Goal: Task Accomplishment & Management: Complete application form

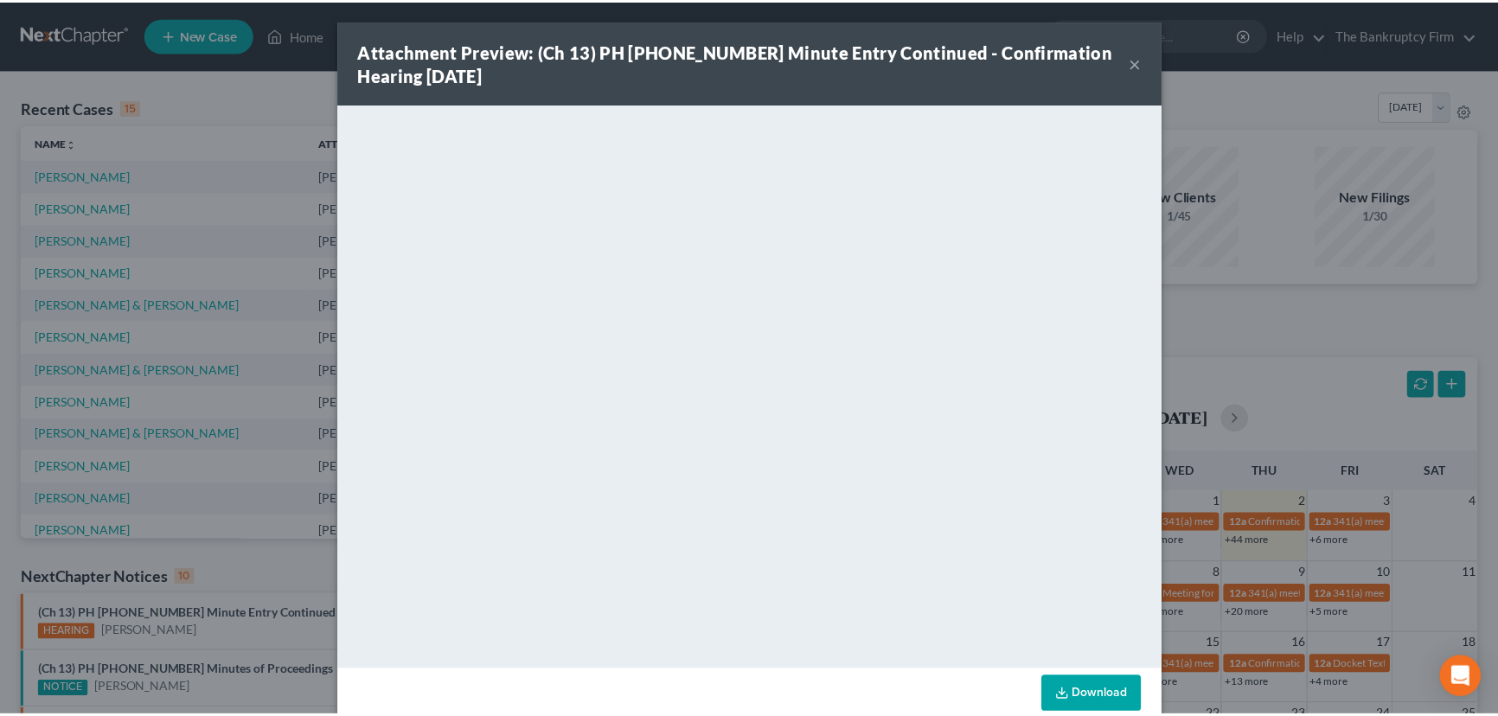
scroll to position [542, 0]
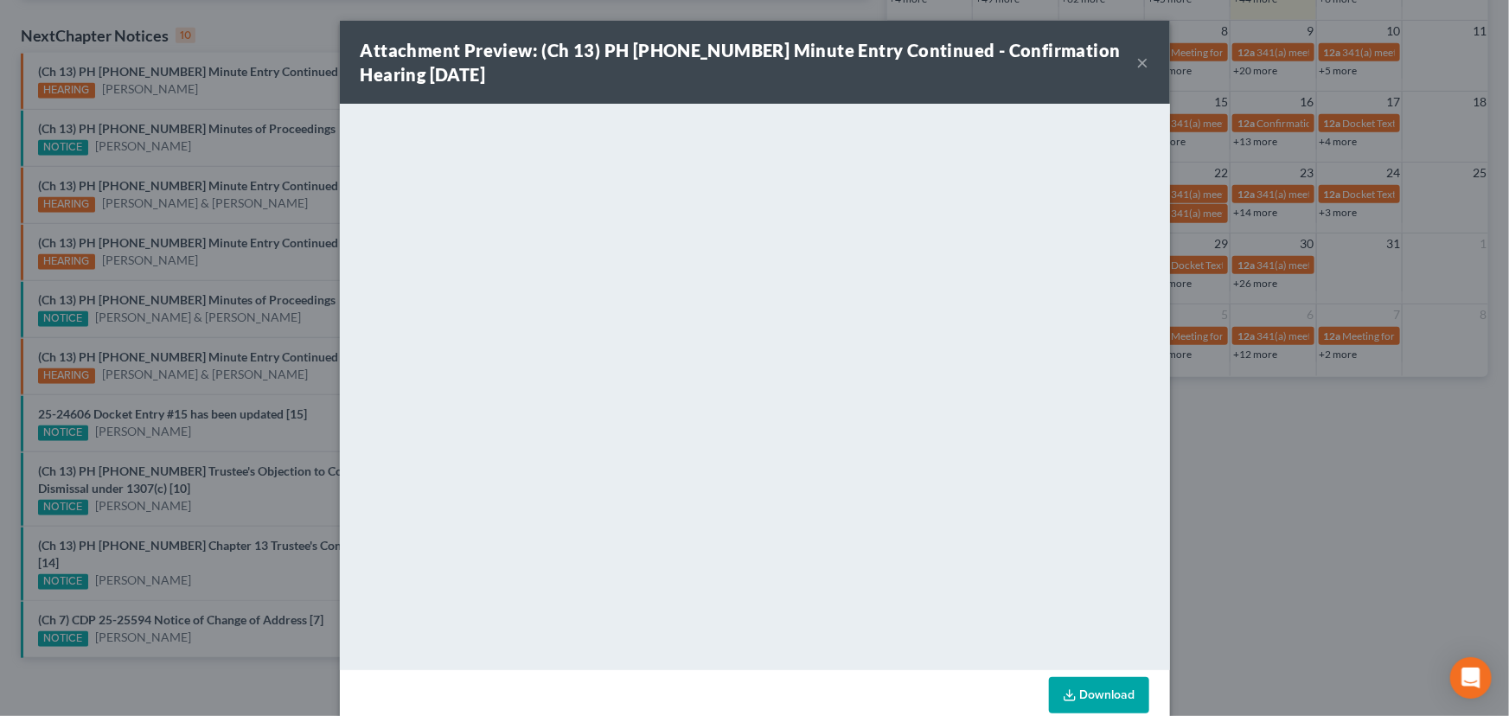
click at [1137, 61] on button "×" at bounding box center [1143, 62] width 12 height 21
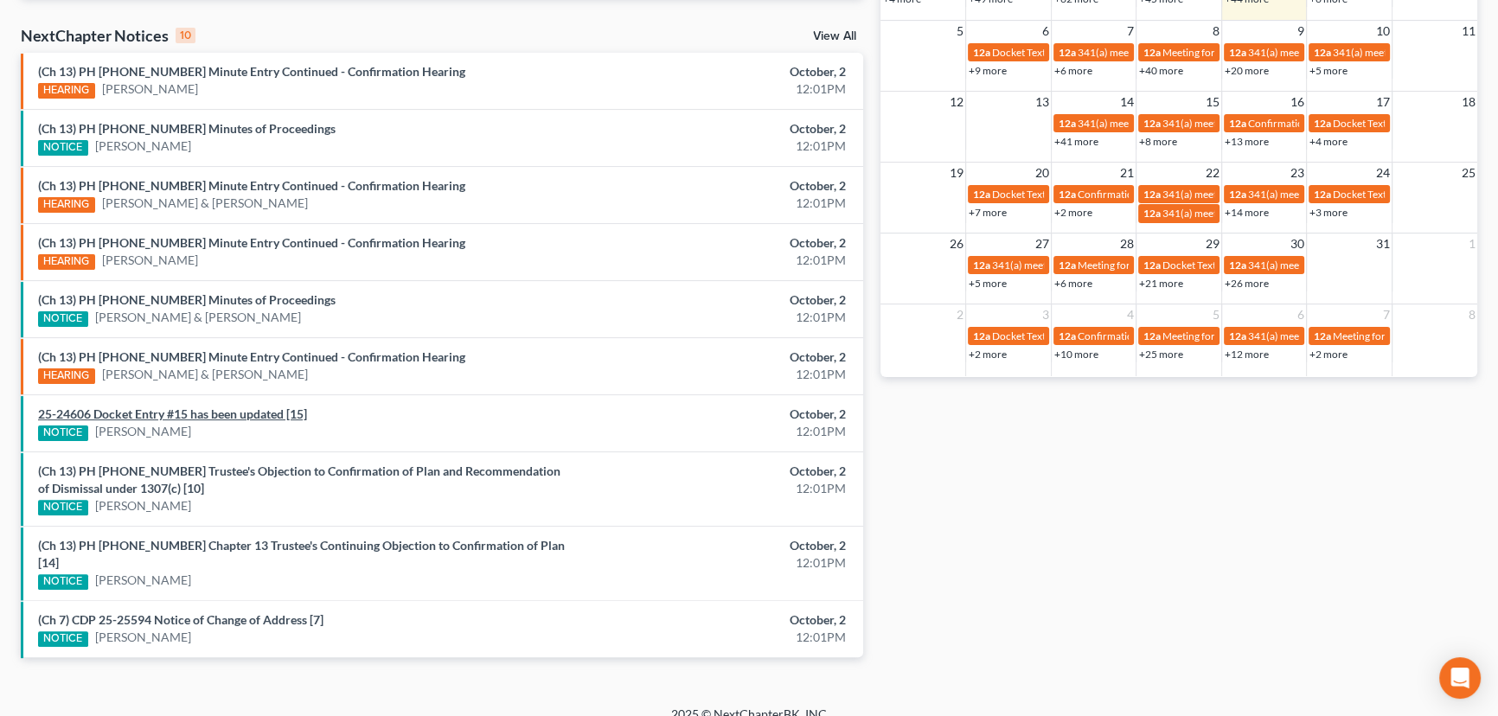
click at [215, 414] on link "25-24606 Docket Entry #15 has been updated [15]" at bounding box center [172, 413] width 269 height 15
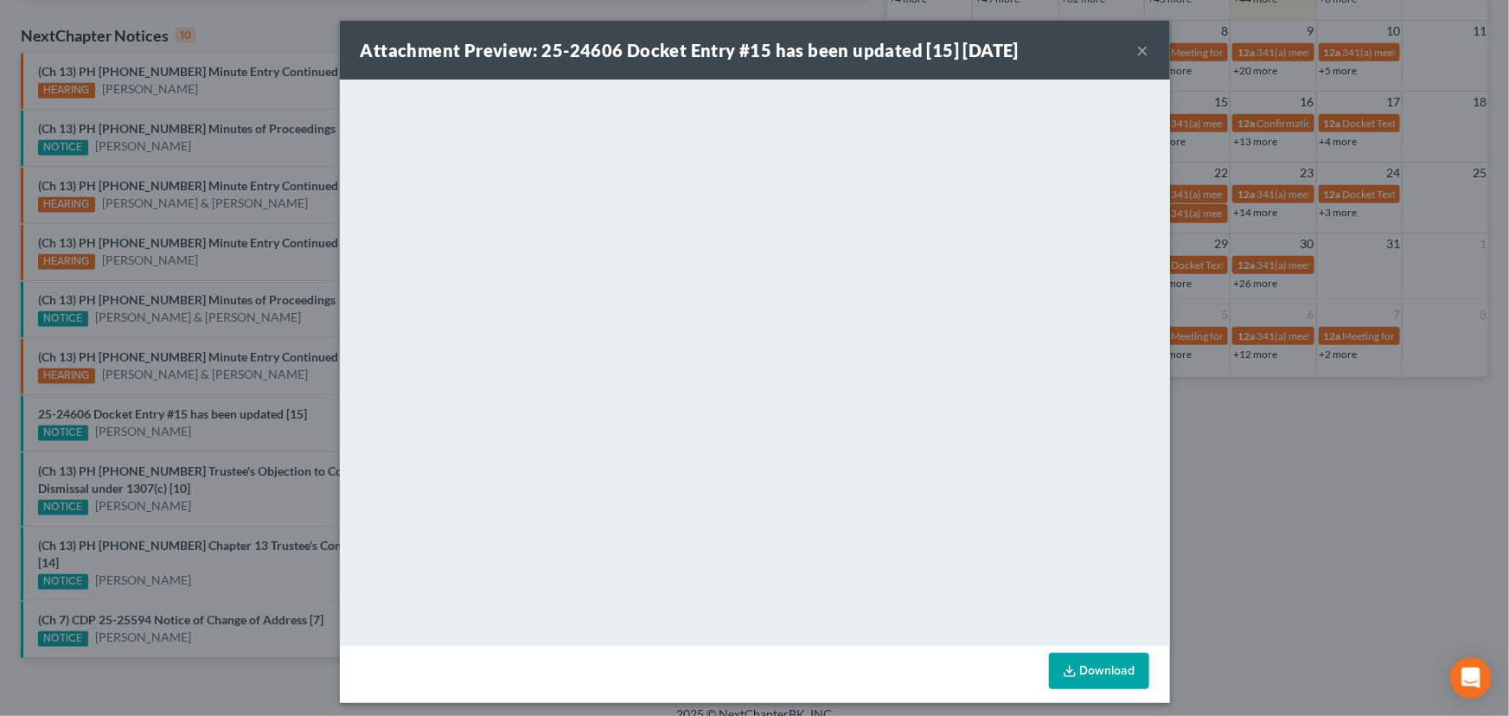
click at [204, 432] on div "Attachment Preview: 25-24606 Docket Entry #15 has been updated [15] 10/02/2025 …" at bounding box center [754, 358] width 1509 height 716
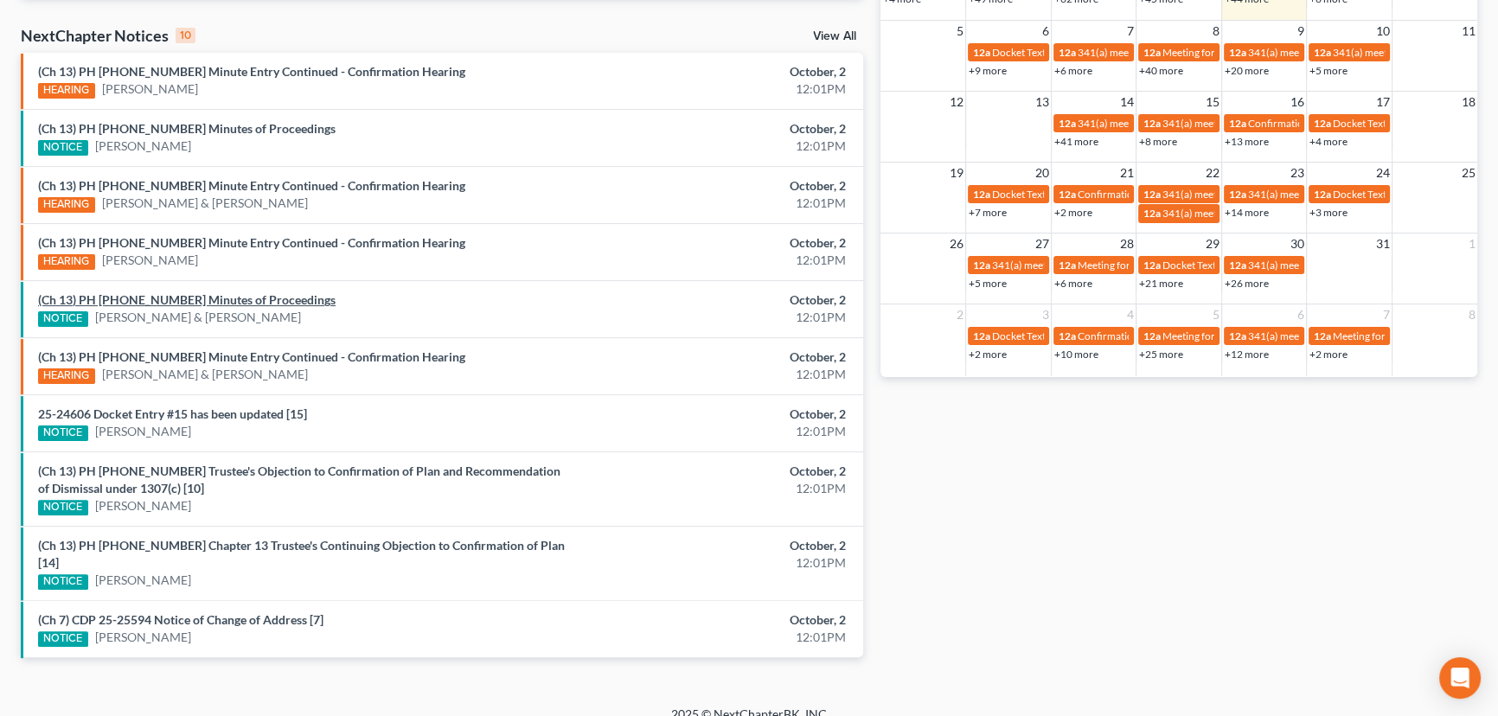
click at [241, 297] on link "(Ch 13) PH 25-23986 Minutes of Proceedings" at bounding box center [186, 299] width 297 height 15
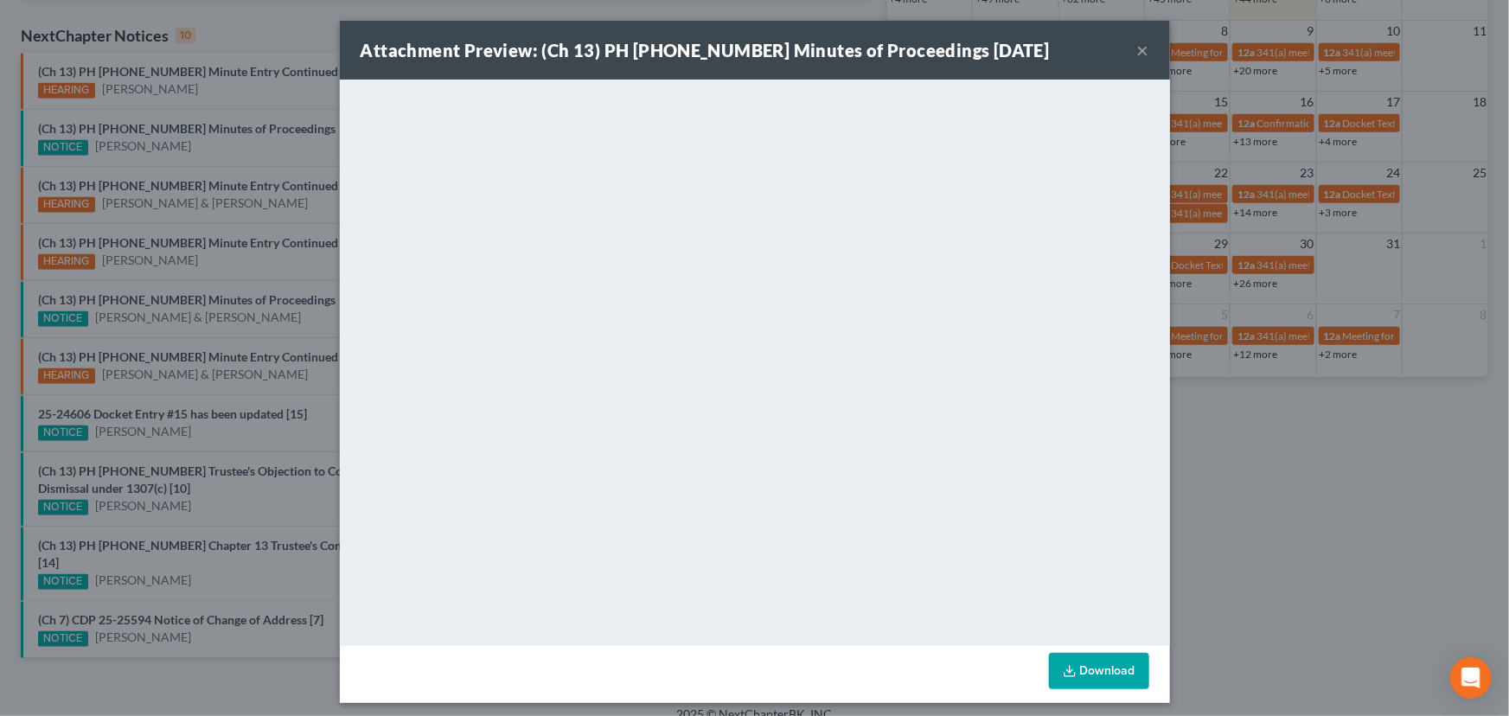
click at [295, 301] on div "Attachment Preview: (Ch 13) PH 25-23986 Minutes of Proceedings 10/02/2025 × <ob…" at bounding box center [754, 358] width 1509 height 716
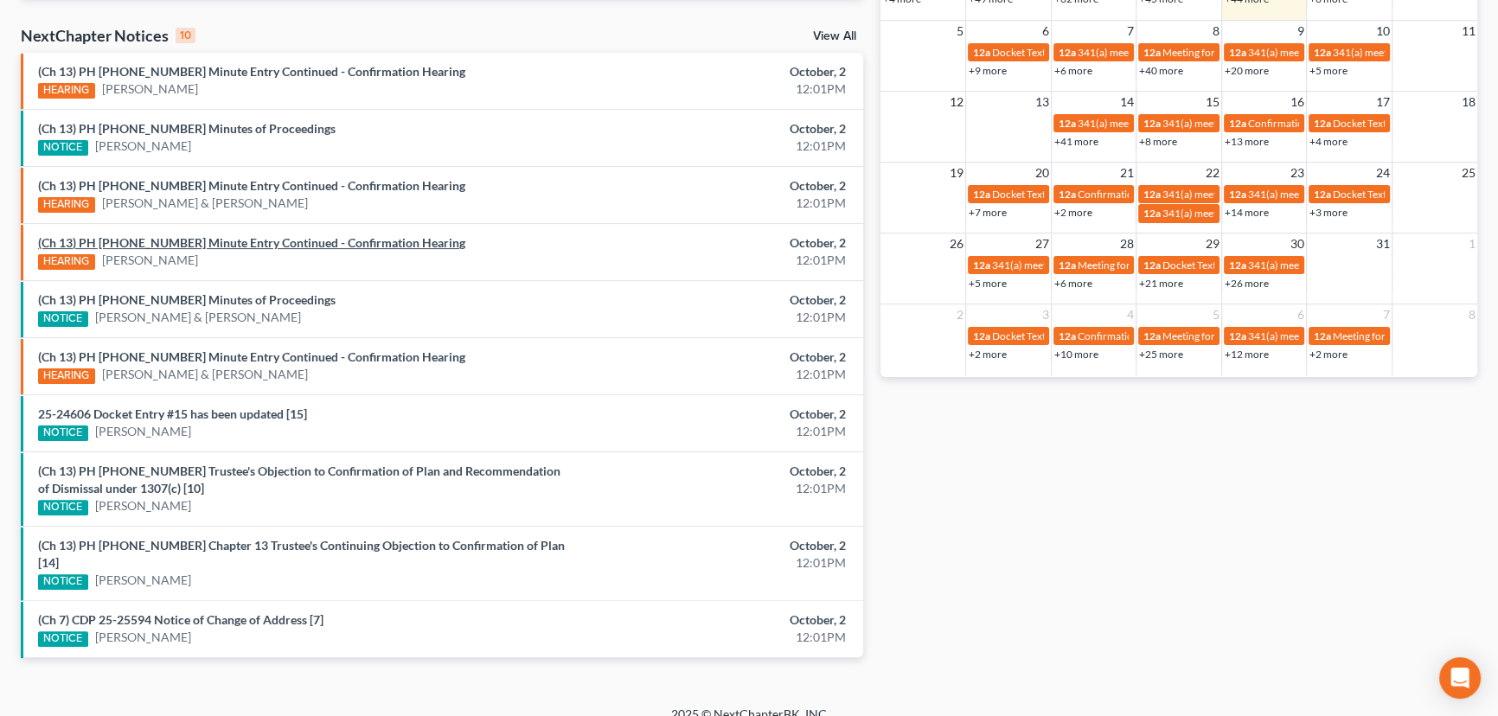
click at [317, 240] on link "(Ch 13) PH 25-24033 Minute Entry Continued - Confirmation Hearing" at bounding box center [251, 242] width 427 height 15
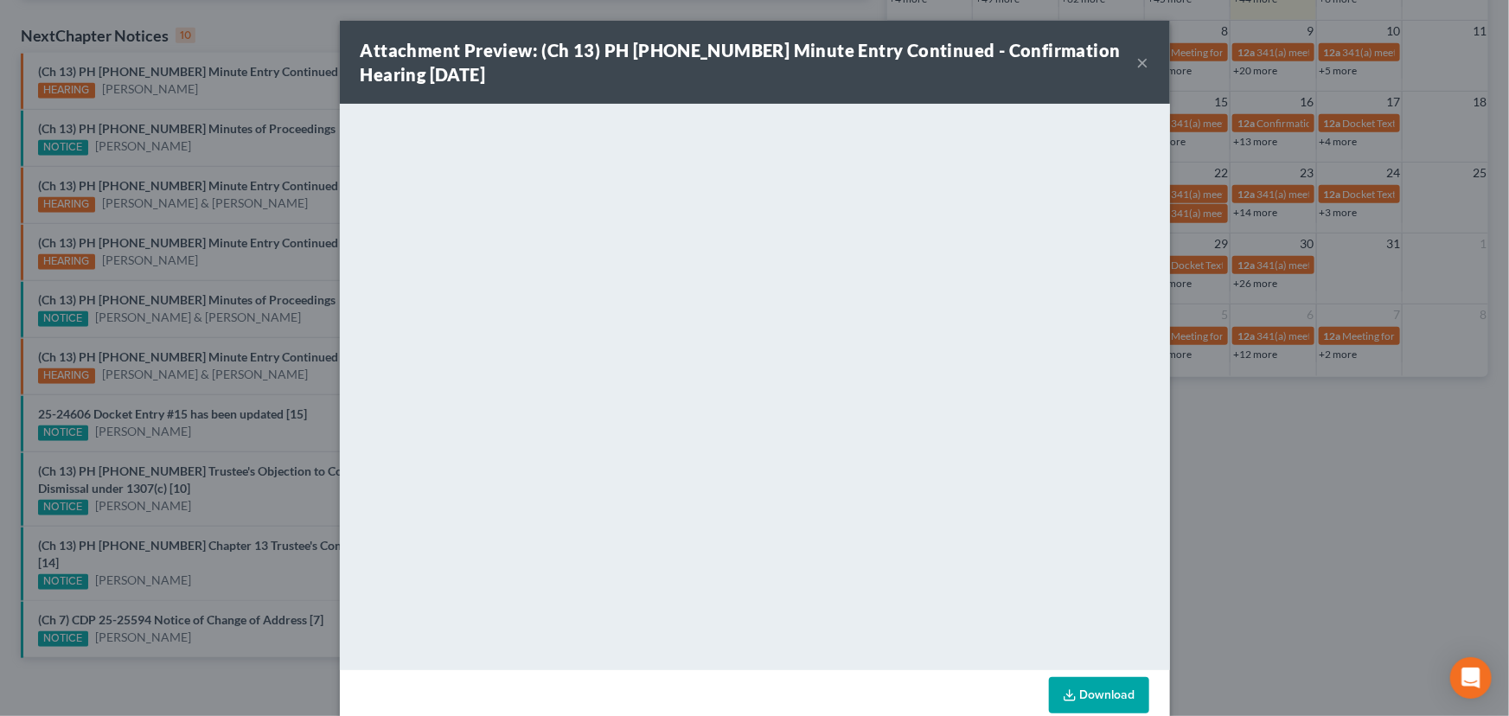
click at [268, 265] on div "Attachment Preview: (Ch 13) PH 25-24033 Minute Entry Continued - Confirmation H…" at bounding box center [754, 358] width 1509 height 716
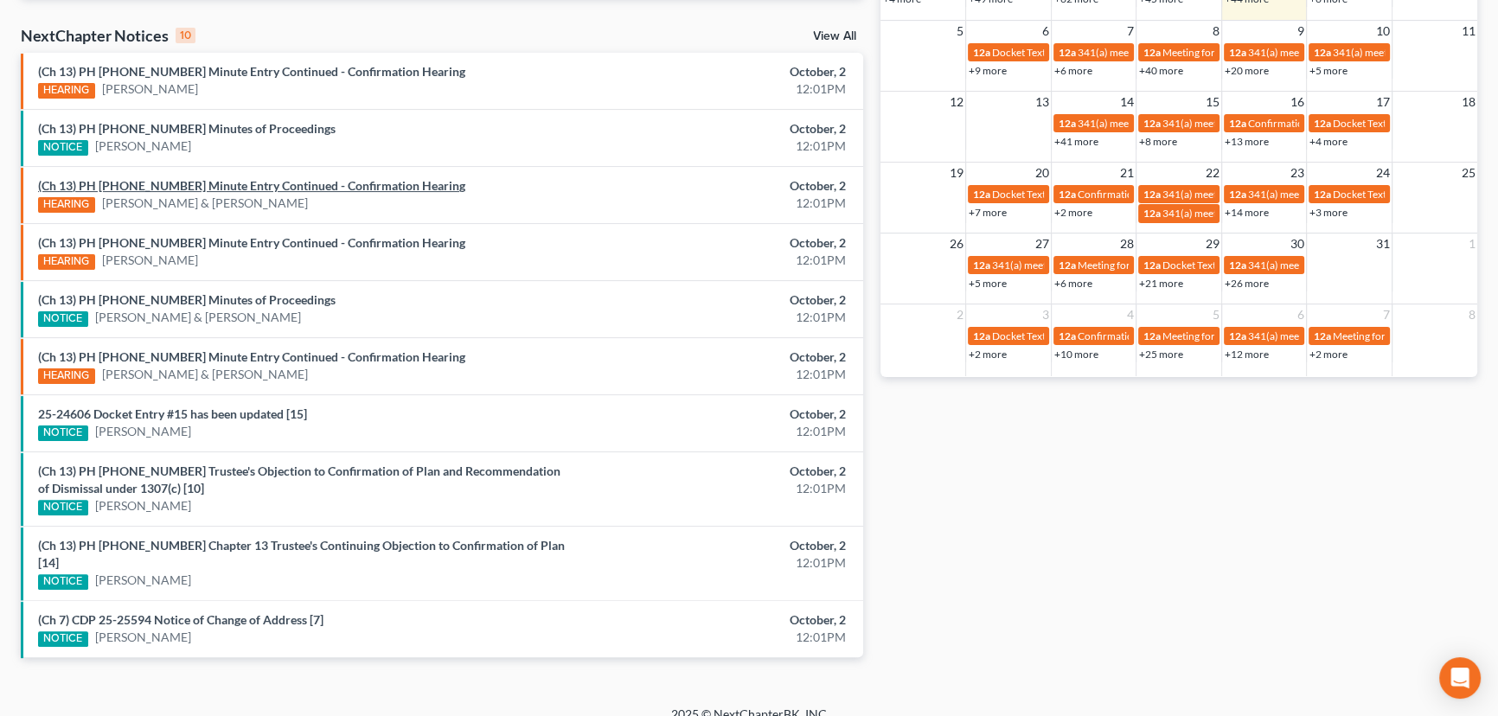
click at [264, 186] on link "(Ch 13) PH 25-24110 Minute Entry Continued - Confirmation Hearing" at bounding box center [251, 185] width 427 height 15
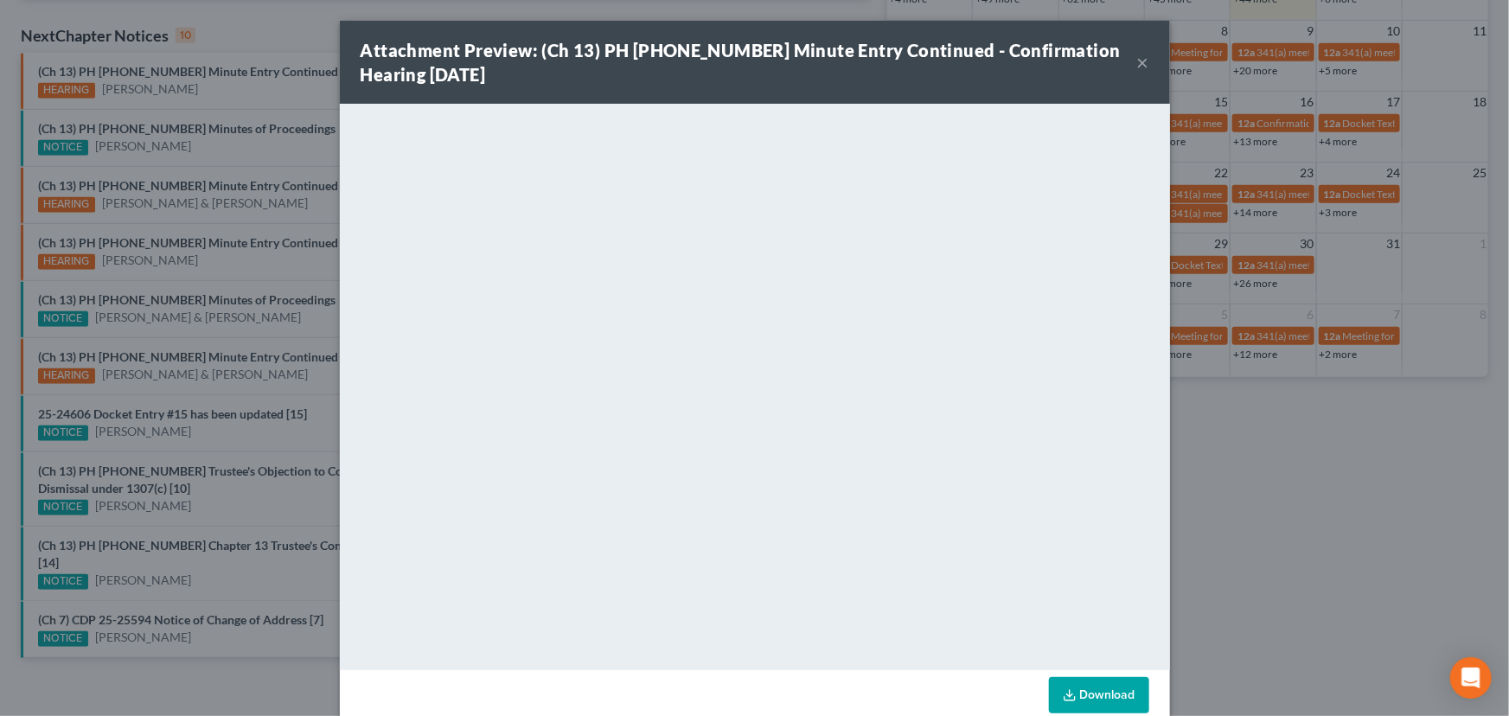
click at [282, 233] on div "Attachment Preview: (Ch 13) PH 25-24110 Minute Entry Continued - Confirmation H…" at bounding box center [754, 358] width 1509 height 716
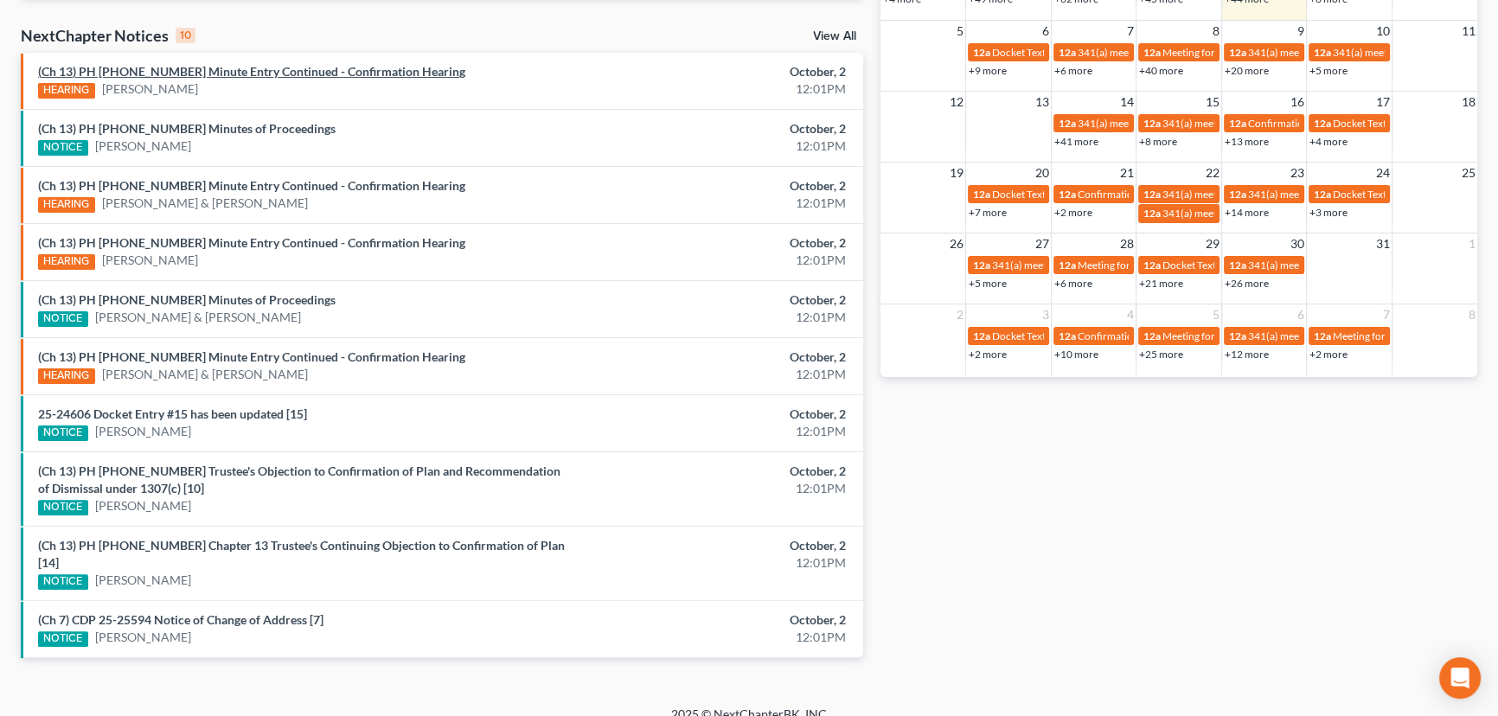
click at [248, 75] on link "(Ch 13) PH 25-24141 Minute Entry Continued - Confirmation Hearing" at bounding box center [251, 71] width 427 height 15
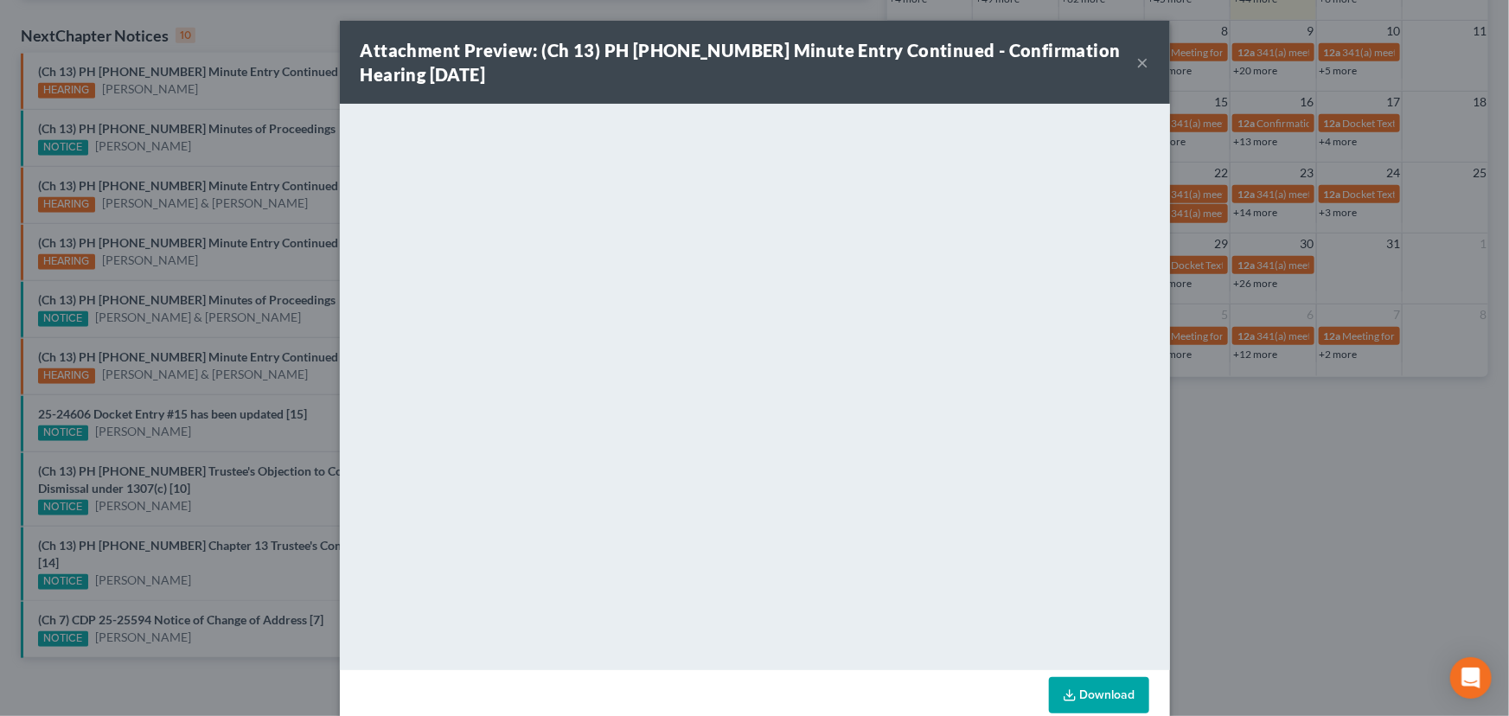
click at [198, 233] on div "Attachment Preview: (Ch 13) PH 25-24141 Minute Entry Continued - Confirmation H…" at bounding box center [754, 358] width 1509 height 716
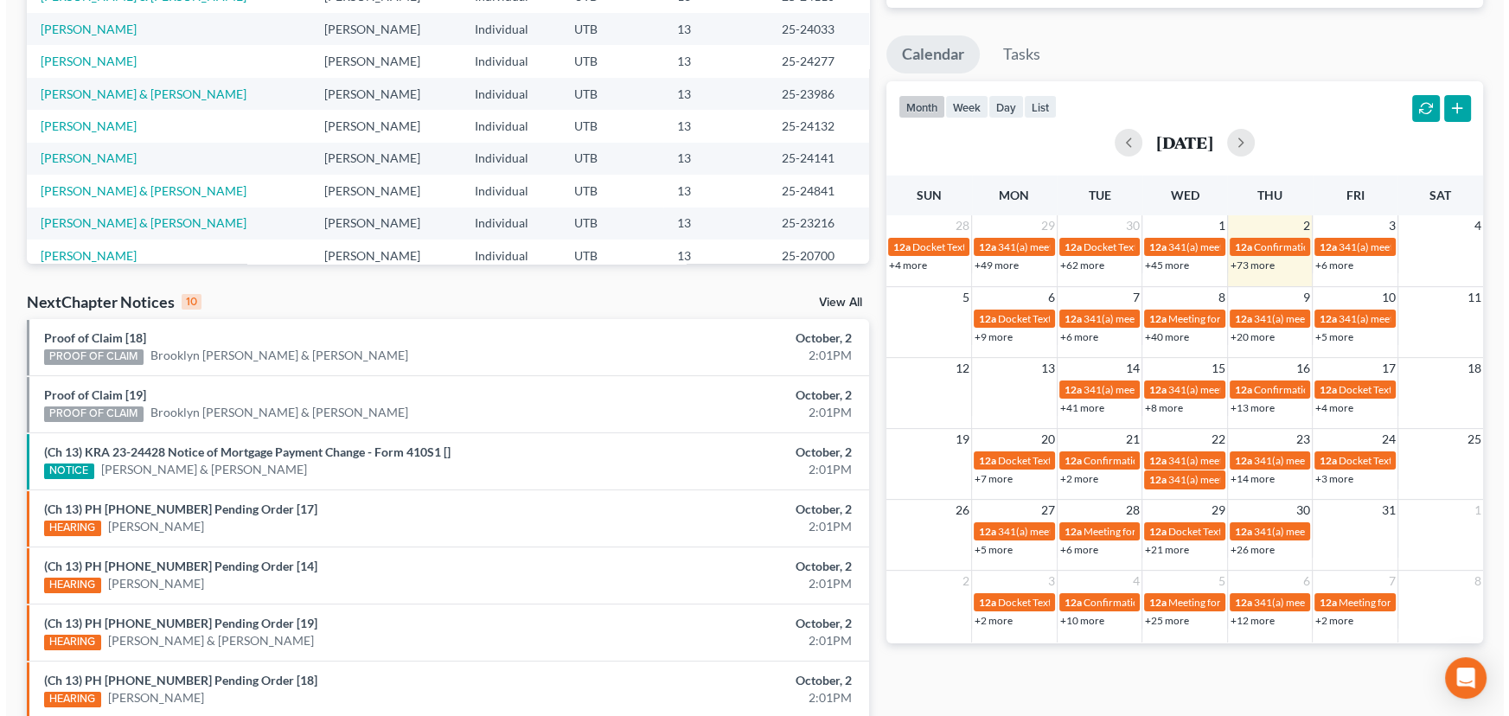
scroll to position [525, 0]
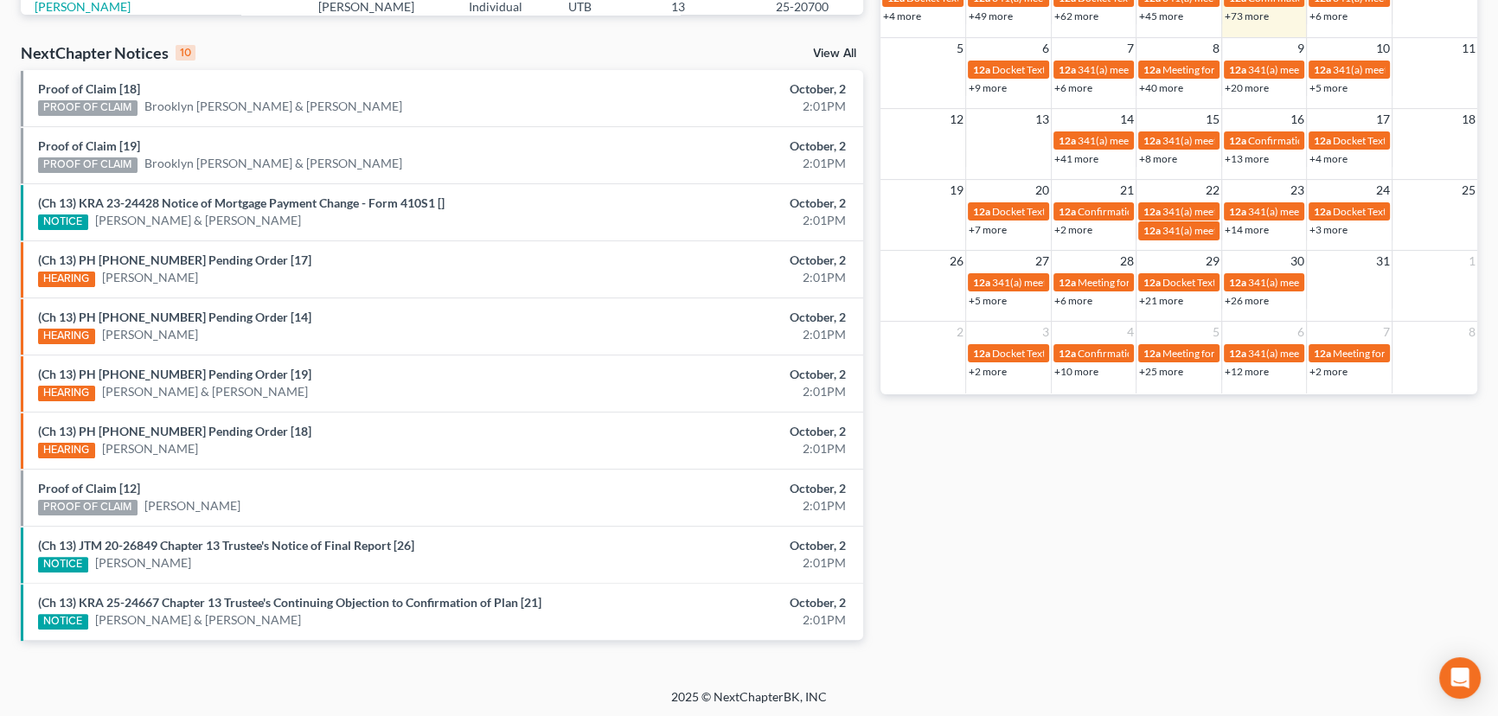
click at [157, 85] on div "Proof of Claim [18] PROOF OF CLAIM Brooklyn [PERSON_NAME] & [PERSON_NAME]" at bounding box center [304, 97] width 550 height 35
click at [106, 86] on link "Proof of Claim [18]" at bounding box center [89, 88] width 102 height 15
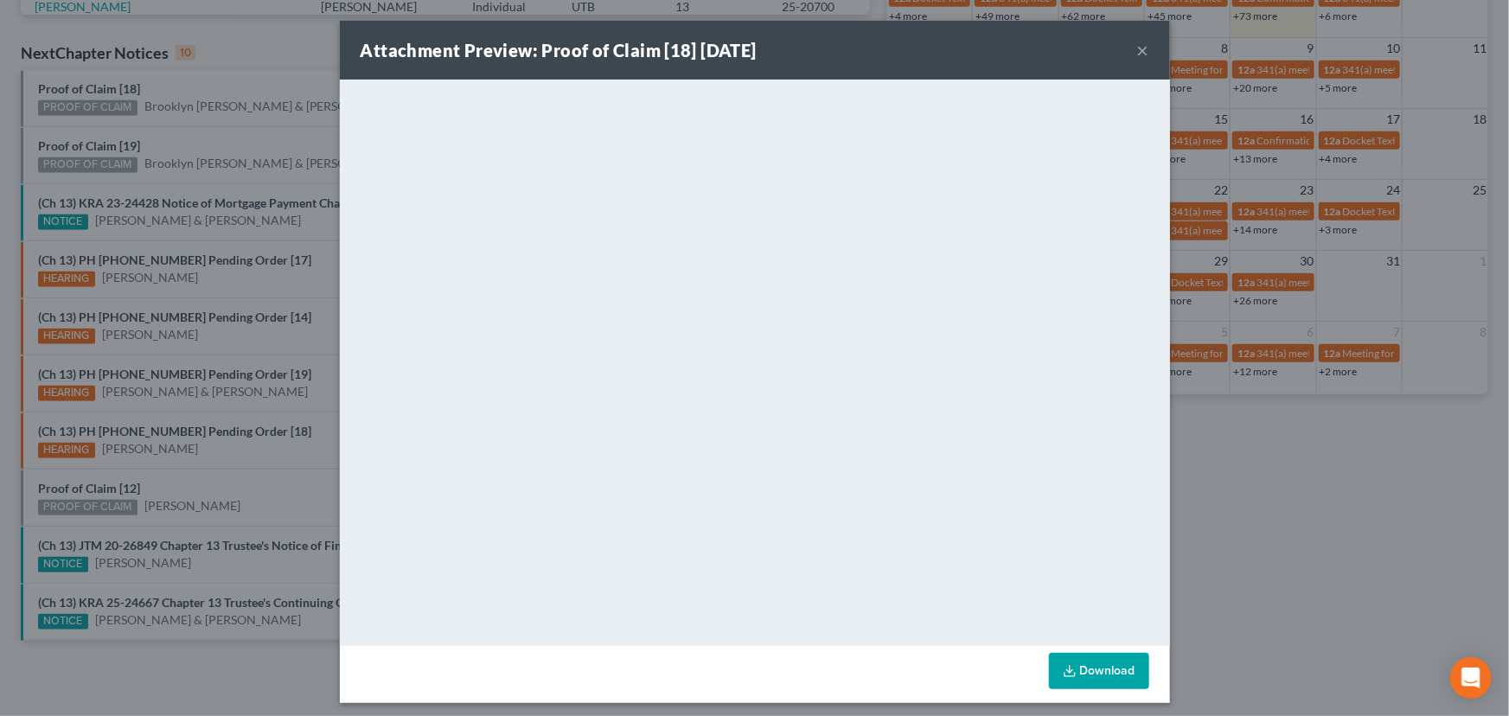
drag, startPoint x: 146, startPoint y: 118, endPoint x: 125, endPoint y: 129, distance: 23.6
click at [146, 118] on div "Attachment Preview: Proof of Claim [18] 10/02/2025 × <object ng-attr-data='http…" at bounding box center [754, 358] width 1509 height 716
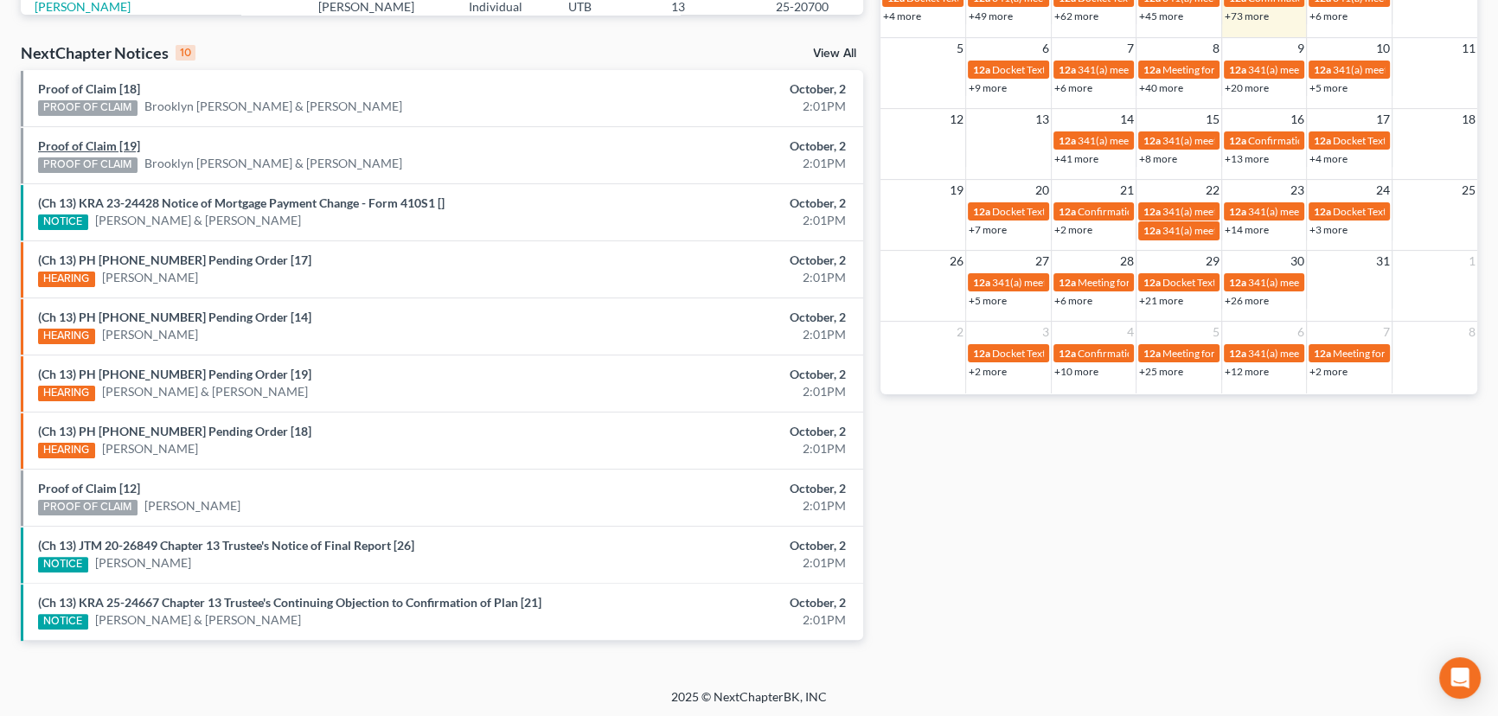
click at [80, 144] on link "Proof of Claim [19]" at bounding box center [89, 145] width 102 height 15
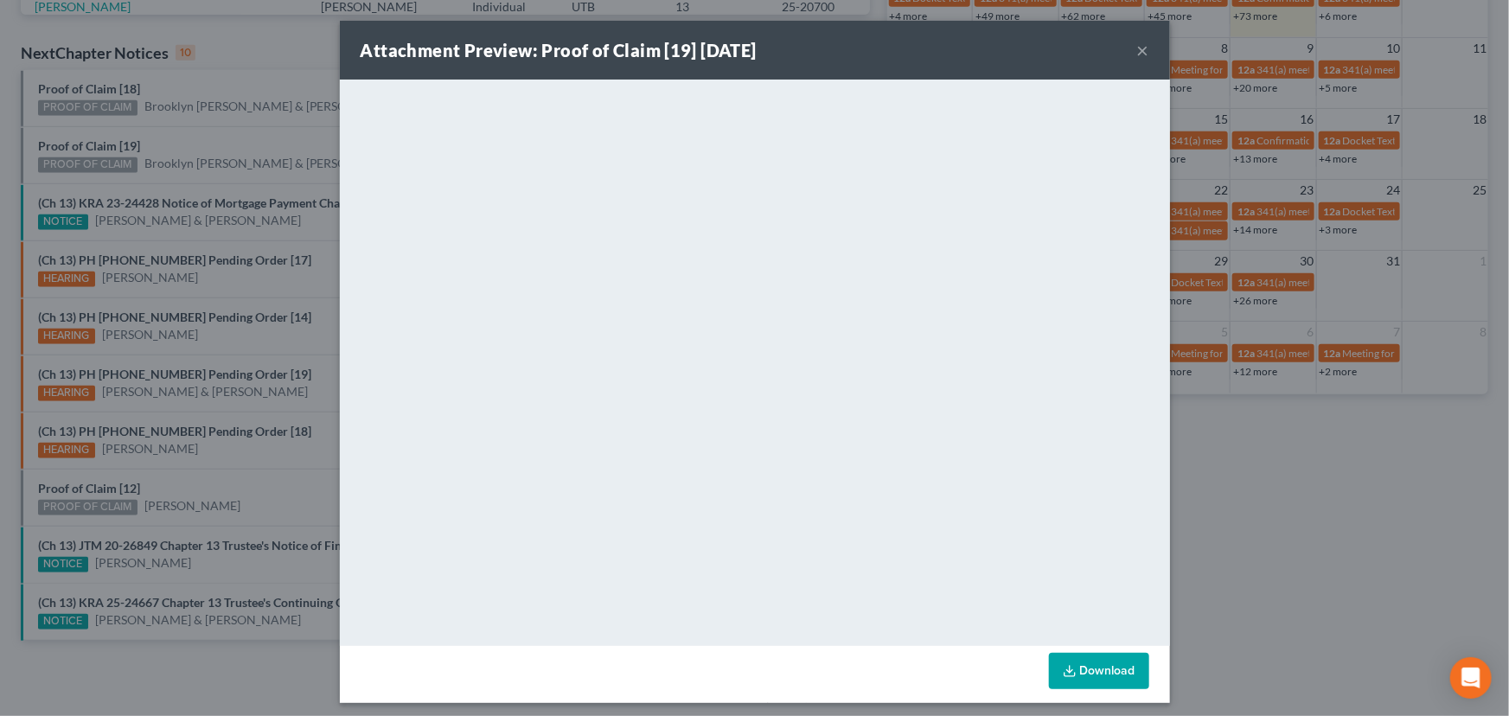
click at [169, 137] on div "Attachment Preview: Proof of Claim [19] 10/02/2025 × <object ng-attr-data='http…" at bounding box center [754, 358] width 1509 height 716
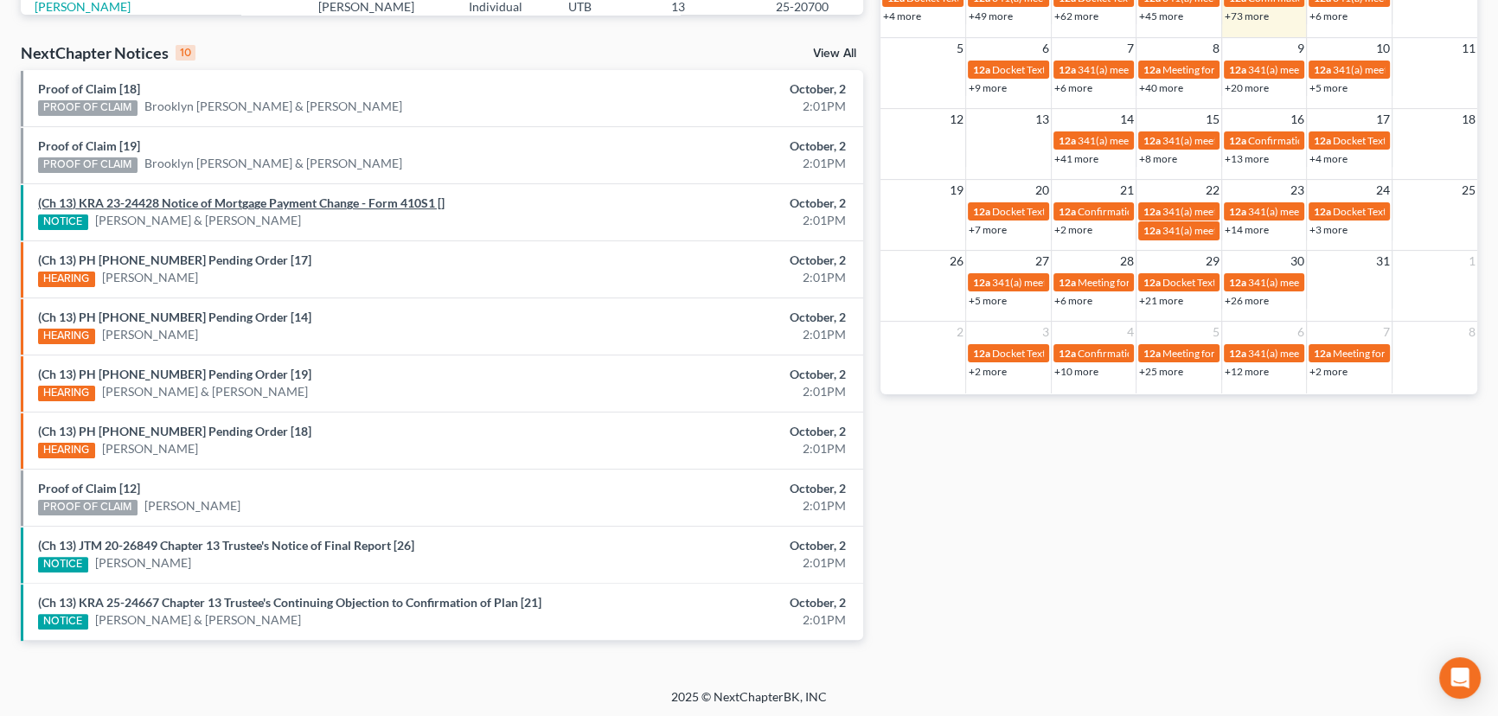
click at [183, 201] on link "(Ch 13) KRA 23-24428 Notice of Mortgage Payment Change - Form 410S1 []" at bounding box center [241, 202] width 406 height 15
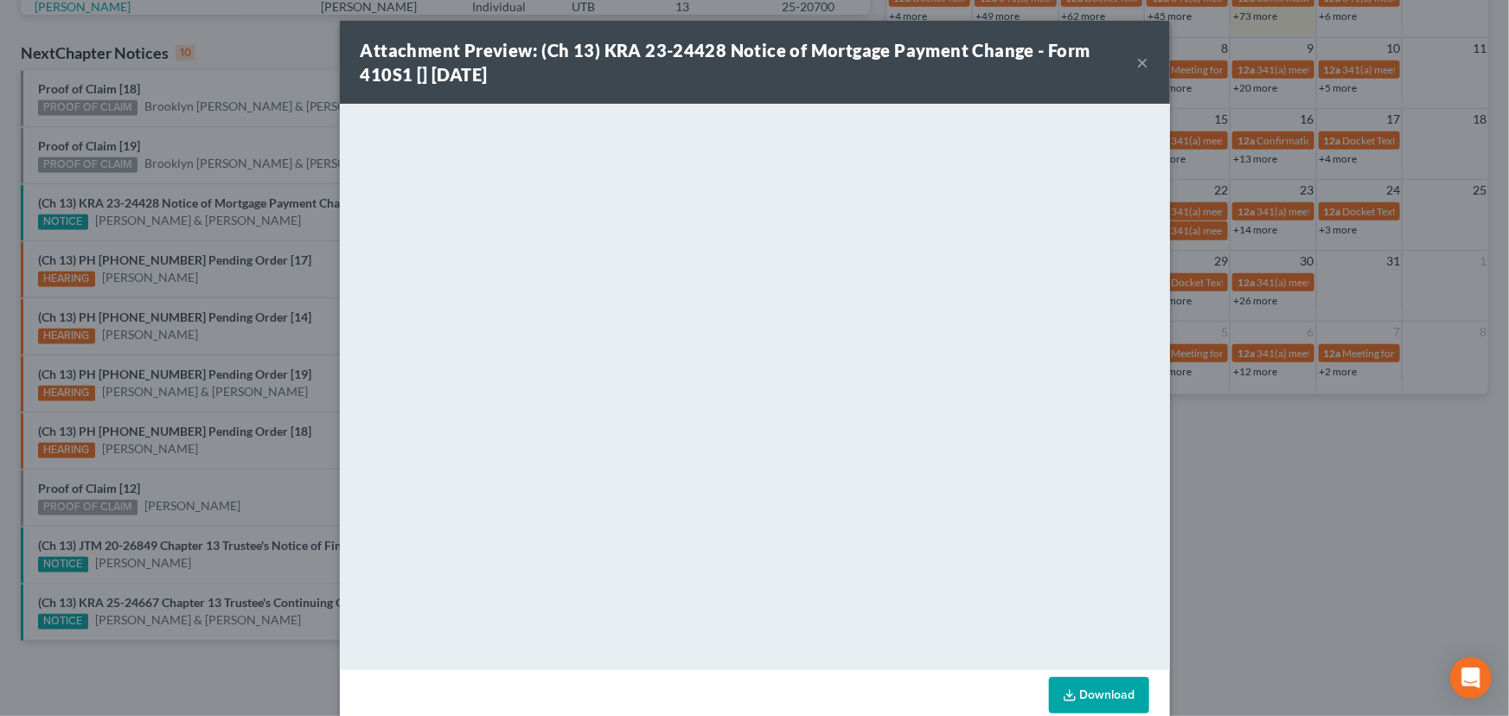
click at [199, 144] on div "Attachment Preview: (Ch 13) KRA 23-24428 Notice of Mortgage Payment Change - Fo…" at bounding box center [754, 358] width 1509 height 716
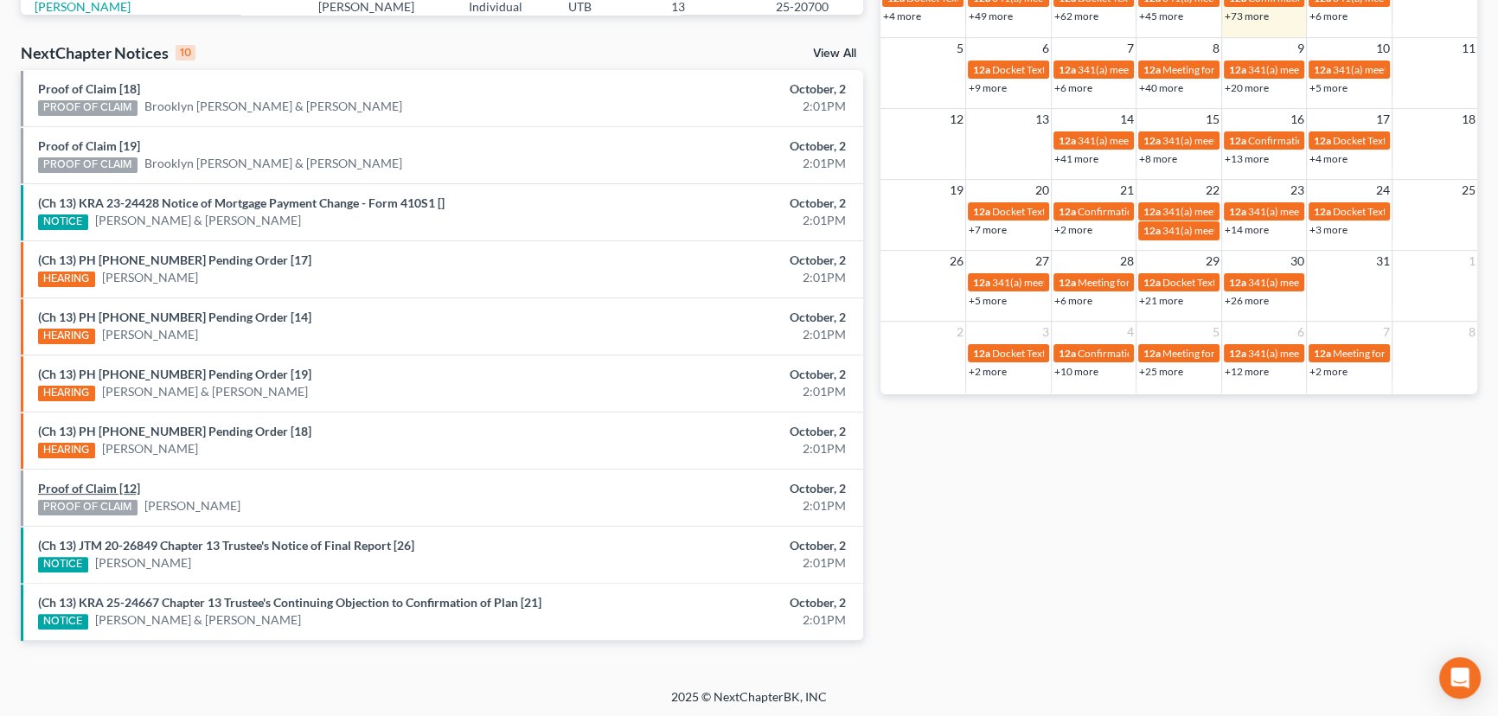
click at [112, 483] on link "Proof of Claim [12]" at bounding box center [89, 488] width 102 height 15
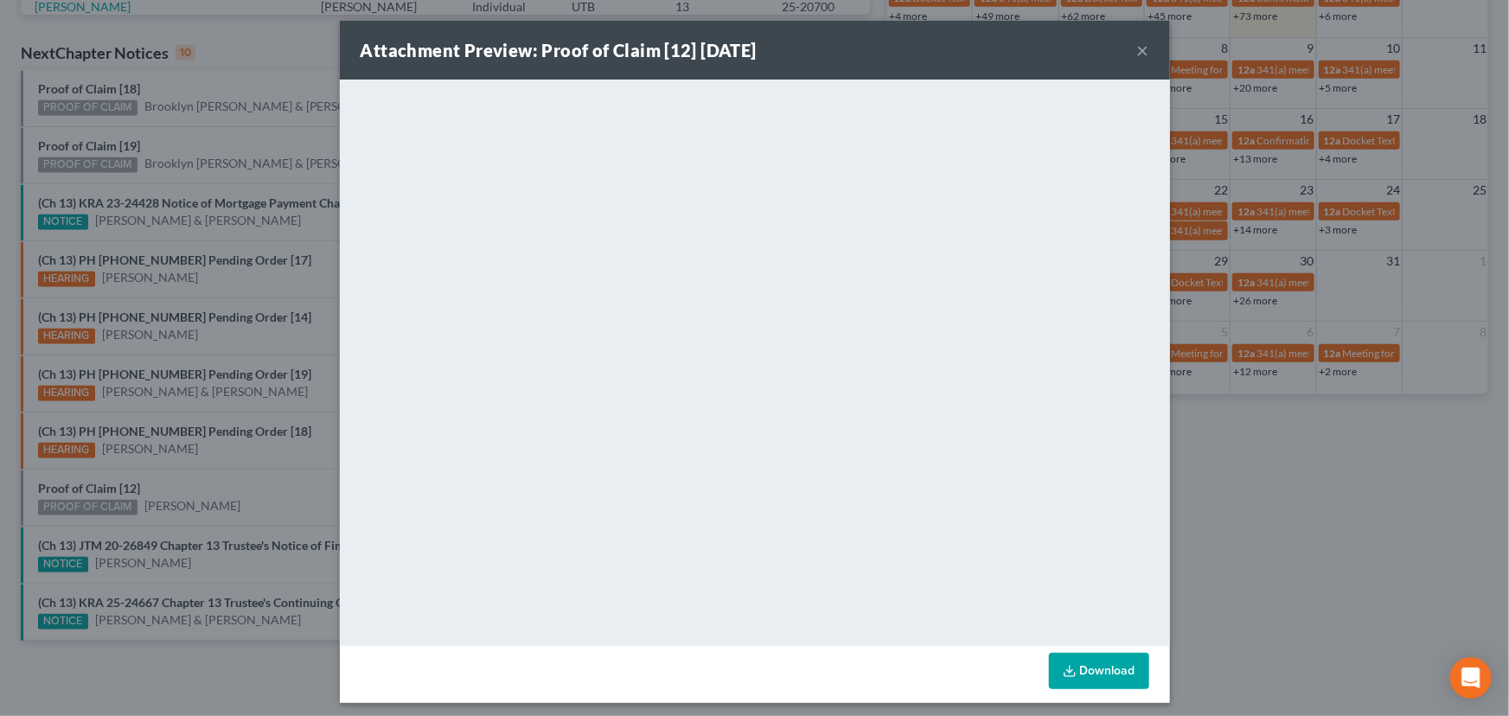
click at [248, 487] on div "Attachment Preview: Proof of Claim [12] 10/02/2025 × <object ng-attr-data='http…" at bounding box center [754, 358] width 1509 height 716
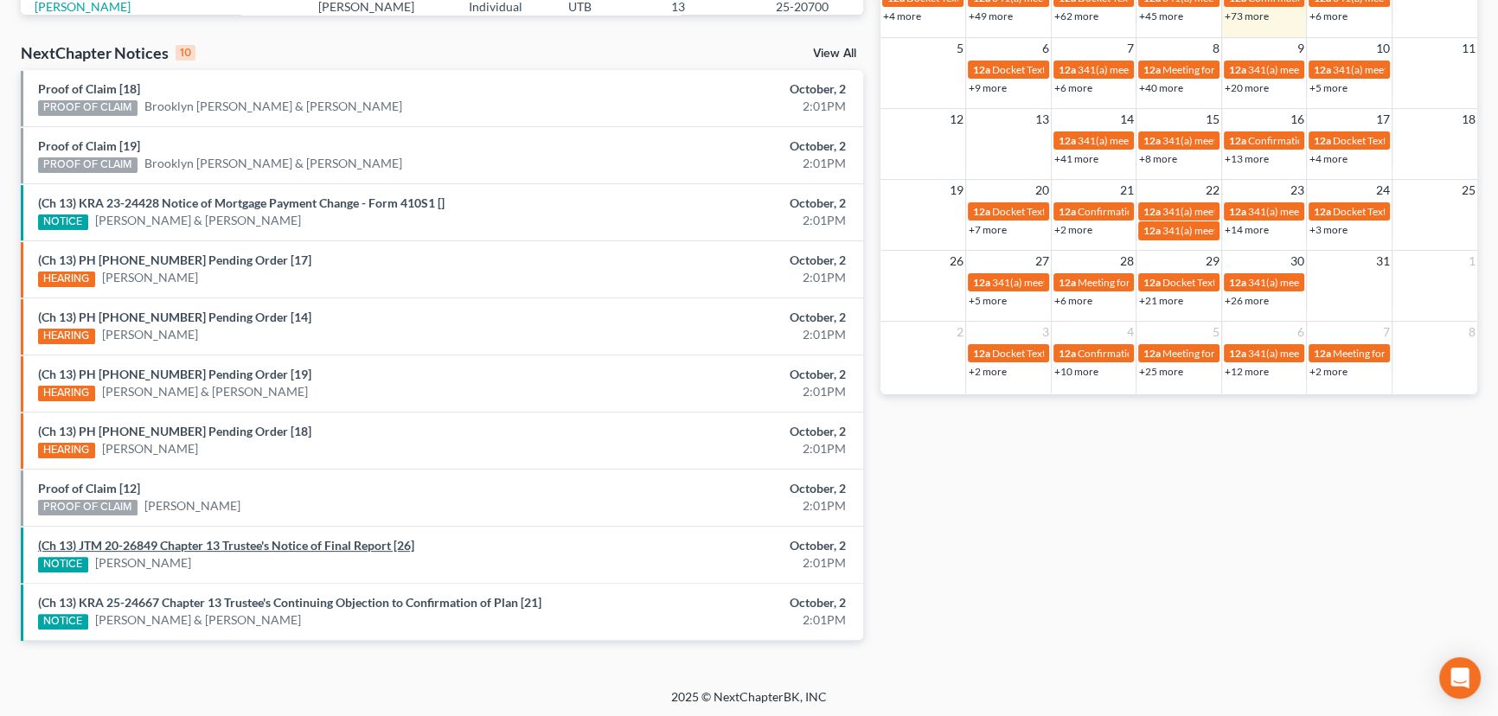
click at [227, 546] on link "(Ch 13) JTM 20-26849 Chapter 13 Trustee's Notice of Final Report [26]" at bounding box center [226, 545] width 376 height 15
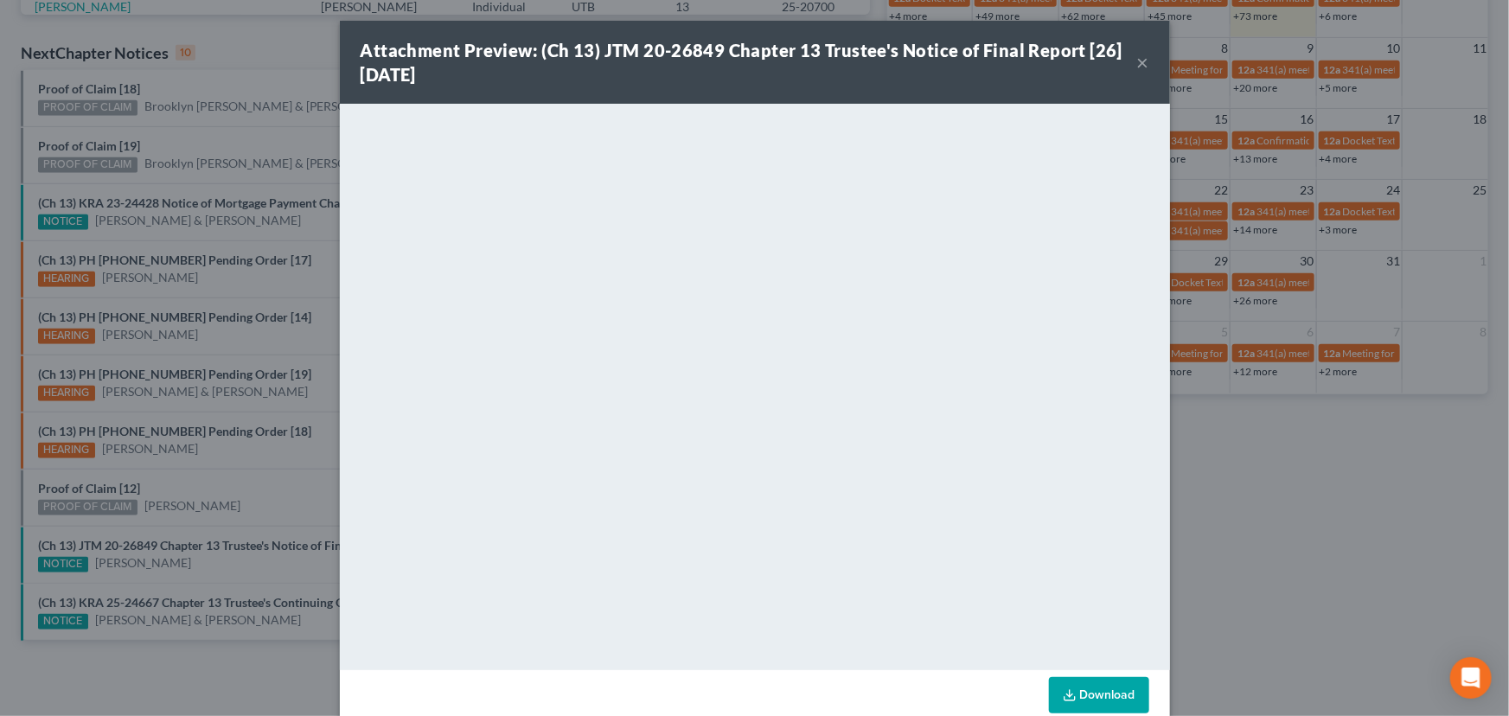
click at [268, 489] on div "Attachment Preview: (Ch 13) JTM 20-26849 Chapter 13 Trustee's Notice of Final R…" at bounding box center [754, 358] width 1509 height 716
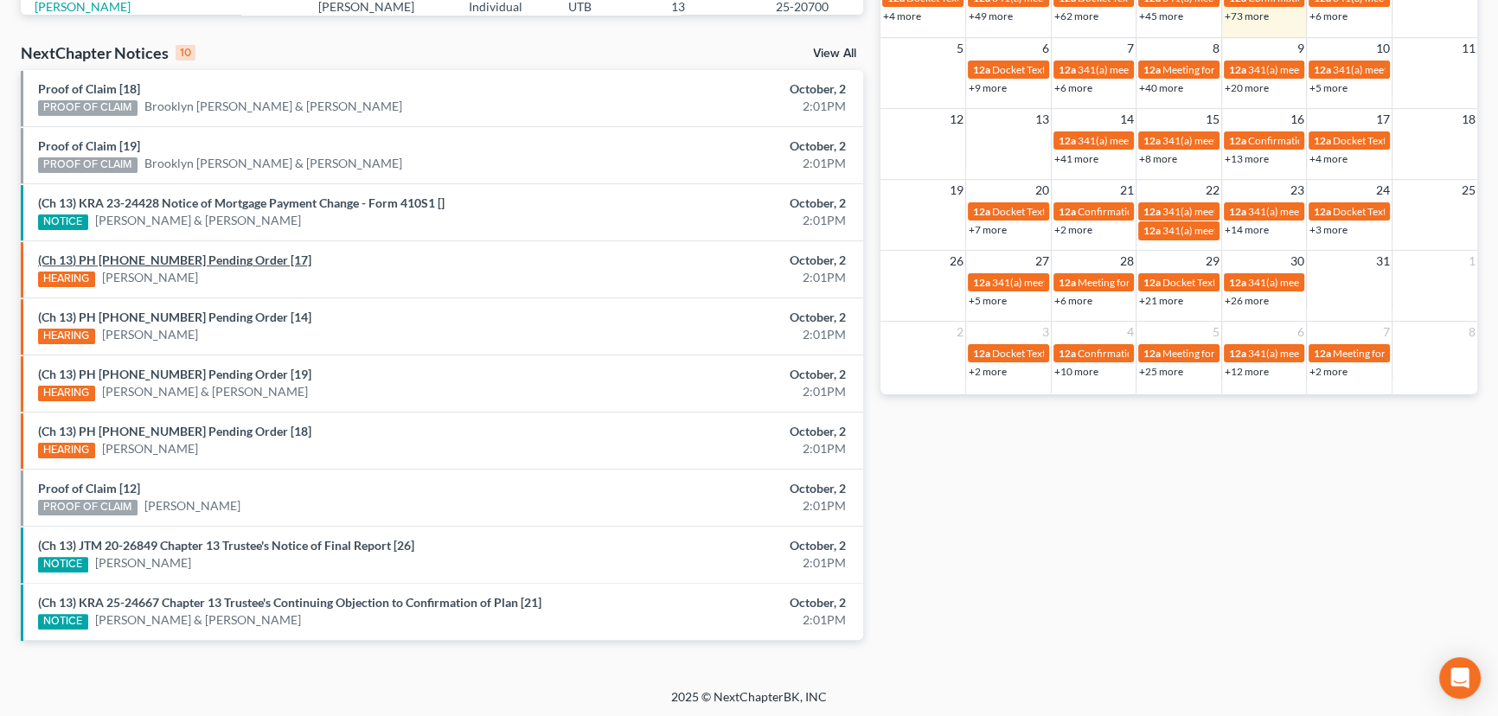
click at [202, 258] on link "(Ch 13) PH 25-24141 Pending Order [17]" at bounding box center [174, 260] width 273 height 15
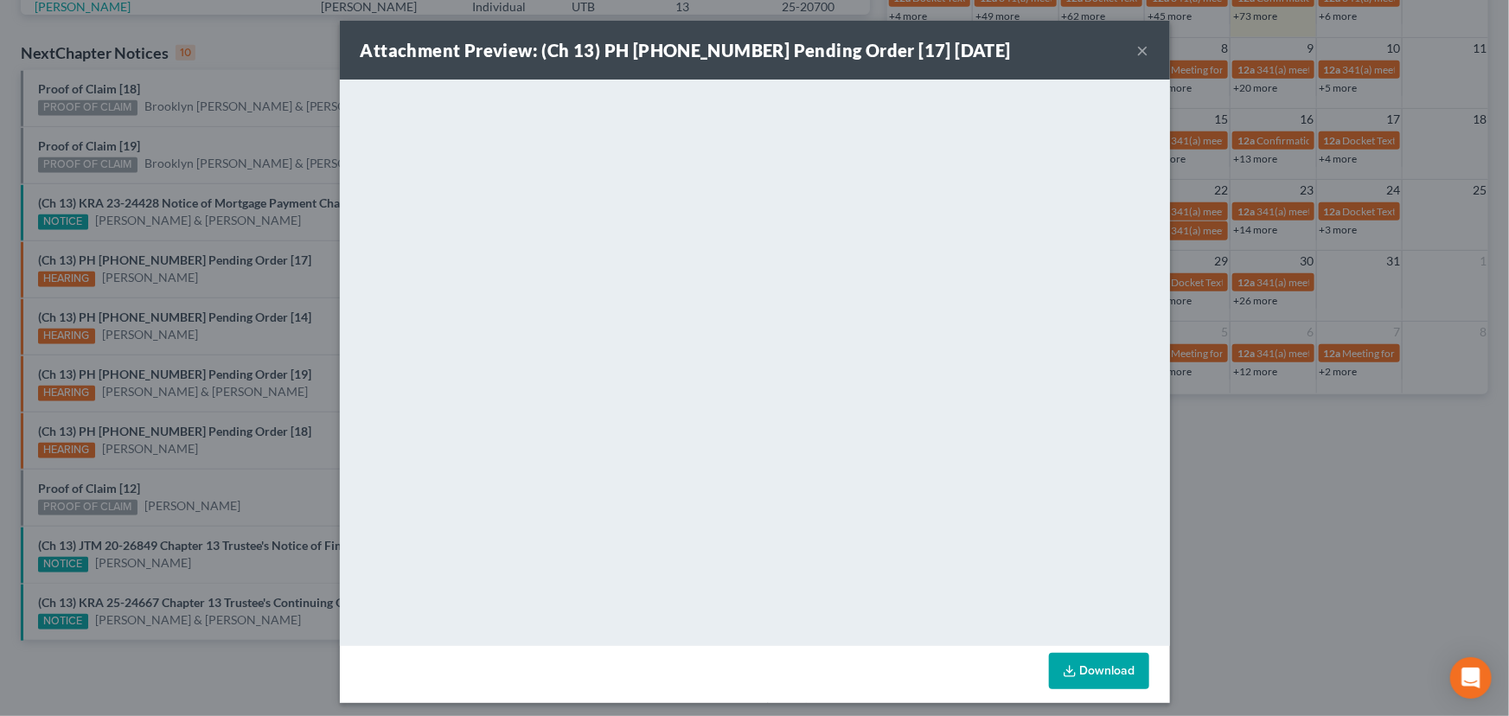
click at [301, 231] on div "Attachment Preview: (Ch 13) PH 25-24141 Pending Order [17] 10/02/2025 × <object…" at bounding box center [754, 358] width 1509 height 716
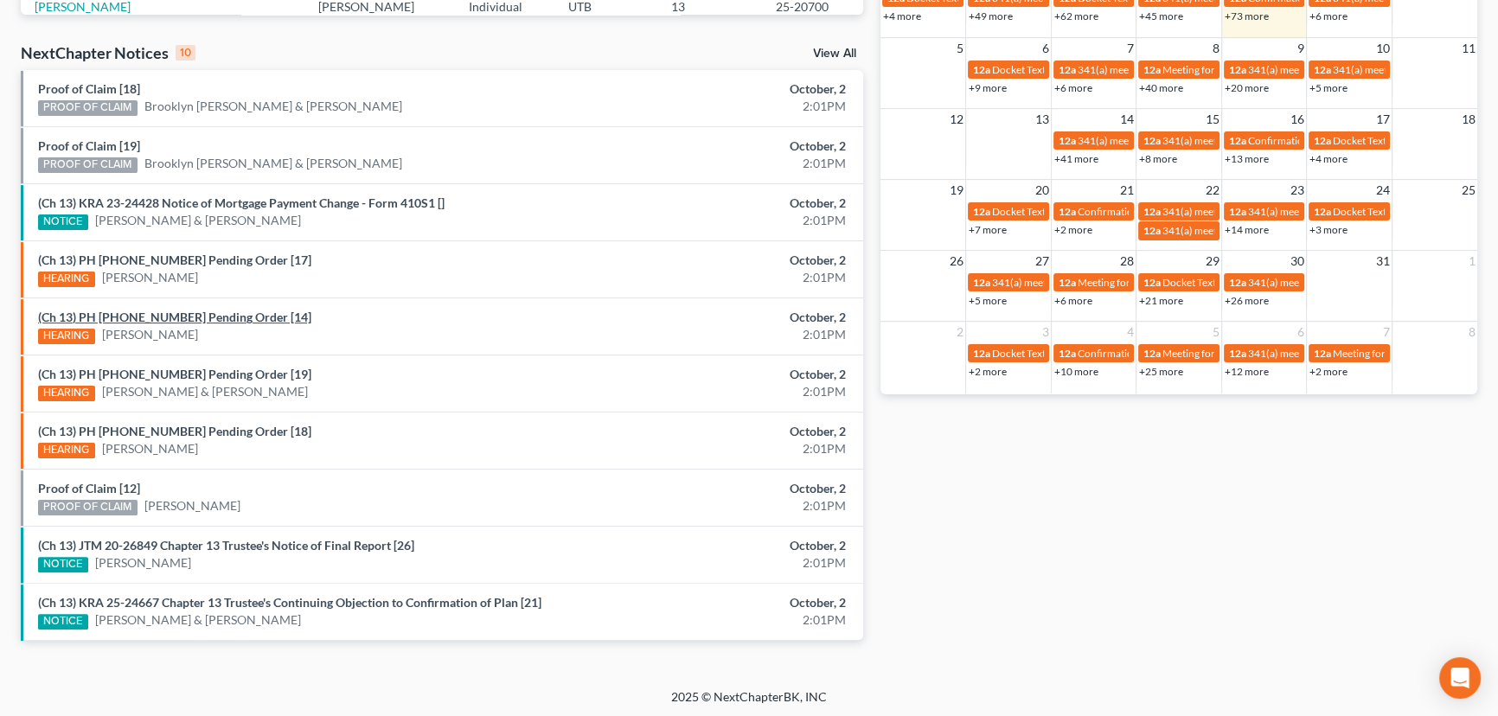
click at [198, 319] on link "(Ch 13) PH 25-24277 Pending Order [14]" at bounding box center [174, 317] width 273 height 15
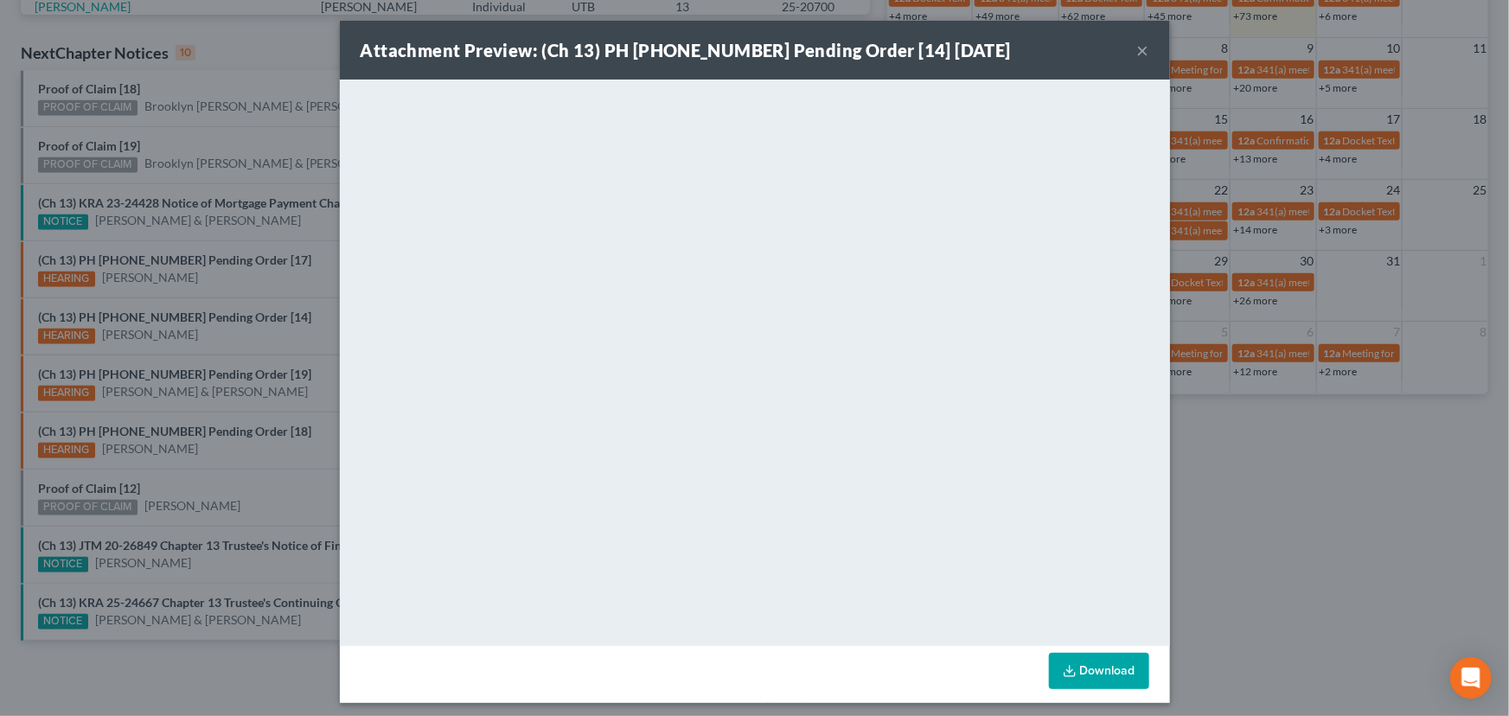
click at [278, 328] on div "Attachment Preview: (Ch 13) PH 25-24277 Pending Order [14] 10/02/2025 × <object…" at bounding box center [754, 358] width 1509 height 716
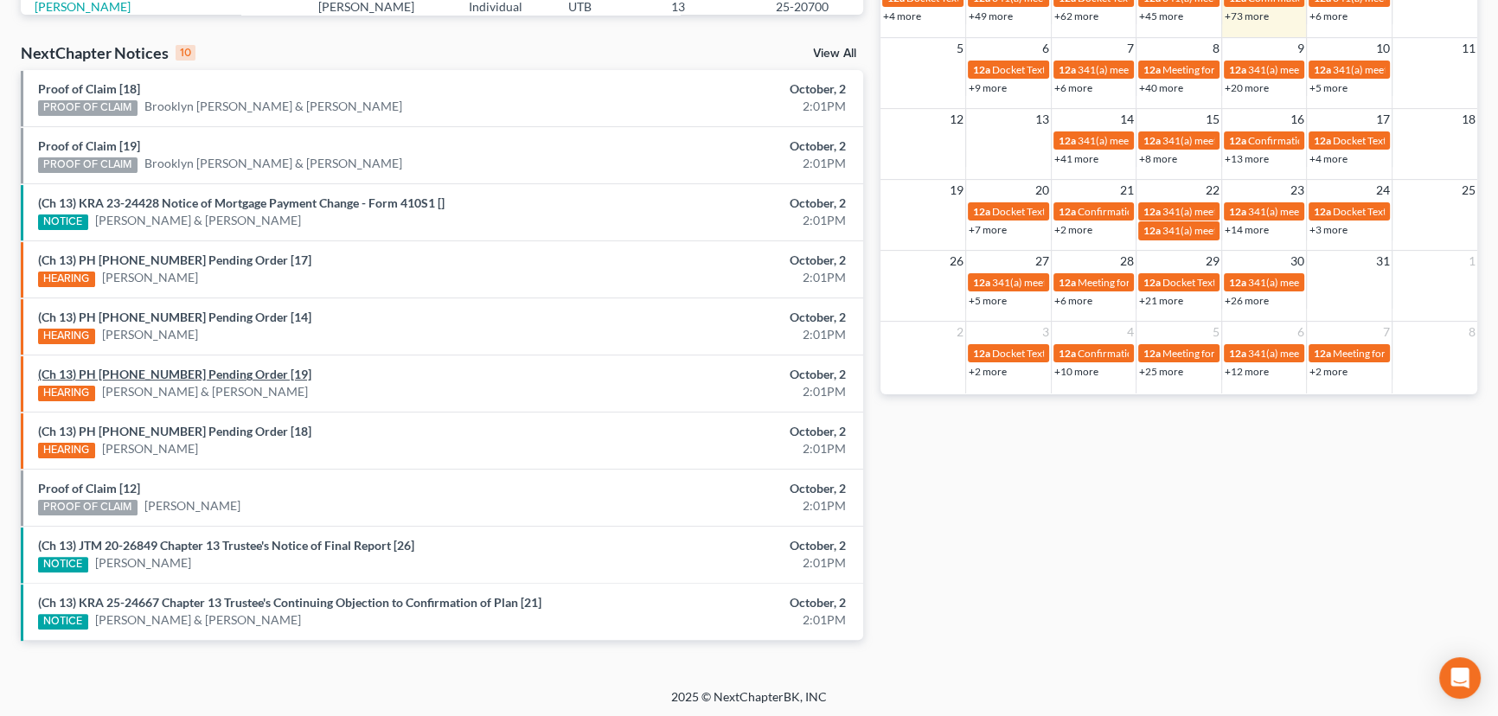
click at [195, 374] on link "(Ch 13) PH 25-24110 Pending Order [19]" at bounding box center [174, 374] width 273 height 15
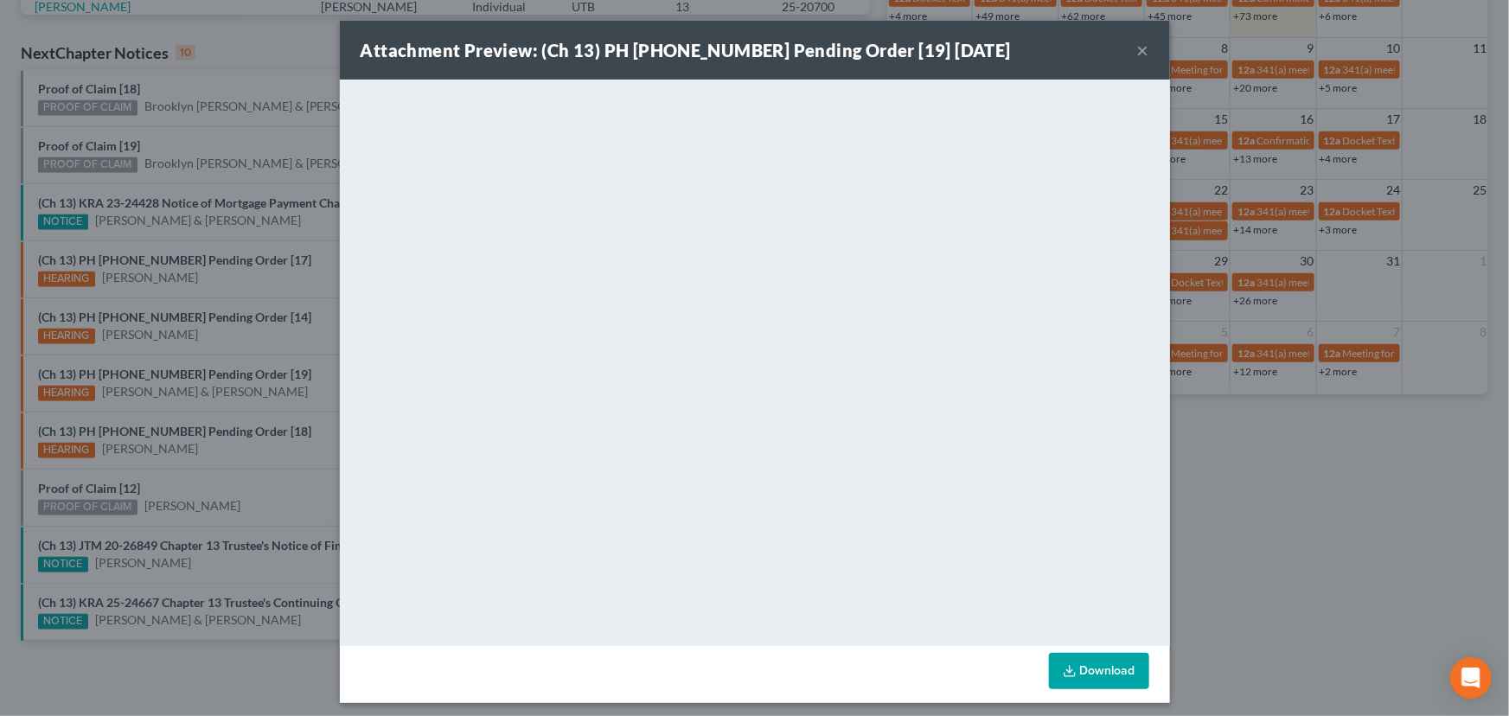
click at [288, 327] on div "Attachment Preview: (Ch 13) PH 25-24110 Pending Order [19] 10/02/2025 × <object…" at bounding box center [754, 358] width 1509 height 716
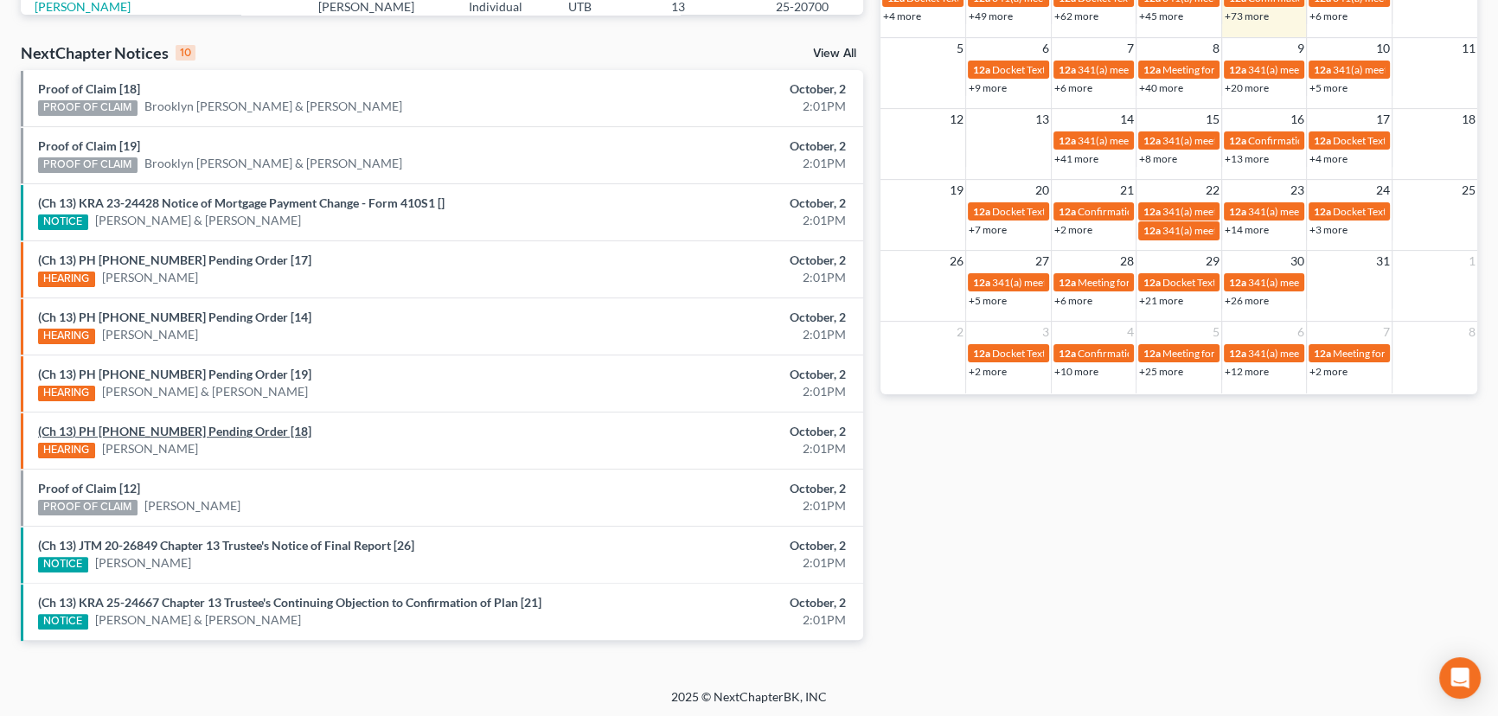
click at [189, 429] on link "(Ch 13) PH 25-24025 Pending Order [18]" at bounding box center [174, 431] width 273 height 15
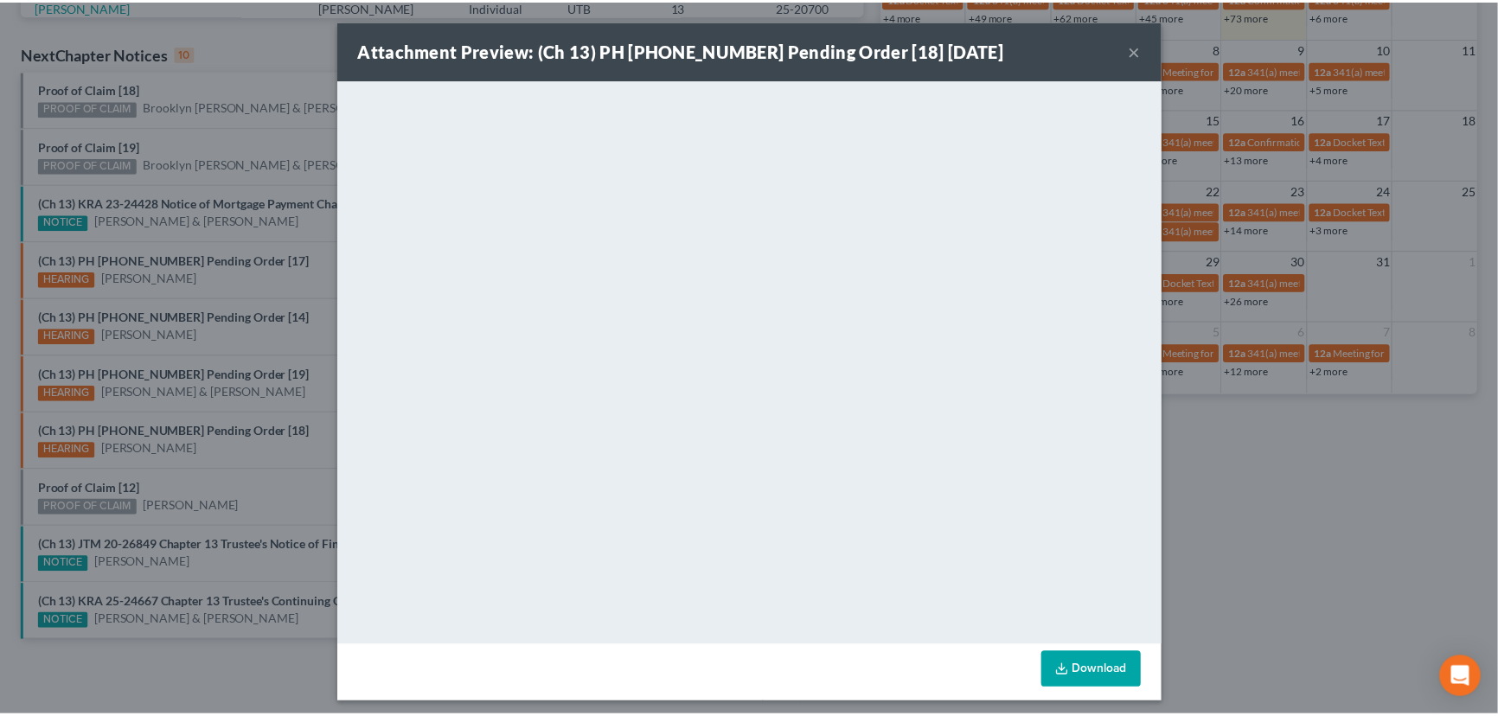
scroll to position [7, 0]
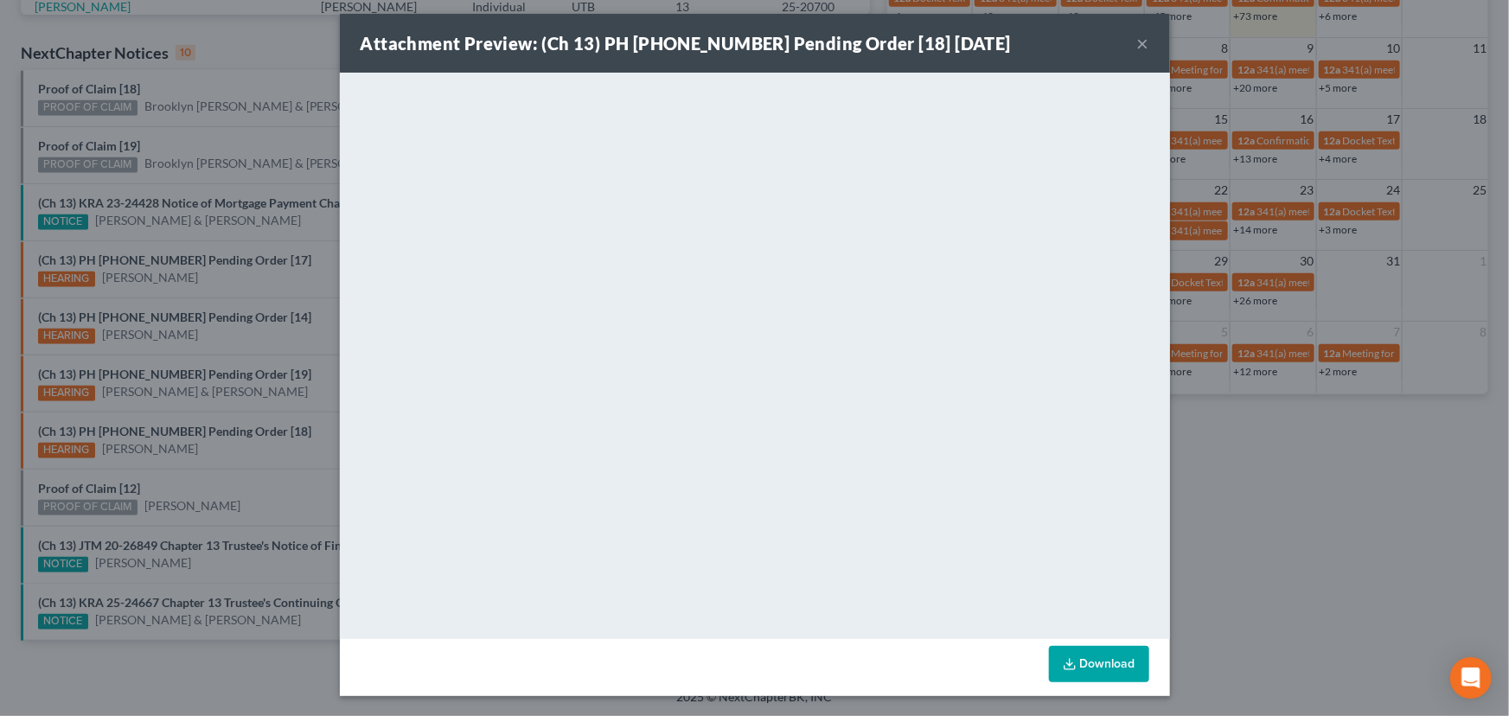
click at [240, 397] on div "Attachment Preview: (Ch 13) PH 25-24025 Pending Order [18] 10/02/2025 × <object…" at bounding box center [754, 358] width 1509 height 716
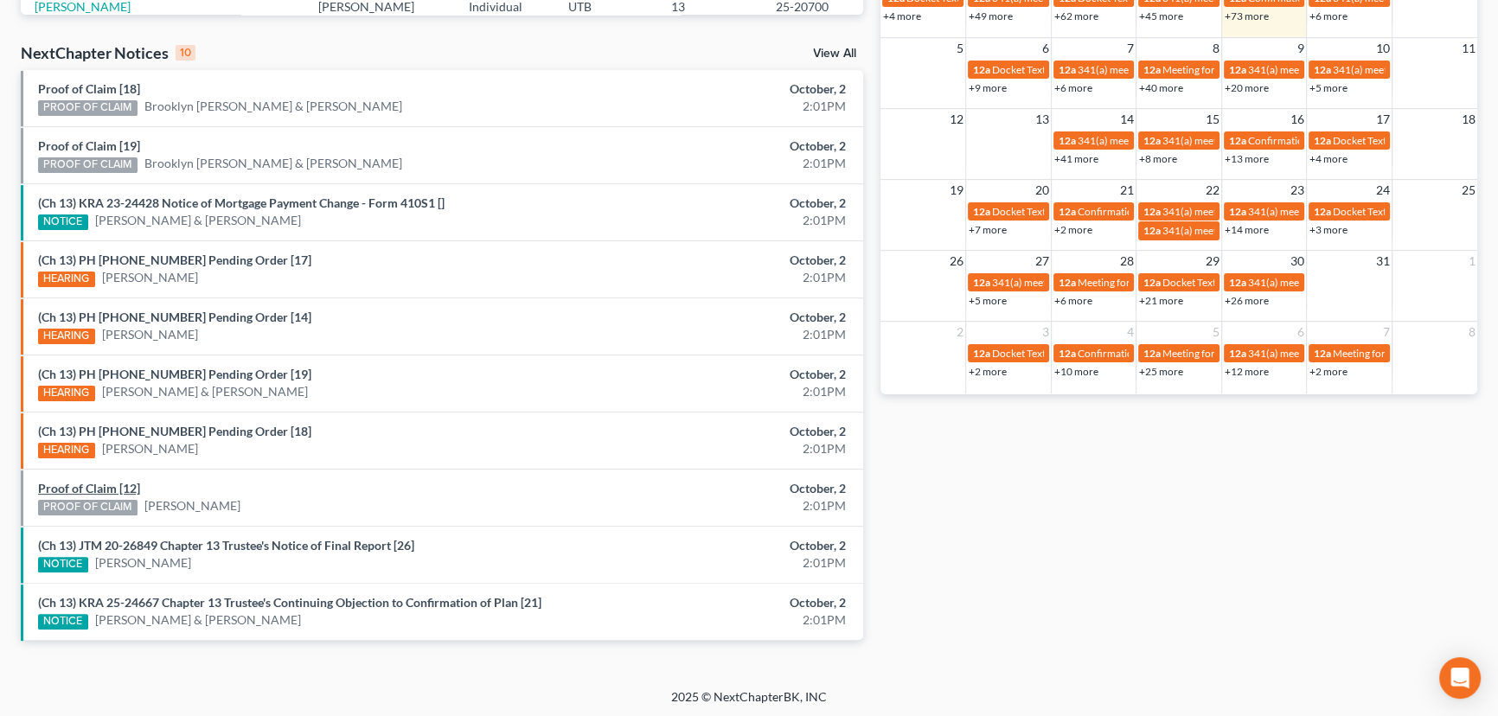
click at [86, 486] on link "Proof of Claim [12]" at bounding box center [89, 488] width 102 height 15
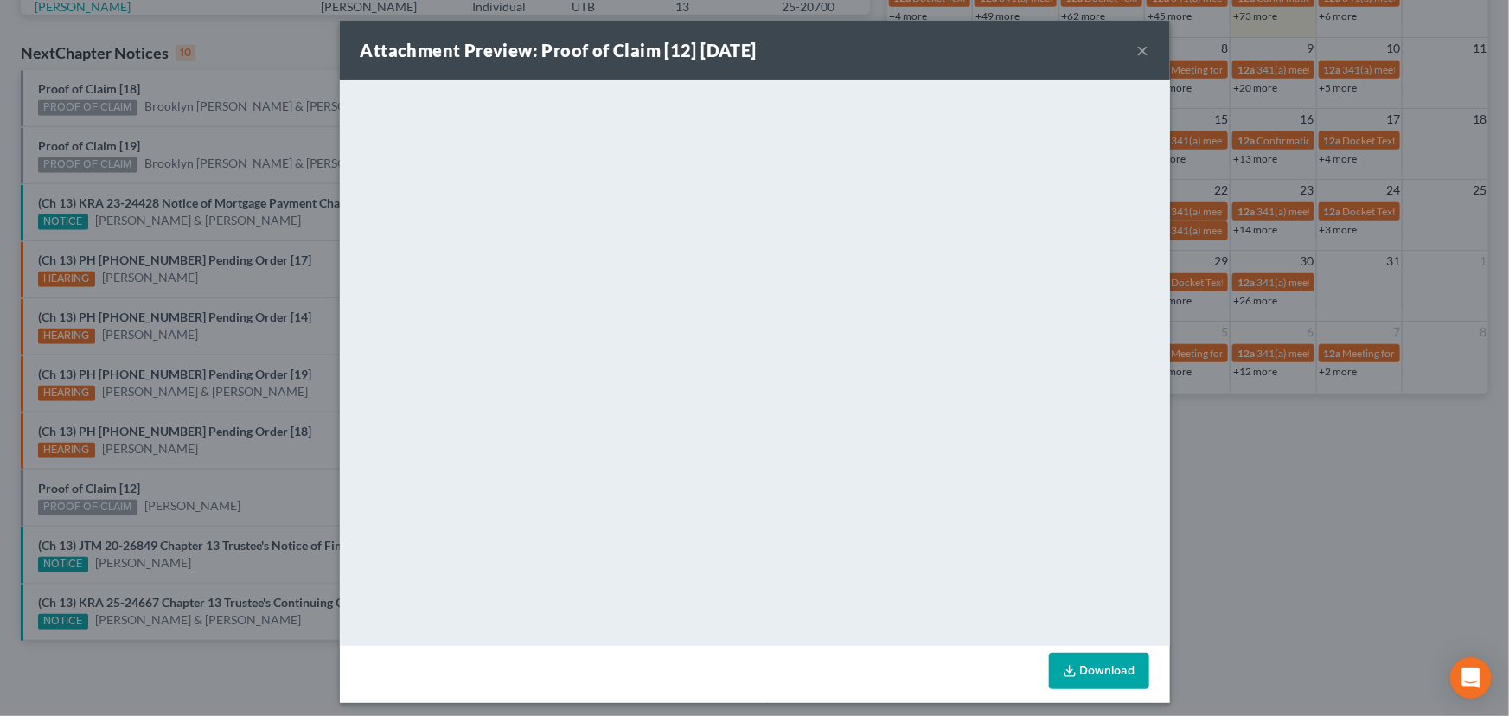
click at [217, 480] on div "Attachment Preview: Proof of Claim [12] 10/02/2025 × <object ng-attr-data='http…" at bounding box center [754, 358] width 1509 height 716
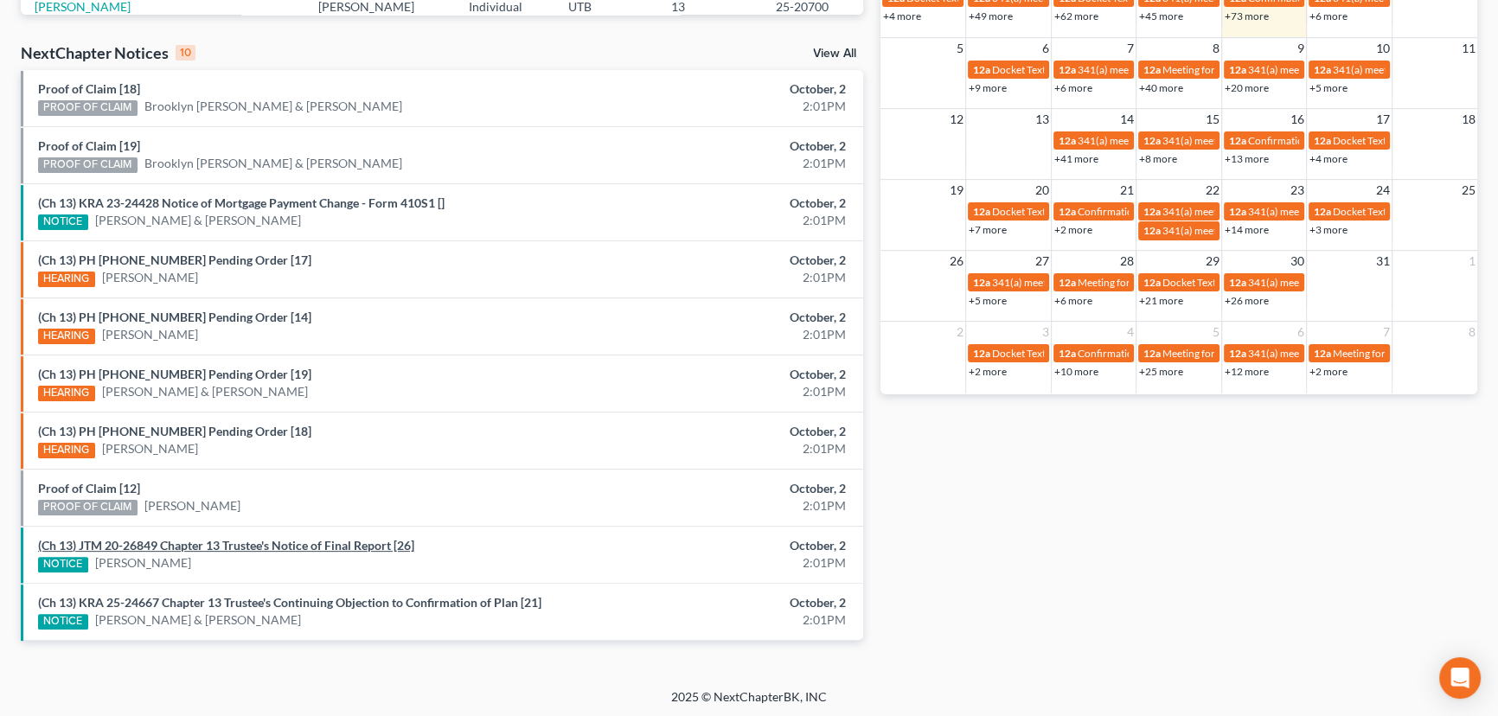
click at [163, 538] on link "(Ch 13) JTM 20-26849 Chapter 13 Trustee's Notice of Final Report [26]" at bounding box center [226, 545] width 376 height 15
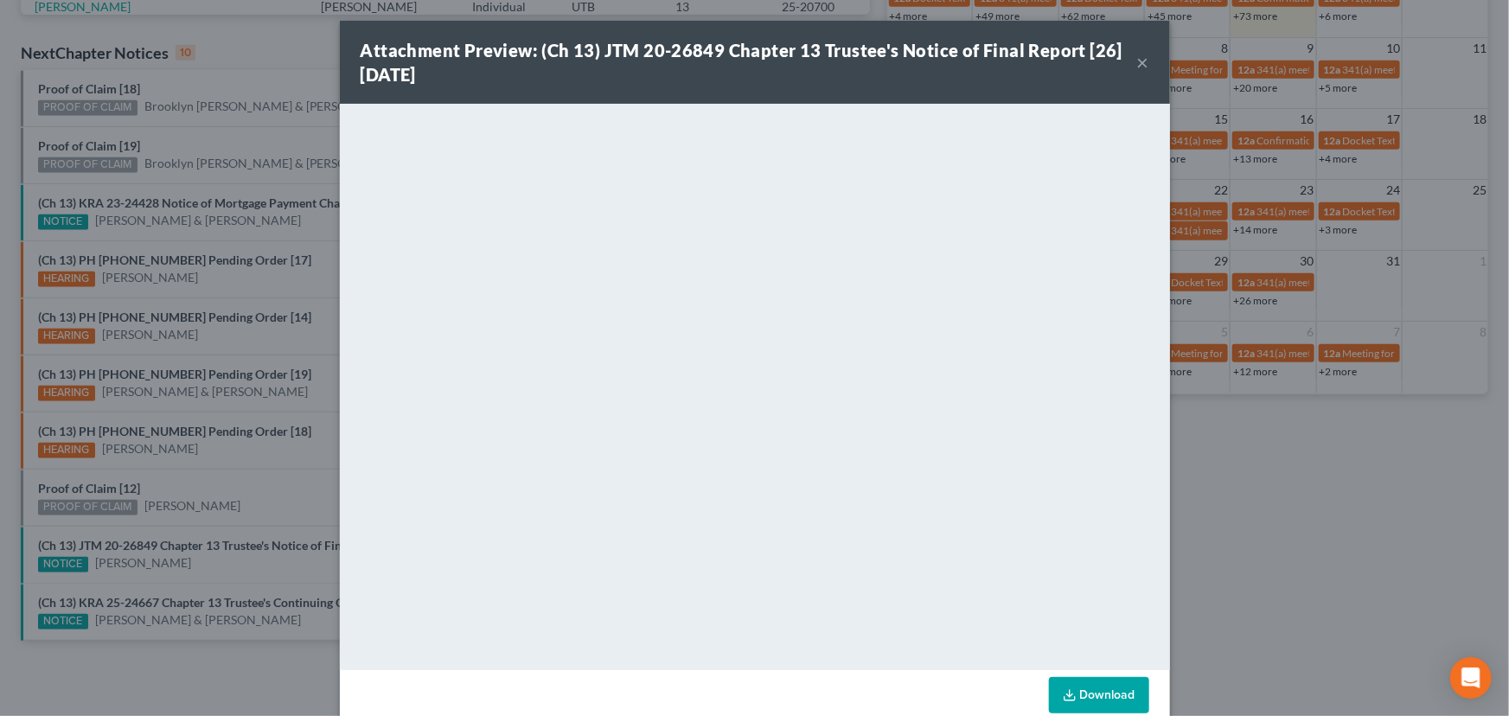
click at [261, 492] on div "Attachment Preview: (Ch 13) JTM 20-26849 Chapter 13 Trustee's Notice of Final R…" at bounding box center [754, 358] width 1509 height 716
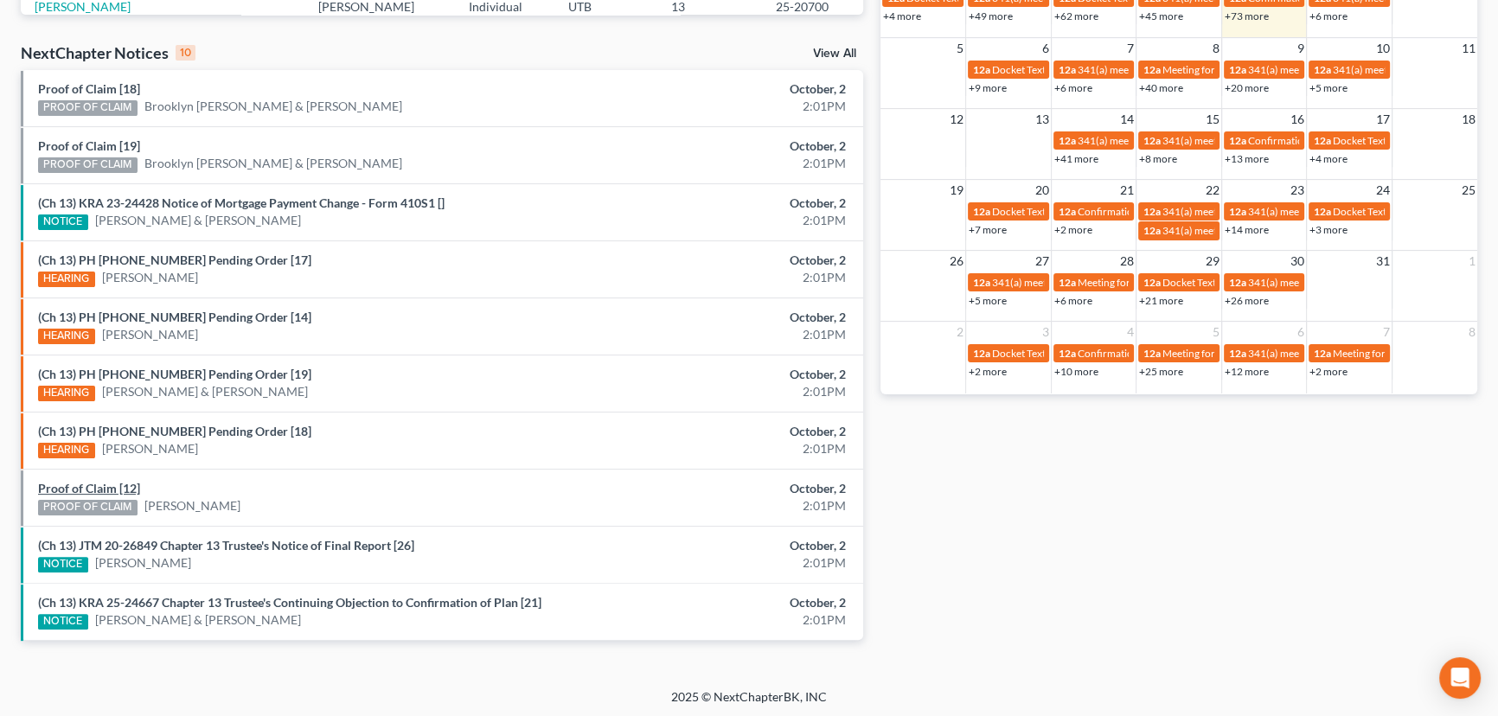
click at [86, 486] on link "Proof of Claim [12]" at bounding box center [89, 488] width 102 height 15
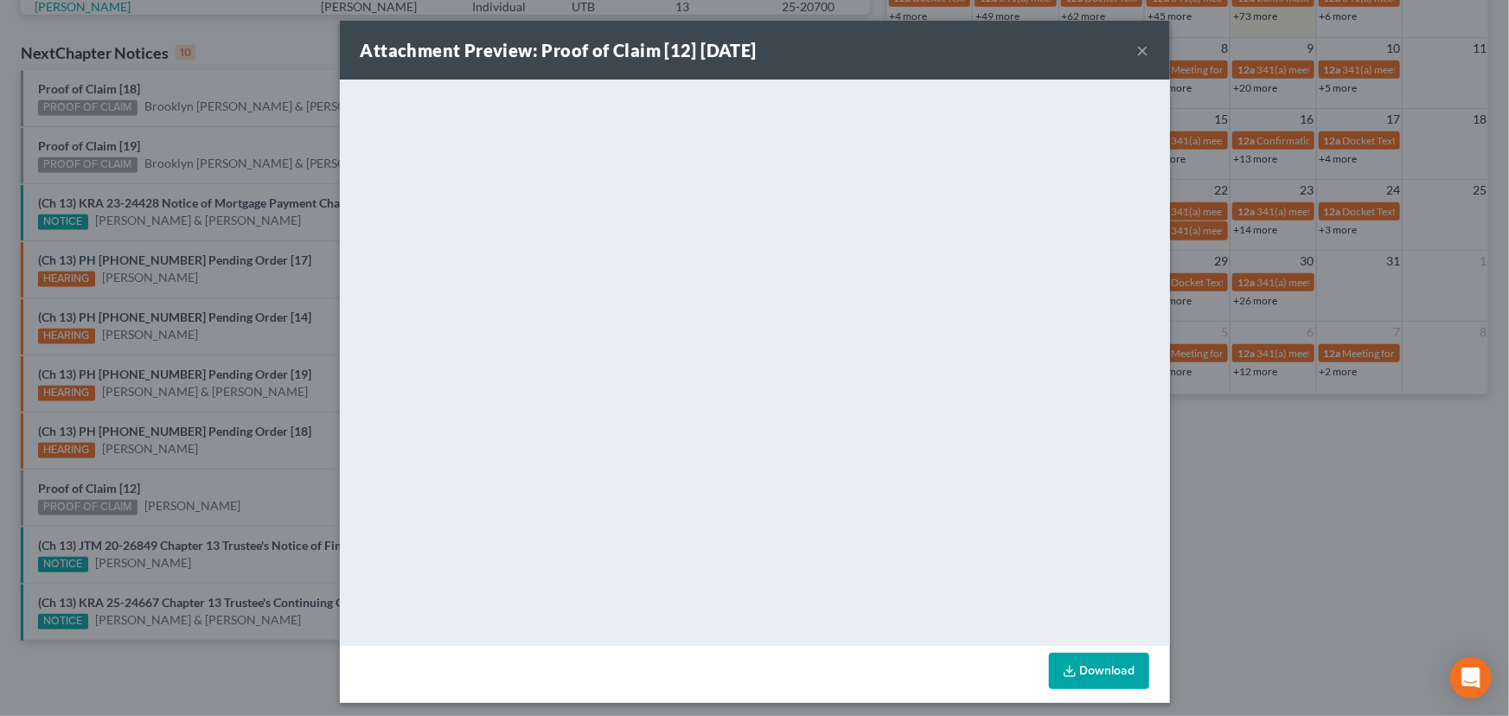
click at [196, 492] on div "Attachment Preview: Proof of Claim [12] 10/02/2025 × <object ng-attr-data='http…" at bounding box center [754, 358] width 1509 height 716
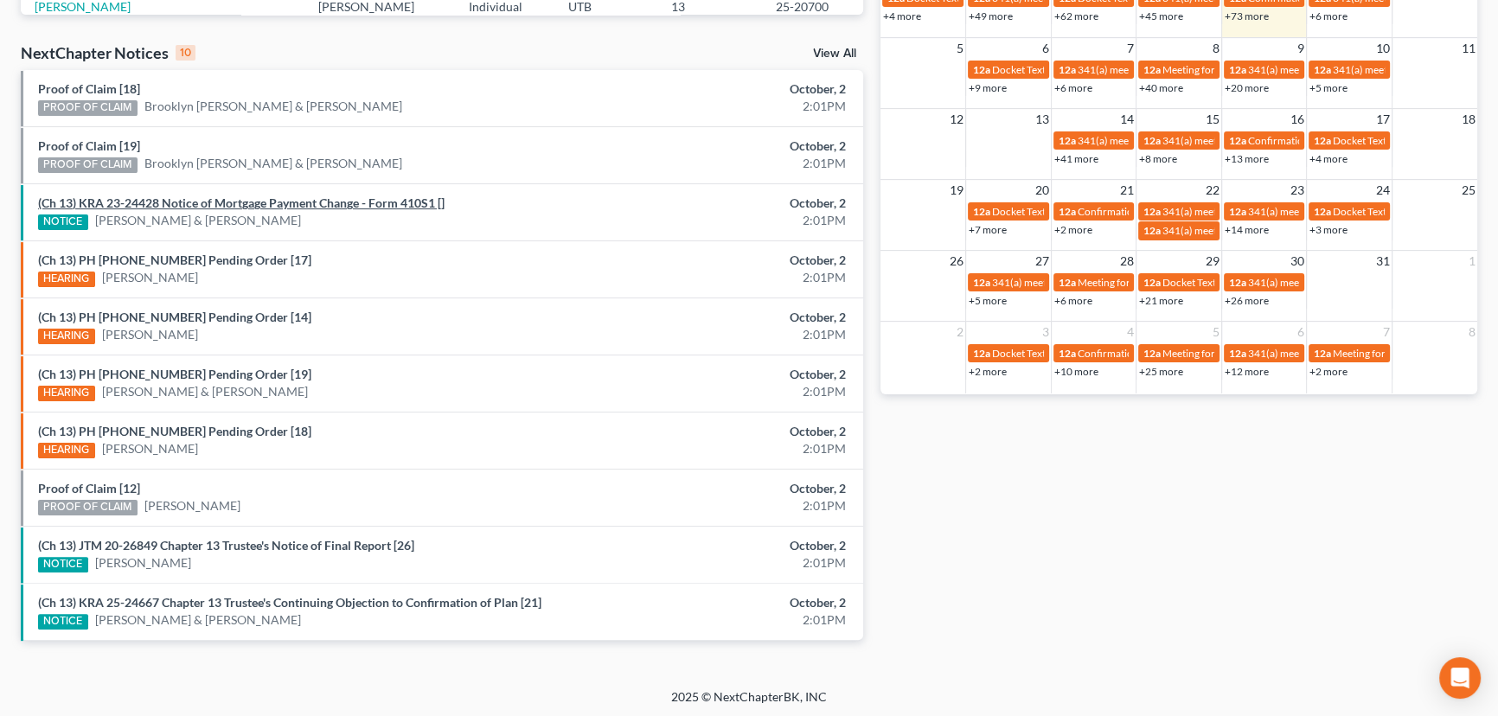
click at [185, 201] on link "(Ch 13) KRA 23-24428 Notice of Mortgage Payment Change - Form 410S1 []" at bounding box center [241, 202] width 406 height 15
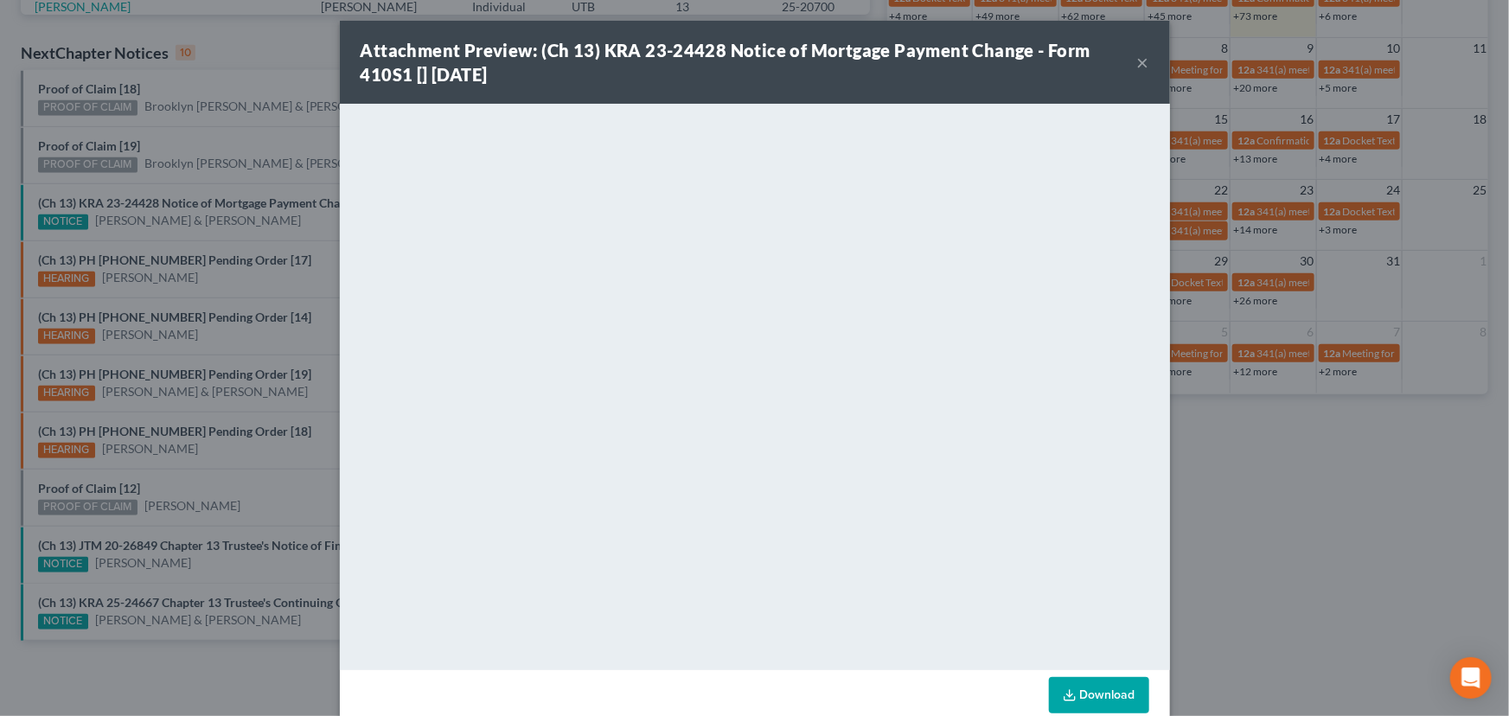
click at [233, 186] on div "Attachment Preview: (Ch 13) KRA 23-24428 Notice of Mortgage Payment Change - Fo…" at bounding box center [754, 358] width 1509 height 716
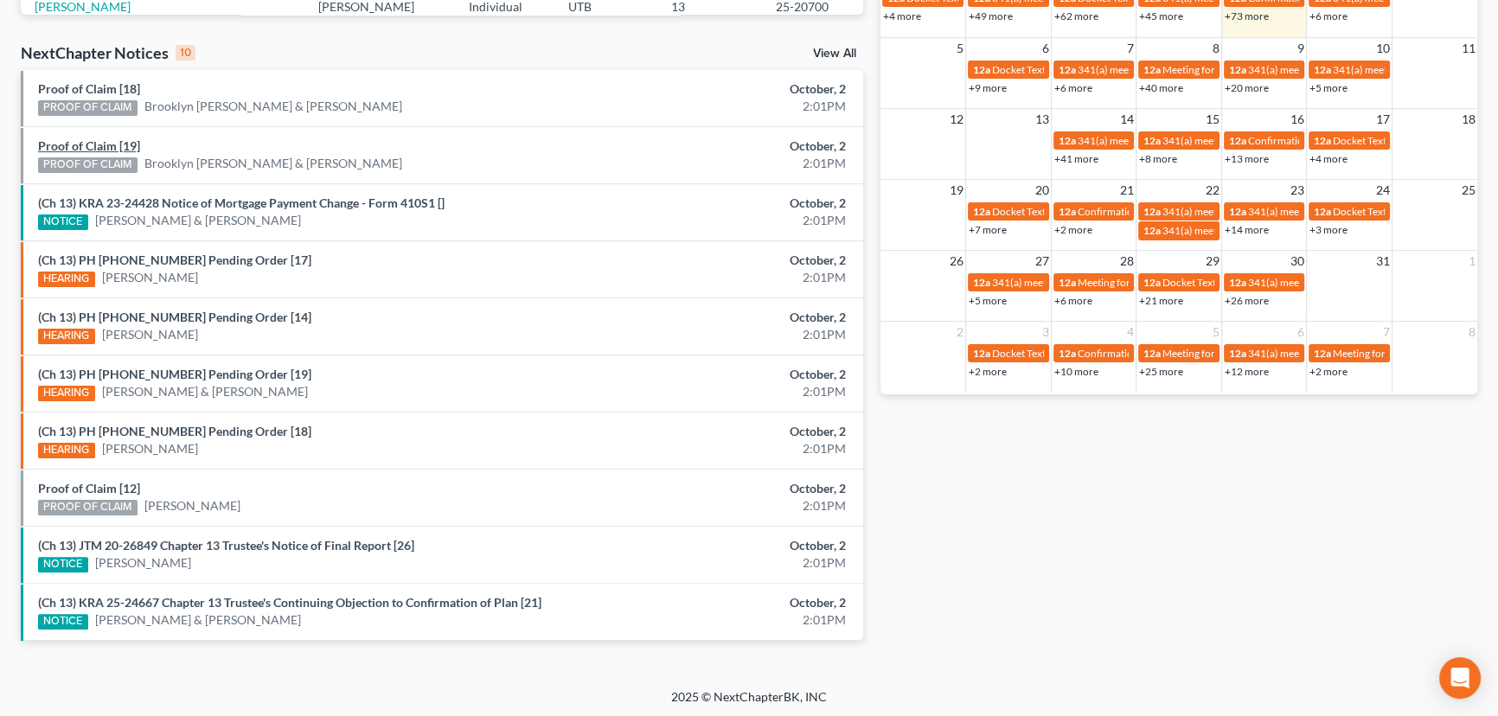
click at [112, 147] on link "Proof of Claim [19]" at bounding box center [89, 145] width 102 height 15
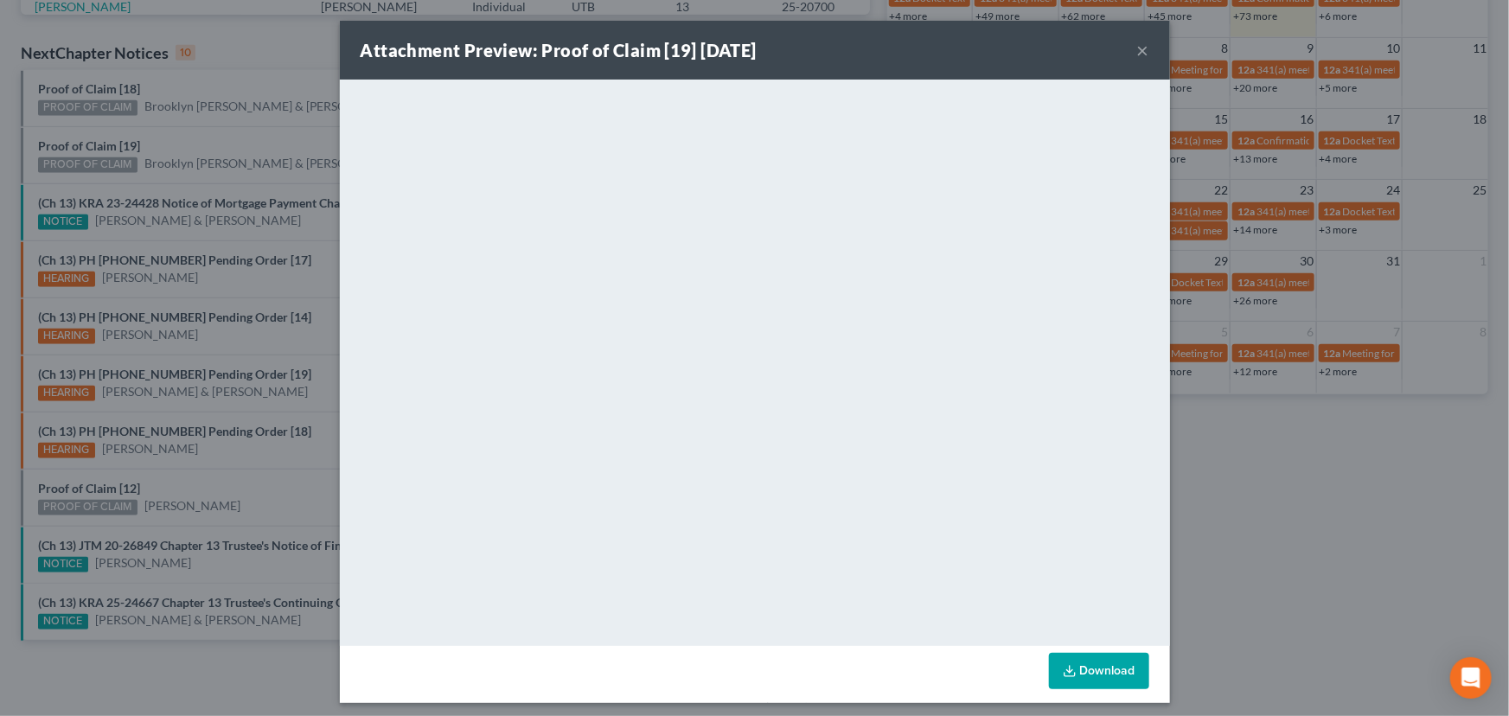
click at [190, 137] on div "Attachment Preview: Proof of Claim [19] 10/02/2025 × <object ng-attr-data='http…" at bounding box center [754, 358] width 1509 height 716
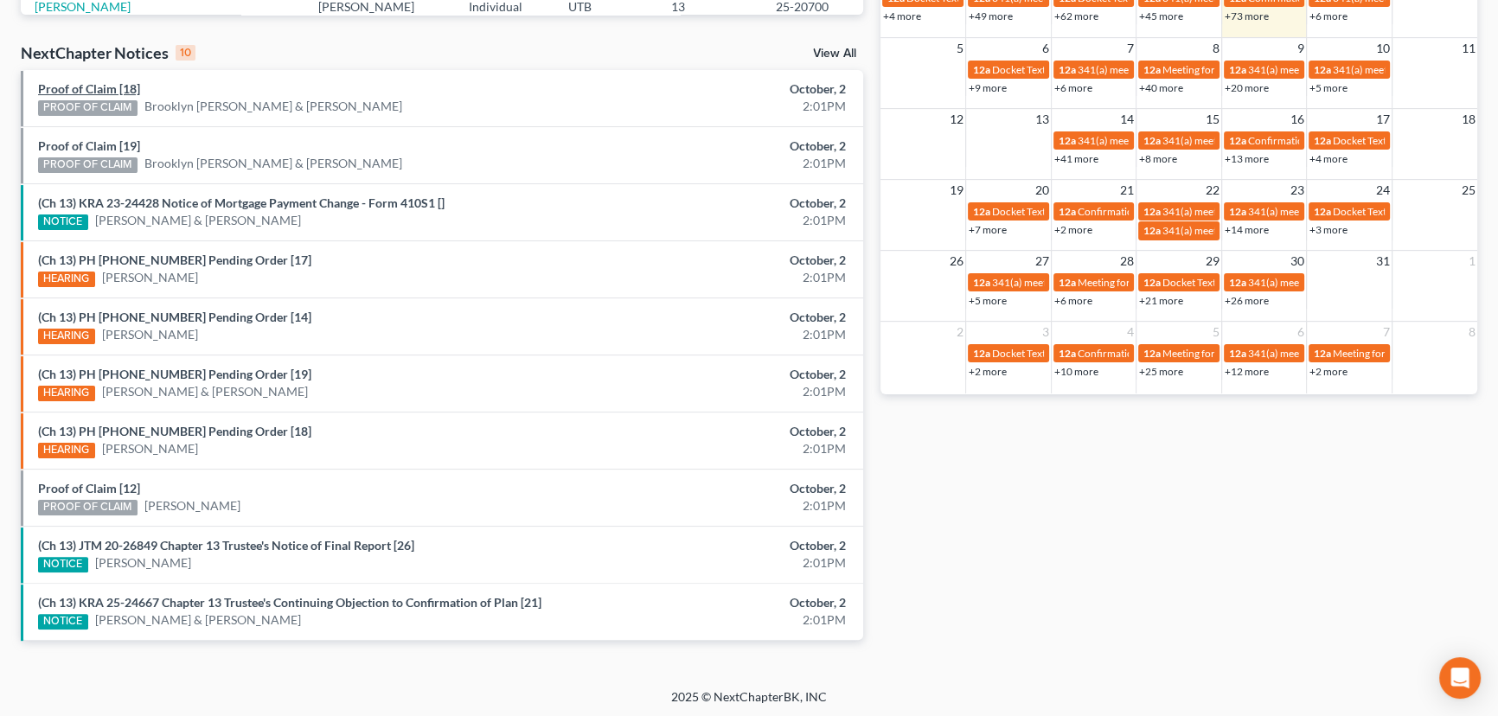
click at [98, 86] on link "Proof of Claim [18]" at bounding box center [89, 88] width 102 height 15
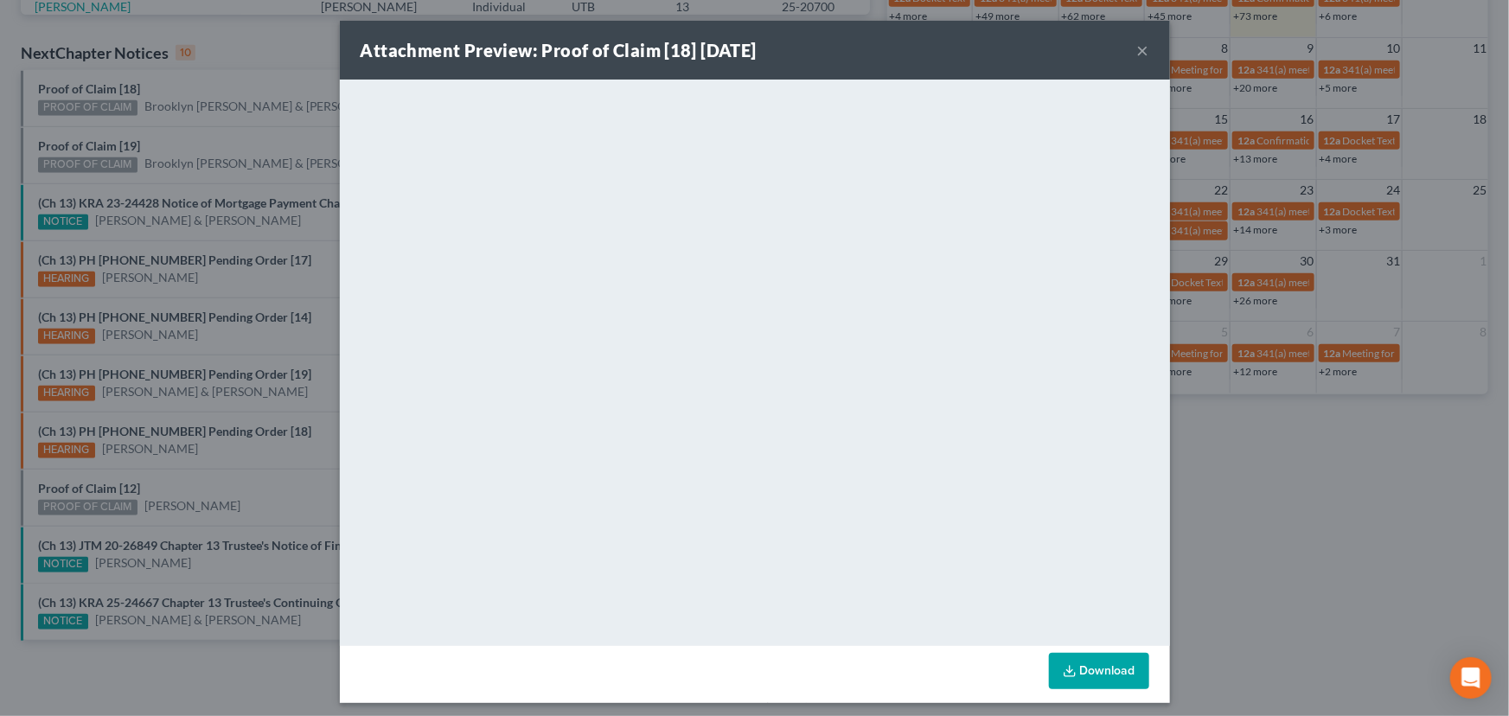
click at [223, 125] on div "Attachment Preview: Proof of Claim [18] 10/02/2025 × <object ng-attr-data='http…" at bounding box center [754, 358] width 1509 height 716
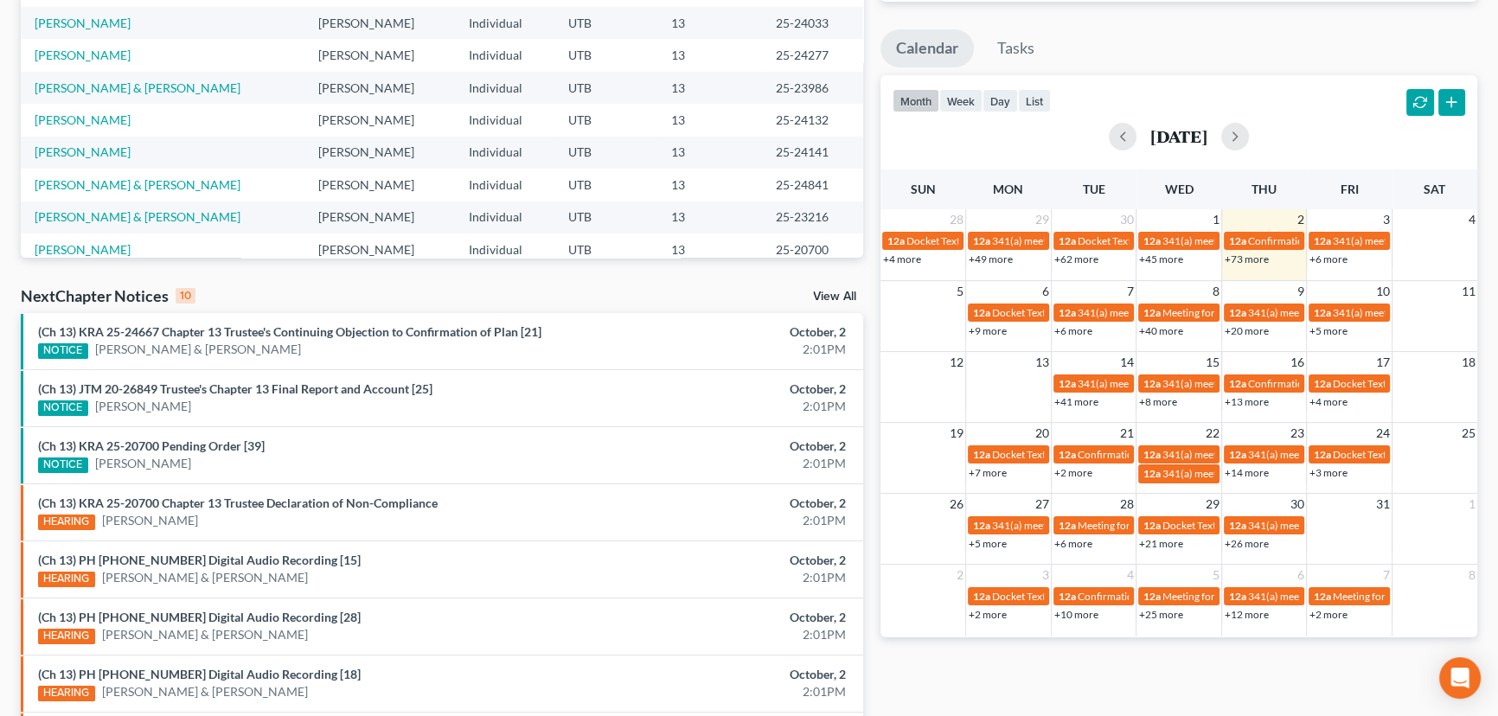
scroll to position [542, 0]
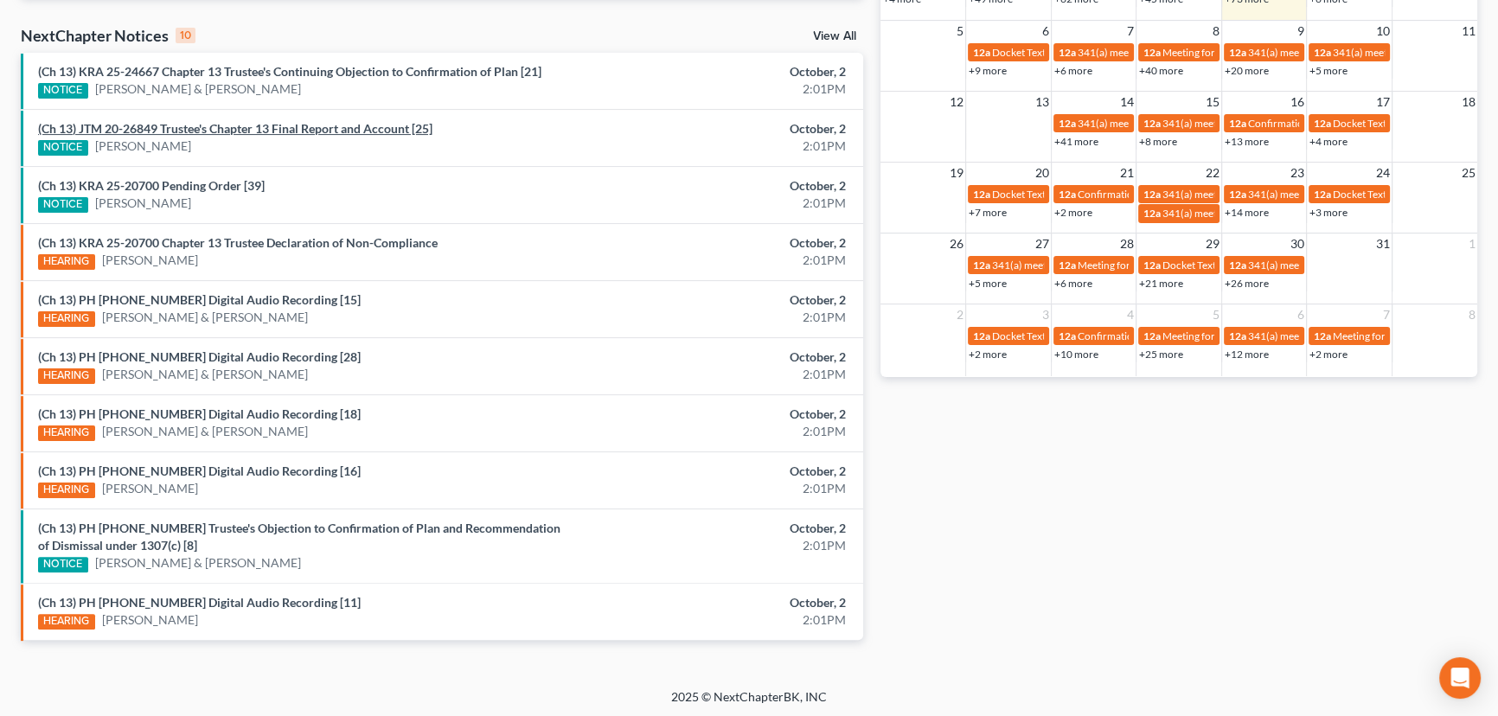
click at [291, 127] on link "(Ch 13) JTM 20-26849 Trustee's Chapter 13 Final Report and Account [25]" at bounding box center [235, 128] width 394 height 15
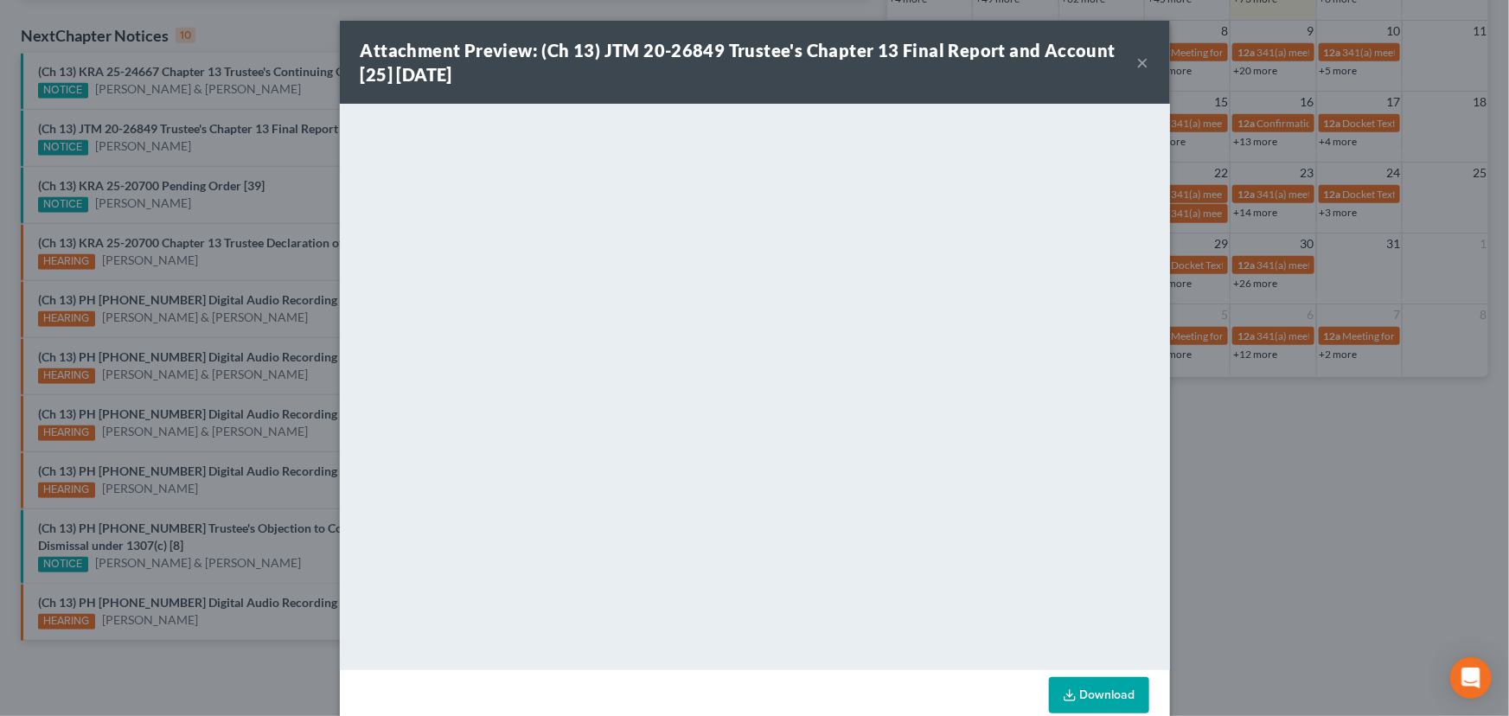
click at [271, 144] on div "Attachment Preview: (Ch 13) JTM 20-26849 Trustee's Chapter 13 Final Report and …" at bounding box center [754, 358] width 1509 height 716
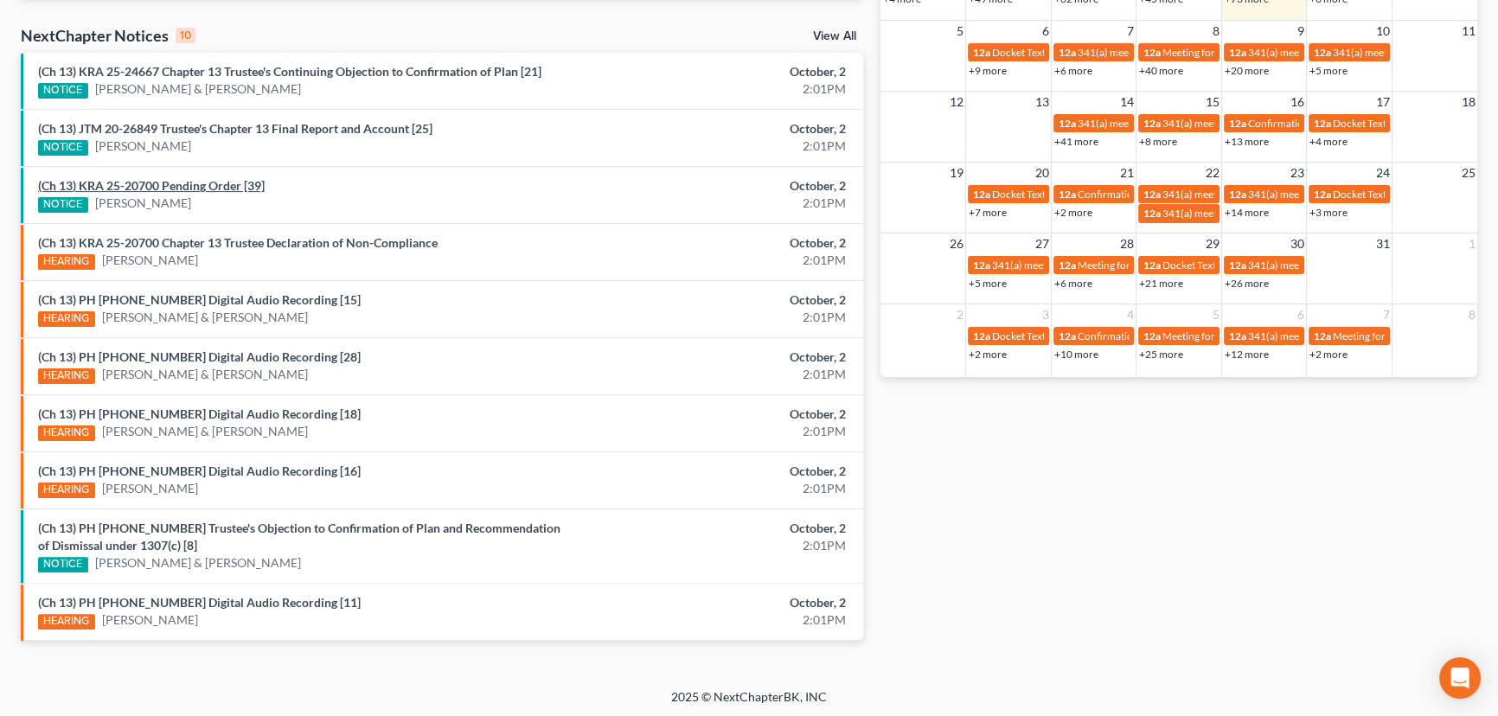
click at [200, 185] on link "(Ch 13) KRA 25-20700 Pending Order [39]" at bounding box center [151, 185] width 227 height 15
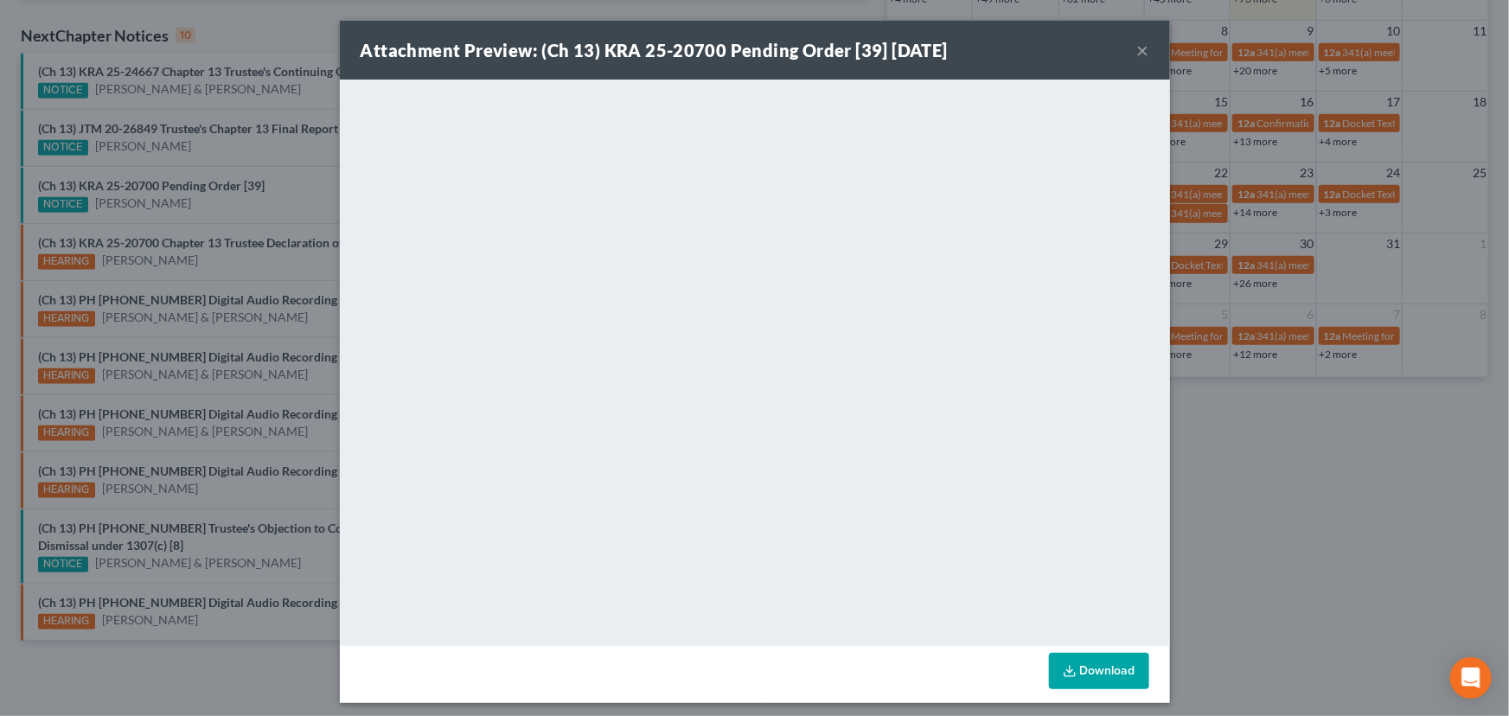
click at [254, 208] on div "Attachment Preview: (Ch 13) KRA 25-20700 Pending Order [39] 10/02/2025 × <objec…" at bounding box center [754, 358] width 1509 height 716
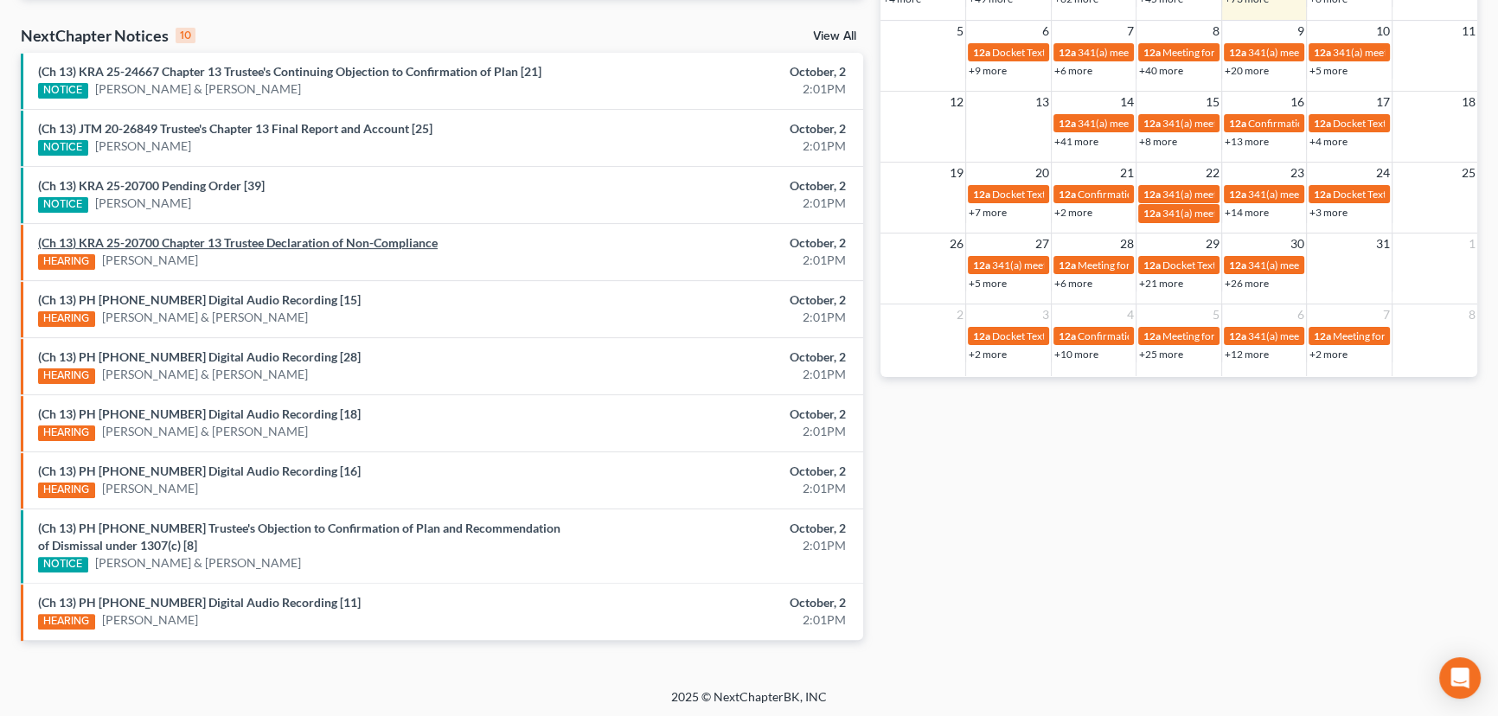
click at [278, 242] on link "(Ch 13) KRA 25-20700 Chapter 13 Trustee Declaration of Non-Compliance" at bounding box center [238, 242] width 400 height 15
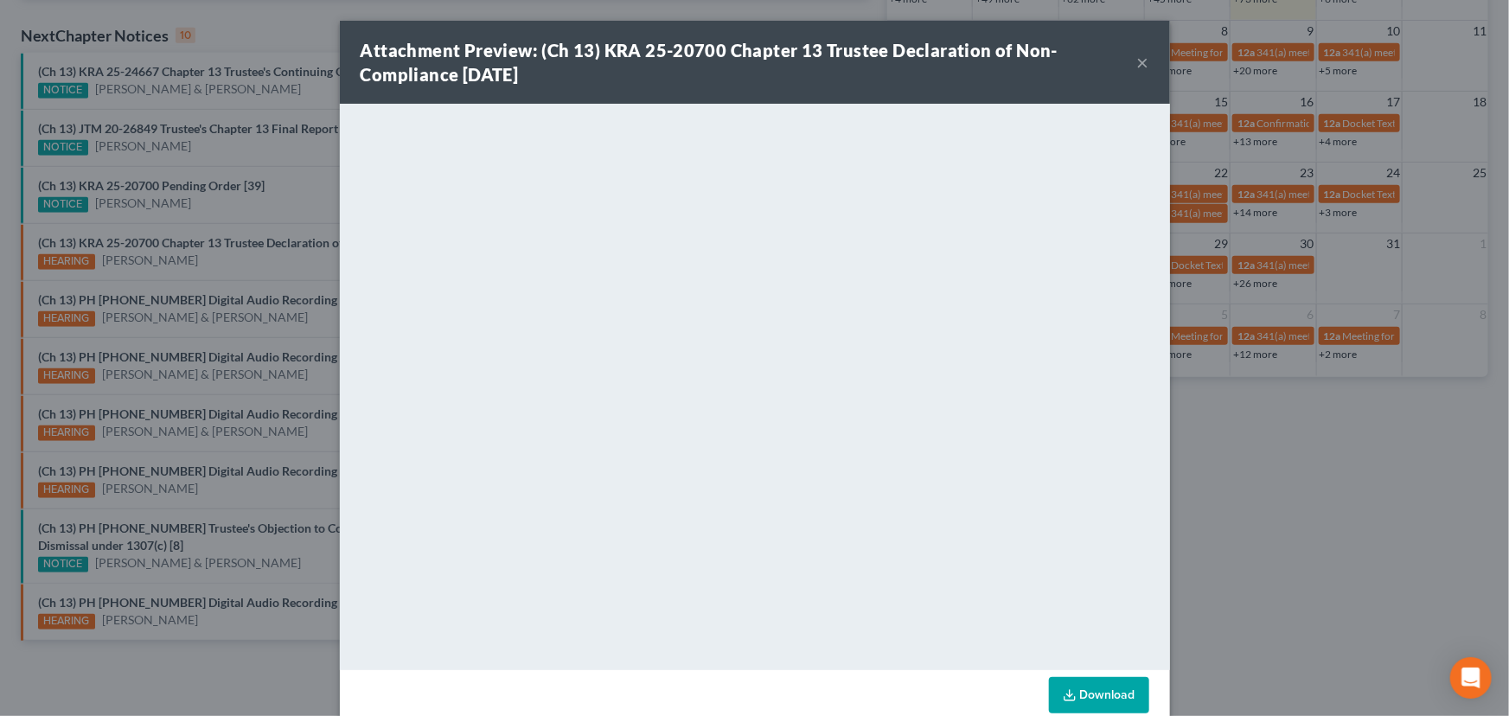
click at [237, 260] on div "Attachment Preview: (Ch 13) KRA 25-20700 Chapter 13 Trustee Declaration of Non-…" at bounding box center [754, 358] width 1509 height 716
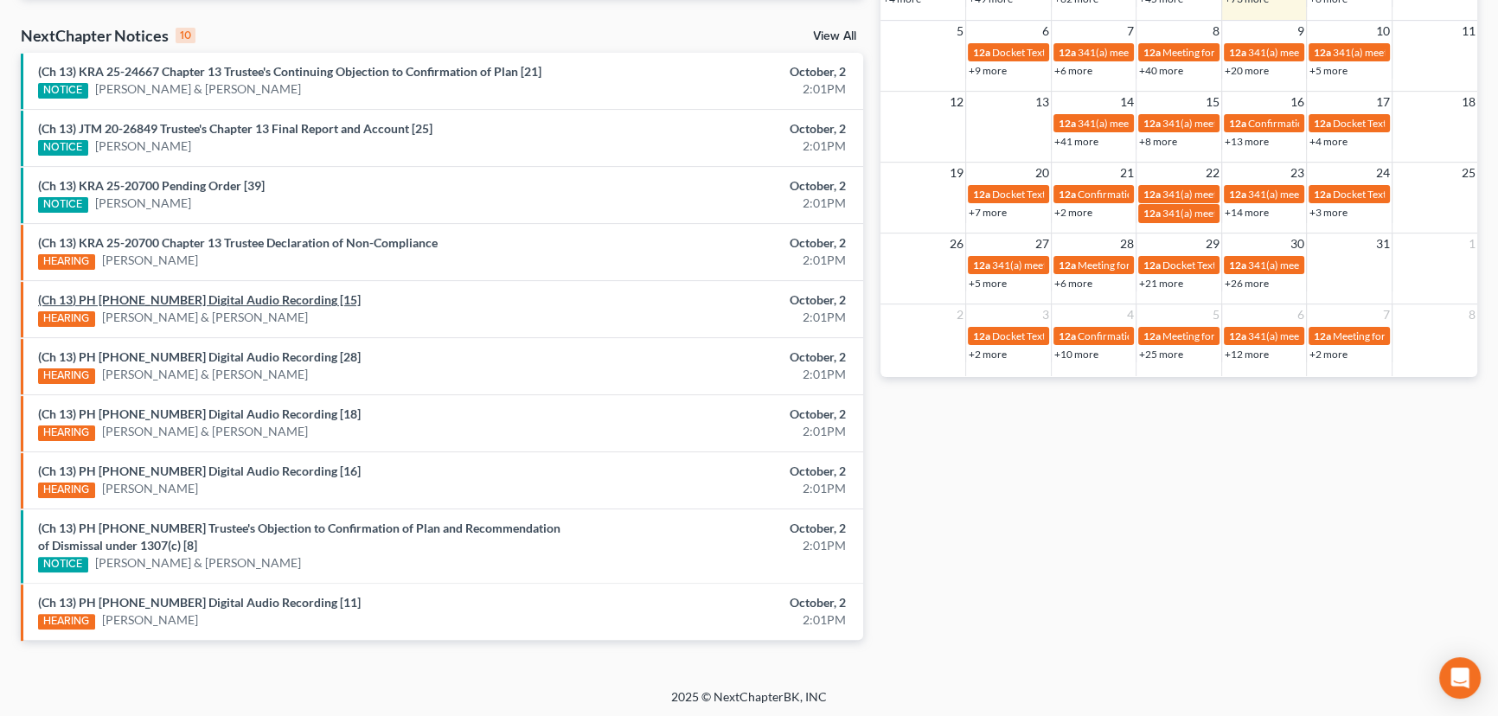
click at [201, 297] on link "(Ch 13) PH 25-23986 Digital Audio Recording [15]" at bounding box center [199, 299] width 323 height 15
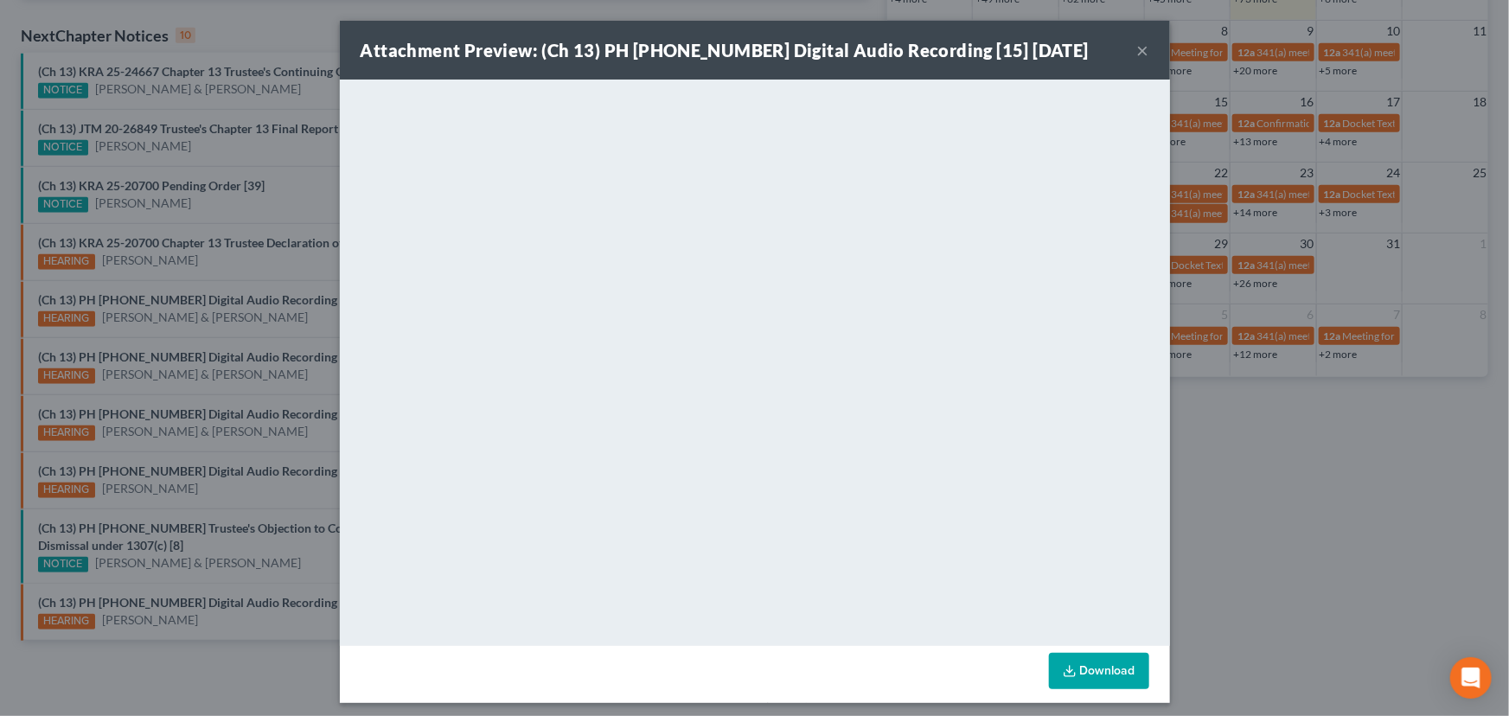
click at [170, 337] on div "Attachment Preview: (Ch 13) PH 25-23986 Digital Audio Recording [15] 10/02/2025…" at bounding box center [754, 358] width 1509 height 716
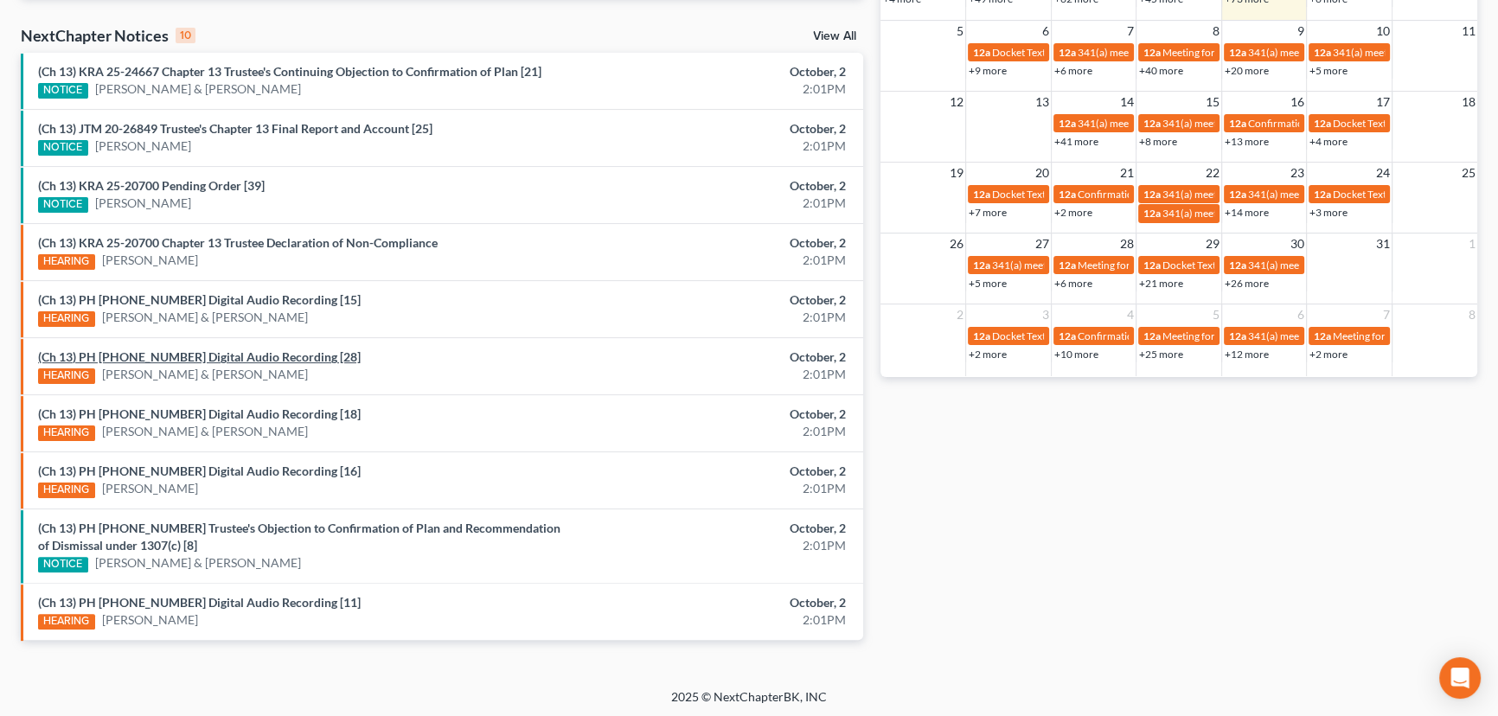
click at [176, 355] on link "(Ch 13) PH 25-23216 Digital Audio Recording [28]" at bounding box center [199, 356] width 323 height 15
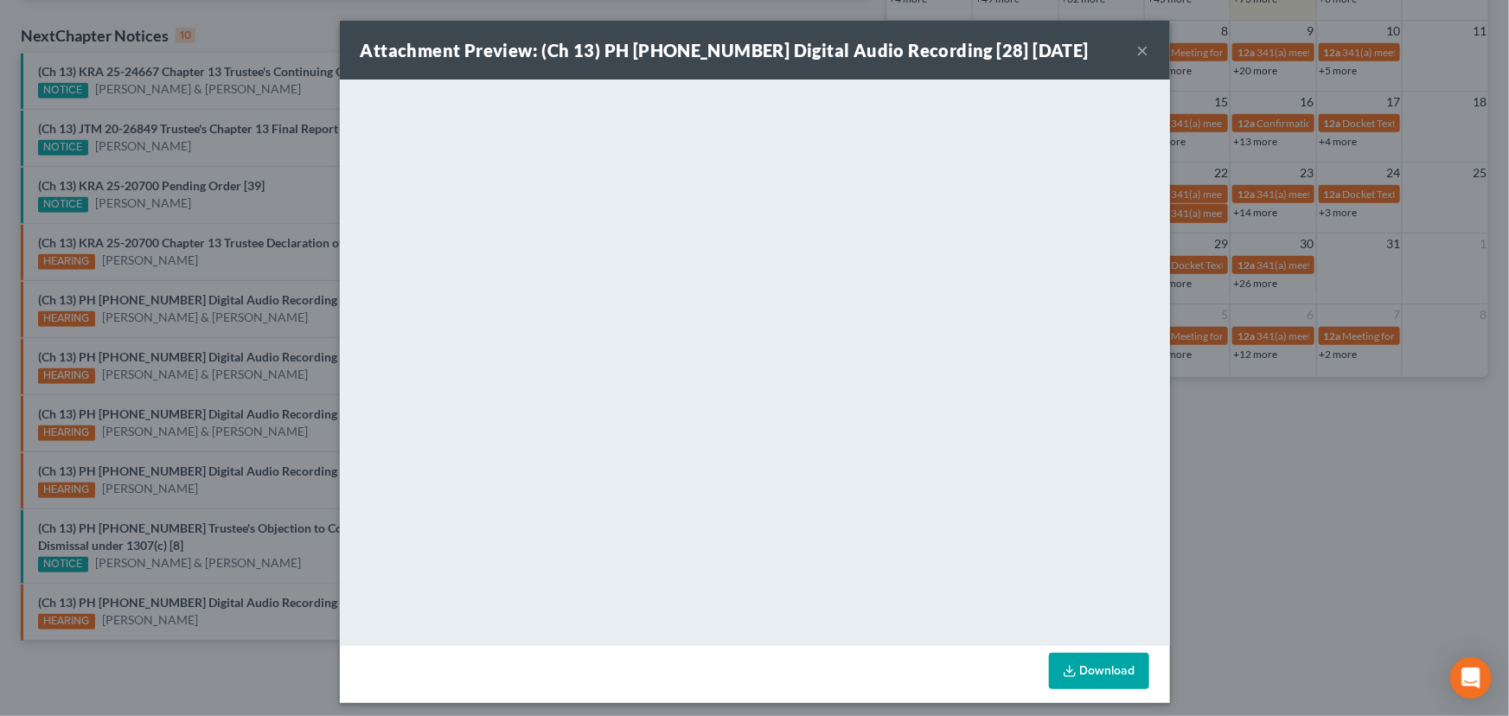
click at [155, 386] on div "Attachment Preview: (Ch 13) PH 25-23216 Digital Audio Recording [28] 10/02/2025…" at bounding box center [754, 358] width 1509 height 716
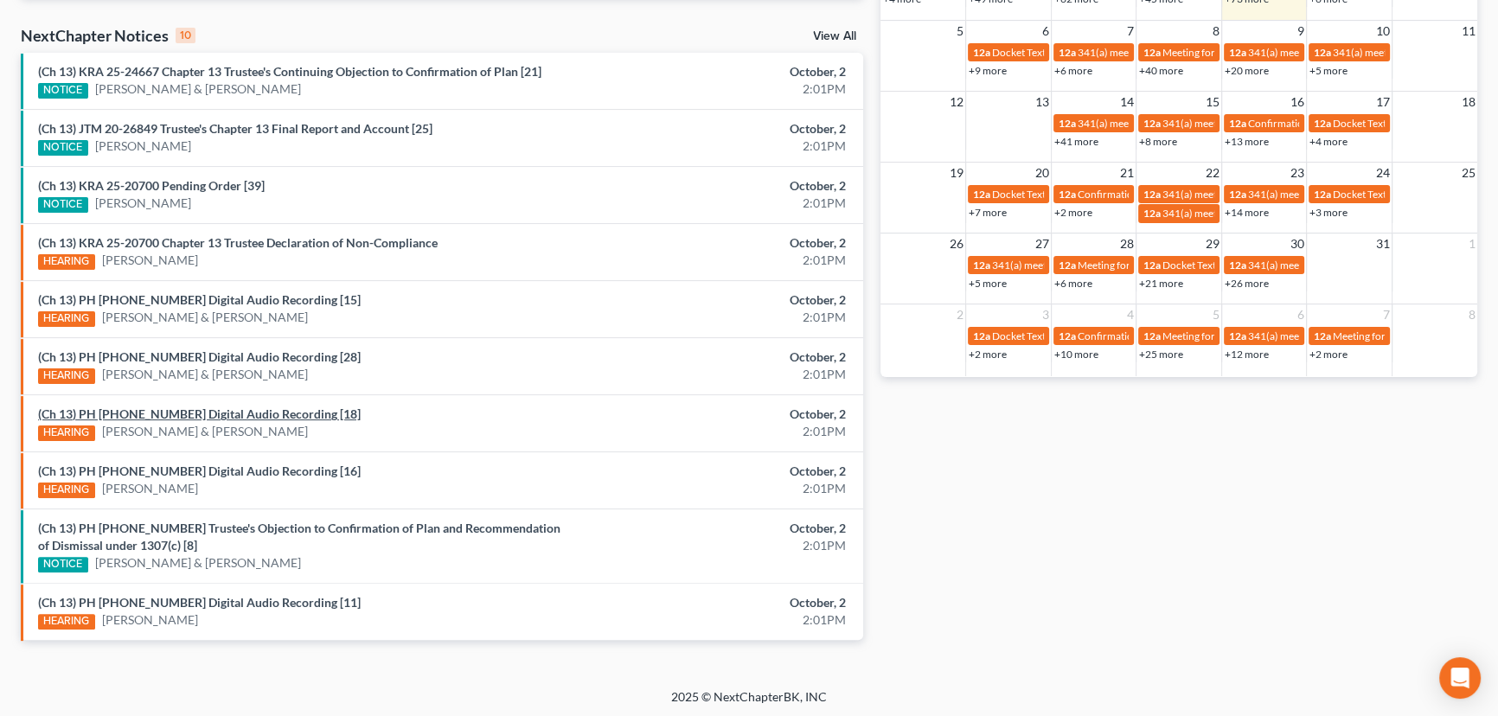
click at [162, 412] on link "(Ch 13) PH 25-24110 Digital Audio Recording [18]" at bounding box center [199, 413] width 323 height 15
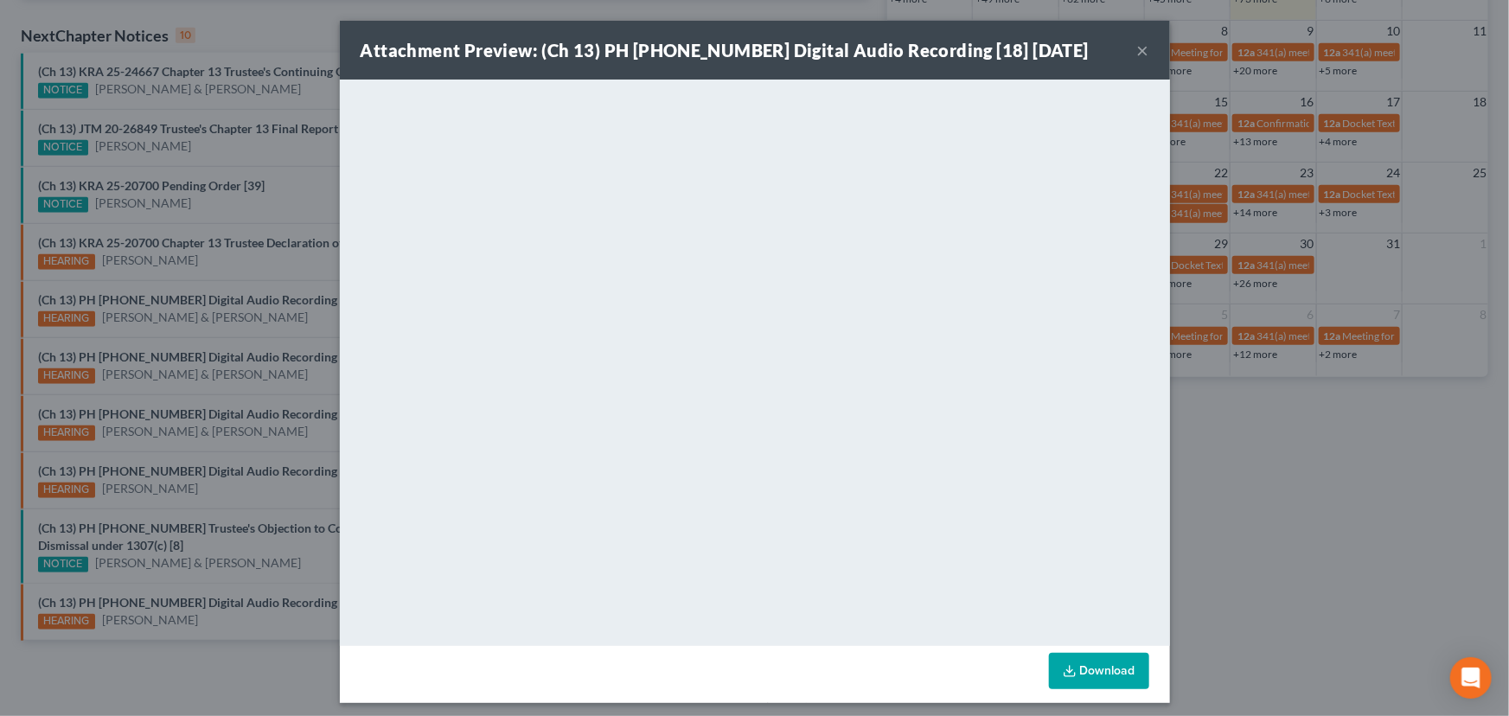
click at [157, 452] on div "Attachment Preview: (Ch 13) PH 25-24110 Digital Audio Recording [18] 10/02/2025…" at bounding box center [754, 358] width 1509 height 716
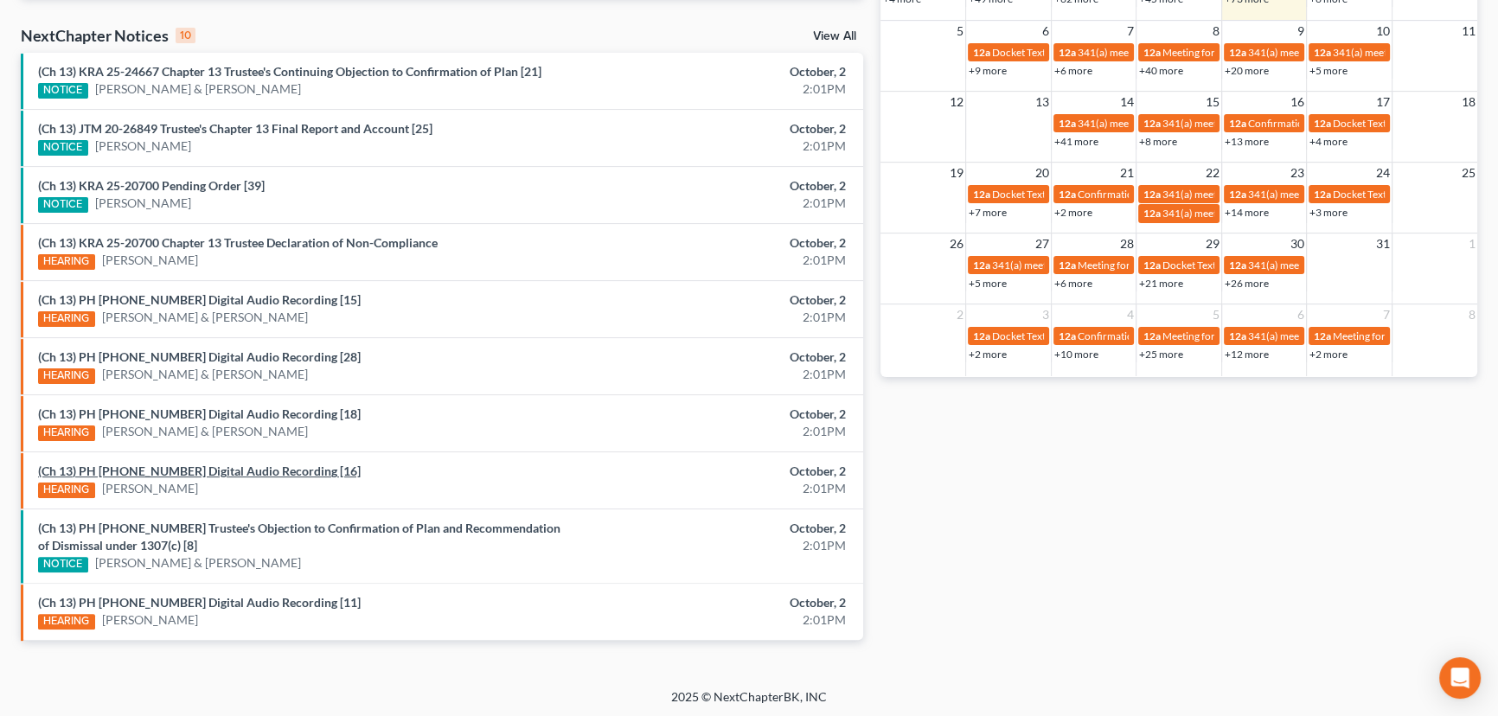
click at [179, 468] on link "(Ch 13) PH 25-24141 Digital Audio Recording [16]" at bounding box center [199, 471] width 323 height 15
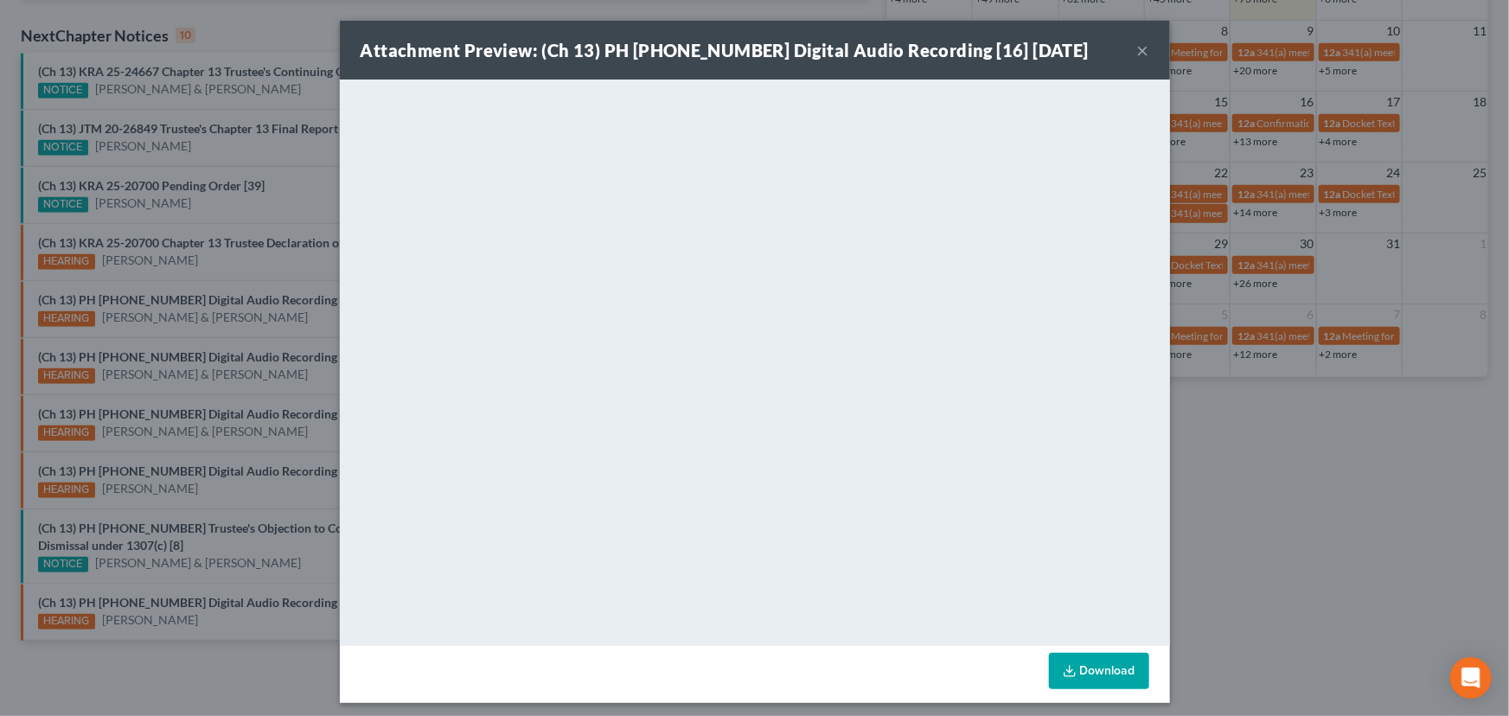
click at [200, 494] on div "Attachment Preview: (Ch 13) PH 25-24141 Digital Audio Recording [16] 10/02/2025…" at bounding box center [754, 358] width 1509 height 716
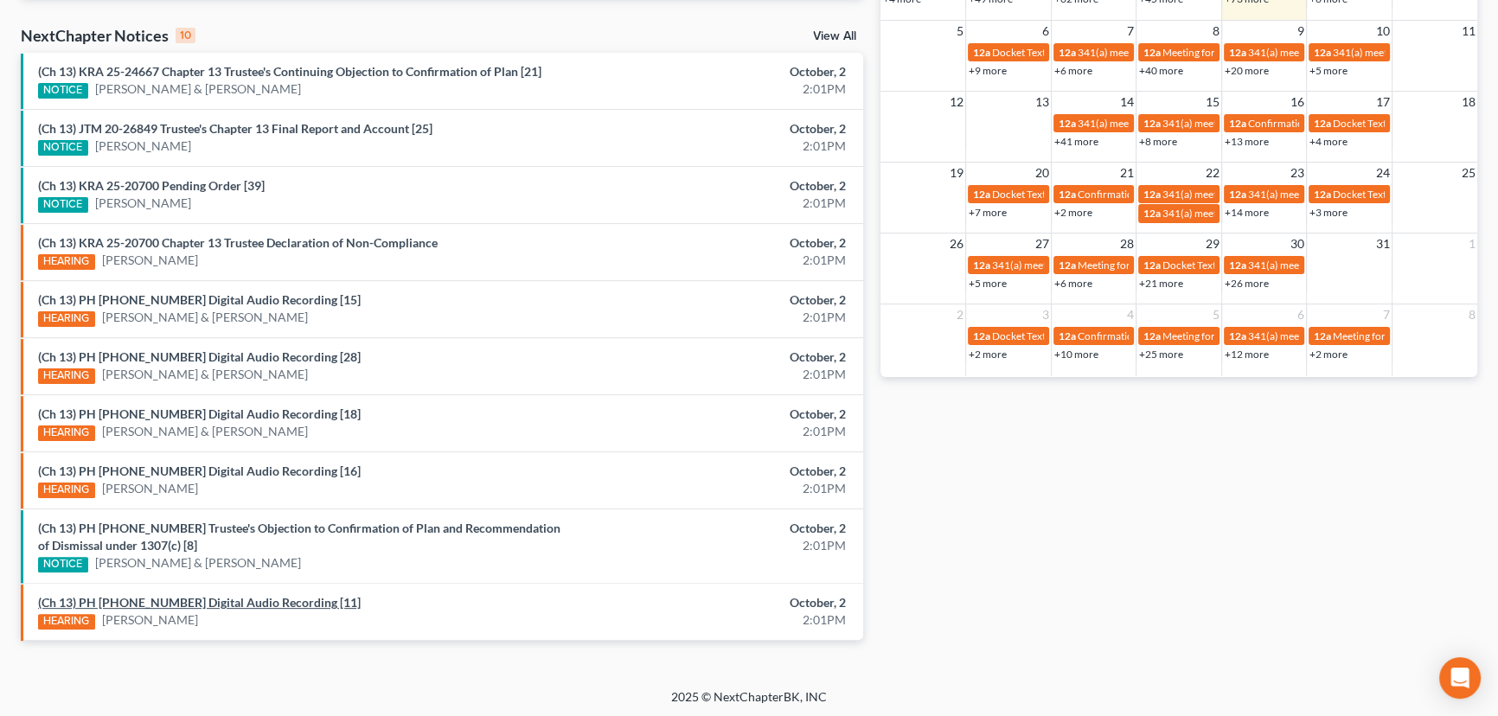
click at [190, 603] on link "(Ch 13) PH 25-24033 Digital Audio Recording [11]" at bounding box center [199, 602] width 323 height 15
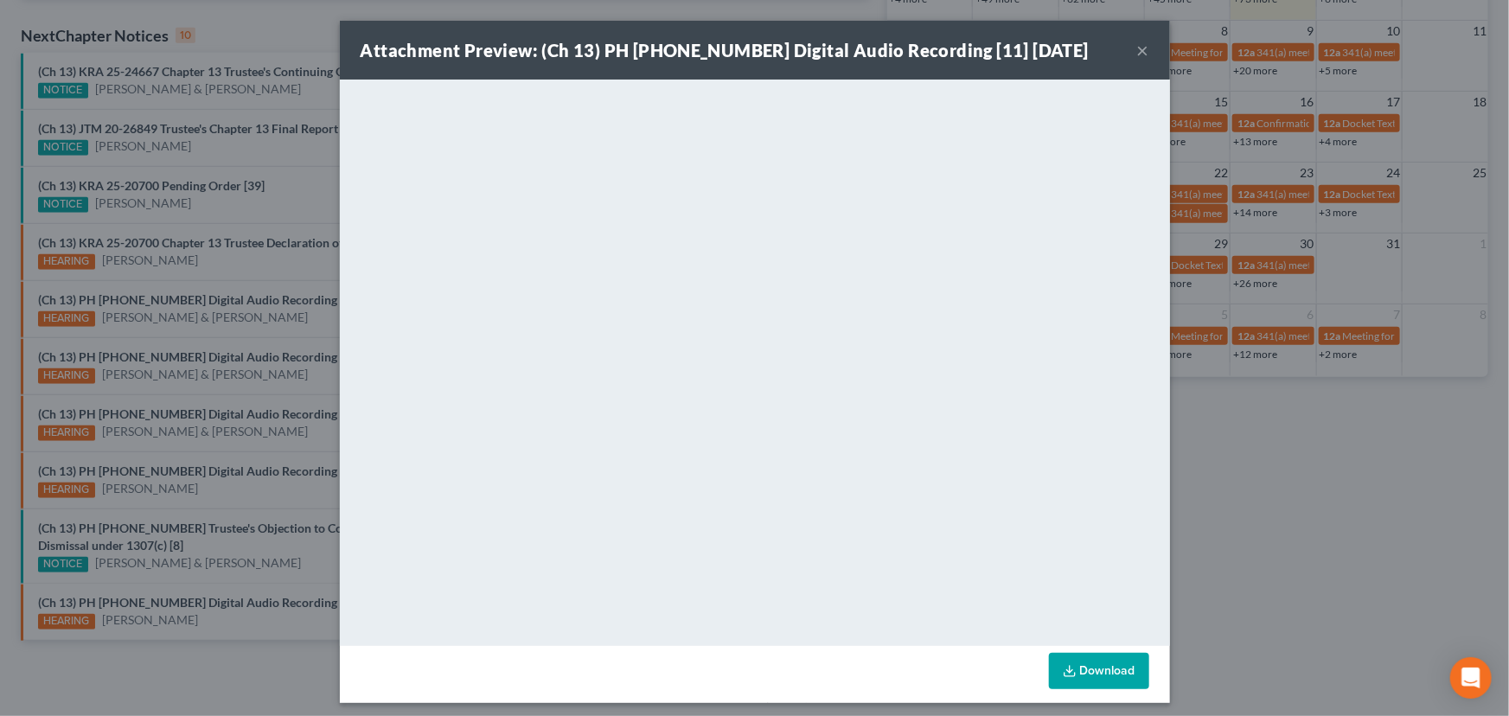
click at [262, 502] on div "Attachment Preview: (Ch 13) PH 25-24033 Digital Audio Recording [11] 10/02/2025…" at bounding box center [754, 358] width 1509 height 716
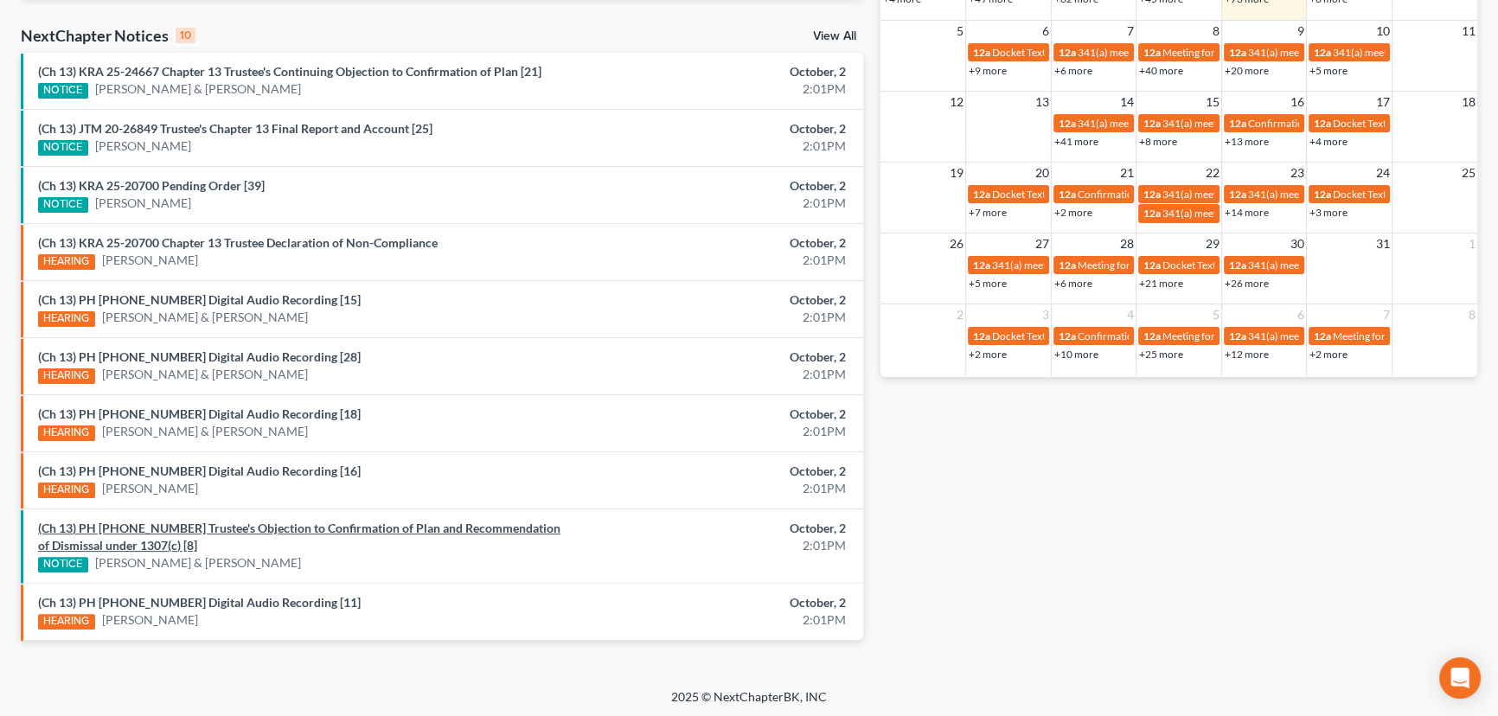
click at [278, 525] on link "(Ch 13) PH 25-24841 Trustee's Objection to Confirmation of Plan and Recommendat…" at bounding box center [299, 537] width 522 height 32
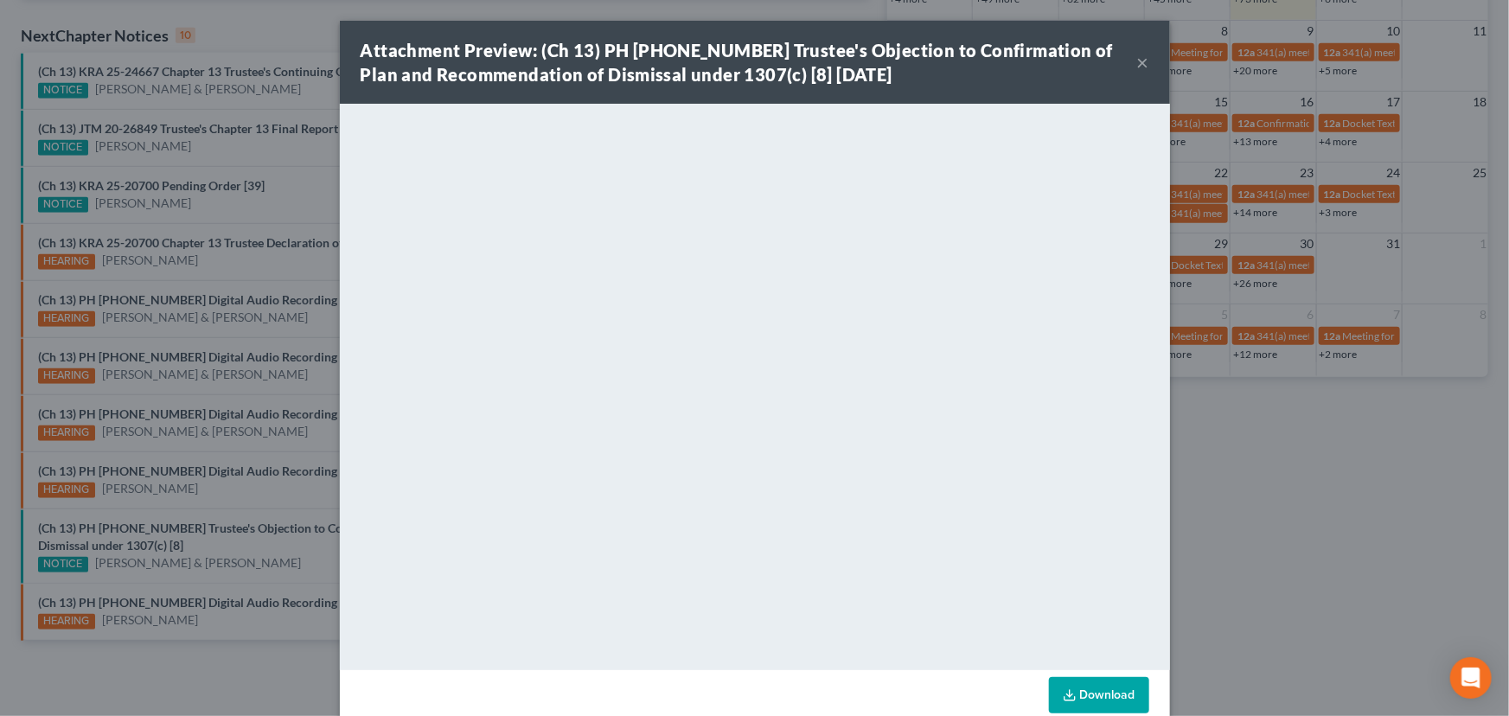
drag, startPoint x: 303, startPoint y: 339, endPoint x: 318, endPoint y: 345, distance: 16.7
click at [303, 339] on div "Attachment Preview: (Ch 13) PH 25-24841 Trustee's Objection to Confirmation of …" at bounding box center [754, 358] width 1509 height 716
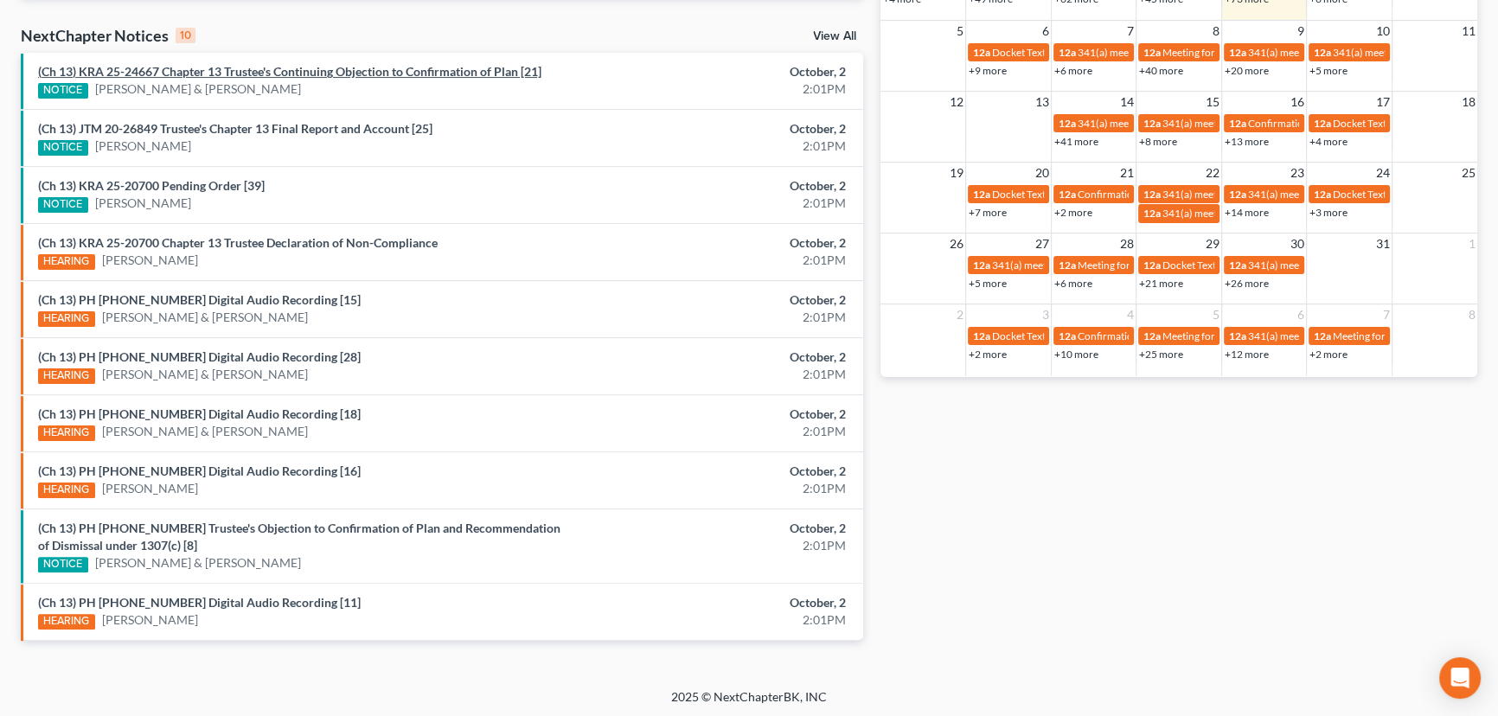
click at [329, 73] on link "(Ch 13) KRA 25-24667 Chapter 13 Trustee's Continuing Objection to Confirmation …" at bounding box center [289, 71] width 503 height 15
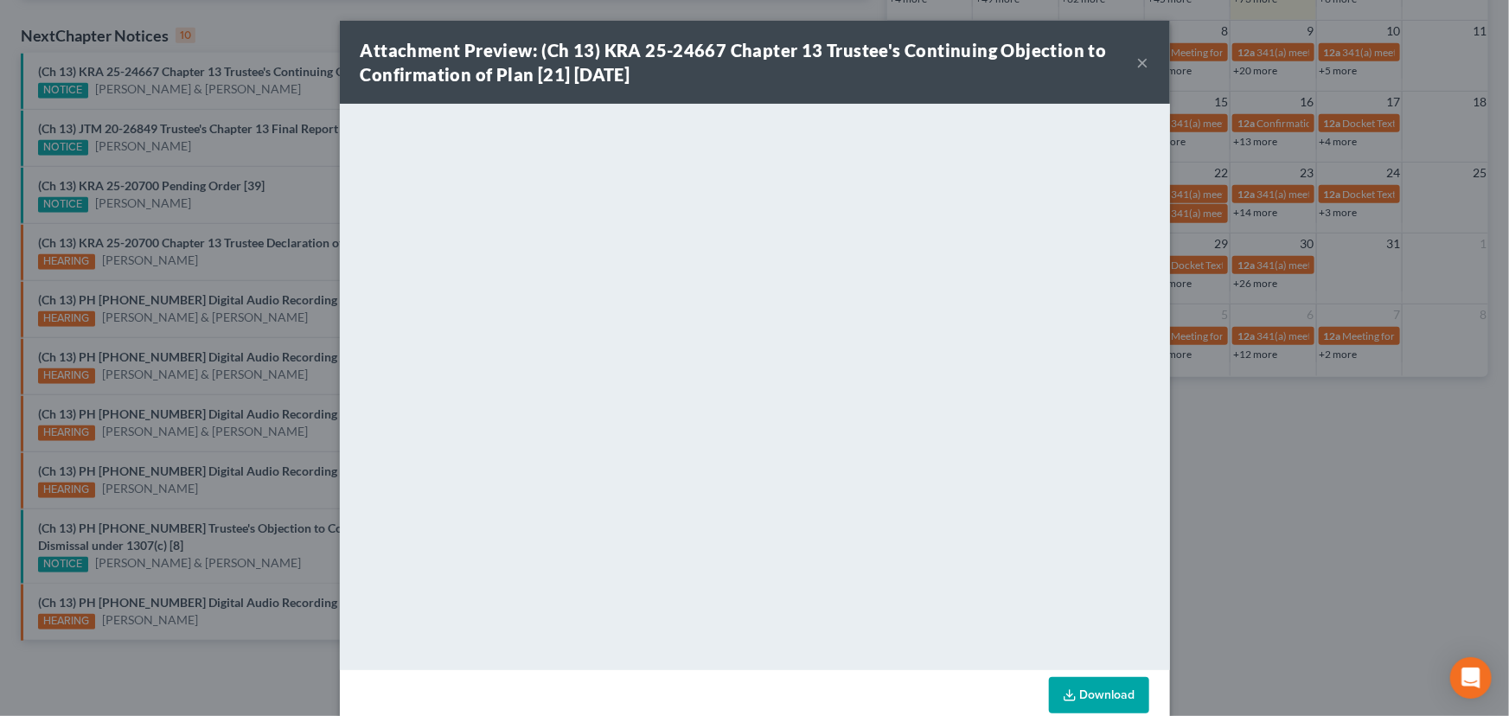
drag, startPoint x: 291, startPoint y: 380, endPoint x: 335, endPoint y: 380, distance: 43.2
click at [291, 380] on div "Attachment Preview: (Ch 13) KRA 25-24667 Chapter 13 Trustee's Continuing Object…" at bounding box center [754, 358] width 1509 height 716
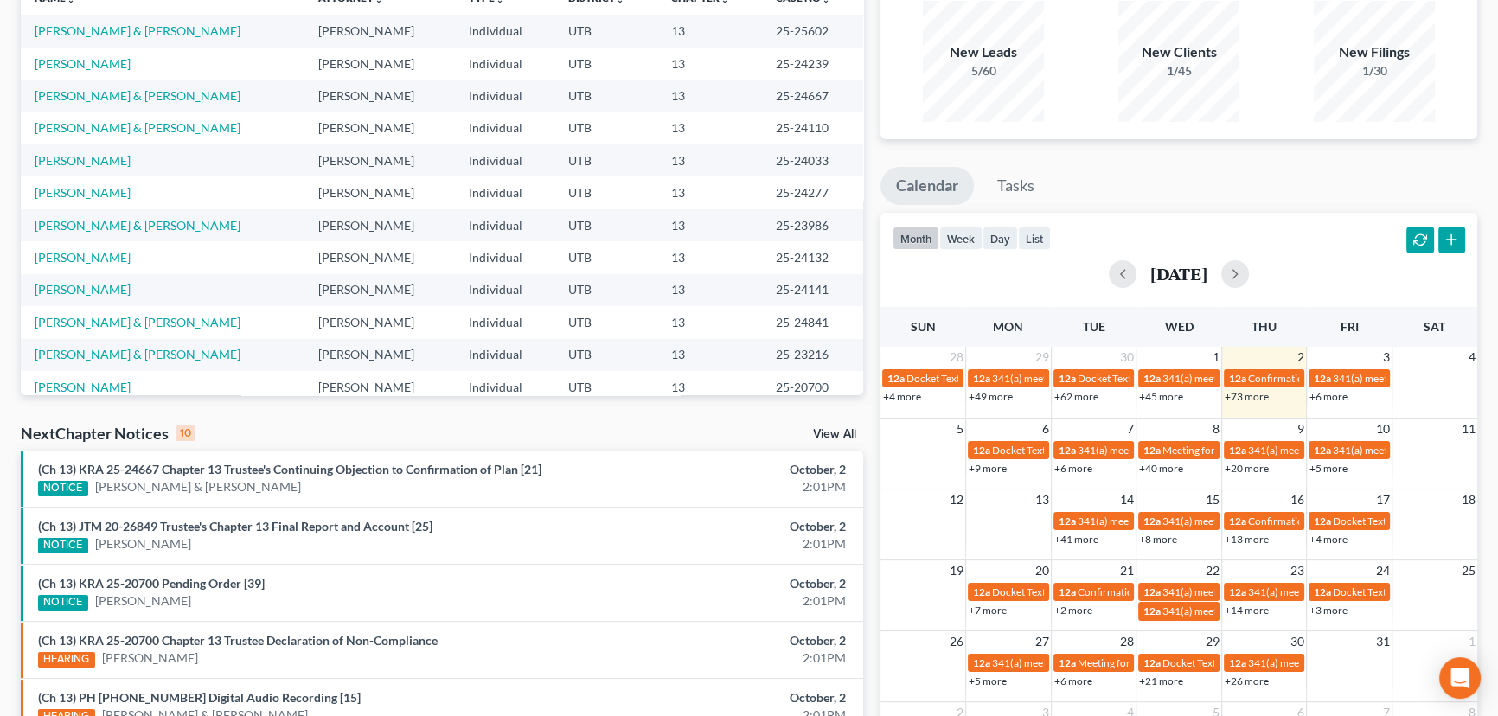
scroll to position [0, 0]
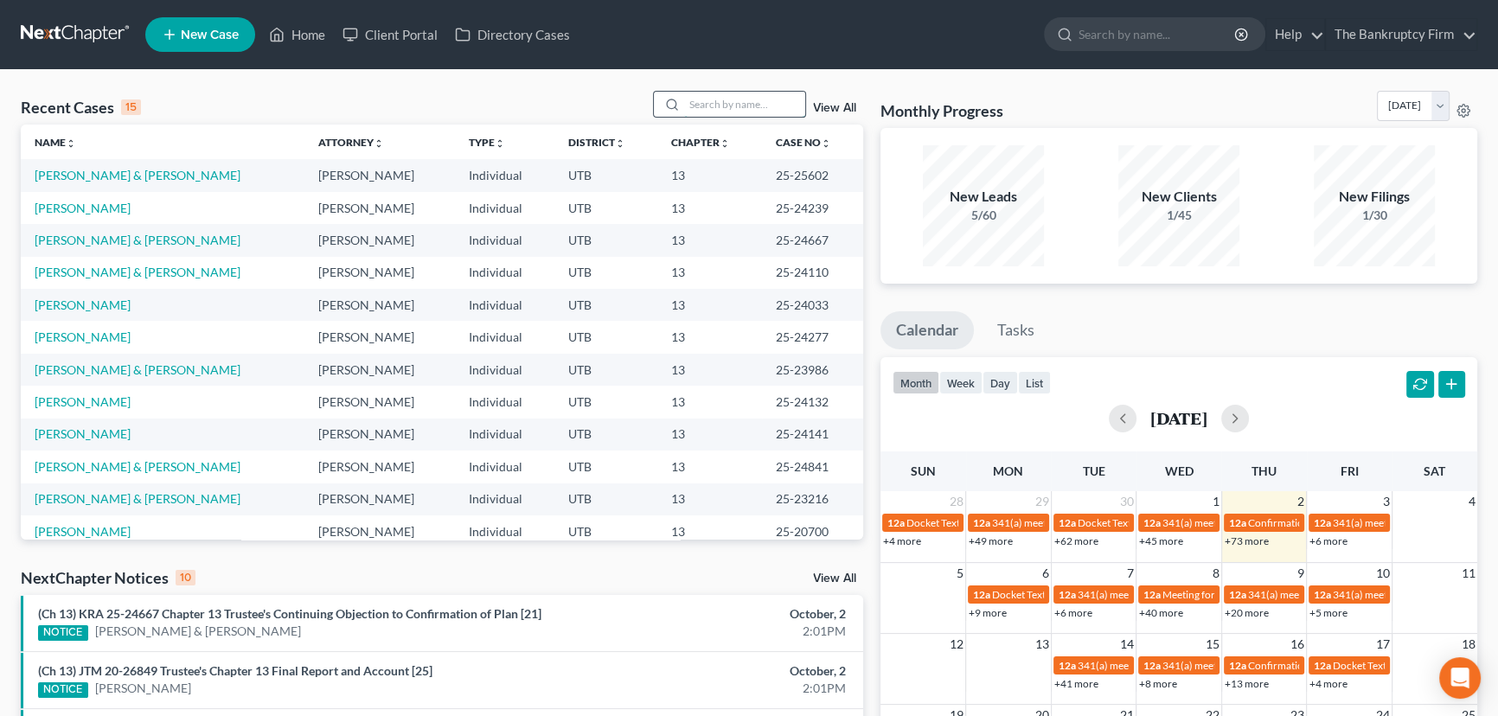
click at [705, 107] on input "search" at bounding box center [744, 104] width 121 height 25
type input "Hoggan"
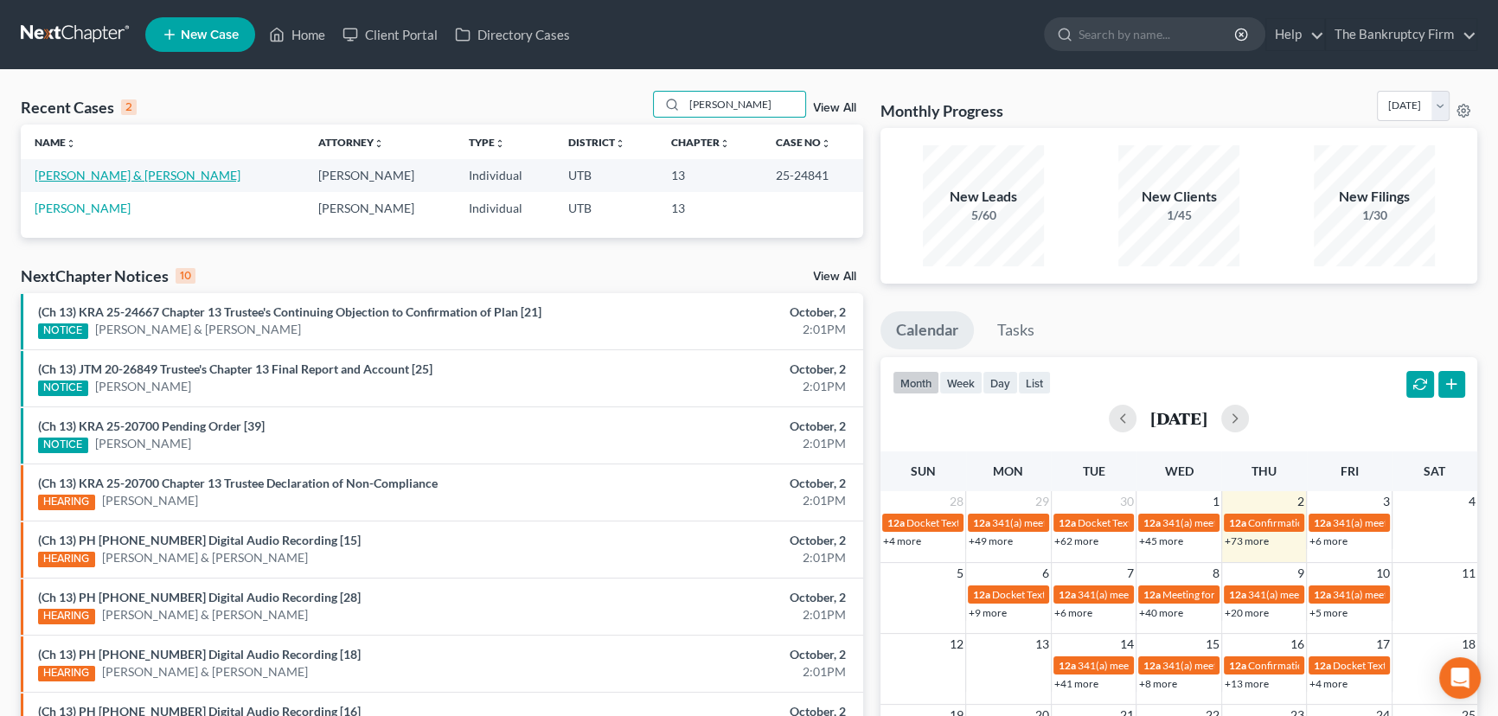
click at [137, 179] on link "[PERSON_NAME] & [PERSON_NAME]" at bounding box center [138, 175] width 206 height 15
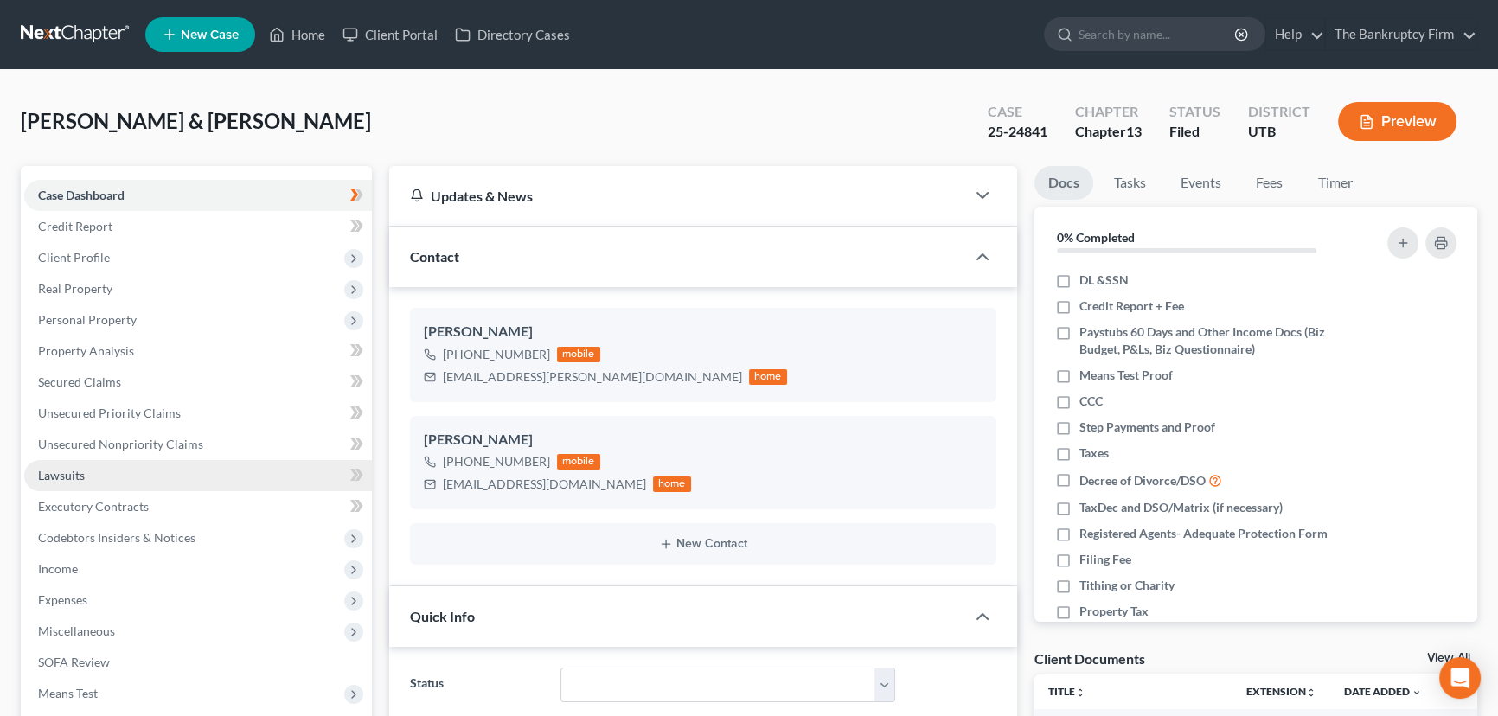
scroll to position [199, 0]
click at [113, 439] on span "Unsecured Nonpriority Claims" at bounding box center [120, 444] width 165 height 15
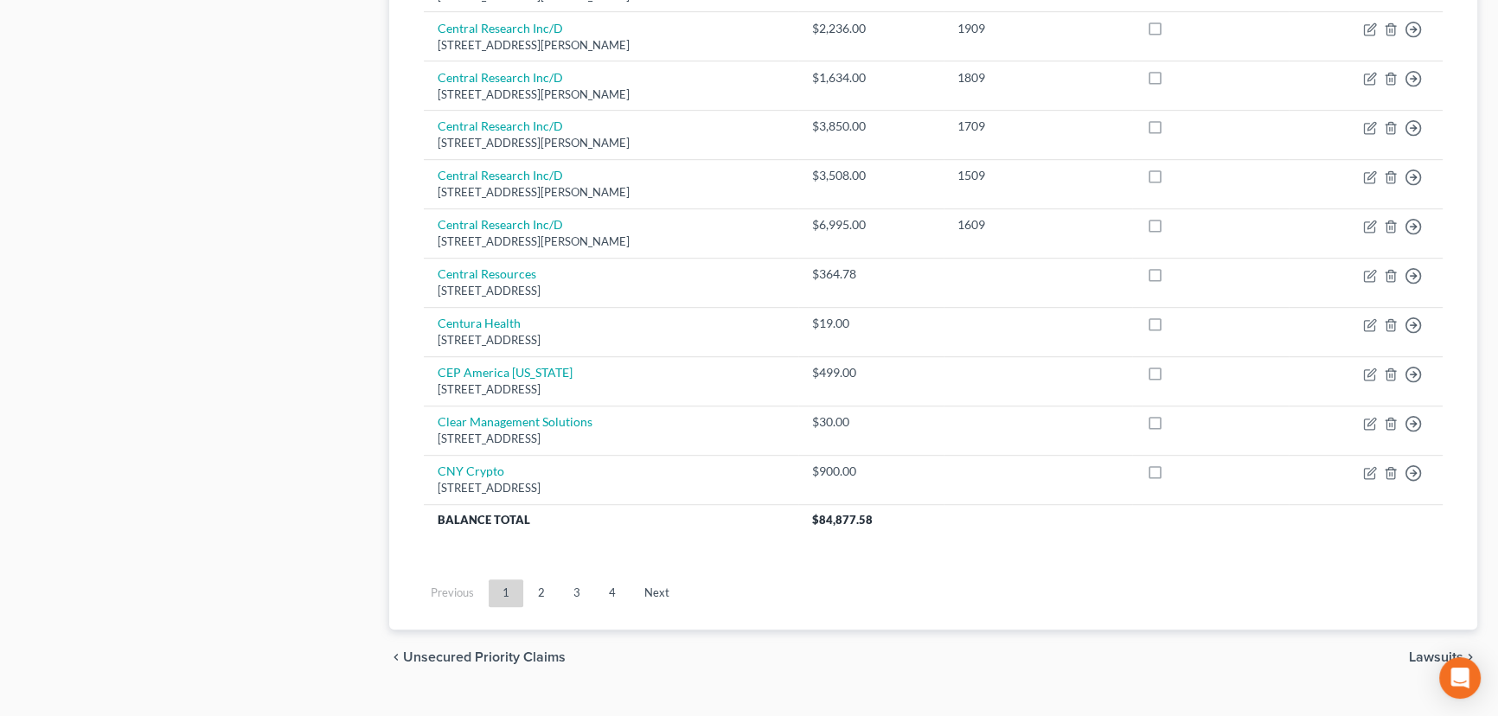
scroll to position [1281, 0]
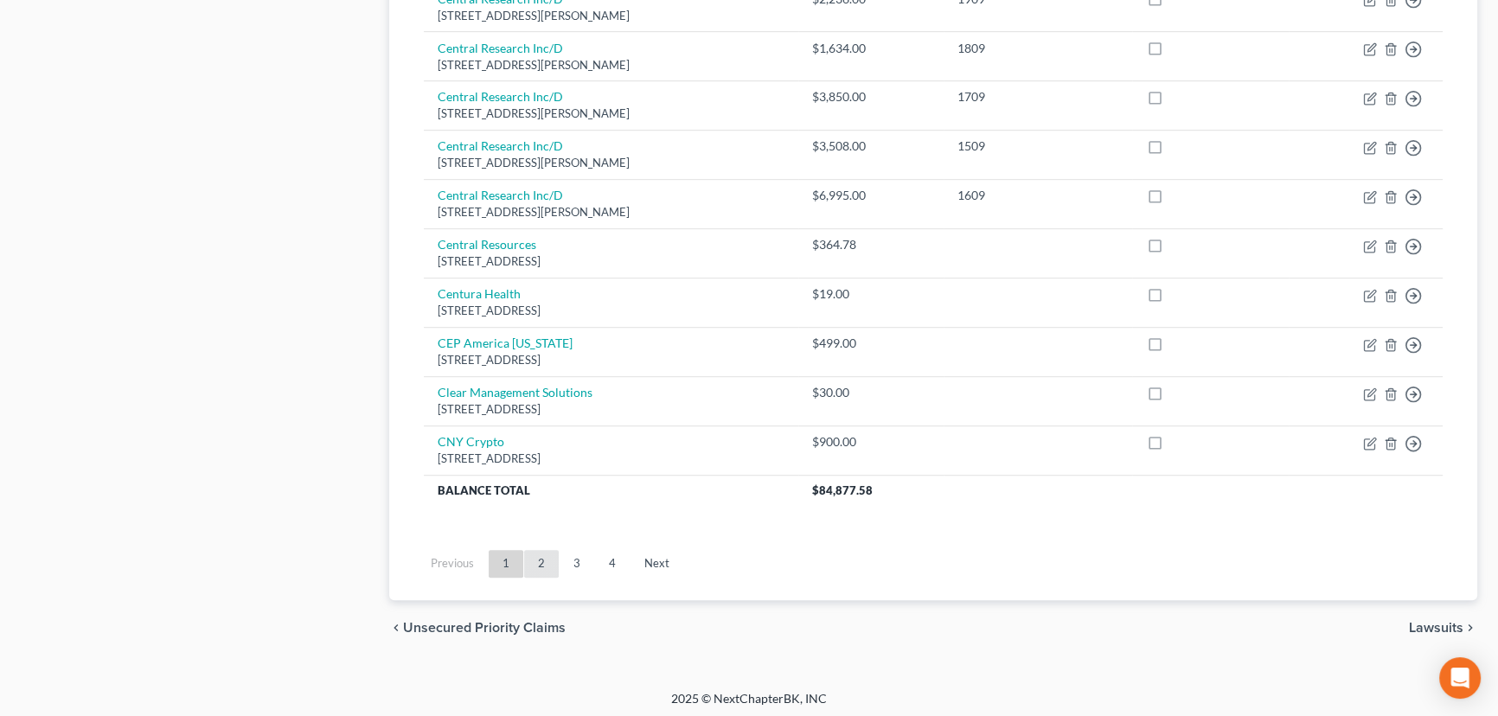
click at [537, 557] on link "2" at bounding box center [541, 564] width 35 height 28
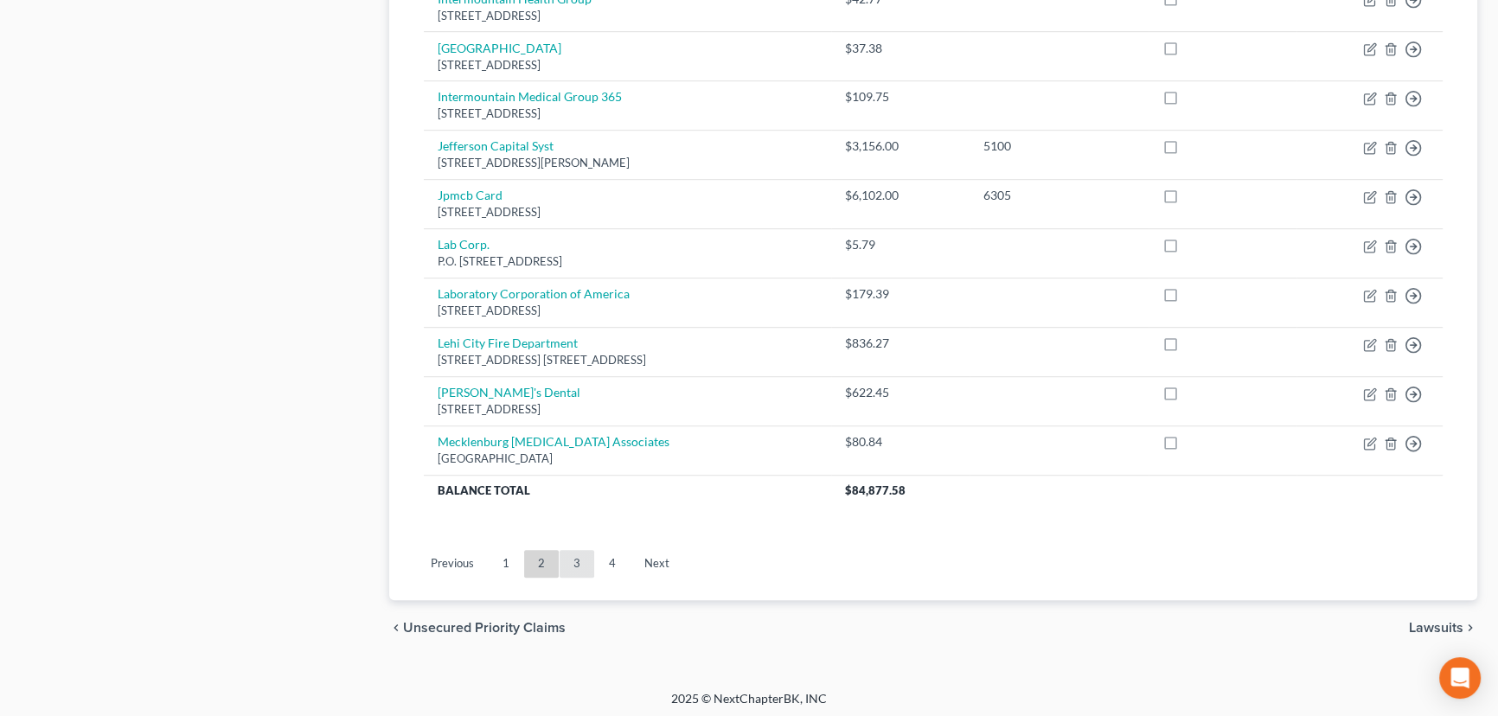
click at [579, 560] on link "3" at bounding box center [577, 564] width 35 height 28
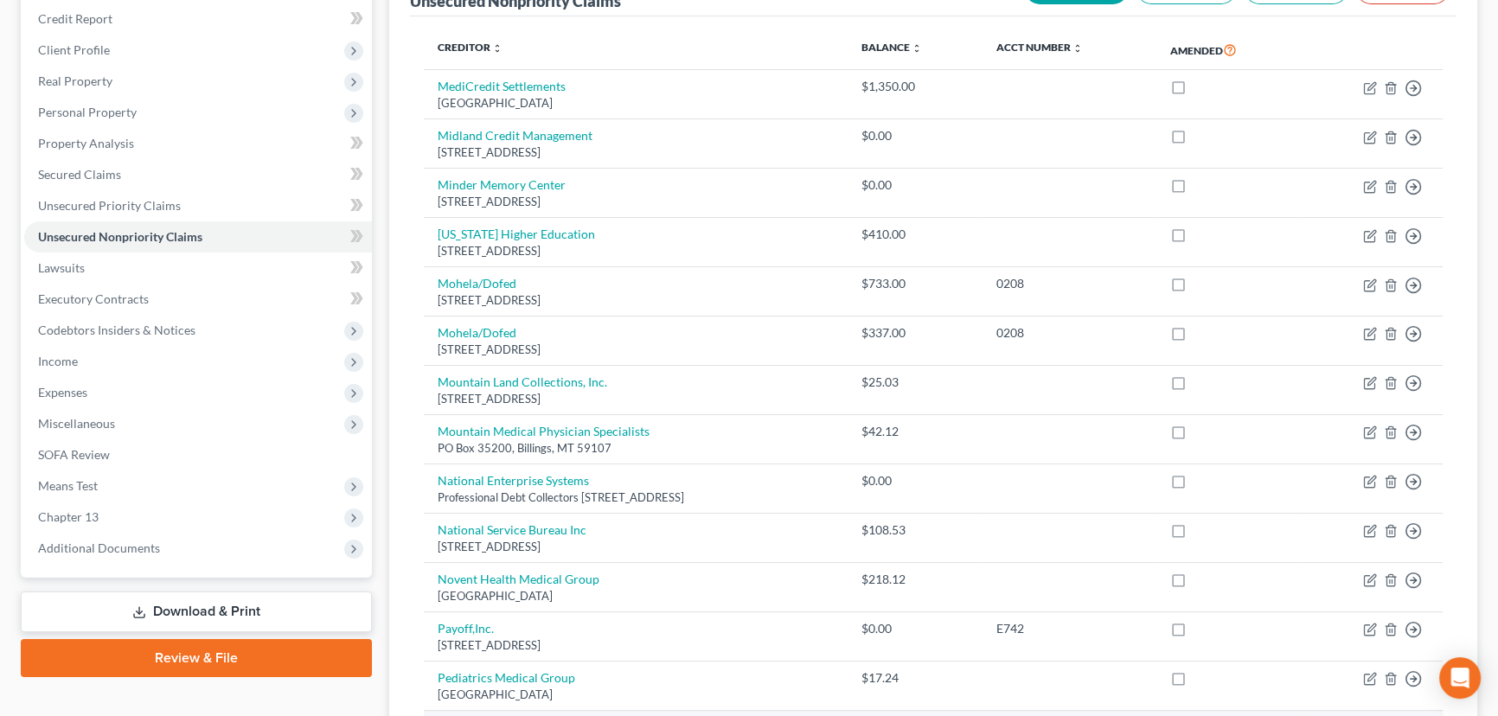
scroll to position [181, 0]
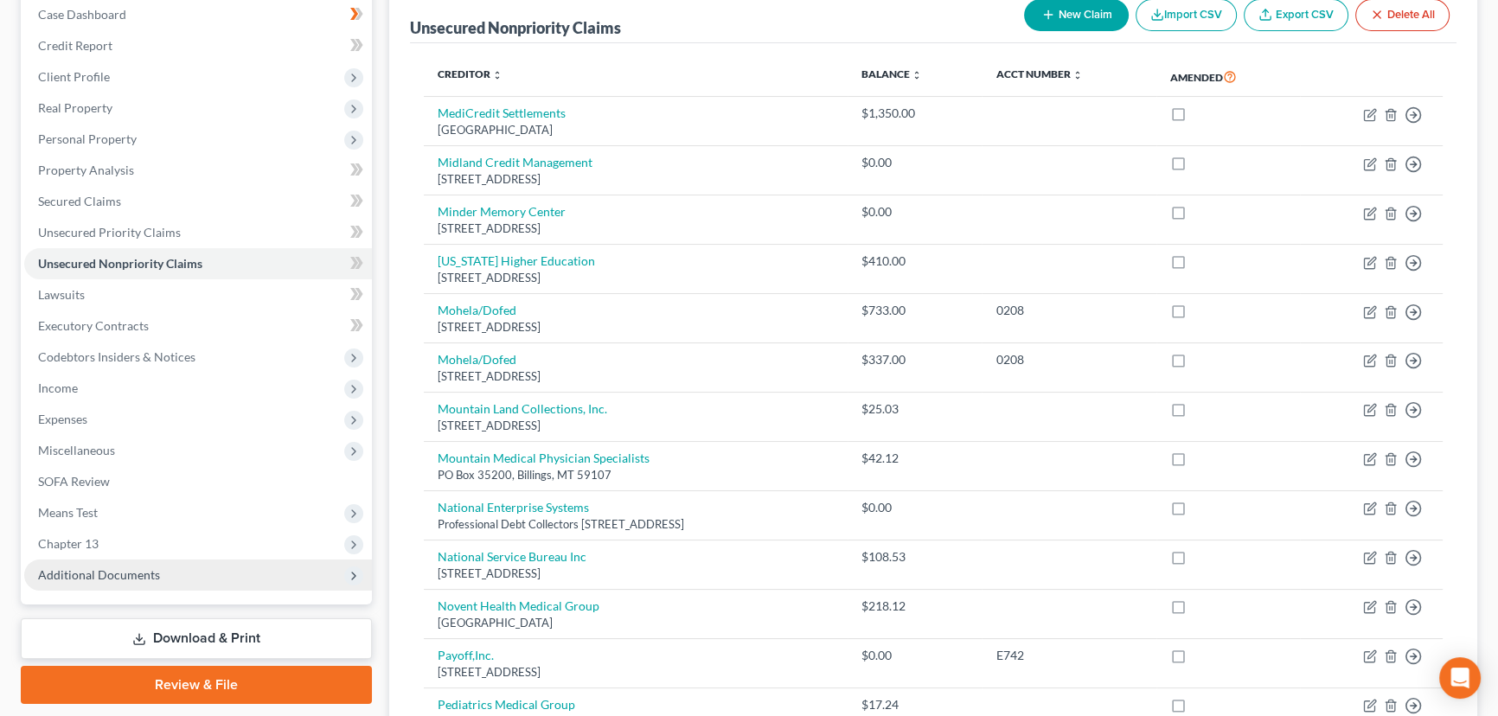
click at [112, 576] on span "Additional Documents" at bounding box center [99, 574] width 122 height 15
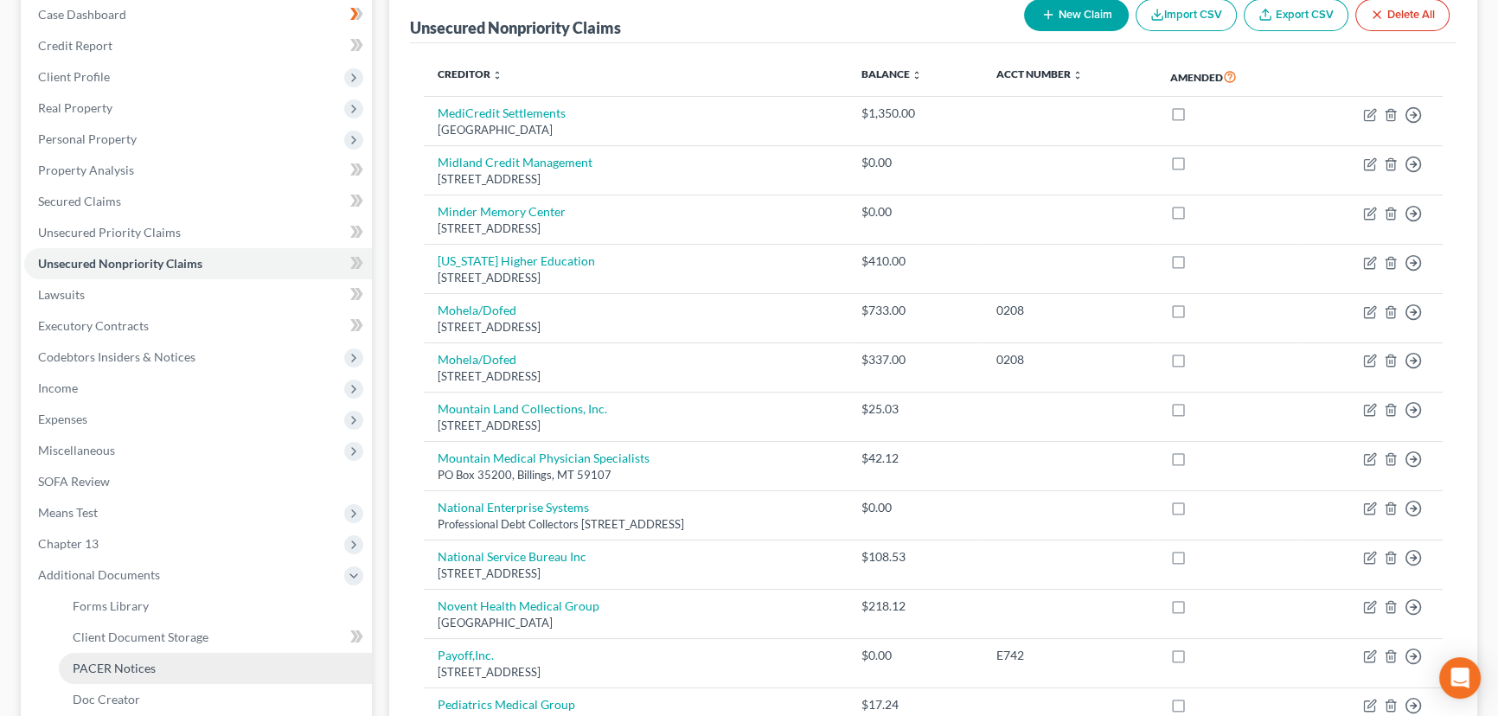
click at [137, 662] on span "PACER Notices" at bounding box center [114, 668] width 83 height 15
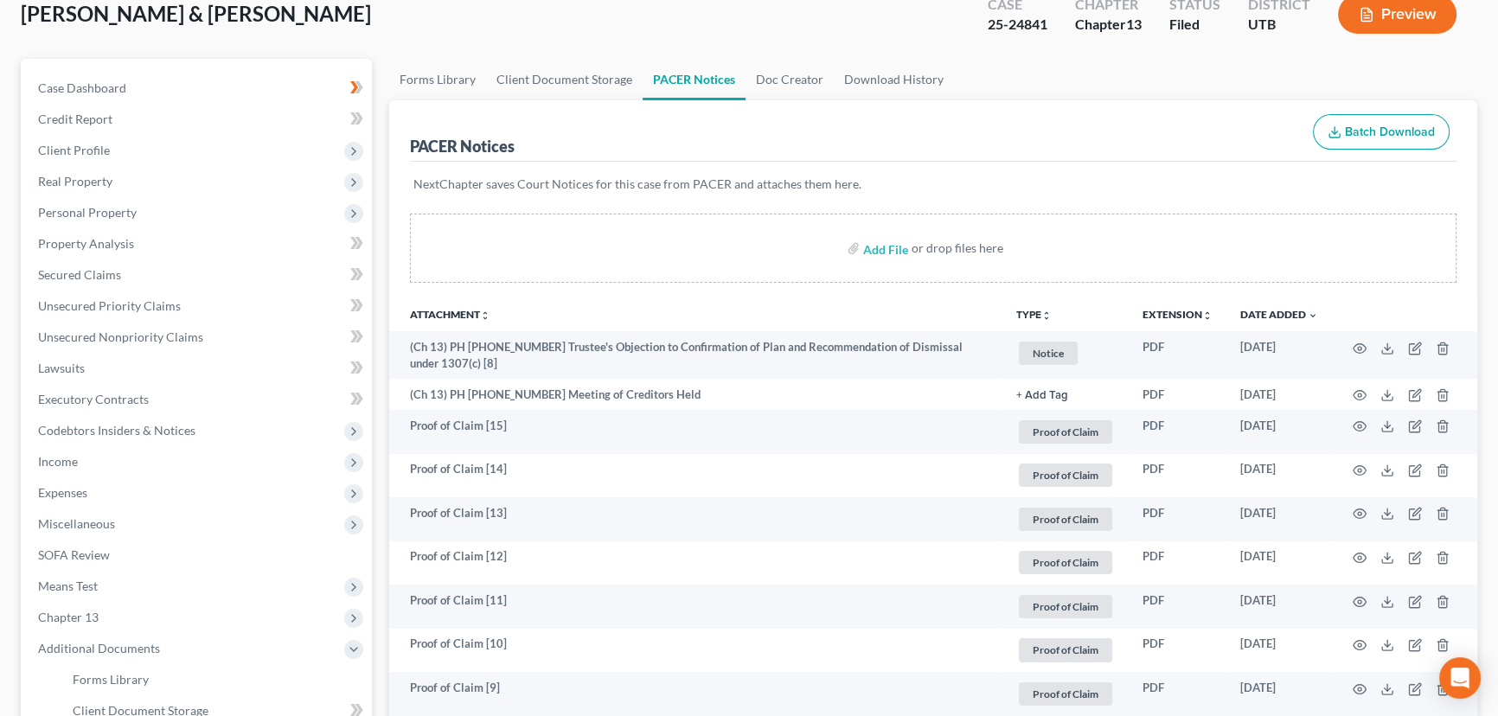
scroll to position [78, 0]
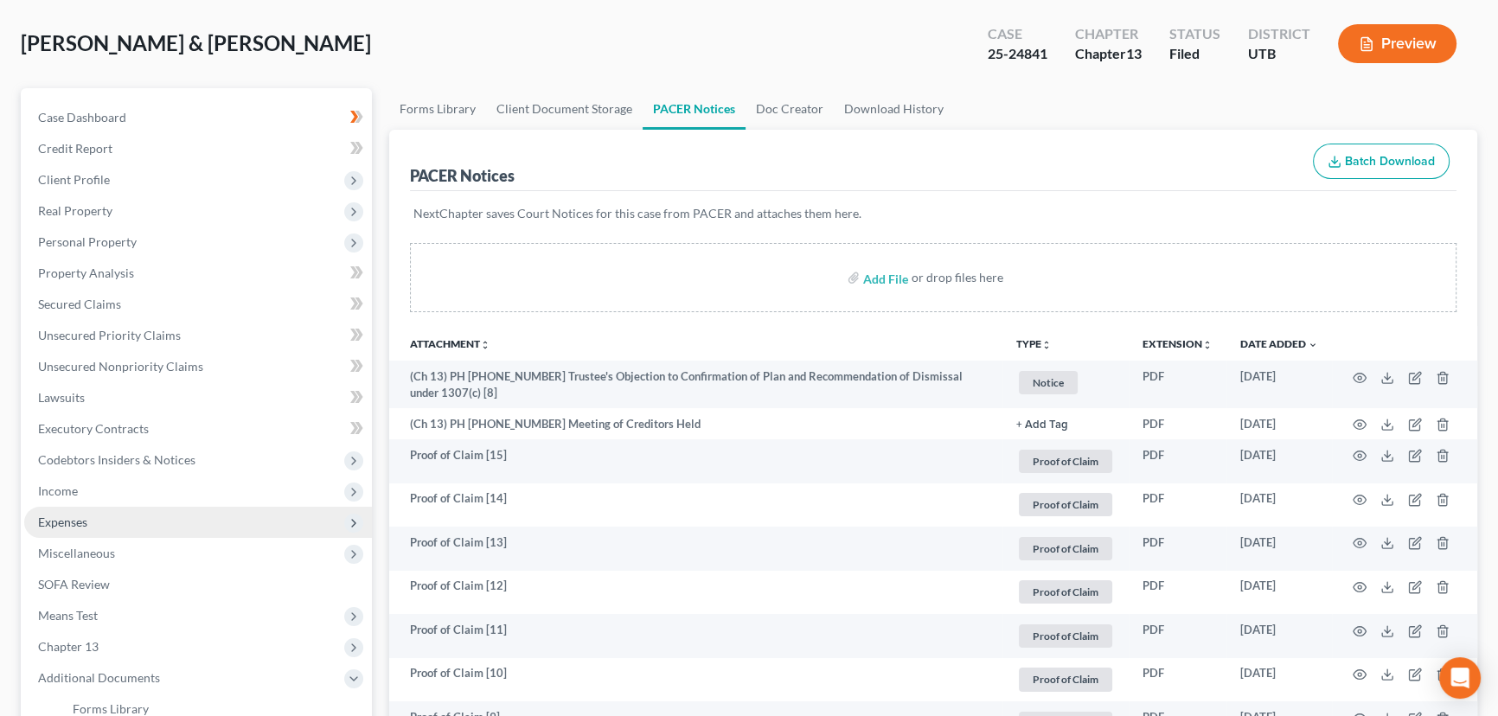
click at [64, 515] on span "Expenses" at bounding box center [62, 522] width 49 height 15
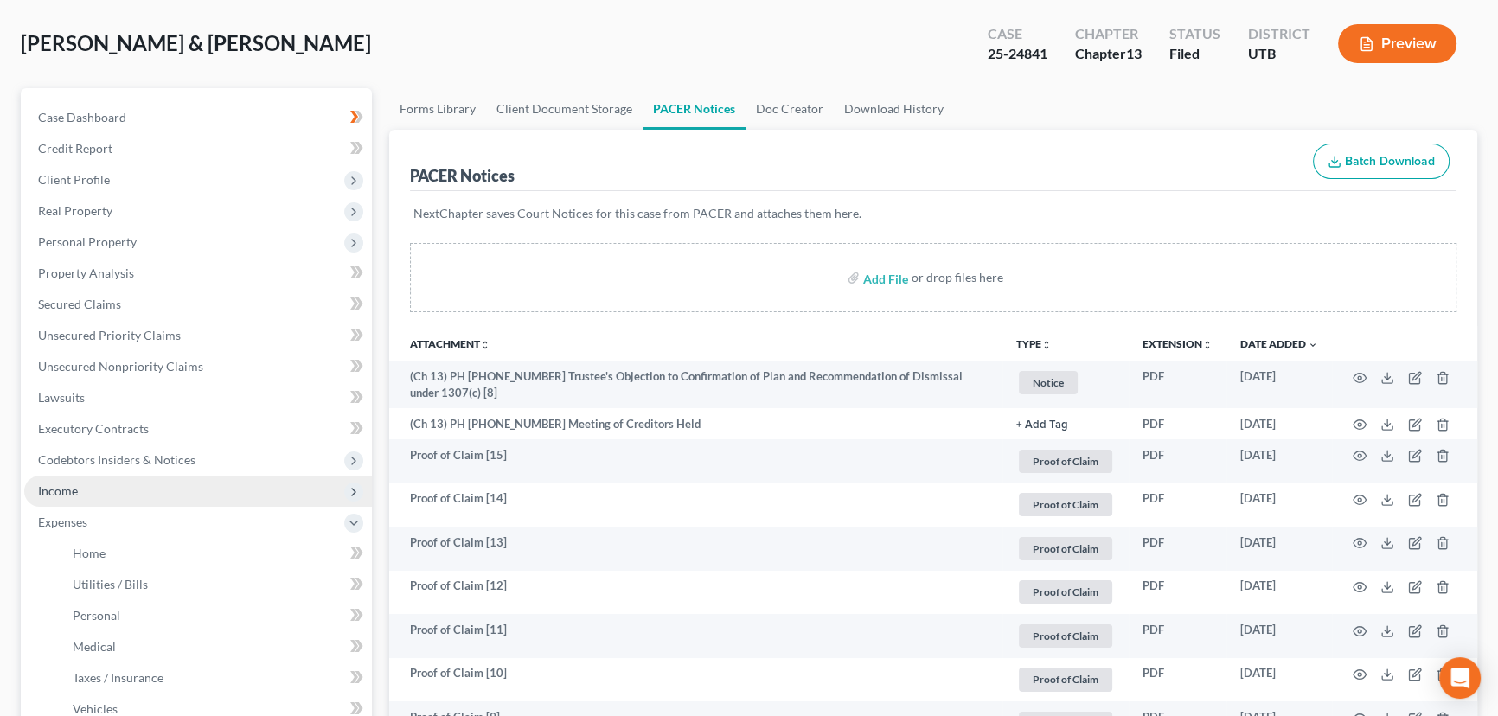
click at [54, 490] on span "Income" at bounding box center [58, 490] width 40 height 15
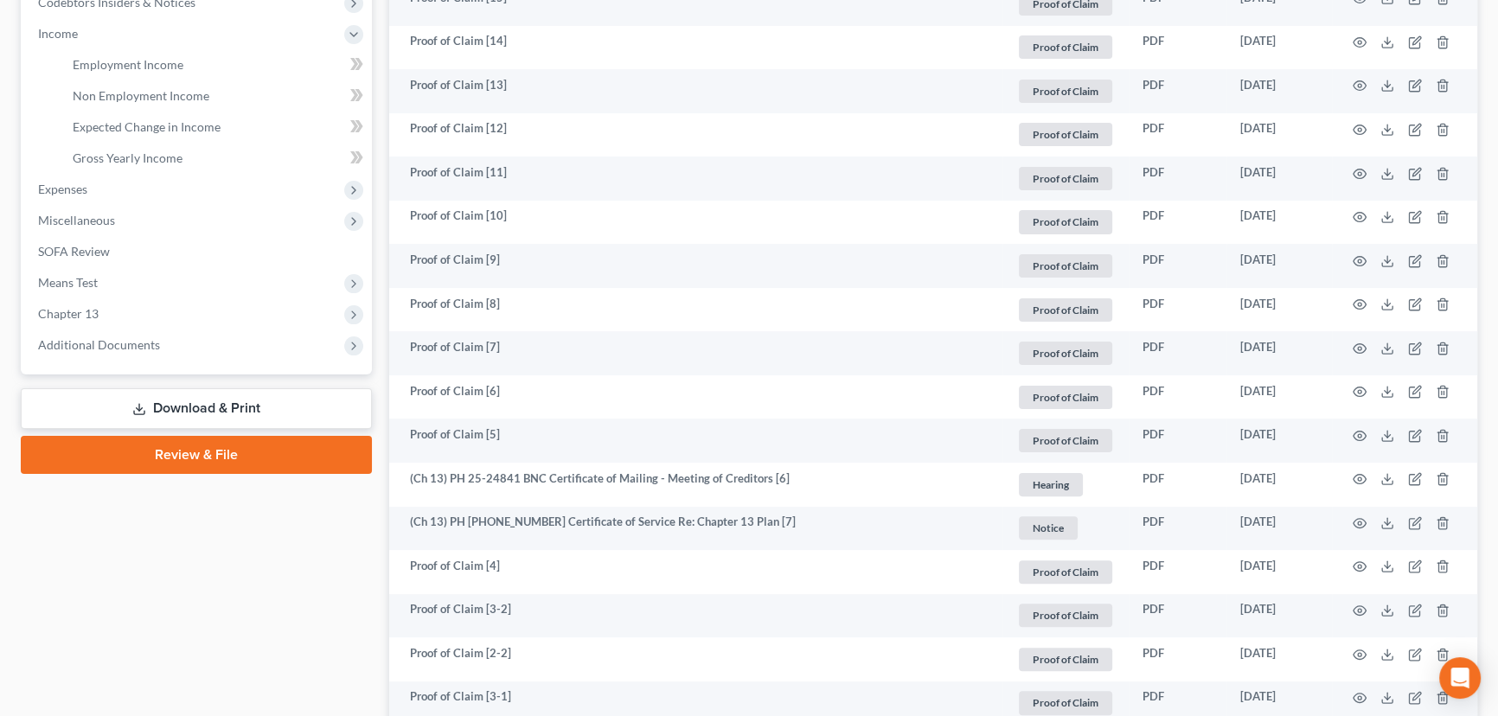
scroll to position [550, 0]
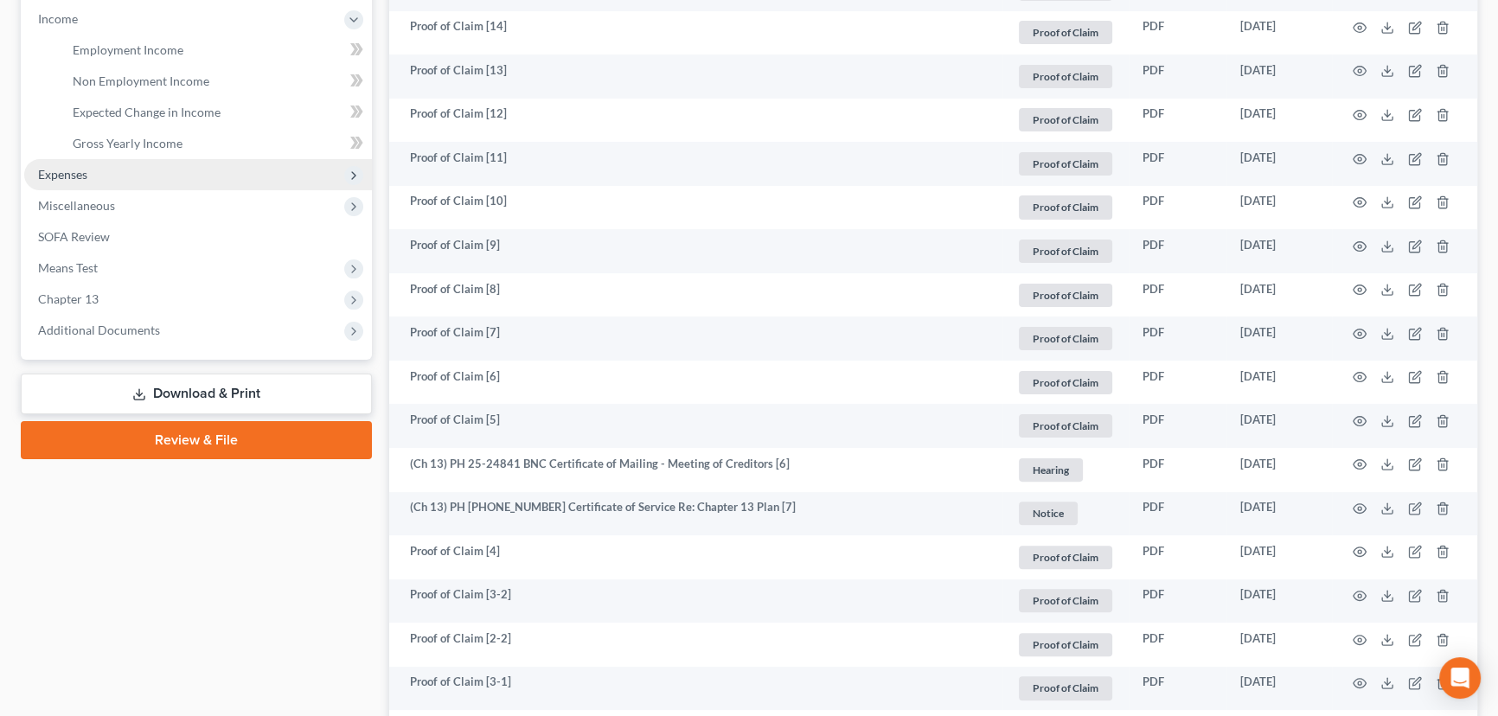
click at [72, 169] on span "Expenses" at bounding box center [62, 174] width 49 height 15
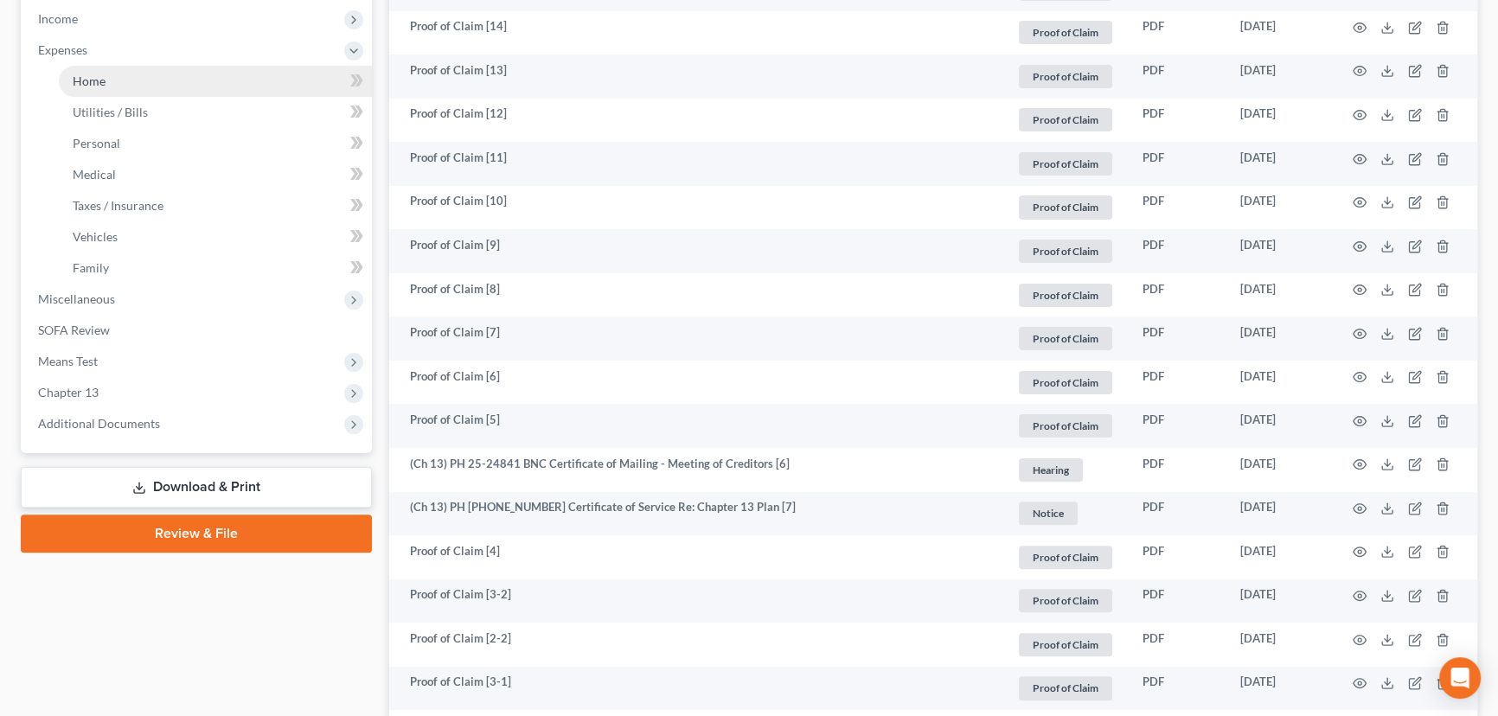
click at [90, 80] on span "Home" at bounding box center [89, 81] width 33 height 15
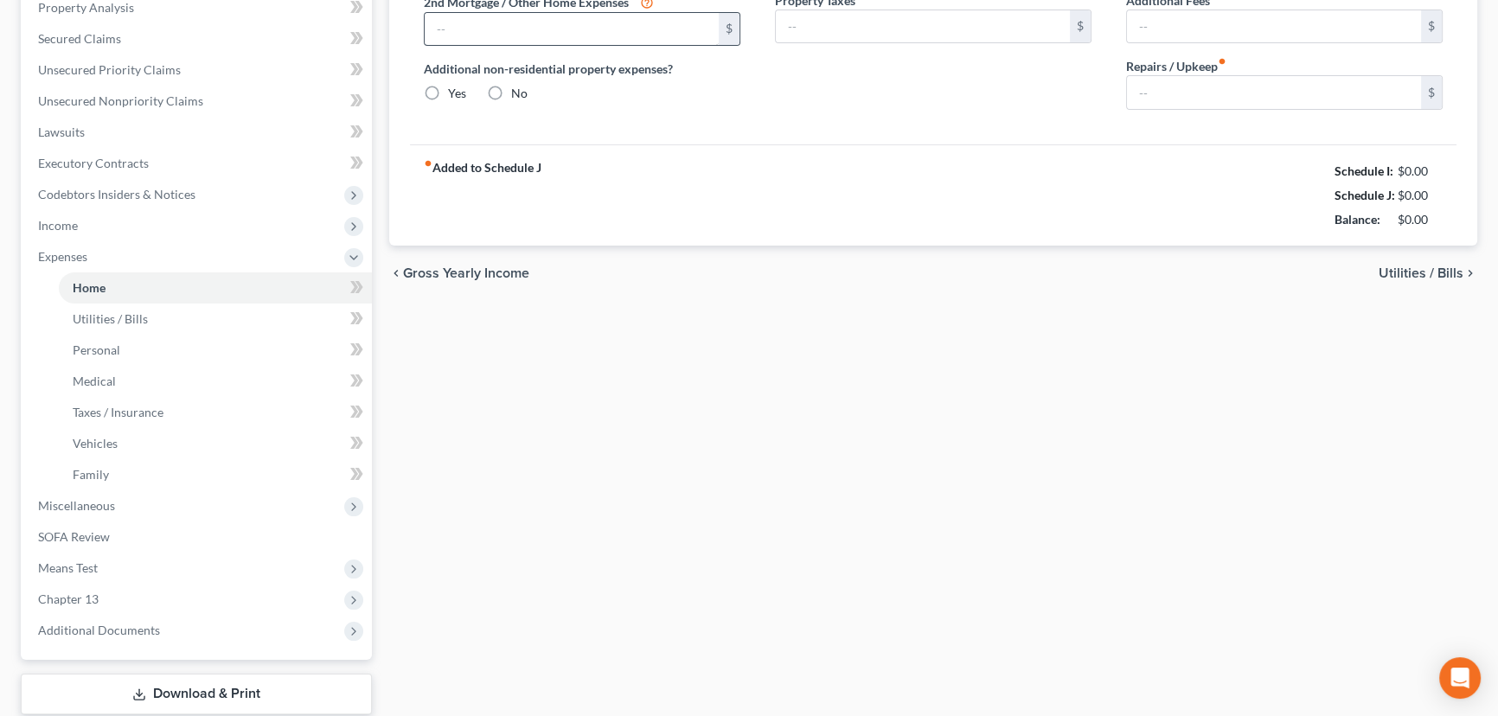
type input "1,550.00"
type input "0.00"
radio input "true"
type input "0.00"
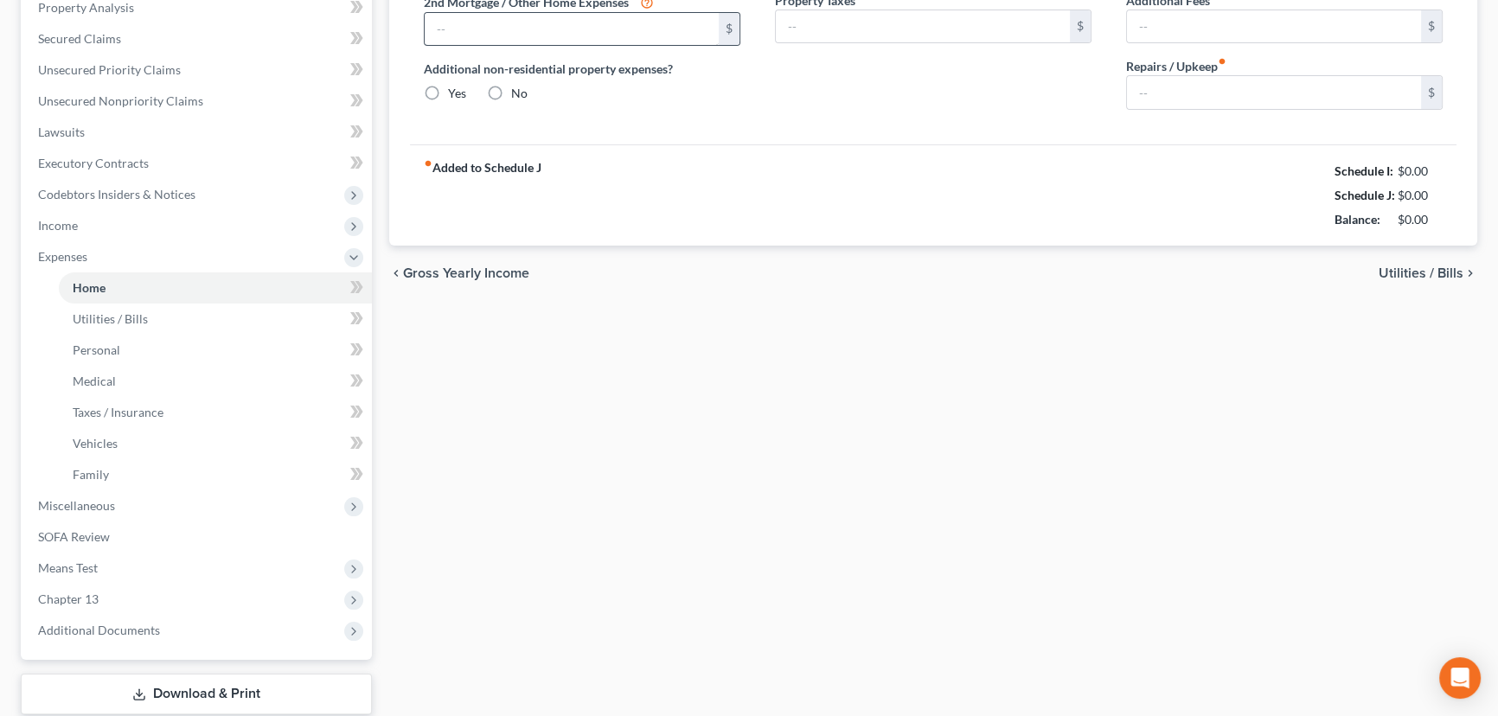
type input "0.00"
type input "100.48"
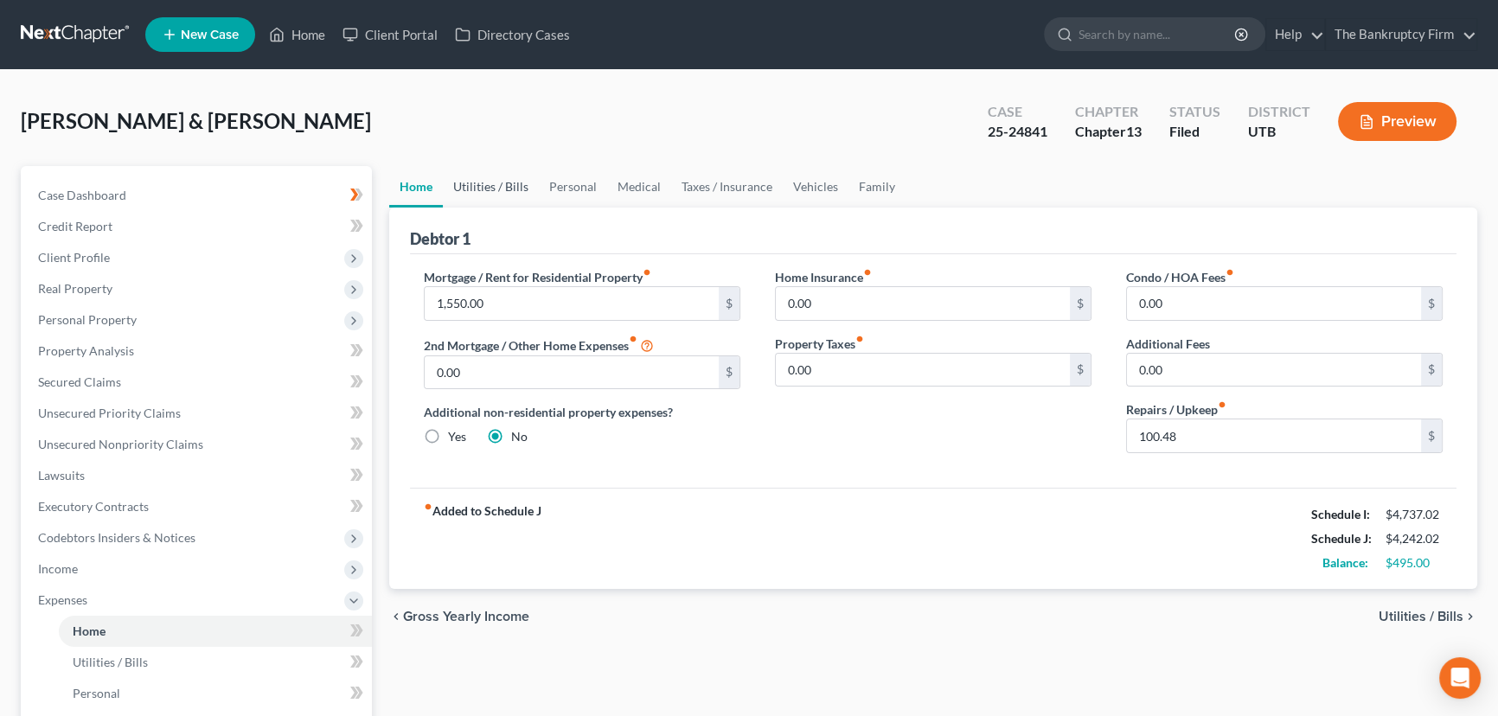
click at [479, 182] on link "Utilities / Bills" at bounding box center [491, 187] width 96 height 42
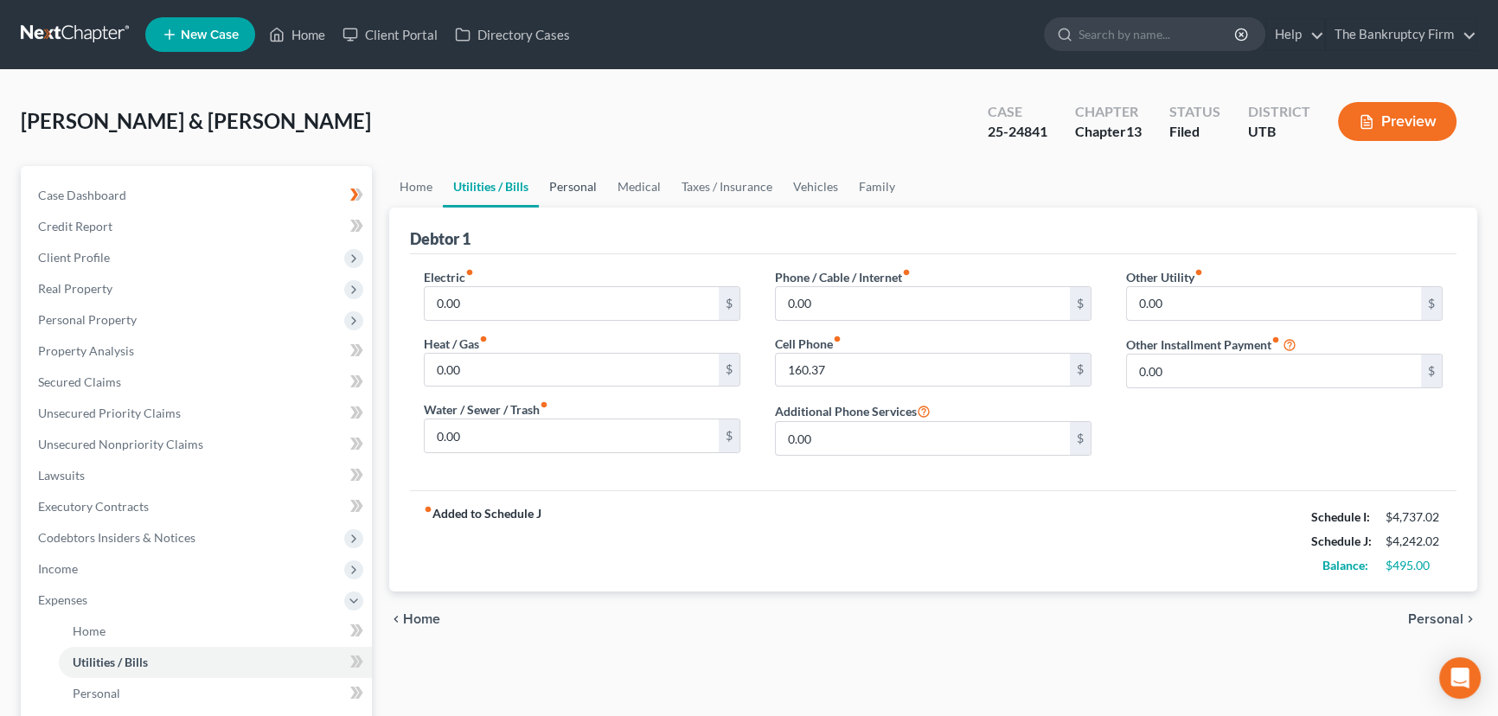
click at [565, 187] on link "Personal" at bounding box center [573, 187] width 68 height 42
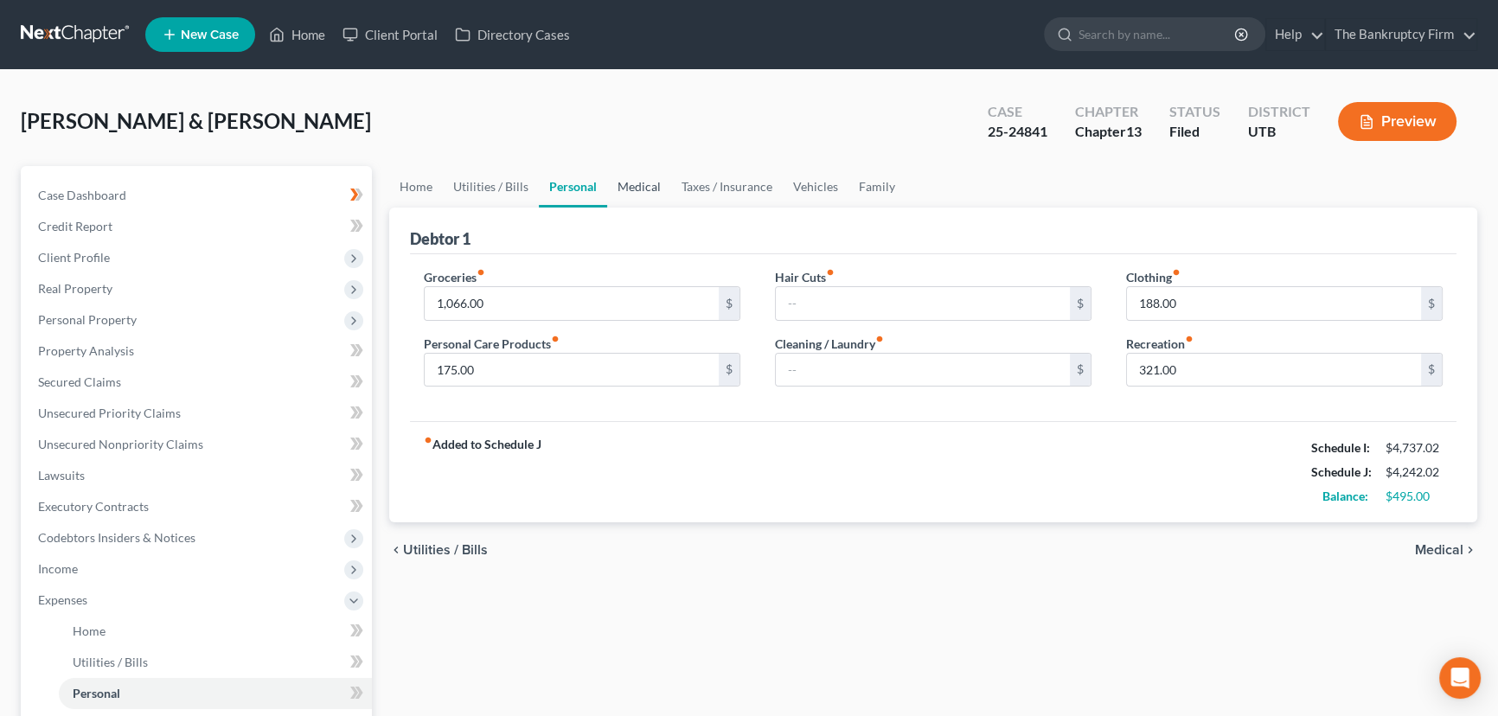
click at [634, 183] on link "Medical" at bounding box center [639, 187] width 64 height 42
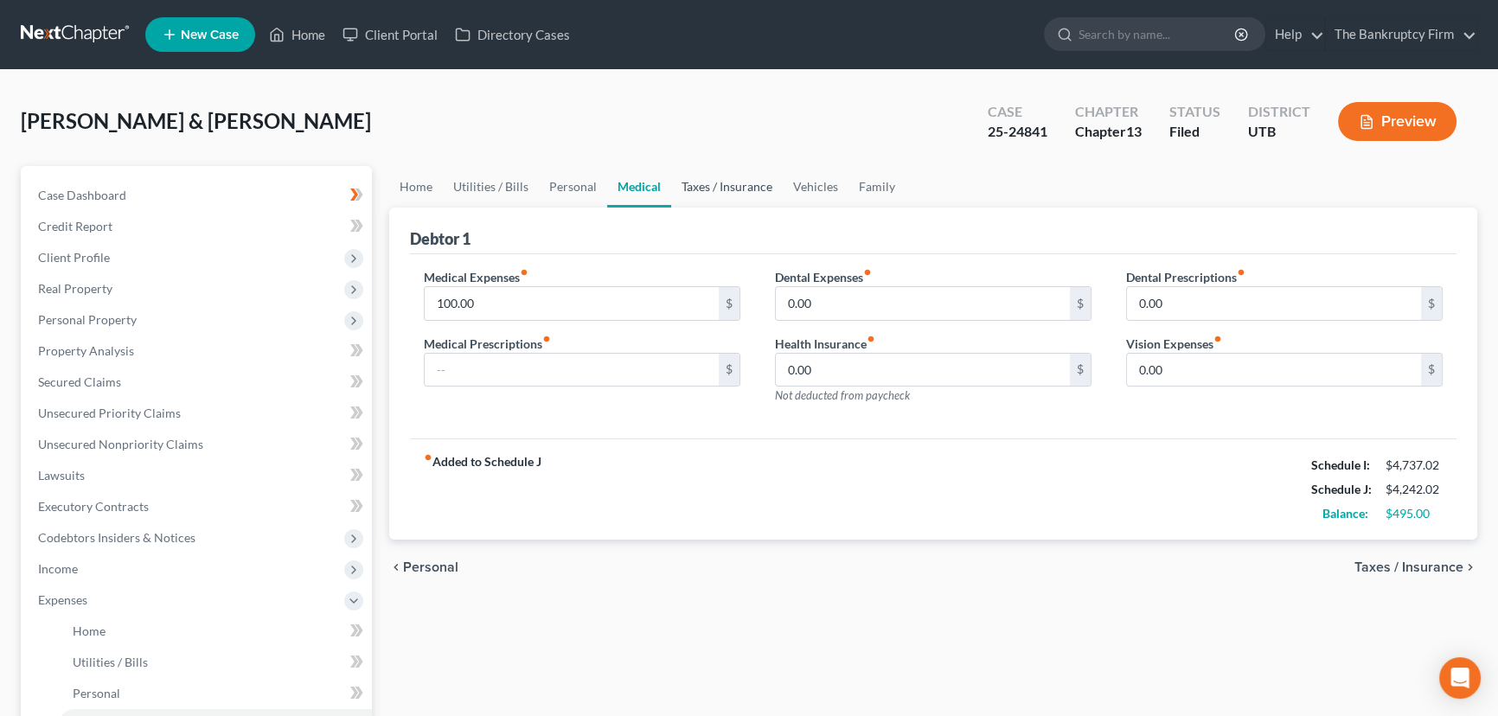
click at [709, 184] on link "Taxes / Insurance" at bounding box center [727, 187] width 112 height 42
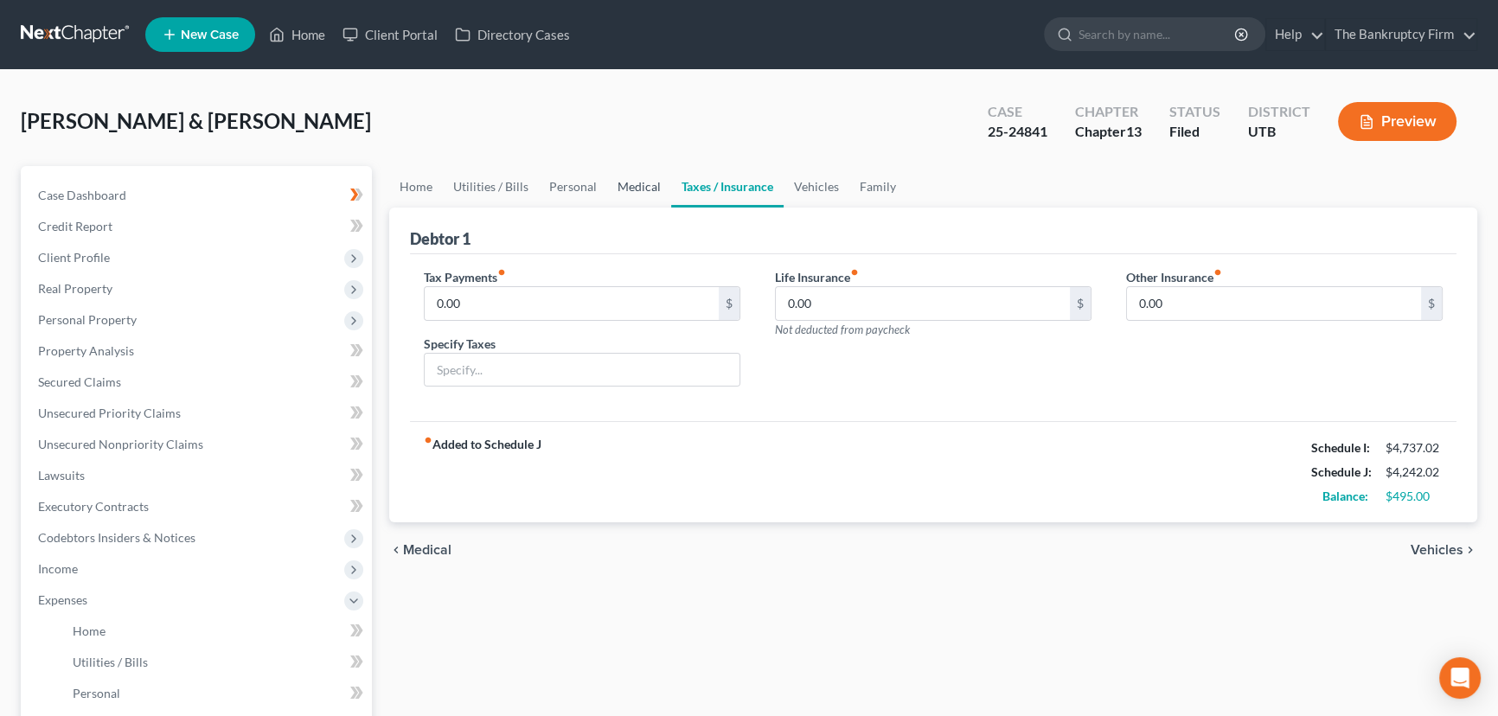
click at [618, 186] on link "Medical" at bounding box center [639, 187] width 64 height 42
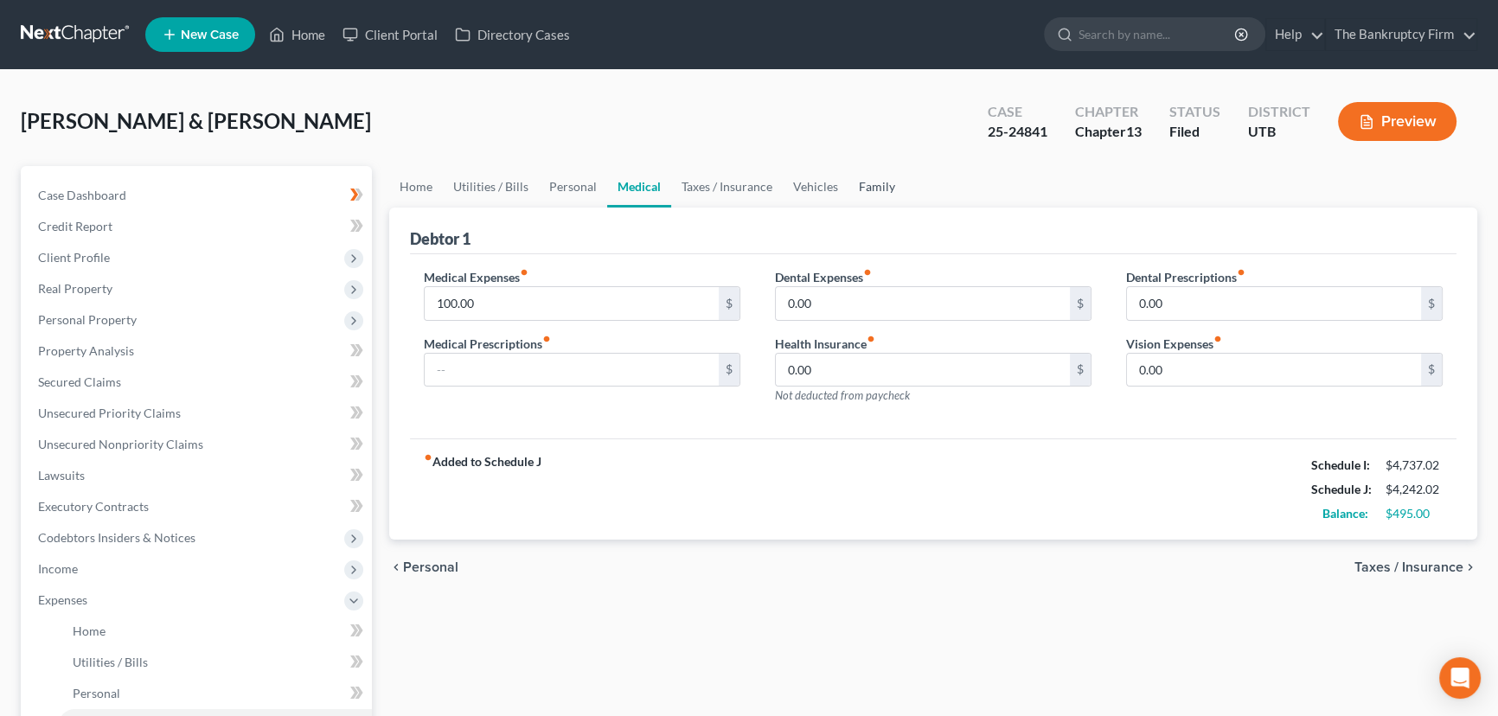
click at [867, 182] on link "Family" at bounding box center [876, 187] width 57 height 42
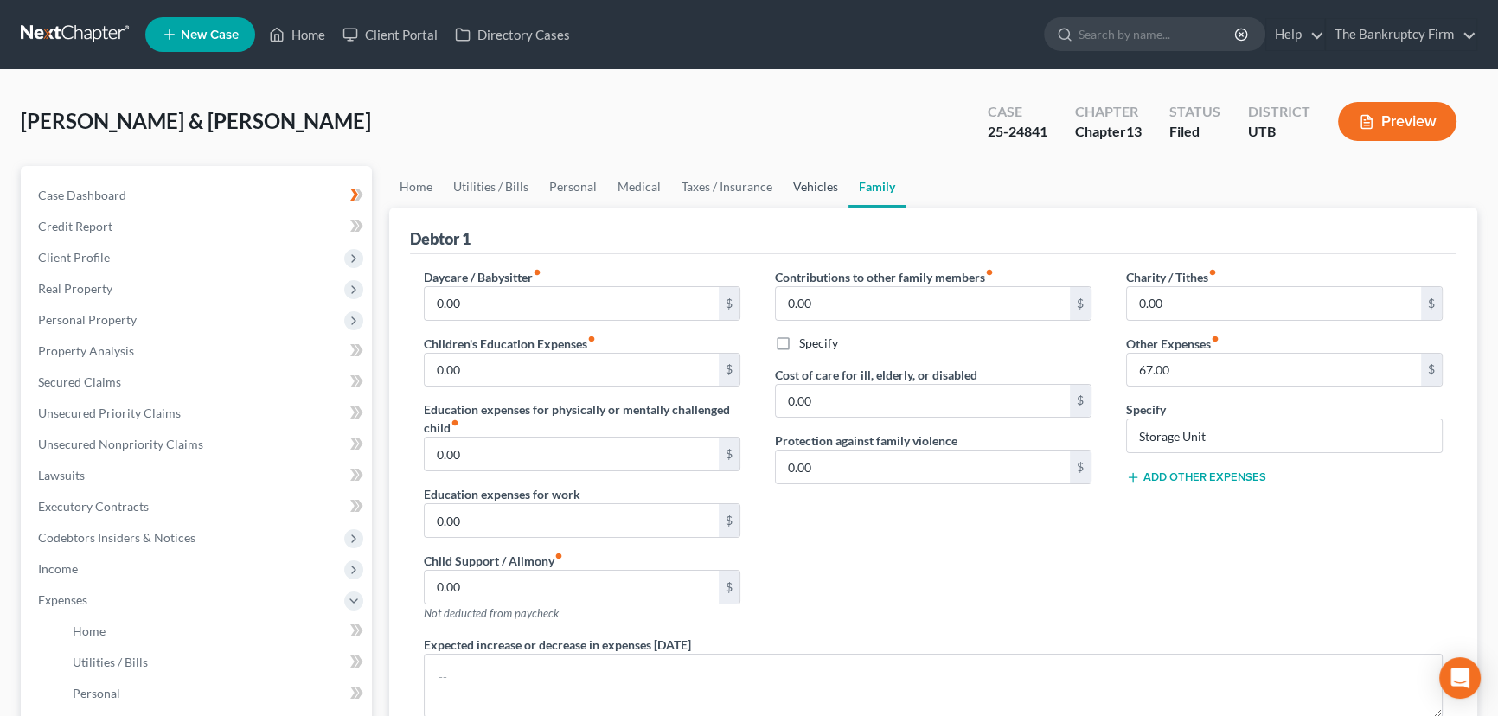
click at [803, 183] on link "Vehicles" at bounding box center [816, 187] width 66 height 42
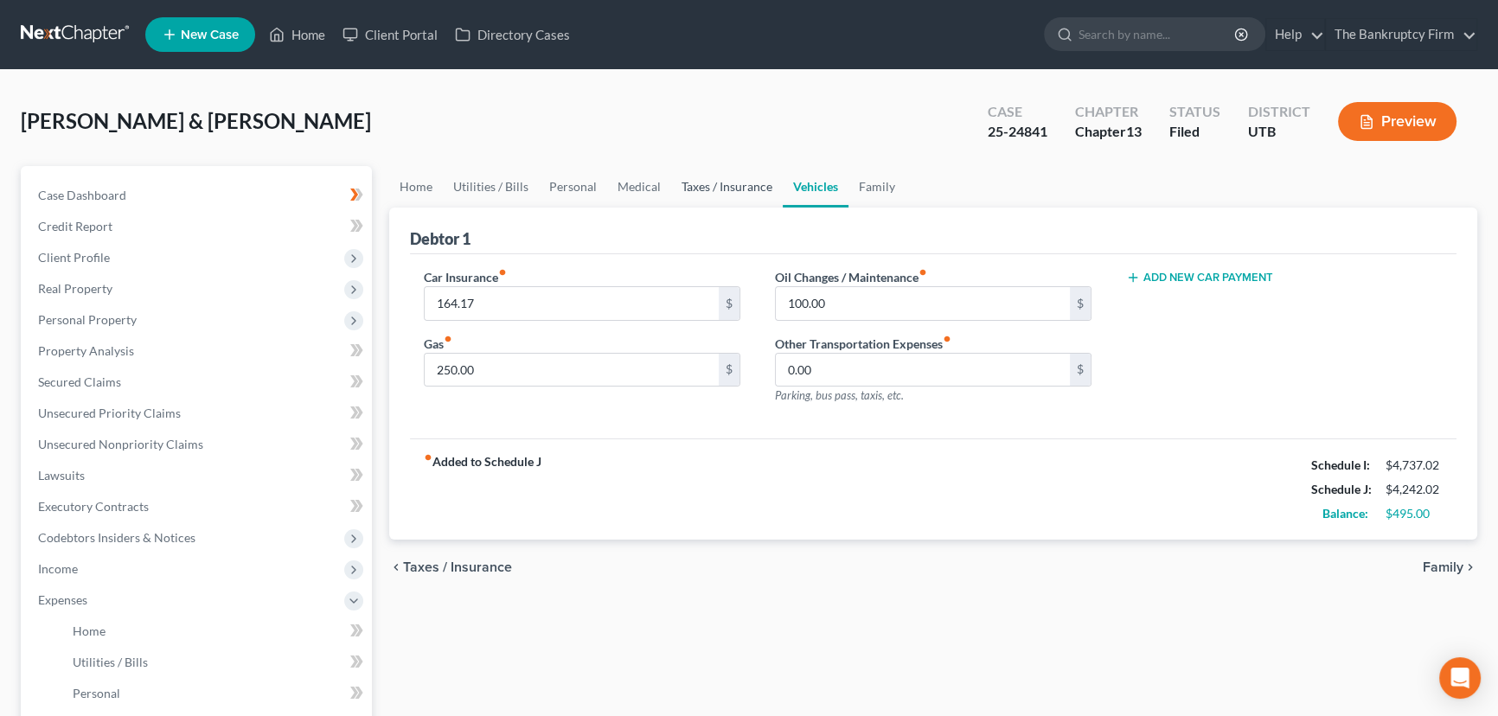
click at [705, 187] on link "Taxes / Insurance" at bounding box center [727, 187] width 112 height 42
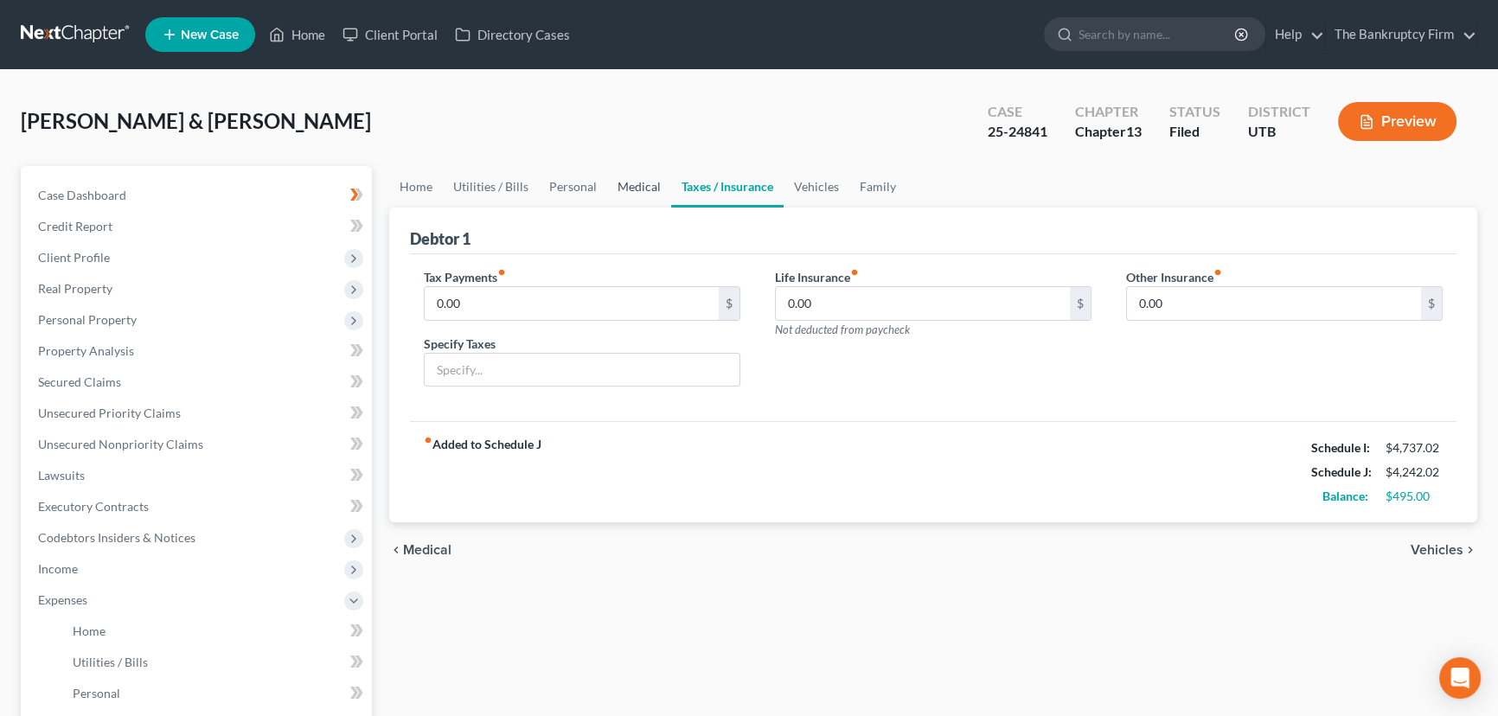
click at [622, 182] on link "Medical" at bounding box center [639, 187] width 64 height 42
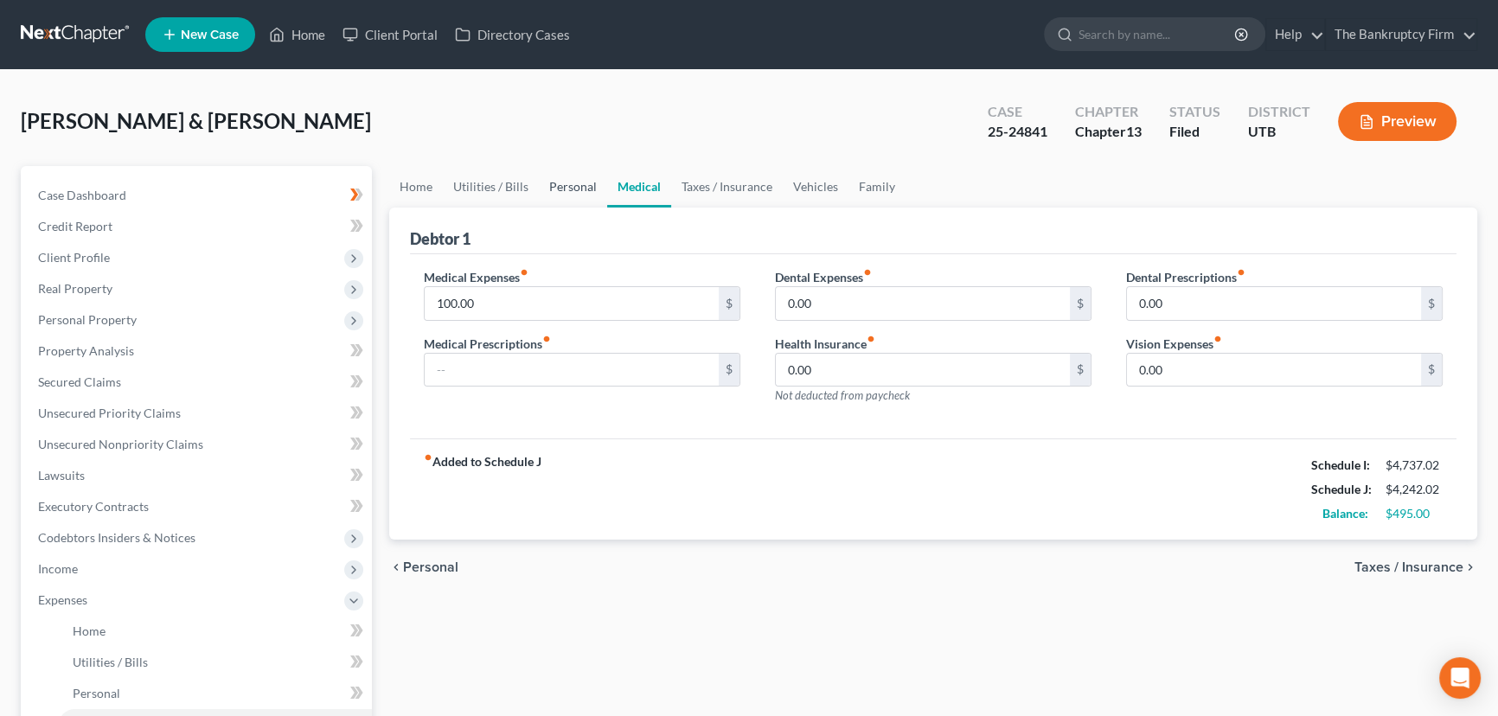
click at [567, 185] on link "Personal" at bounding box center [573, 187] width 68 height 42
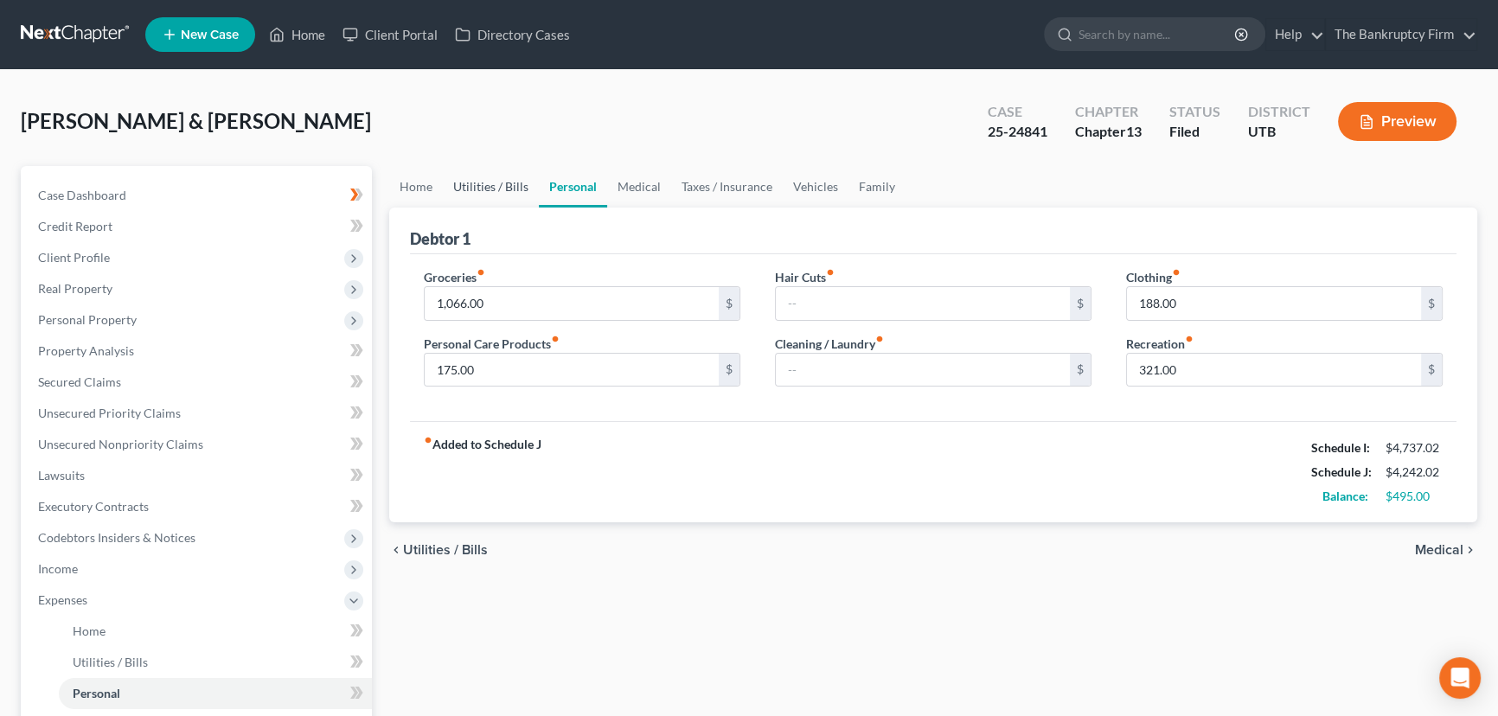
click at [458, 177] on link "Utilities / Bills" at bounding box center [491, 187] width 96 height 42
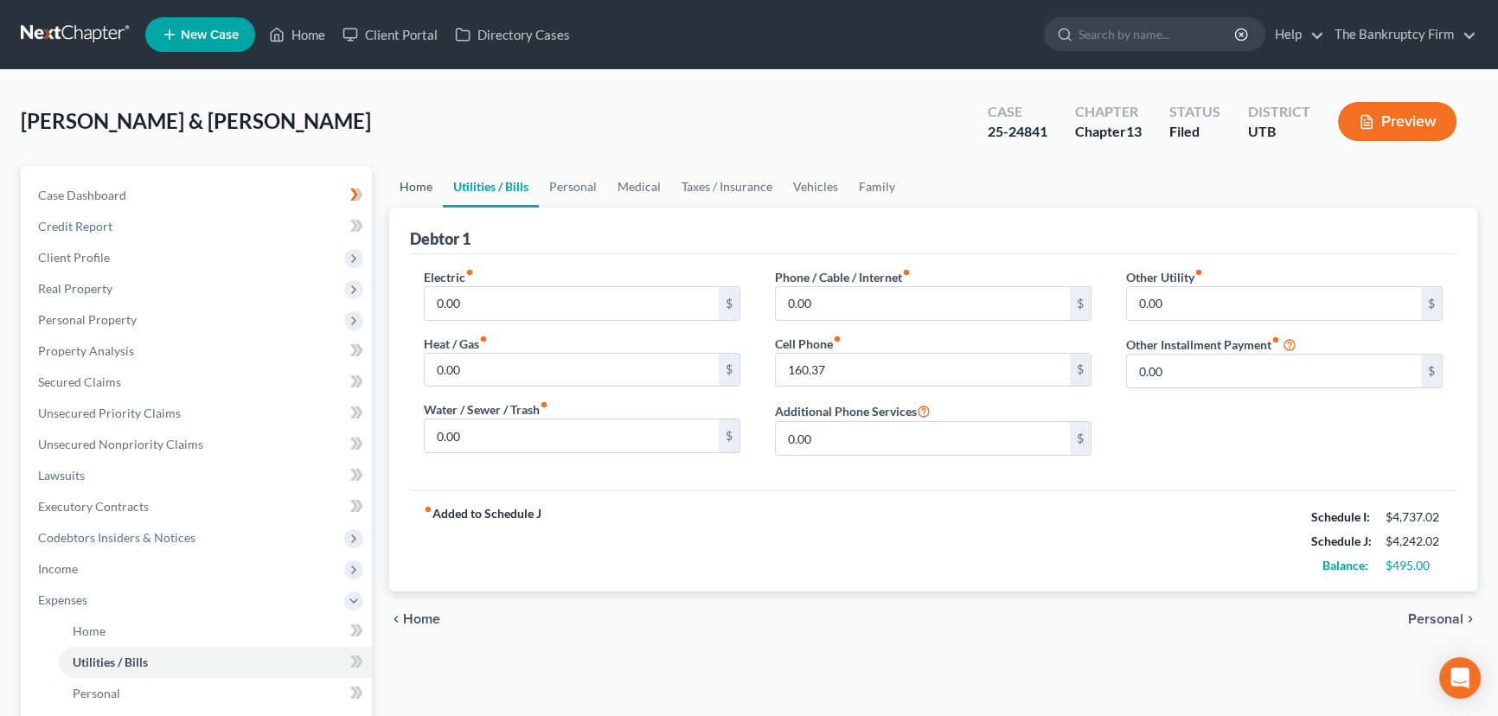
click at [413, 186] on link "Home" at bounding box center [416, 187] width 54 height 42
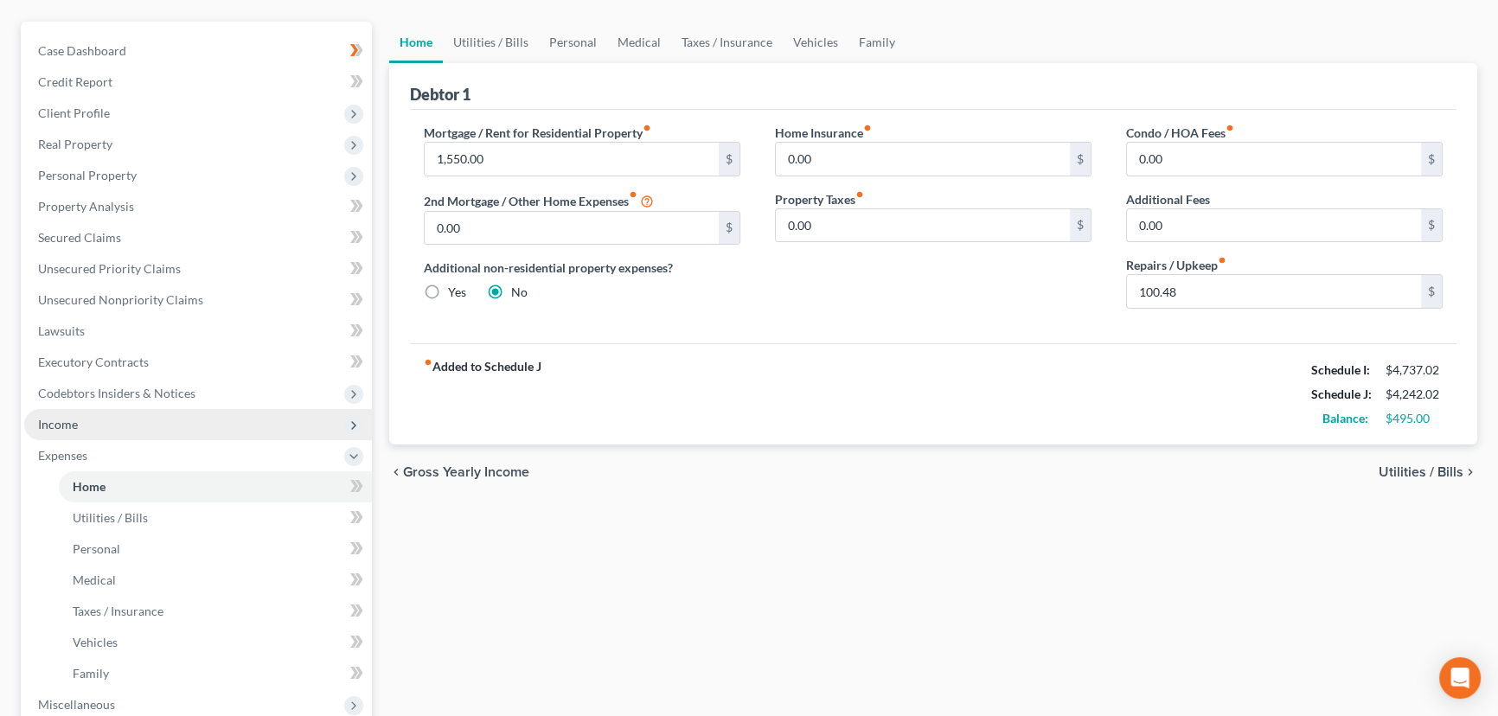
scroll to position [157, 0]
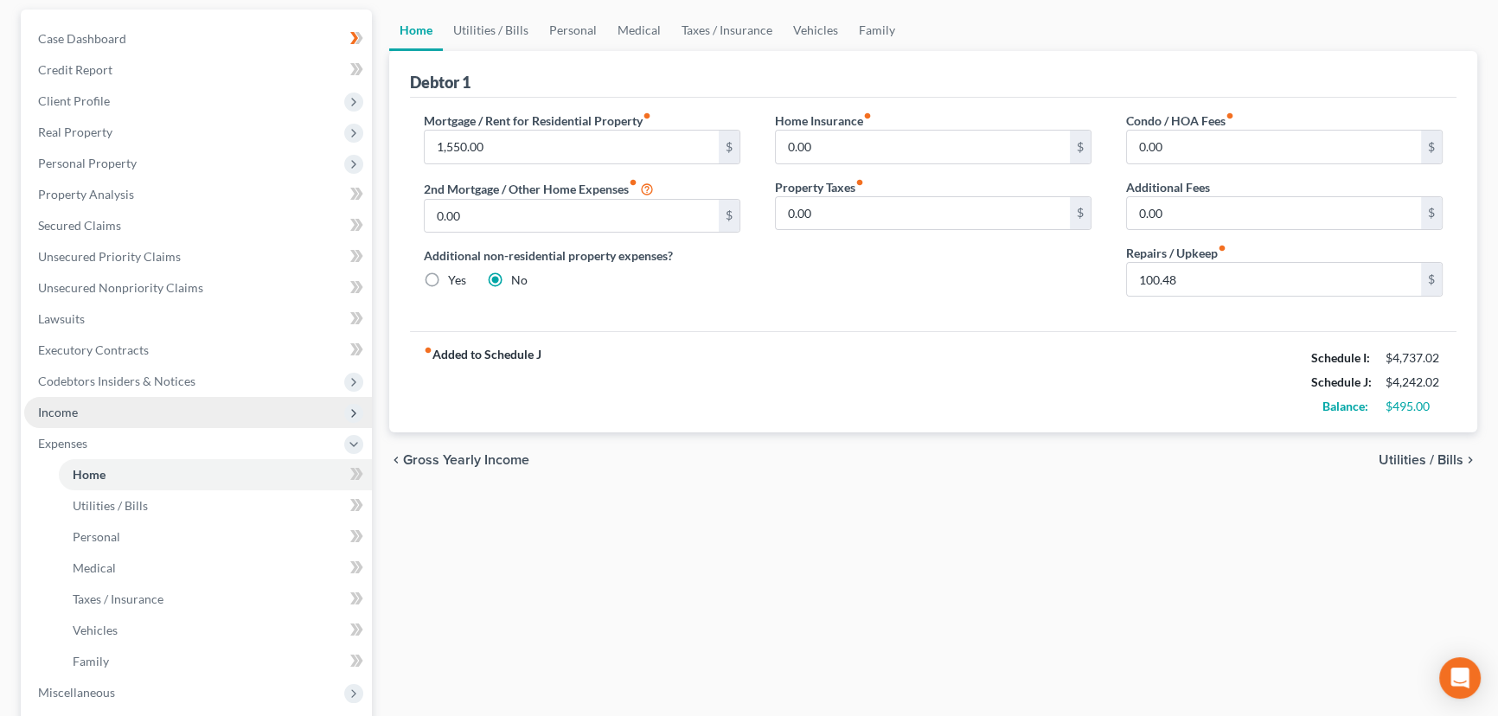
click at [61, 406] on span "Income" at bounding box center [58, 412] width 40 height 15
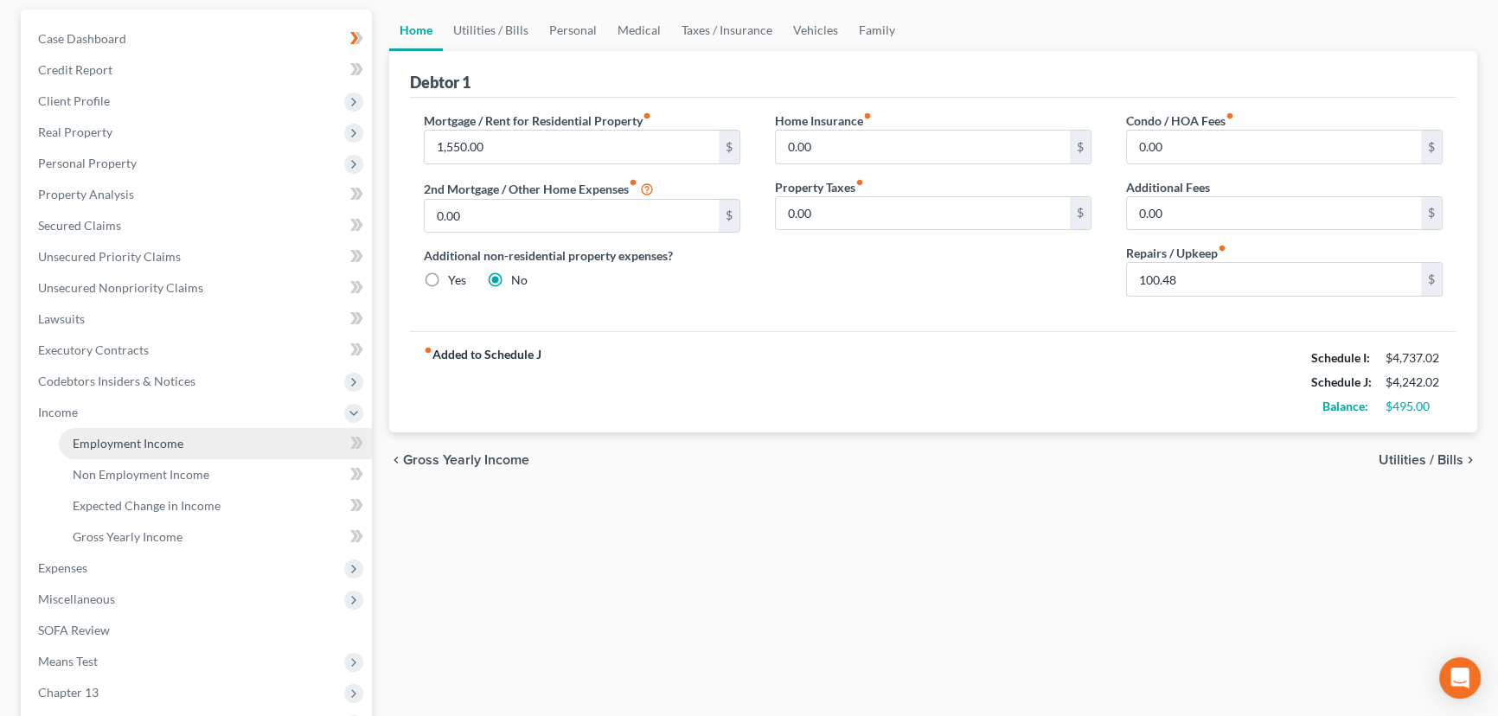
click at [124, 436] on span "Employment Income" at bounding box center [128, 443] width 111 height 15
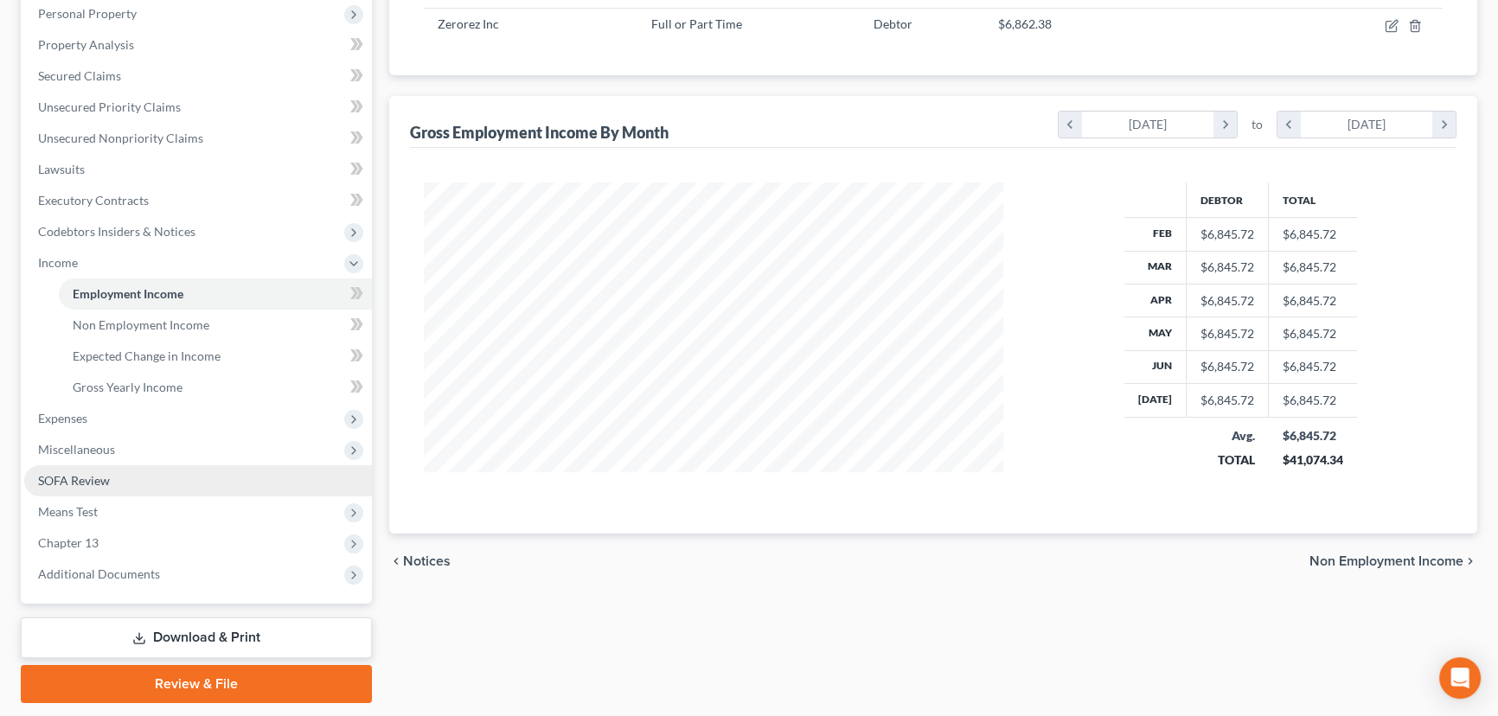
scroll to position [314, 0]
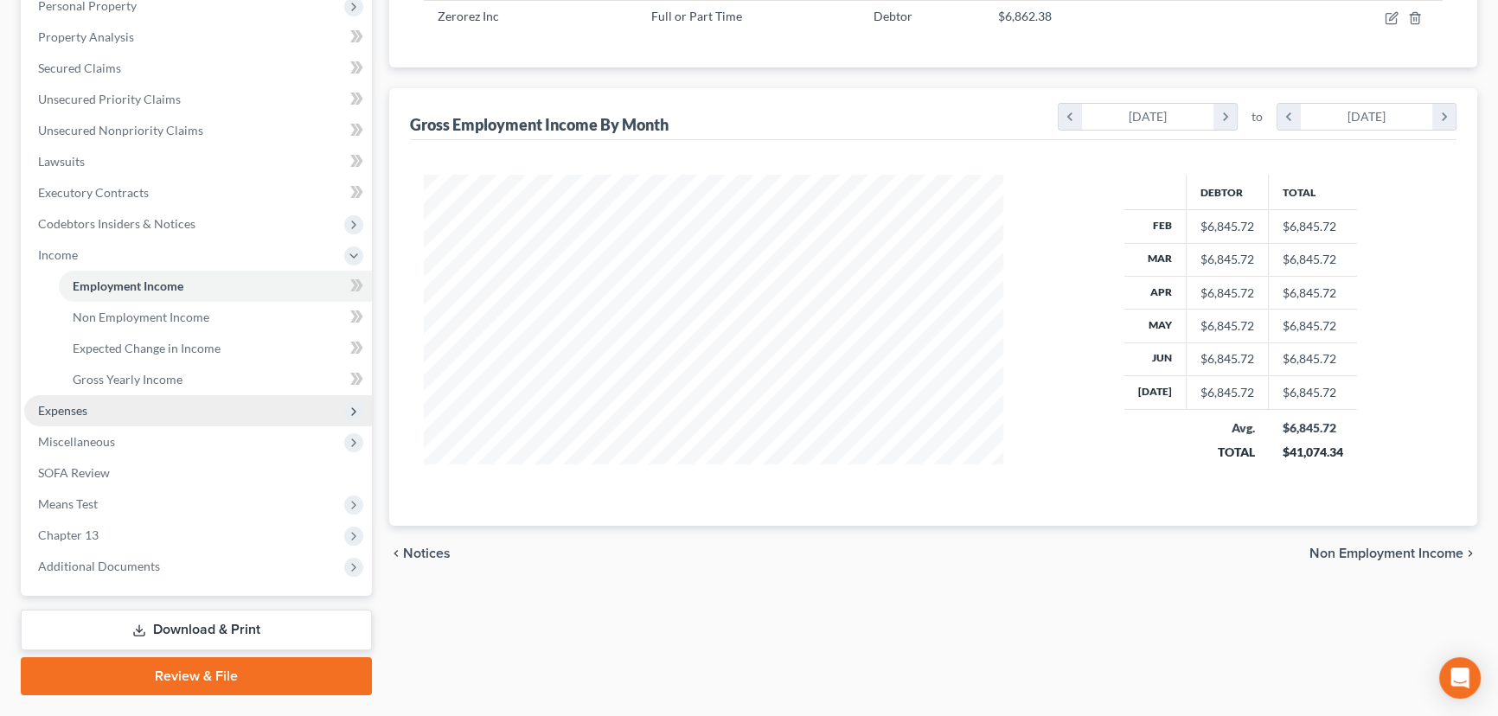
click at [67, 410] on span "Expenses" at bounding box center [62, 410] width 49 height 15
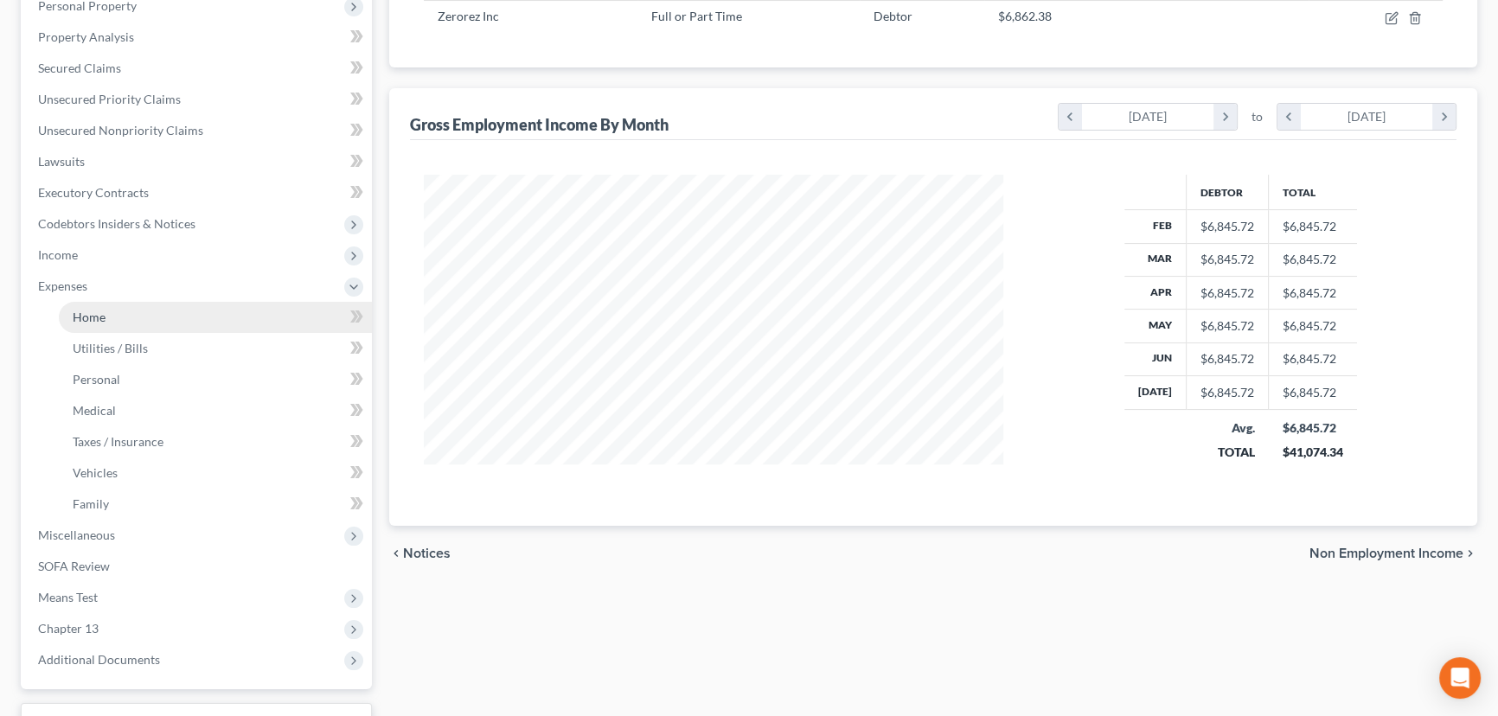
click at [89, 315] on span "Home" at bounding box center [89, 317] width 33 height 15
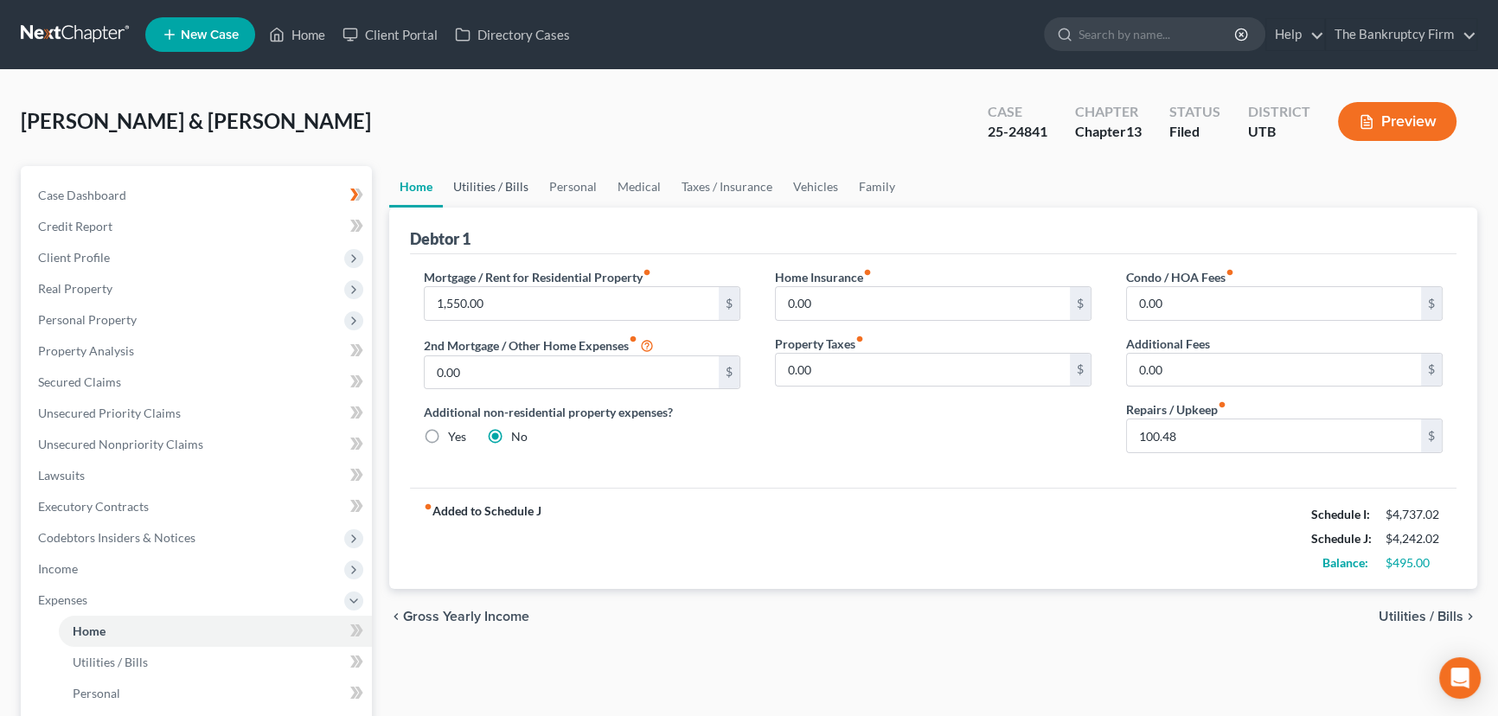
click at [476, 186] on link "Utilities / Bills" at bounding box center [491, 187] width 96 height 42
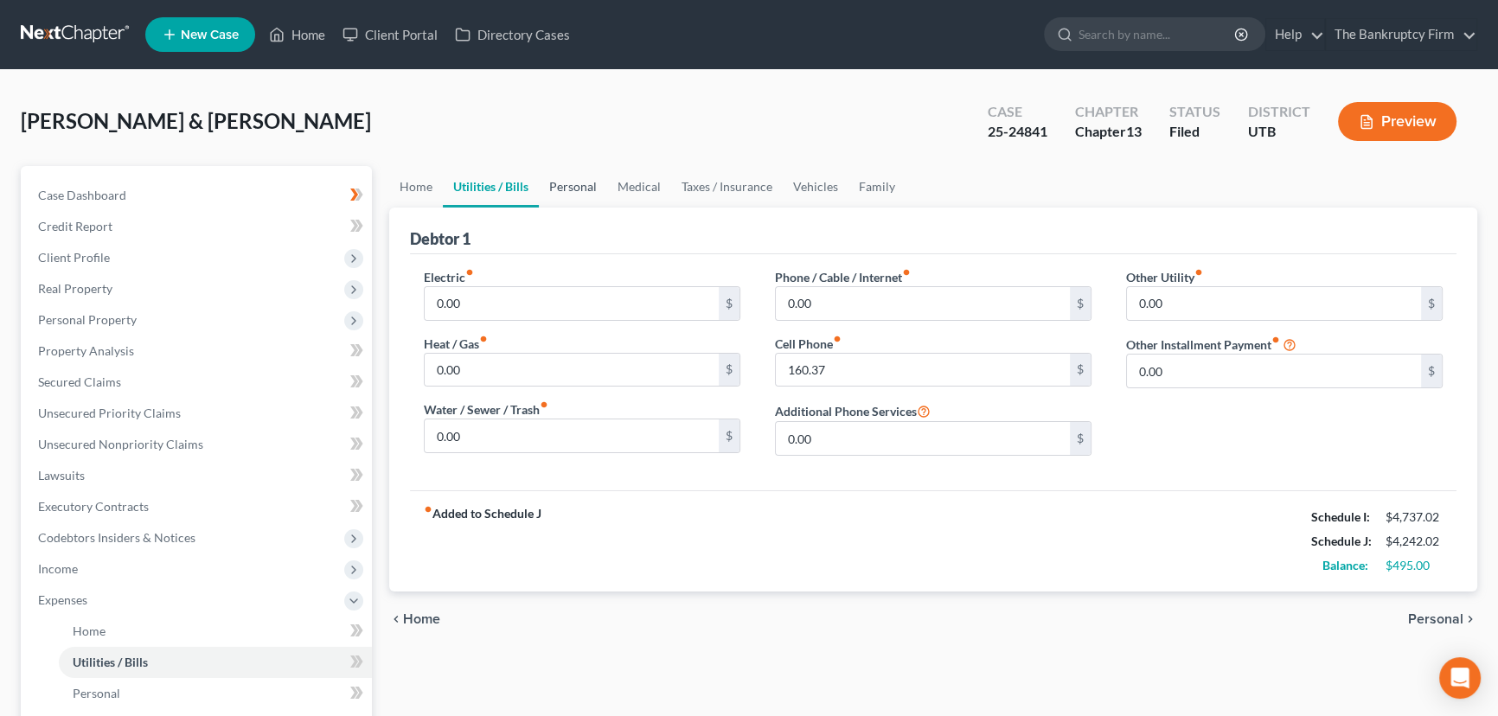
click at [569, 183] on link "Personal" at bounding box center [573, 187] width 68 height 42
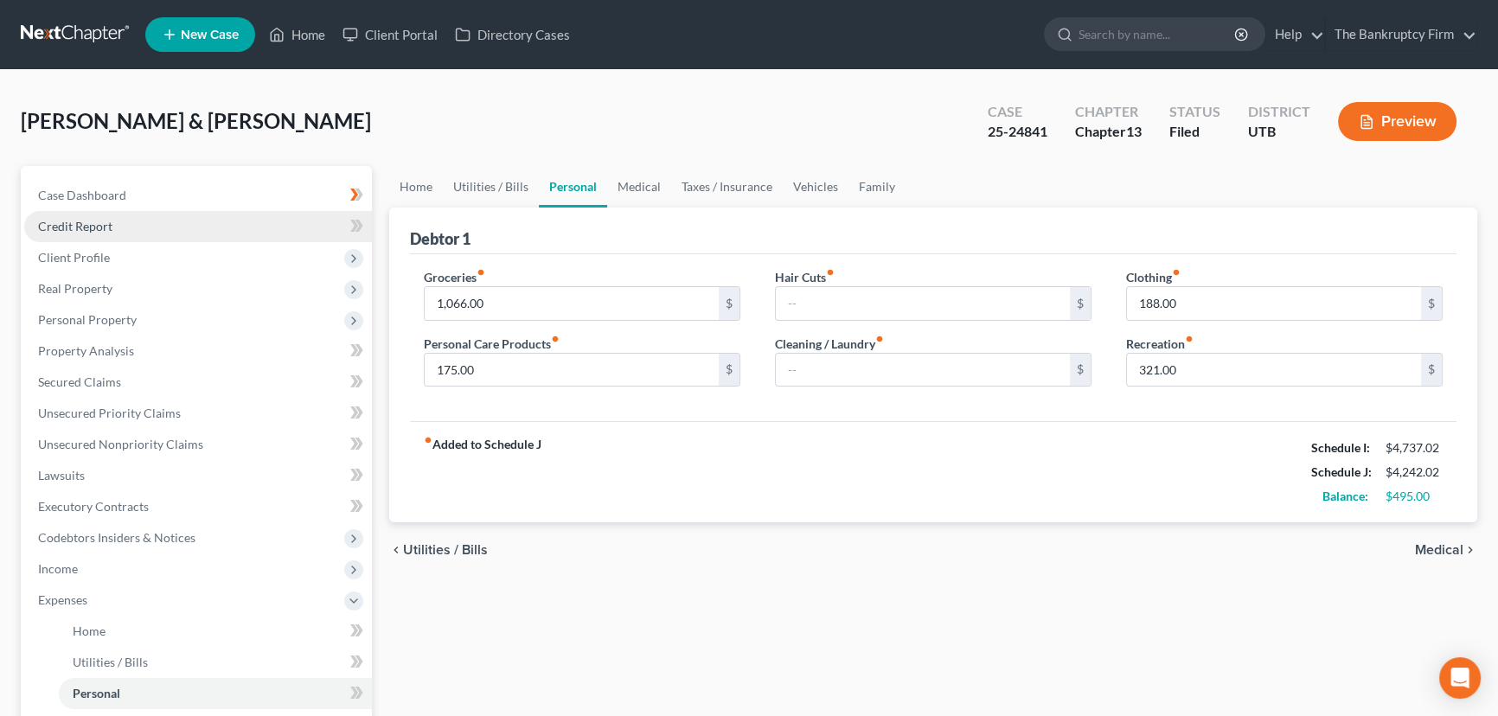
click at [86, 226] on span "Credit Report" at bounding box center [75, 226] width 74 height 15
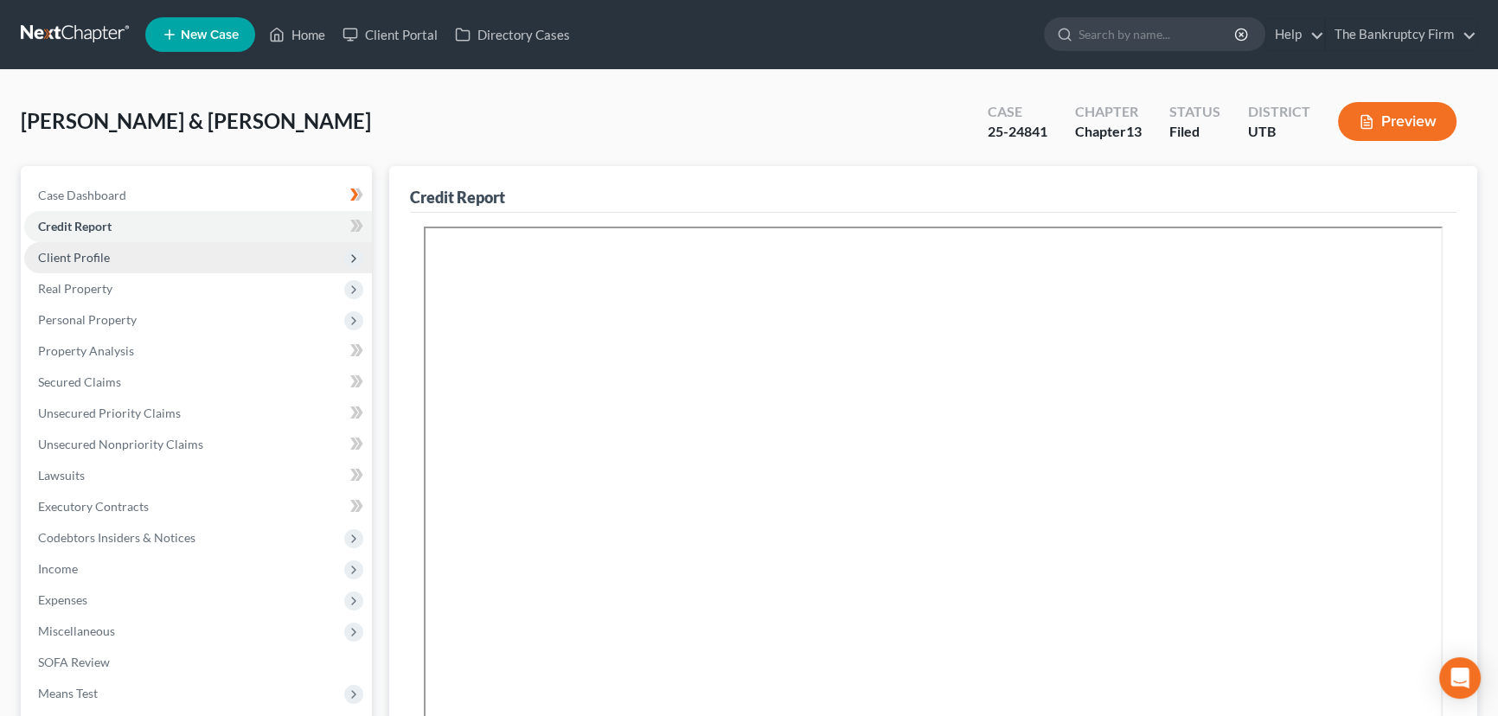
click at [82, 259] on span "Client Profile" at bounding box center [74, 257] width 72 height 15
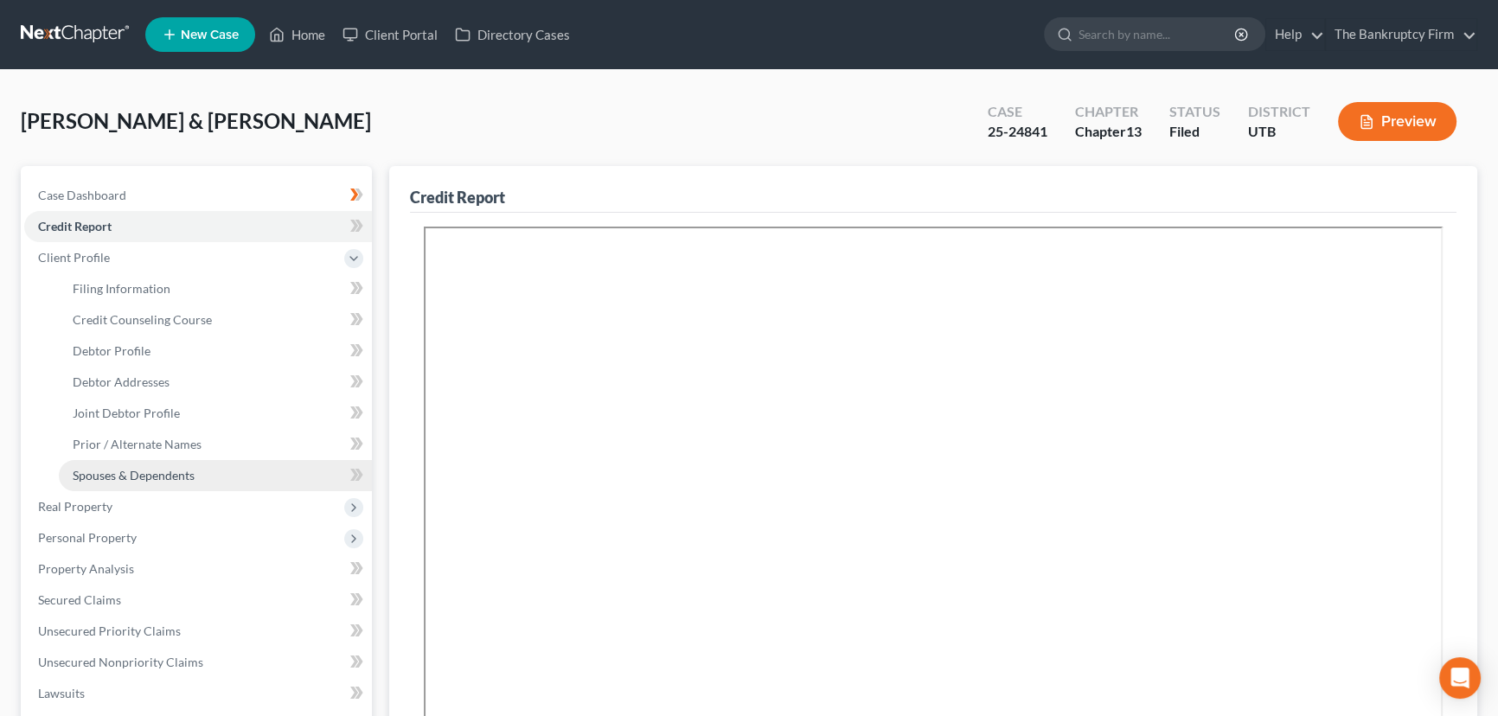
click at [131, 476] on span "Spouses & Dependents" at bounding box center [134, 475] width 122 height 15
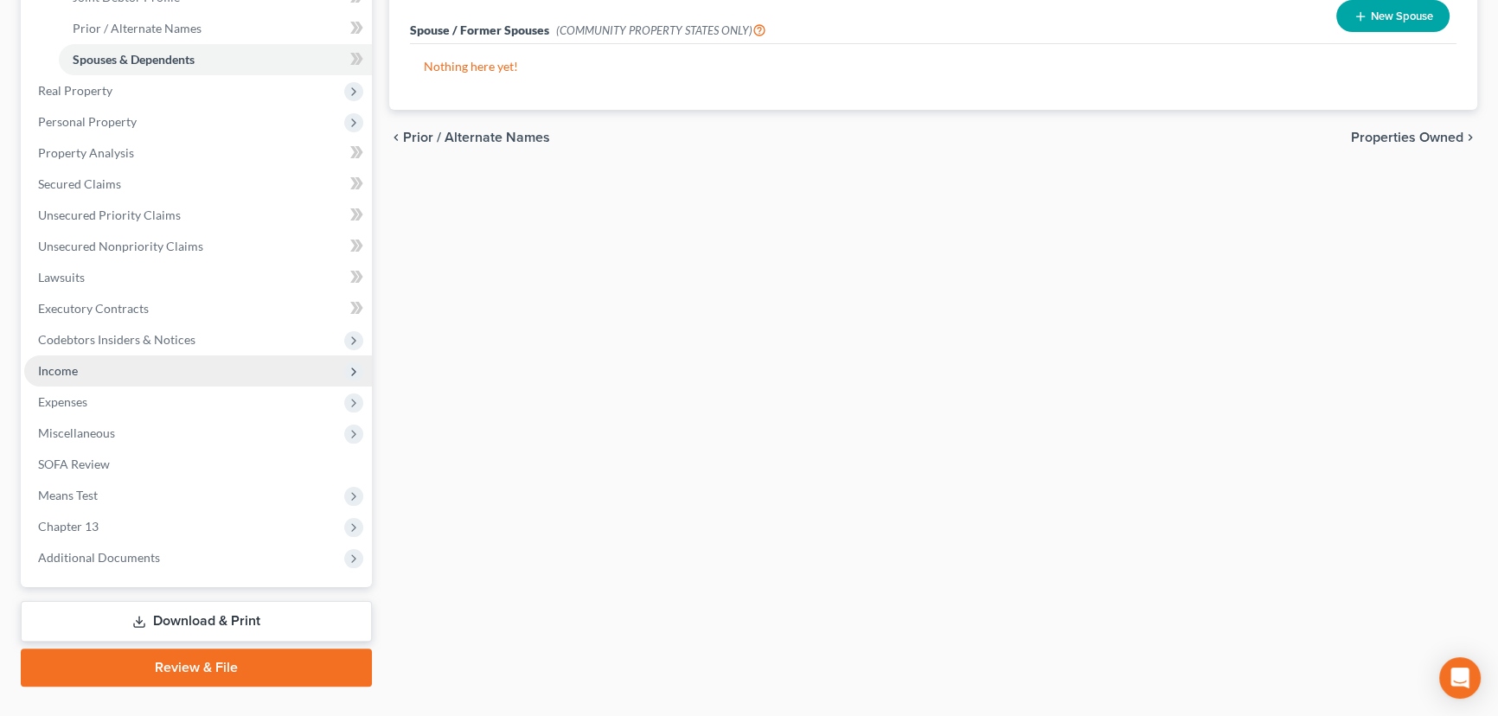
scroll to position [450, 0]
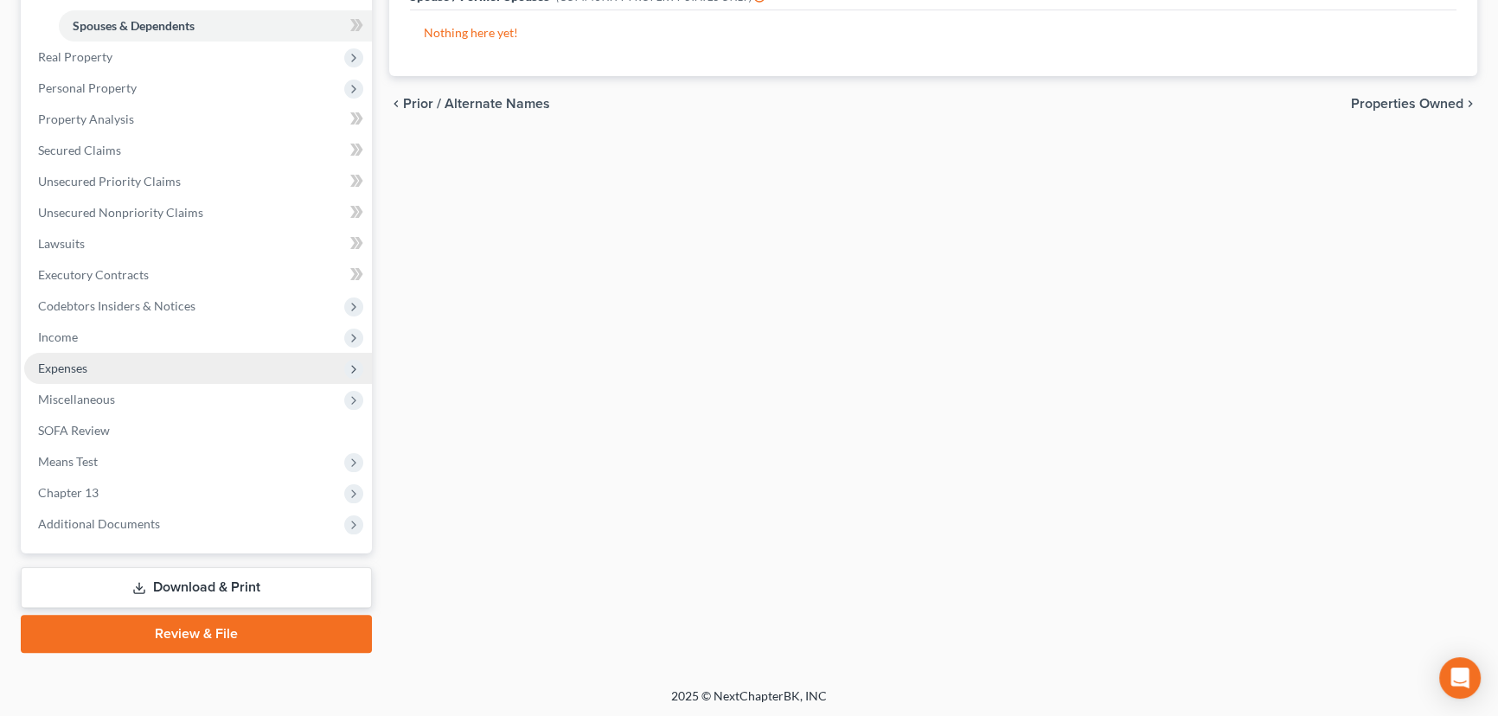
click at [62, 368] on span "Expenses" at bounding box center [62, 368] width 49 height 15
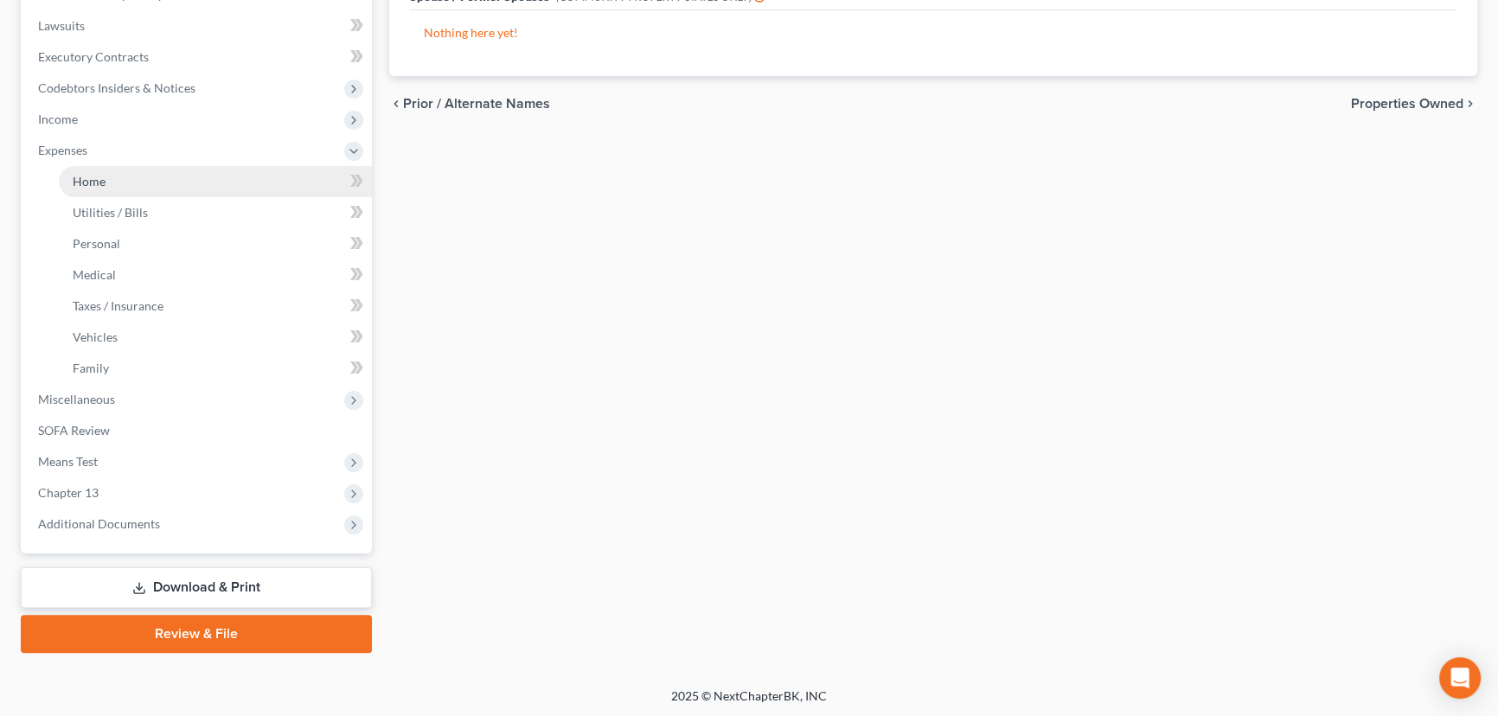
click at [94, 180] on span "Home" at bounding box center [89, 181] width 33 height 15
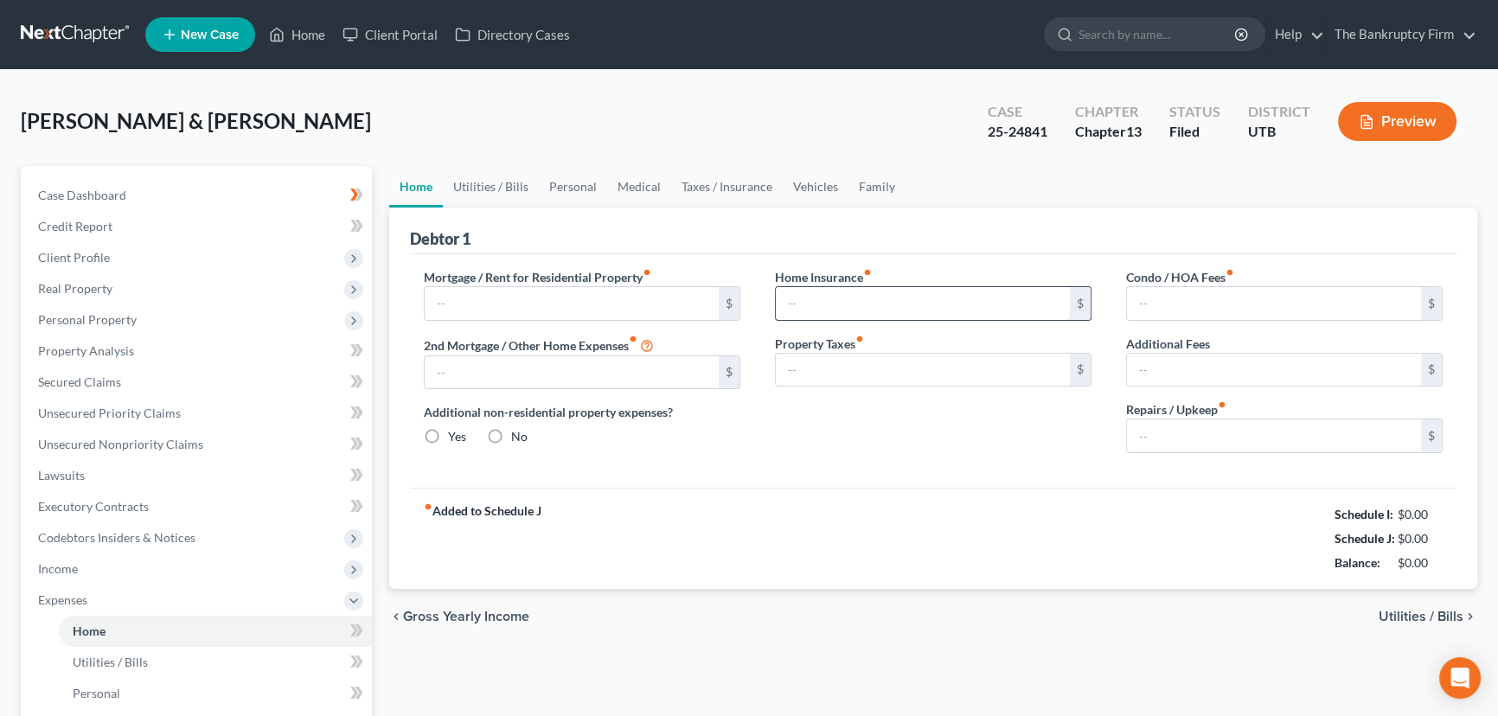
type input "1,550.00"
type input "0.00"
radio input "true"
type input "0.00"
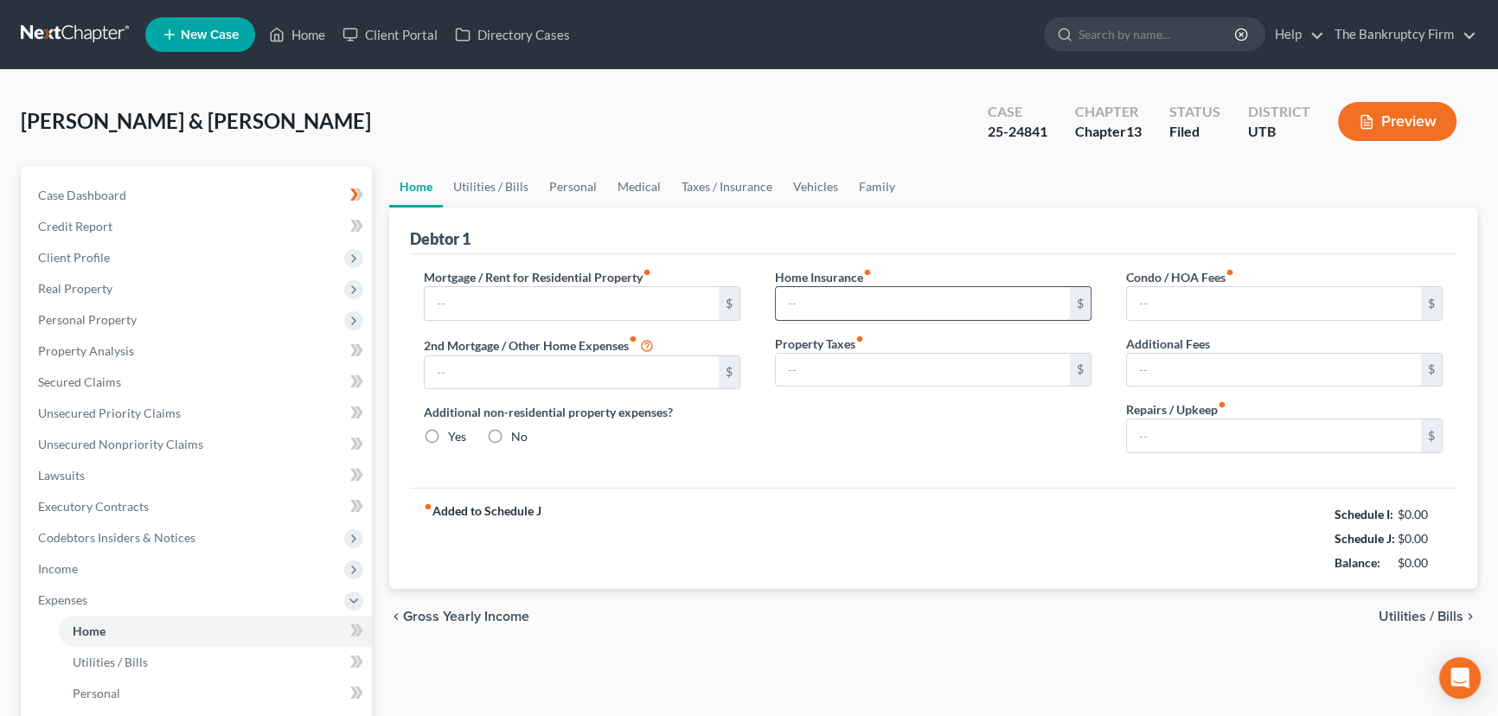
type input "0.00"
type input "100.48"
click at [570, 182] on link "Personal" at bounding box center [573, 187] width 68 height 42
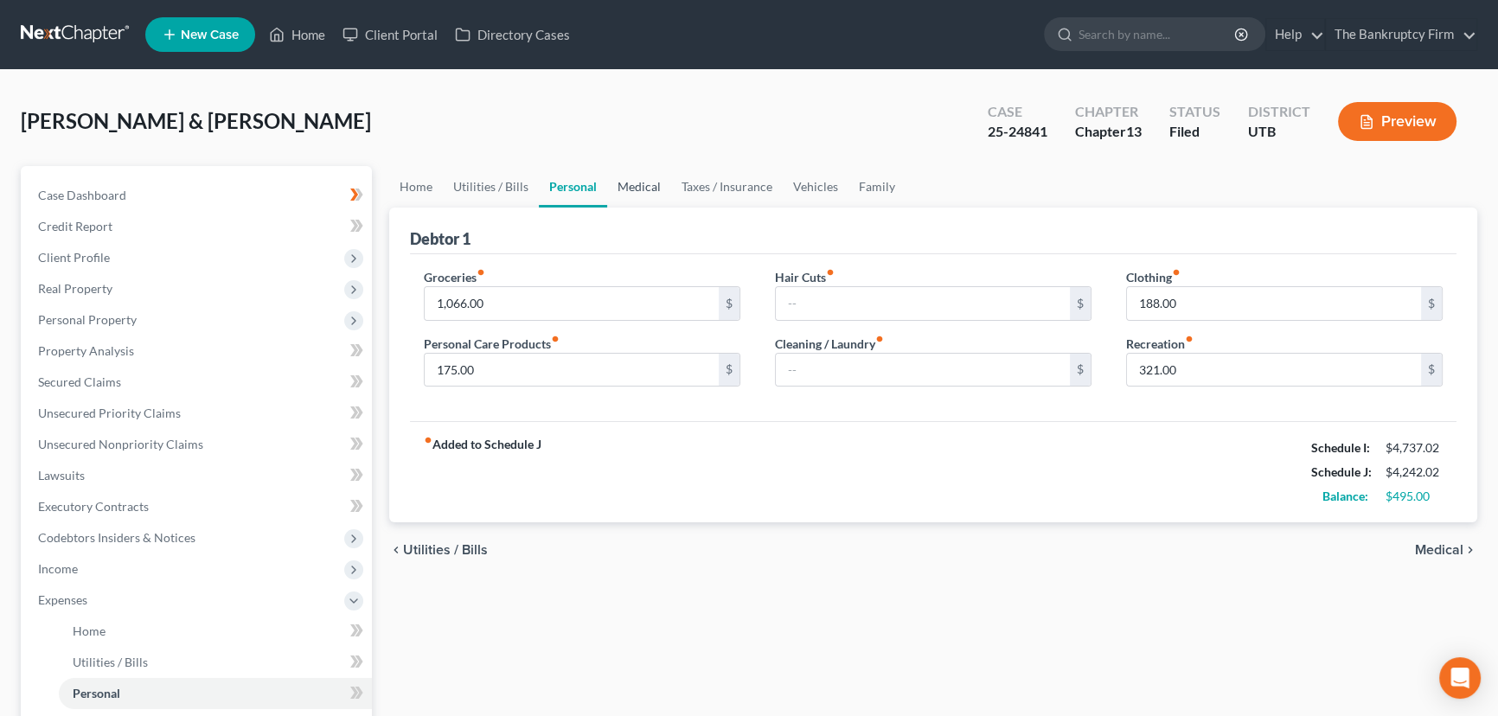
click at [627, 184] on link "Medical" at bounding box center [639, 187] width 64 height 42
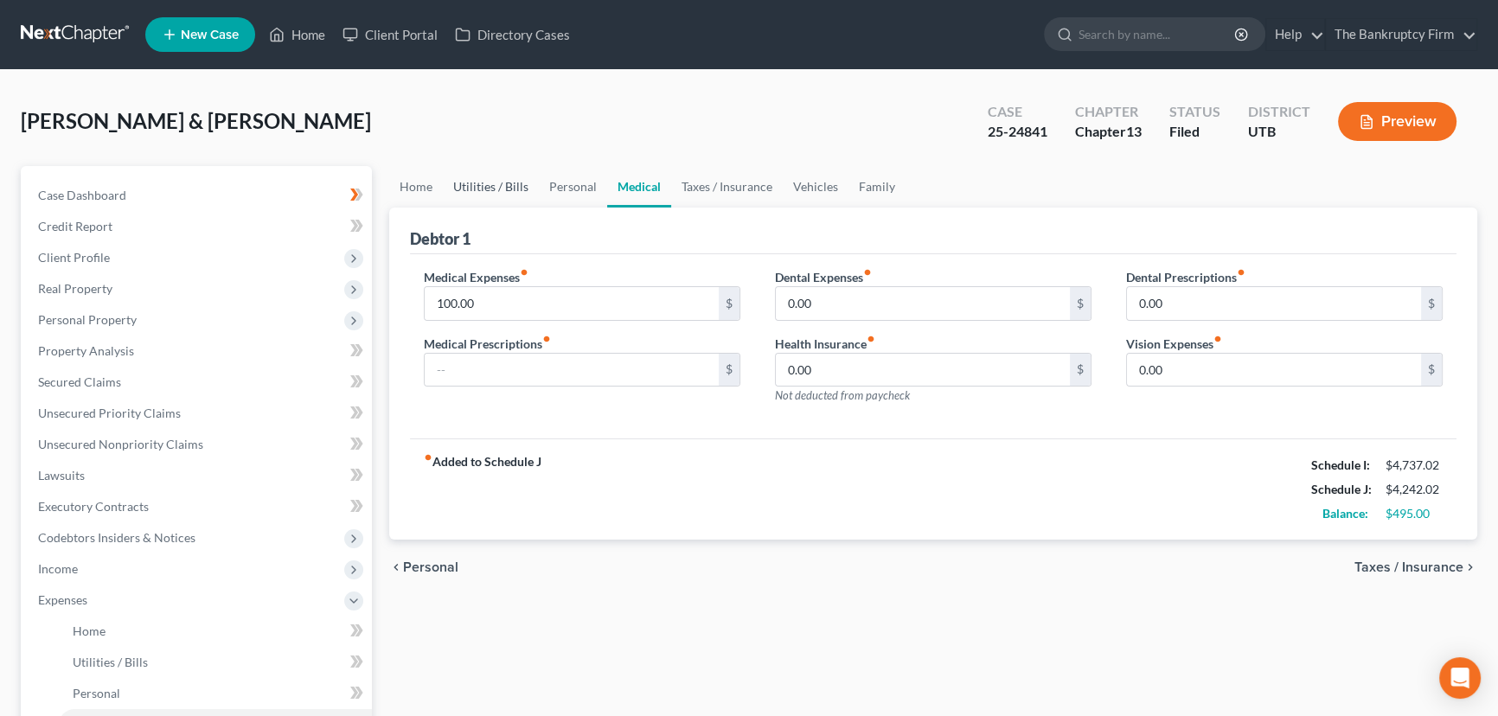
click at [471, 182] on link "Utilities / Bills" at bounding box center [491, 187] width 96 height 42
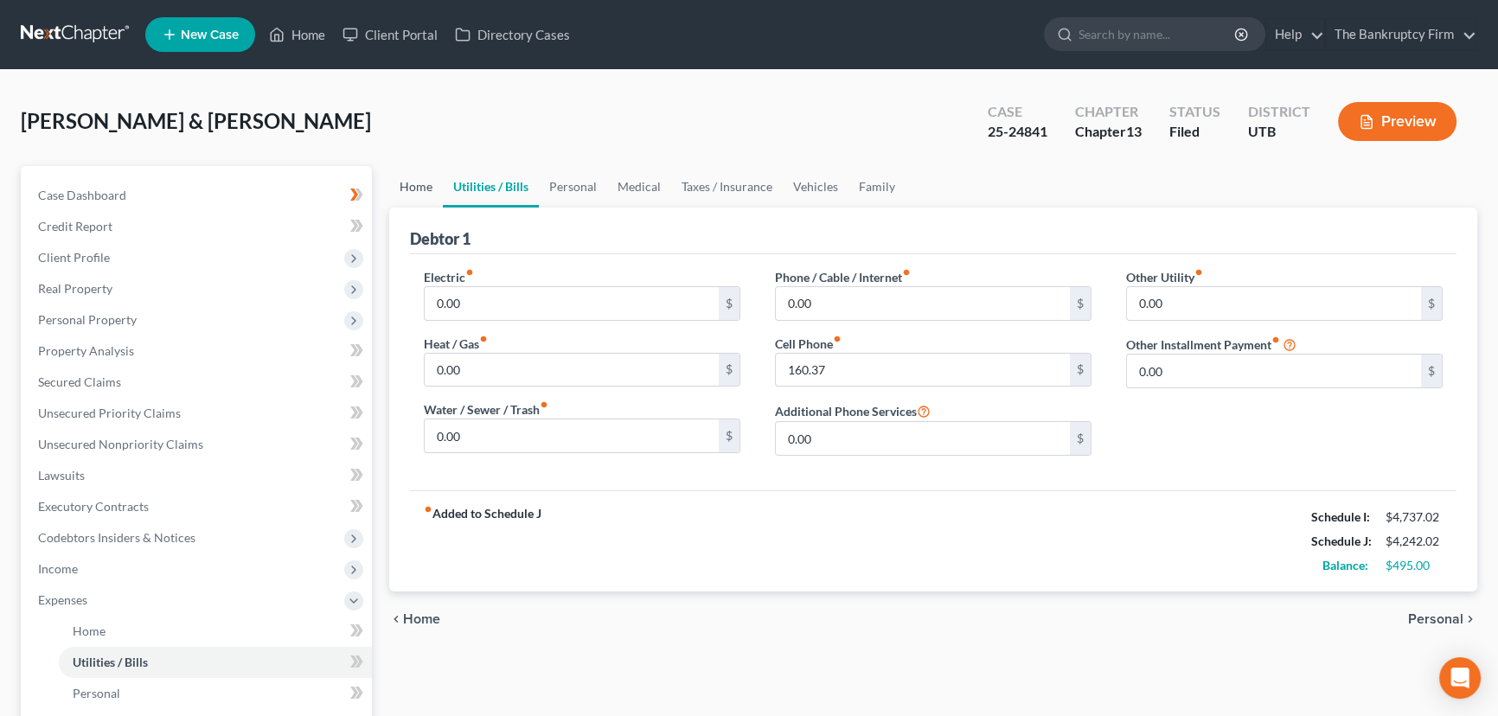
click at [419, 183] on link "Home" at bounding box center [416, 187] width 54 height 42
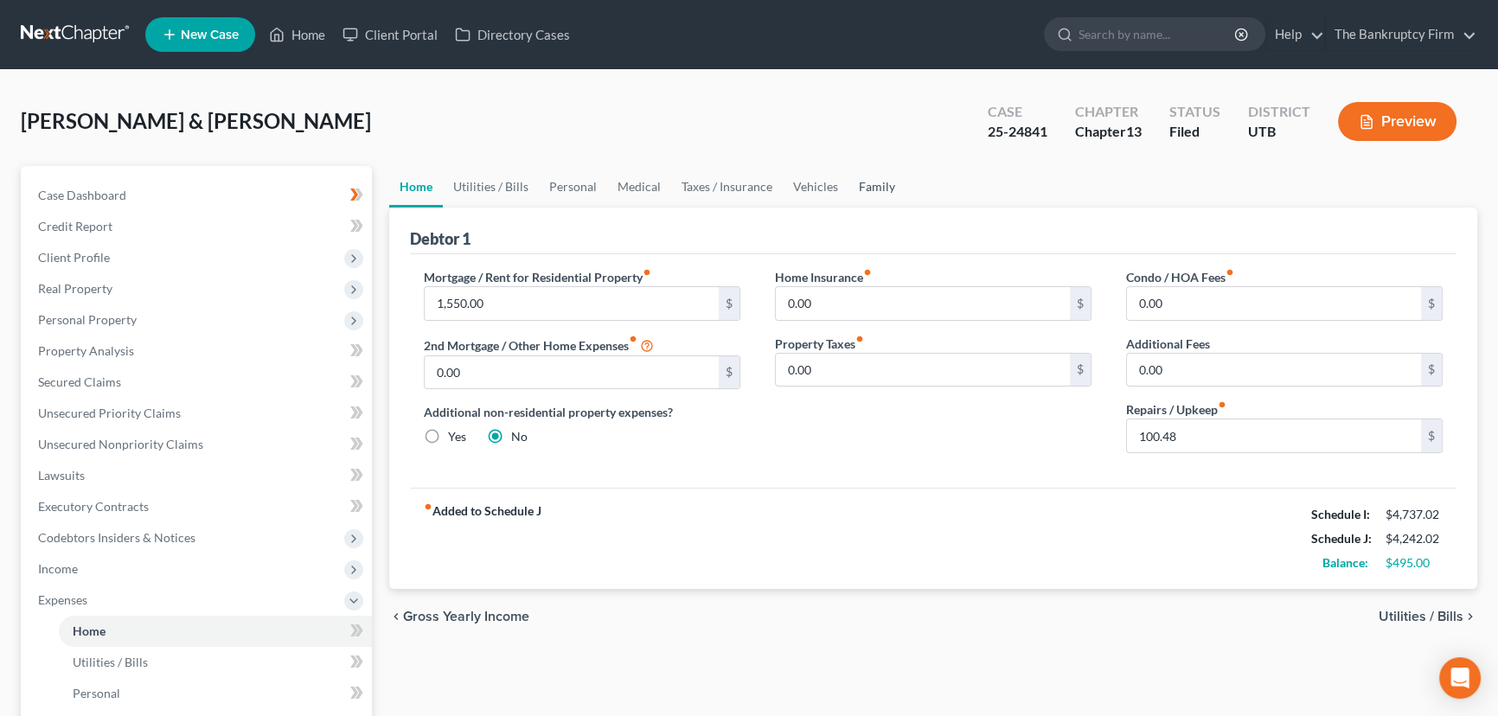
click at [879, 187] on link "Family" at bounding box center [876, 187] width 57 height 42
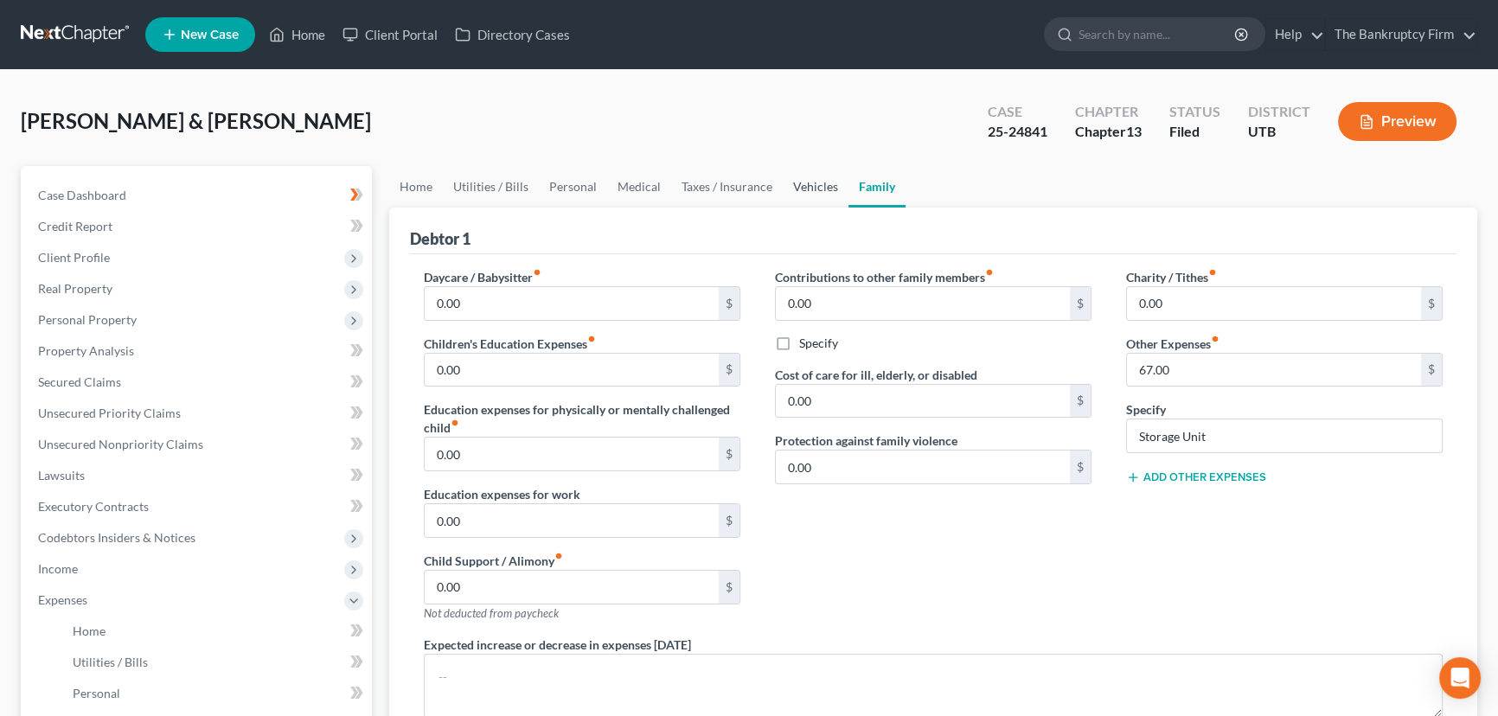
click at [809, 188] on link "Vehicles" at bounding box center [816, 187] width 66 height 42
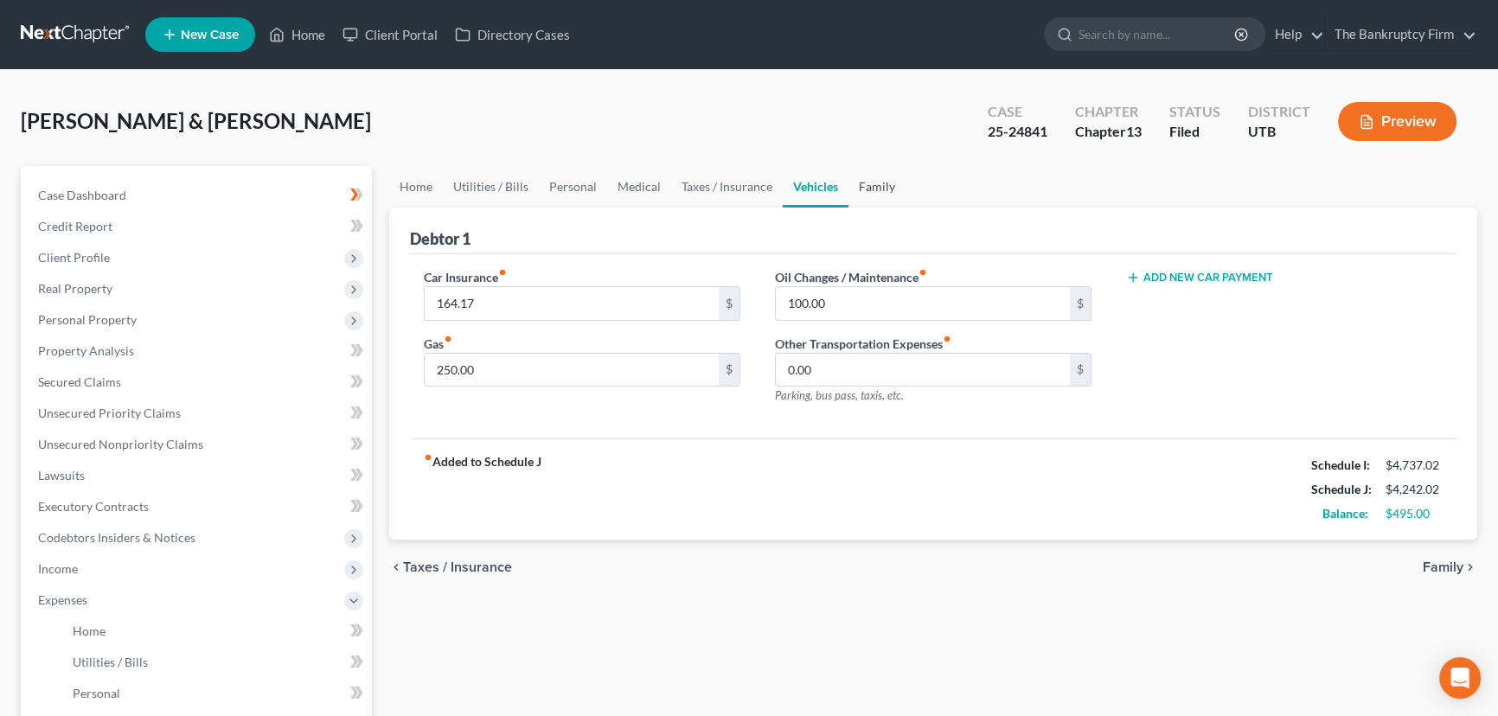
click at [873, 186] on link "Family" at bounding box center [876, 187] width 57 height 42
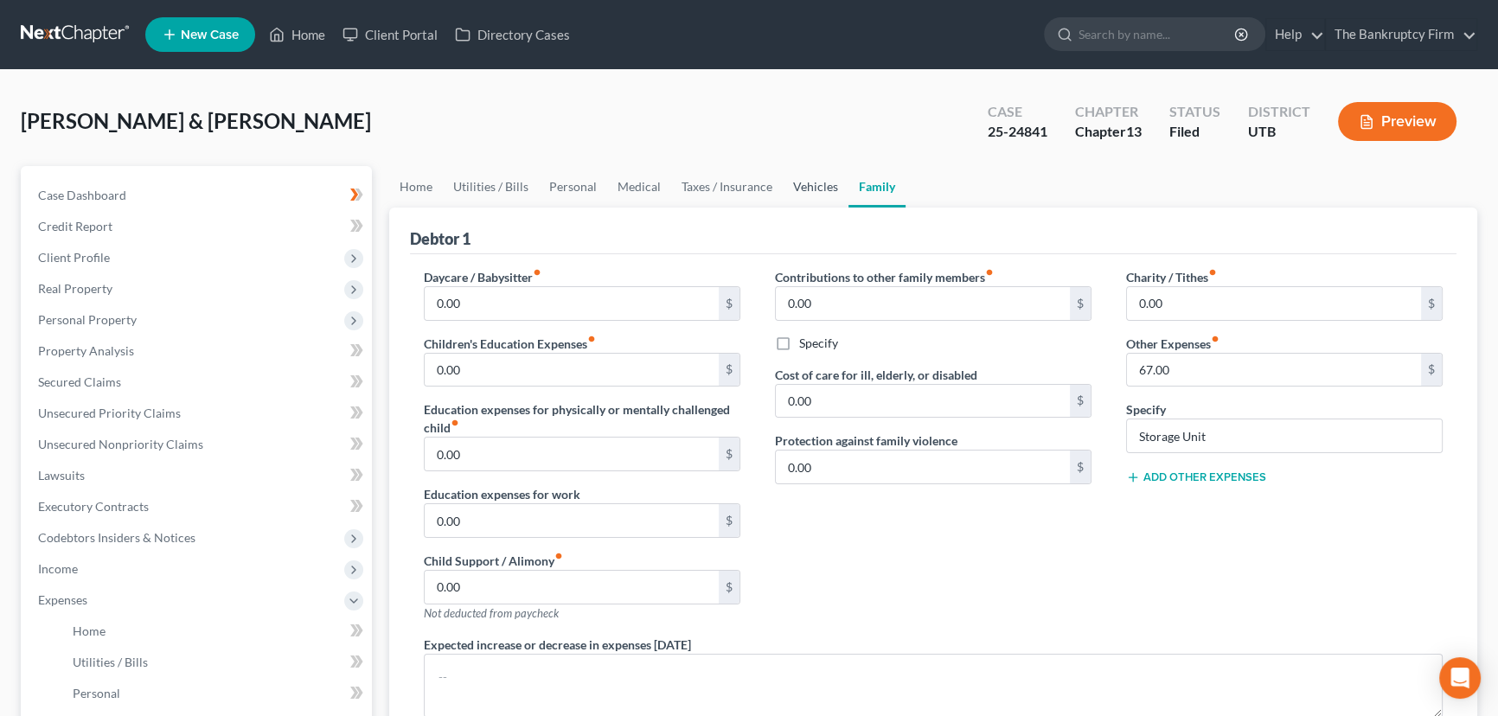
click at [803, 182] on link "Vehicles" at bounding box center [816, 187] width 66 height 42
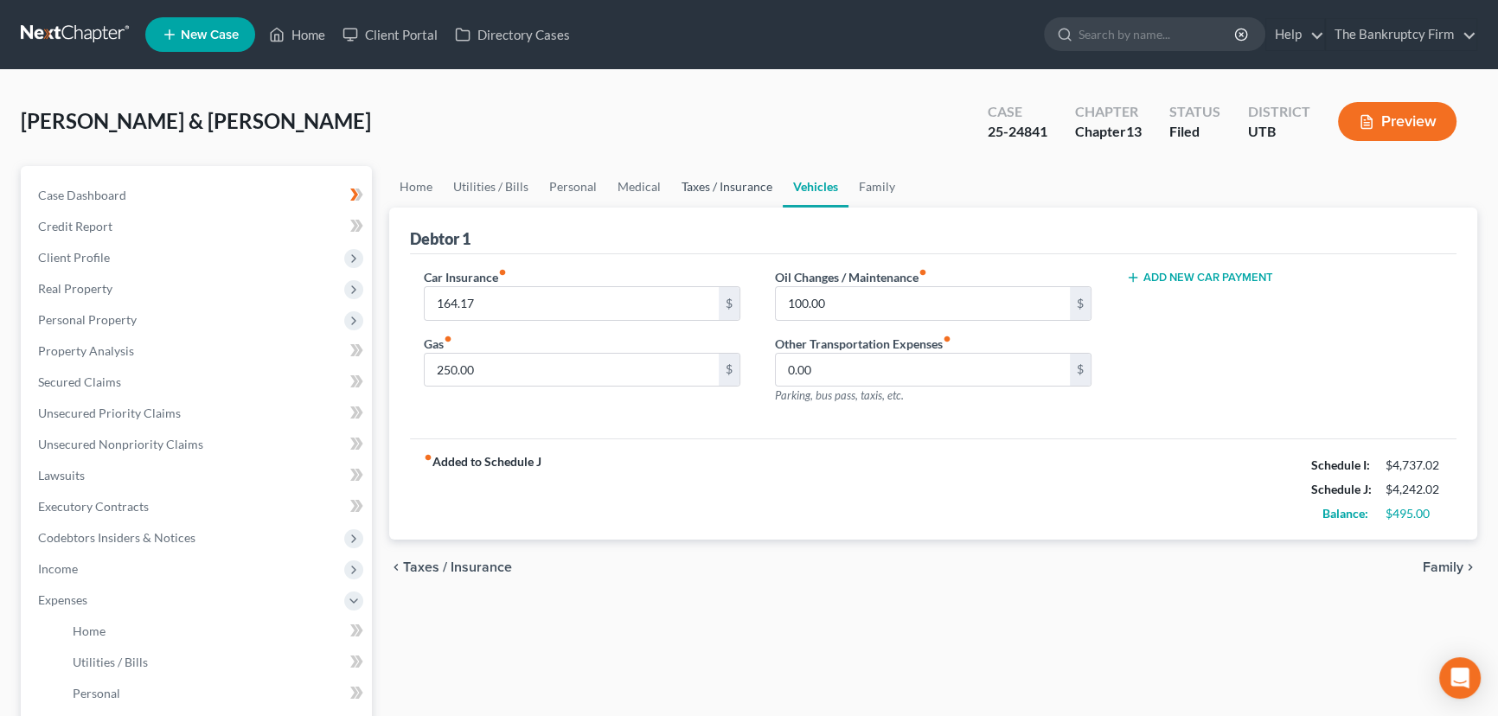
click at [723, 184] on link "Taxes / Insurance" at bounding box center [727, 187] width 112 height 42
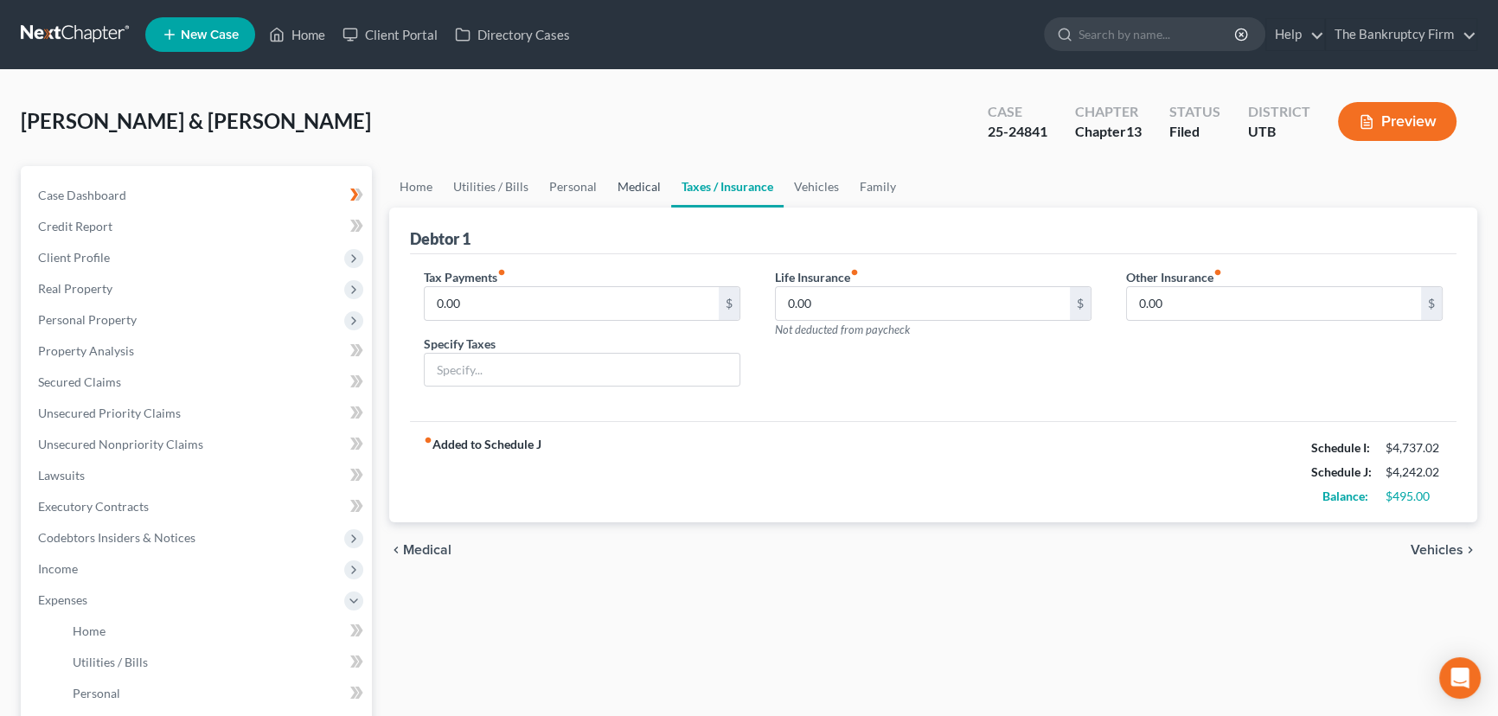
click at [623, 187] on link "Medical" at bounding box center [639, 187] width 64 height 42
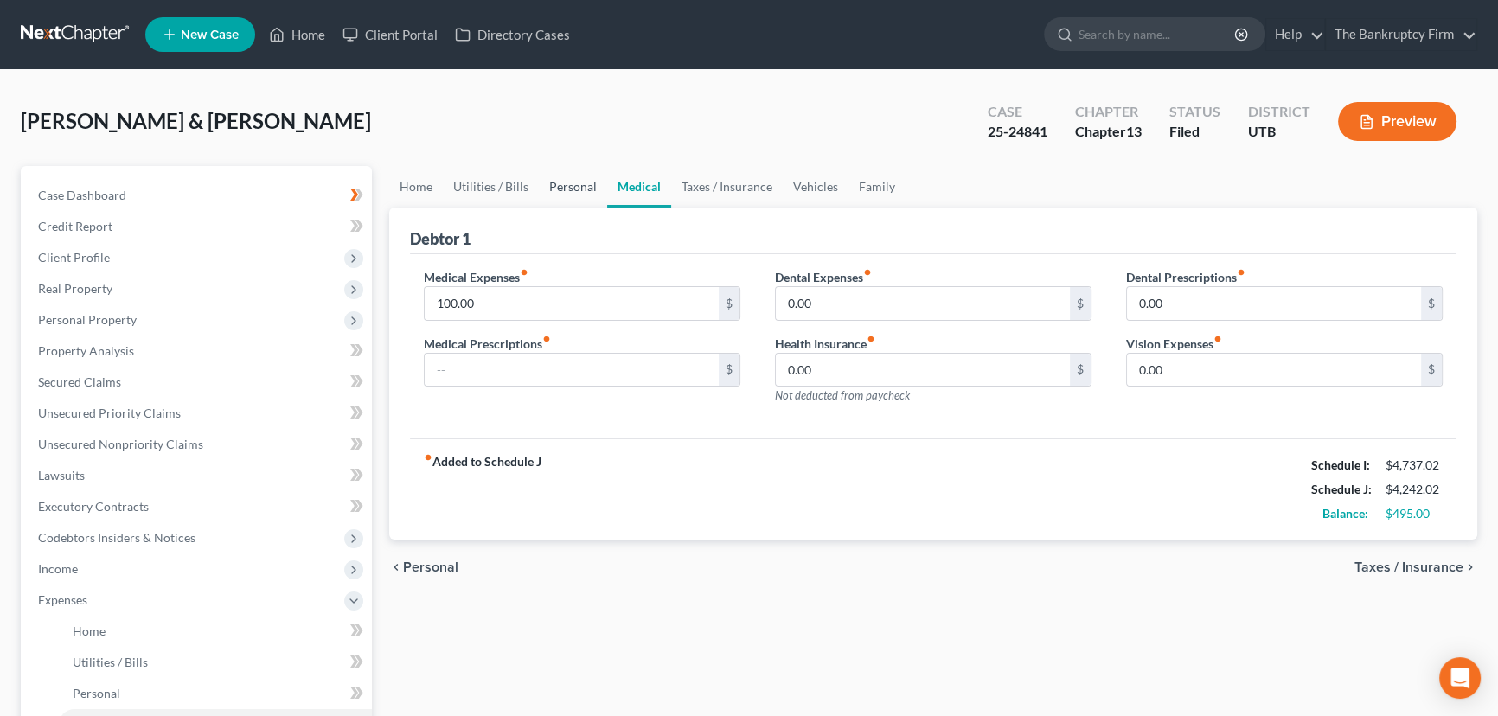
click at [570, 182] on link "Personal" at bounding box center [573, 187] width 68 height 42
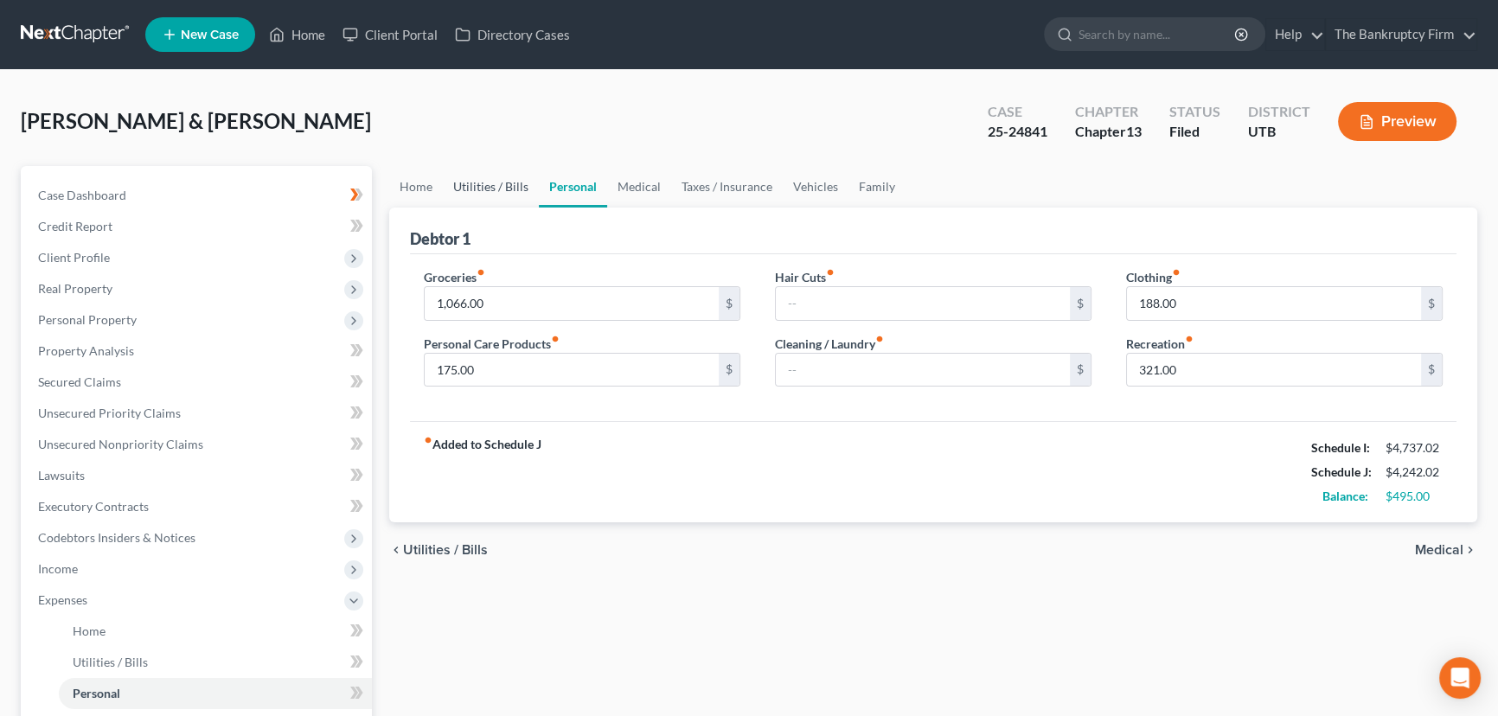
click at [476, 183] on link "Utilities / Bills" at bounding box center [491, 187] width 96 height 42
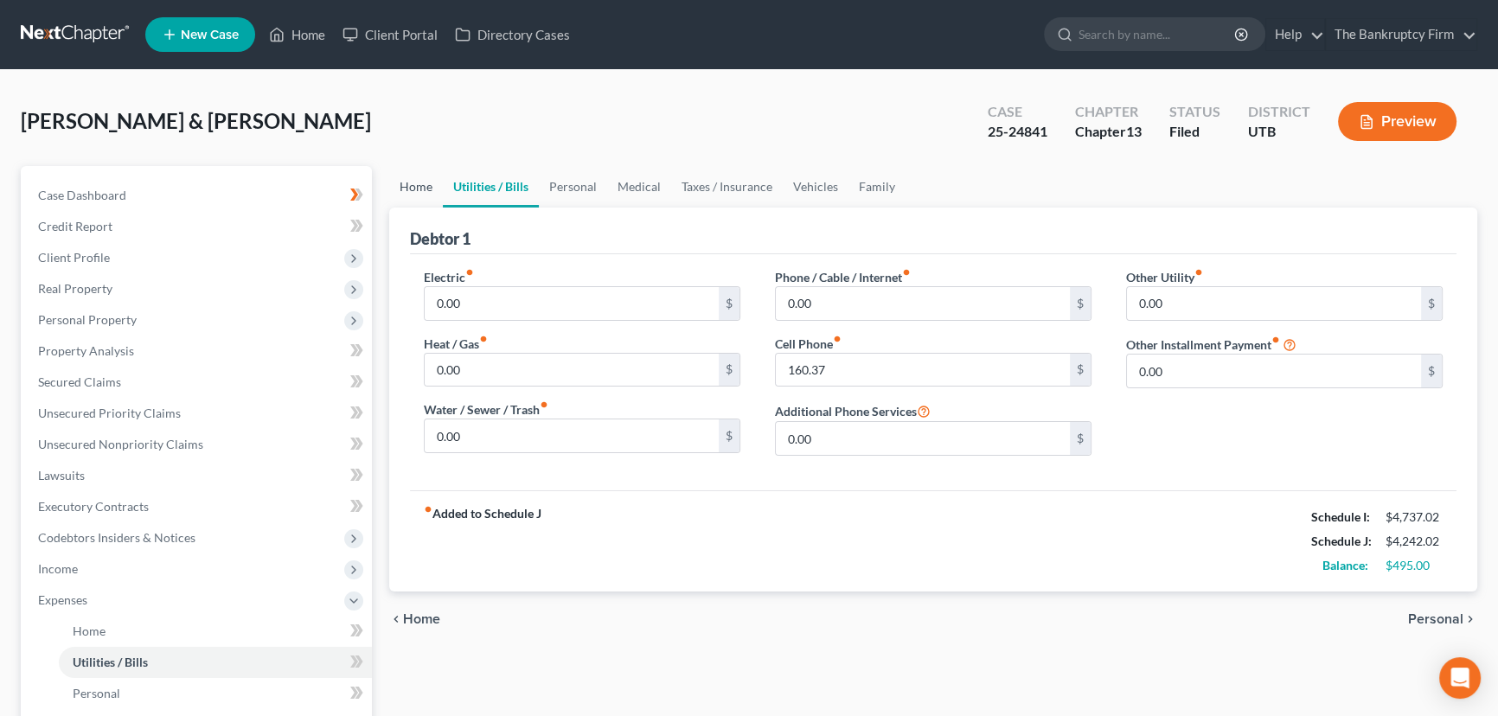
click at [411, 189] on link "Home" at bounding box center [416, 187] width 54 height 42
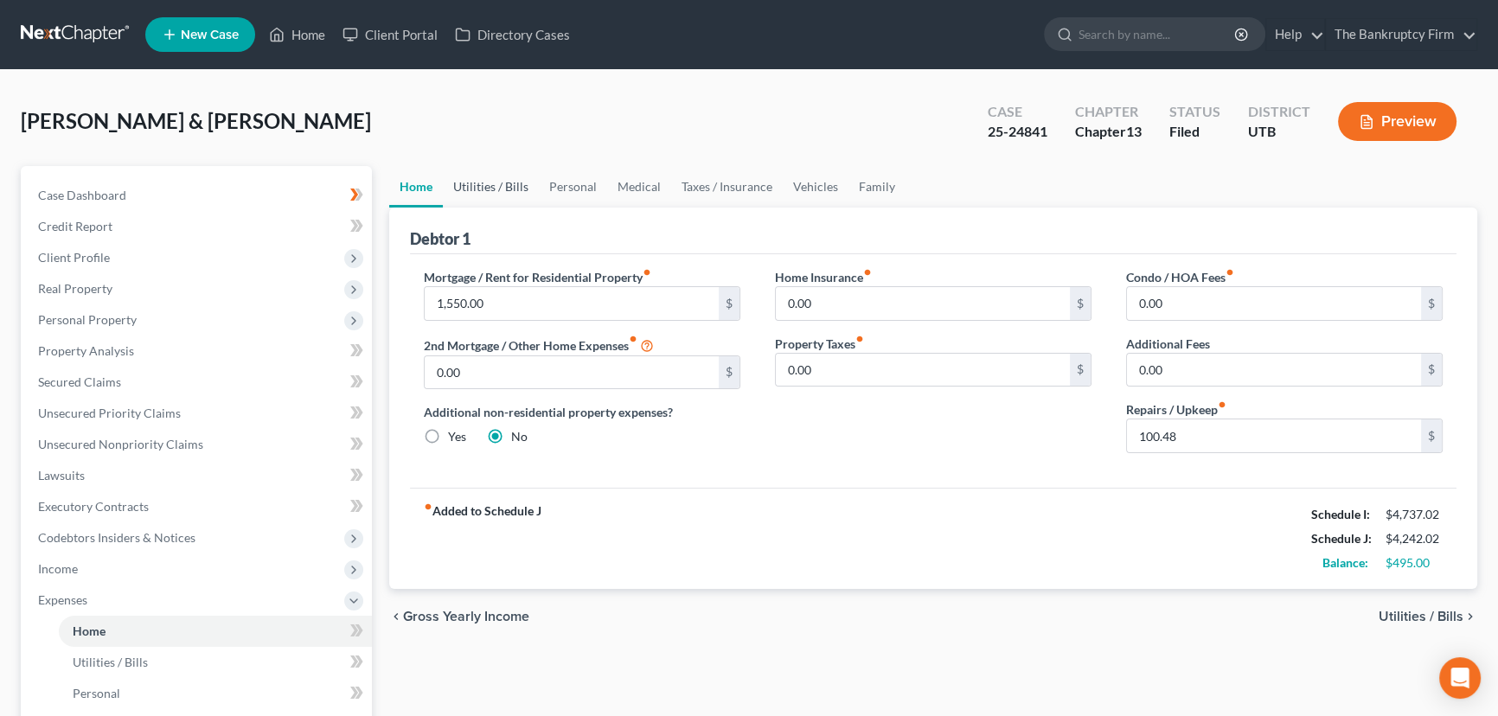
click at [486, 185] on link "Utilities / Bills" at bounding box center [491, 187] width 96 height 42
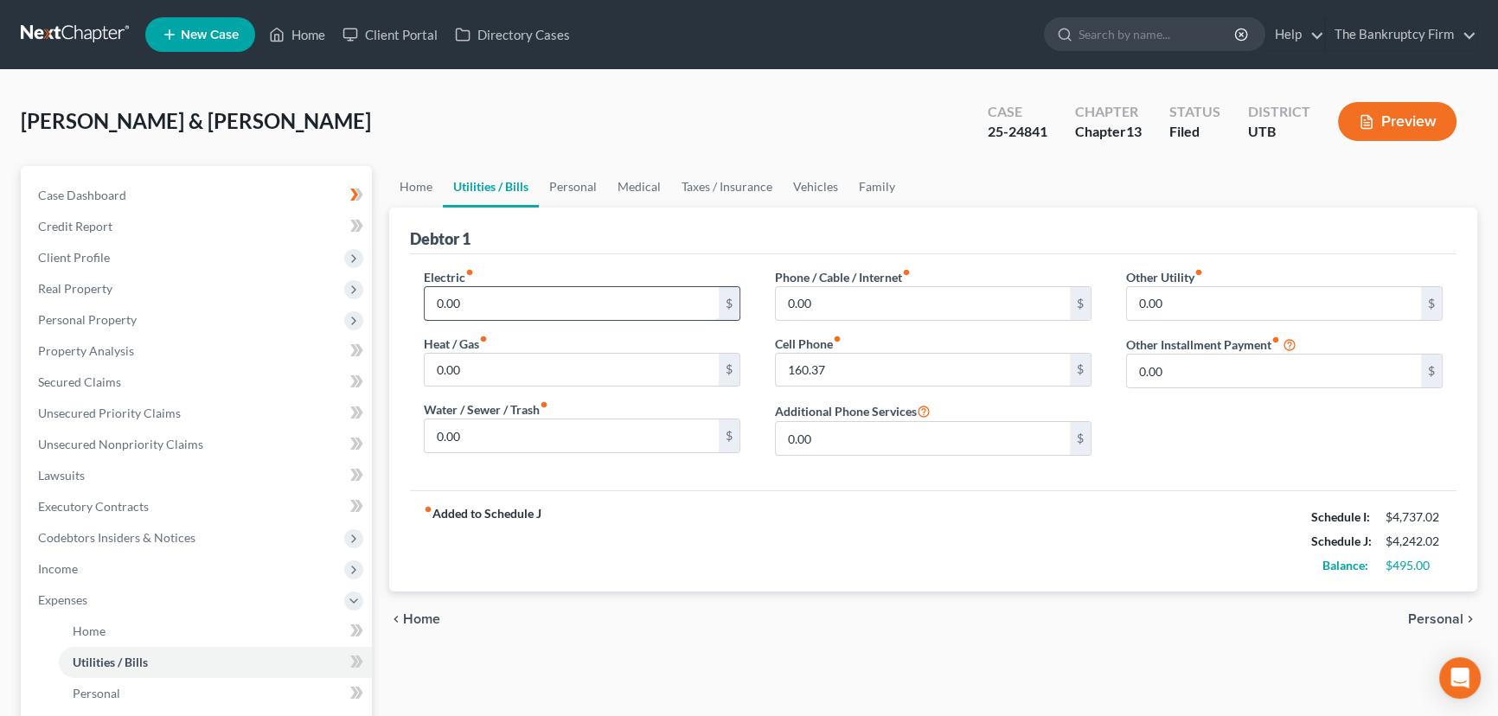
click at [476, 298] on input "0.00" at bounding box center [572, 303] width 294 height 33
type input "110"
type input "90"
type input "100"
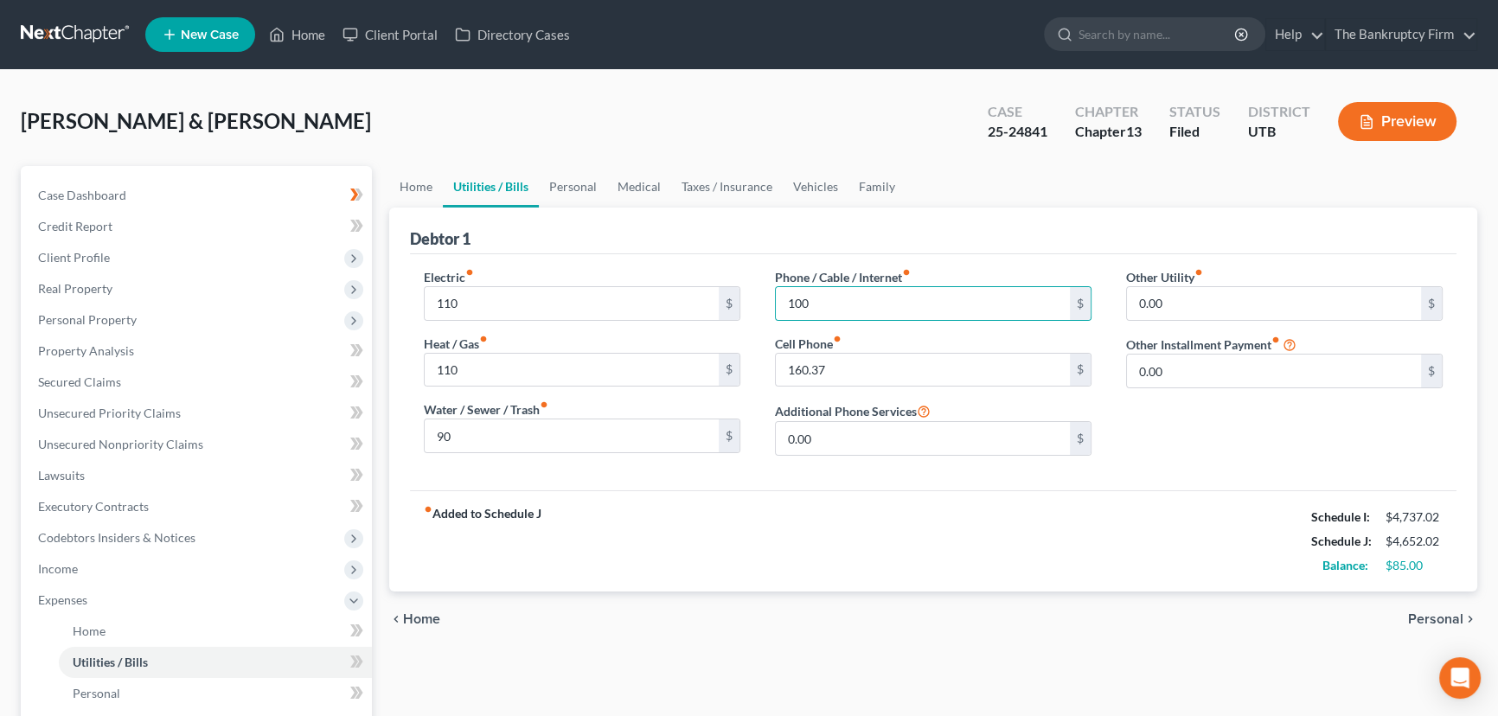
click at [997, 329] on div "Phone / Cable / Internet fiber_manual_record 100 $ Cell Phone fiber_manual_reco…" at bounding box center [933, 368] width 351 height 201
click at [571, 187] on link "Personal" at bounding box center [573, 187] width 68 height 42
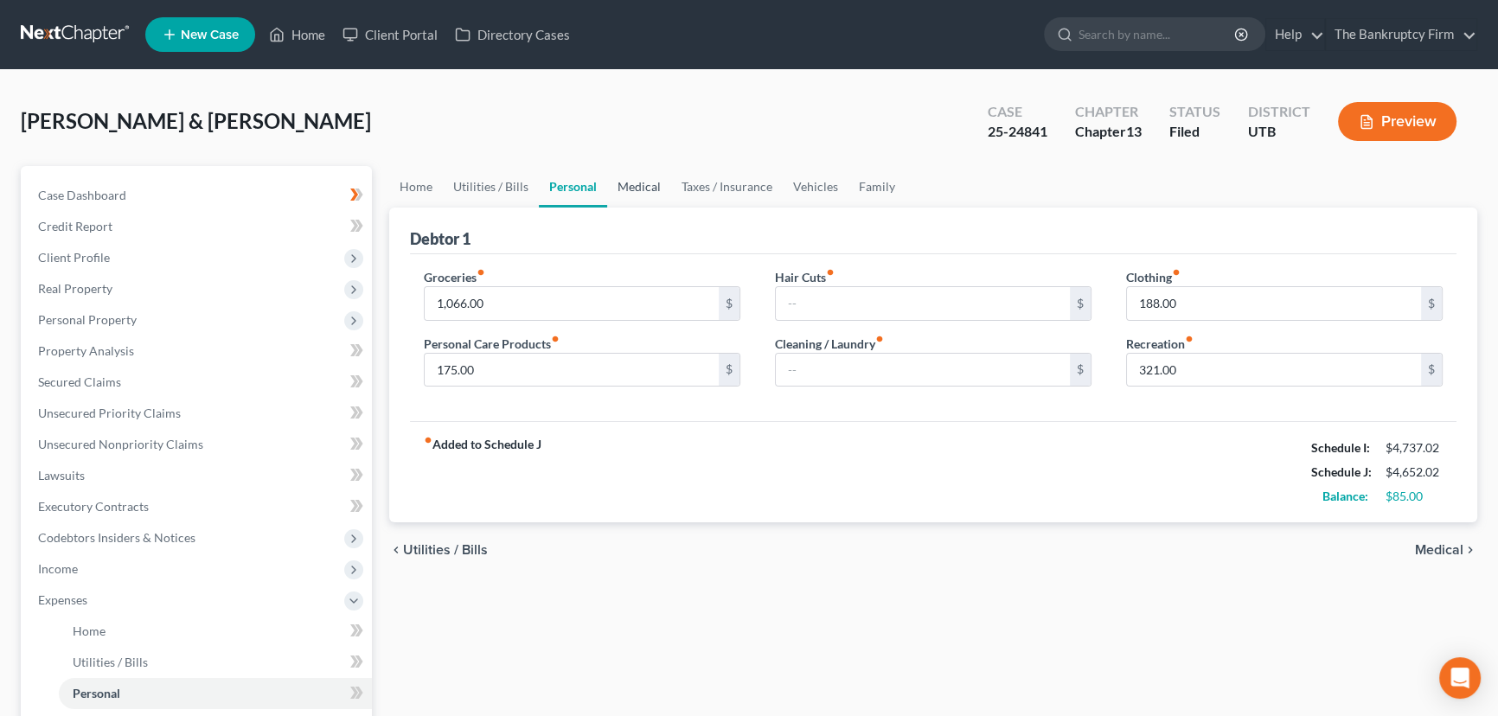
click at [633, 189] on link "Medical" at bounding box center [639, 187] width 64 height 42
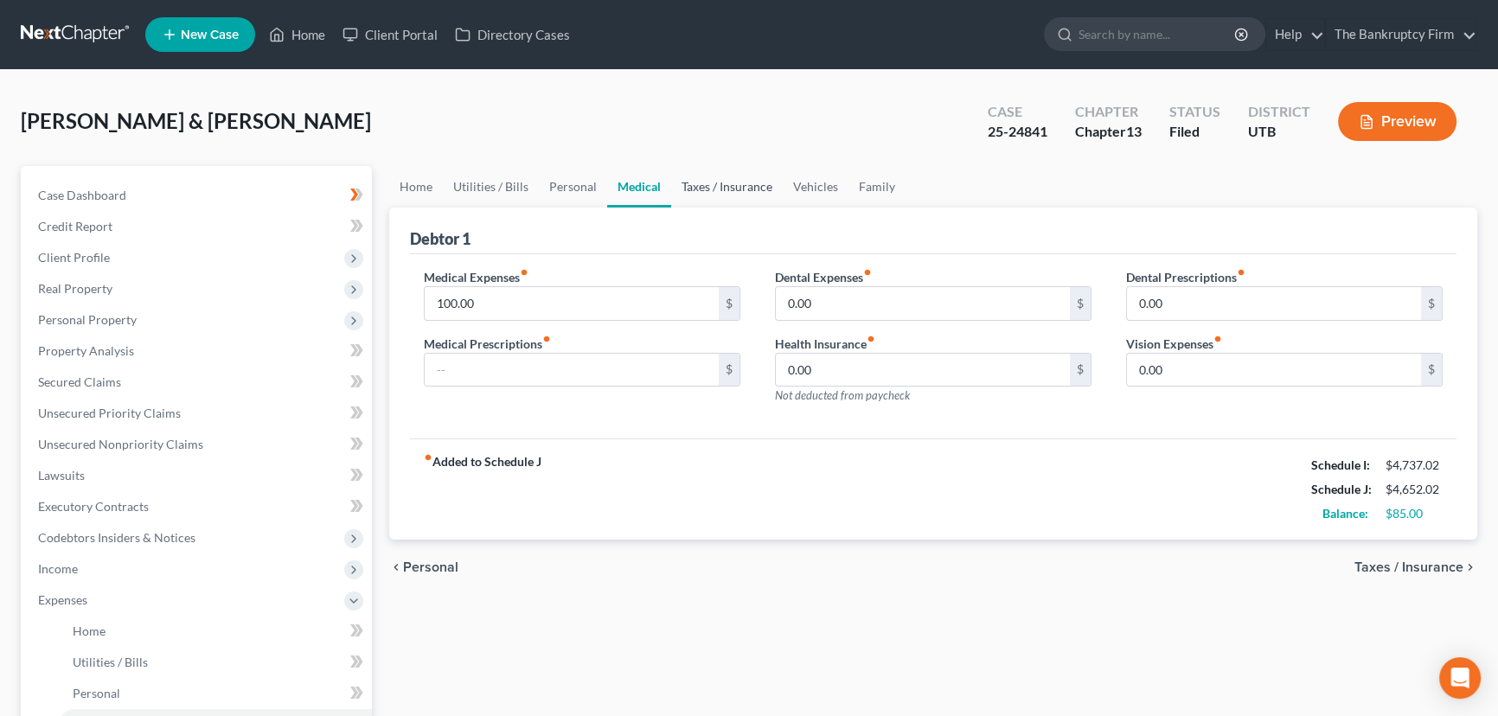
click at [708, 188] on link "Taxes / Insurance" at bounding box center [727, 187] width 112 height 42
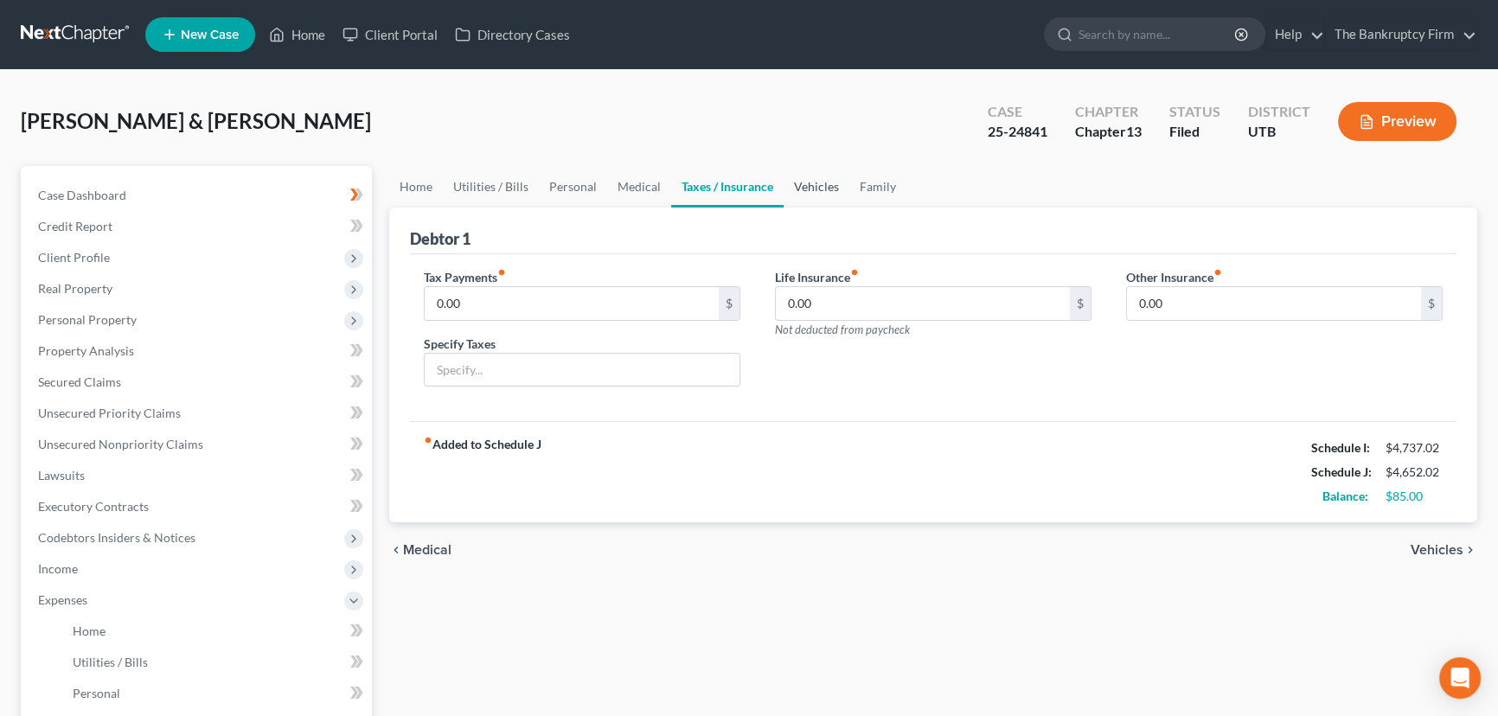
click at [801, 190] on link "Vehicles" at bounding box center [816, 187] width 66 height 42
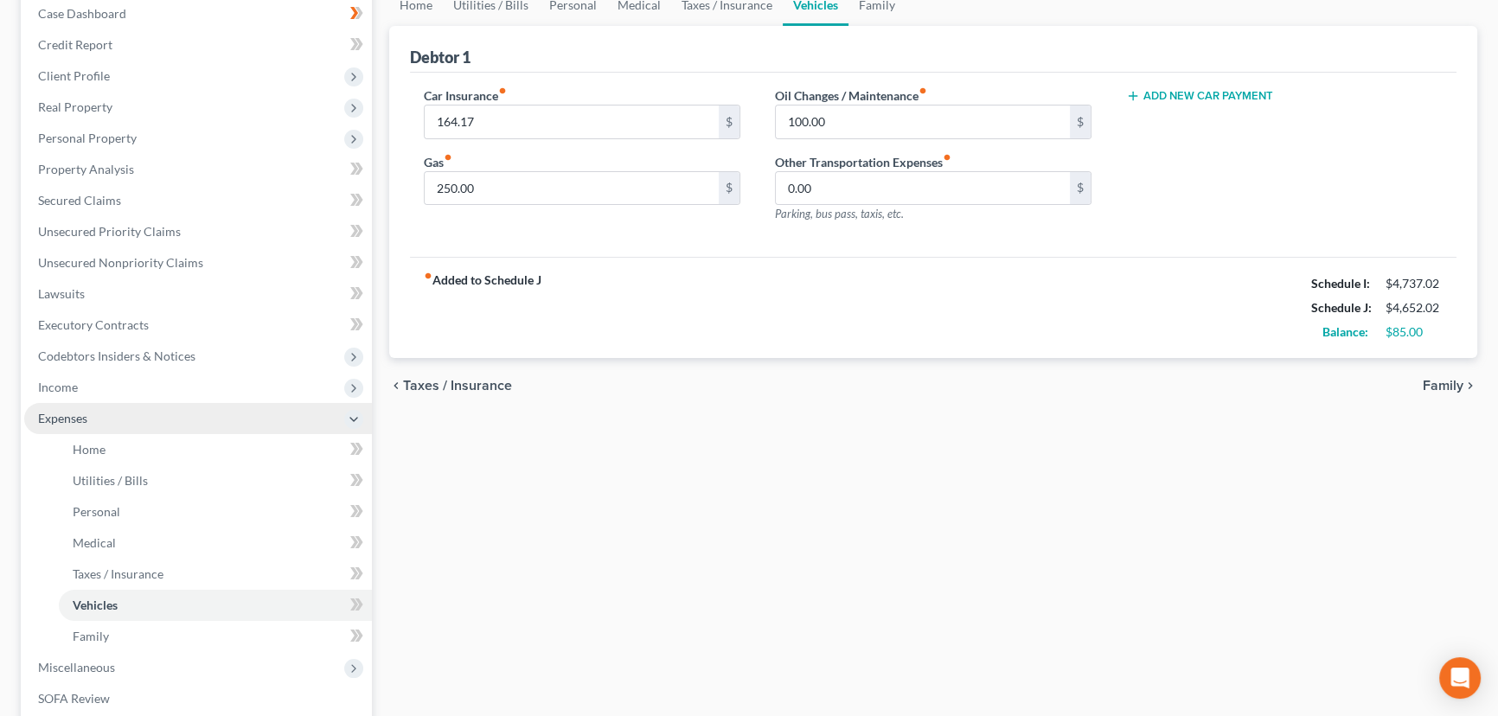
scroll to position [235, 0]
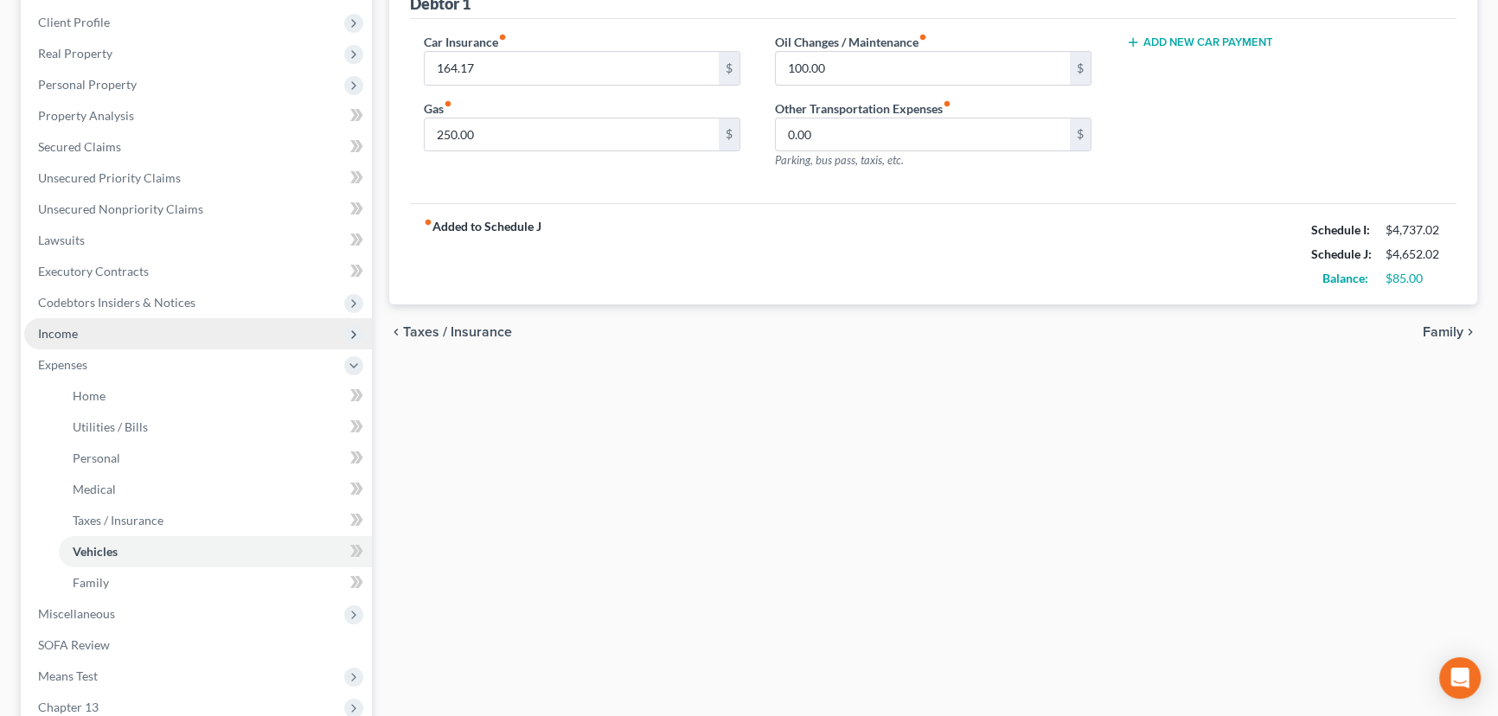
click at [66, 336] on span "Income" at bounding box center [58, 333] width 40 height 15
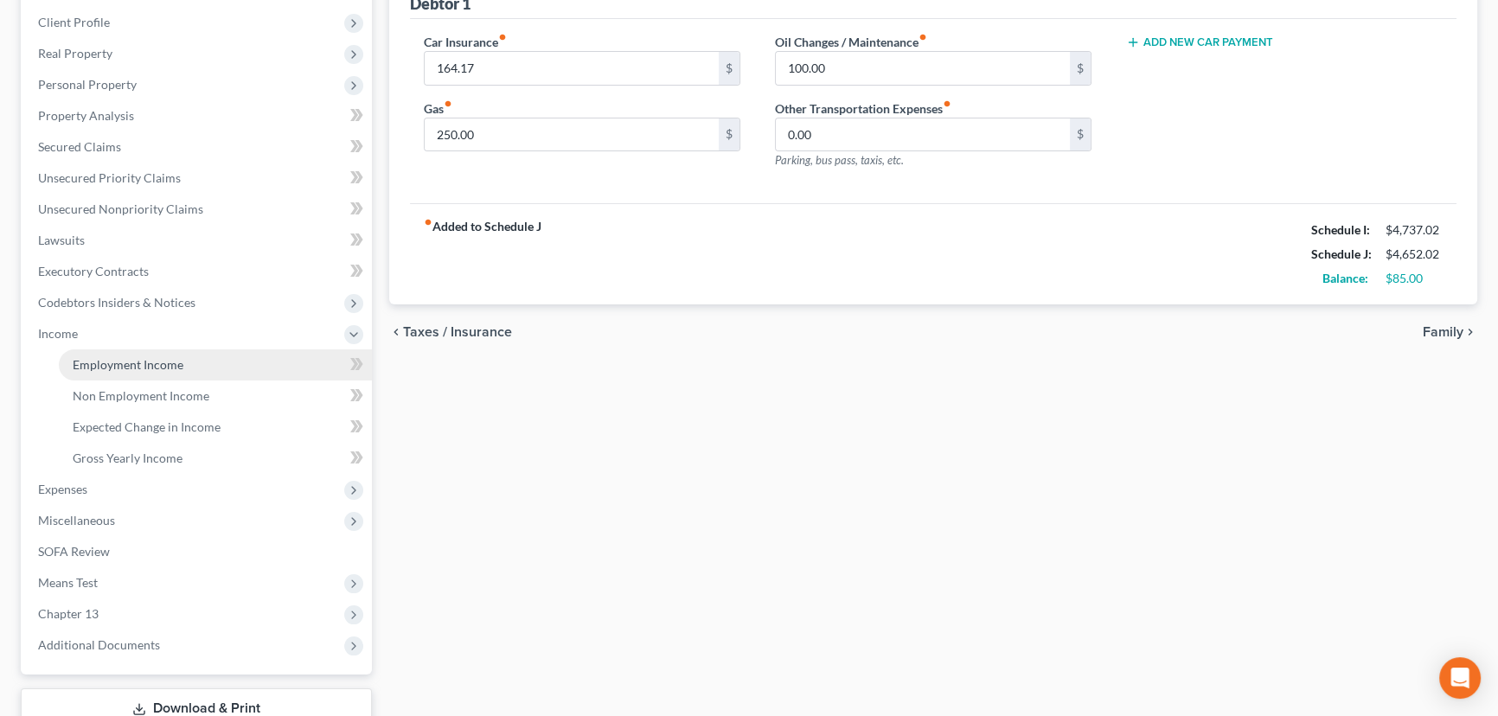
click at [135, 364] on span "Employment Income" at bounding box center [128, 364] width 111 height 15
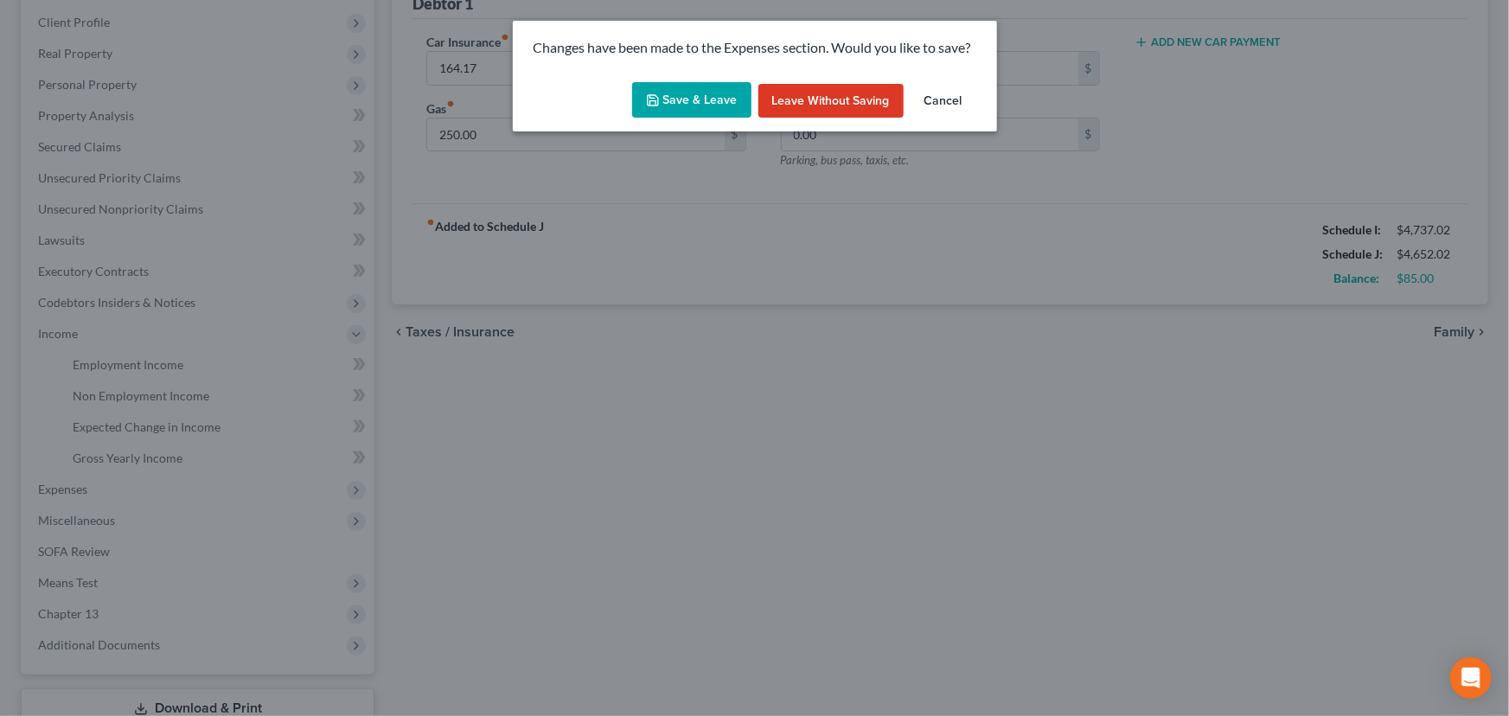
click at [681, 96] on button "Save & Leave" at bounding box center [691, 100] width 119 height 36
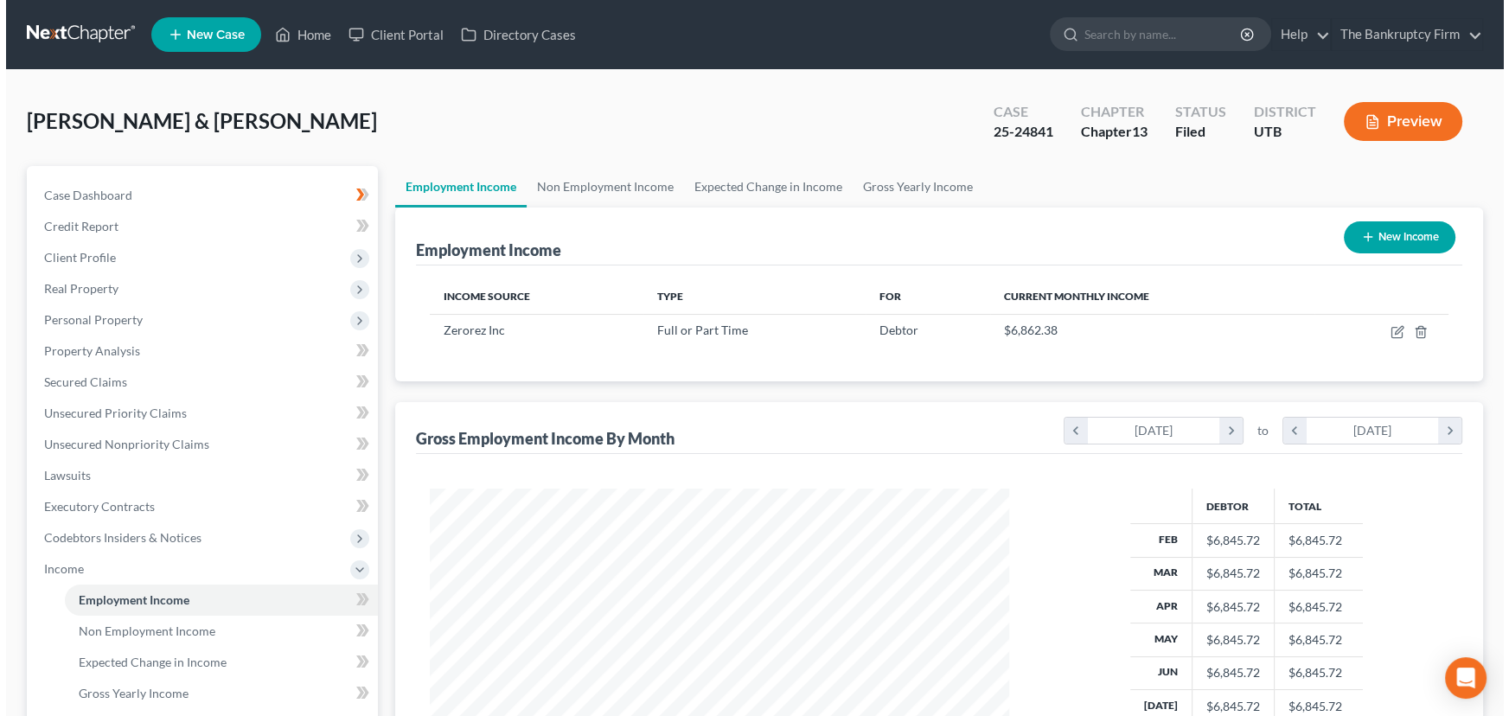
scroll to position [310, 614]
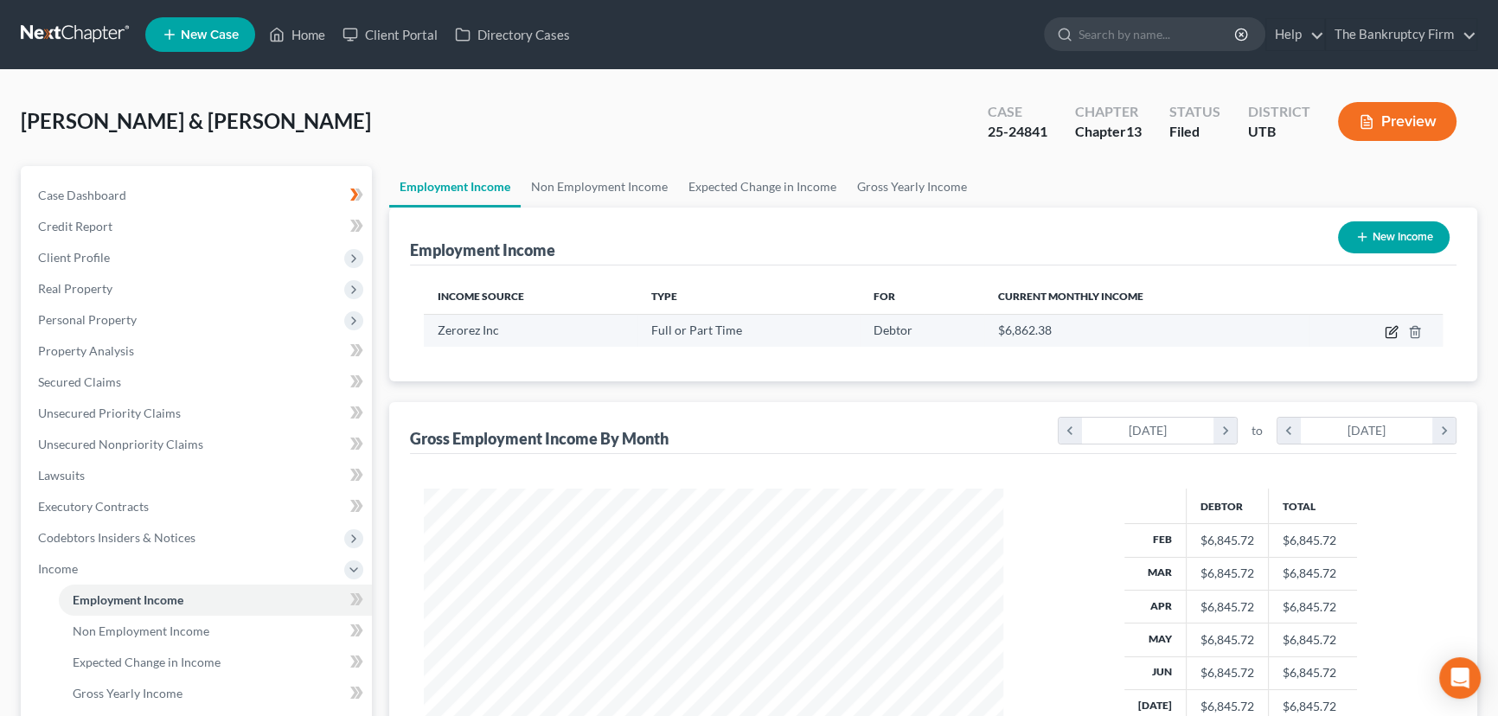
click at [1390, 327] on icon "button" at bounding box center [1391, 332] width 14 height 14
select select "0"
select select "46"
select select "1"
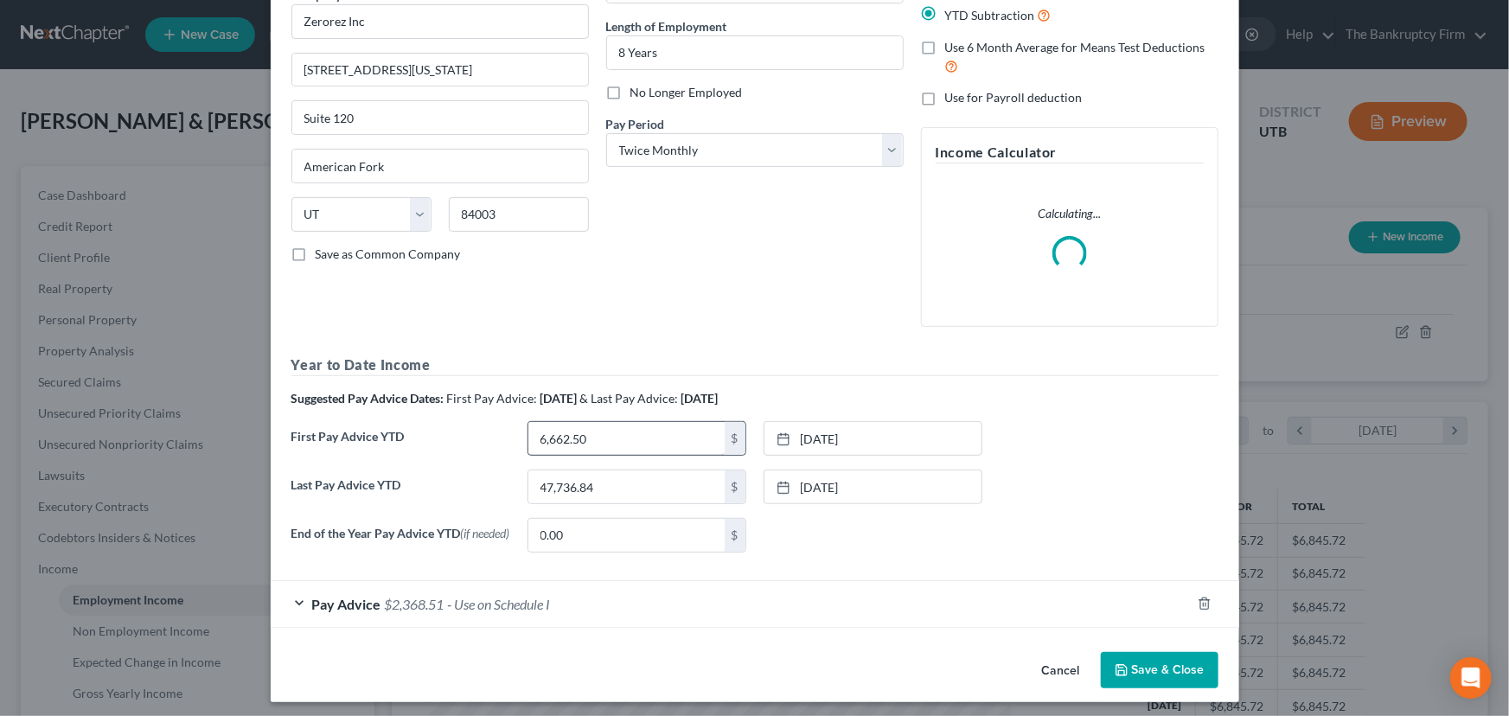
scroll to position [169, 0]
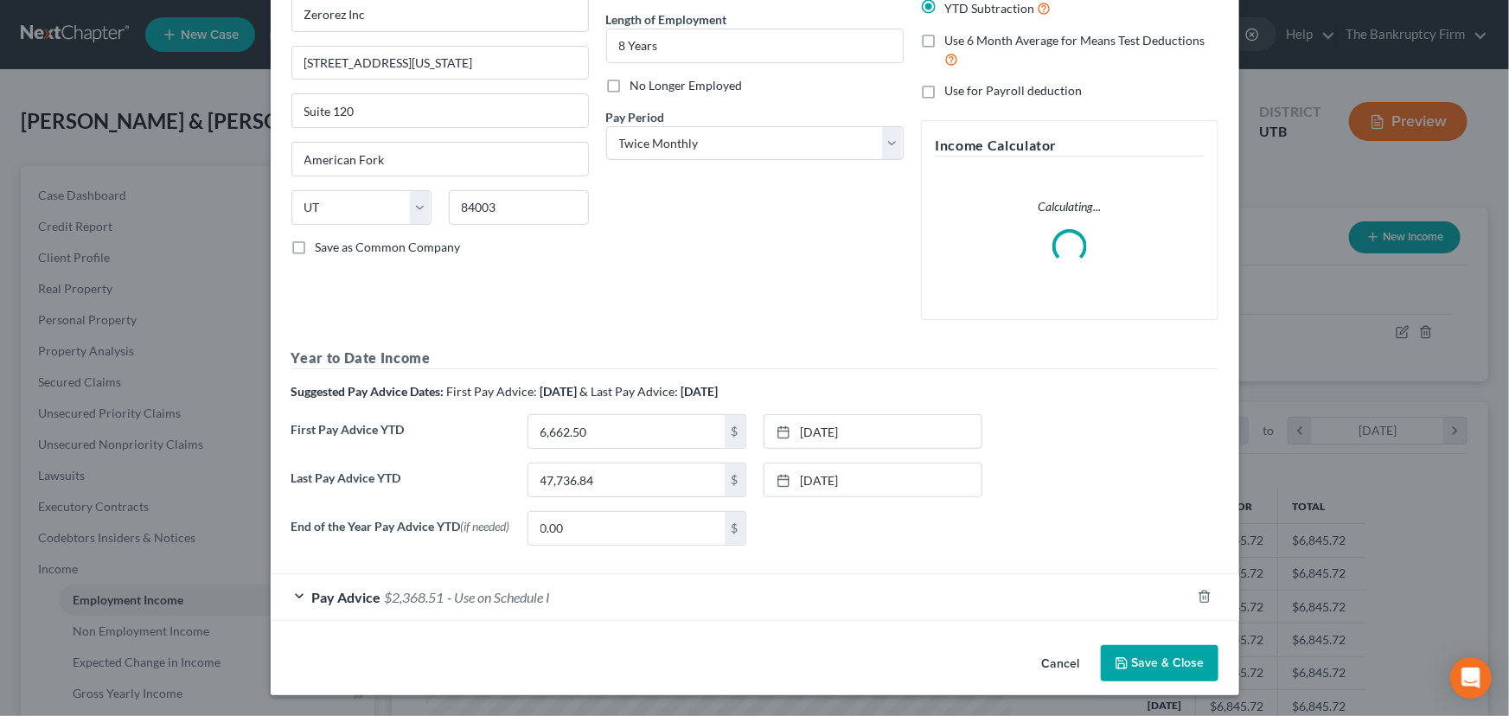
drag, startPoint x: 617, startPoint y: 593, endPoint x: 649, endPoint y: 579, distance: 34.4
click at [618, 593] on div "Pay Advice $2,368.51 - Use on Schedule I" at bounding box center [731, 597] width 920 height 46
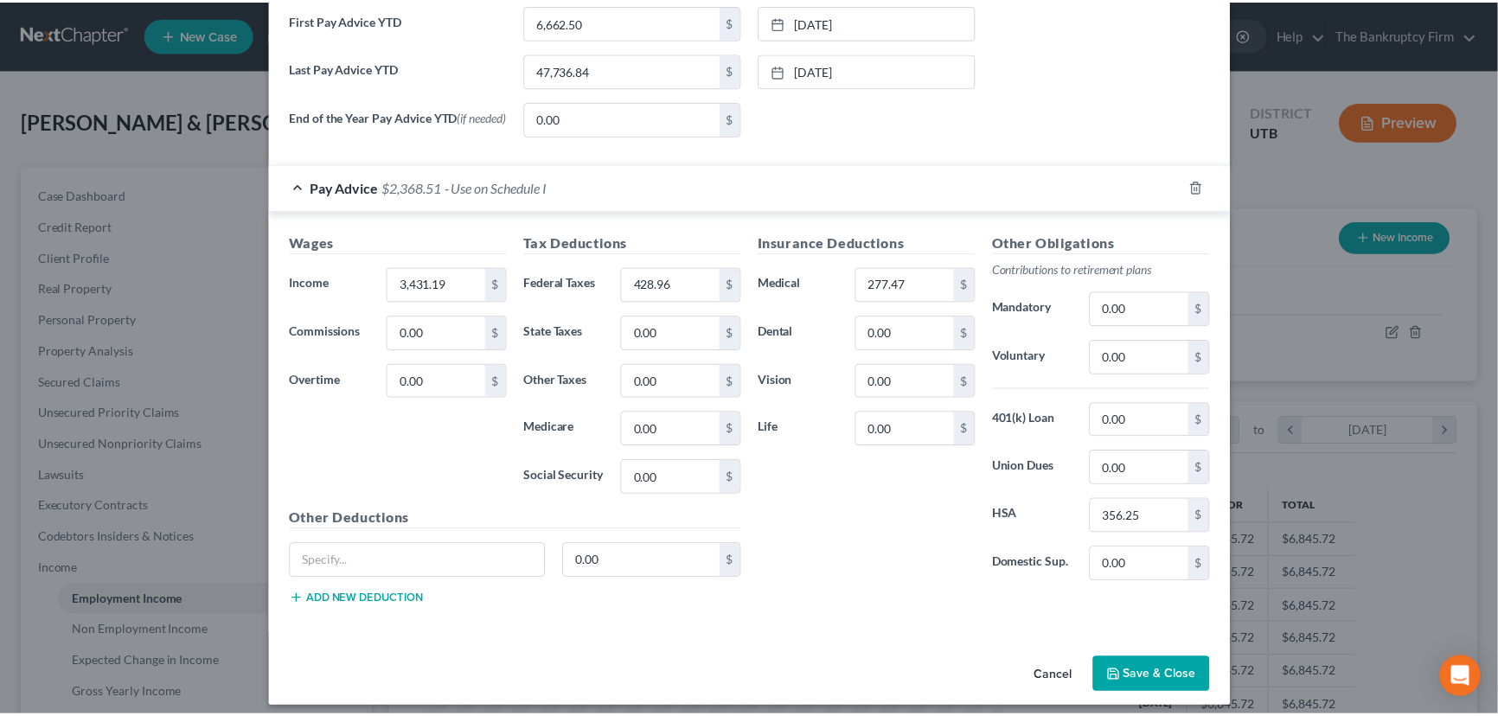
scroll to position [683, 0]
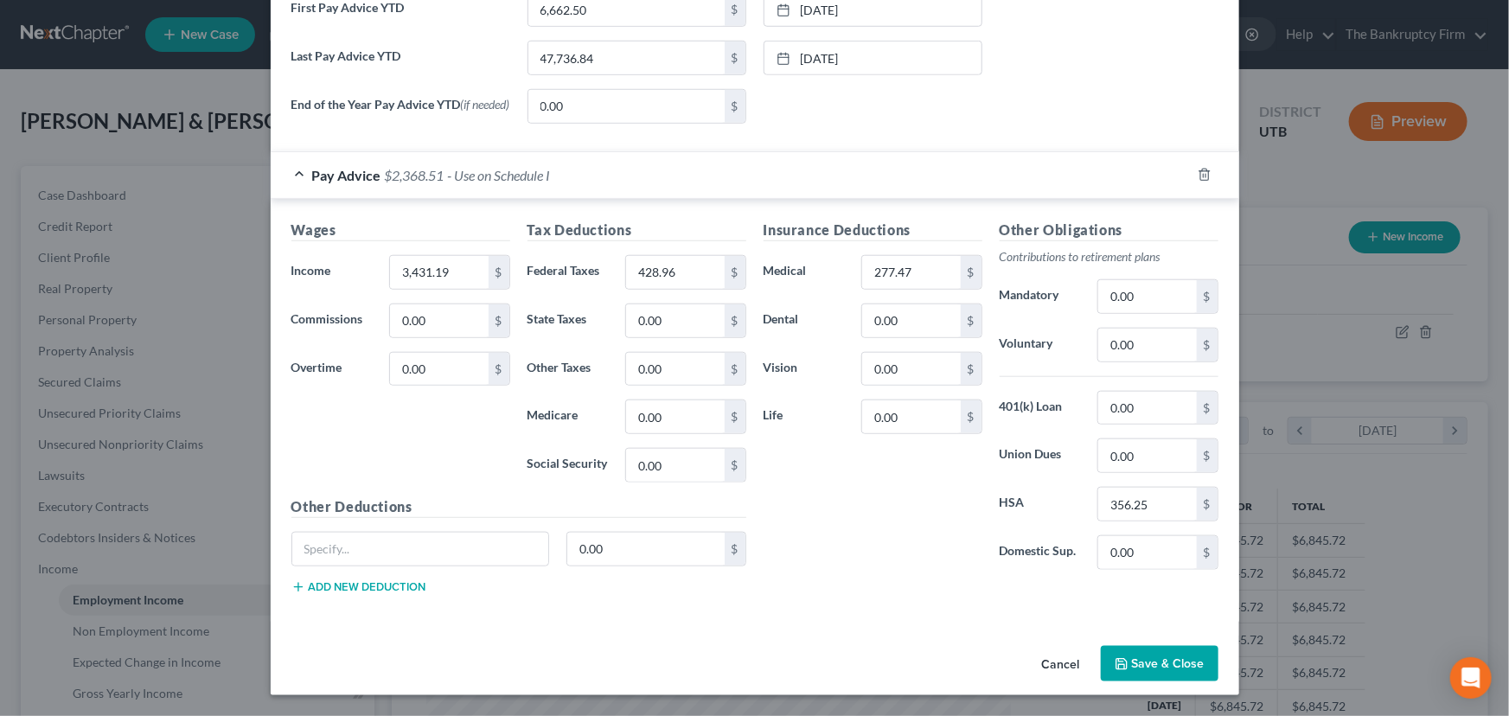
click at [1154, 662] on button "Save & Close" at bounding box center [1160, 664] width 118 height 36
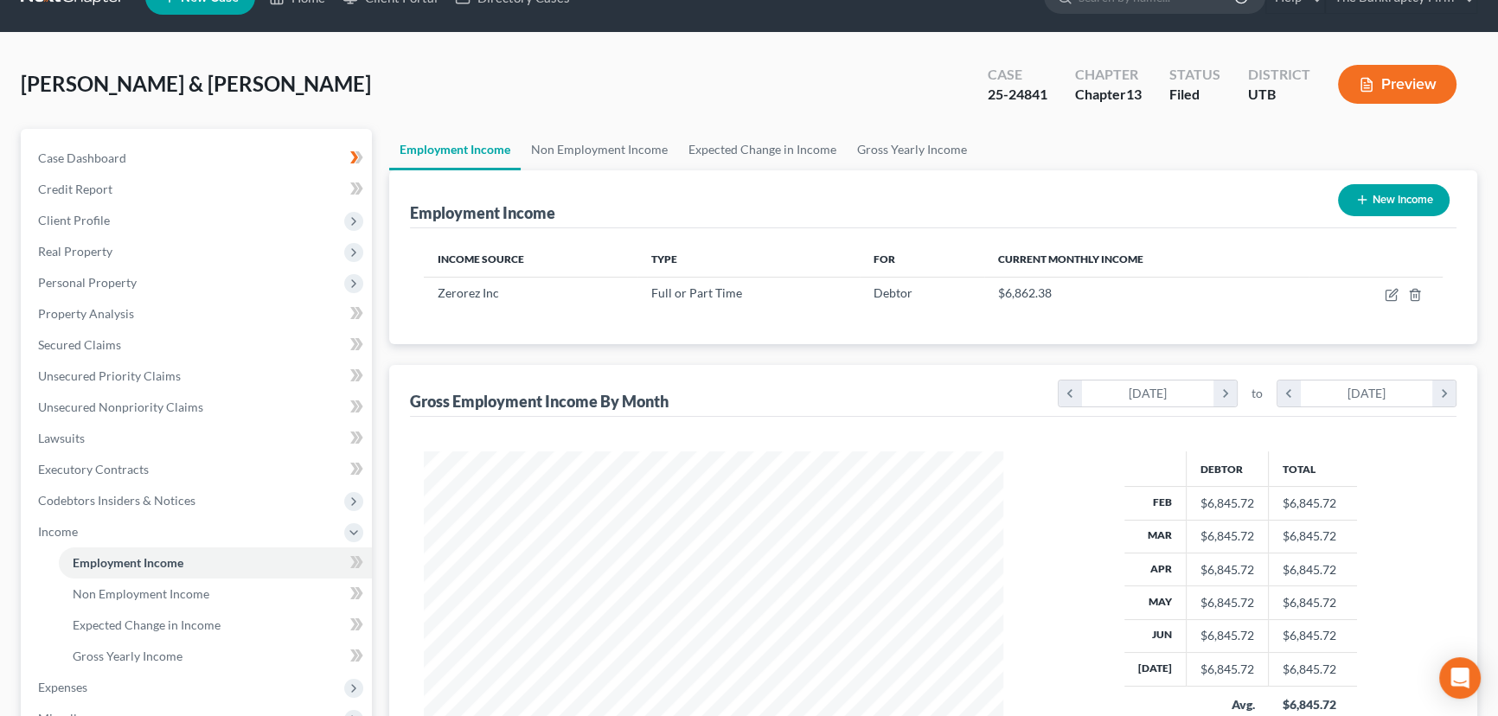
scroll to position [0, 0]
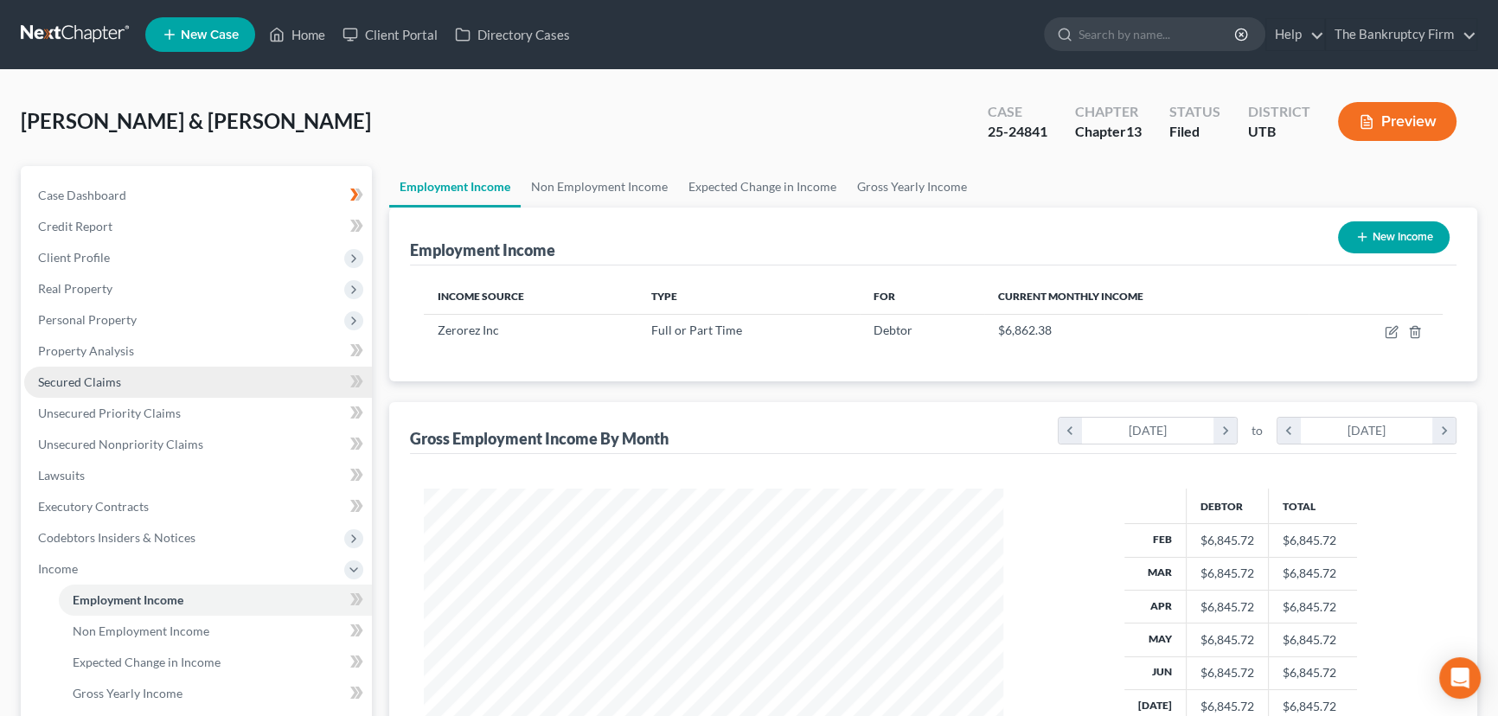
click at [85, 380] on span "Secured Claims" at bounding box center [79, 381] width 83 height 15
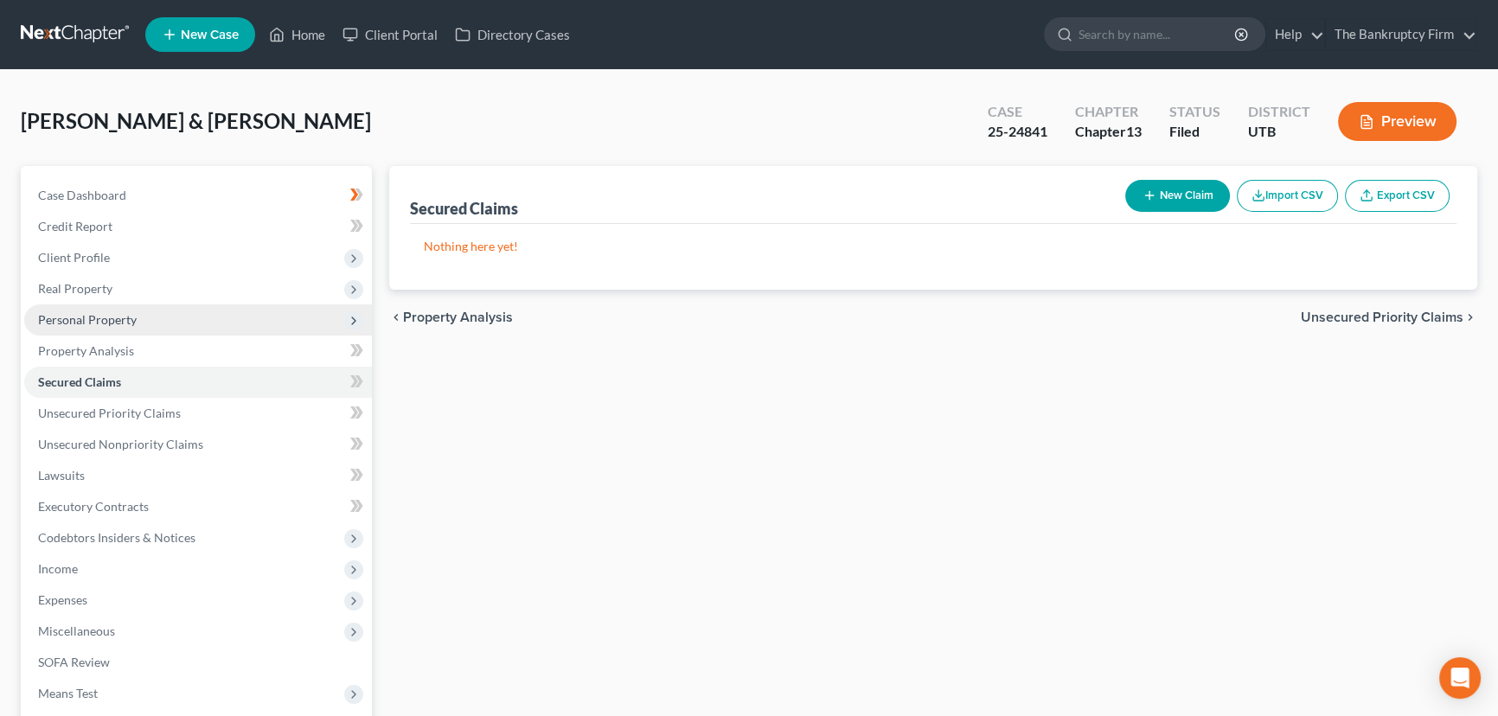
click at [78, 317] on span "Personal Property" at bounding box center [87, 319] width 99 height 15
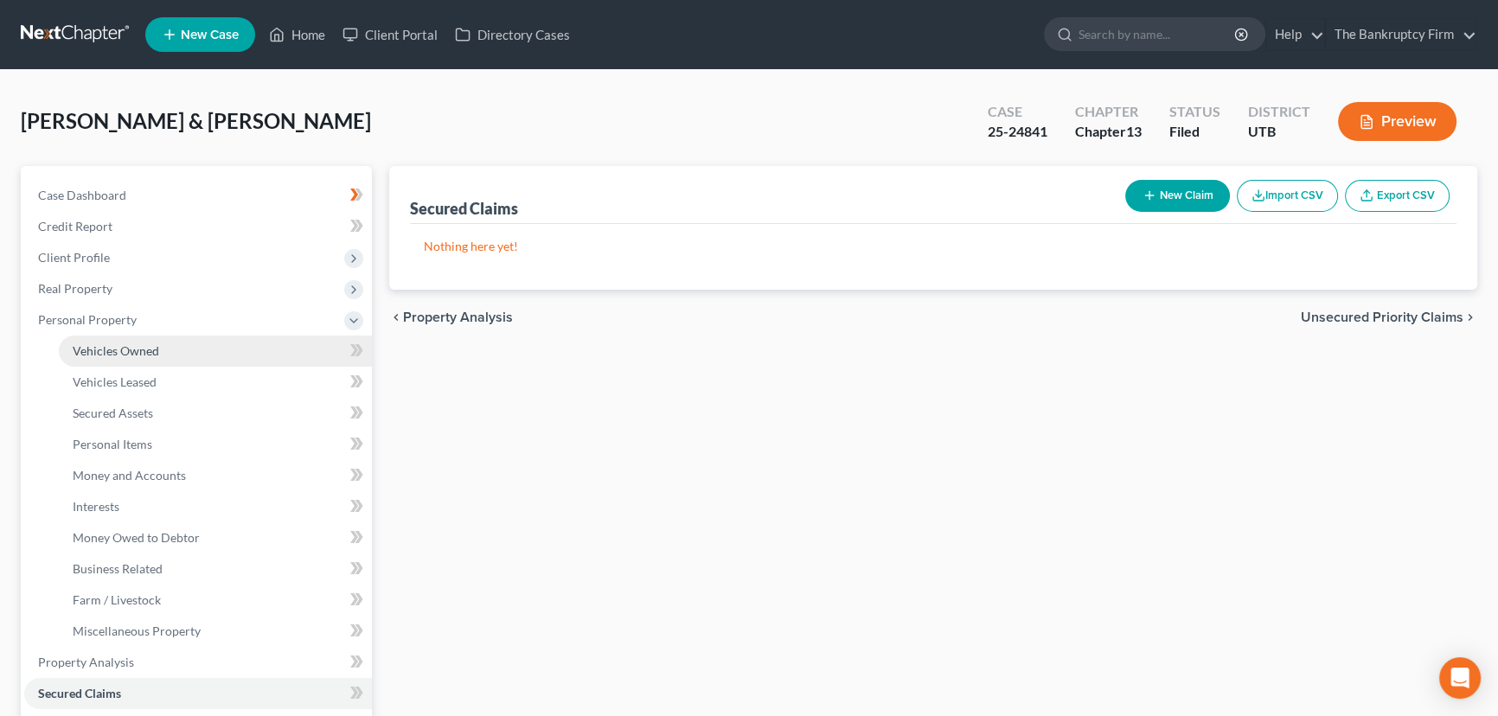
click at [147, 345] on span "Vehicles Owned" at bounding box center [116, 350] width 86 height 15
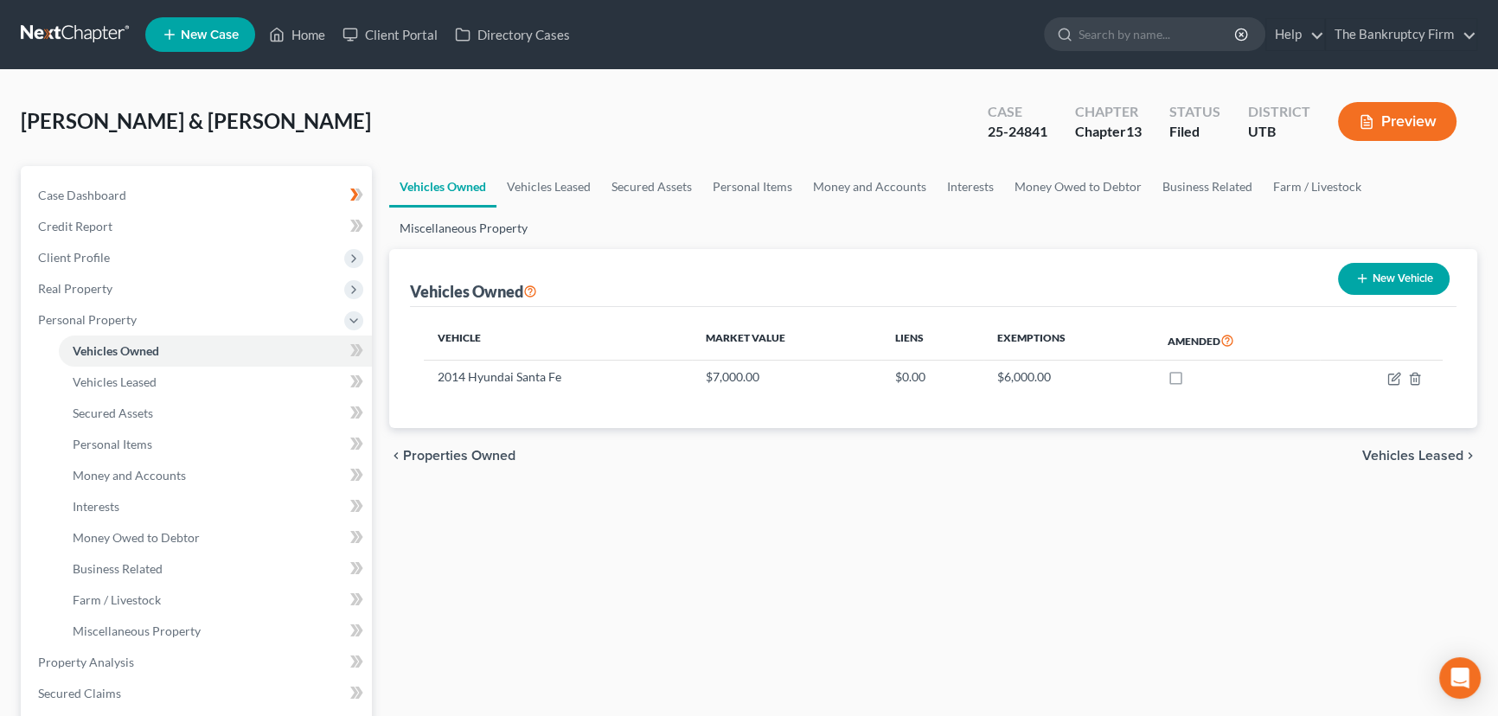
click at [432, 226] on link "Miscellaneous Property" at bounding box center [463, 229] width 149 height 42
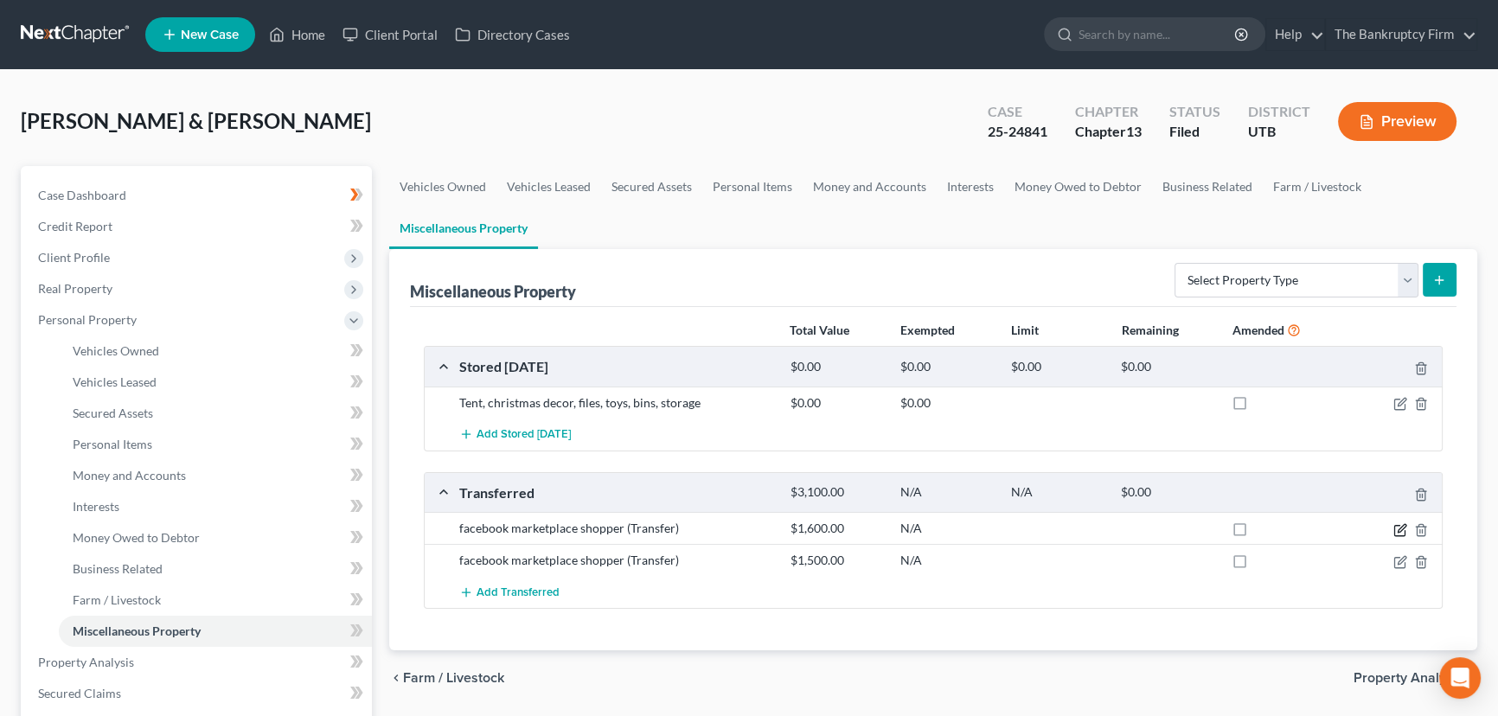
click at [1403, 528] on icon "button" at bounding box center [1400, 530] width 14 height 14
select select "Ordinary (within 2 years)"
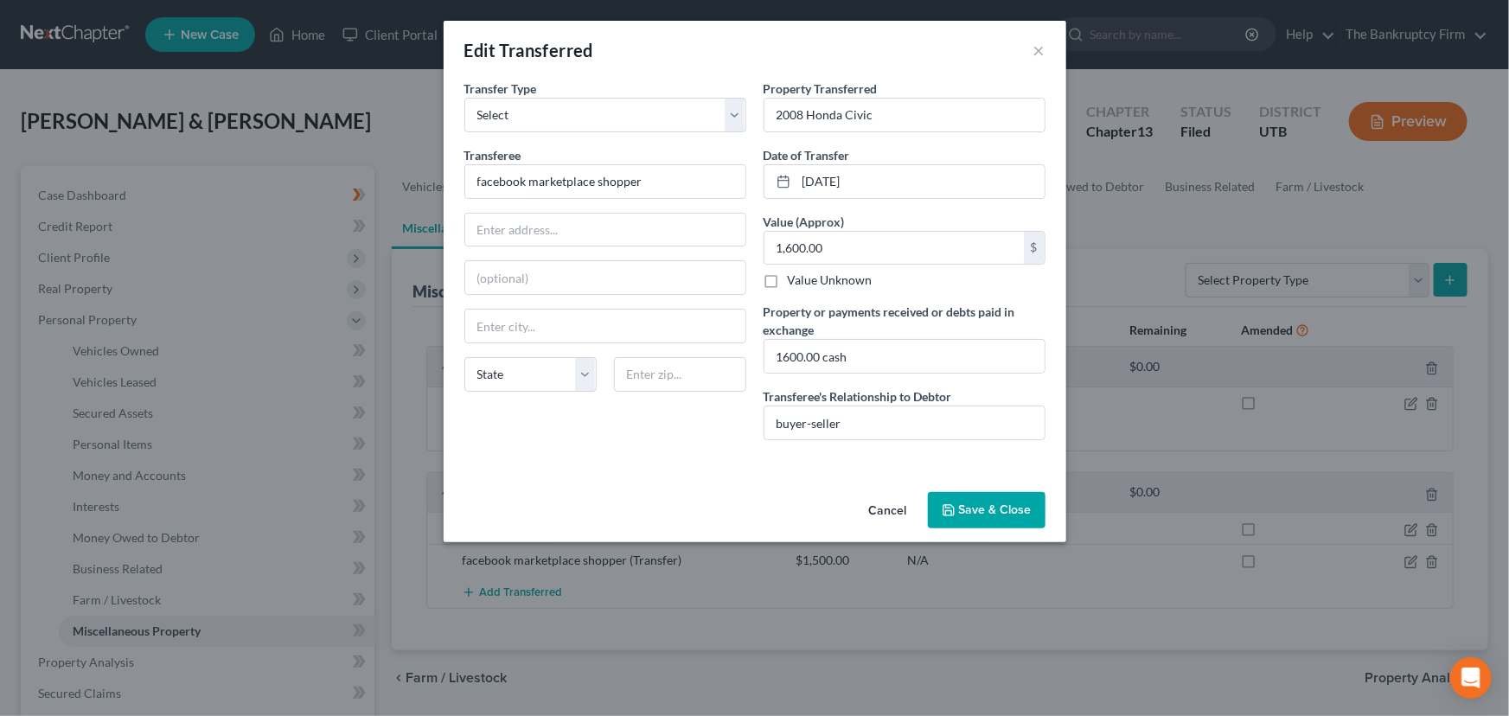
click at [985, 506] on button "Save & Close" at bounding box center [987, 510] width 118 height 36
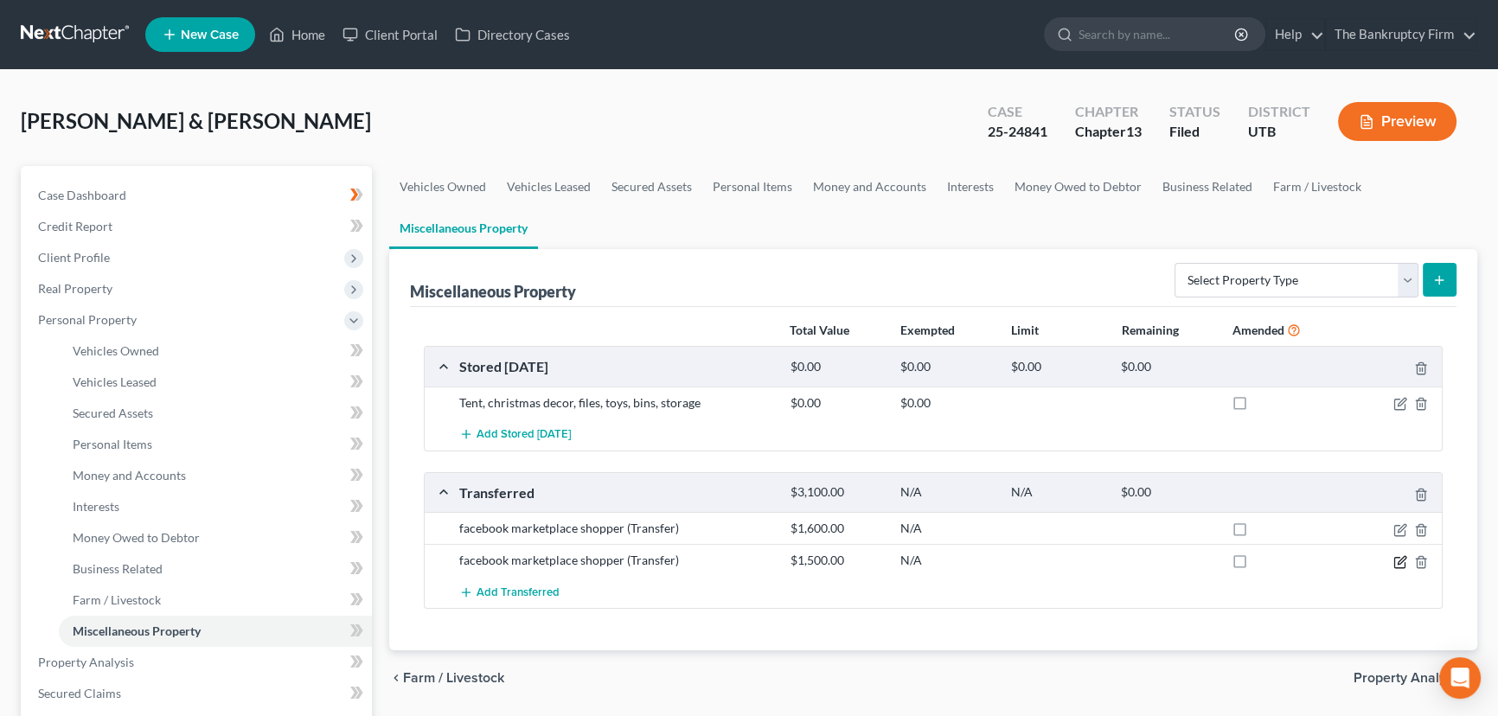
click at [1399, 560] on icon "button" at bounding box center [1400, 562] width 14 height 14
select select "Ordinary (within 2 years)"
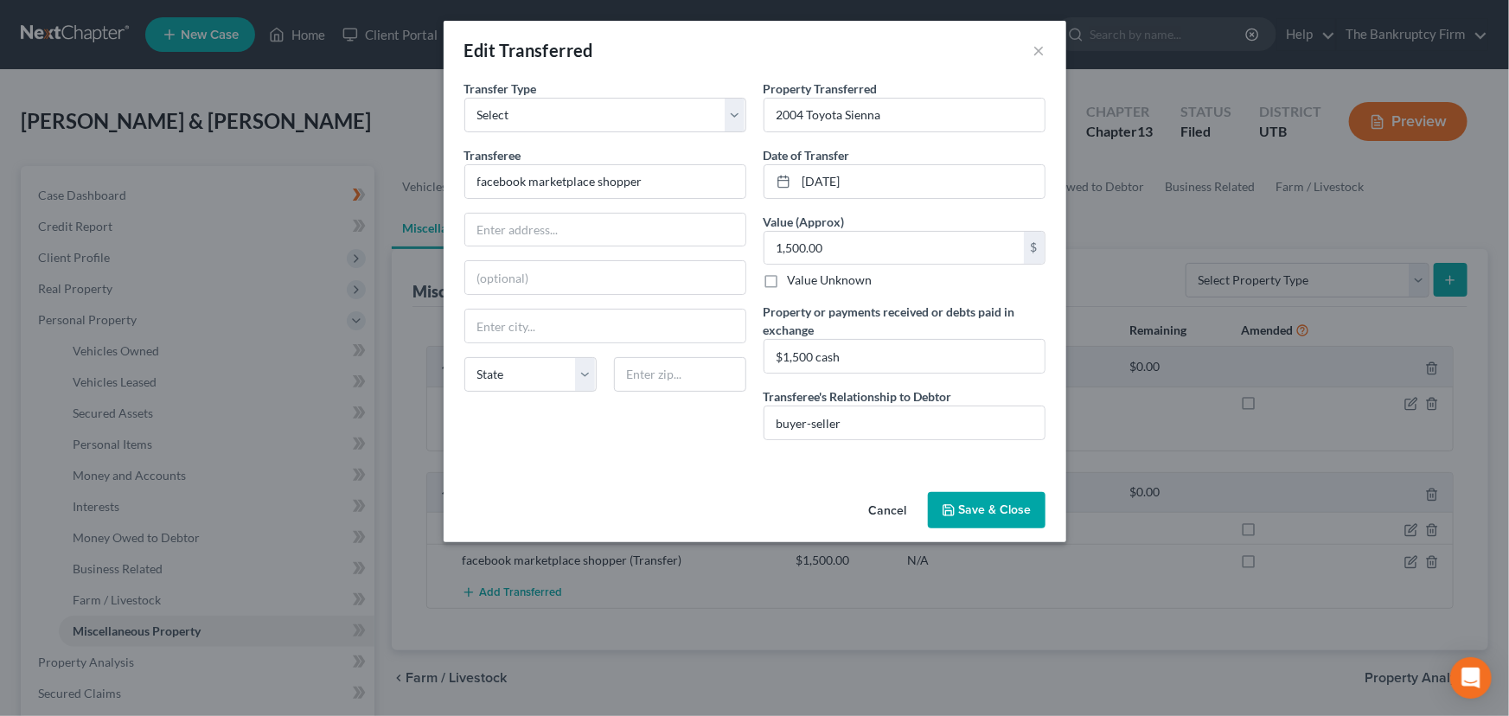
click at [976, 504] on button "Save & Close" at bounding box center [987, 510] width 118 height 36
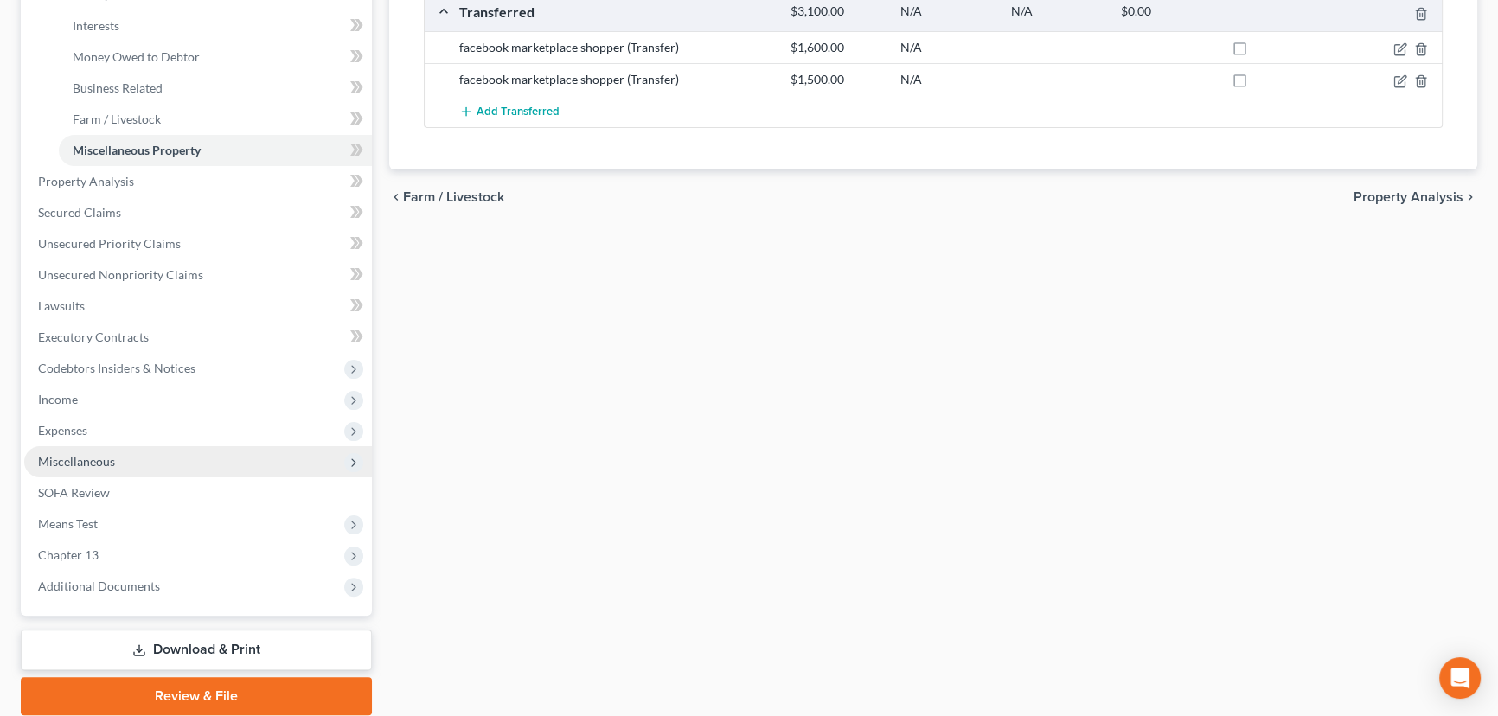
scroll to position [543, 0]
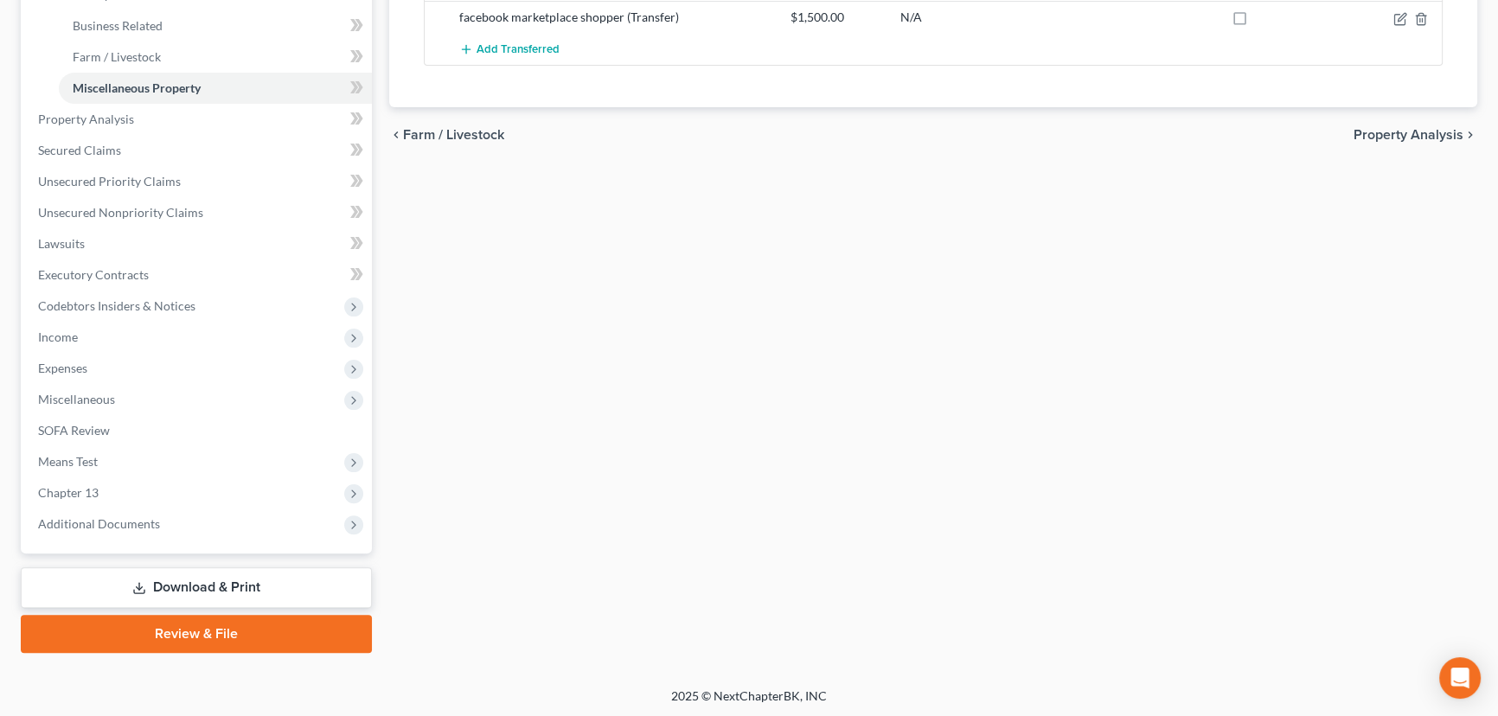
drag, startPoint x: 205, startPoint y: 582, endPoint x: 240, endPoint y: 586, distance: 34.9
click at [205, 582] on link "Download & Print" at bounding box center [196, 587] width 351 height 41
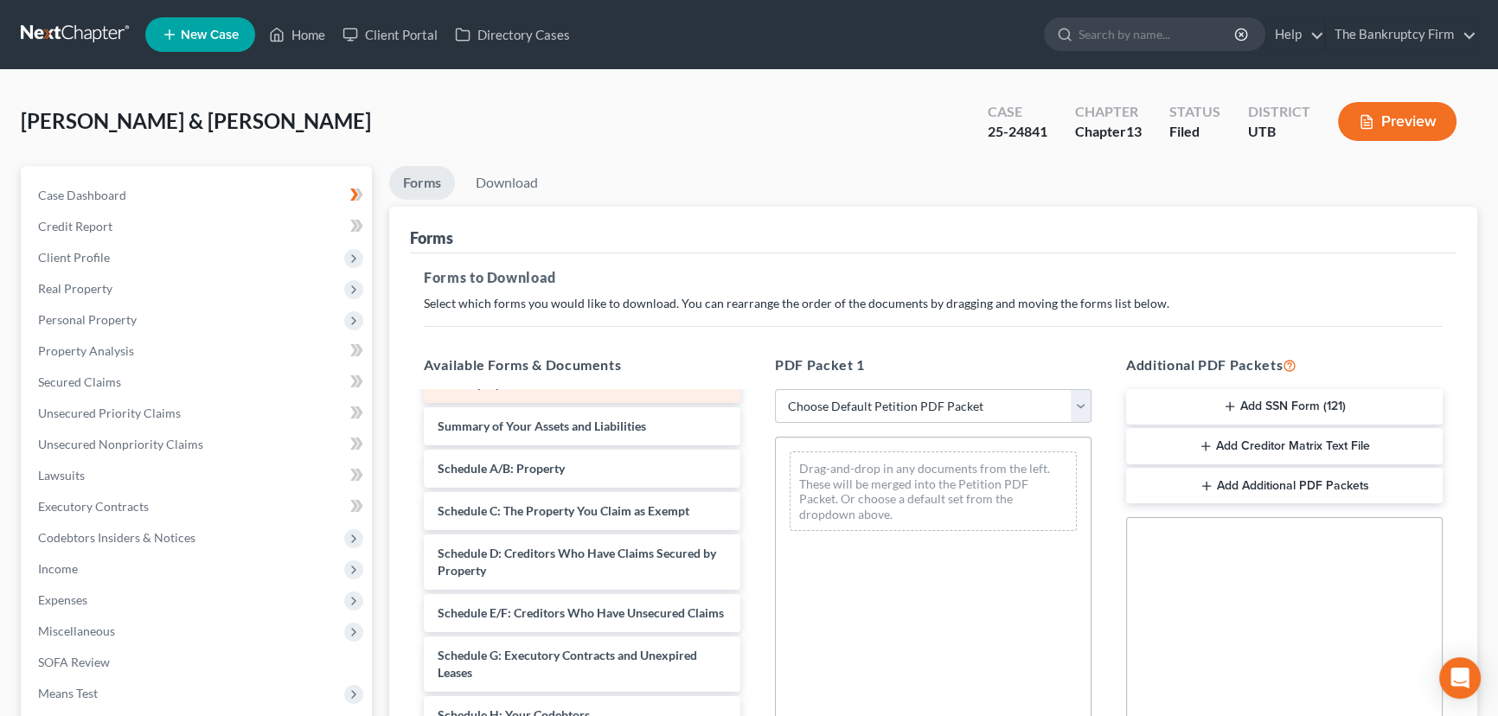
scroll to position [314, 0]
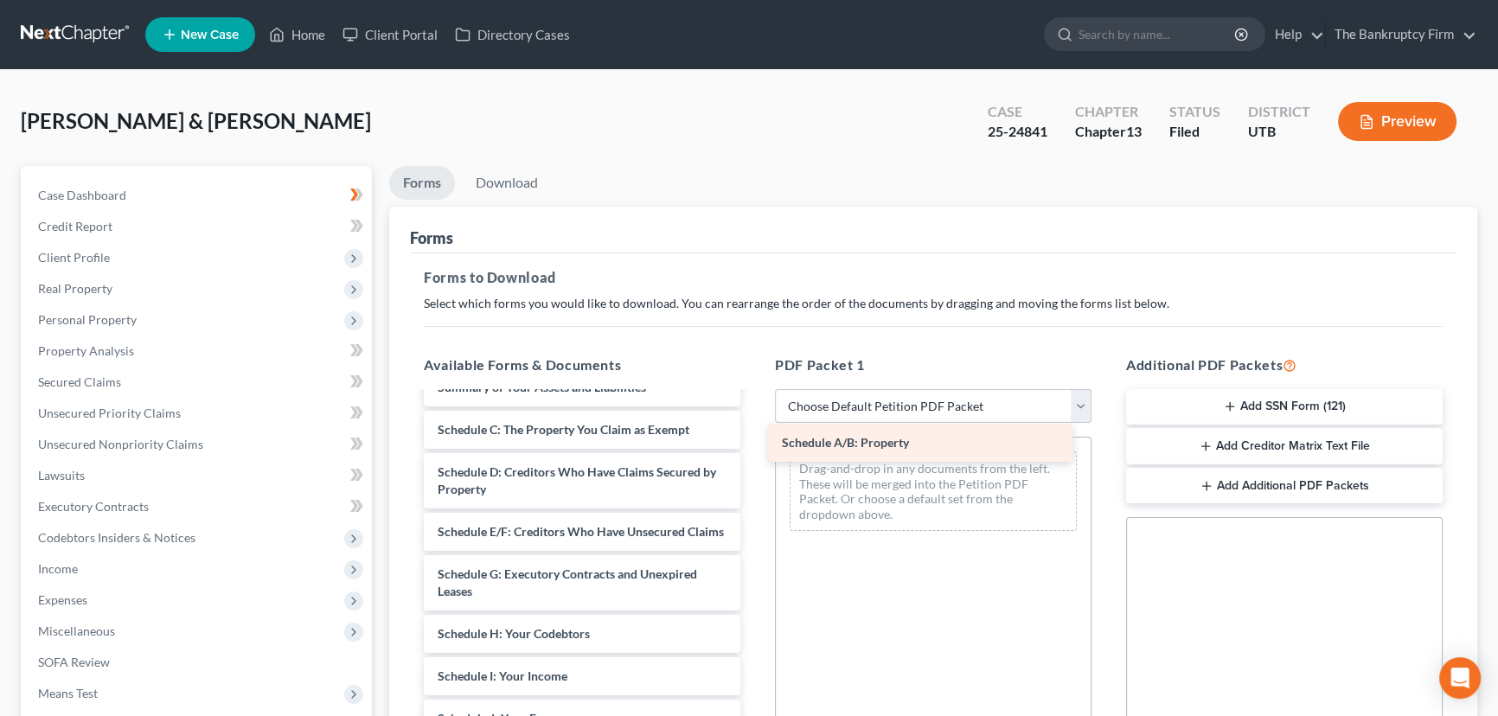
drag, startPoint x: 533, startPoint y: 426, endPoint x: 886, endPoint y: 453, distance: 354.7
click at [754, 446] on div "Schedule A/B: Property Chapter 13 Plan (Chapter 13 Plan - The Bankruptcy Firm -…" at bounding box center [582, 583] width 344 height 1007
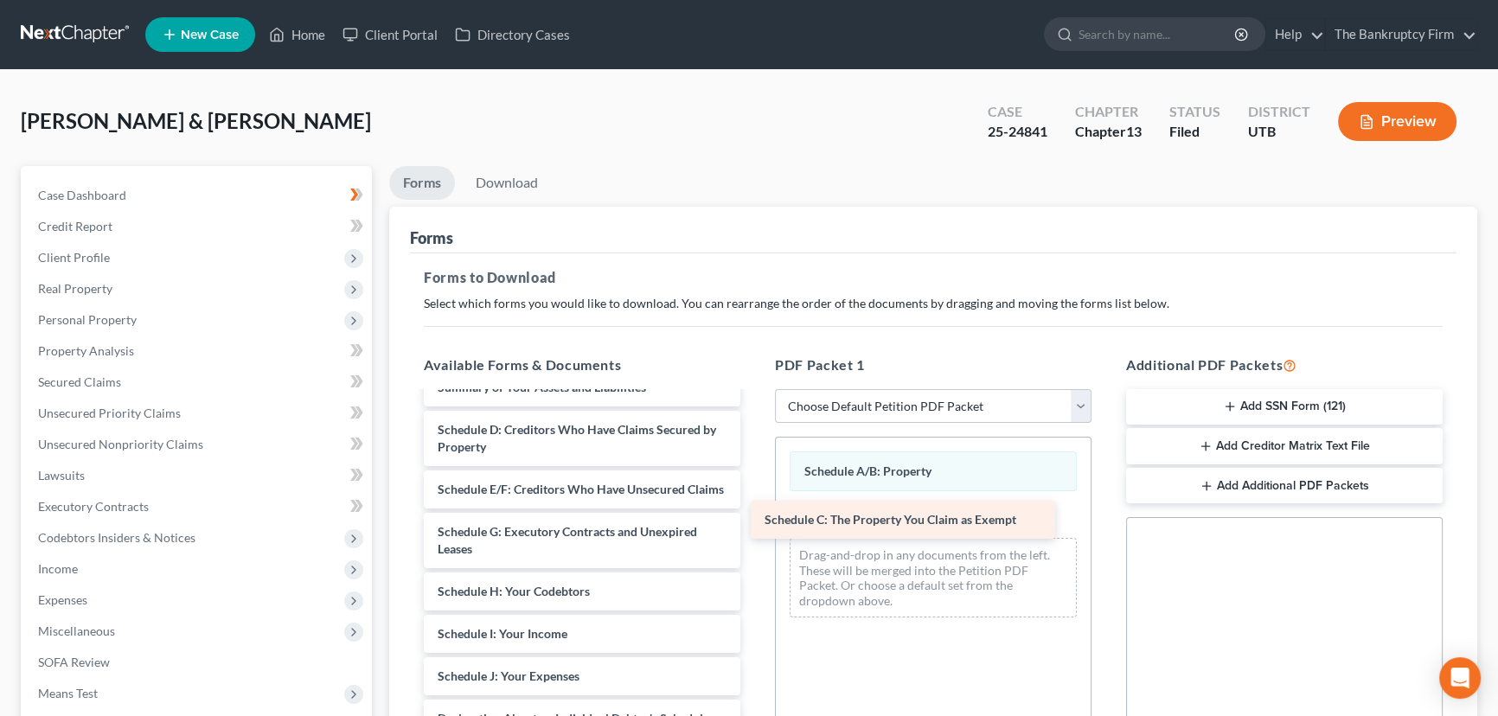
drag, startPoint x: 528, startPoint y: 428, endPoint x: 873, endPoint y: 512, distance: 355.9
click at [754, 512] on div "Schedule C: The Property You Claim as Exempt Chapter 13 Plan (Chapter 13 Plan -…" at bounding box center [582, 562] width 344 height 964
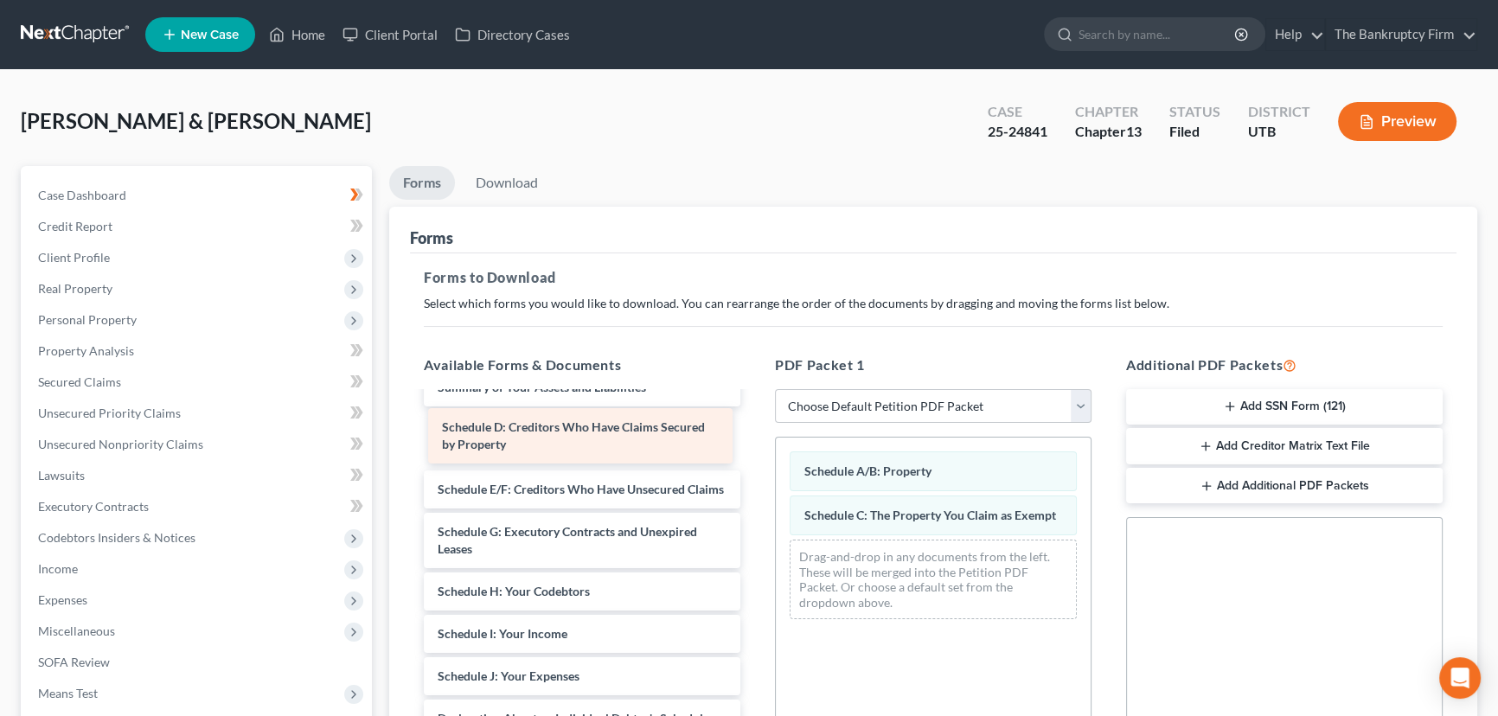
click at [524, 432] on div "Schedule D: Creditors Who Have Claims Secured by Property Chapter 13 Plan (Chap…" at bounding box center [582, 562] width 344 height 964
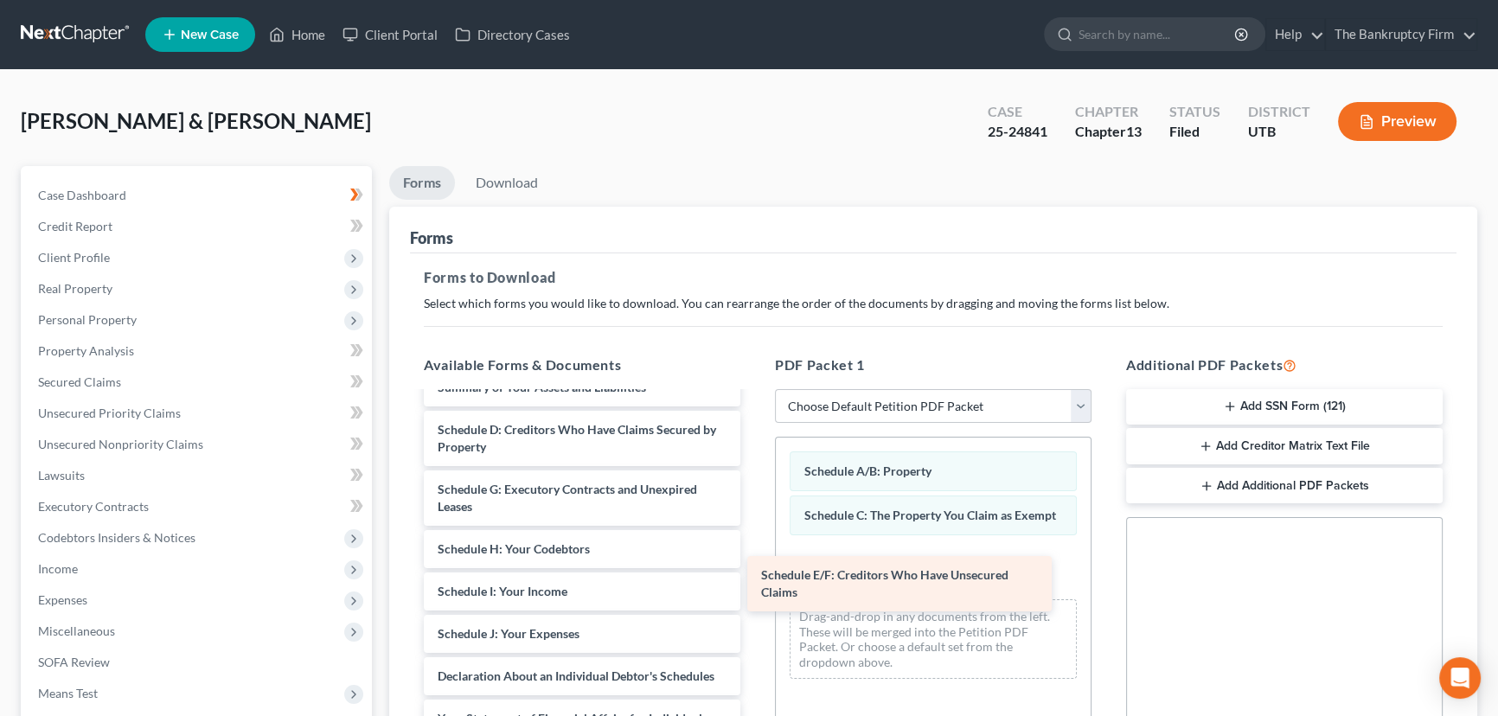
drag, startPoint x: 519, startPoint y: 490, endPoint x: 860, endPoint y: 562, distance: 349.0
click at [754, 562] on div "Schedule E/F: Creditors Who Have Unsecured Claims Chapter 13 Plan (Chapter 13 P…" at bounding box center [582, 541] width 344 height 922
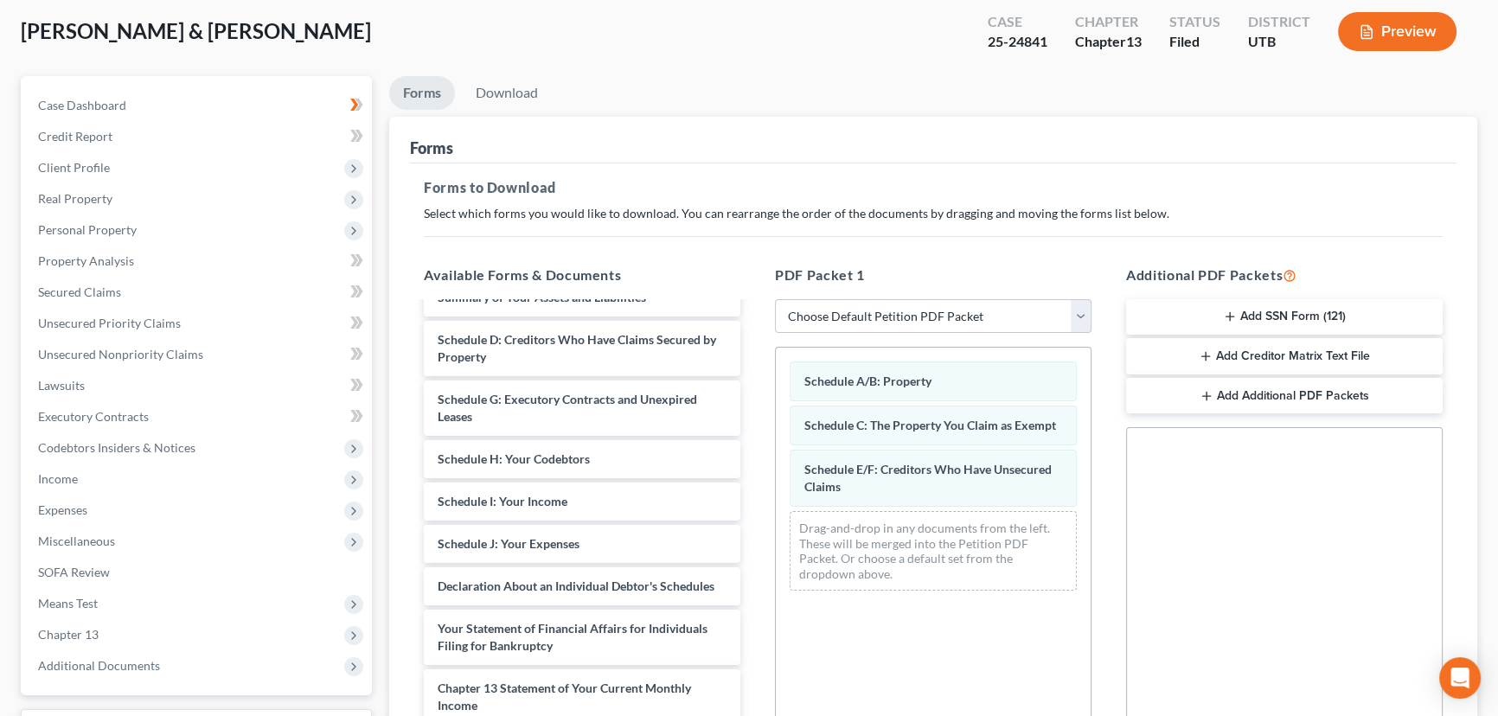
scroll to position [157, 0]
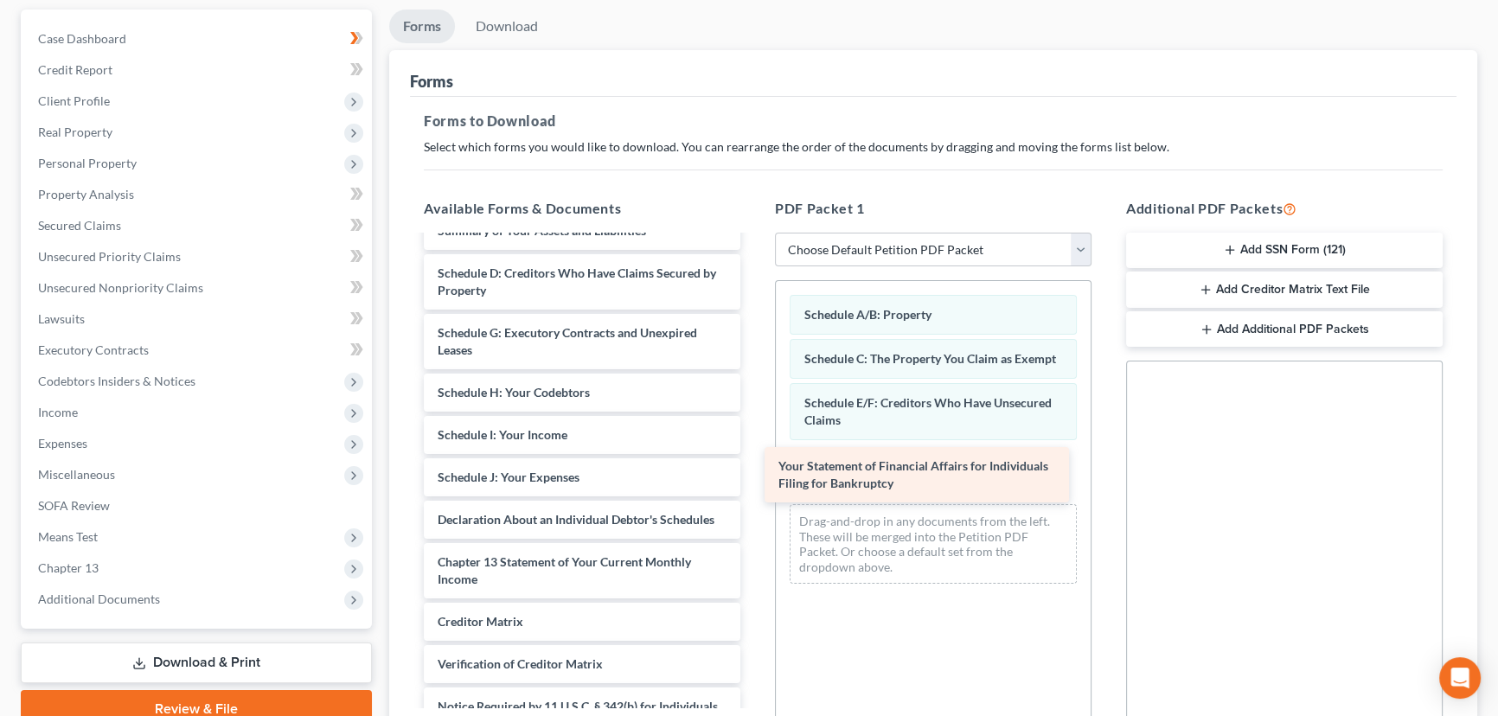
drag, startPoint x: 553, startPoint y: 588, endPoint x: 920, endPoint y: 464, distance: 387.0
click at [754, 464] on div "Your Statement of Financial Affairs for Individuals Filing for Bankruptcy Chapt…" at bounding box center [582, 354] width 344 height 862
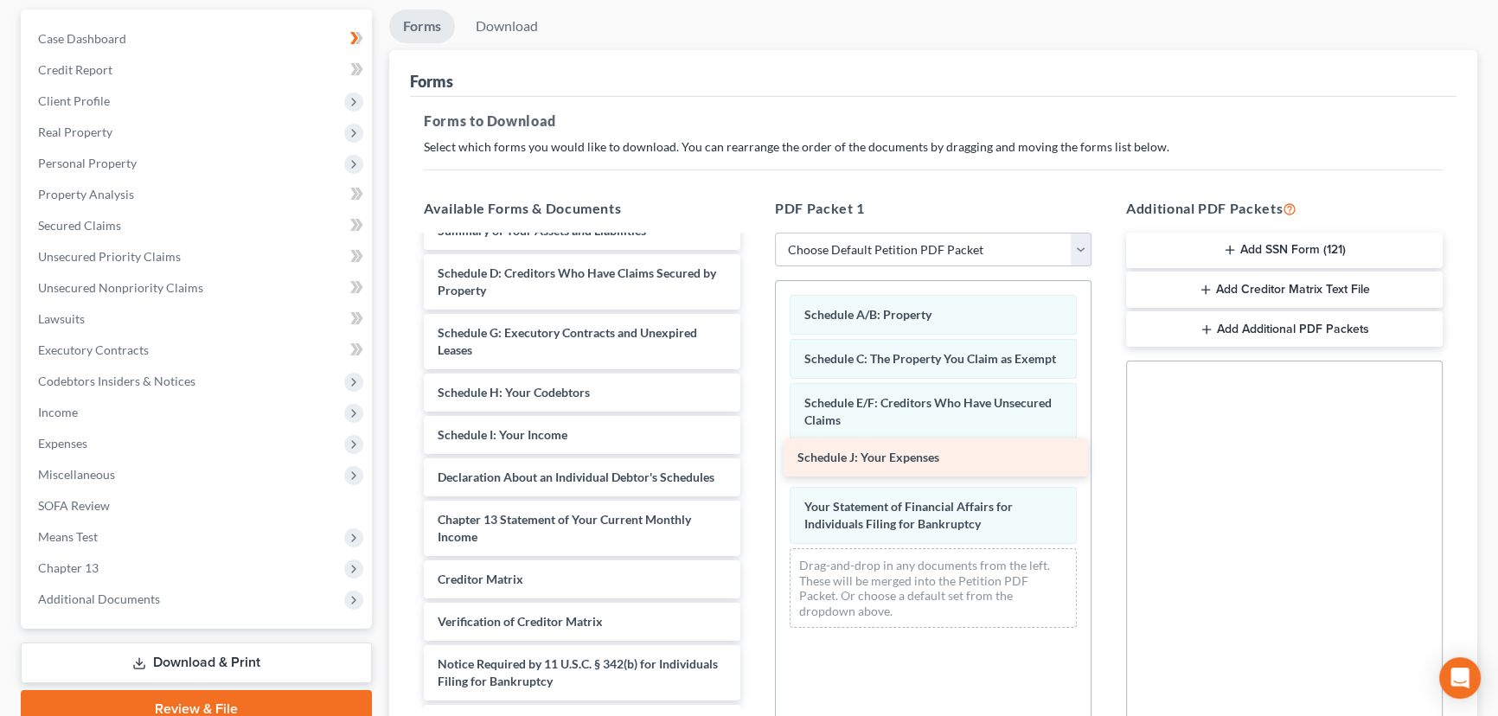
drag, startPoint x: 519, startPoint y: 472, endPoint x: 879, endPoint y: 456, distance: 360.1
click at [754, 456] on div "Schedule J: Your Expenses Chapter 13 Plan (Chapter 13 Plan - The Bankruptcy Fir…" at bounding box center [582, 333] width 344 height 820
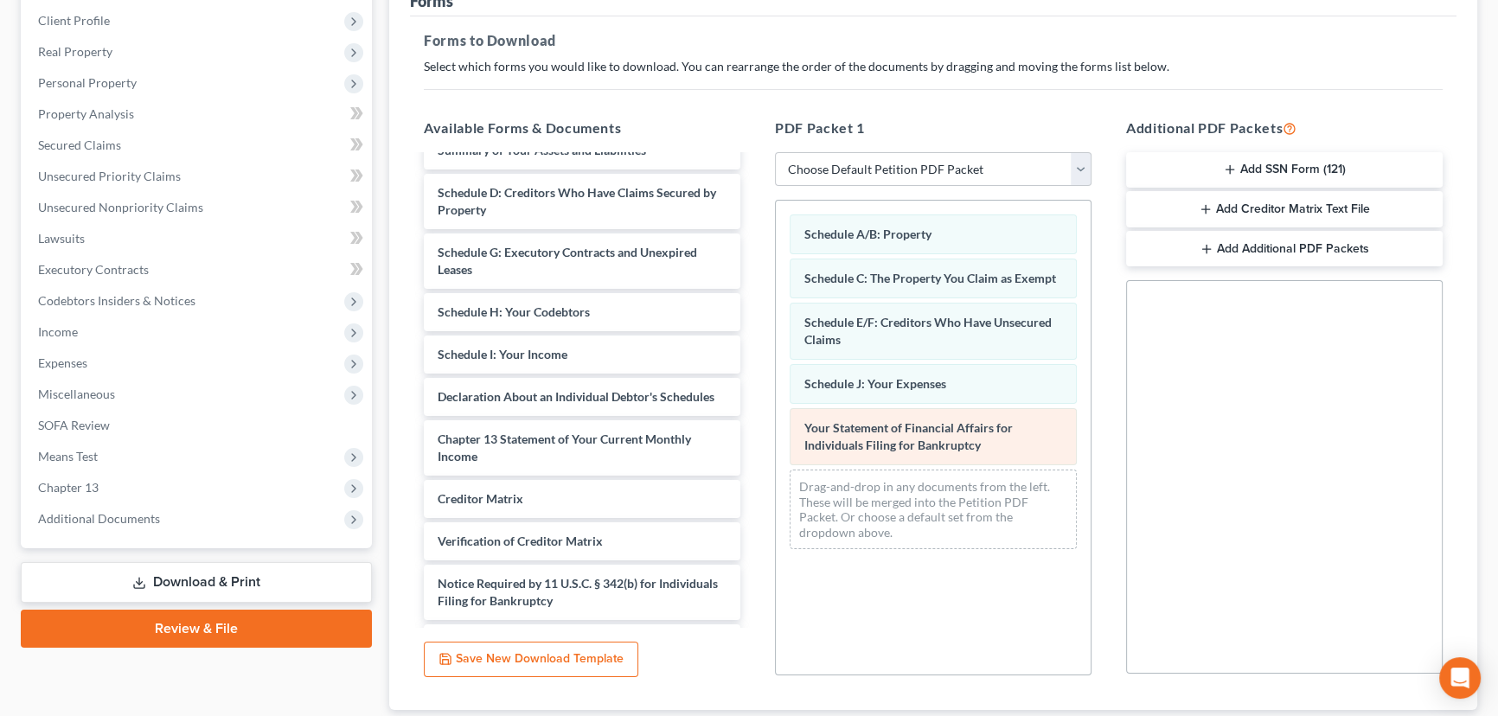
scroll to position [350, 0]
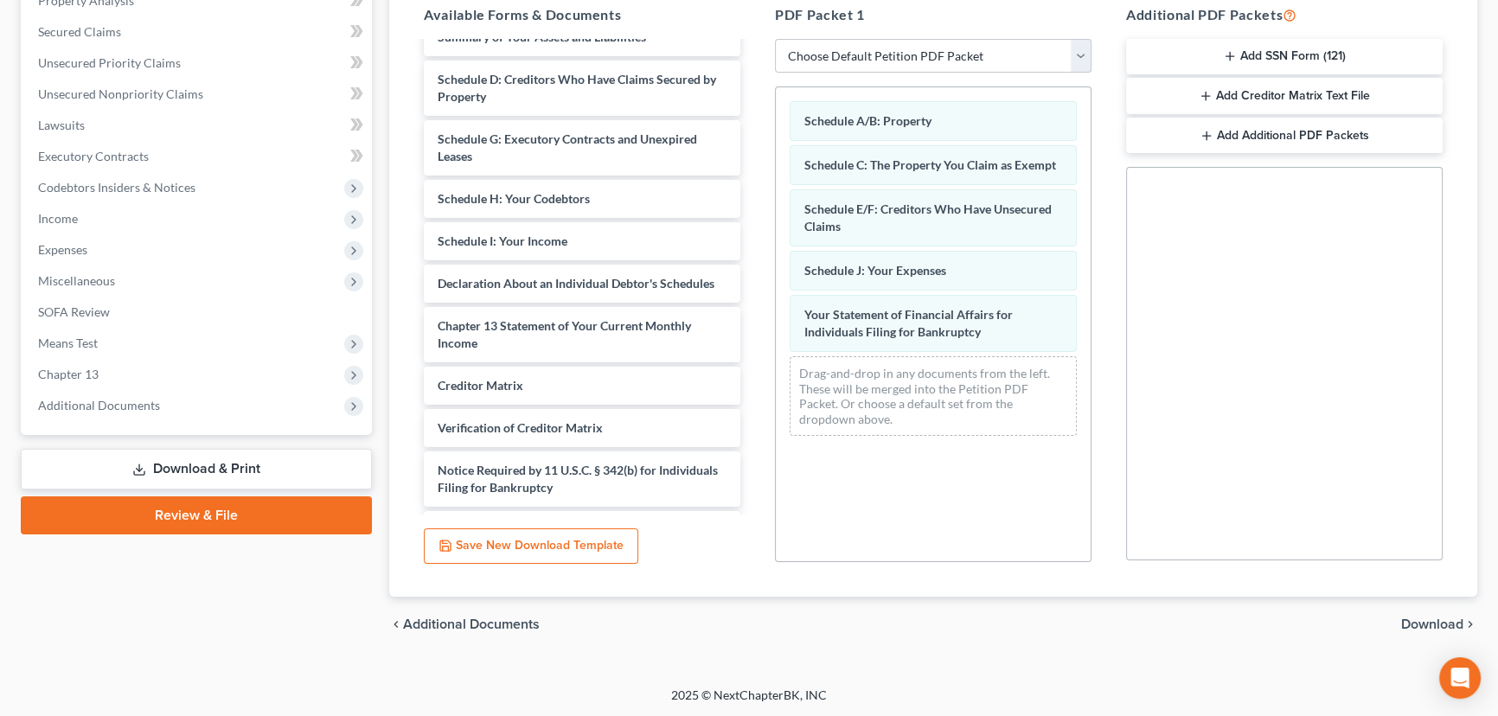
click at [1418, 623] on span "Download" at bounding box center [1432, 624] width 62 height 14
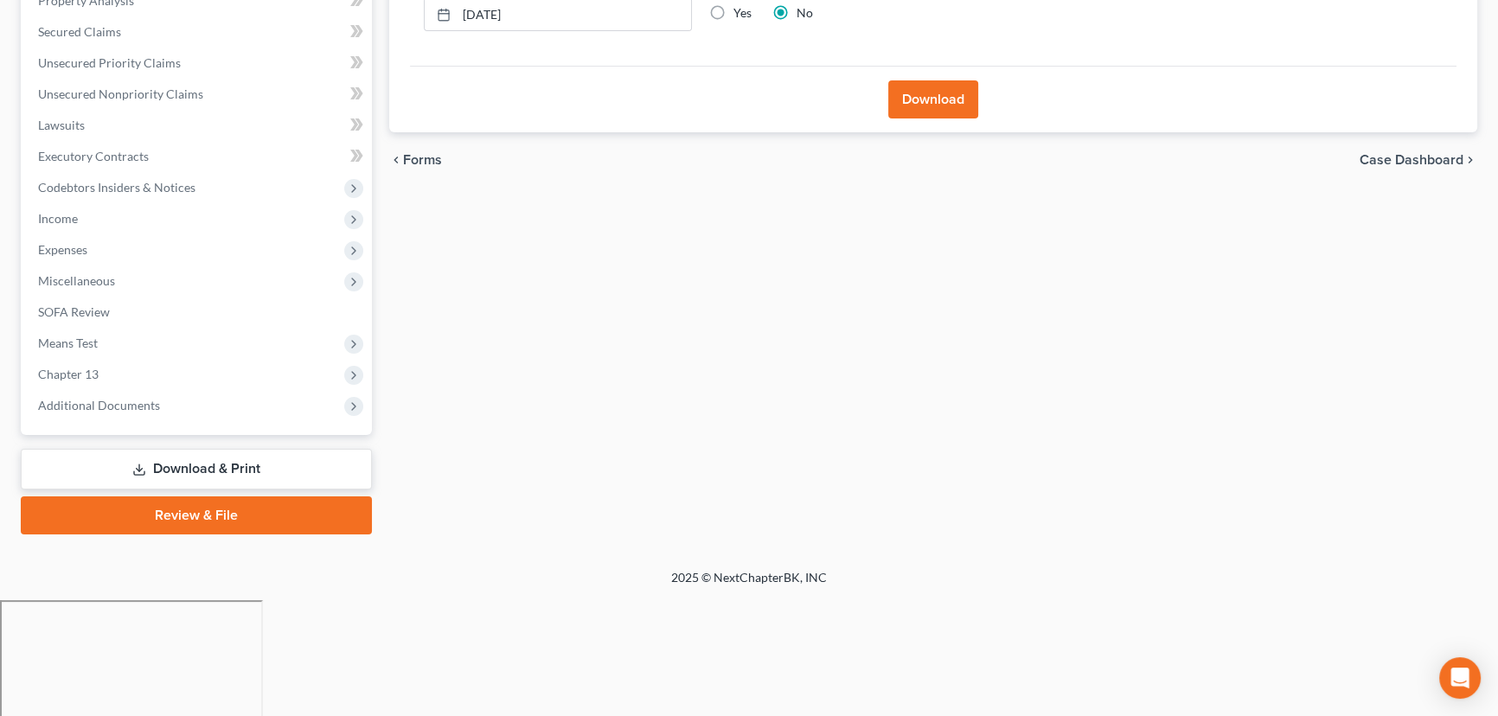
scroll to position [232, 0]
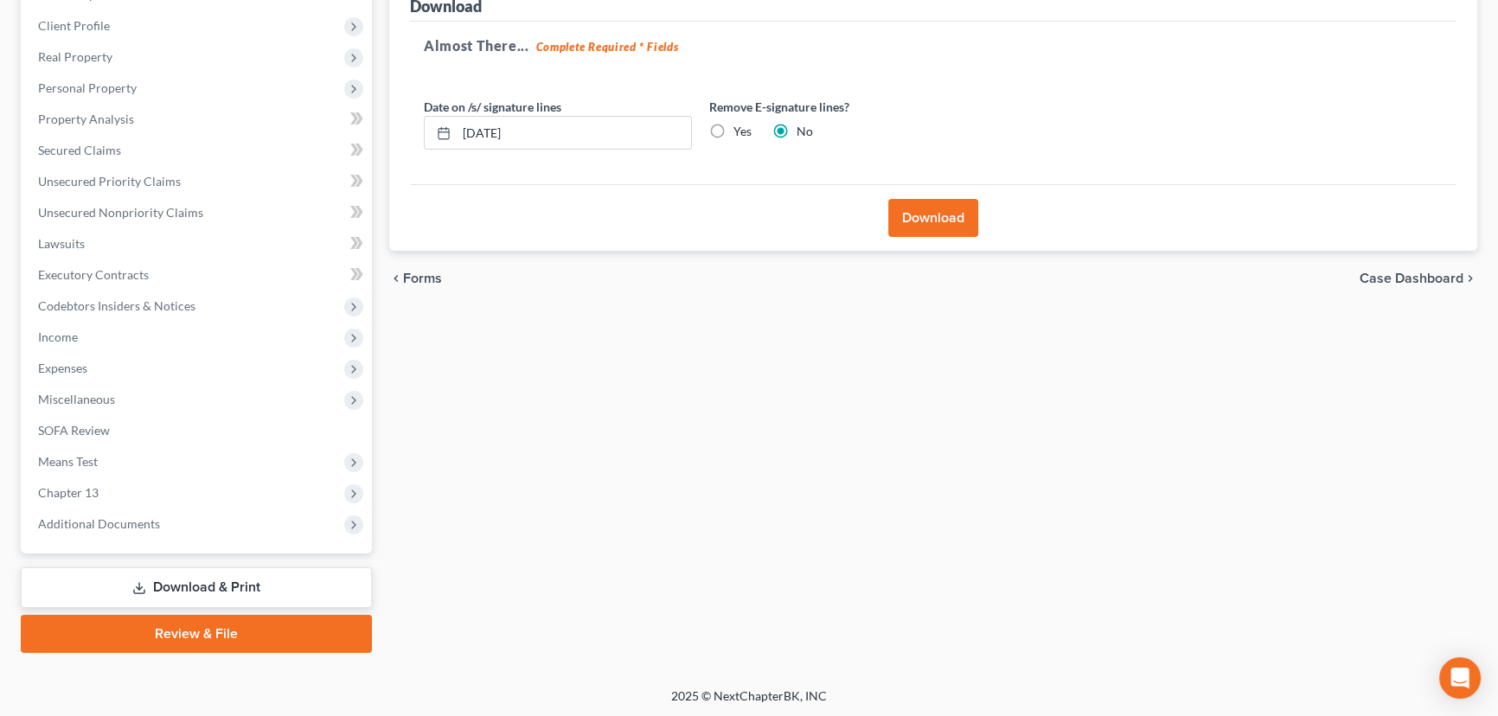
click at [938, 220] on button "Download" at bounding box center [933, 218] width 90 height 38
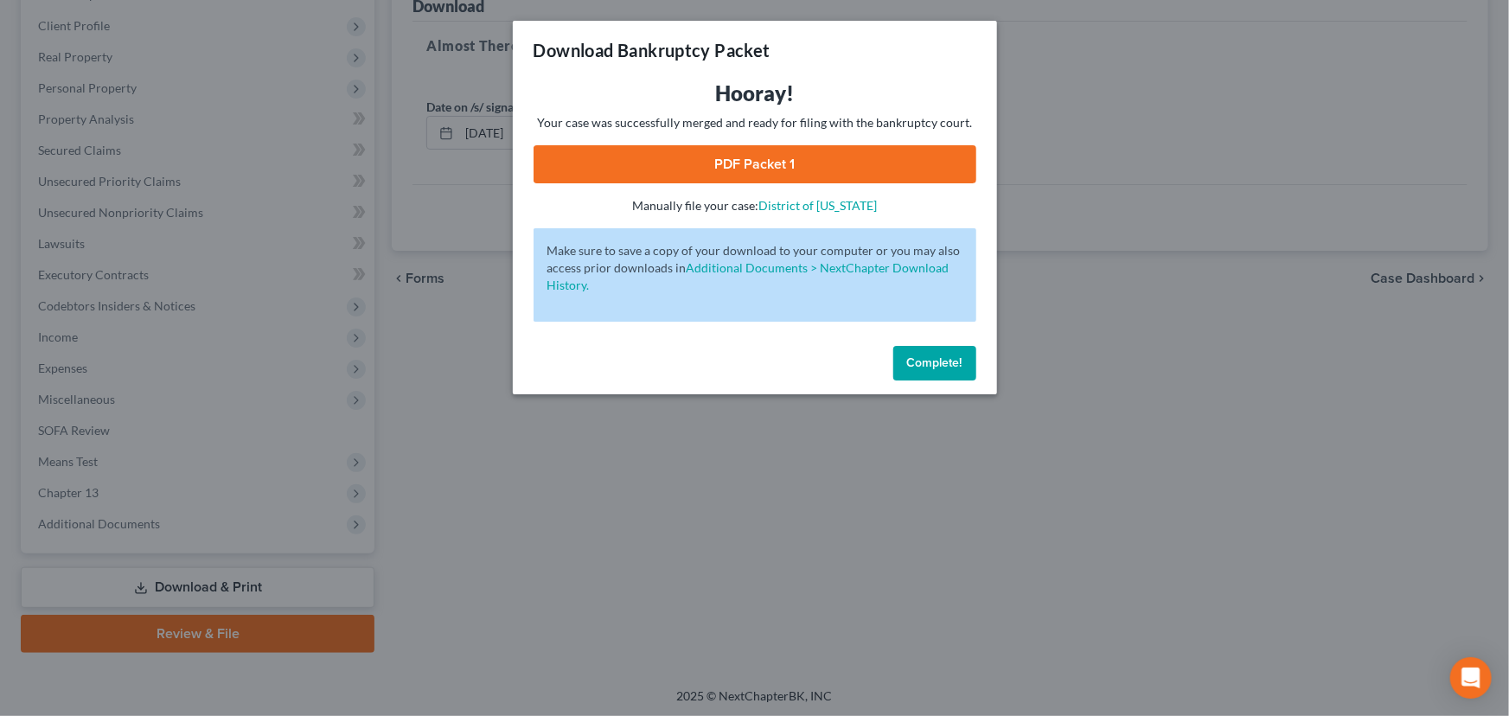
click at [774, 160] on link "PDF Packet 1" at bounding box center [755, 164] width 443 height 38
click at [925, 363] on span "Complete!" at bounding box center [934, 362] width 55 height 15
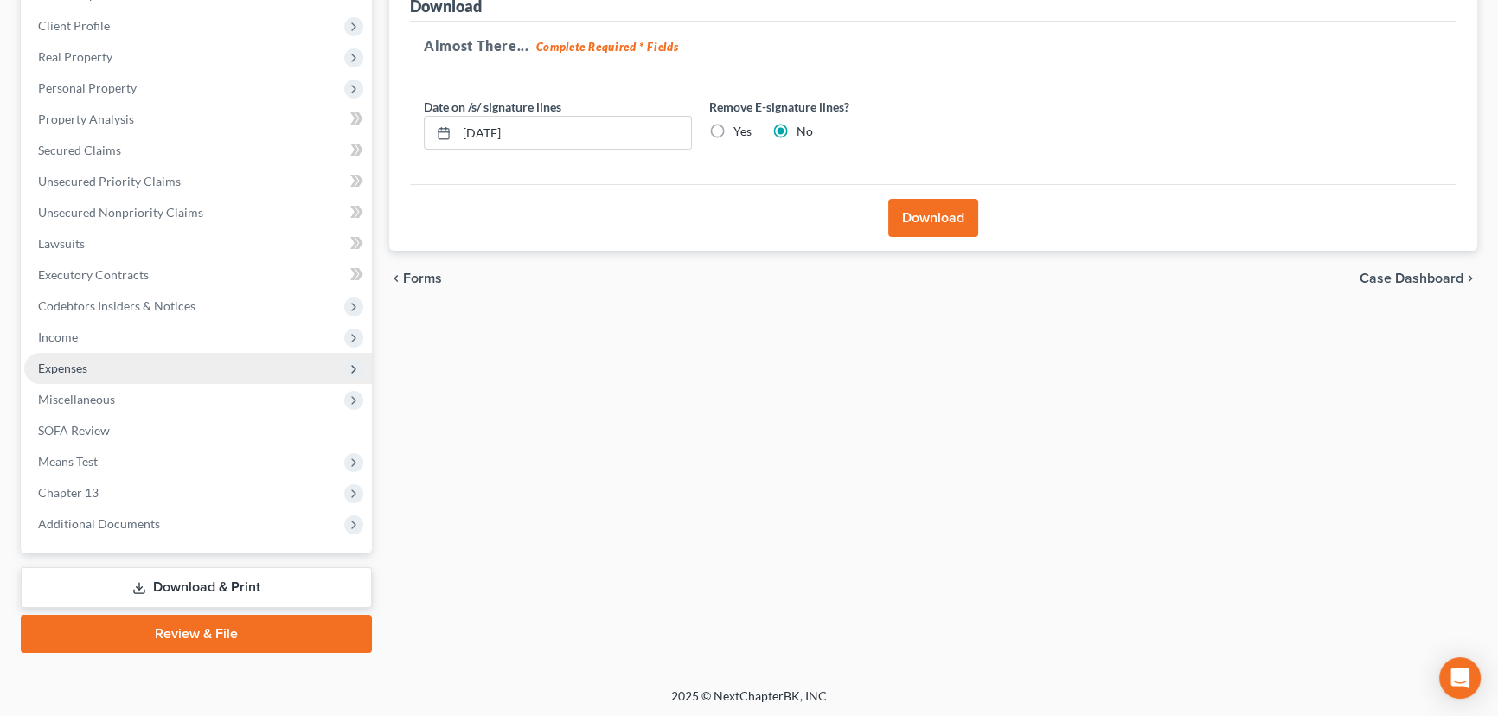
click at [73, 354] on span "Expenses" at bounding box center [198, 368] width 348 height 31
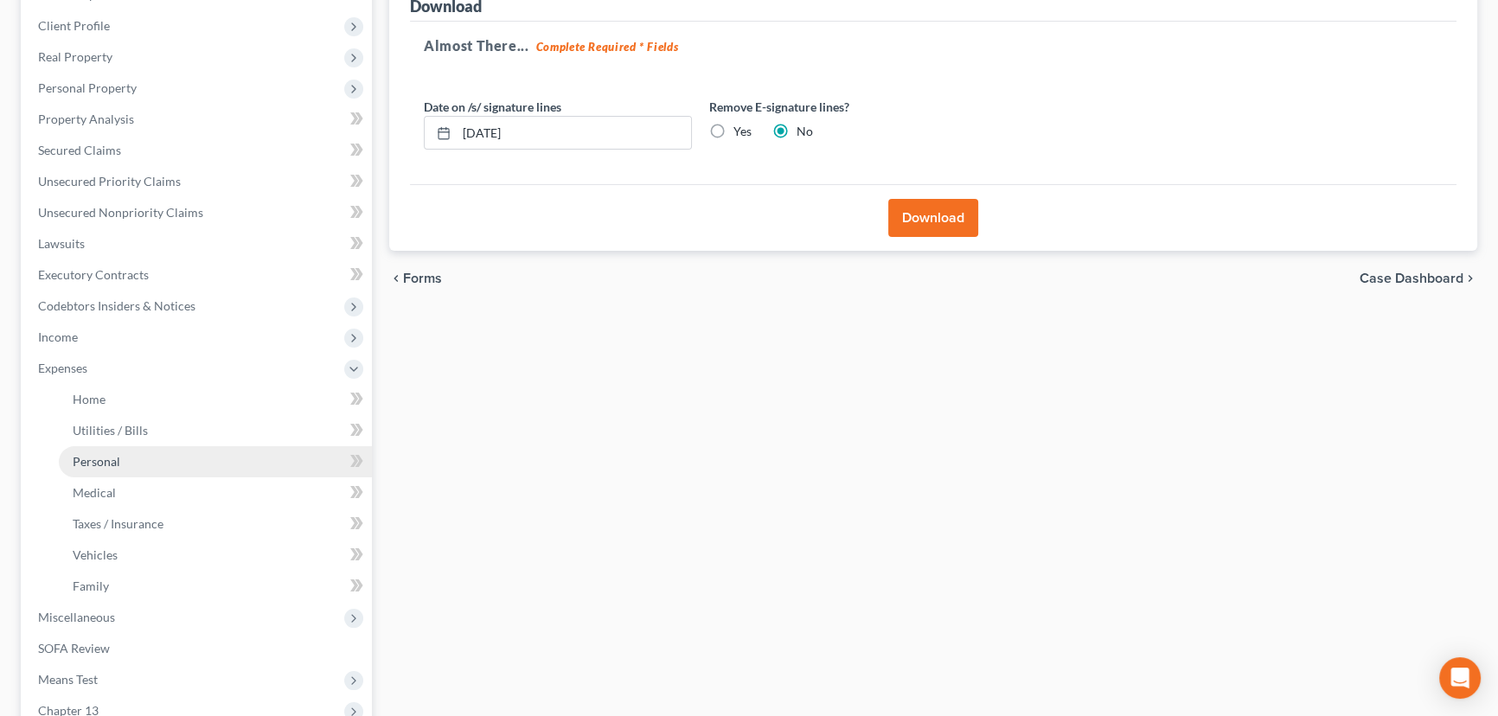
click at [108, 461] on span "Personal" at bounding box center [97, 461] width 48 height 15
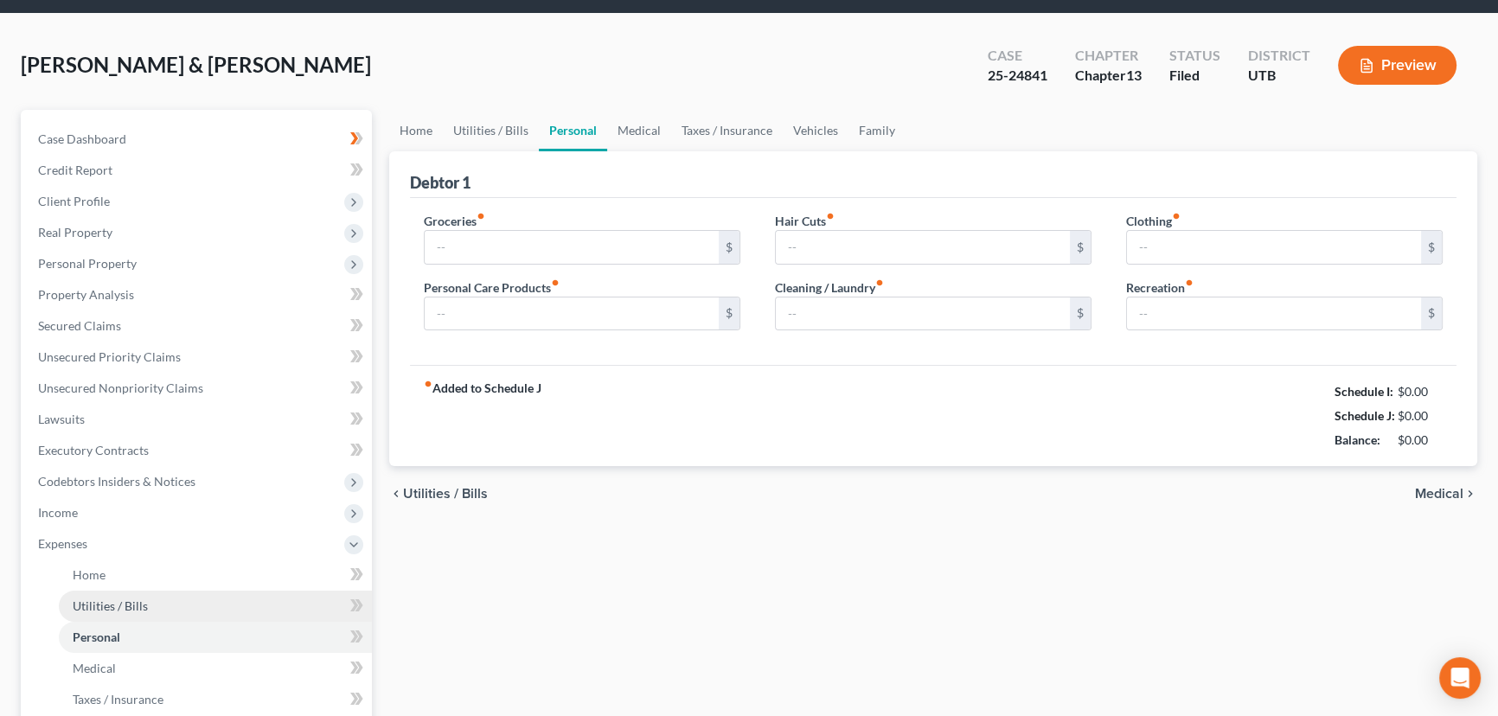
type input "1,066.00"
type input "175.00"
type input "188.00"
type input "321.00"
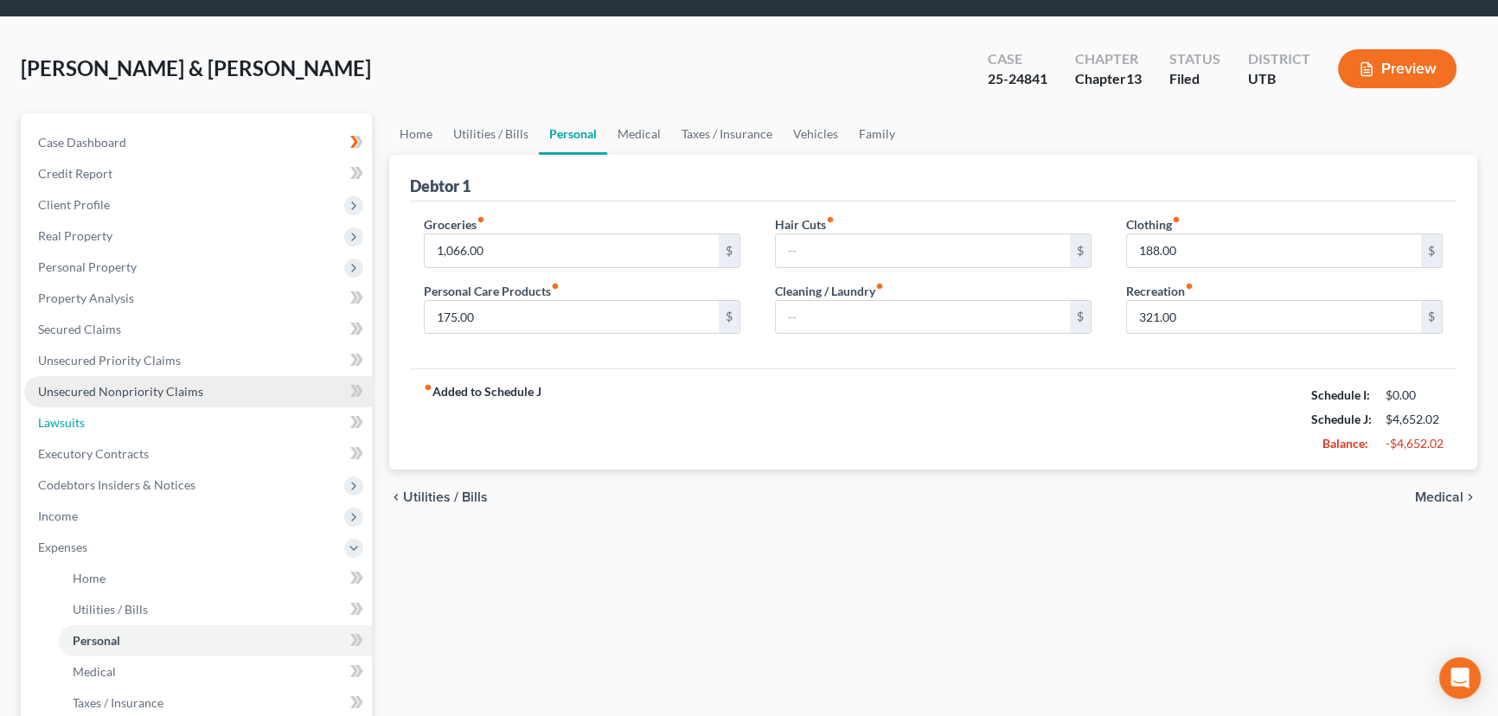
scroll to position [3, 0]
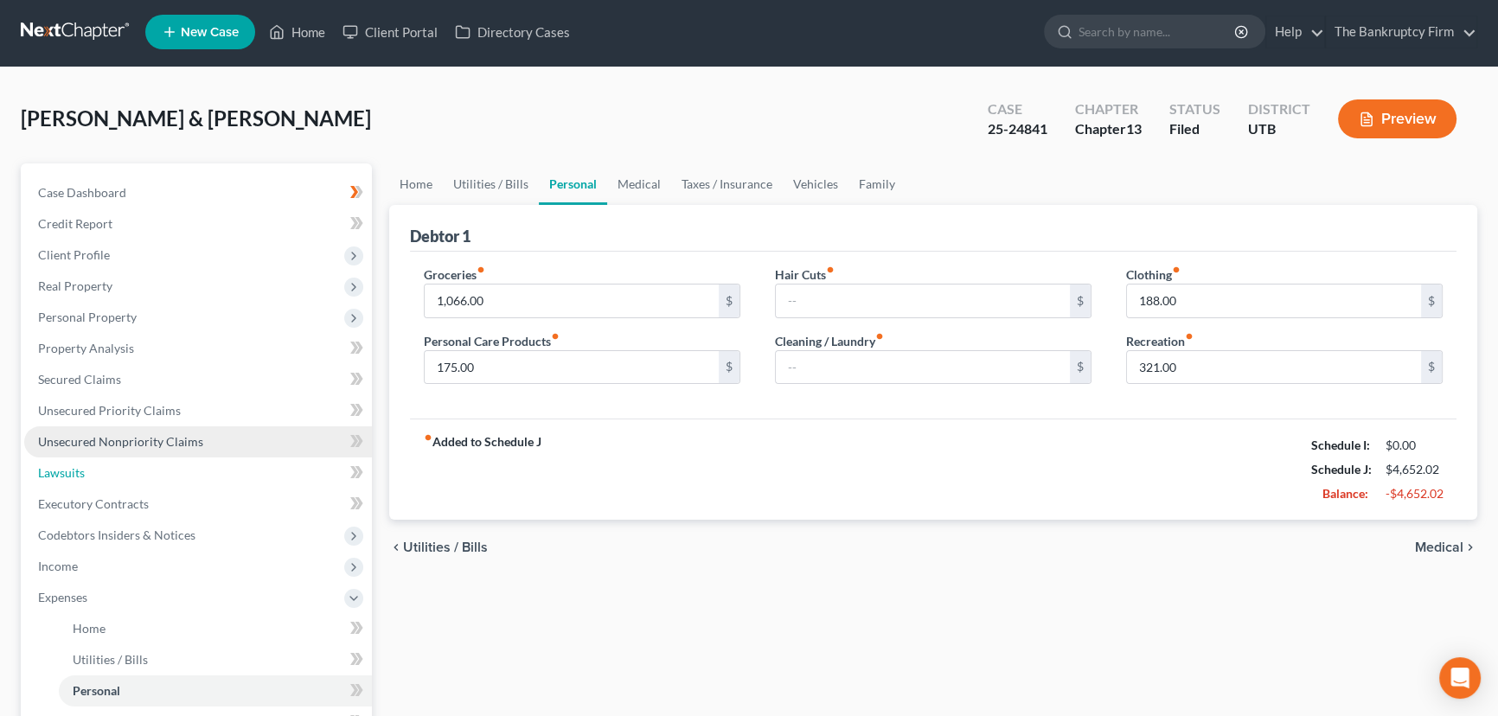
click at [128, 429] on ul "Case Dashboard Payments Invoices Payments Payments Credit Report Client Profile" at bounding box center [198, 581] width 348 height 809
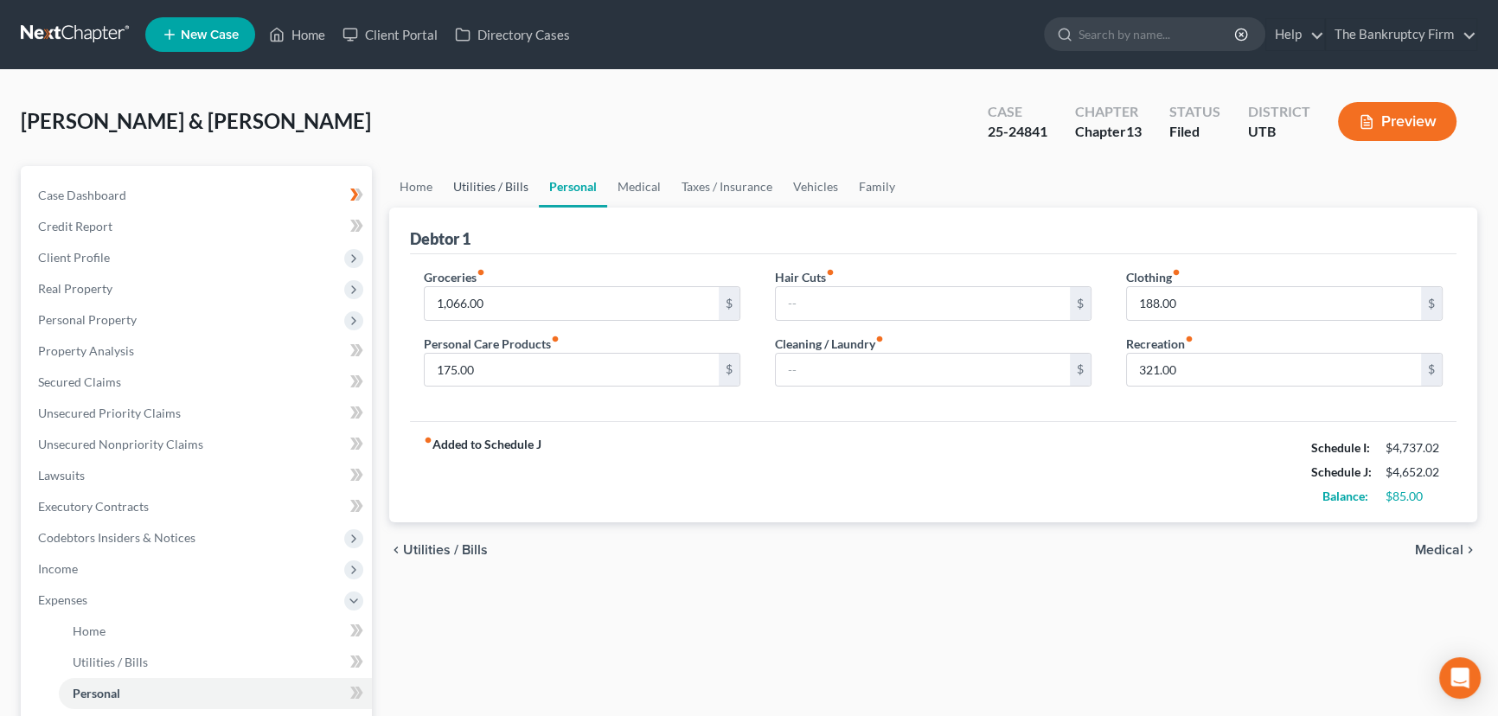
click at [515, 182] on link "Utilities / Bills" at bounding box center [491, 187] width 96 height 42
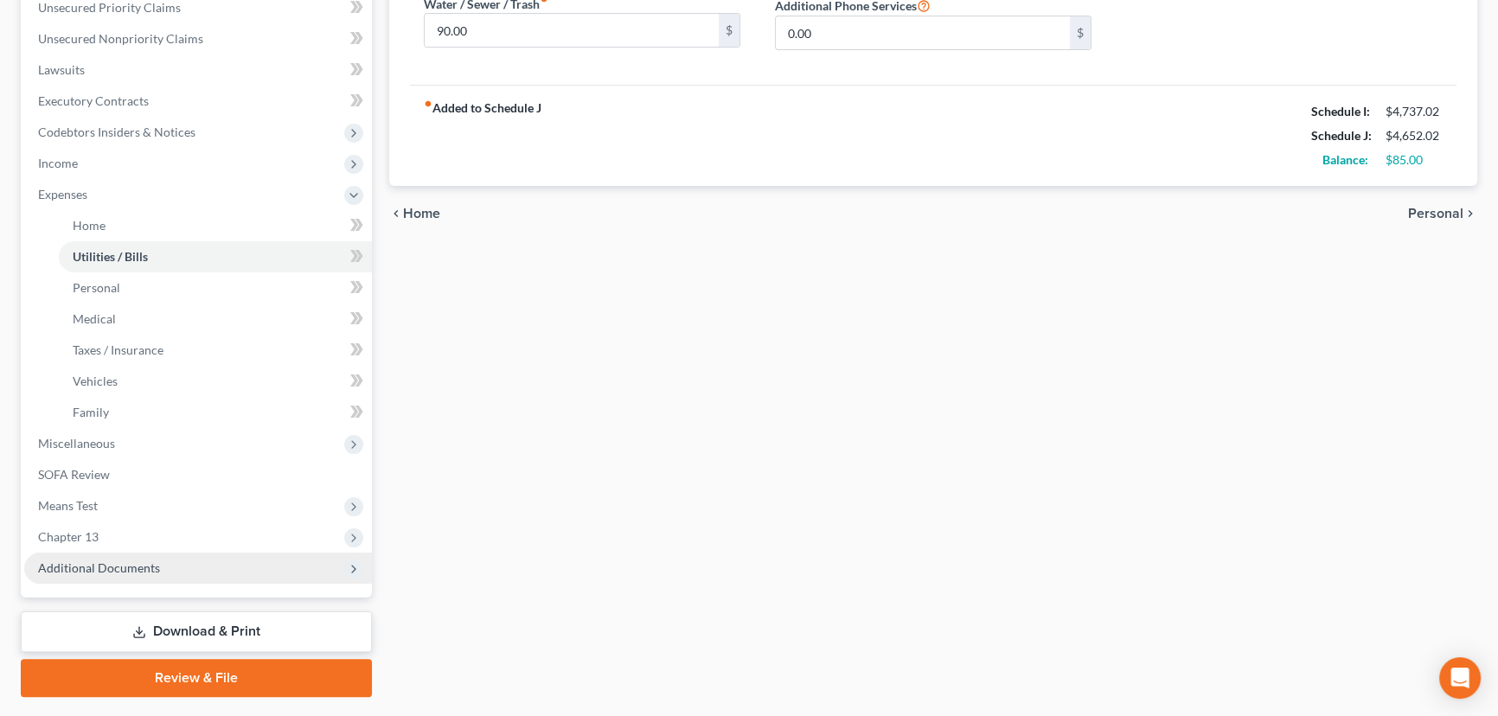
scroll to position [450, 0]
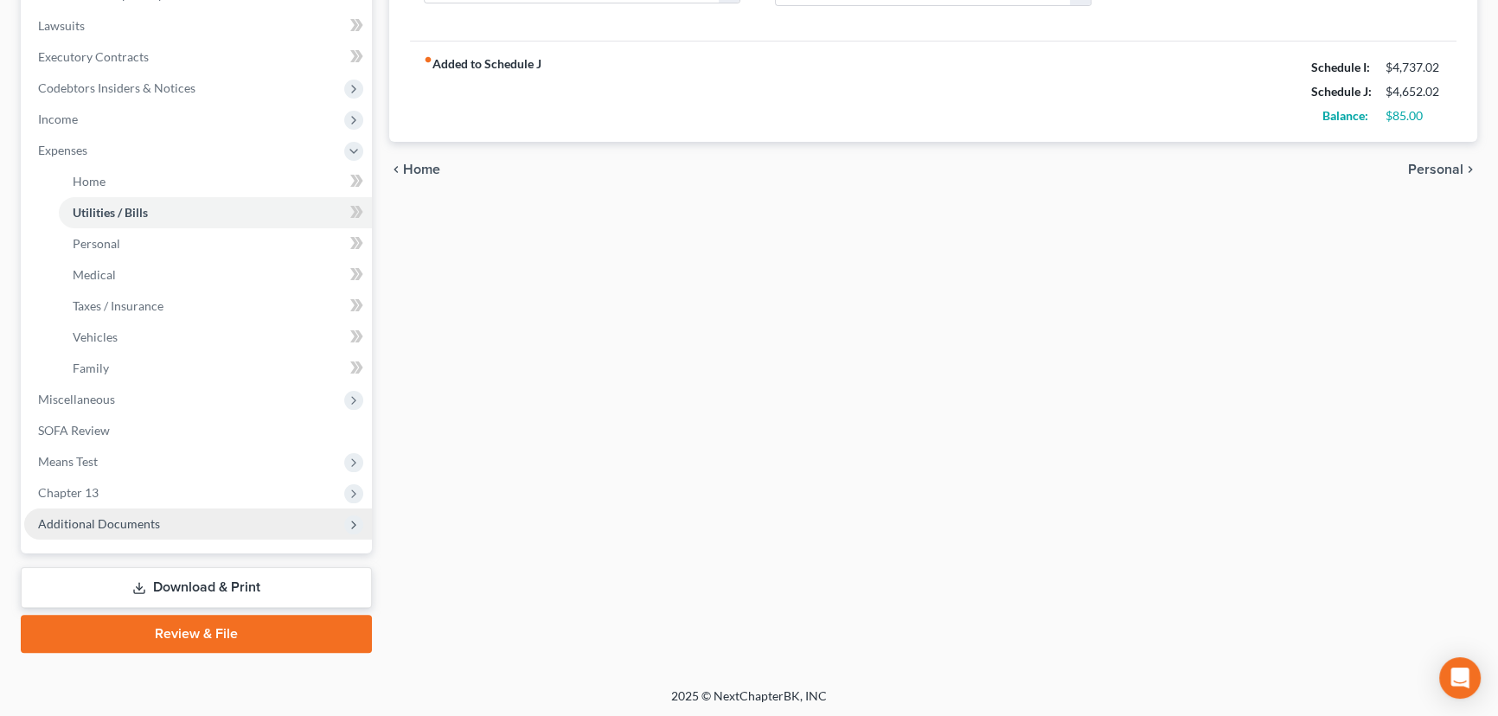
click at [133, 522] on span "Additional Documents" at bounding box center [99, 523] width 122 height 15
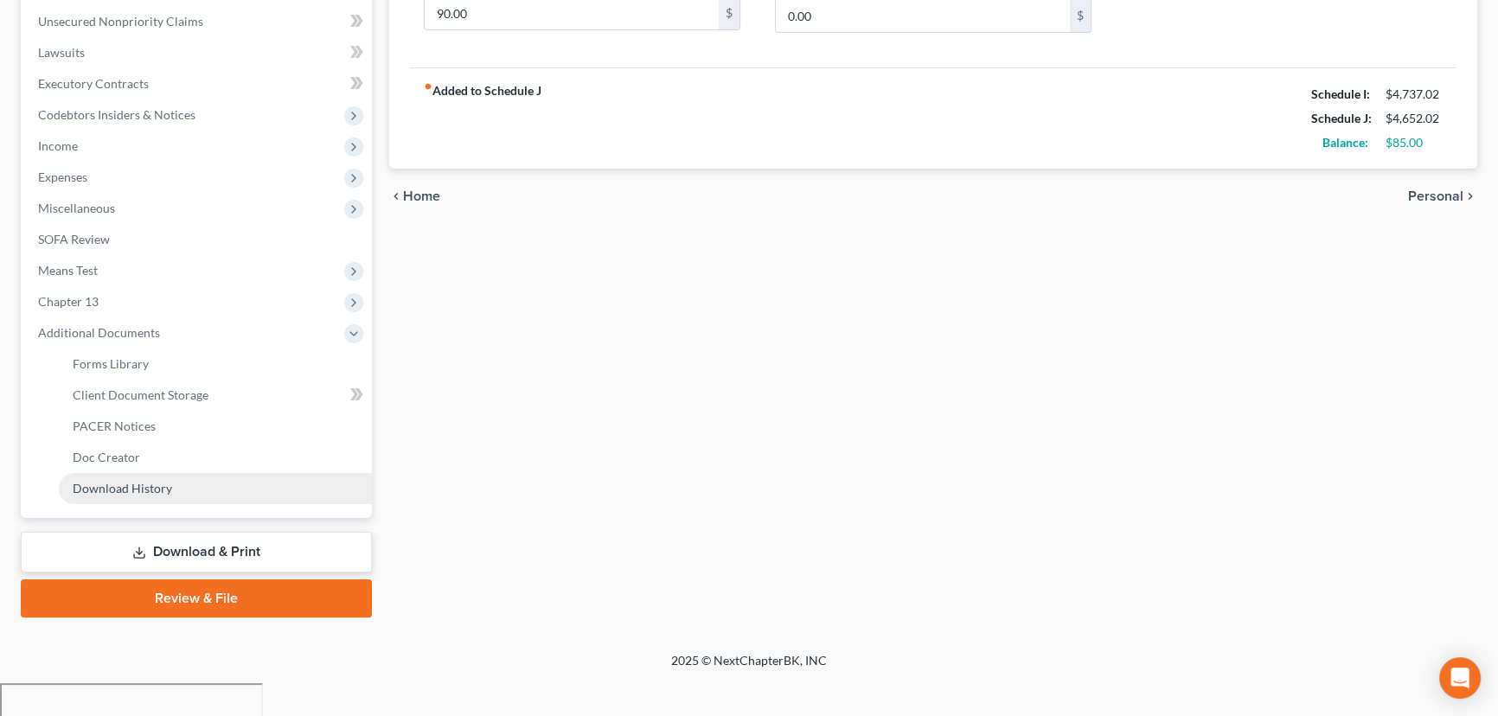
scroll to position [387, 0]
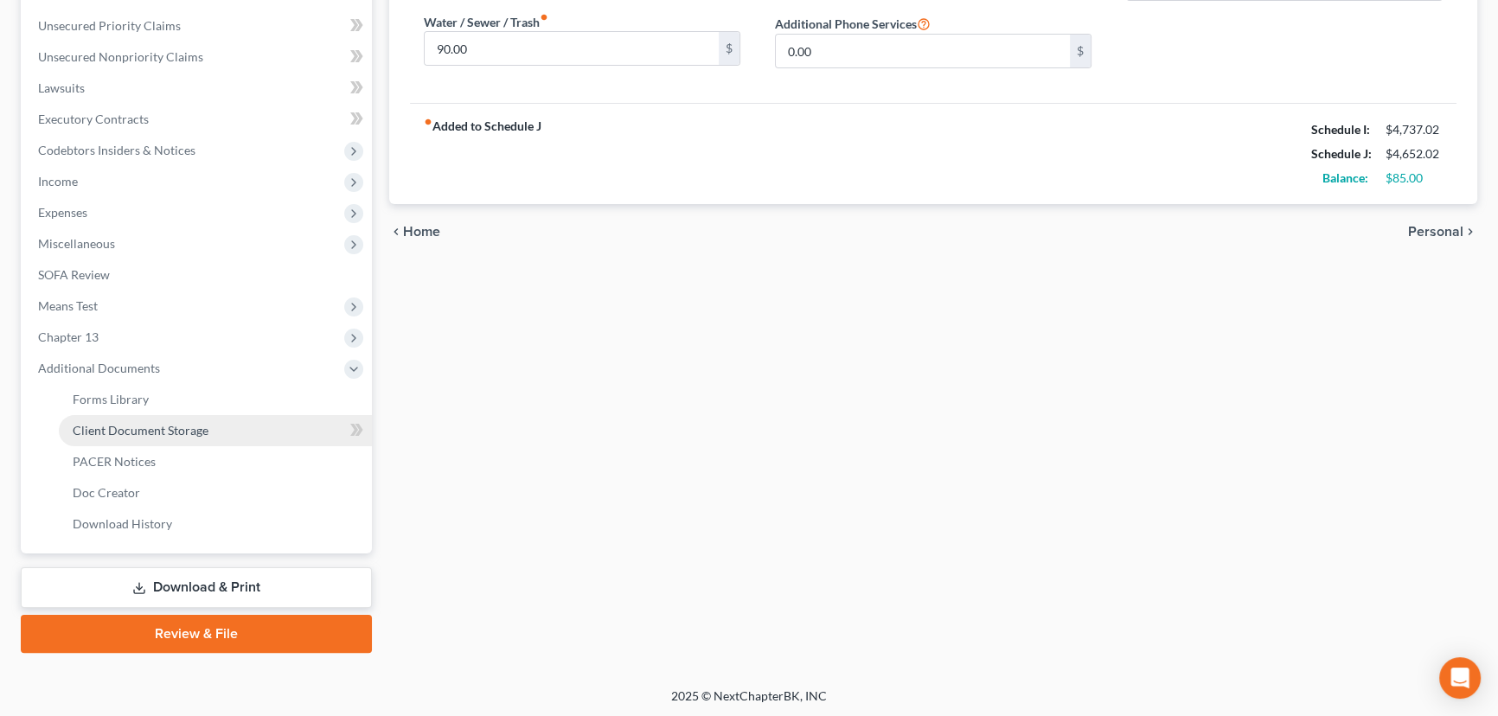
click at [188, 429] on span "Client Document Storage" at bounding box center [141, 430] width 136 height 15
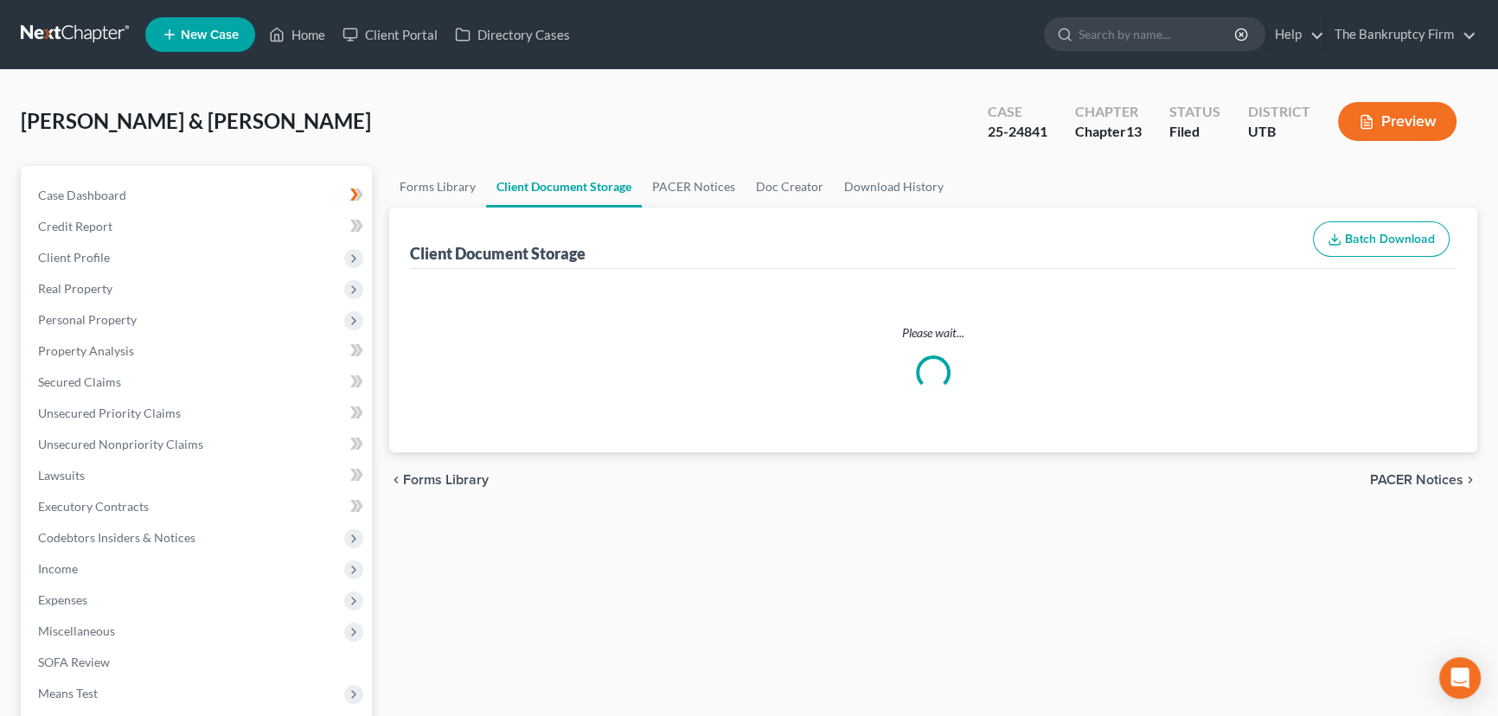
select select "30"
select select "26"
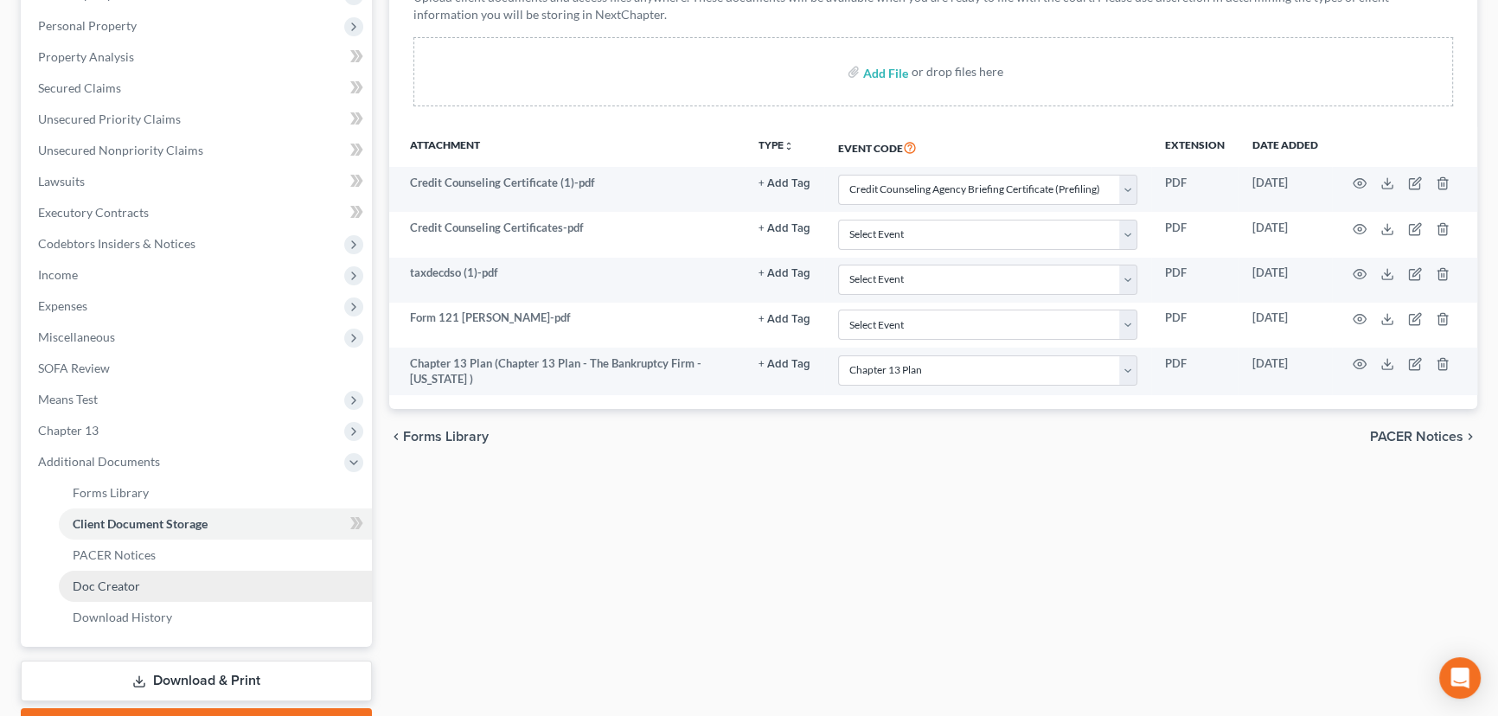
scroll to position [314, 0]
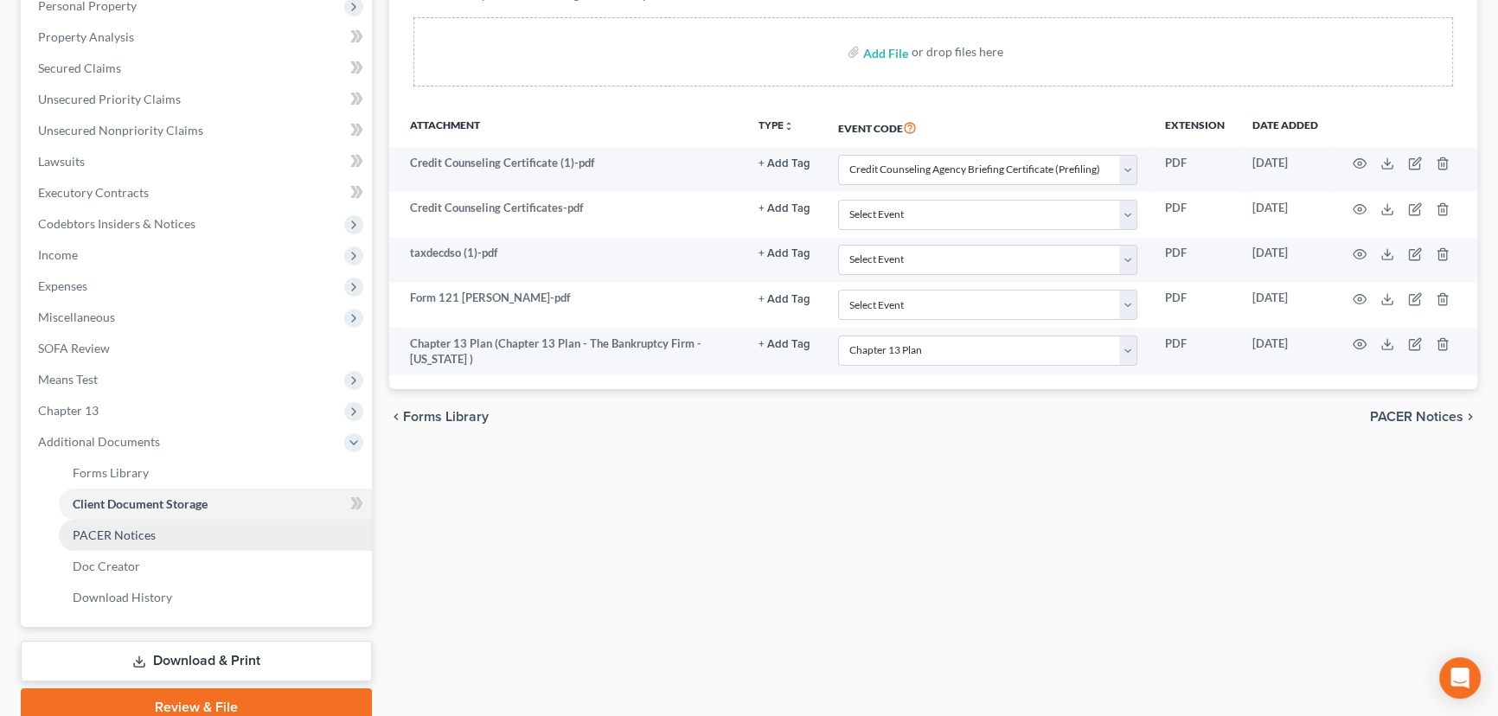
click at [123, 536] on span "PACER Notices" at bounding box center [114, 535] width 83 height 15
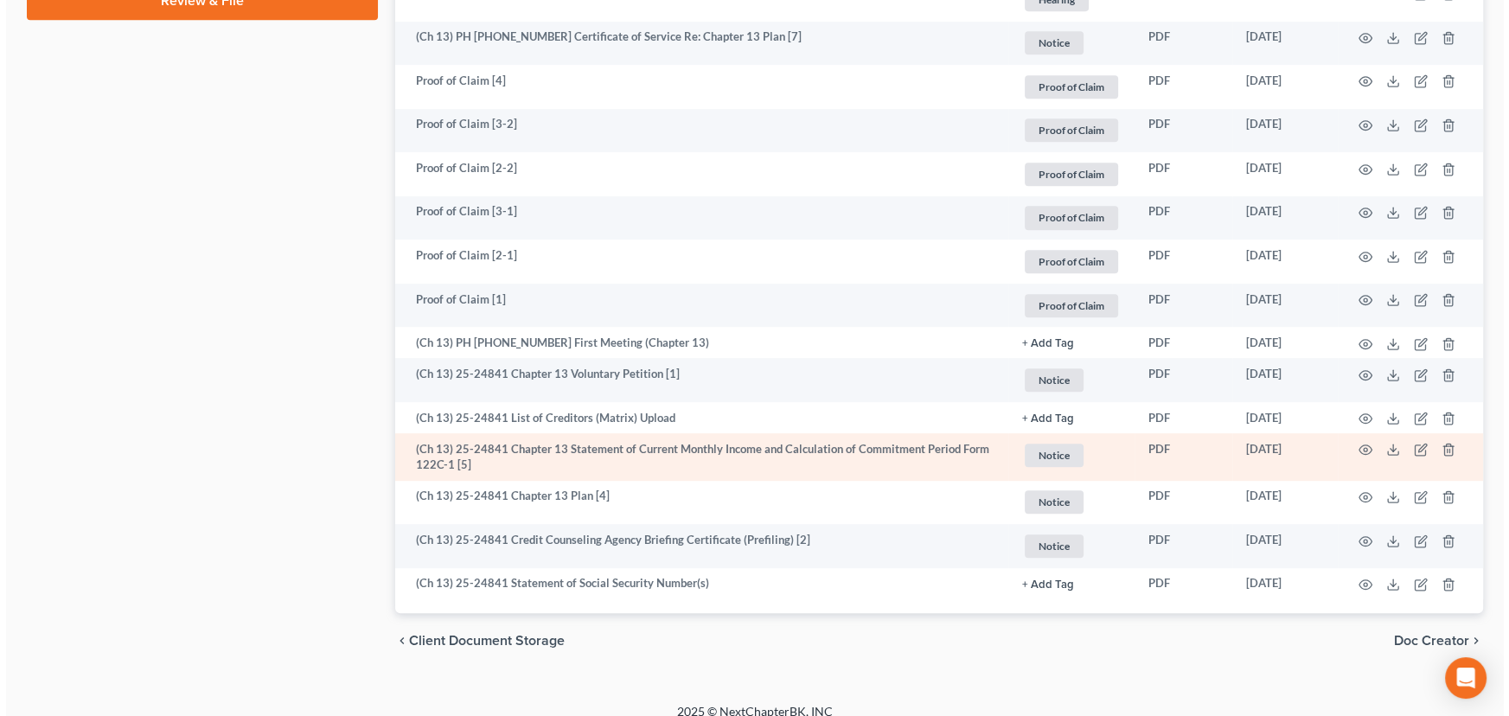
scroll to position [1021, 0]
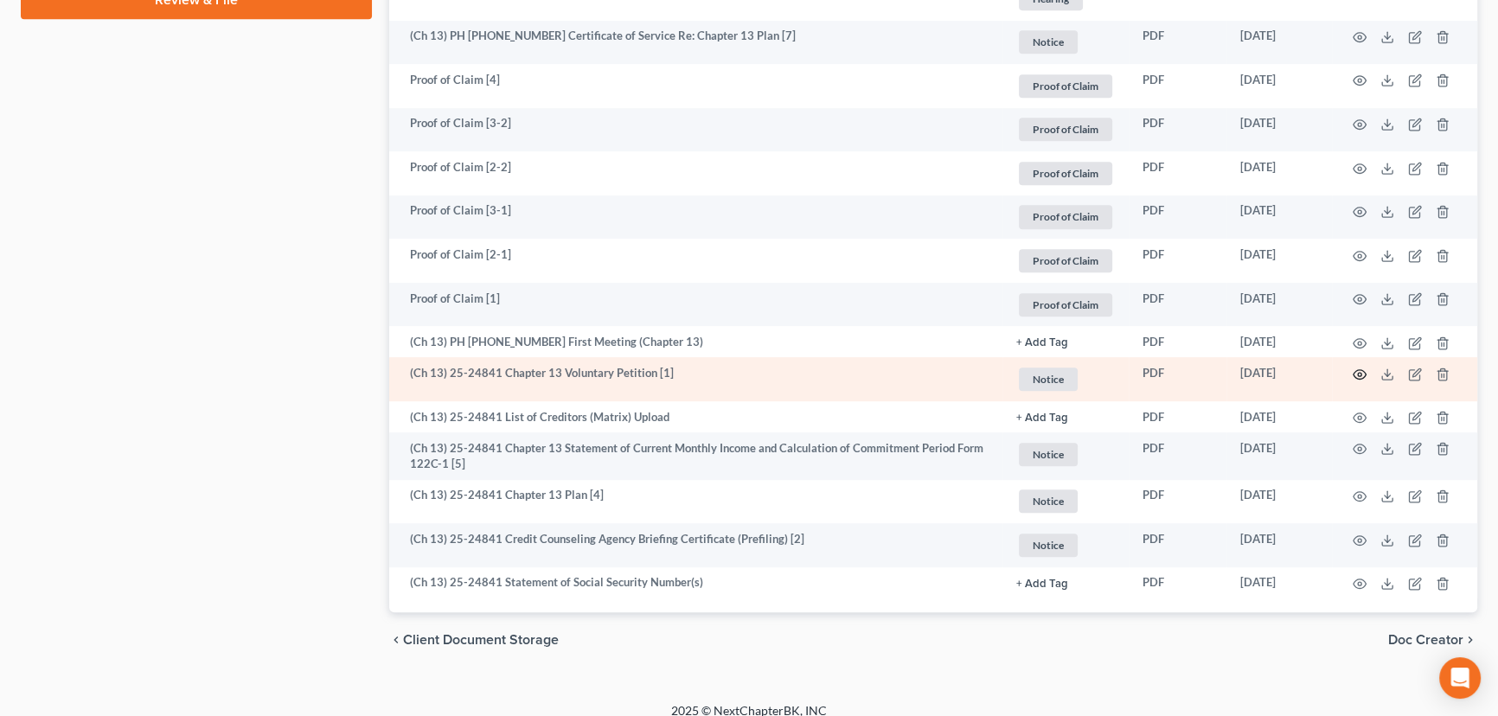
click at [1359, 372] on icon "button" at bounding box center [1360, 375] width 14 height 14
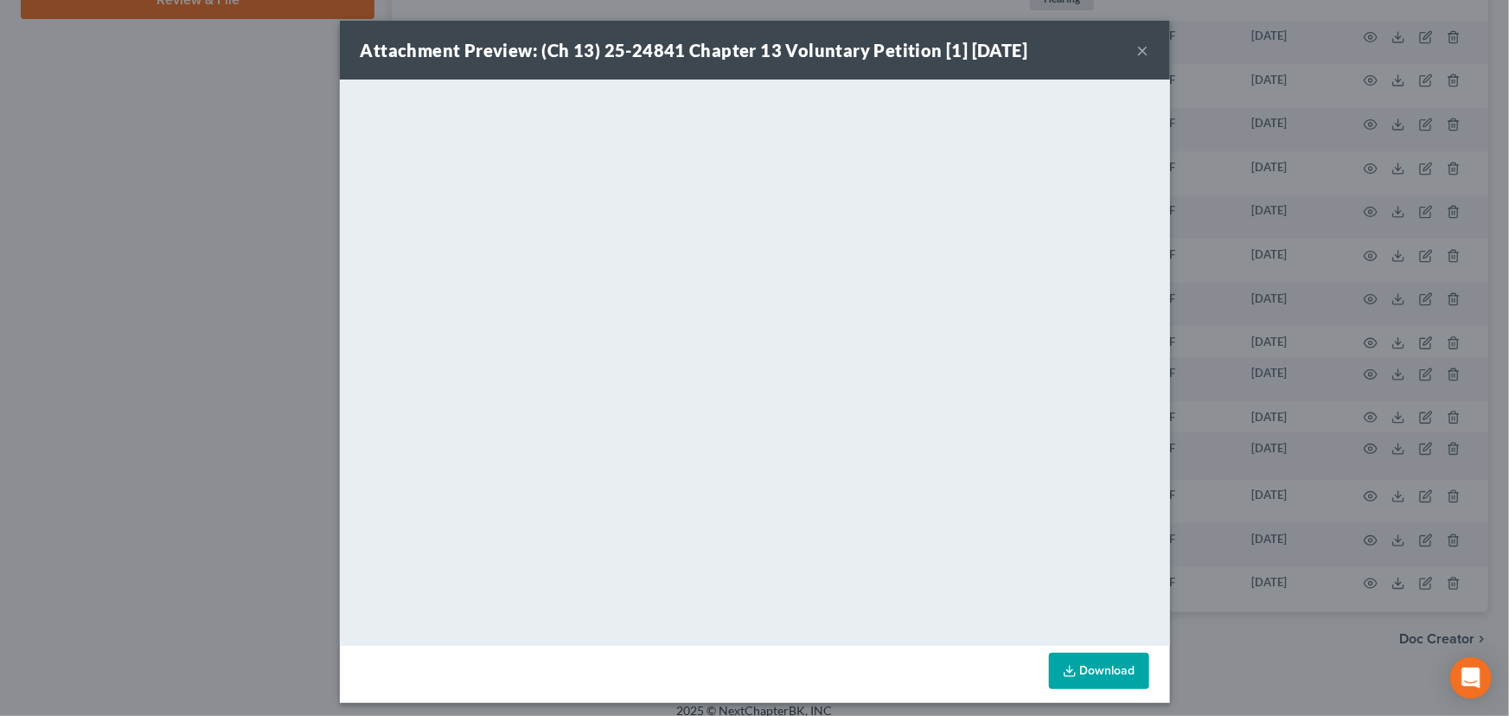
drag, startPoint x: 248, startPoint y: 173, endPoint x: 336, endPoint y: 189, distance: 89.6
click at [248, 173] on div "Attachment Preview: (Ch 13) 25-24841 Chapter 13 Voluntary Petition [1] 08/19/20…" at bounding box center [754, 358] width 1509 height 716
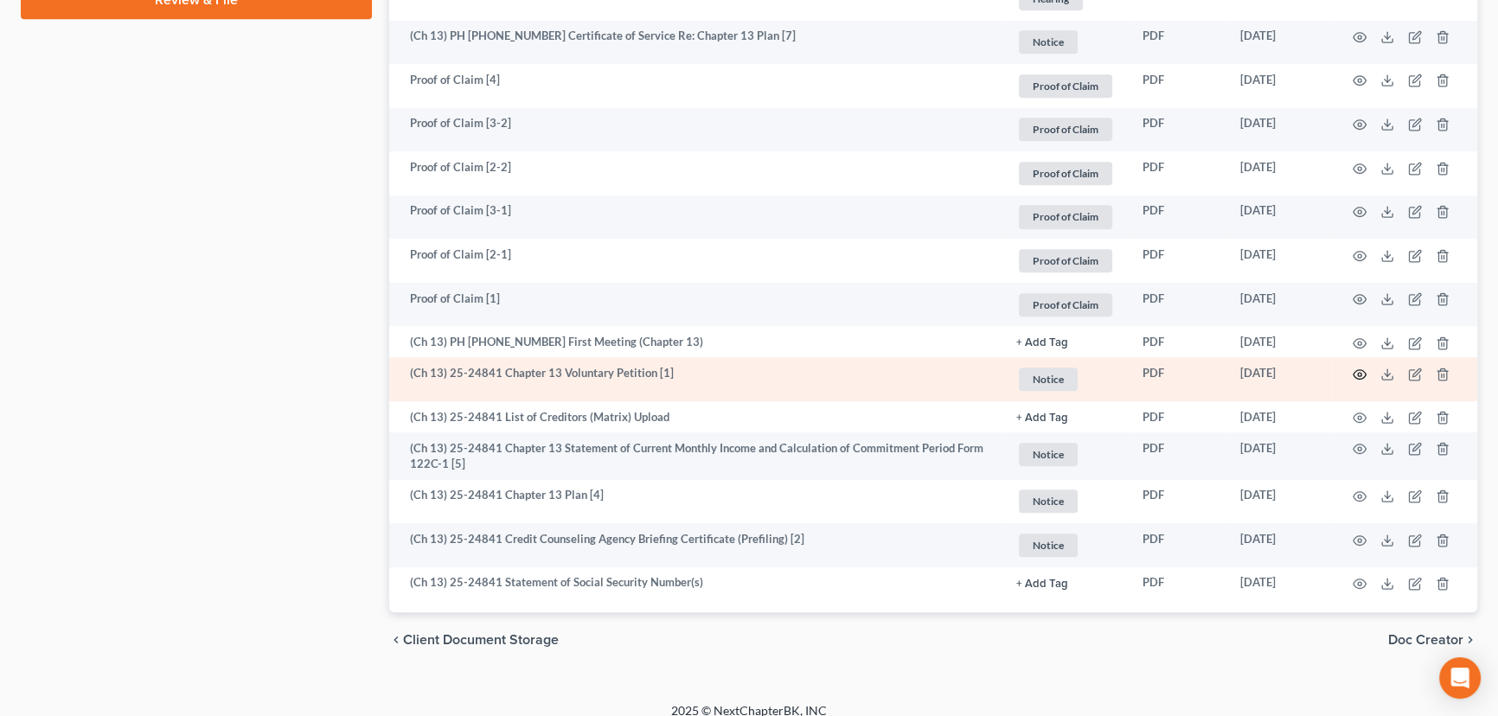
click at [1358, 371] on icon "button" at bounding box center [1360, 375] width 14 height 14
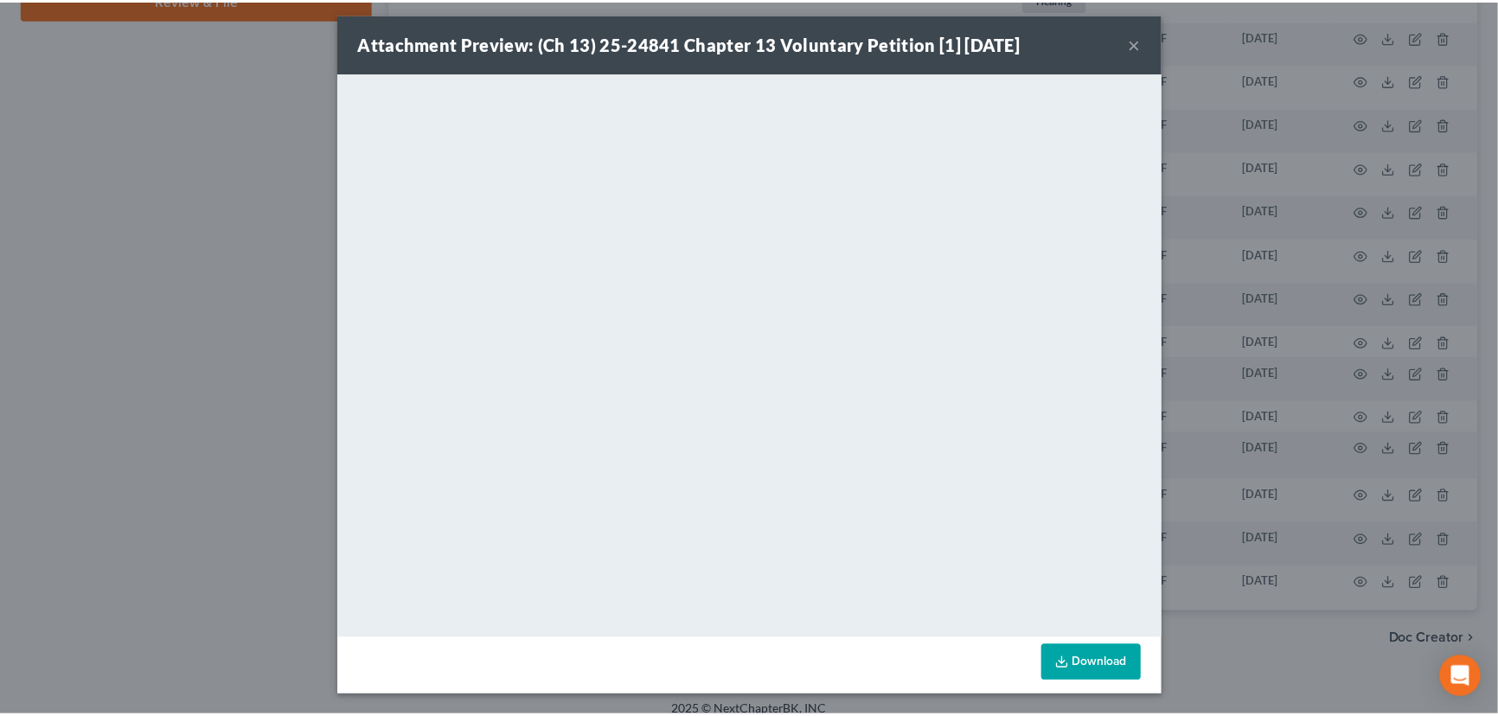
scroll to position [0, 0]
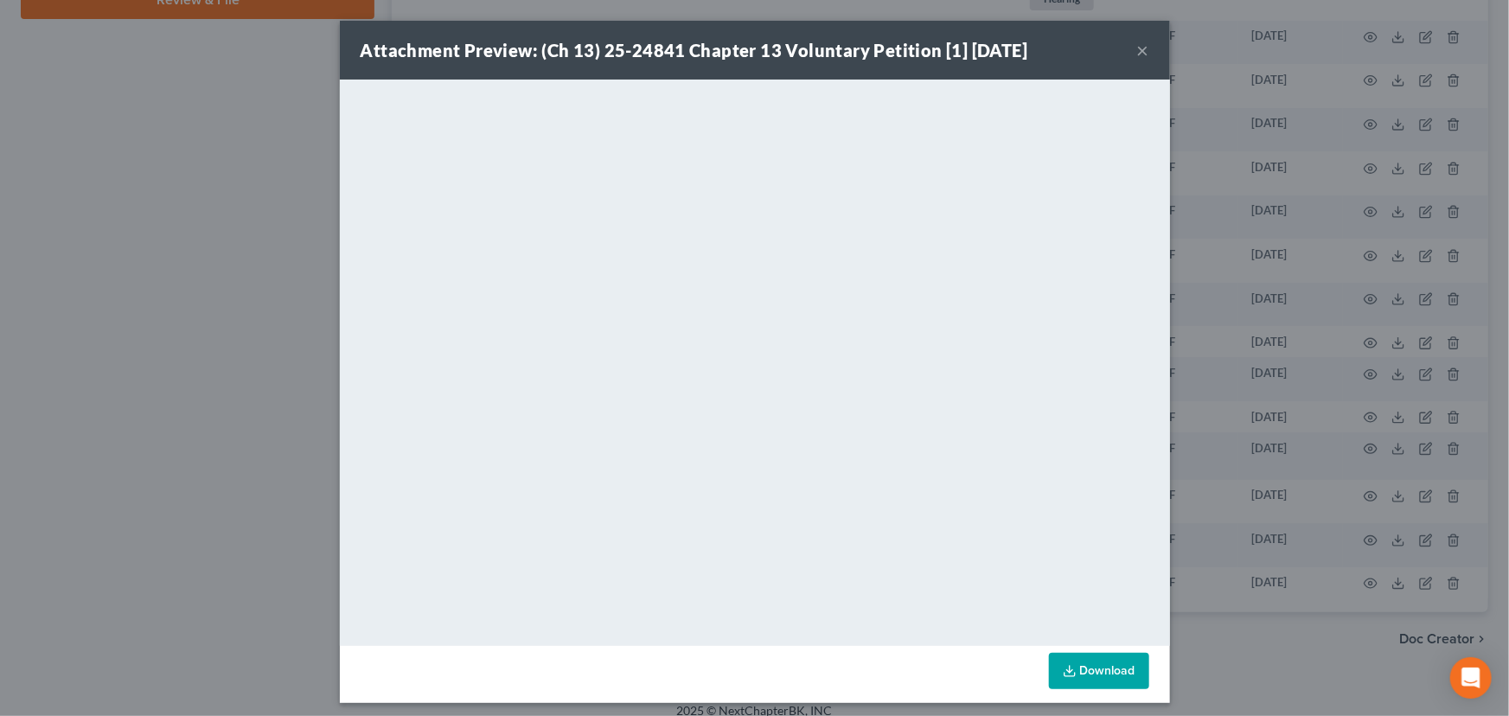
click at [1137, 51] on button "×" at bounding box center [1143, 50] width 12 height 21
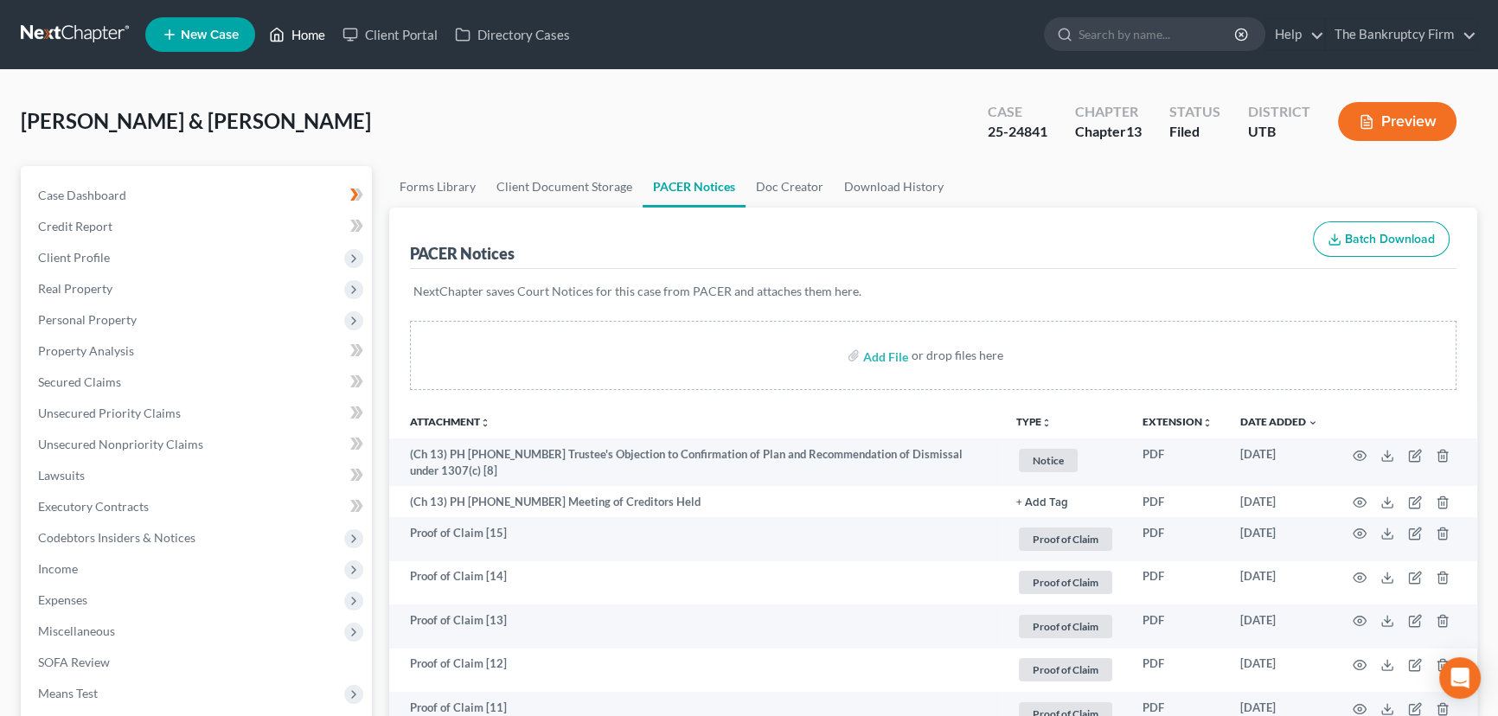
click at [304, 31] on link "Home" at bounding box center [297, 34] width 74 height 31
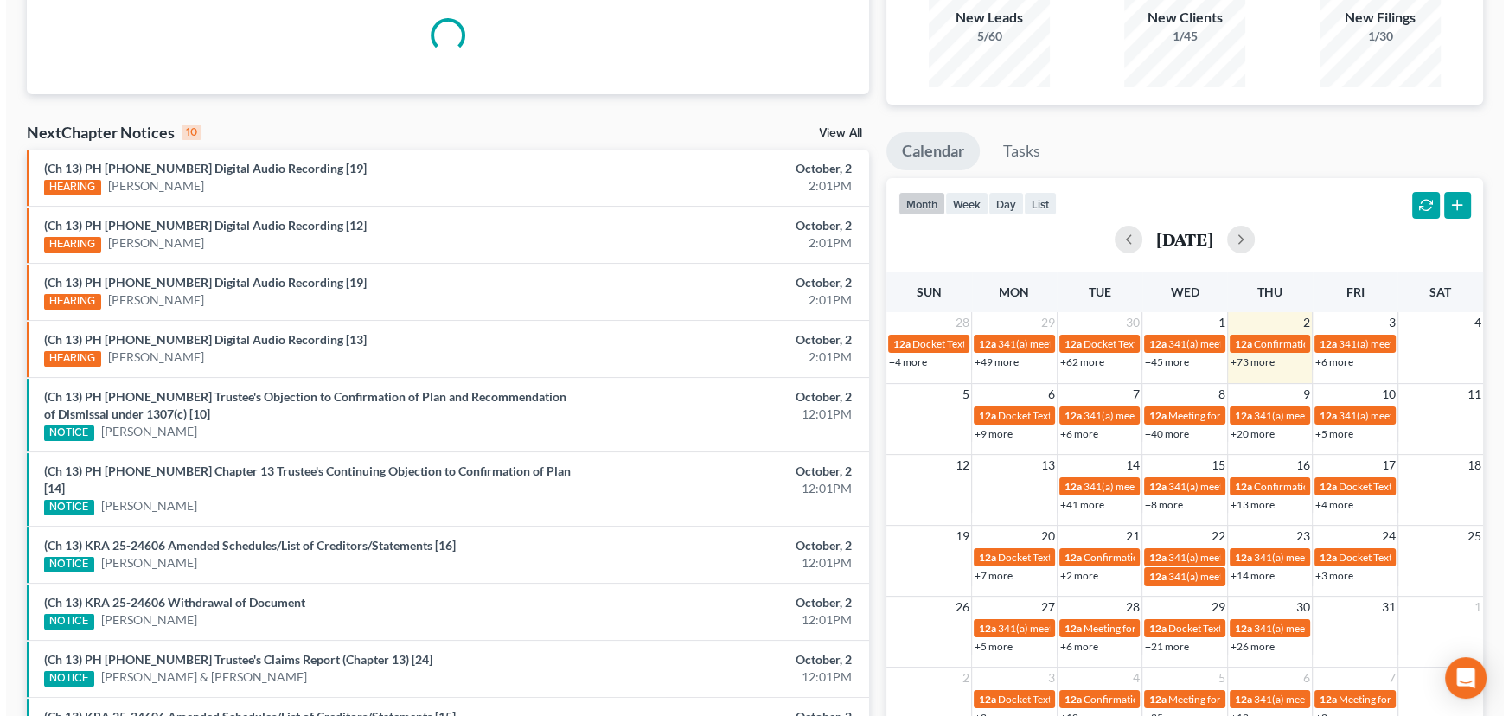
scroll to position [235, 0]
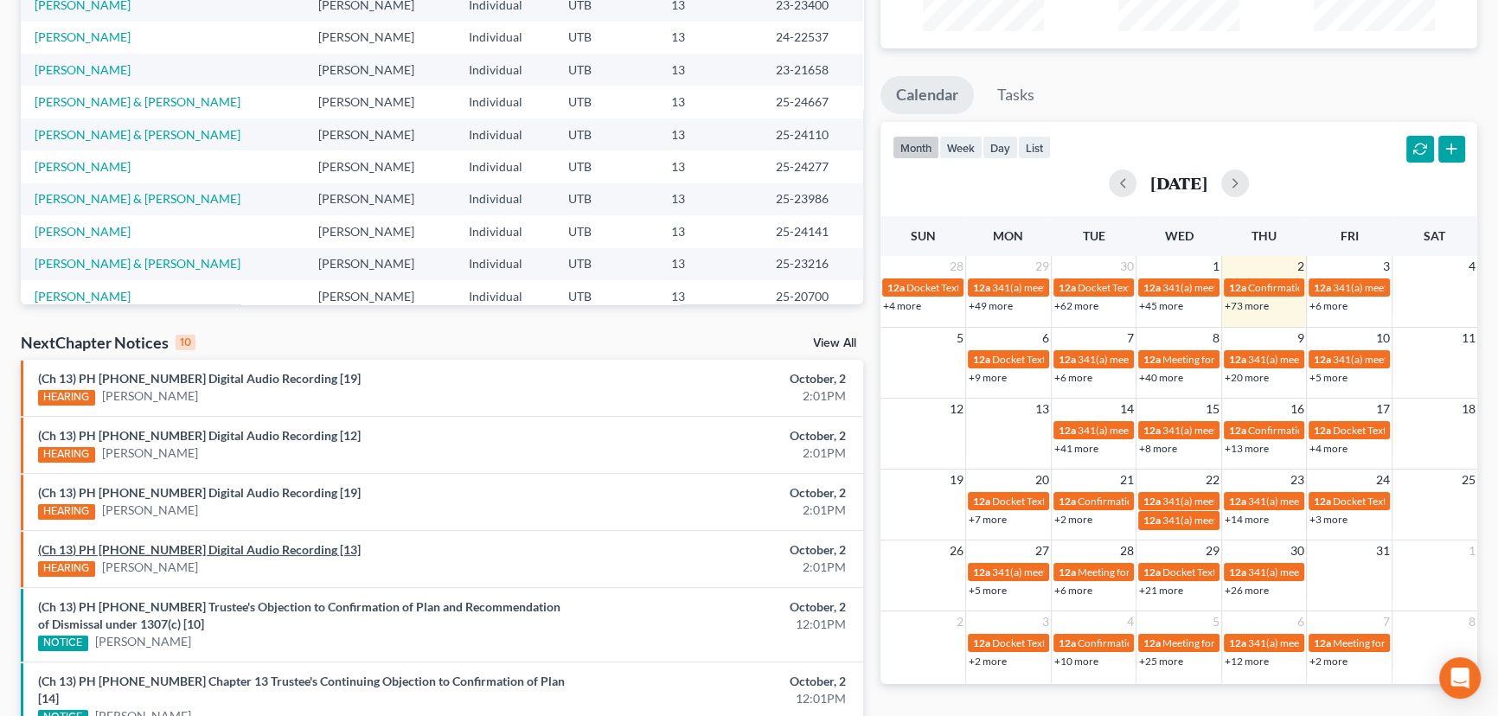
click at [202, 547] on link "(Ch 13) PH 25-24277 Digital Audio Recording [13]" at bounding box center [199, 549] width 323 height 15
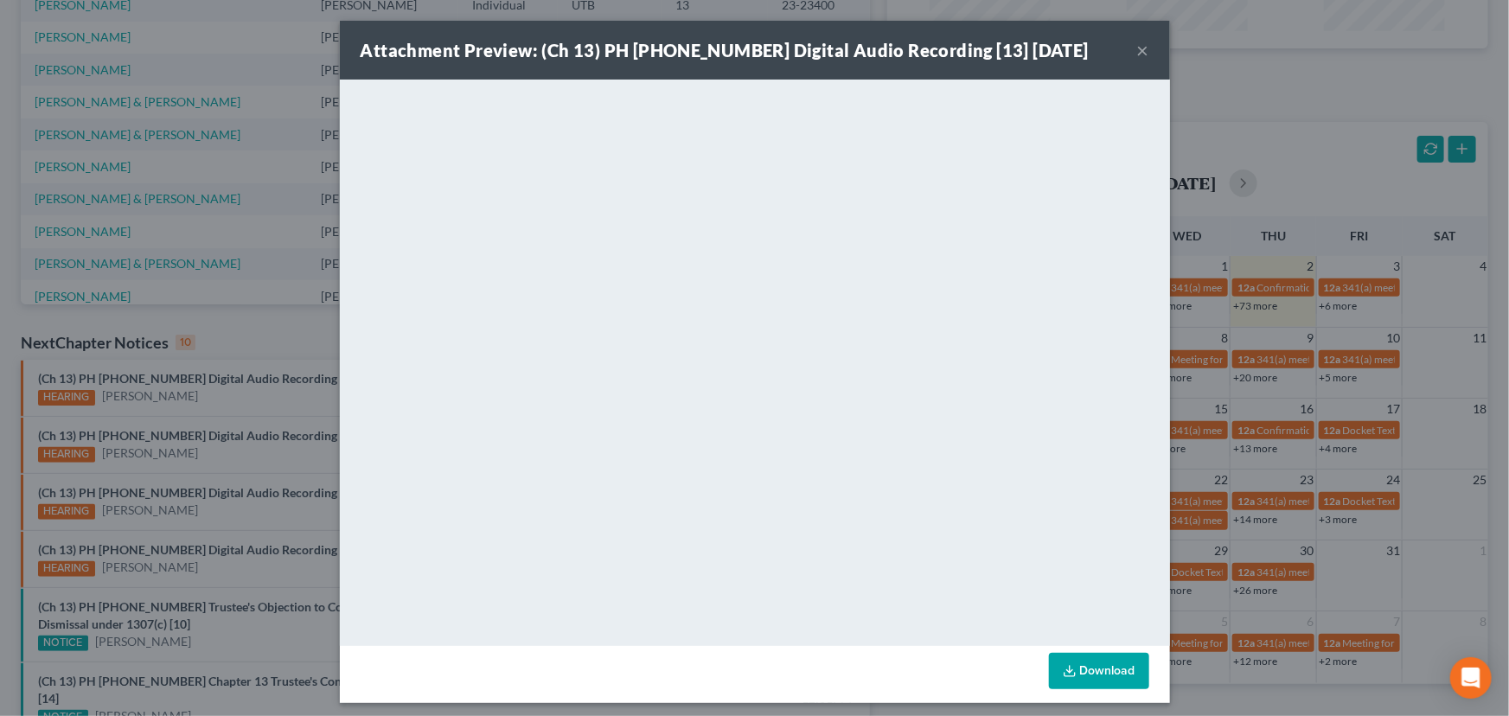
drag, startPoint x: 202, startPoint y: 537, endPoint x: 216, endPoint y: 519, distance: 22.8
click at [202, 537] on div "Attachment Preview: (Ch 13) PH 25-24277 Digital Audio Recording [13] 10/02/2025…" at bounding box center [754, 358] width 1509 height 716
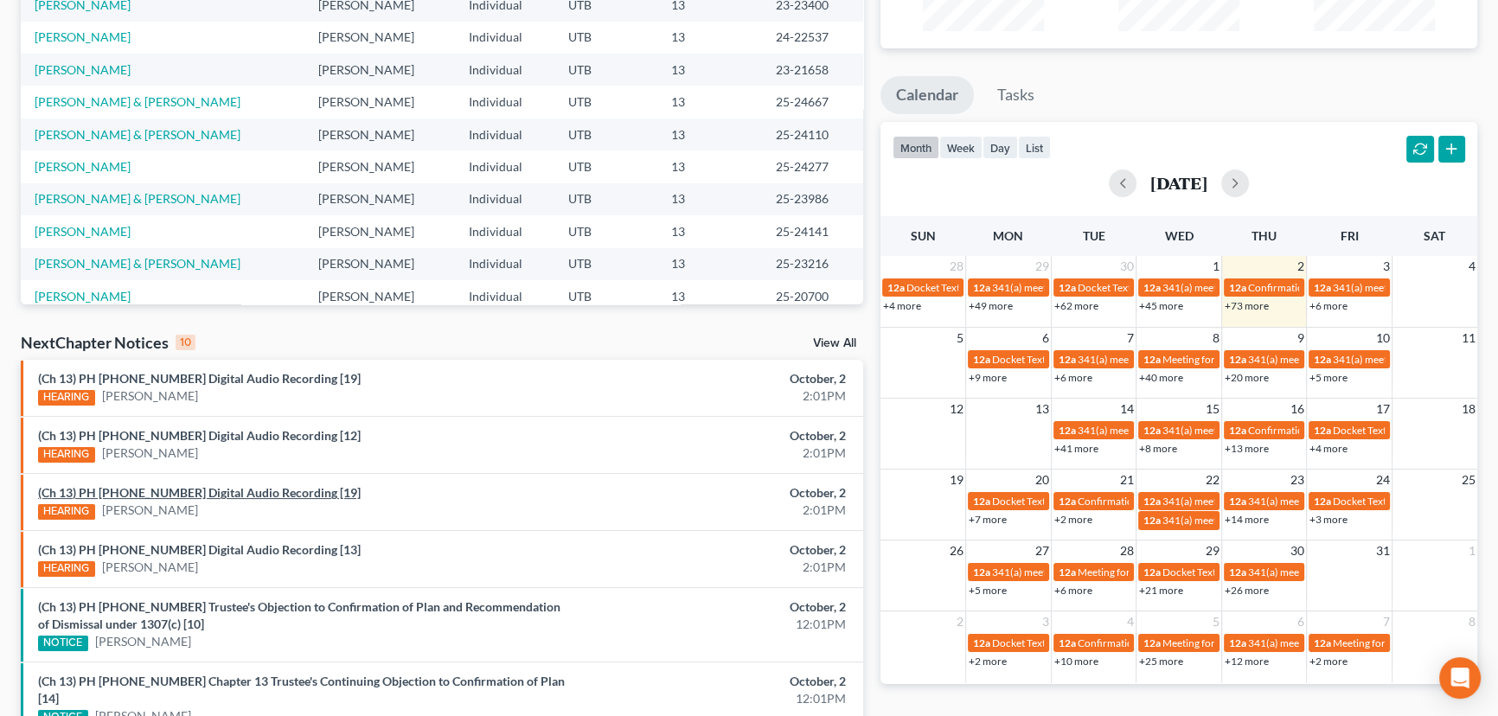
click at [225, 493] on link "(Ch 13) PH 25-24271 Digital Audio Recording [19]" at bounding box center [199, 492] width 323 height 15
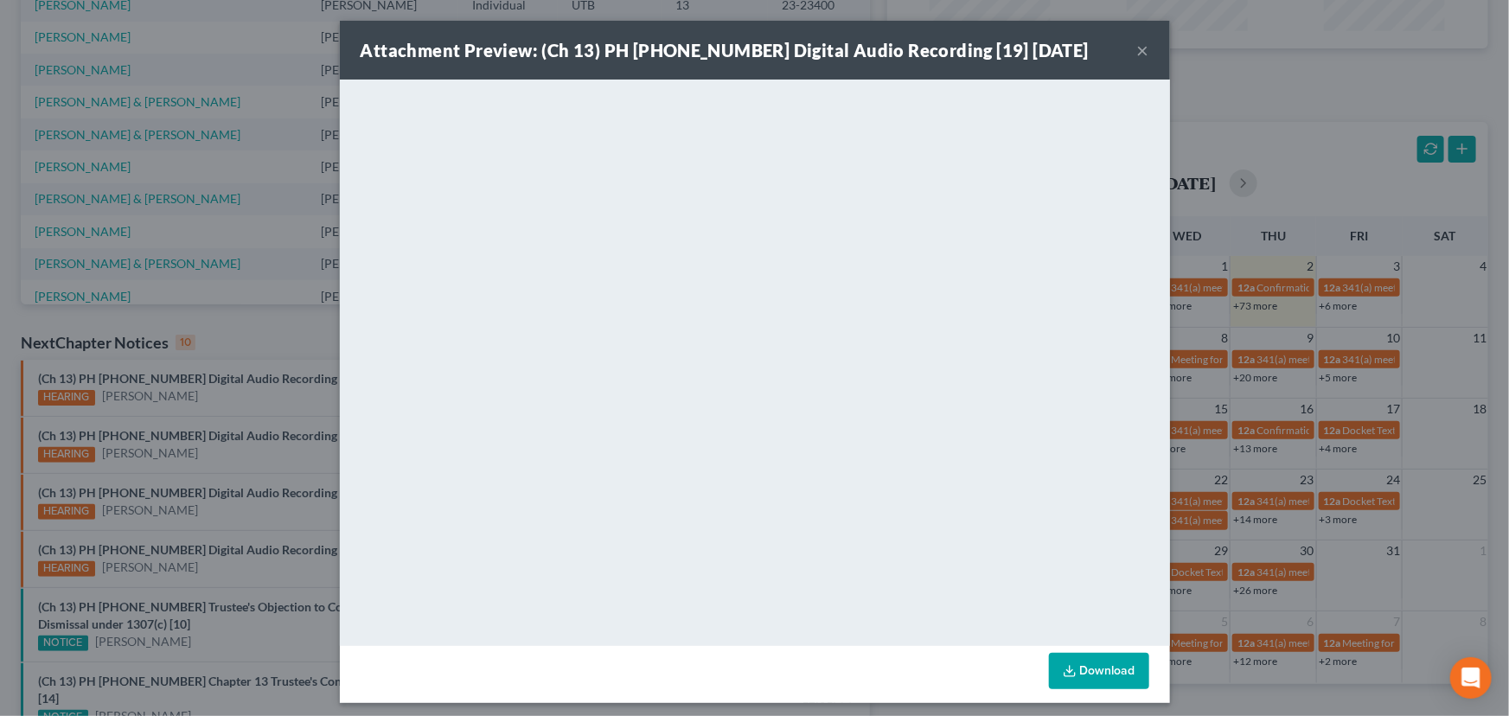
drag, startPoint x: 223, startPoint y: 471, endPoint x: 223, endPoint y: 449, distance: 22.5
click at [223, 471] on div "Attachment Preview: (Ch 13) PH 25-24271 Digital Audio Recording [19] 10/02/2025…" at bounding box center [754, 358] width 1509 height 716
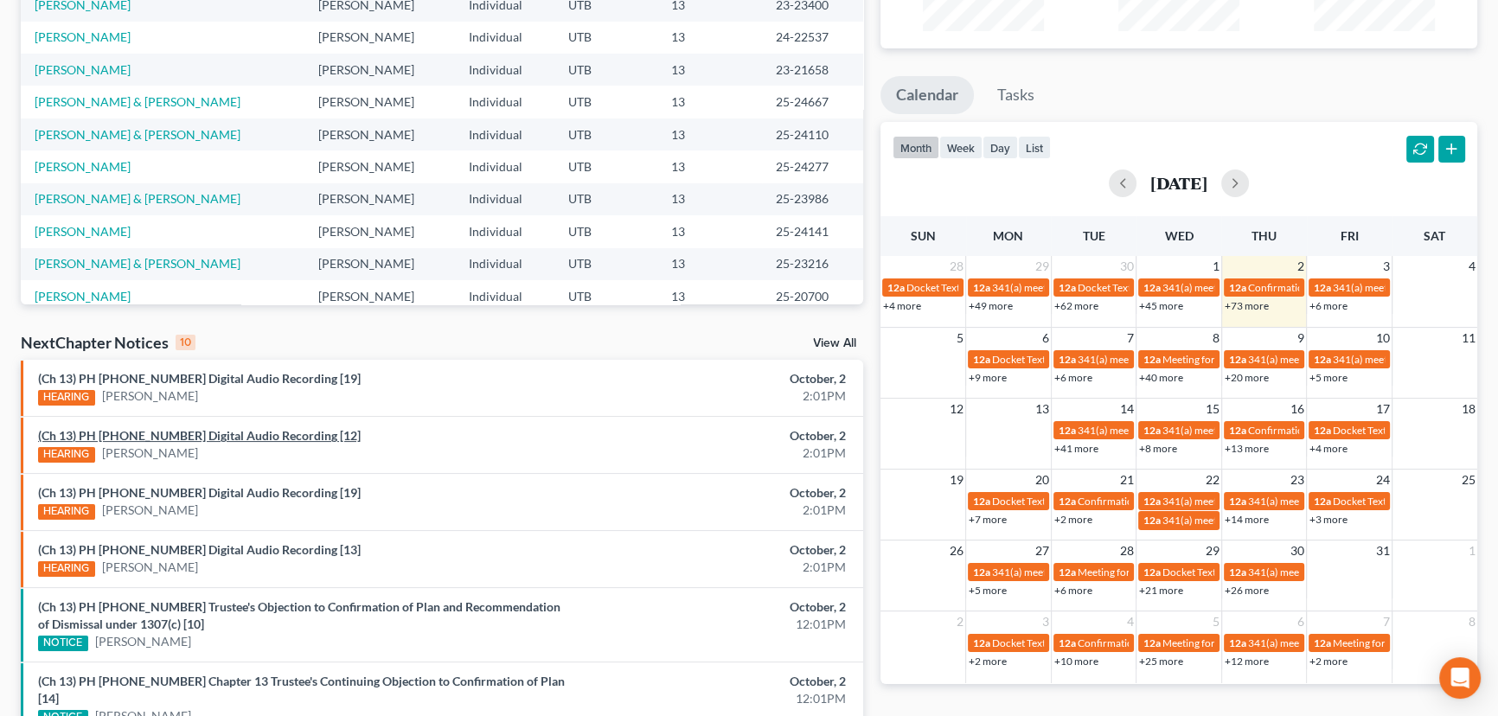
click at [216, 436] on link "(Ch 13) PH 25-24239 Digital Audio Recording [12]" at bounding box center [199, 435] width 323 height 15
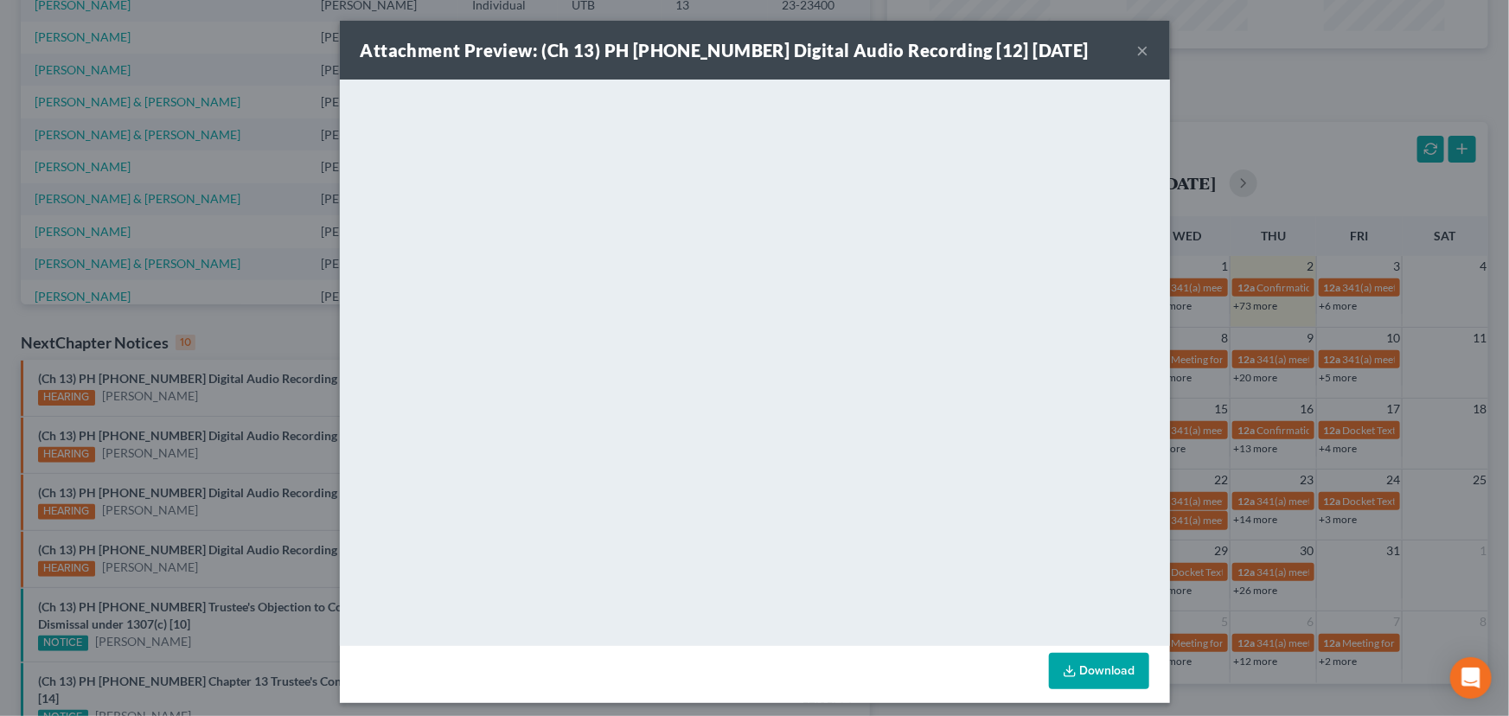
click at [213, 414] on div "Attachment Preview: (Ch 13) PH 25-24239 Digital Audio Recording [12] 10/02/2025…" at bounding box center [754, 358] width 1509 height 716
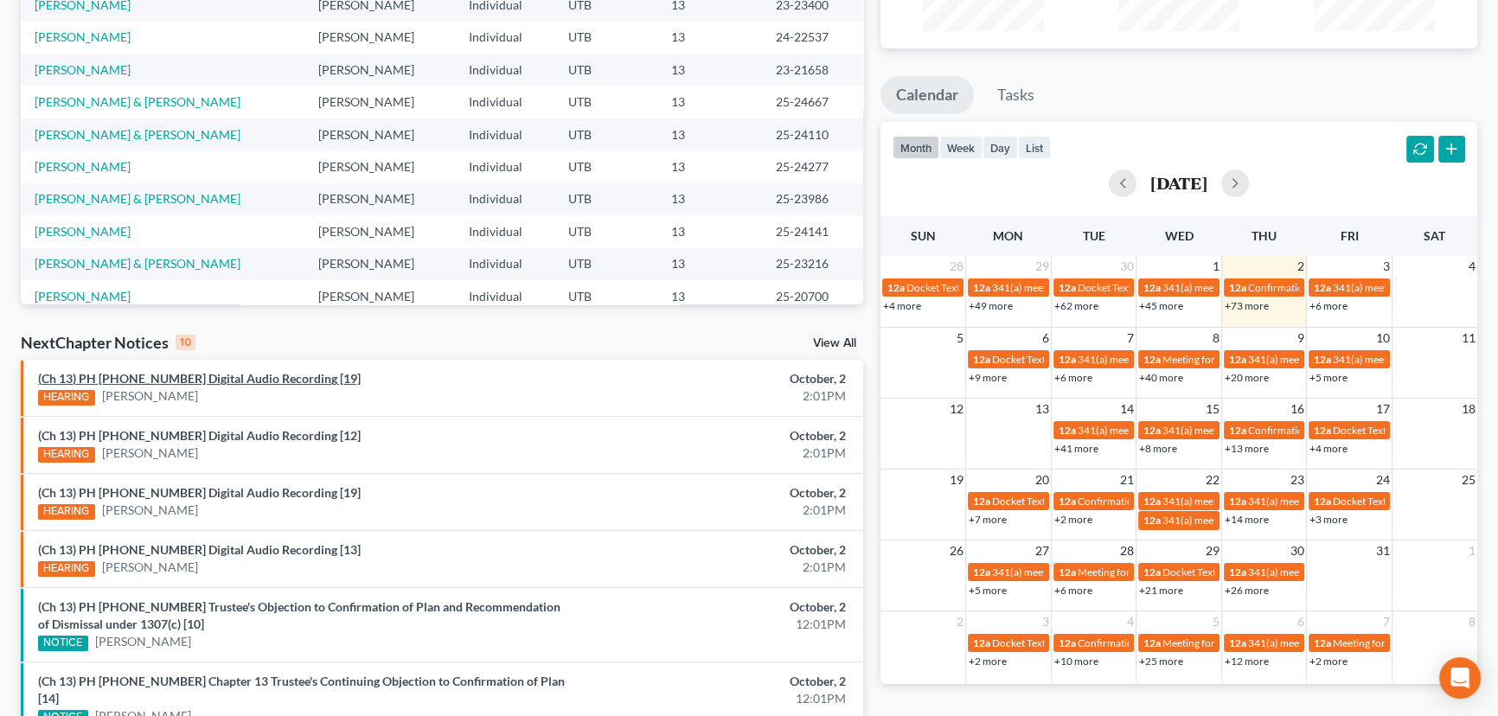
click at [215, 377] on link "(Ch 13) PH 25-24132 Digital Audio Recording [19]" at bounding box center [199, 378] width 323 height 15
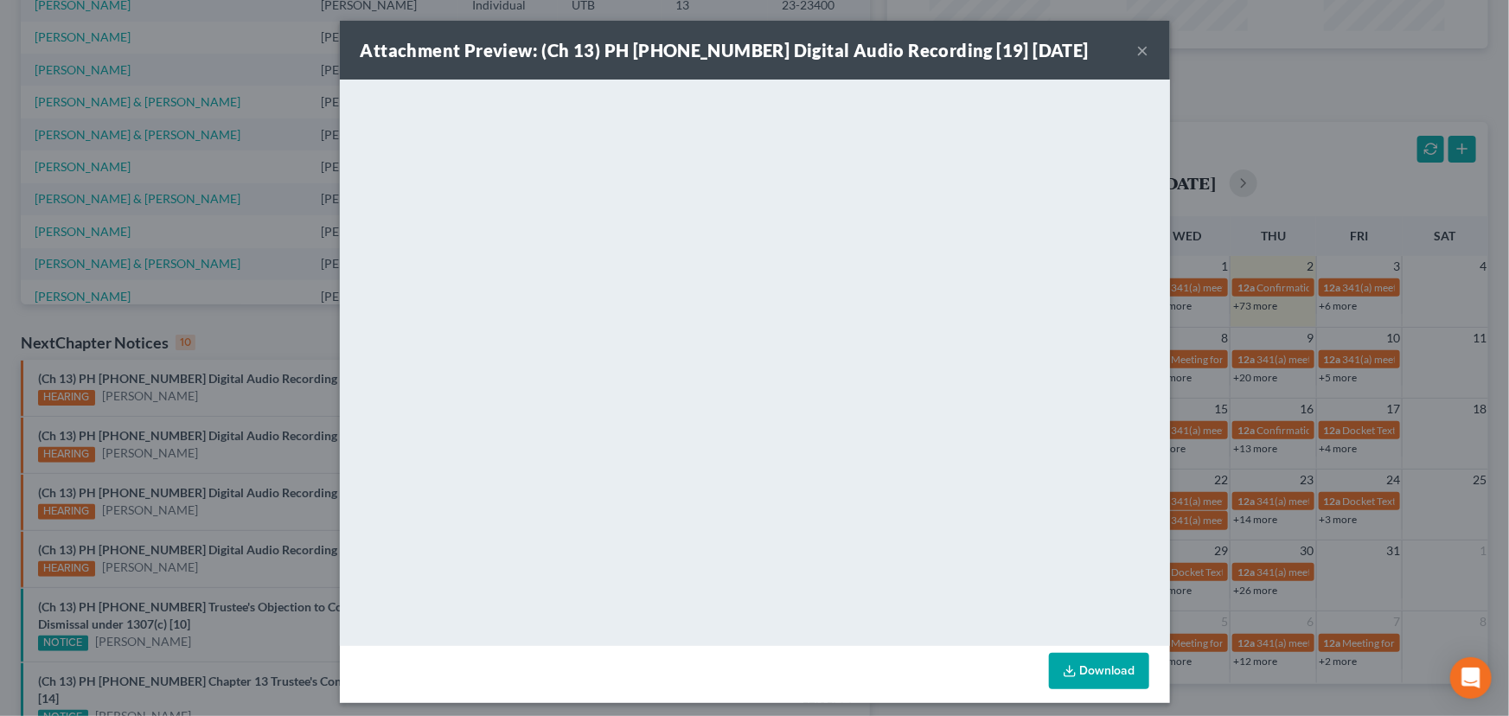
click at [214, 397] on div "Attachment Preview: (Ch 13) PH 25-24132 Digital Audio Recording [19] 10/02/2025…" at bounding box center [754, 358] width 1509 height 716
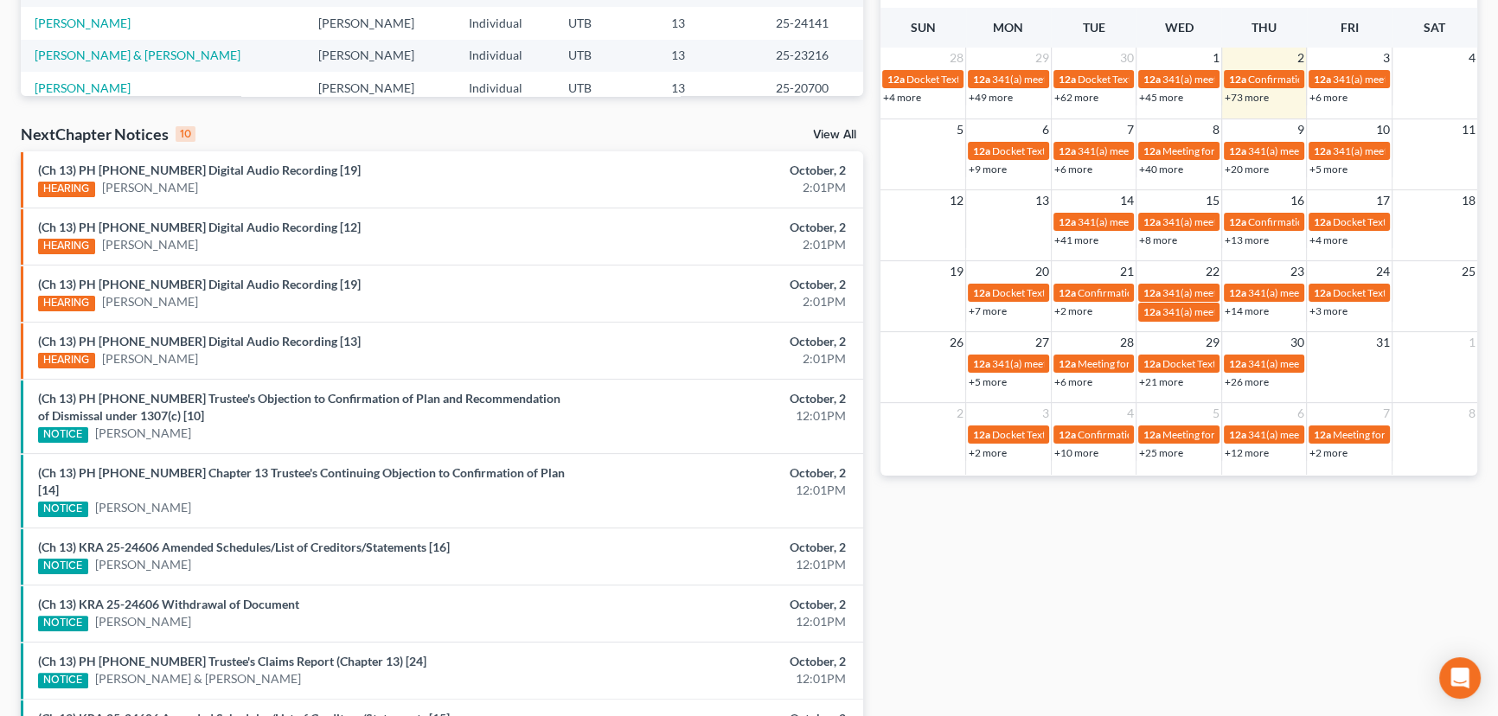
scroll to position [471, 0]
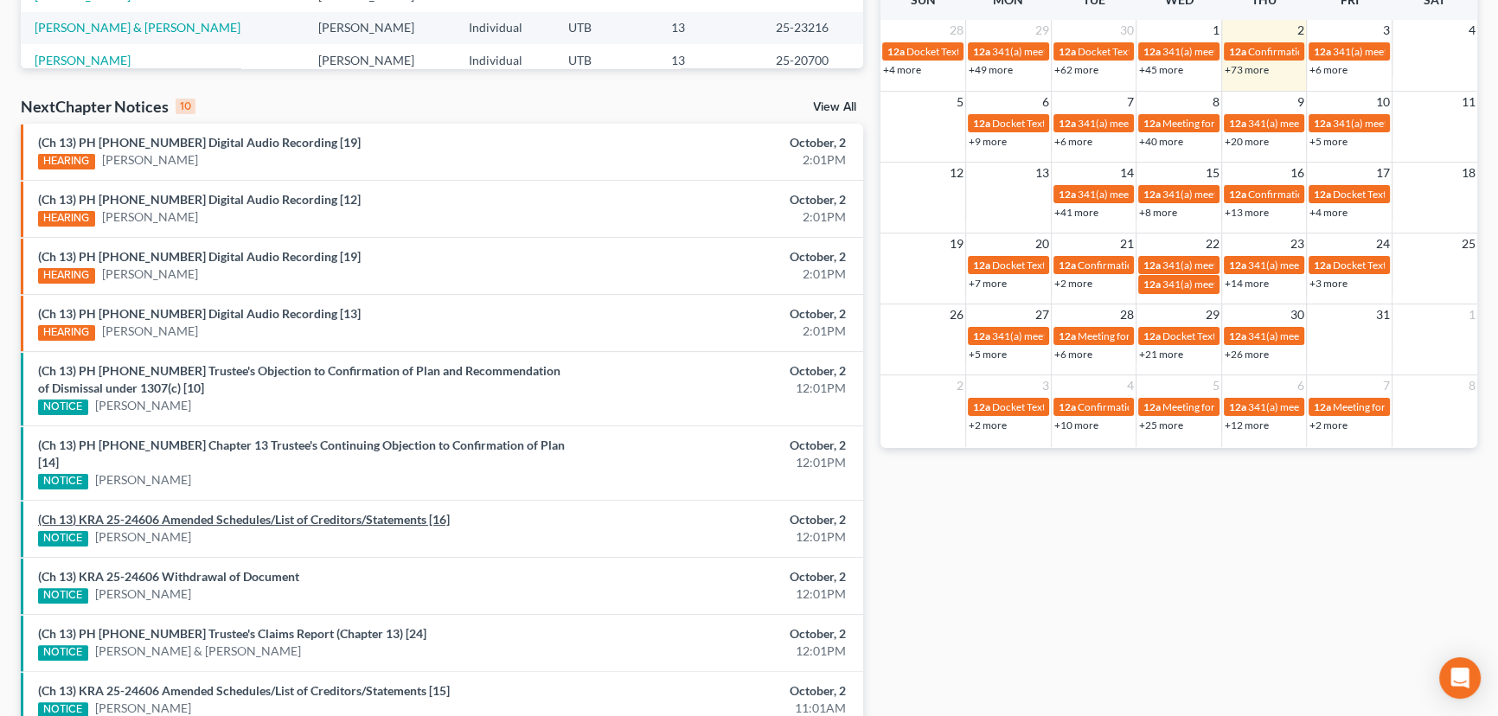
click at [190, 512] on link "(Ch 13) KRA 25-24606 Amended Schedules/List of Creditors/Statements [16]" at bounding box center [244, 519] width 412 height 15
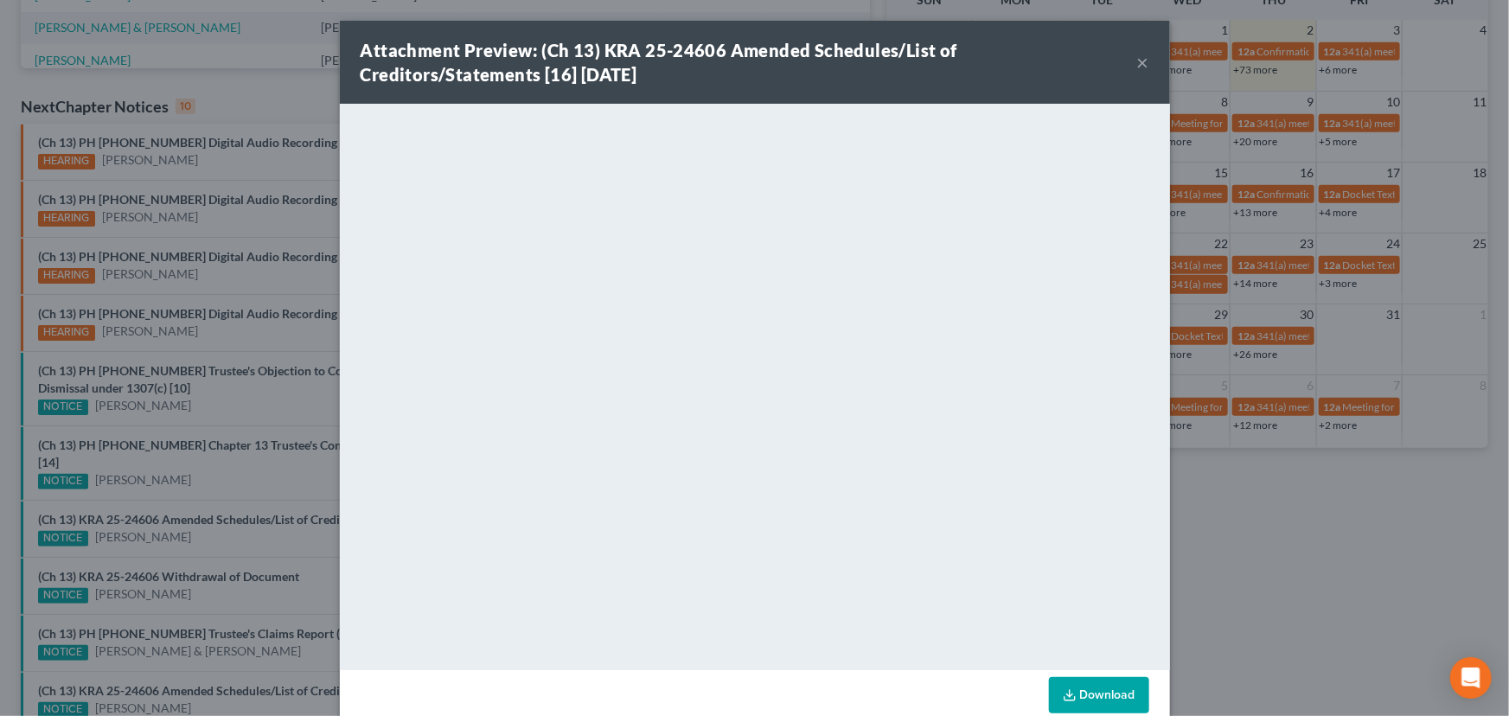
click at [191, 522] on div "Attachment Preview: (Ch 13) KRA 25-24606 Amended Schedules/List of Creditors/St…" at bounding box center [754, 358] width 1509 height 716
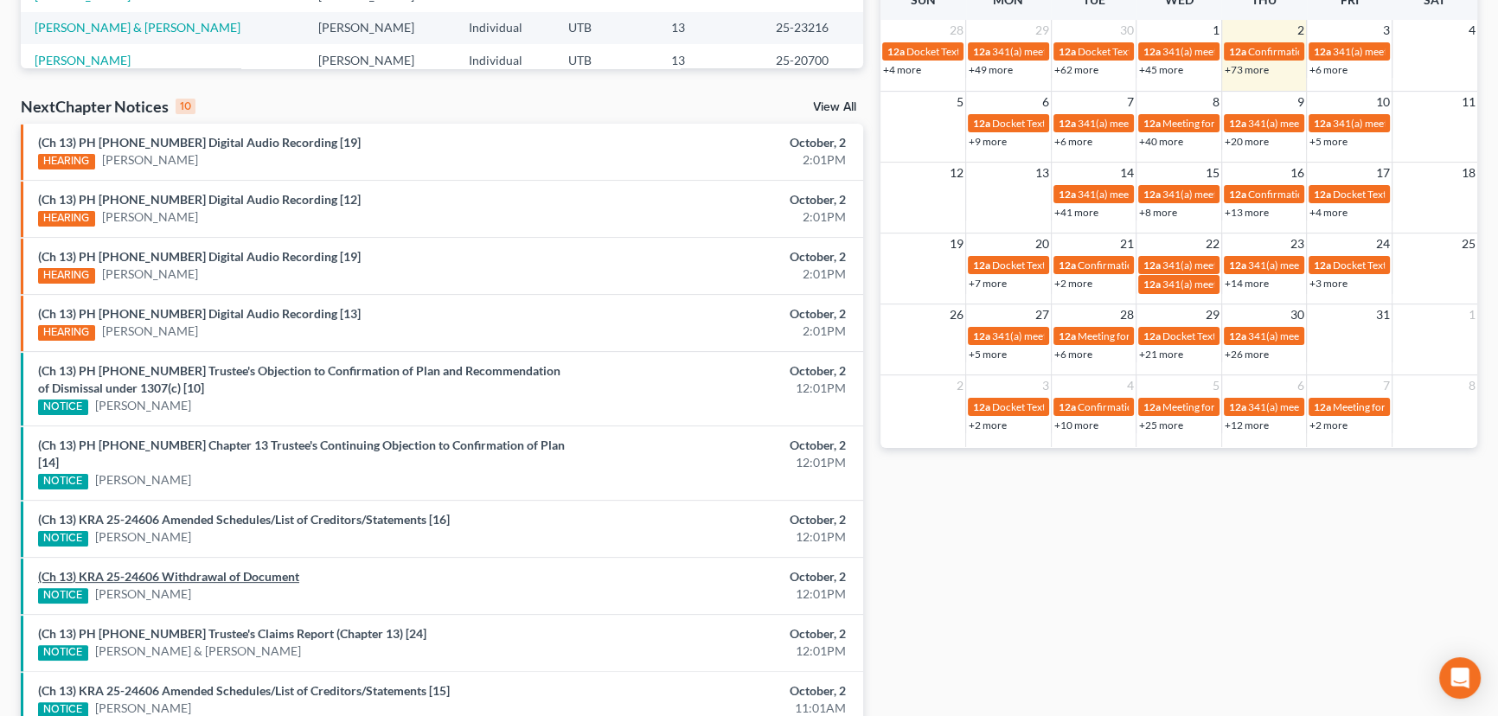
click at [193, 569] on link "(Ch 13) KRA 25-24606 Withdrawal of Document" at bounding box center [168, 576] width 261 height 15
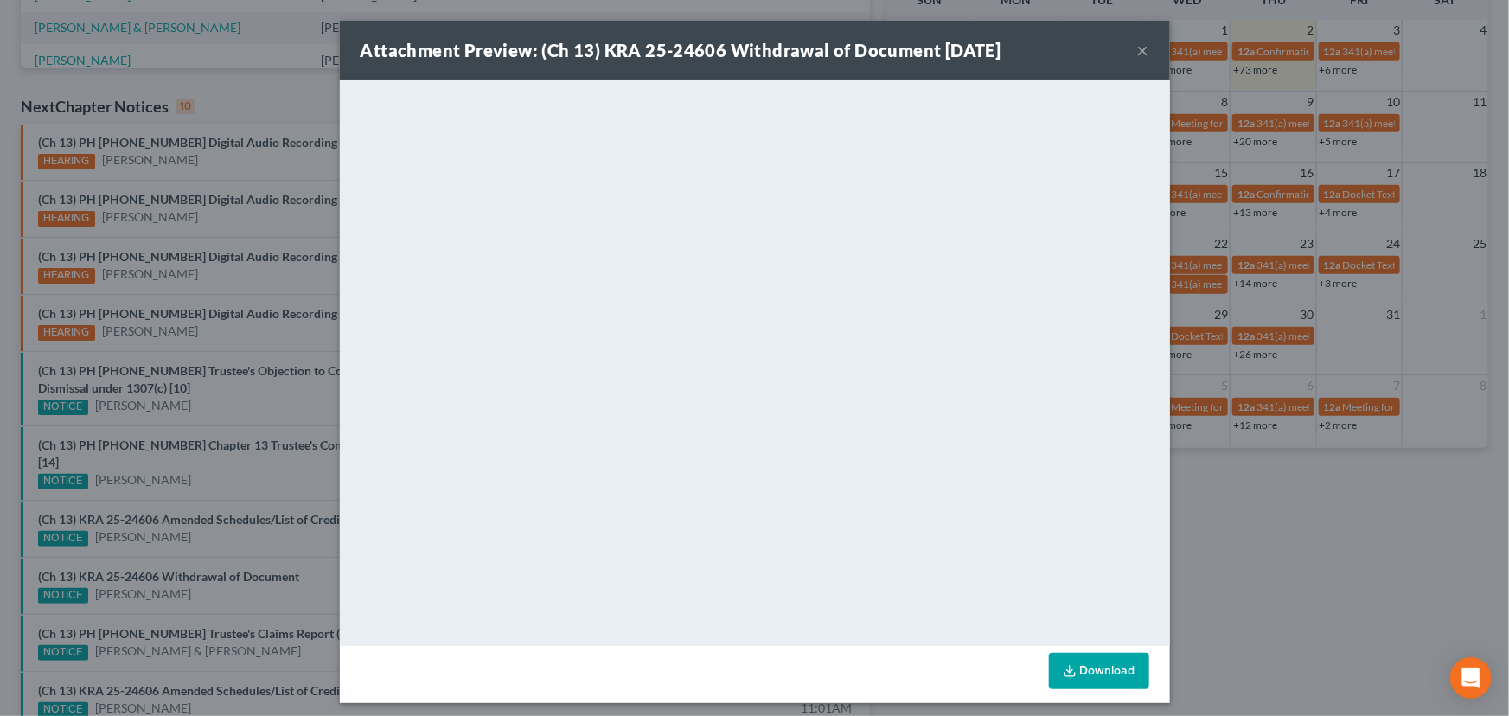
click at [189, 516] on div "Attachment Preview: (Ch 13) KRA 25-24606 Withdrawal of Document 10/02/2025 × <o…" at bounding box center [754, 358] width 1509 height 716
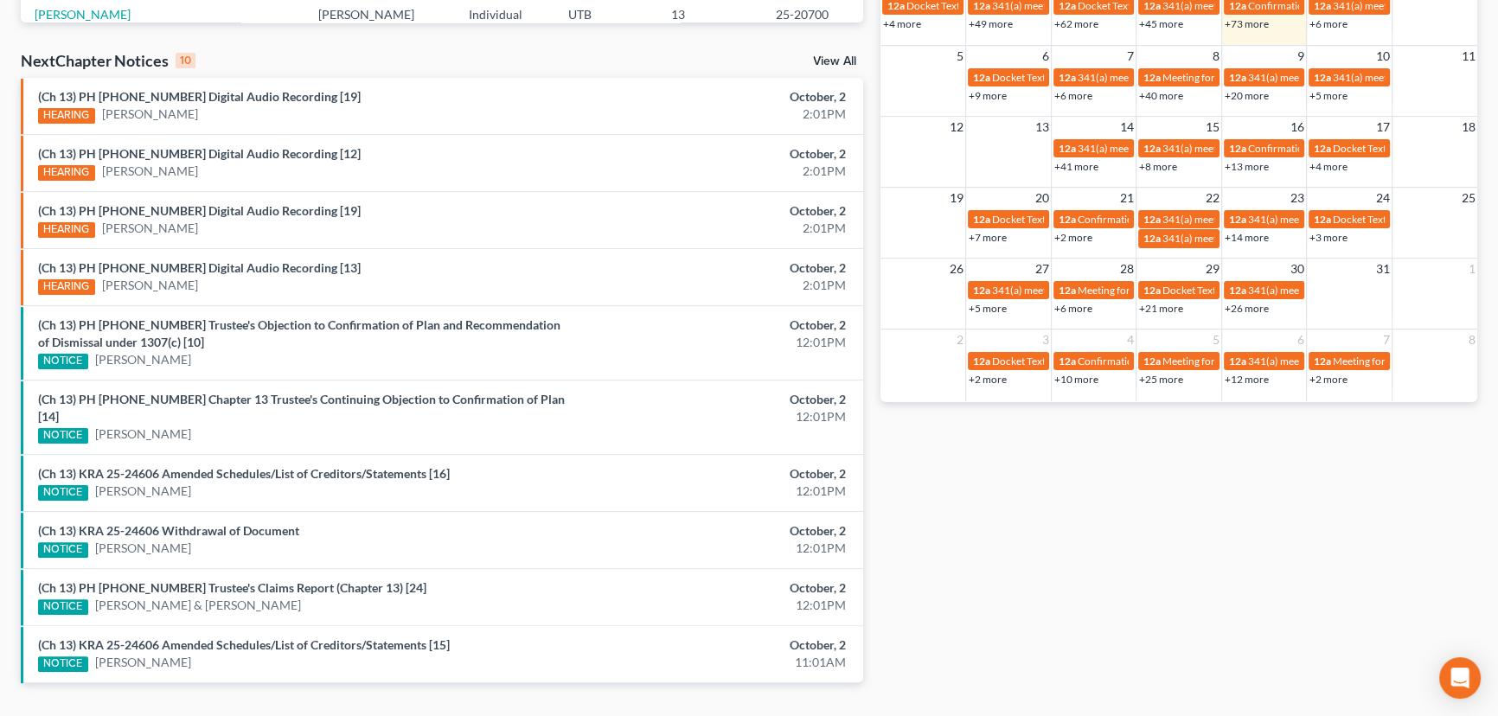
scroll to position [542, 0]
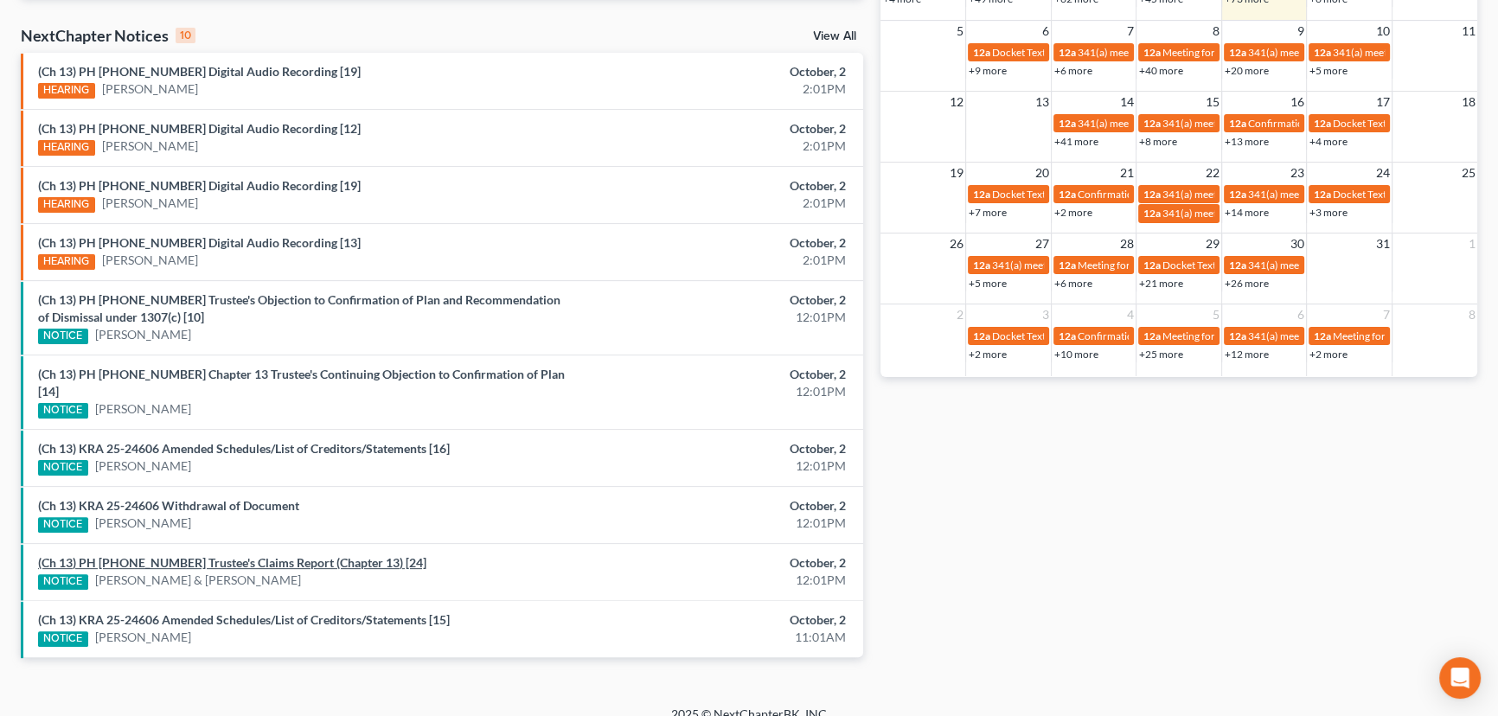
click at [223, 555] on link "(Ch 13) PH 25-20028 Trustee's Claims Report (Chapter 13) [24]" at bounding box center [232, 562] width 388 height 15
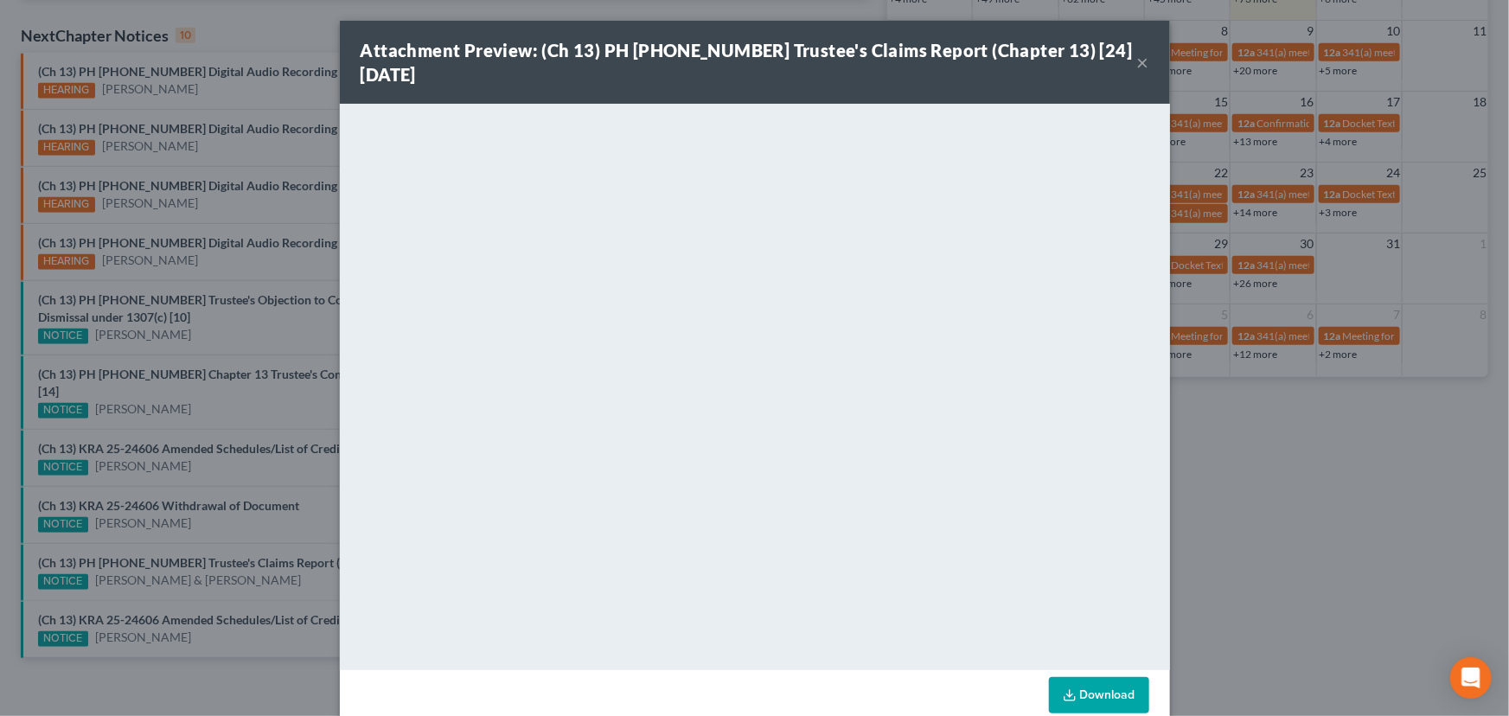
click at [211, 579] on div "Attachment Preview: (Ch 13) PH 25-20028 Trustee's Claims Report (Chapter 13) [2…" at bounding box center [754, 358] width 1509 height 716
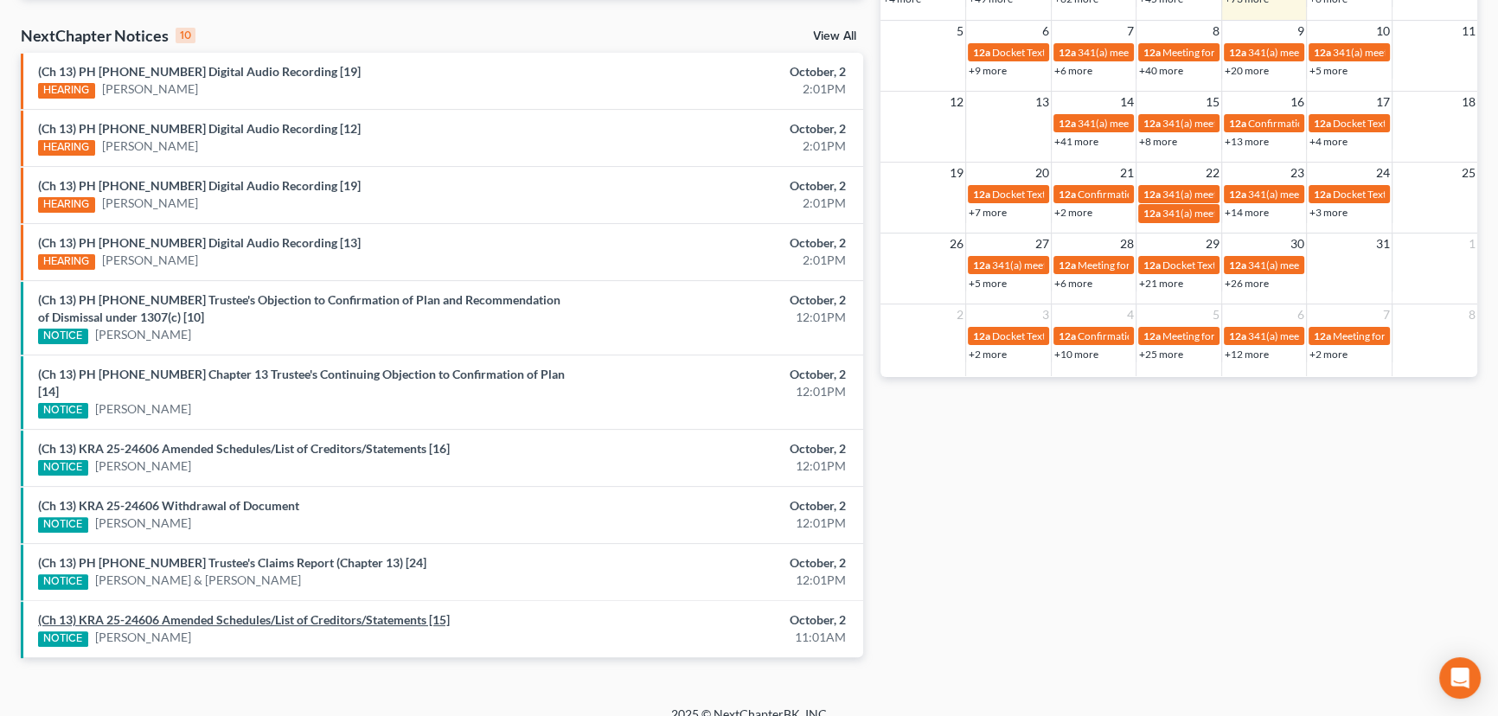
click at [214, 612] on link "(Ch 13) KRA 25-24606 Amended Schedules/List of Creditors/Statements [15]" at bounding box center [244, 619] width 412 height 15
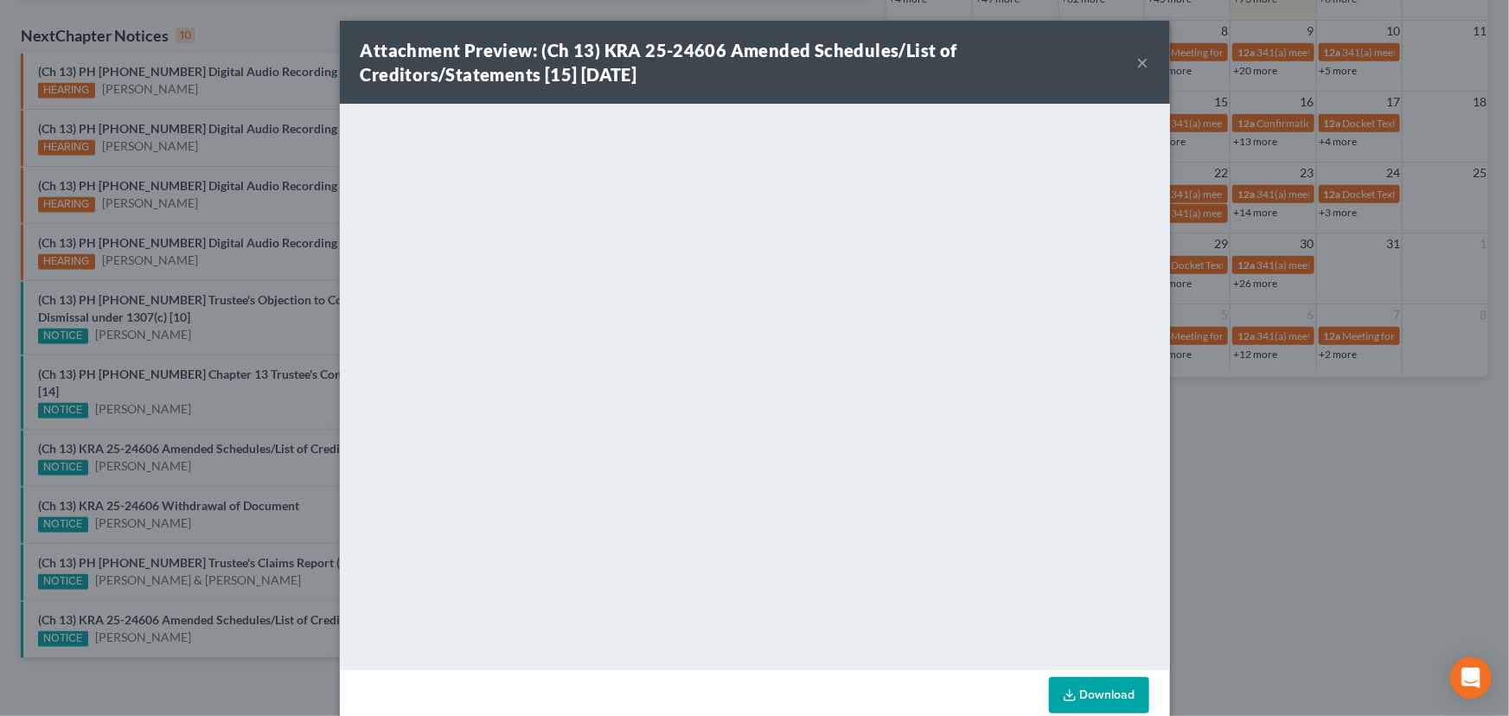
click at [198, 580] on div "Attachment Preview: (Ch 13) KRA 25-24606 Amended Schedules/List of Creditors/St…" at bounding box center [754, 358] width 1509 height 716
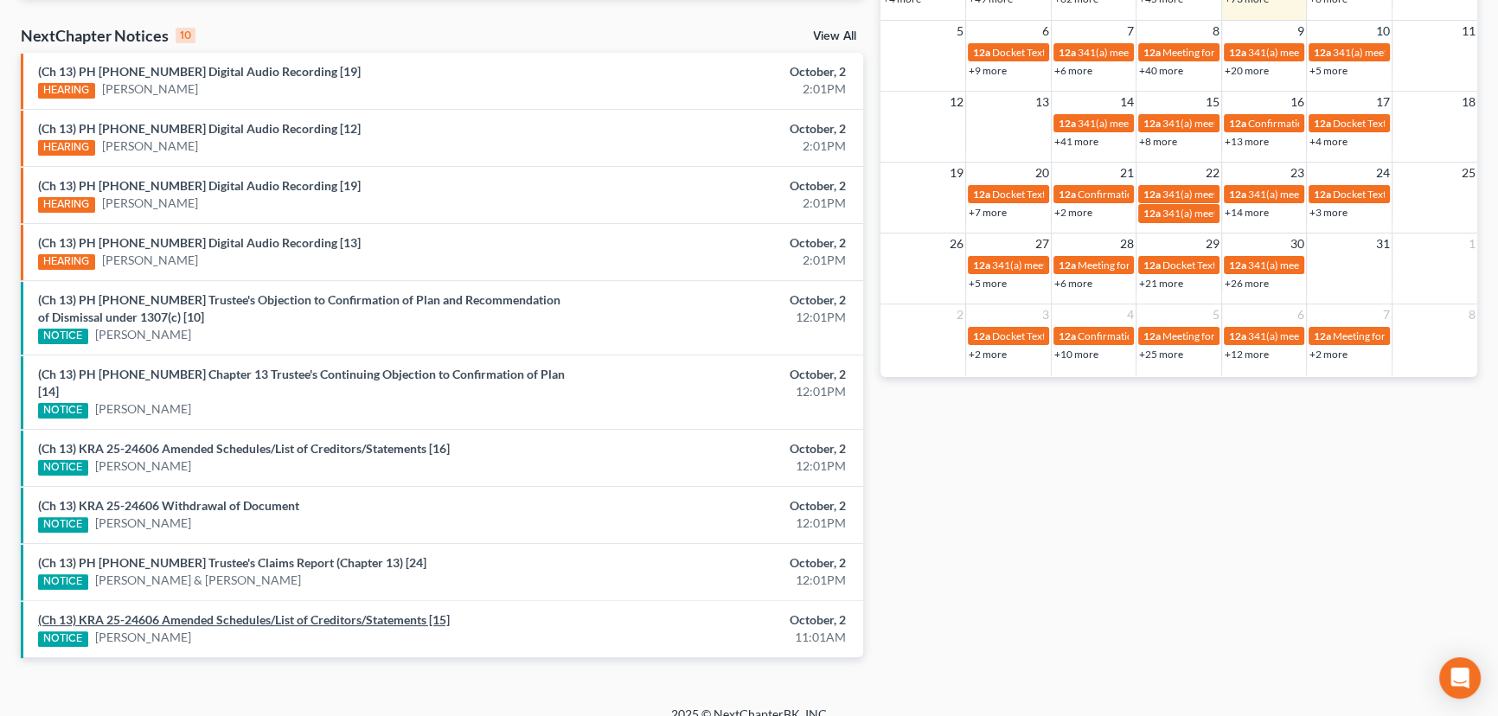
click at [201, 612] on link "(Ch 13) KRA 25-24606 Amended Schedules/List of Creditors/Statements [15]" at bounding box center [244, 619] width 412 height 15
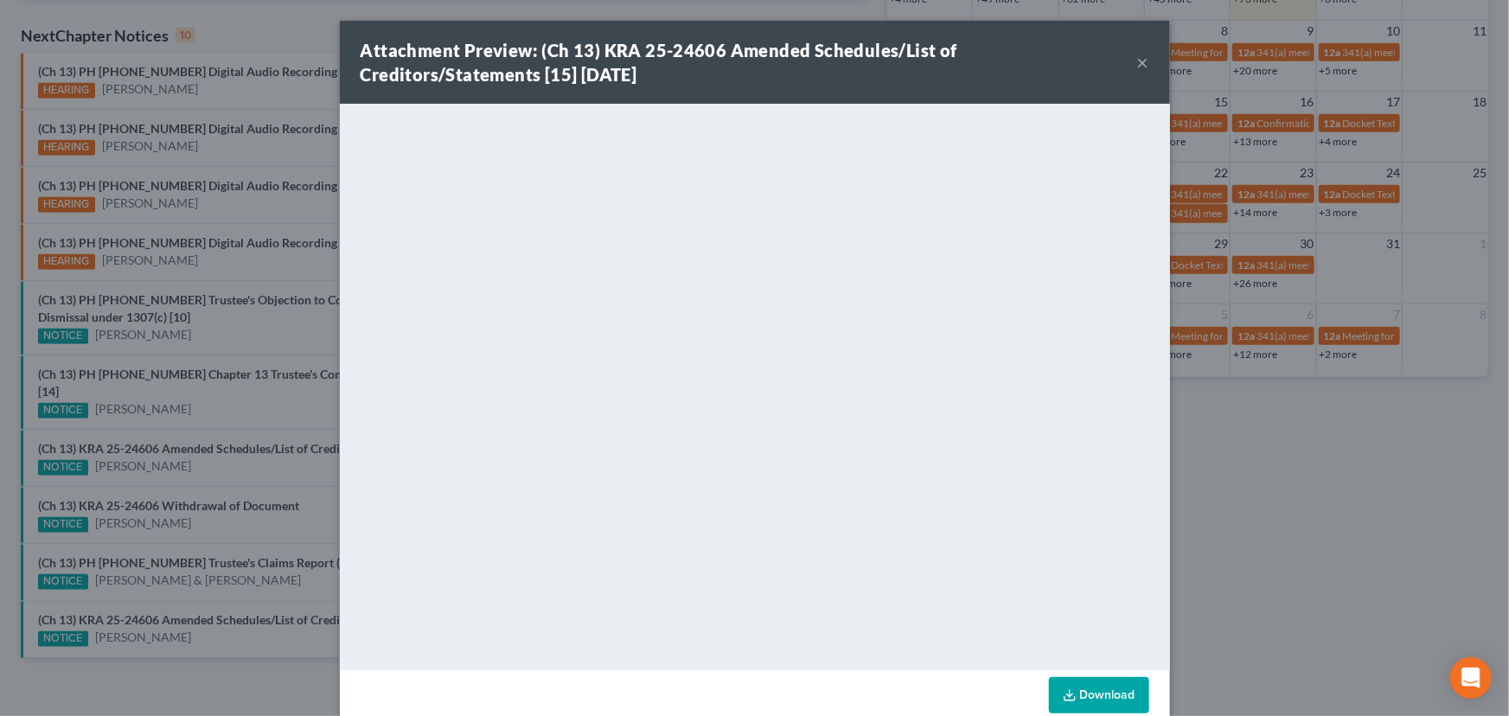
drag, startPoint x: 201, startPoint y: 598, endPoint x: 198, endPoint y: 568, distance: 30.5
click at [192, 585] on div "Attachment Preview: (Ch 13) KRA 25-24606 Amended Schedules/List of Creditors/St…" at bounding box center [754, 358] width 1509 height 716
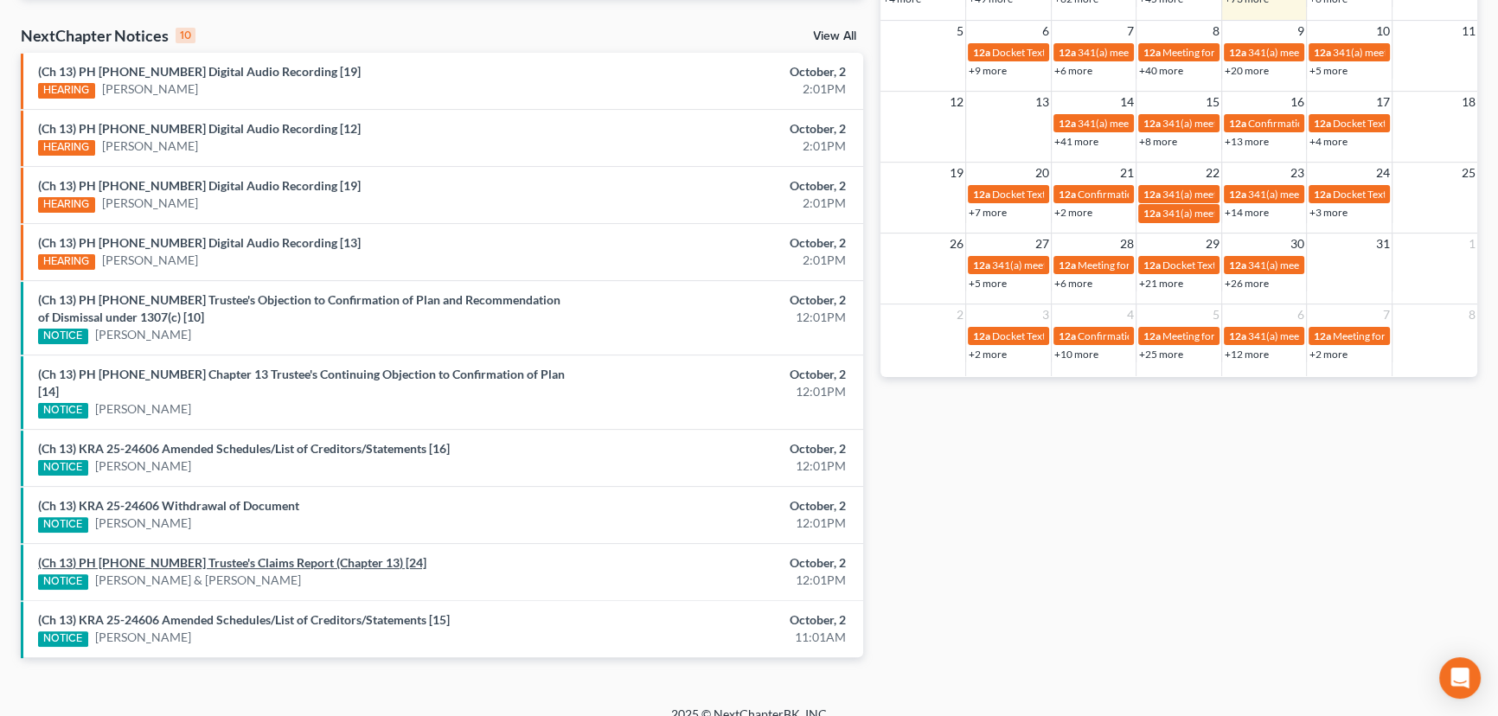
click at [202, 555] on link "(Ch 13) PH 25-20028 Trustee's Claims Report (Chapter 13) [24]" at bounding box center [232, 562] width 388 height 15
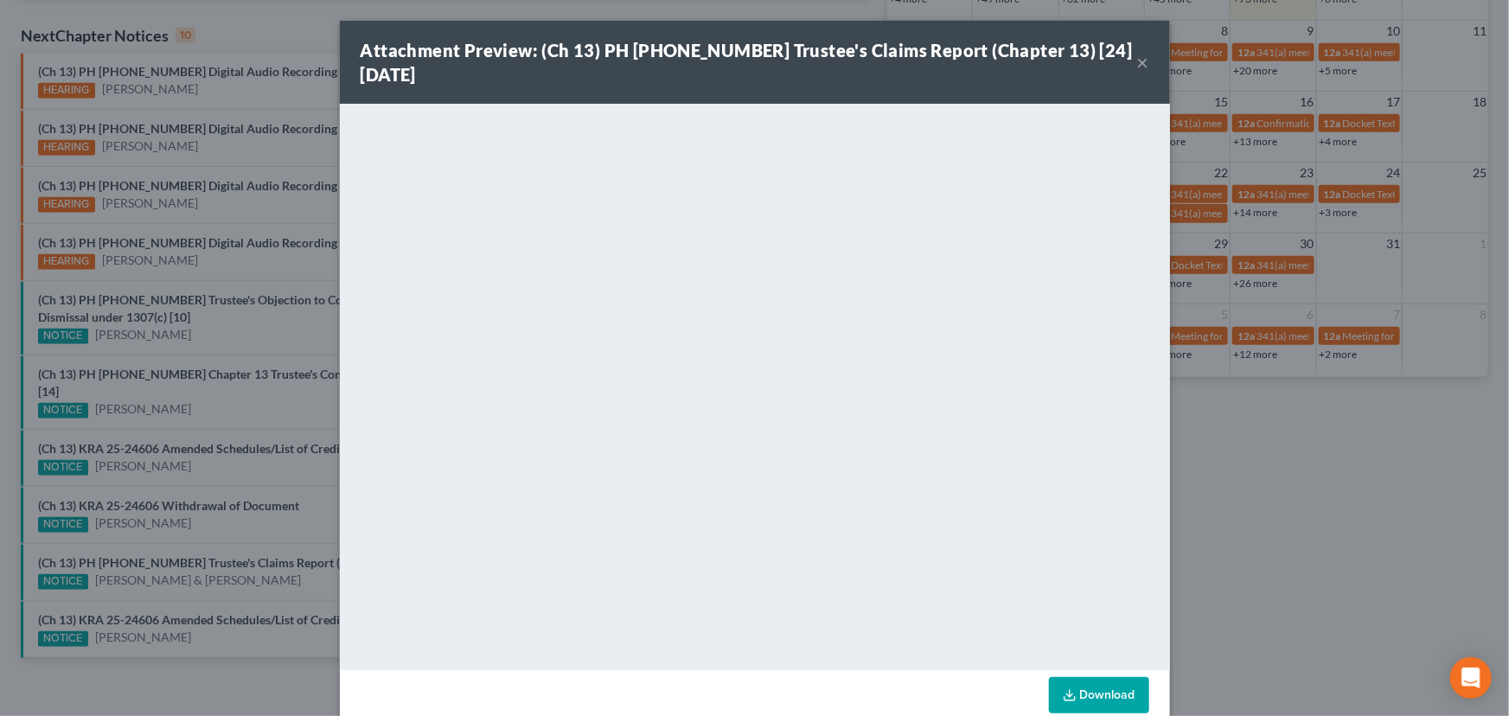
drag, startPoint x: 193, startPoint y: 509, endPoint x: 201, endPoint y: 498, distance: 13.7
click at [193, 509] on div "Attachment Preview: (Ch 13) PH 25-20028 Trustee's Claims Report (Chapter 13) [2…" at bounding box center [754, 358] width 1509 height 716
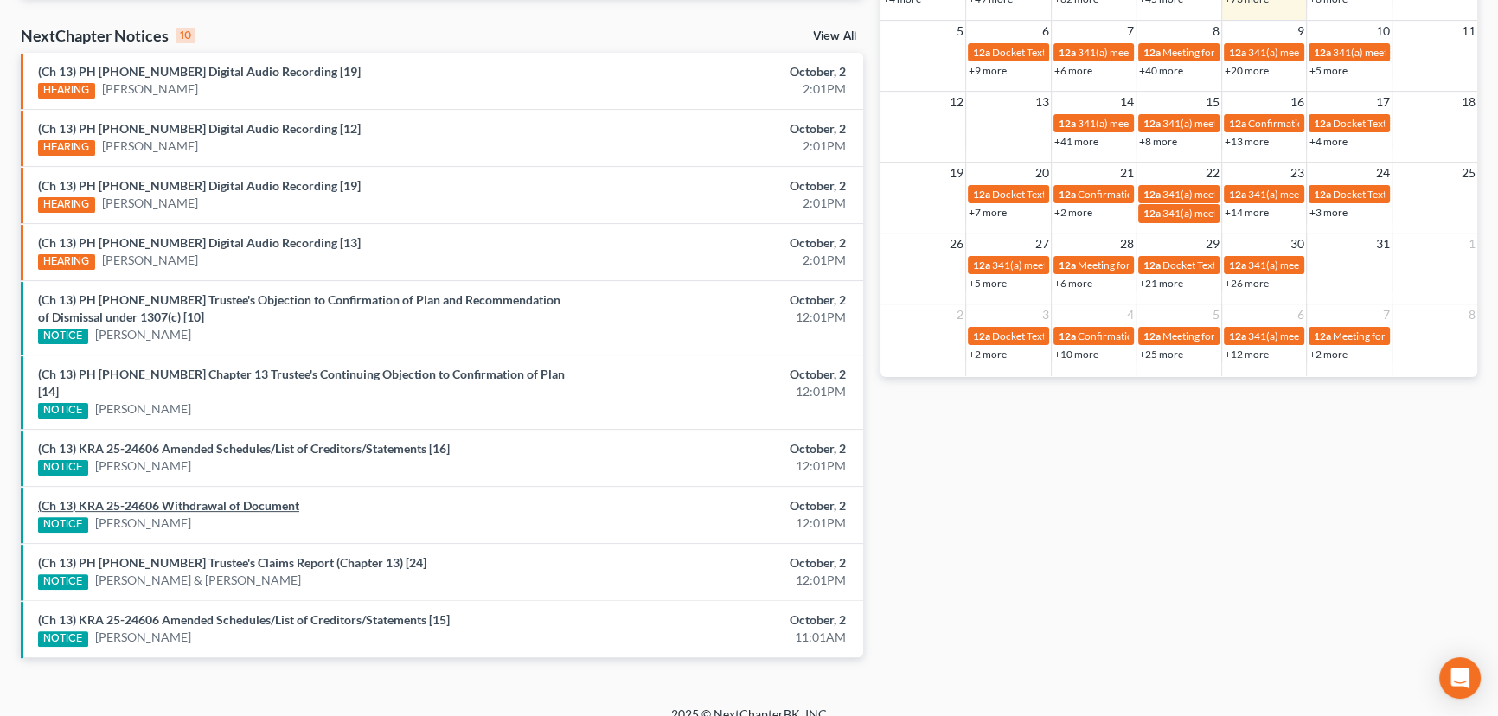
click at [200, 498] on link "(Ch 13) KRA 25-24606 Withdrawal of Document" at bounding box center [168, 505] width 261 height 15
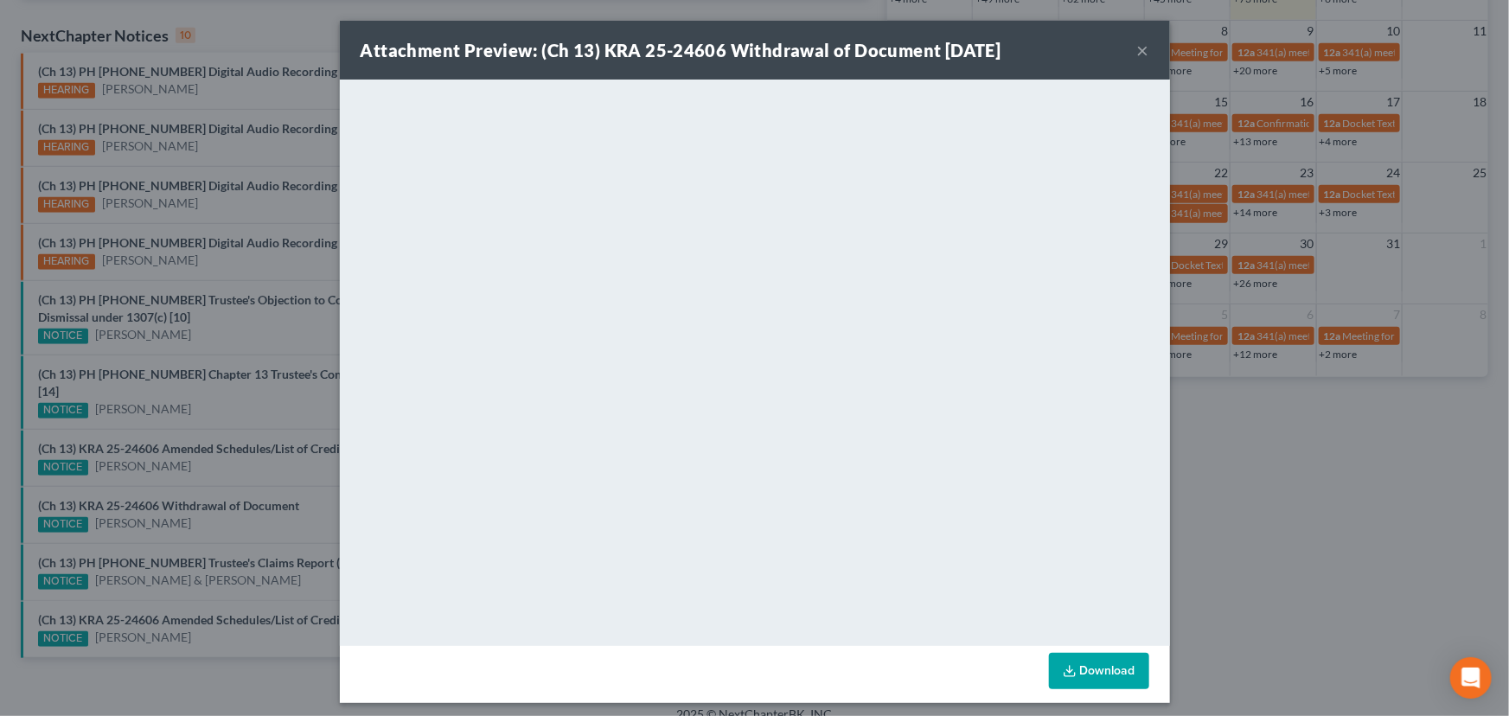
click at [207, 451] on div "Attachment Preview: (Ch 13) KRA 25-24606 Withdrawal of Document 10/02/2025 × <o…" at bounding box center [754, 358] width 1509 height 716
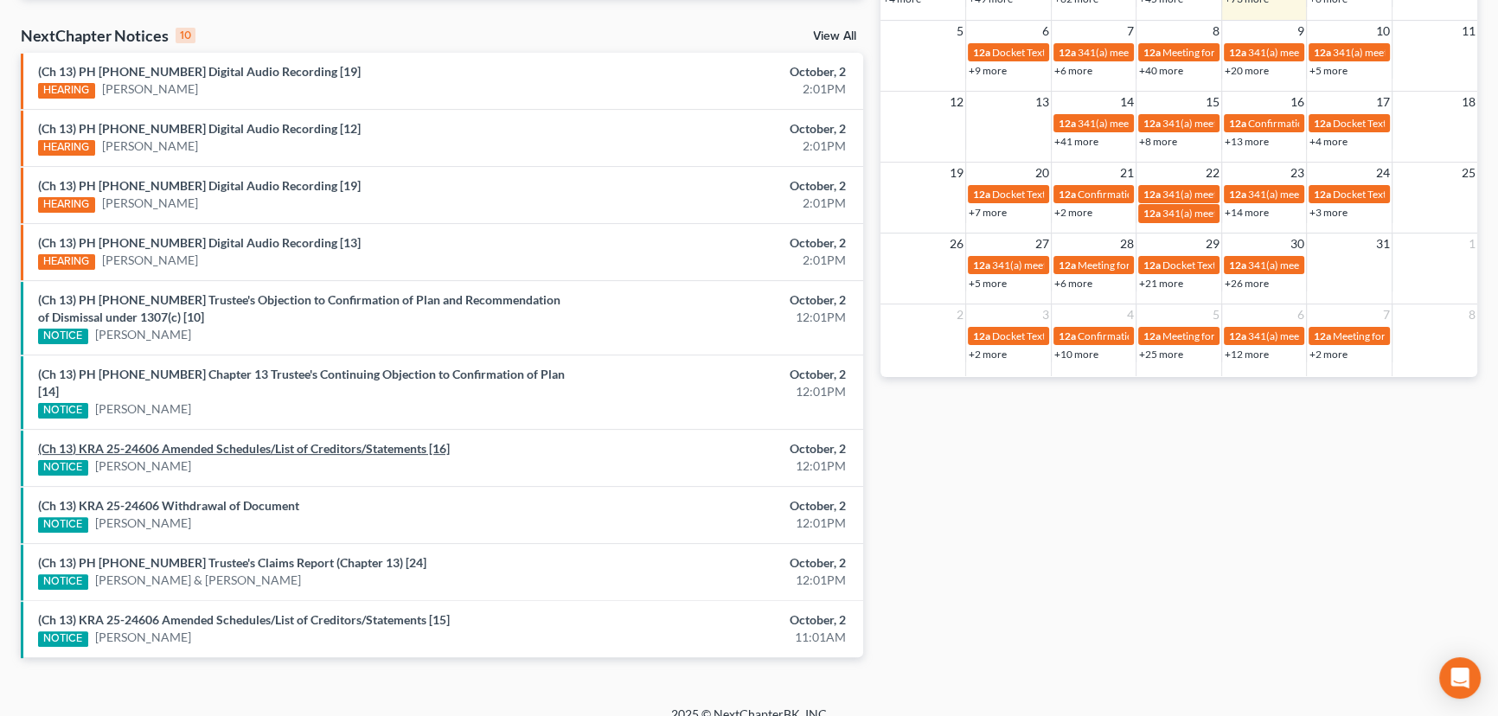
click at [207, 441] on link "(Ch 13) KRA 25-24606 Amended Schedules/List of Creditors/Statements [16]" at bounding box center [244, 448] width 412 height 15
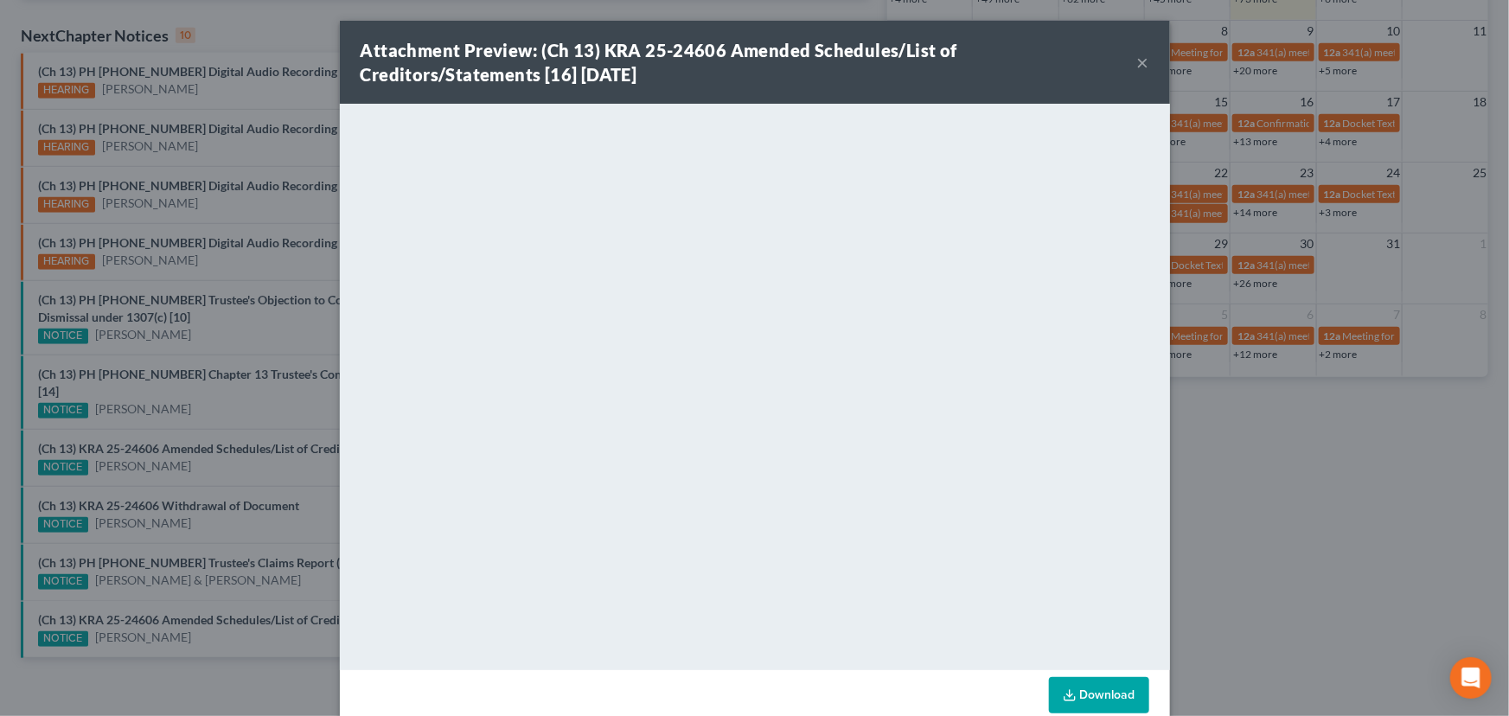
click at [245, 461] on div "Attachment Preview: (Ch 13) KRA 25-24606 Amended Schedules/List of Creditors/St…" at bounding box center [754, 358] width 1509 height 716
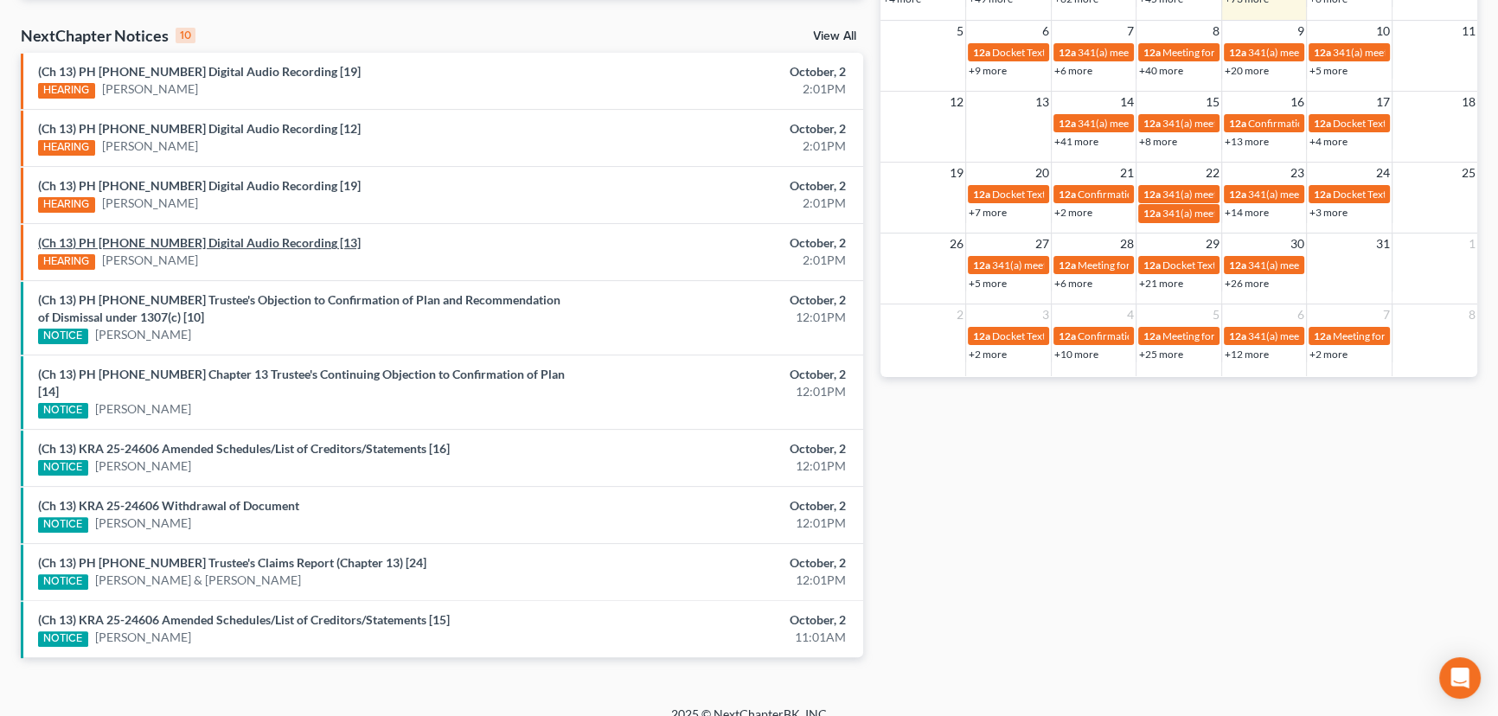
click at [216, 246] on link "(Ch 13) PH 25-24277 Digital Audio Recording [13]" at bounding box center [199, 242] width 323 height 15
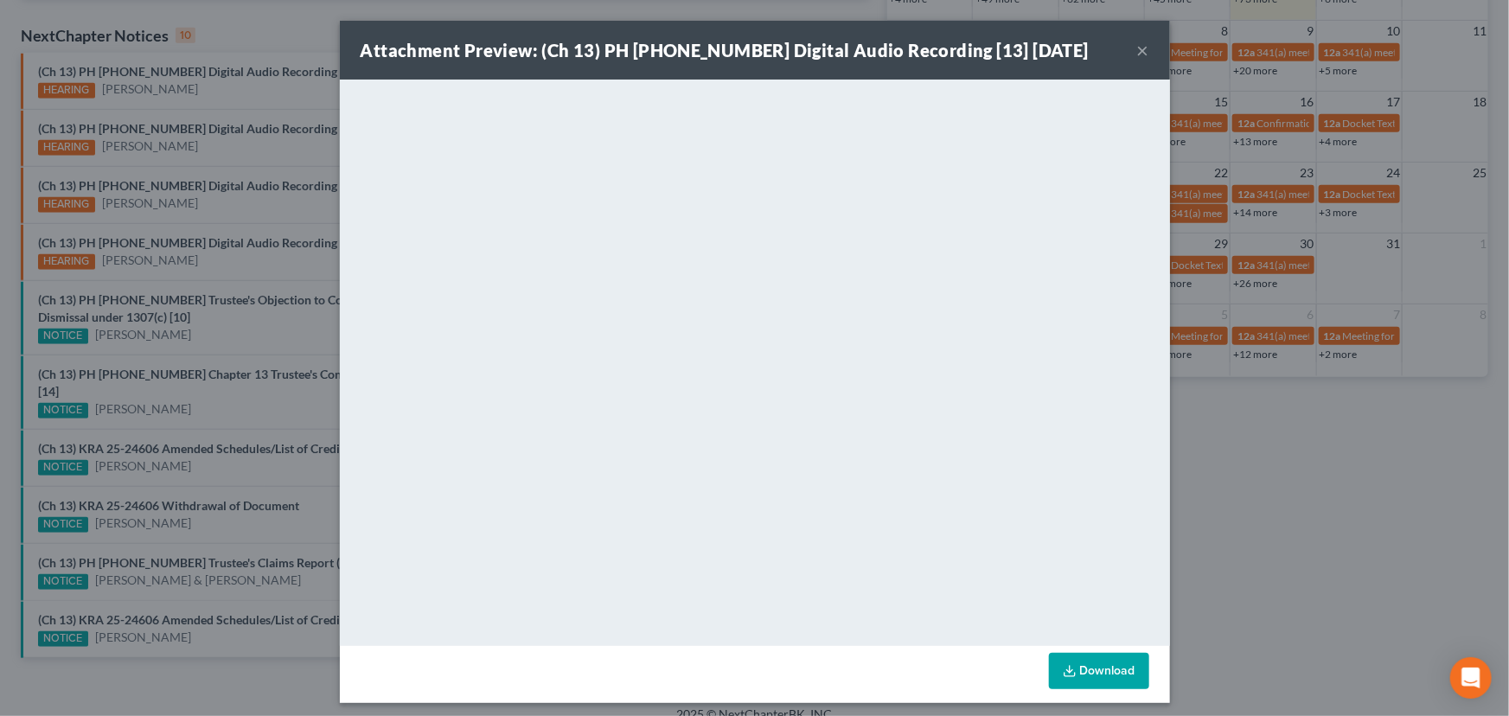
drag, startPoint x: 203, startPoint y: 223, endPoint x: 216, endPoint y: 206, distance: 21.6
click at [203, 220] on div "Attachment Preview: (Ch 13) PH 25-24277 Digital Audio Recording [13] 10/02/2025…" at bounding box center [754, 358] width 1509 height 716
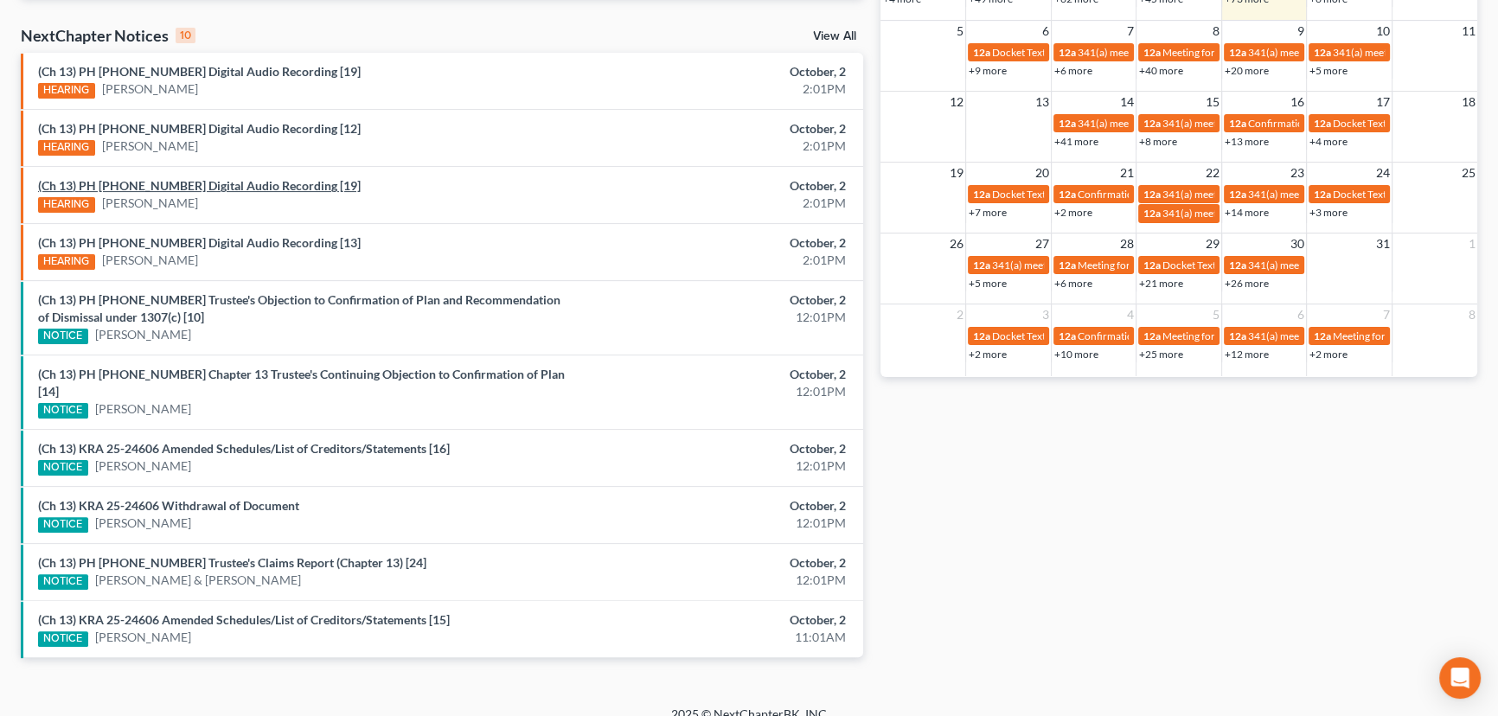
click at [224, 182] on link "(Ch 13) PH 25-24271 Digital Audio Recording [19]" at bounding box center [199, 185] width 323 height 15
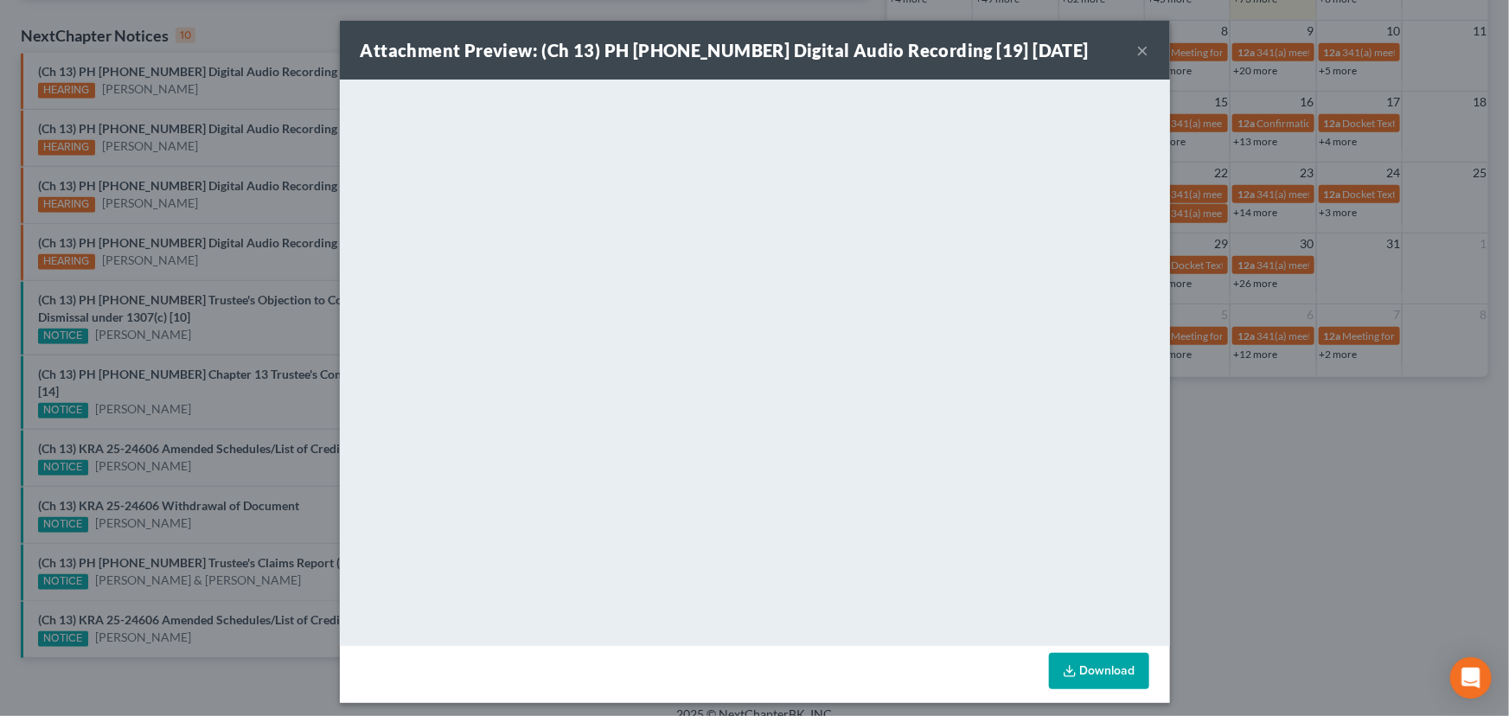
drag, startPoint x: 221, startPoint y: 156, endPoint x: 220, endPoint y: 128, distance: 27.7
click at [220, 147] on div "Attachment Preview: (Ch 13) PH 25-24271 Digital Audio Recording [19] 10/02/2025…" at bounding box center [754, 358] width 1509 height 716
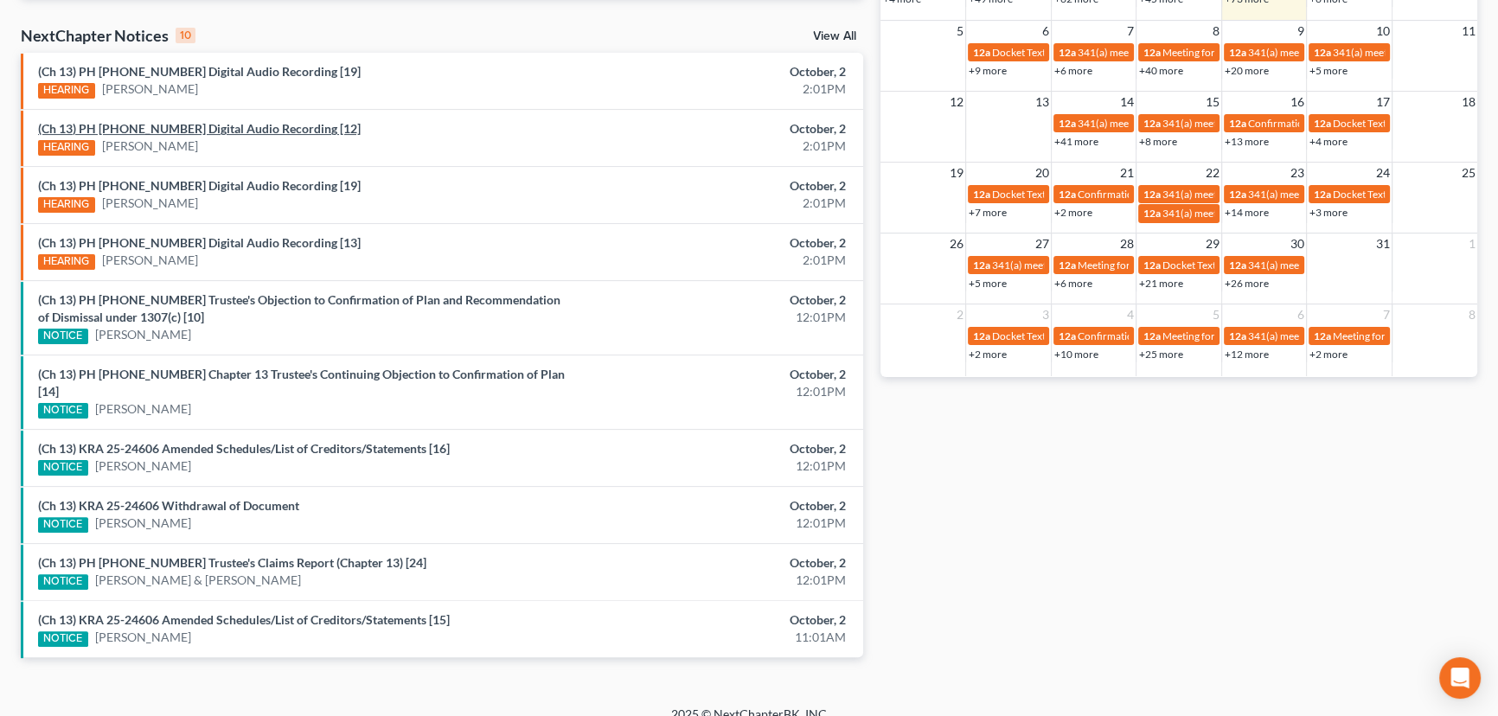
click at [216, 125] on link "(Ch 13) PH 25-24239 Digital Audio Recording [12]" at bounding box center [199, 128] width 323 height 15
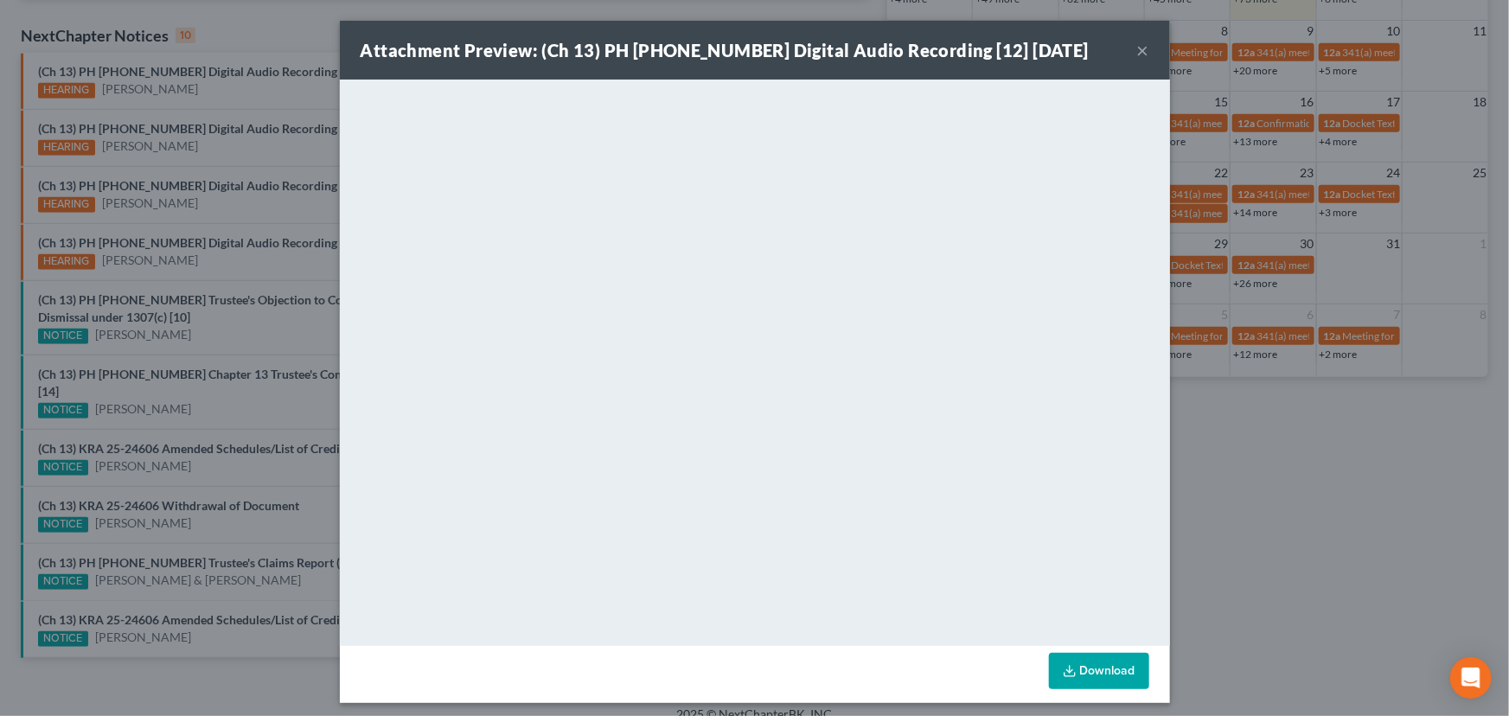
drag, startPoint x: 214, startPoint y: 95, endPoint x: 213, endPoint y: 78, distance: 17.4
click at [214, 95] on div "Attachment Preview: (Ch 13) PH 25-24239 Digital Audio Recording [12] 10/02/2025…" at bounding box center [754, 358] width 1509 height 716
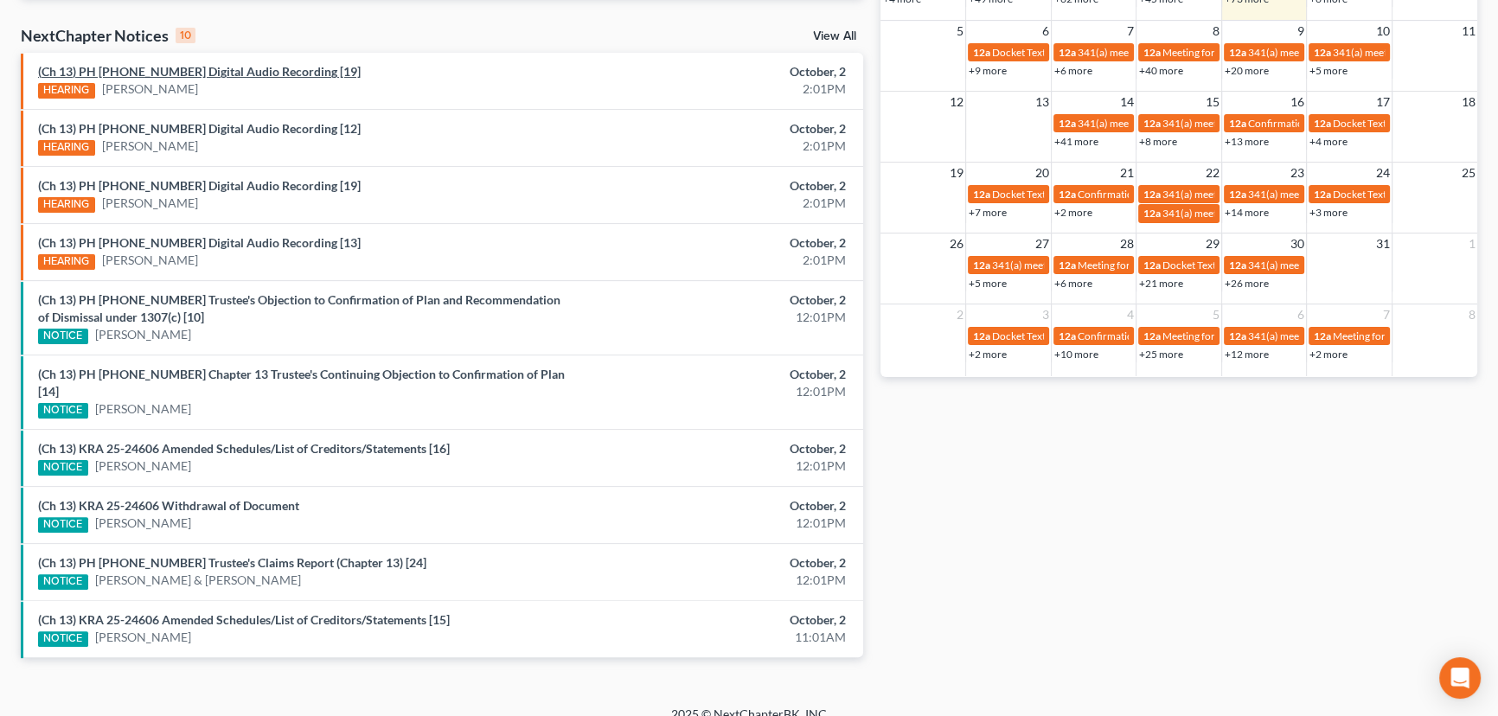
click at [212, 72] on link "(Ch 13) PH 25-24132 Digital Audio Recording [19]" at bounding box center [199, 71] width 323 height 15
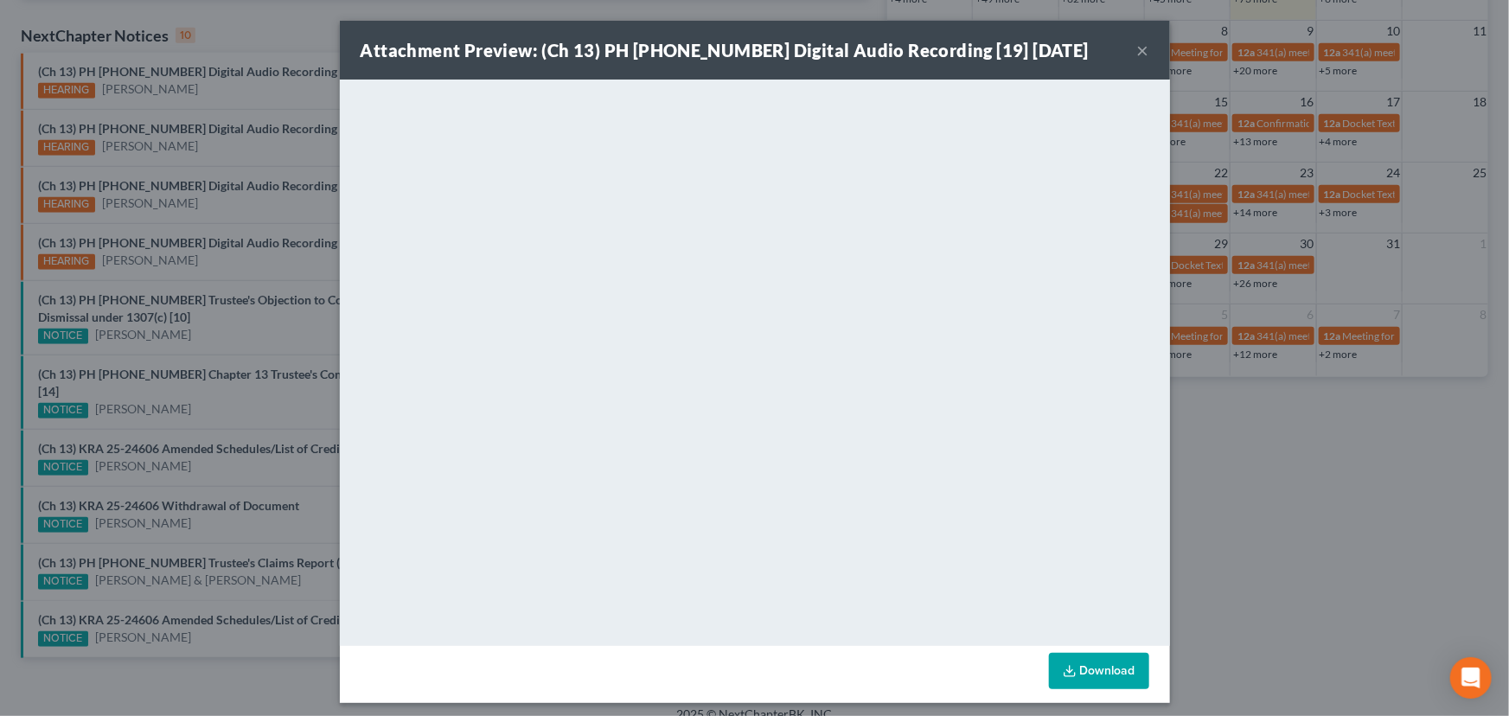
click at [286, 215] on div "Attachment Preview: (Ch 13) PH 25-24132 Digital Audio Recording [19] 10/02/2025…" at bounding box center [754, 358] width 1509 height 716
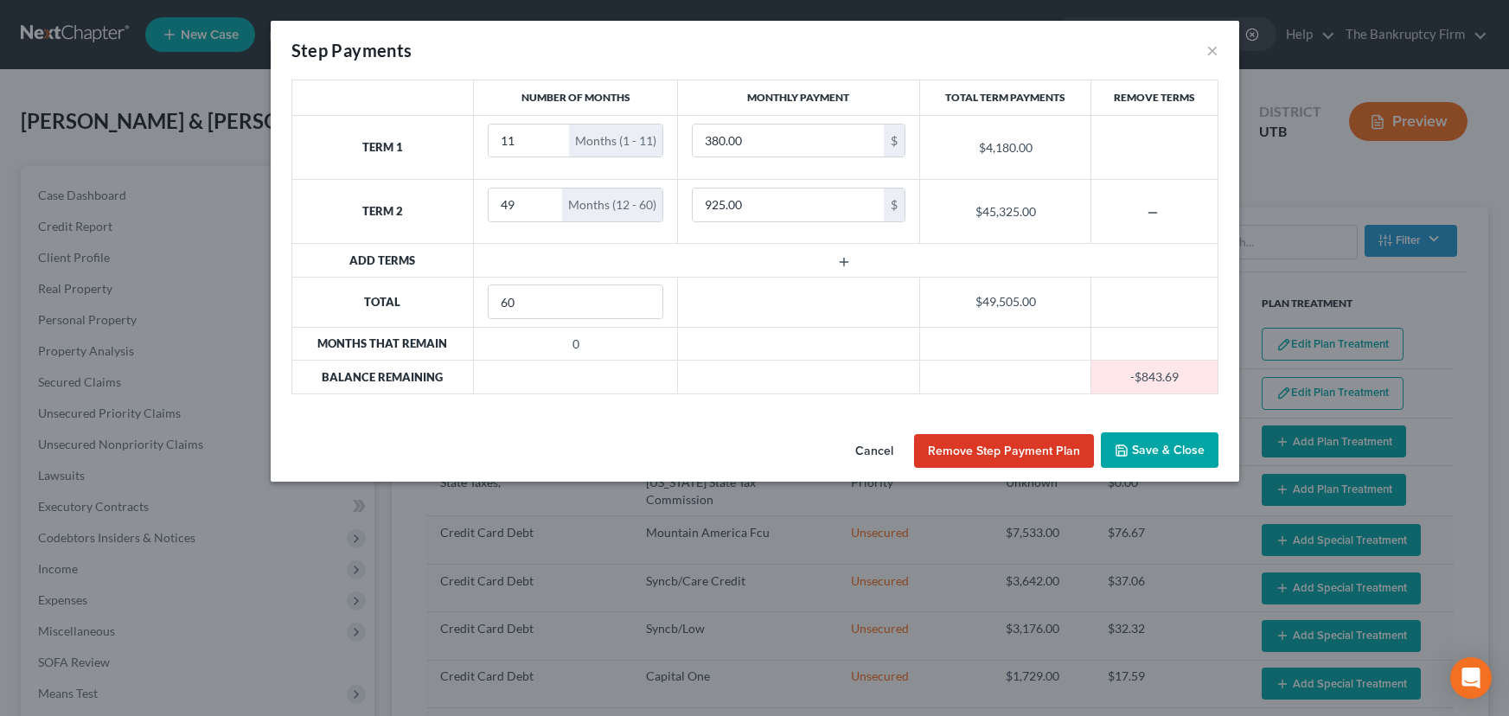
select select "59"
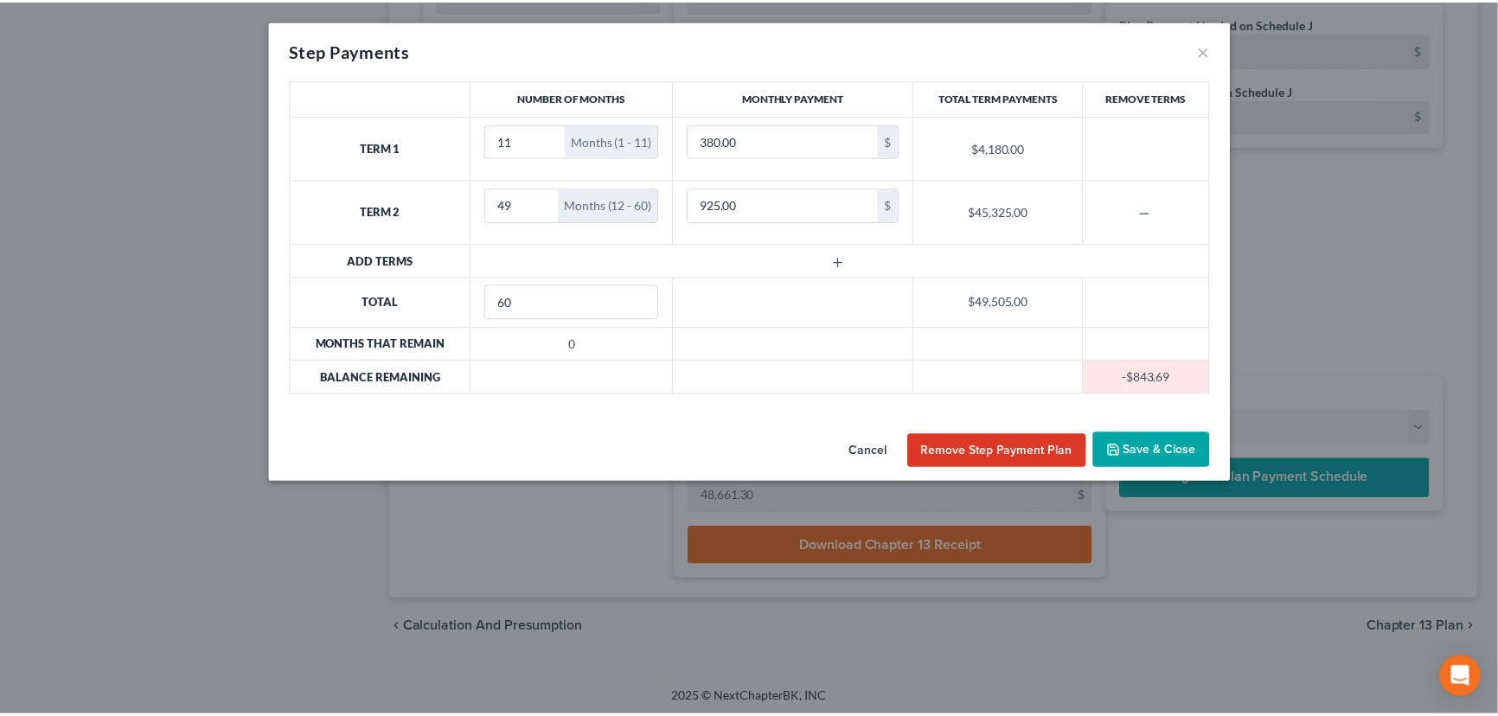
scroll to position [962, 0]
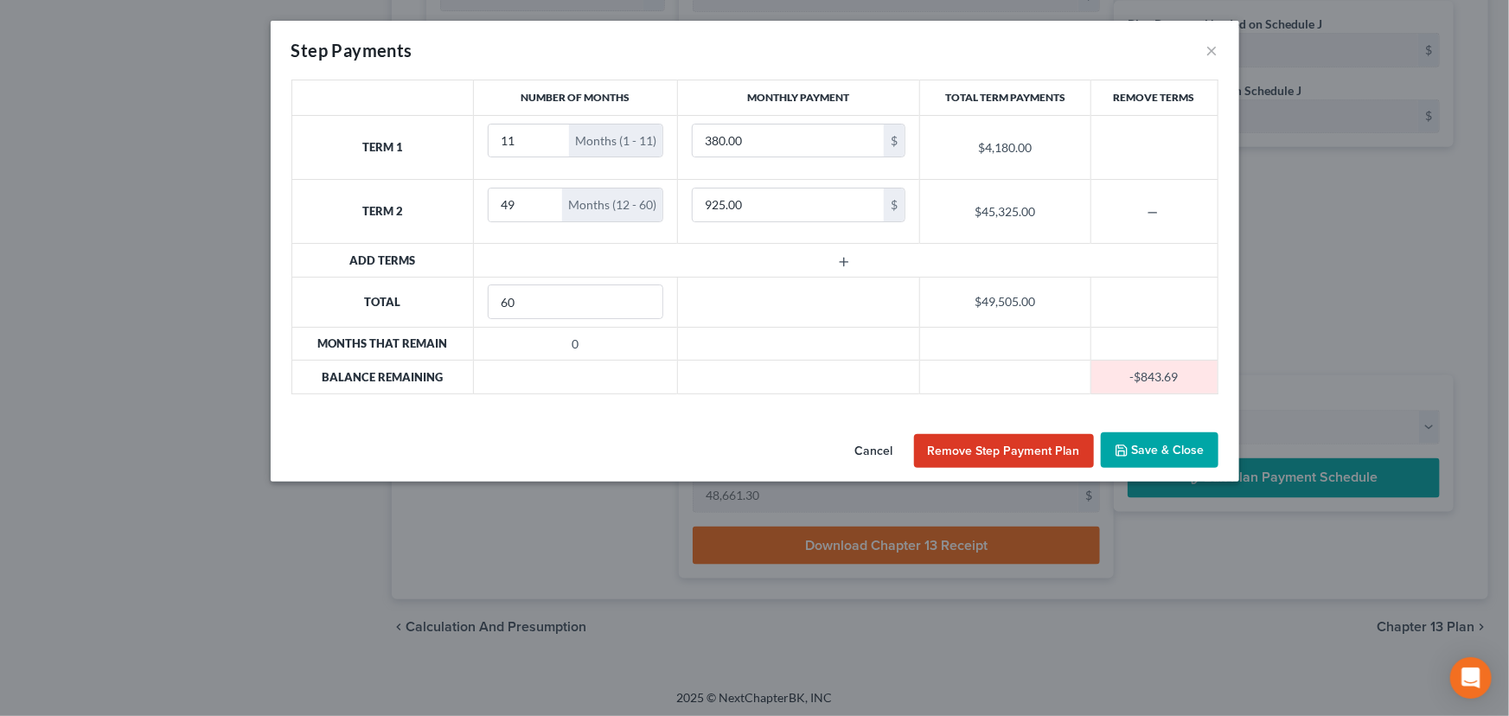
click at [1164, 451] on button "Save & Close" at bounding box center [1160, 450] width 118 height 36
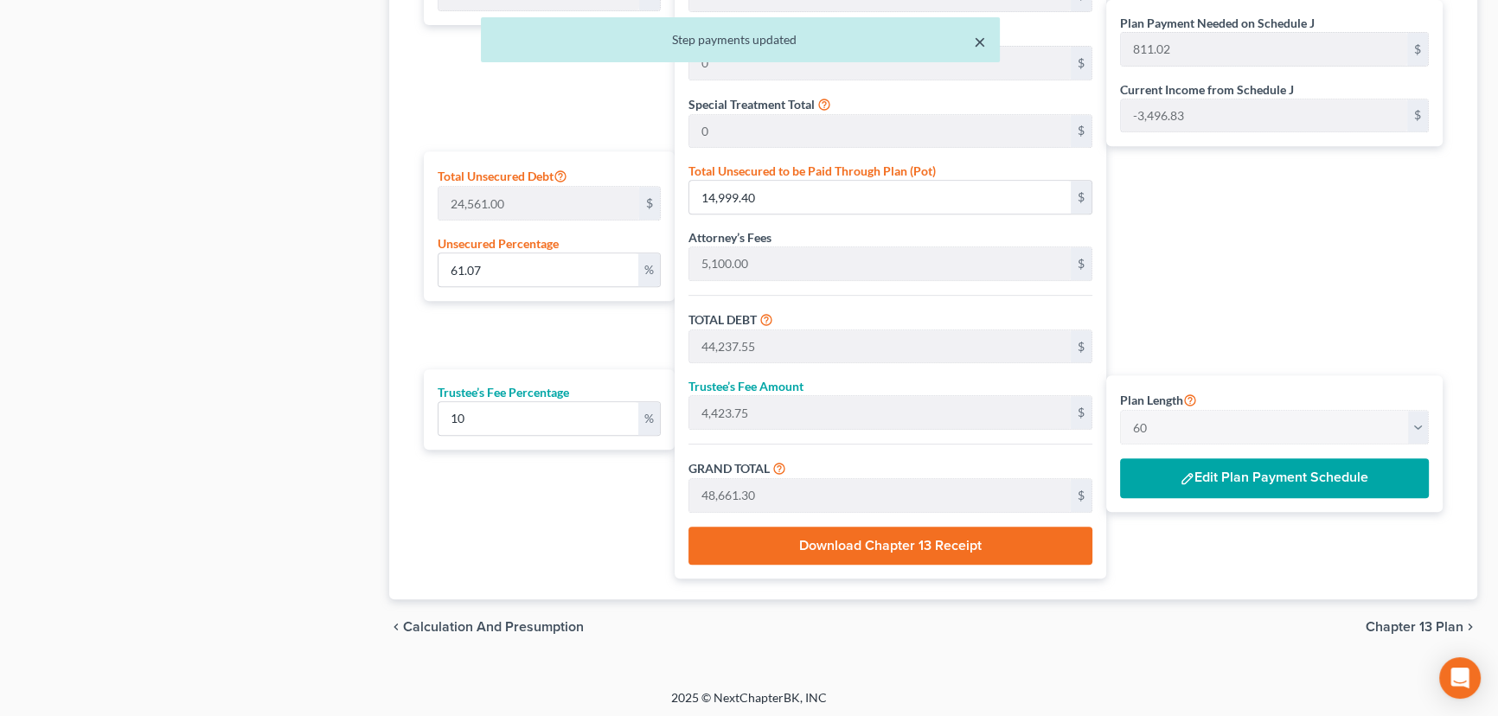
click at [985, 39] on button "×" at bounding box center [980, 41] width 12 height 21
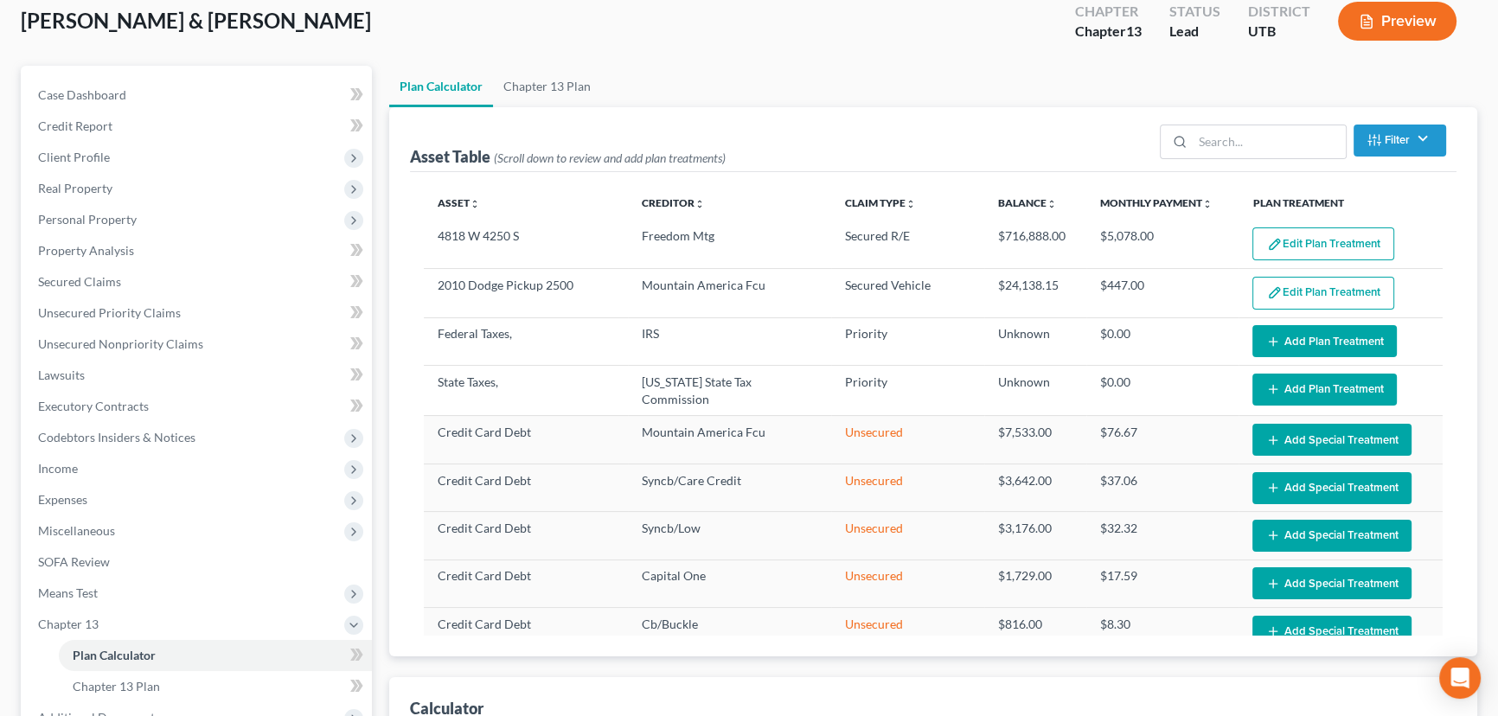
scroll to position [0, 0]
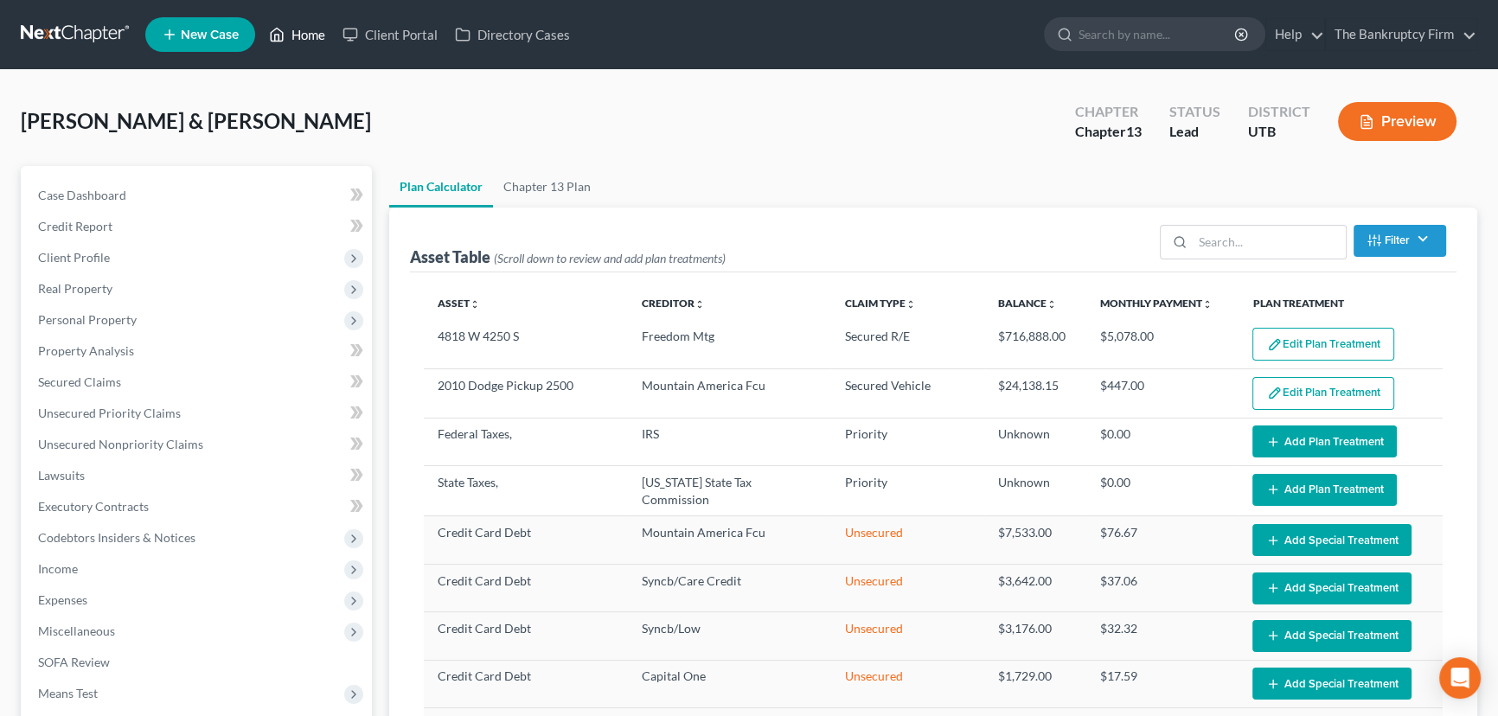
click at [303, 34] on link "Home" at bounding box center [297, 34] width 74 height 31
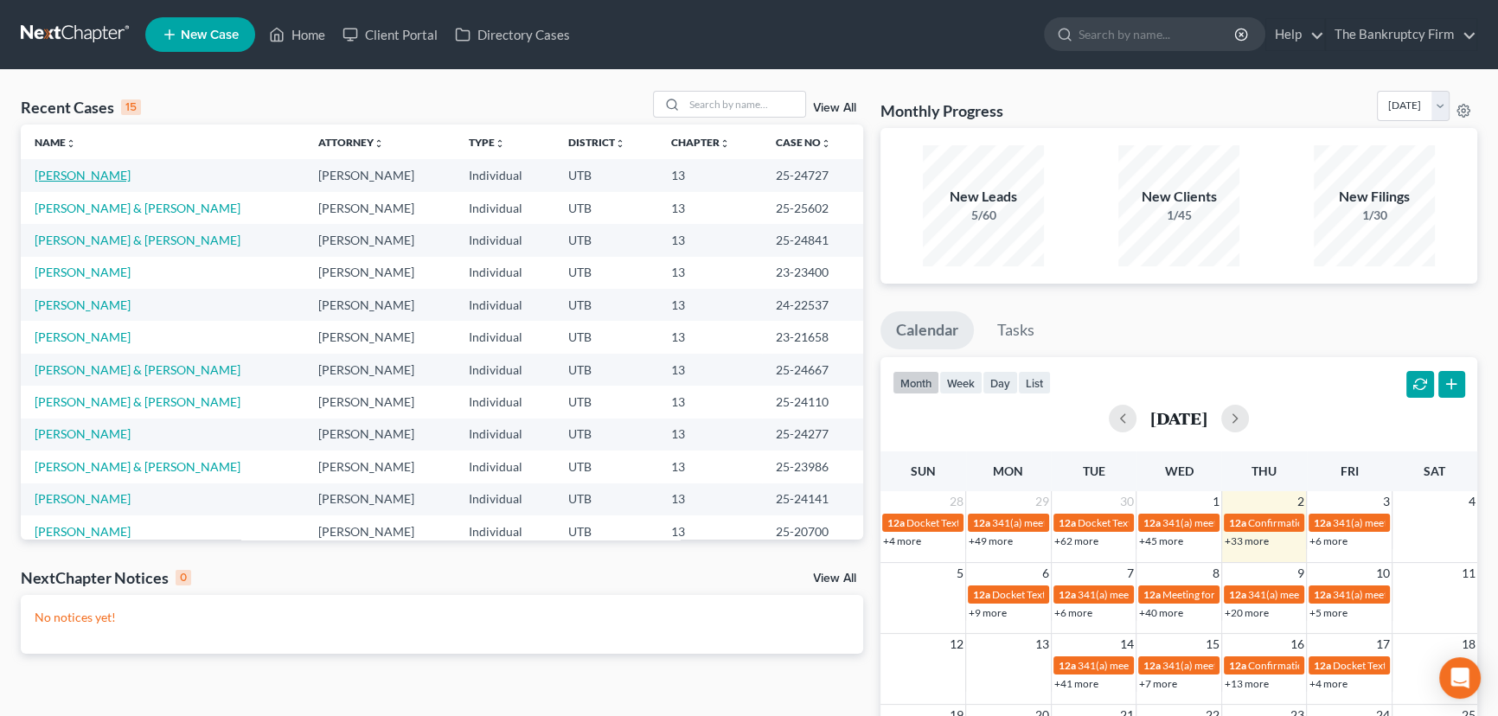
click at [78, 176] on link "Robinette, Haley" at bounding box center [83, 175] width 96 height 15
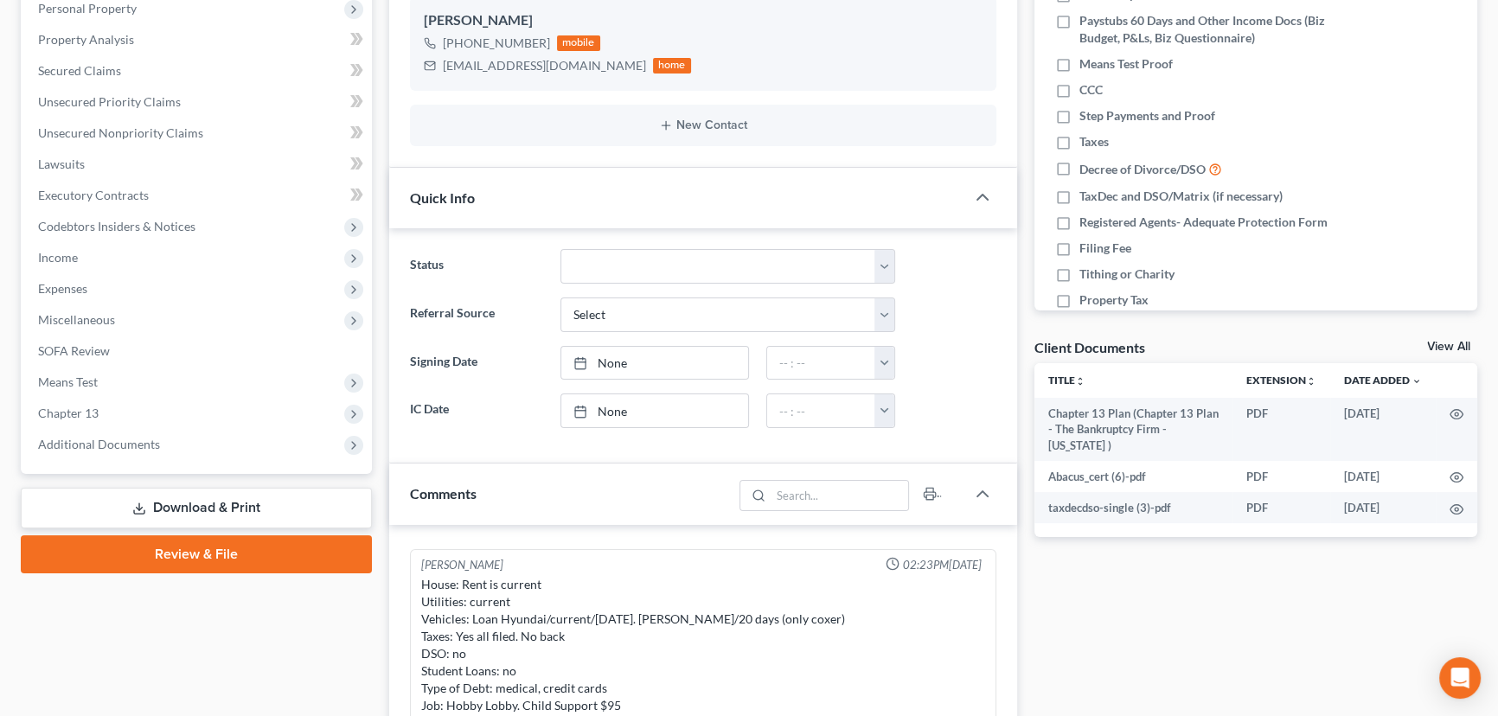
scroll to position [314, 0]
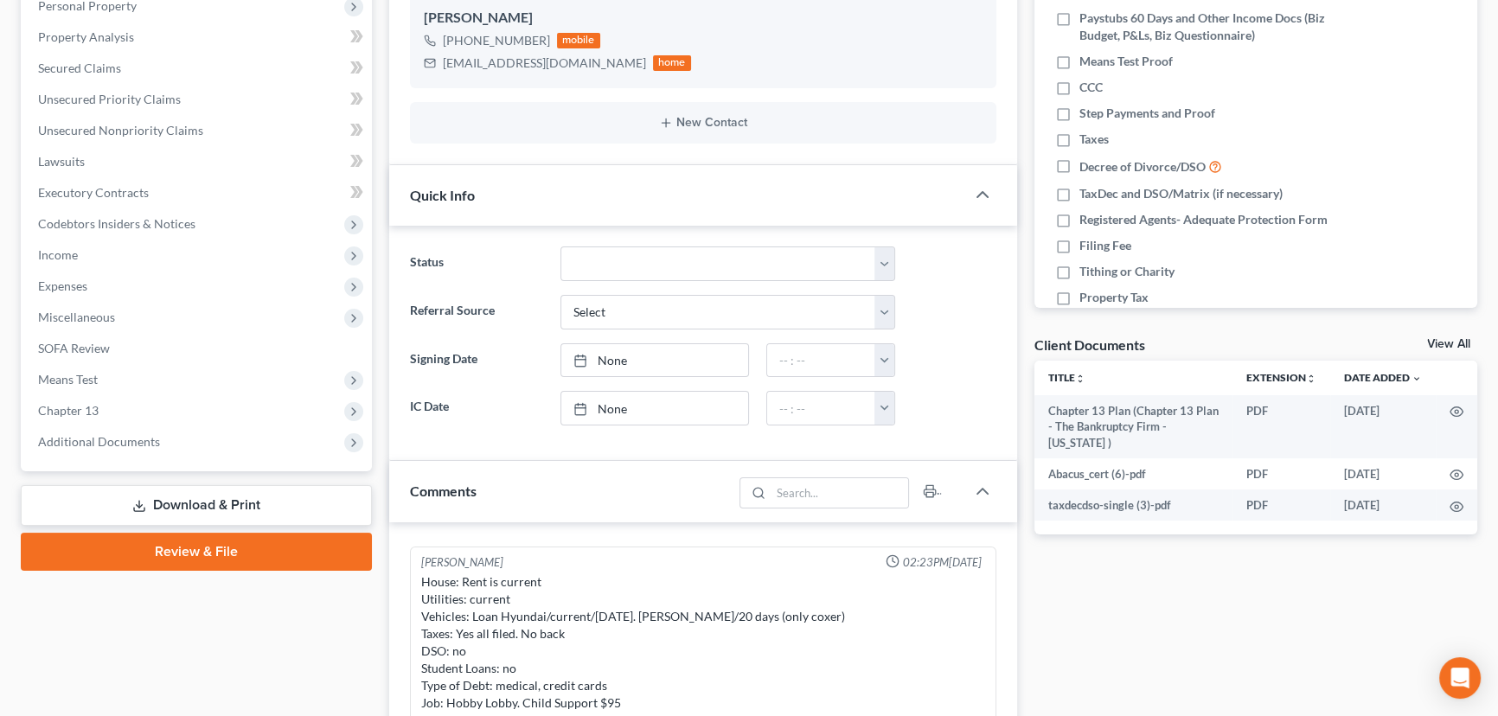
click at [1436, 339] on link "View All" at bounding box center [1448, 344] width 43 height 12
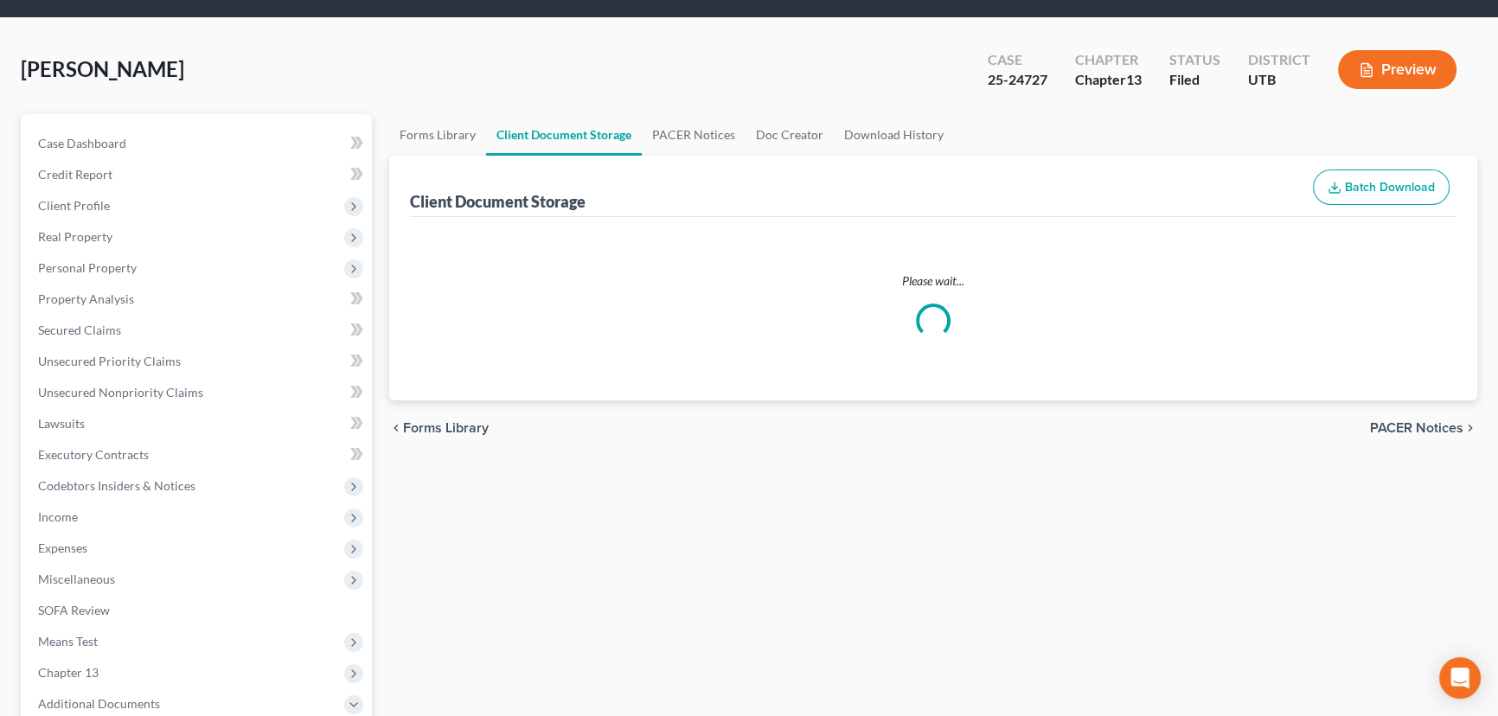
scroll to position [3, 0]
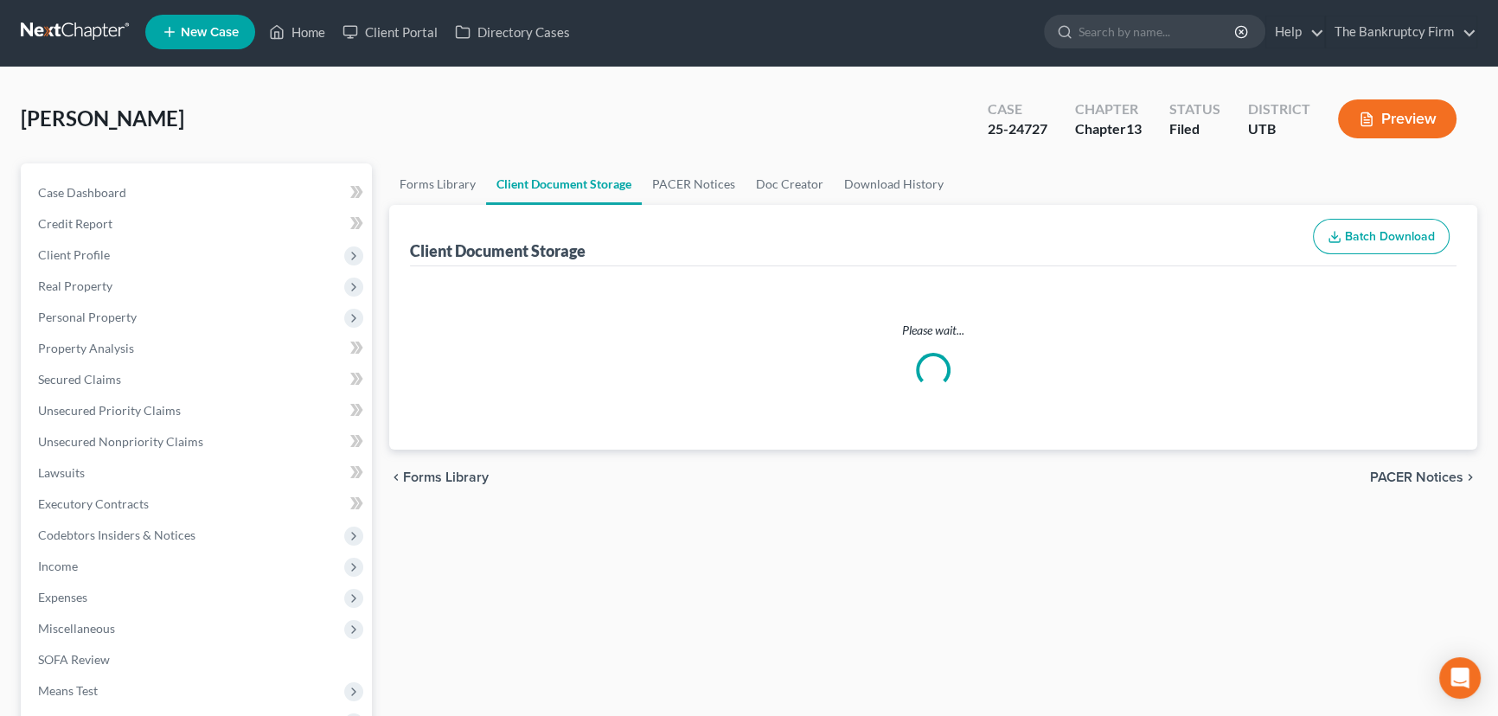
select select "30"
select select "26"
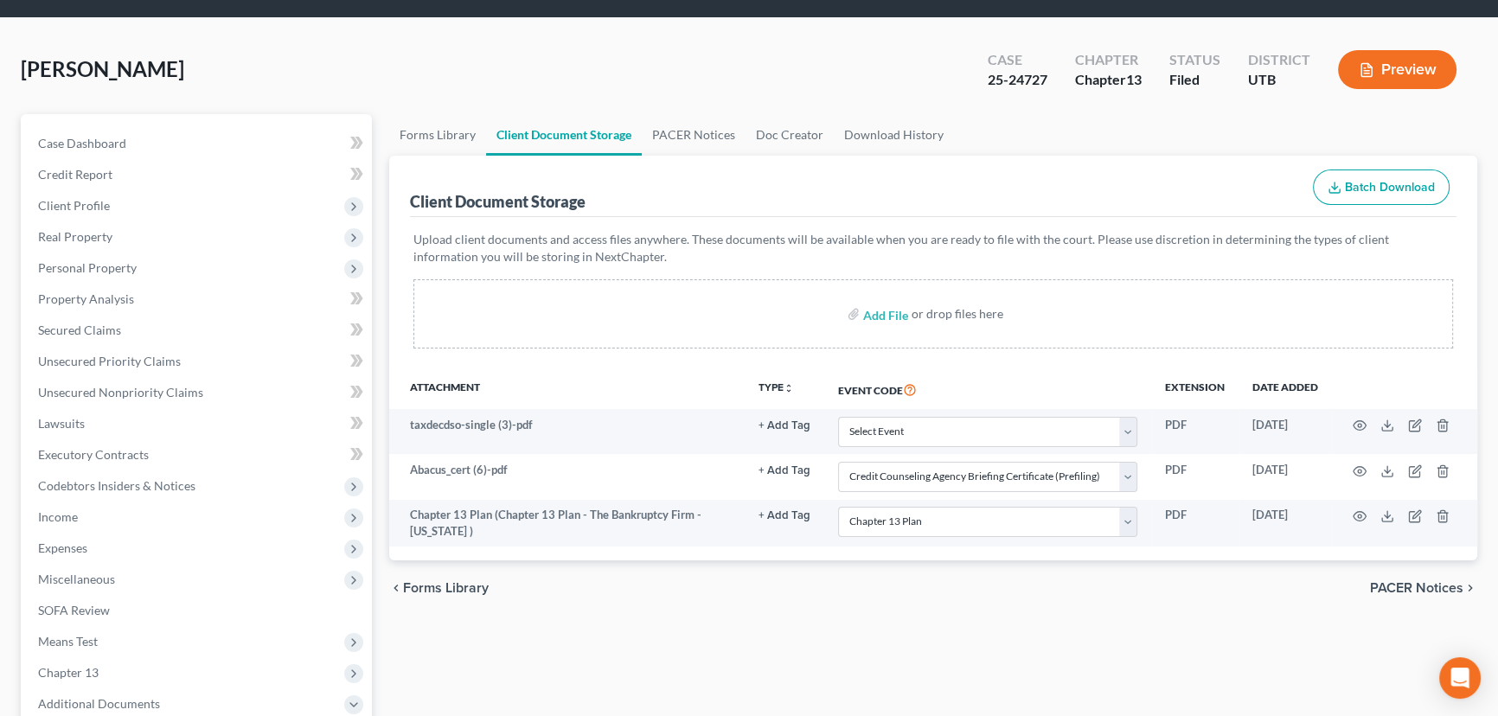
scroll to position [78, 0]
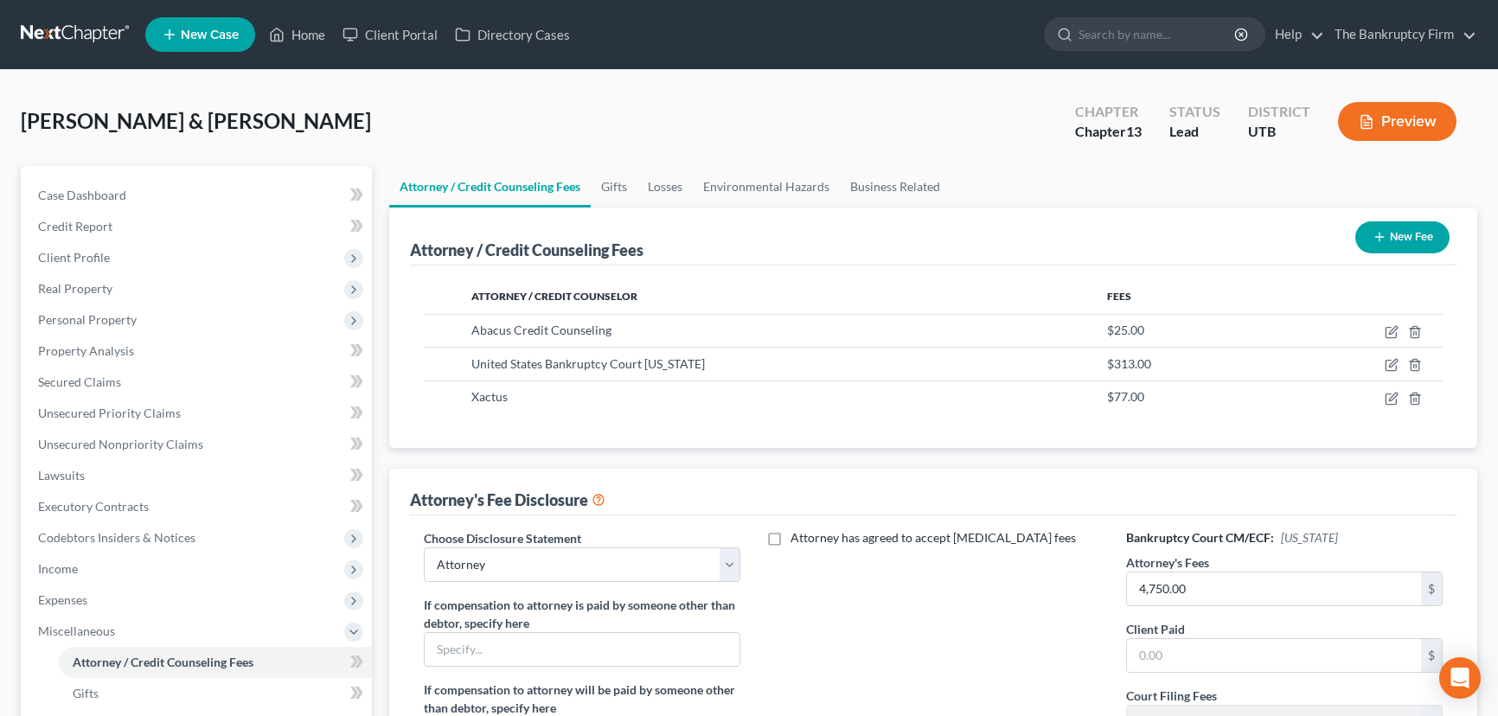
select select "0"
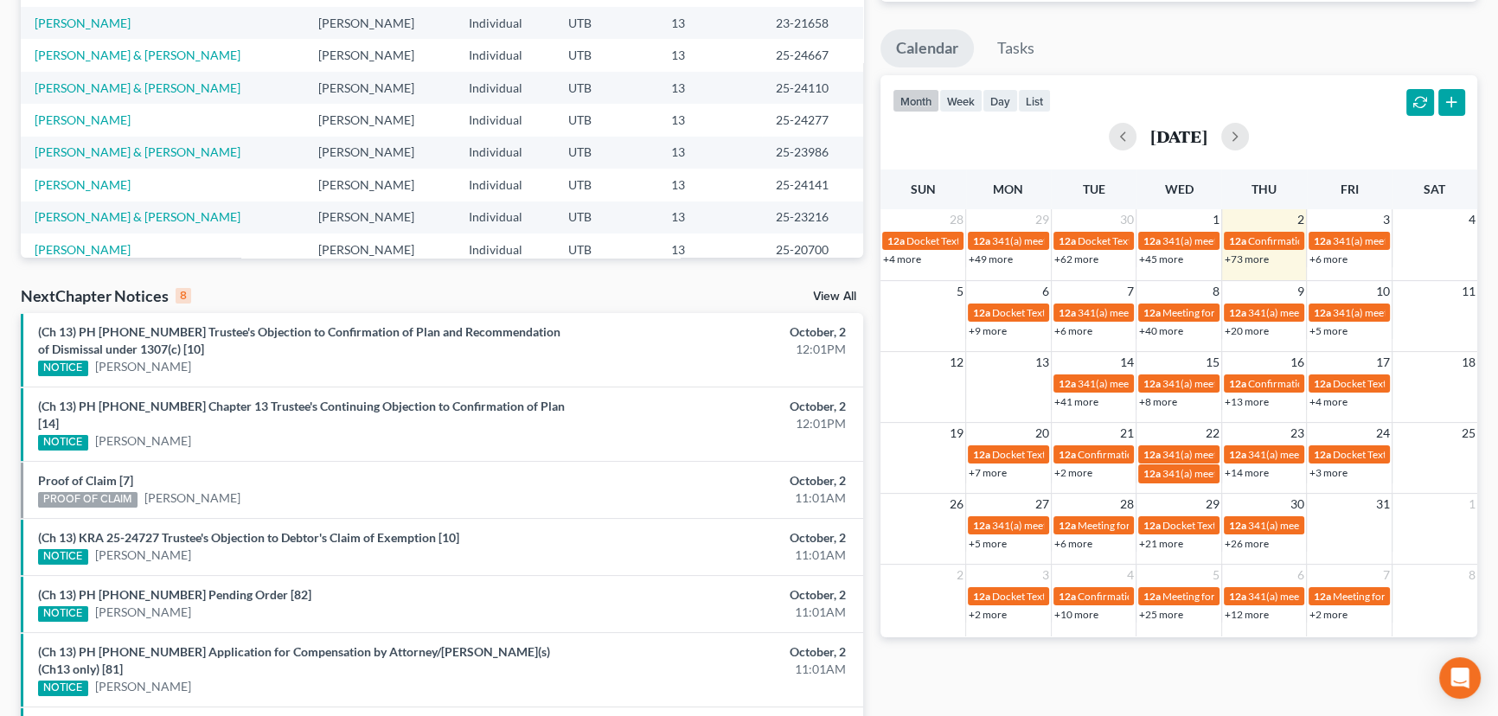
scroll to position [429, 0]
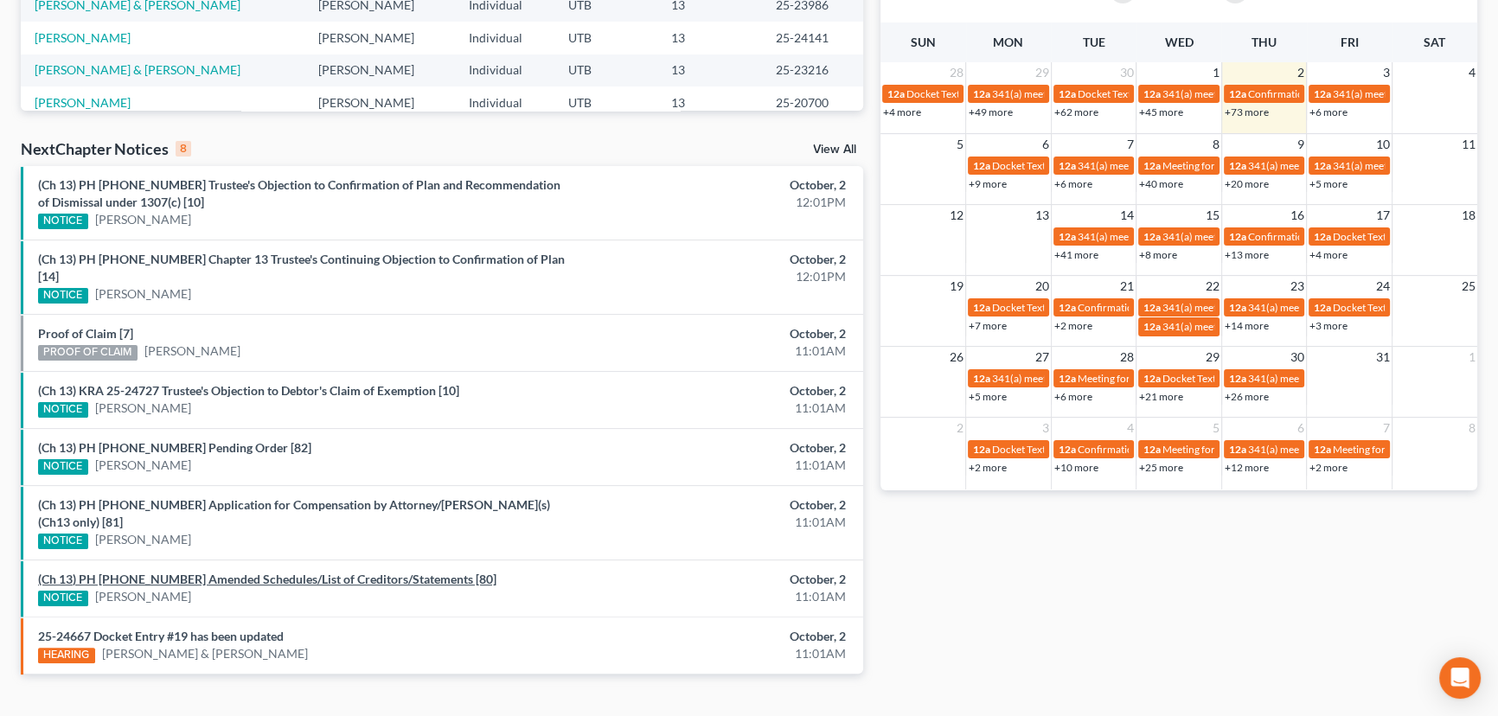
click at [222, 572] on link "(Ch 13) PH [PHONE_NUMBER] Amended Schedules/List of Creditors/Statements [80]" at bounding box center [267, 579] width 458 height 15
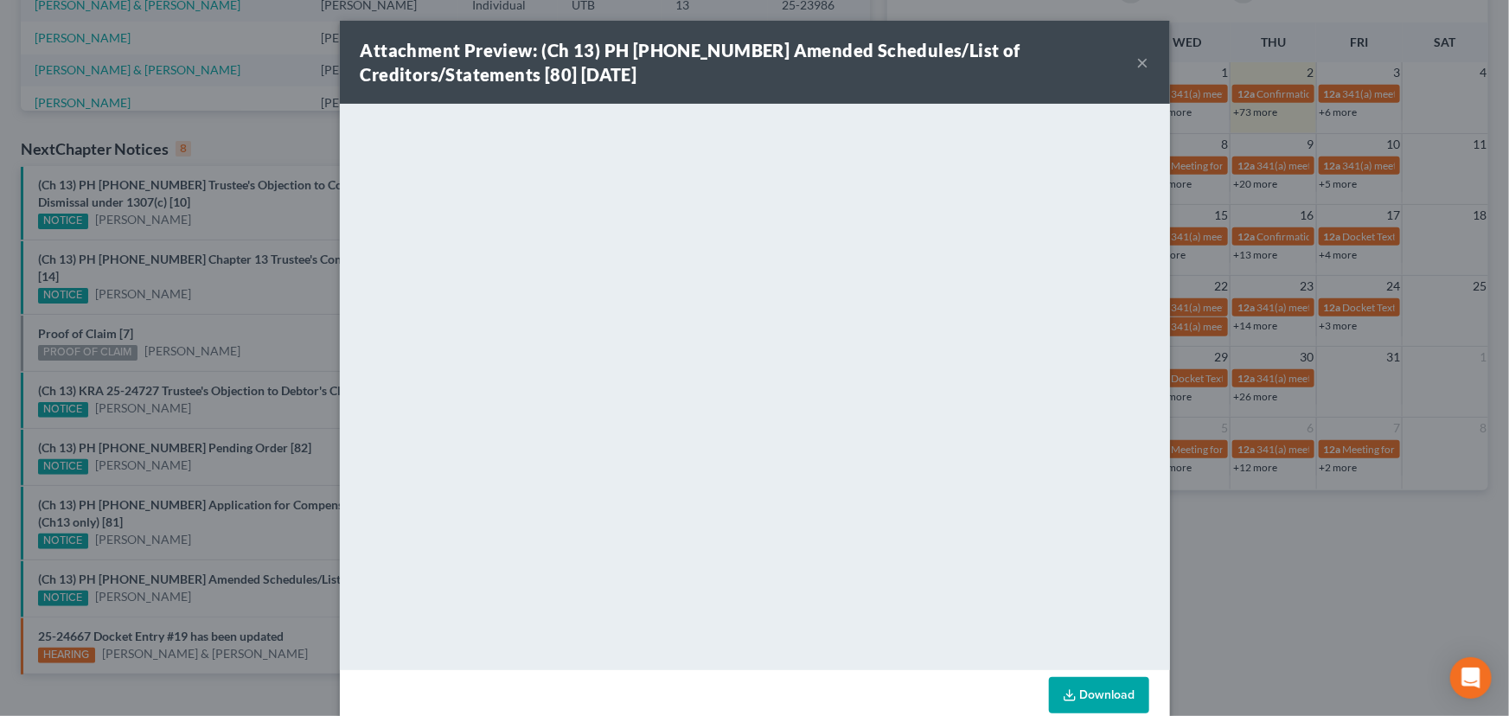
click at [219, 560] on div "Attachment Preview: (Ch 13) PH [PHONE_NUMBER] Amended Schedules/List of Credito…" at bounding box center [754, 358] width 1509 height 716
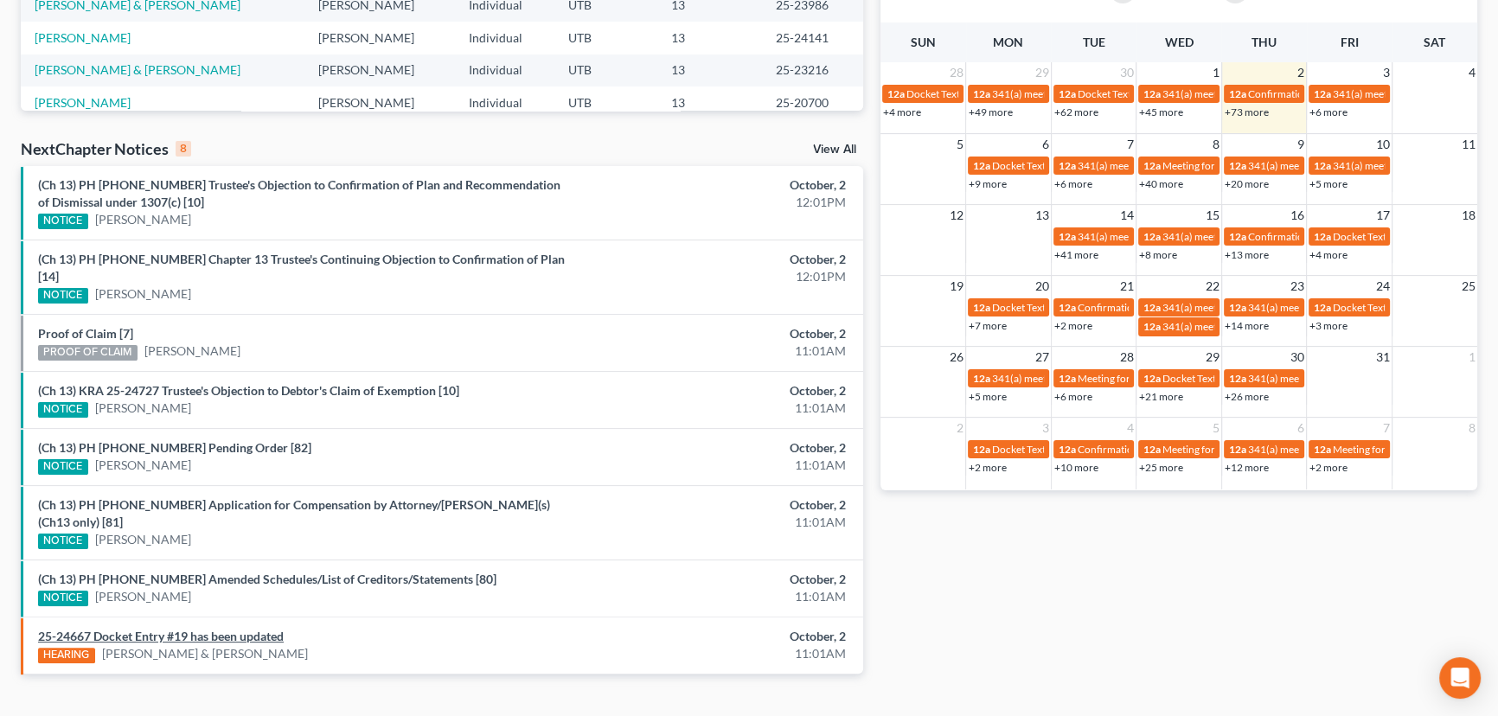
click at [212, 629] on link "25-24667 Docket Entry #19 has been updated" at bounding box center [161, 636] width 246 height 15
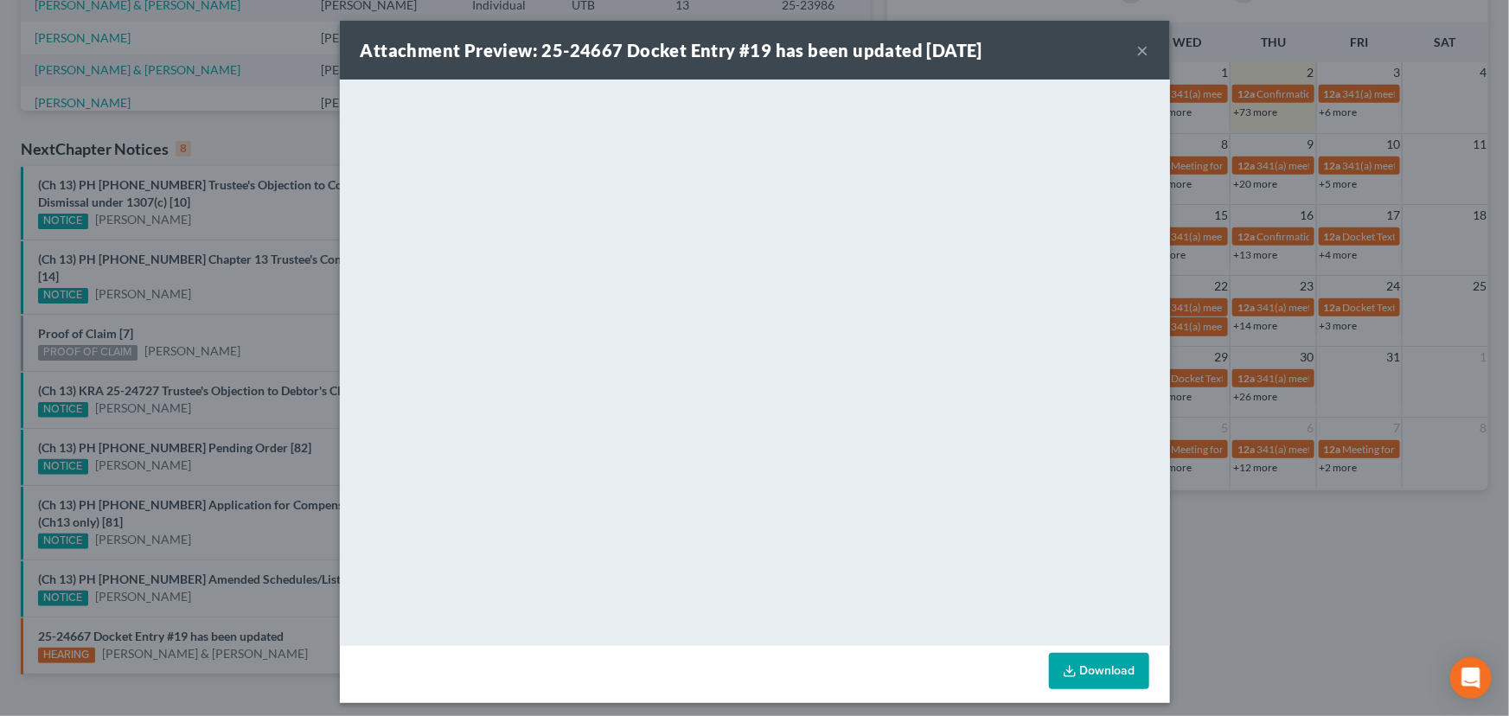
drag, startPoint x: 214, startPoint y: 573, endPoint x: 207, endPoint y: 504, distance: 69.6
click at [214, 572] on div "Attachment Preview: 25-24667 Docket Entry #19 has been updated 10/02/2025 × <ob…" at bounding box center [754, 358] width 1509 height 716
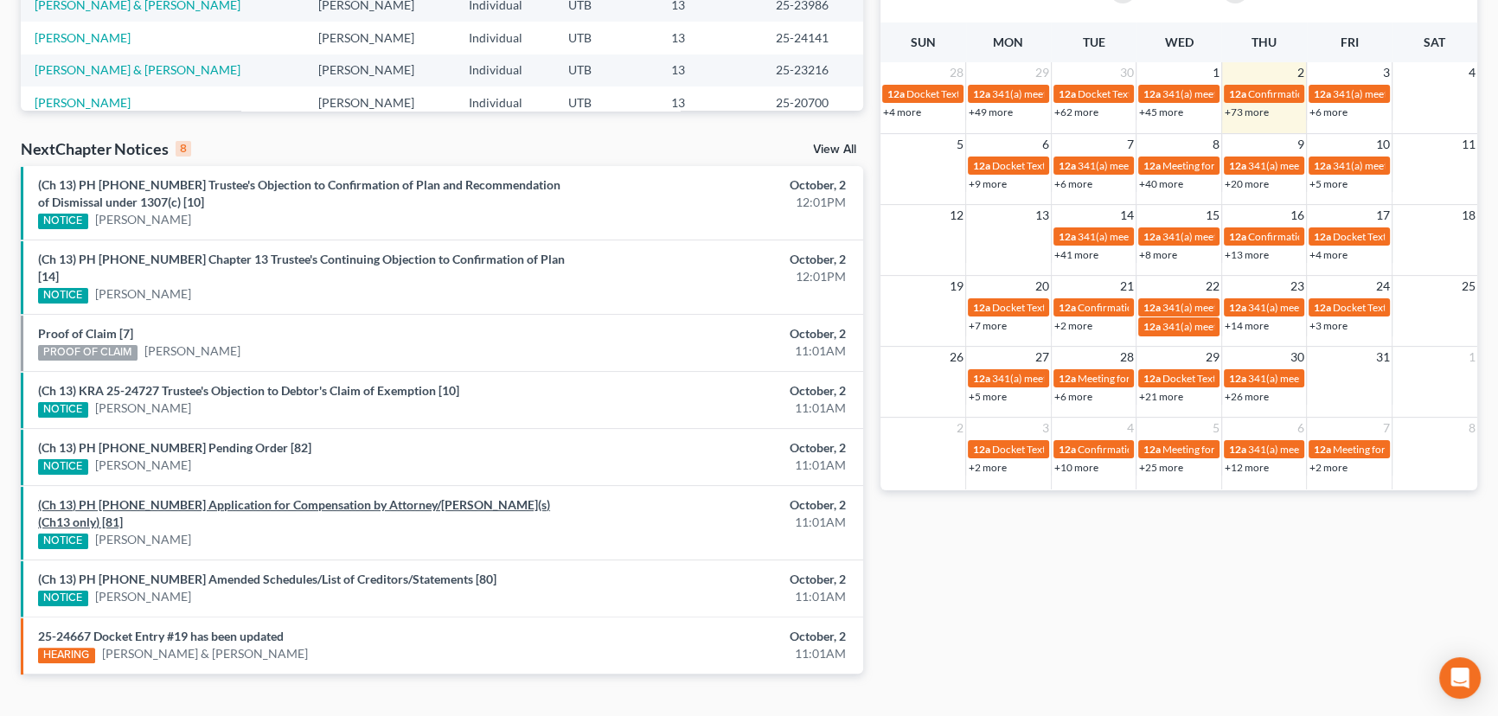
click at [207, 497] on link "(Ch 13) PH 24-22376 Application for Compensation by Attorney/Debtor(s)(Ch13 onl…" at bounding box center [294, 513] width 512 height 32
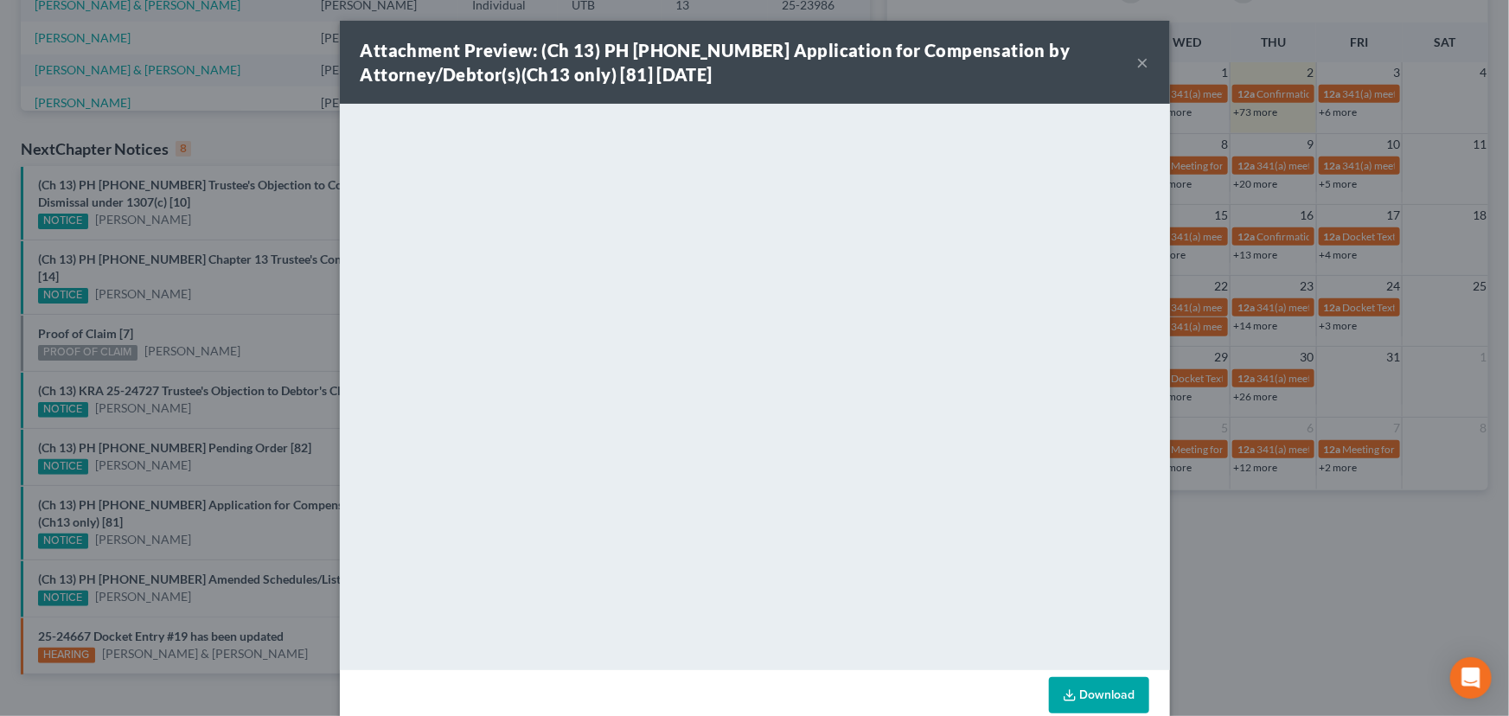
drag, startPoint x: 217, startPoint y: 504, endPoint x: 246, endPoint y: 476, distance: 39.8
click at [217, 504] on div "Attachment Preview: (Ch 13) PH 24-22376 Application for Compensation by Attorne…" at bounding box center [754, 358] width 1509 height 716
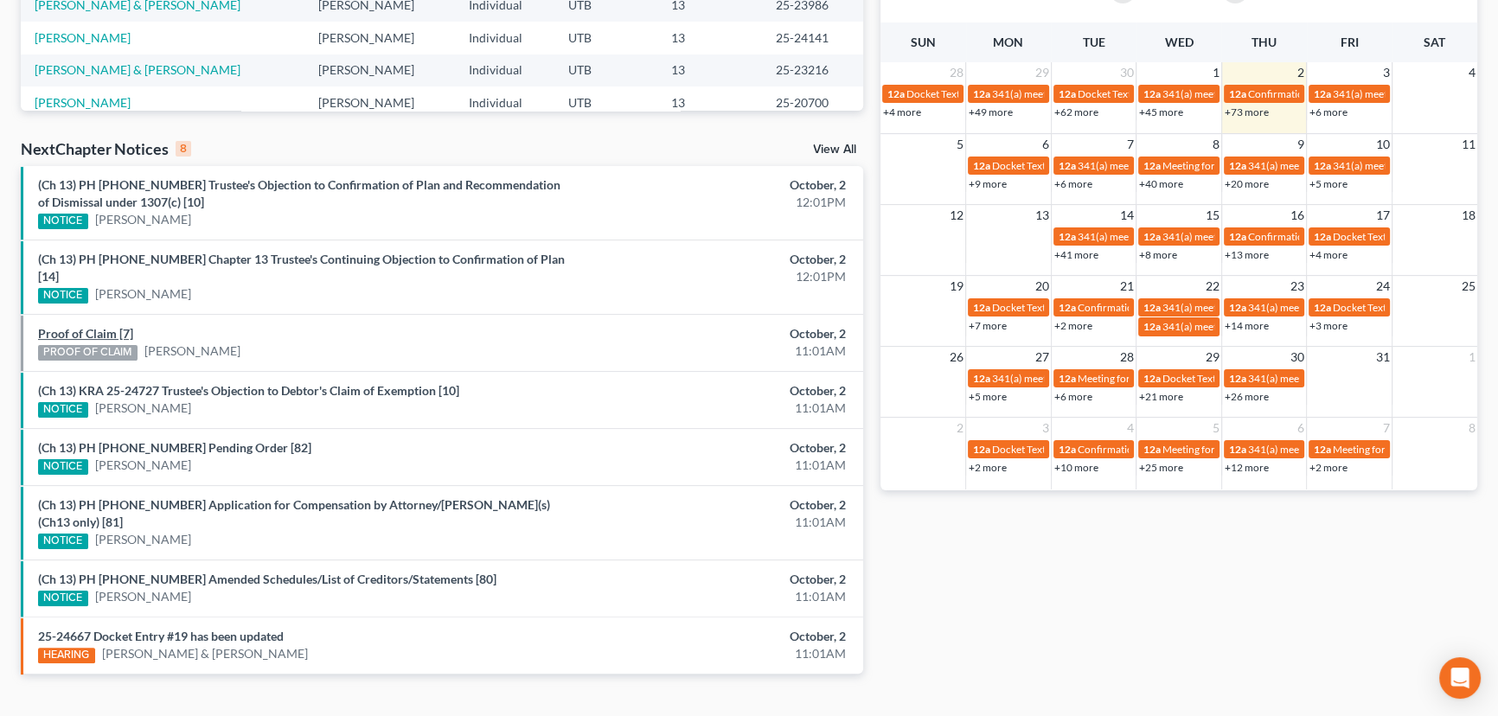
click at [95, 326] on link "Proof of Claim [7]" at bounding box center [85, 333] width 95 height 15
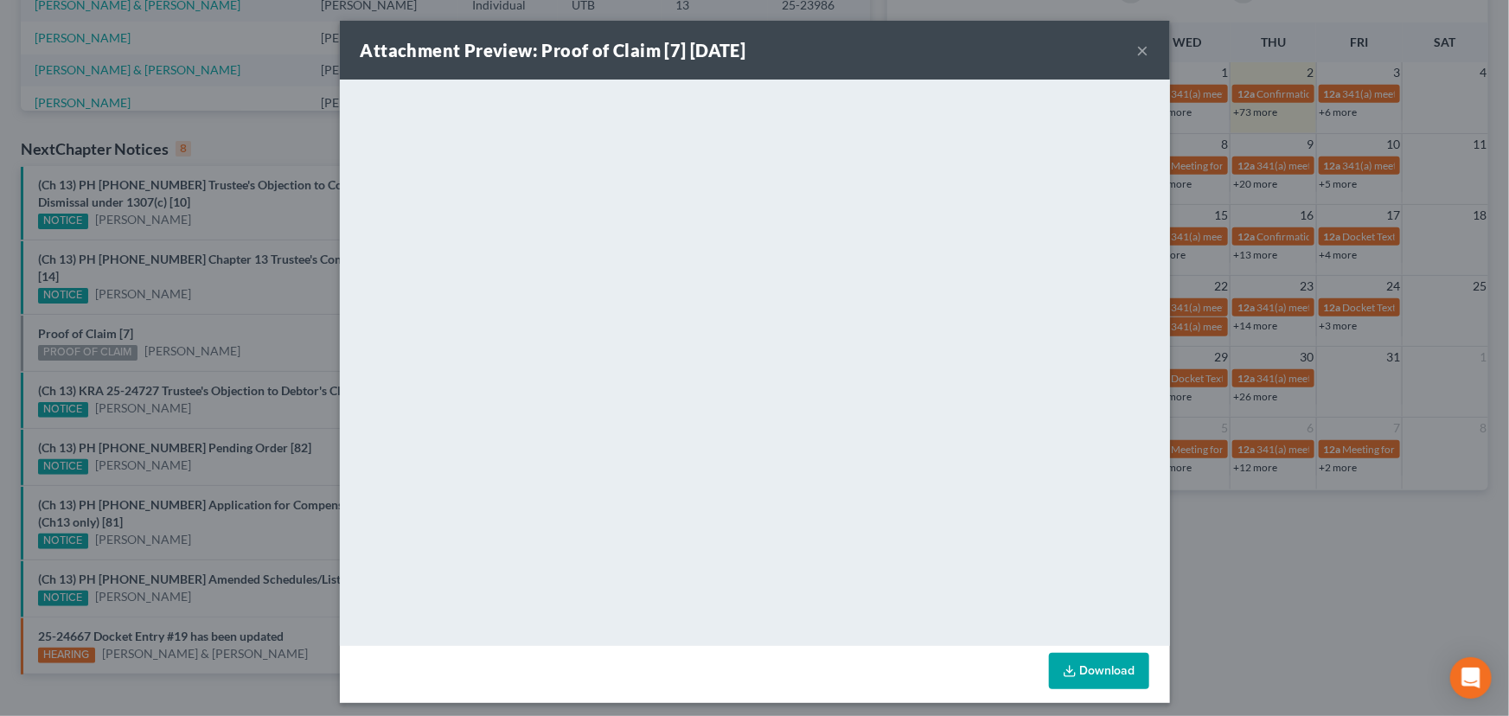
click at [214, 313] on div "Attachment Preview: Proof of Claim [7] 10/02/2025 × <object ng-attr-data='https…" at bounding box center [754, 358] width 1509 height 716
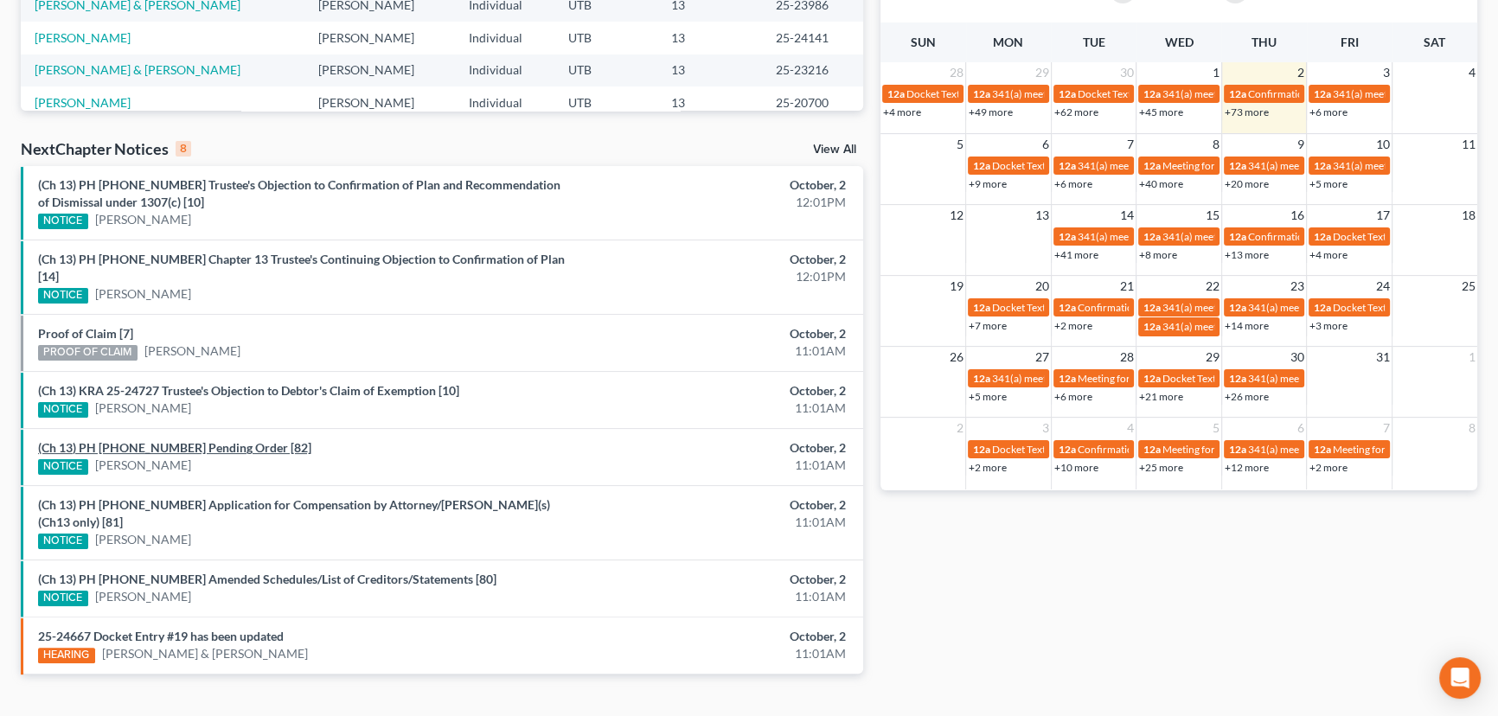
click at [207, 440] on link "(Ch 13) PH 24-22376 Pending Order [82]" at bounding box center [174, 447] width 273 height 15
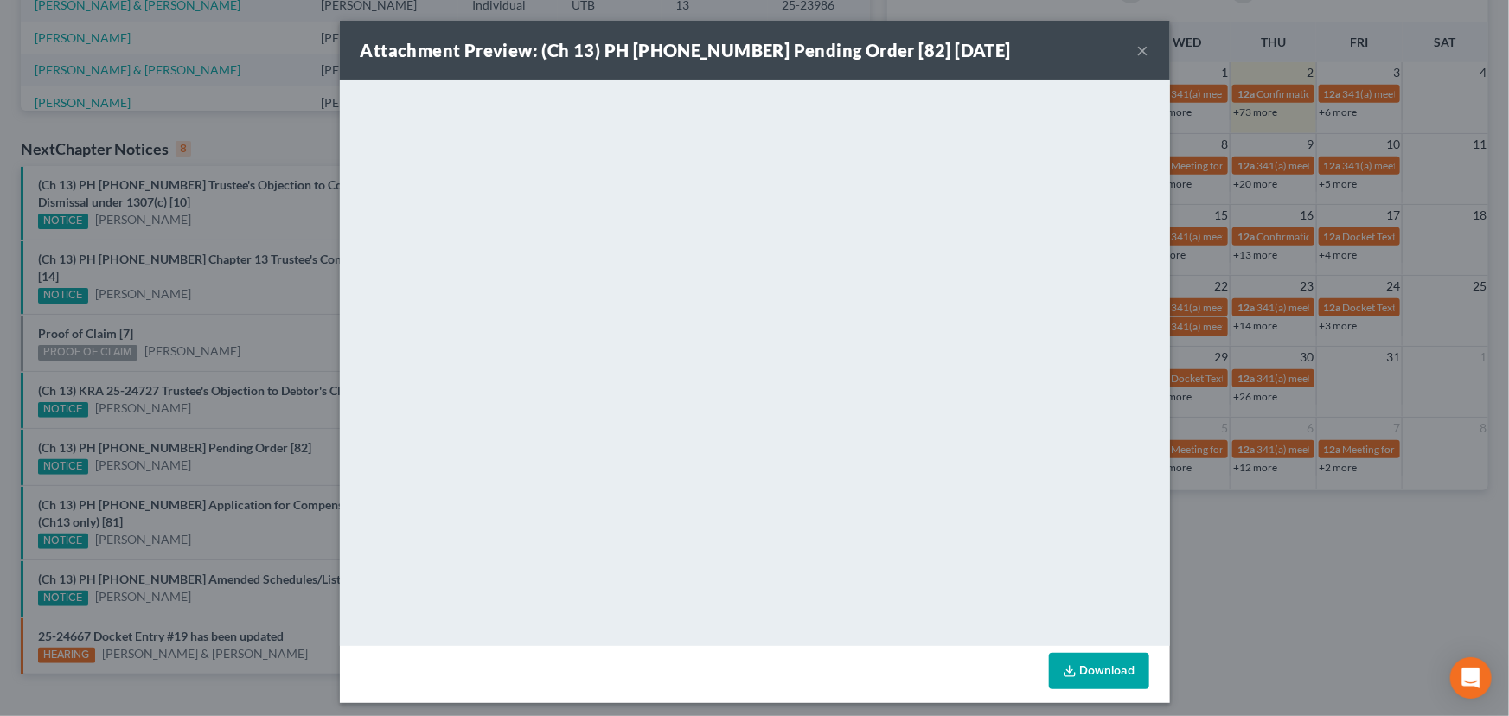
click at [254, 438] on div "Attachment Preview: (Ch 13) PH 24-22376 Pending Order [82] 10/02/2025 × <object…" at bounding box center [754, 358] width 1509 height 716
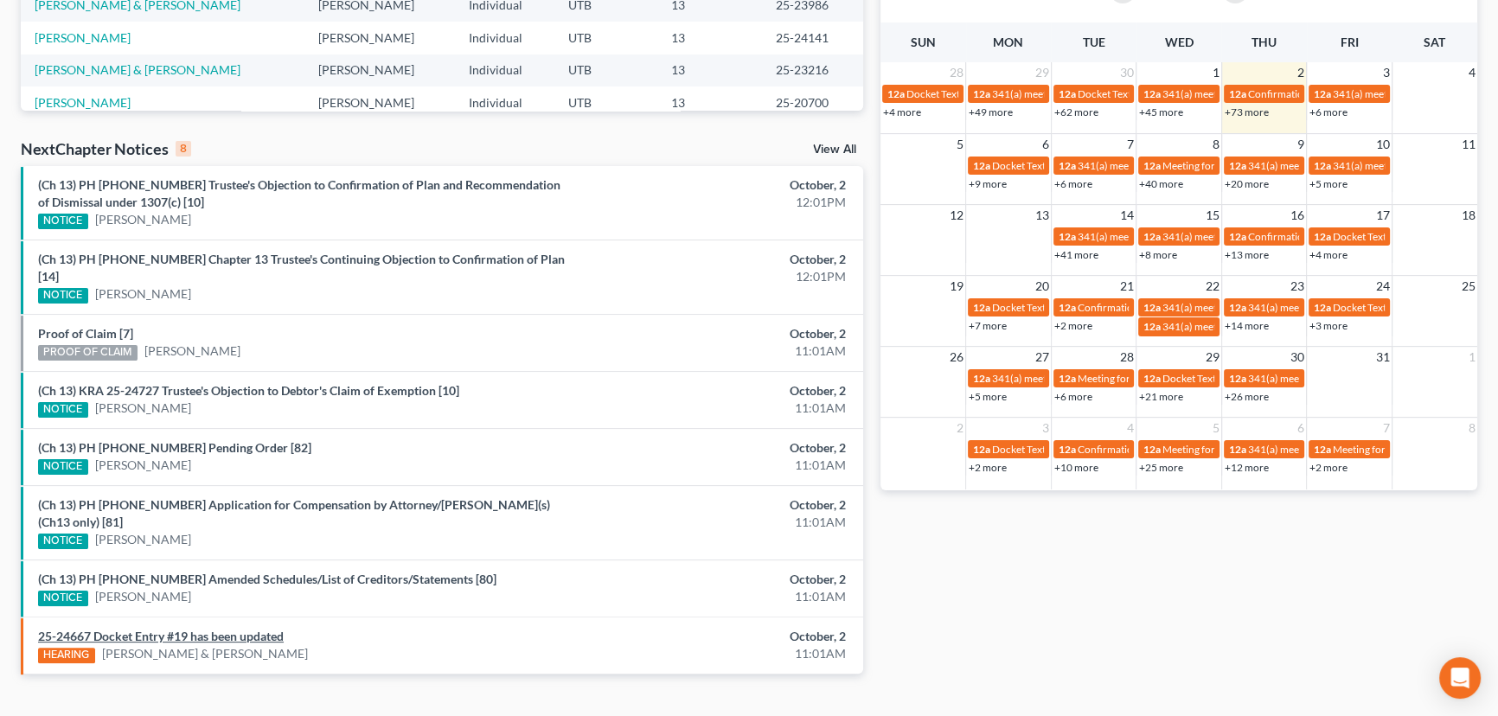
click at [191, 629] on link "25-24667 Docket Entry #19 has been updated" at bounding box center [161, 636] width 246 height 15
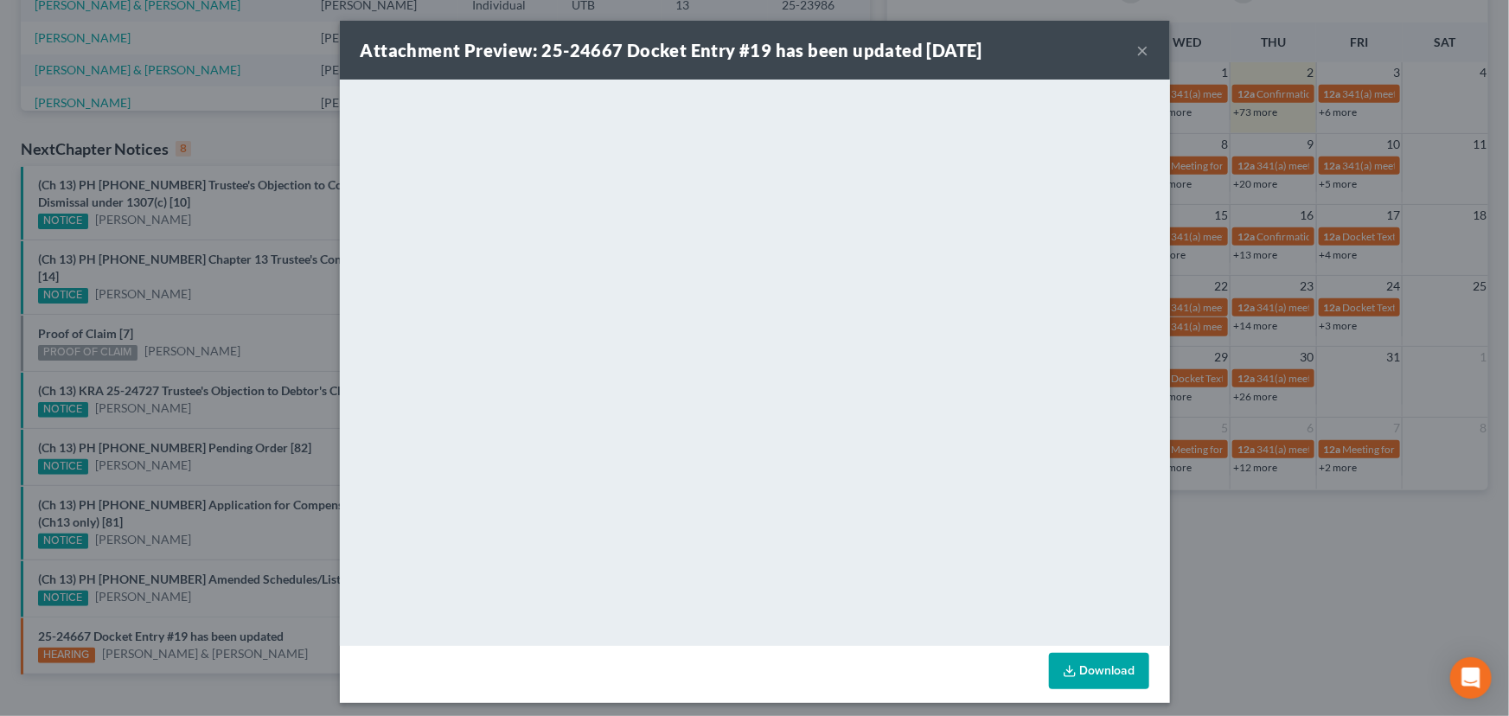
click at [214, 575] on div "Attachment Preview: 25-24667 Docket Entry #19 has been updated 10/02/2025 × <ob…" at bounding box center [754, 358] width 1509 height 716
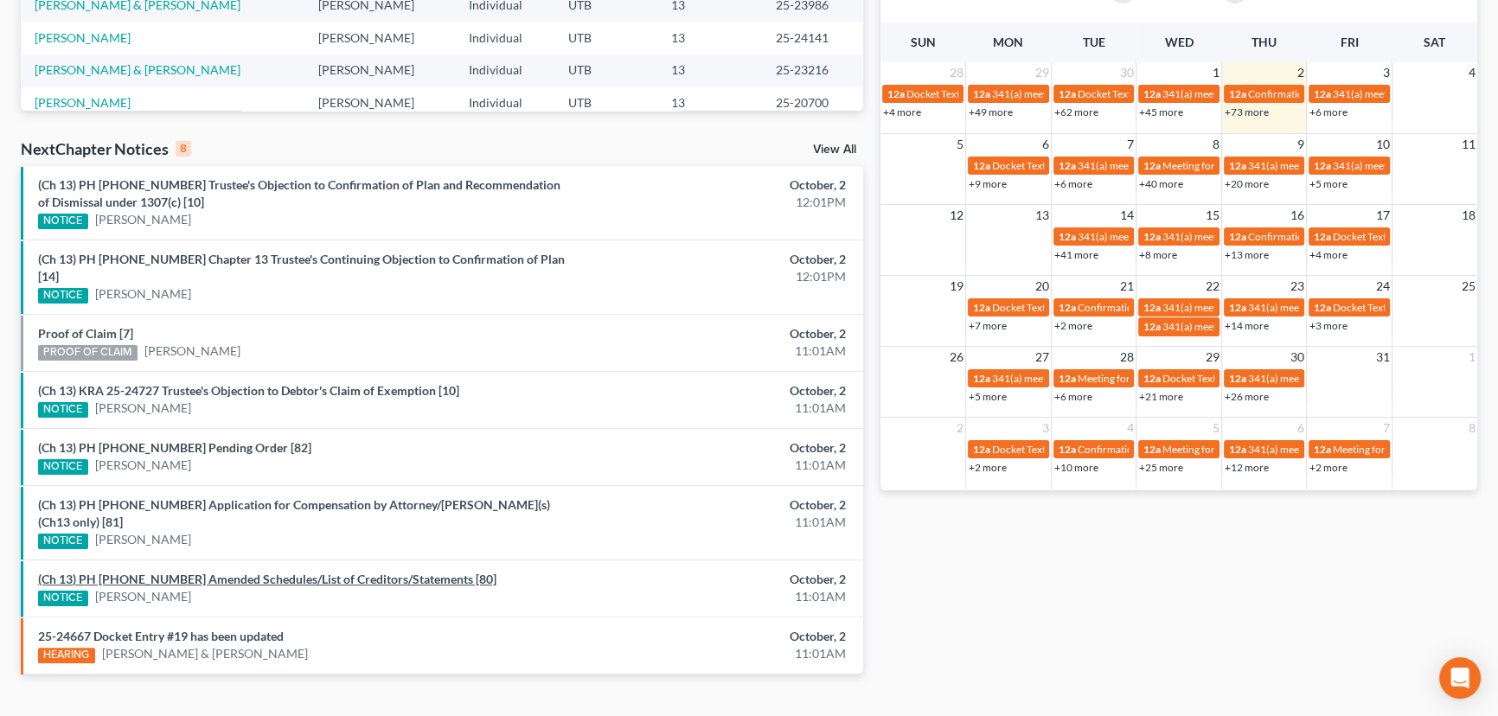
click at [215, 572] on link "(Ch 13) PH 24-22376 Amended Schedules/List of Creditors/Statements [80]" at bounding box center [267, 579] width 458 height 15
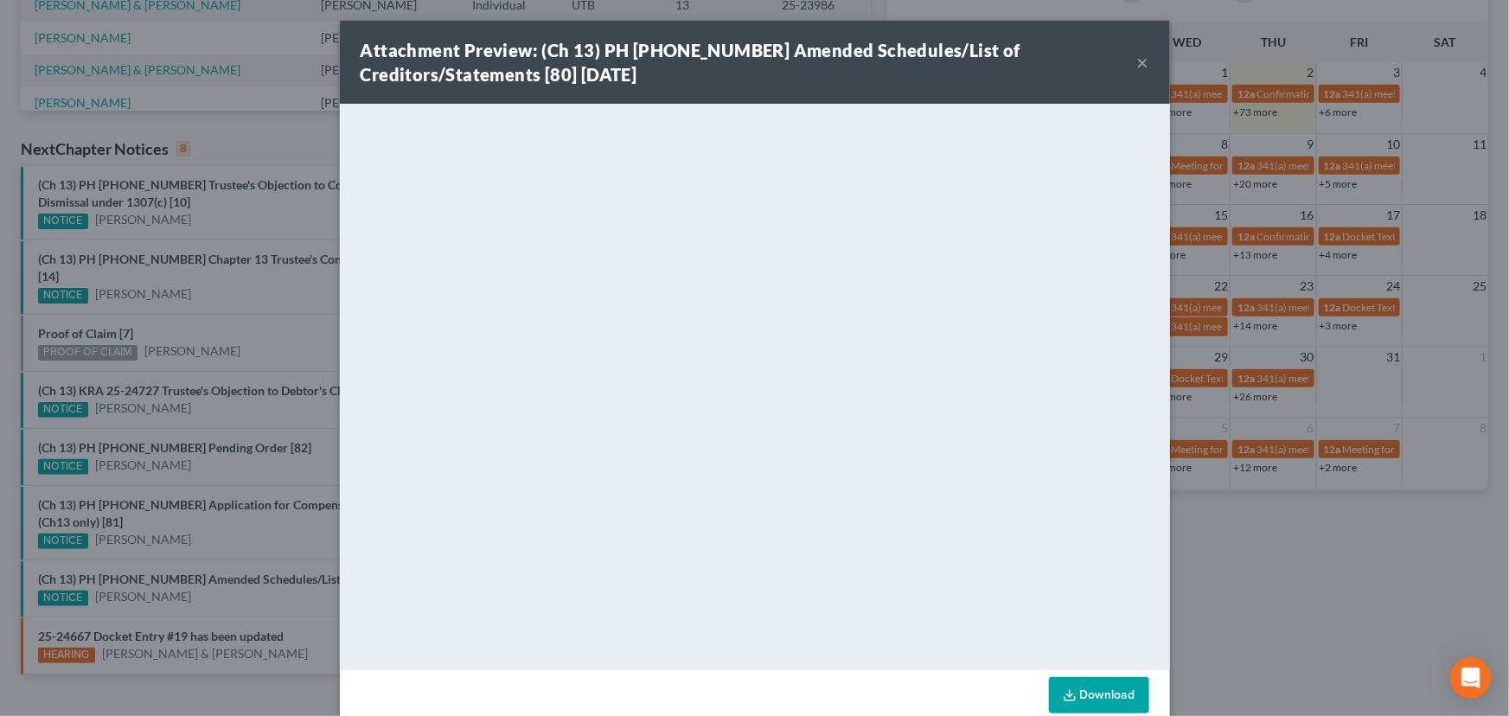
drag, startPoint x: 225, startPoint y: 528, endPoint x: 216, endPoint y: 487, distance: 41.6
click at [225, 527] on div "Attachment Preview: (Ch 13) PH 24-22376 Amended Schedules/List of Creditors/Sta…" at bounding box center [754, 358] width 1509 height 716
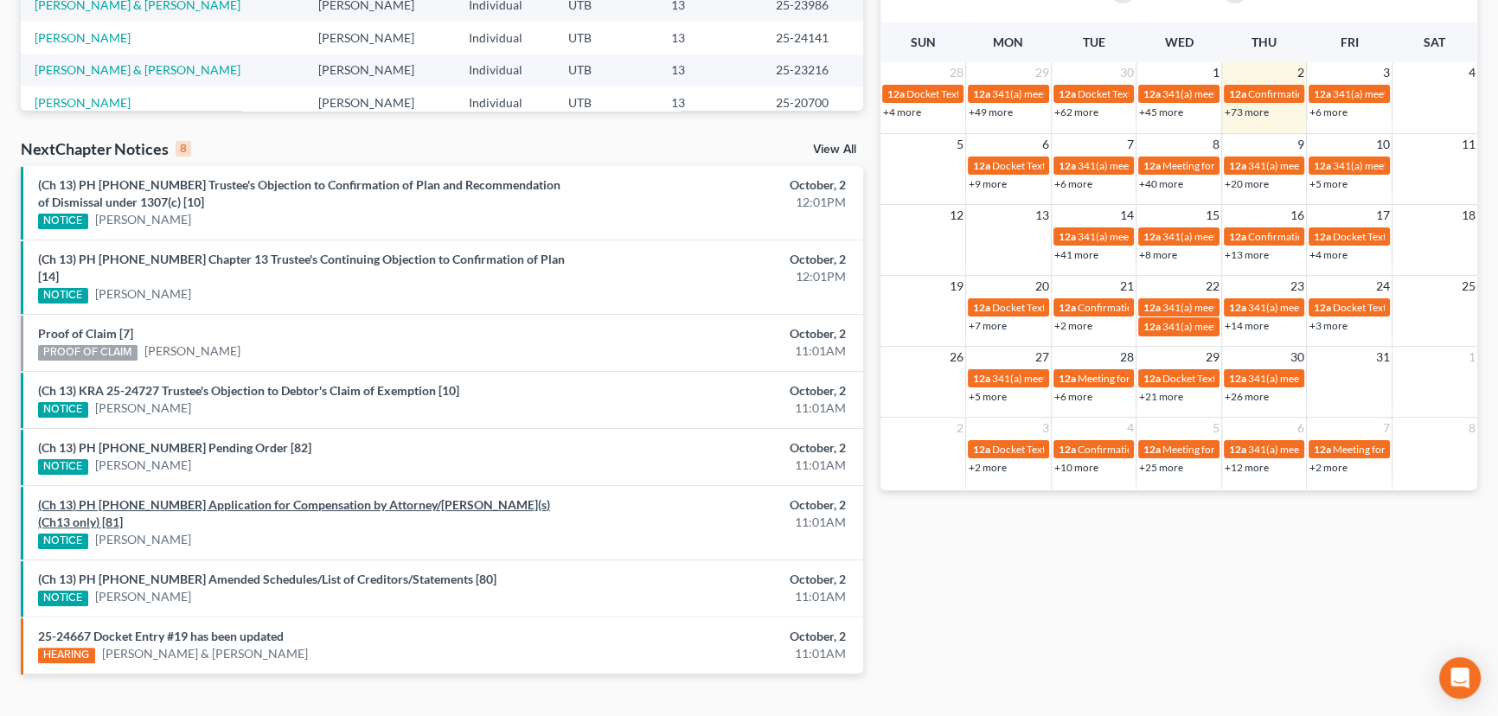
click at [208, 497] on link "(Ch 13) PH 24-22376 Application for Compensation by Attorney/Debtor(s)(Ch13 onl…" at bounding box center [294, 513] width 512 height 32
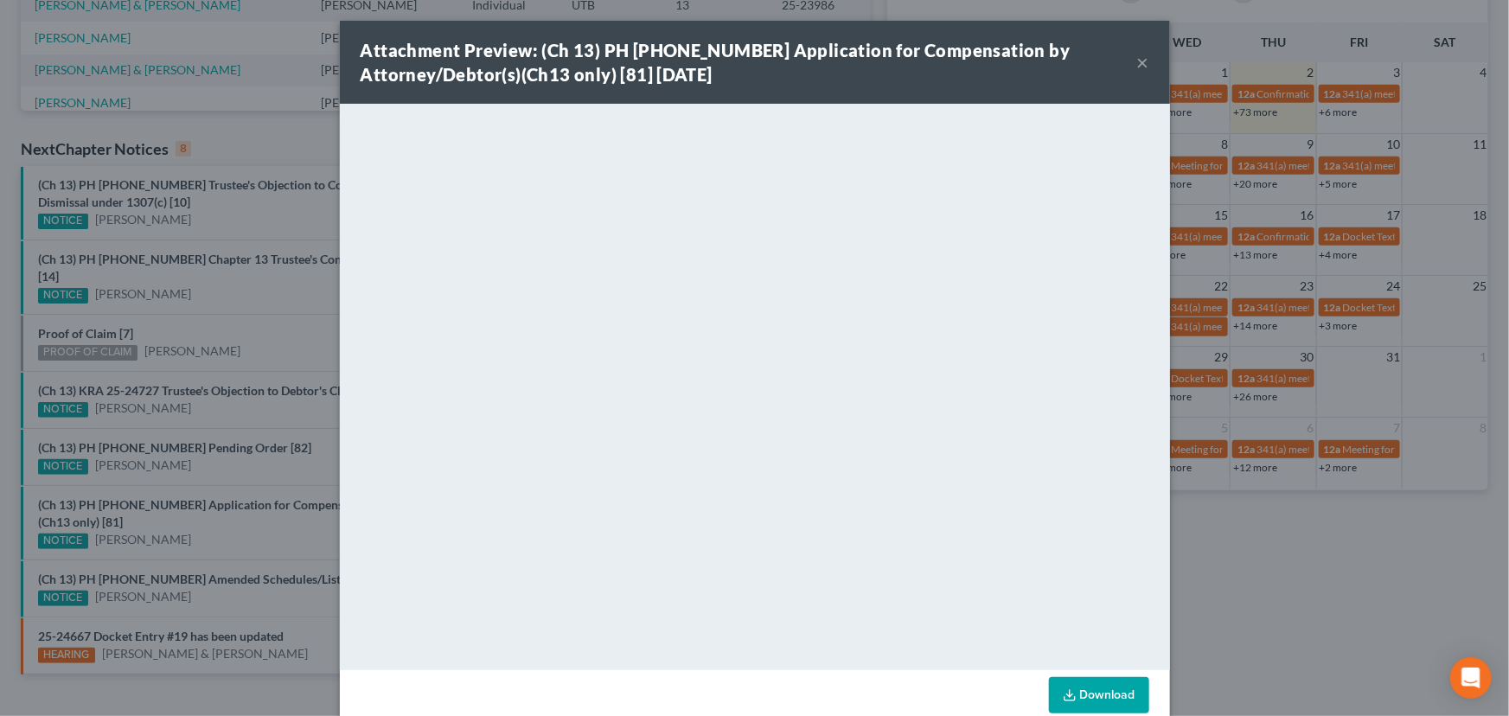
click at [215, 466] on div "Attachment Preview: (Ch 13) PH 24-22376 Application for Compensation by Attorne…" at bounding box center [754, 358] width 1509 height 716
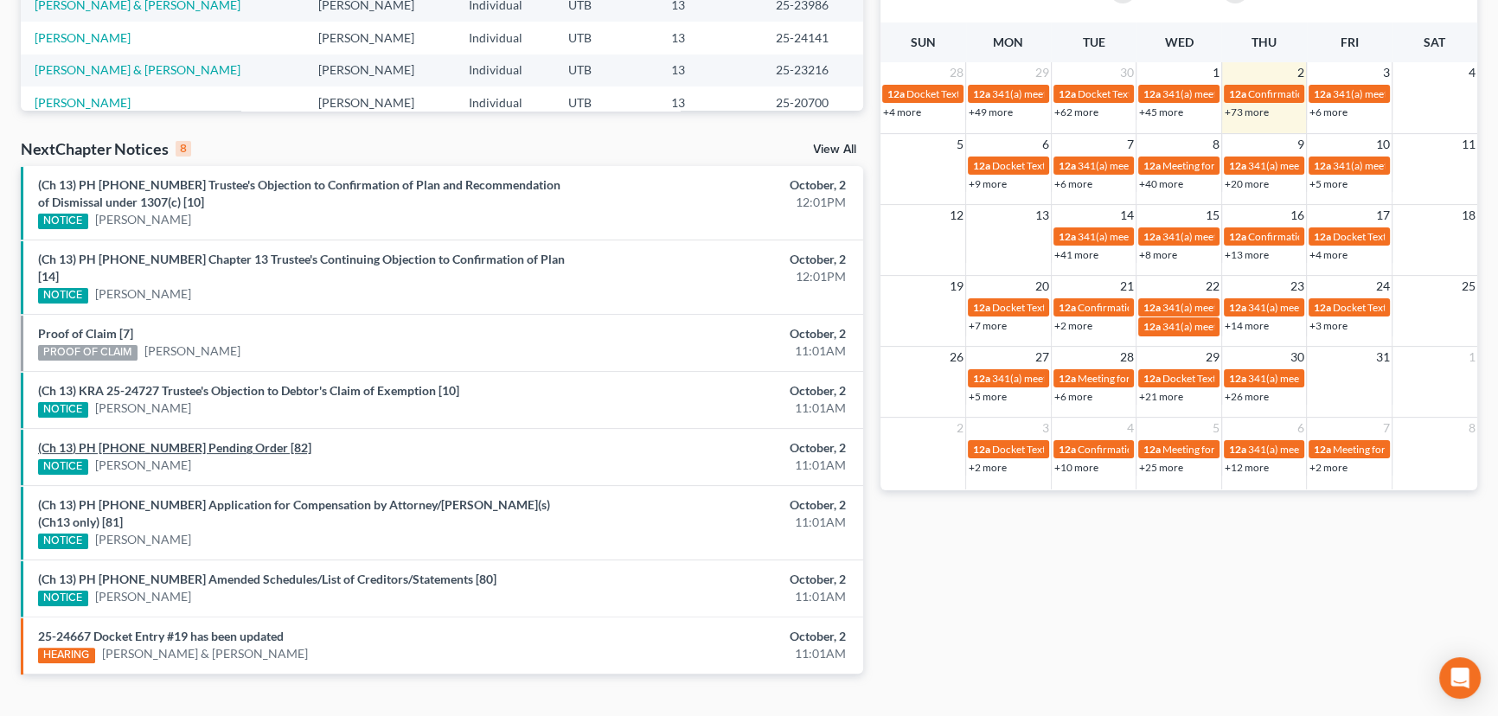
click at [193, 440] on link "(Ch 13) PH 24-22376 Pending Order [82]" at bounding box center [174, 447] width 273 height 15
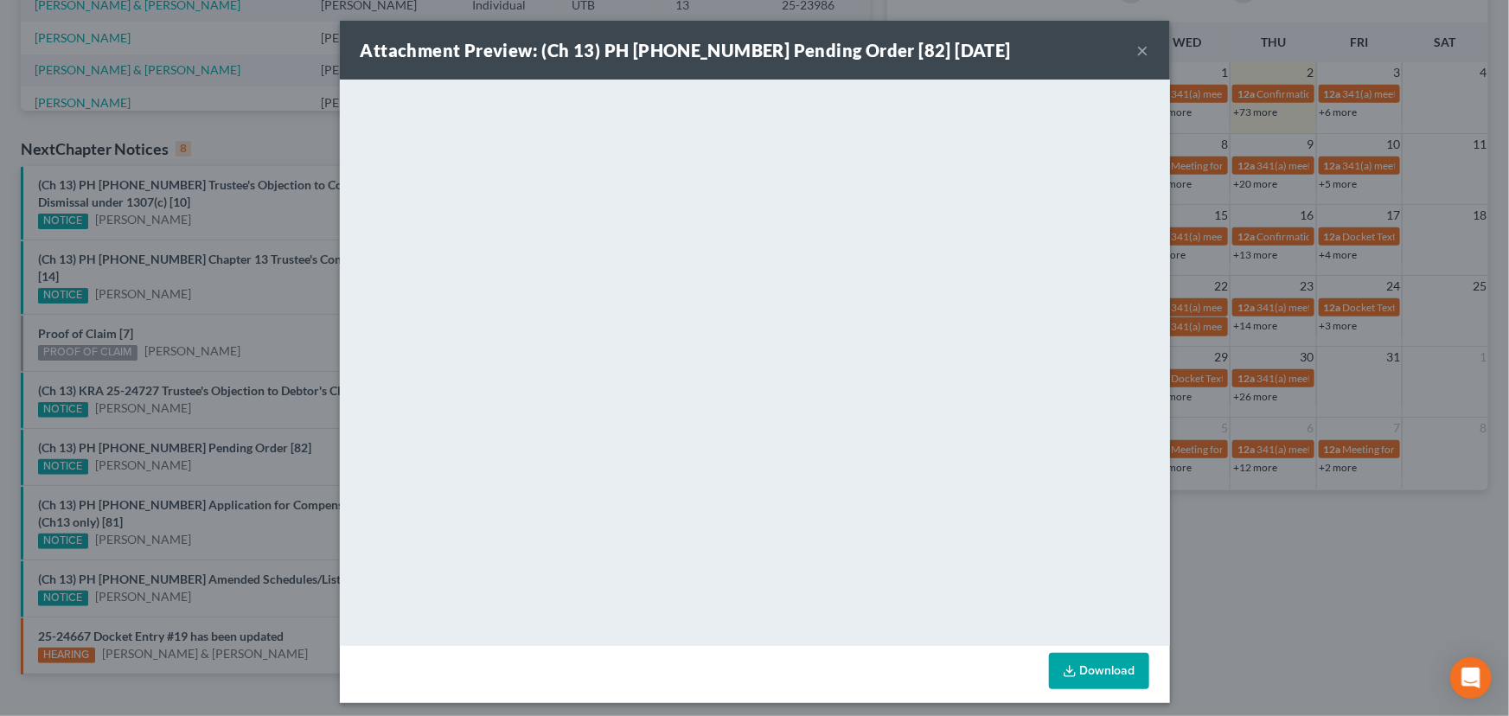
click at [279, 433] on div "Attachment Preview: (Ch 13) PH 24-22376 Pending Order [82] 10/02/2025 × <object…" at bounding box center [754, 358] width 1509 height 716
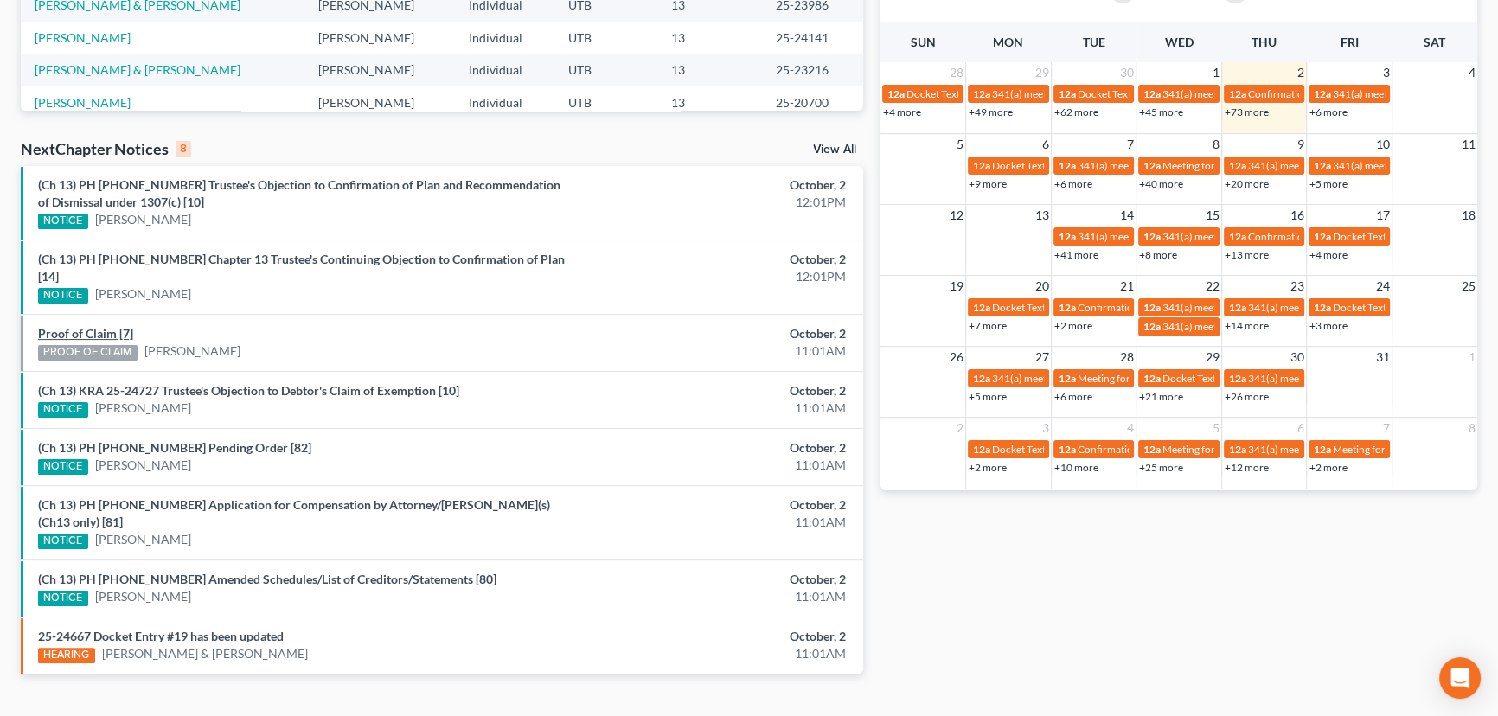
click at [99, 326] on link "Proof of Claim [7]" at bounding box center [85, 333] width 95 height 15
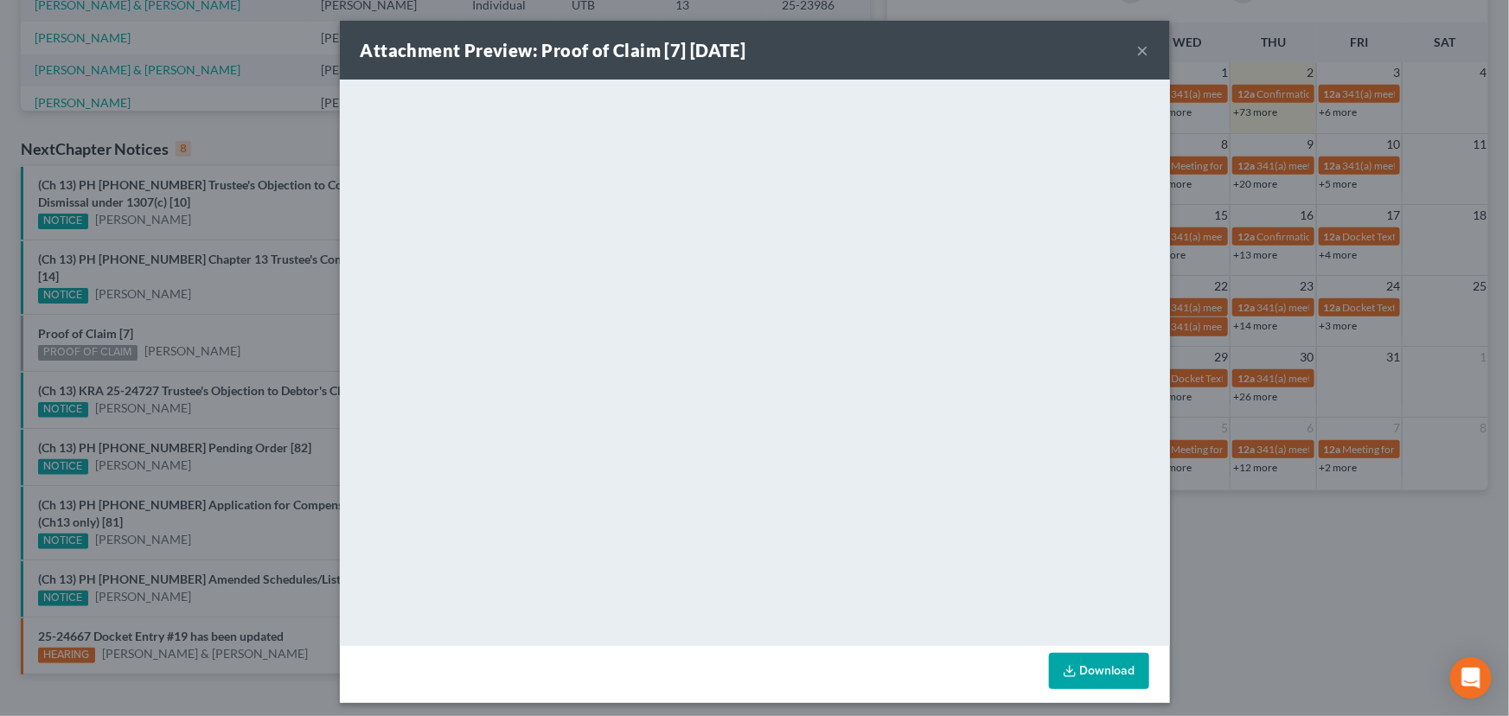
drag, startPoint x: 239, startPoint y: 323, endPoint x: 267, endPoint y: 299, distance: 36.9
click at [240, 322] on div "Attachment Preview: Proof of Claim [7] 10/02/2025 × <object ng-attr-data='https…" at bounding box center [754, 358] width 1509 height 716
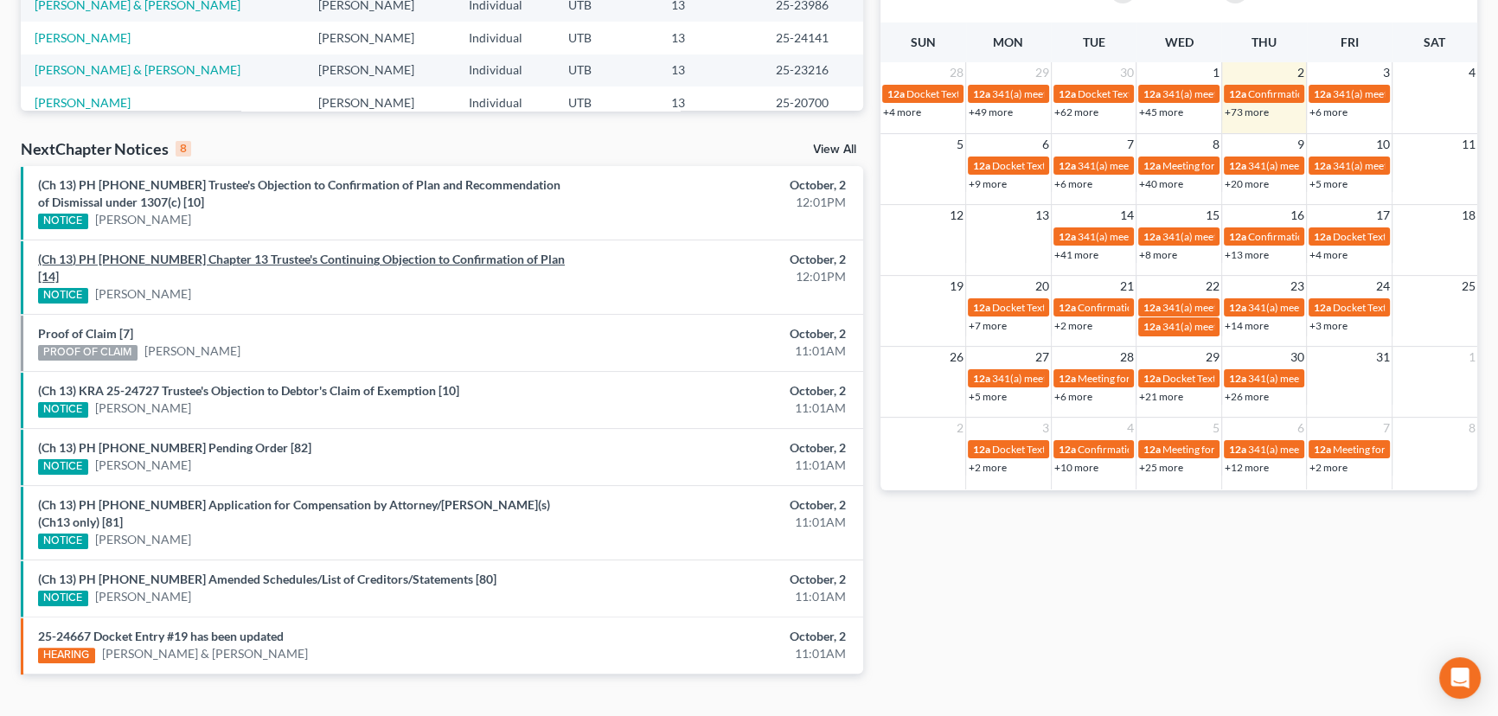
click at [258, 259] on link "(Ch 13) PH 25-23283 Chapter 13 Trustee's Continuing Objection to Confirmation o…" at bounding box center [301, 268] width 527 height 32
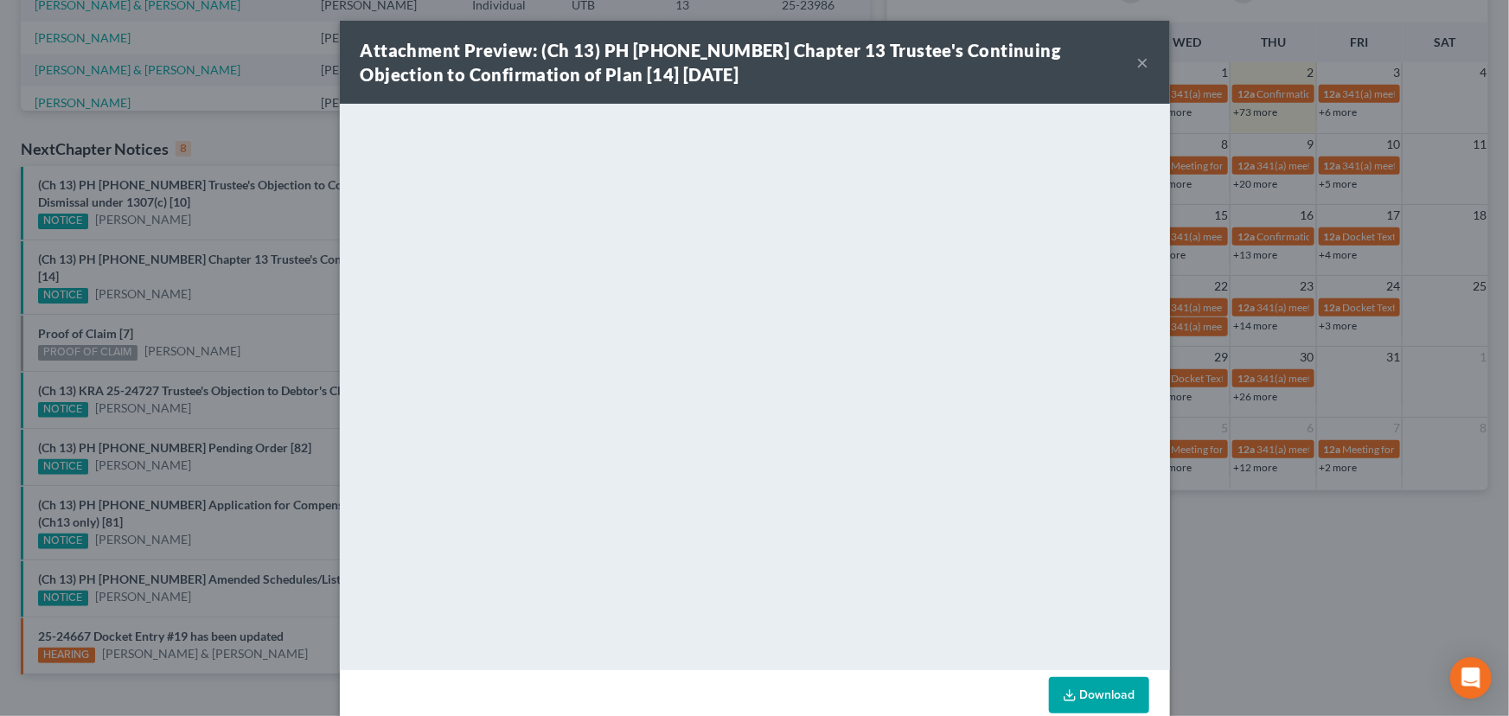
click at [239, 186] on div "Attachment Preview: (Ch 13) PH 25-23283 Chapter 13 Trustee's Continuing Objecti…" at bounding box center [754, 358] width 1509 height 716
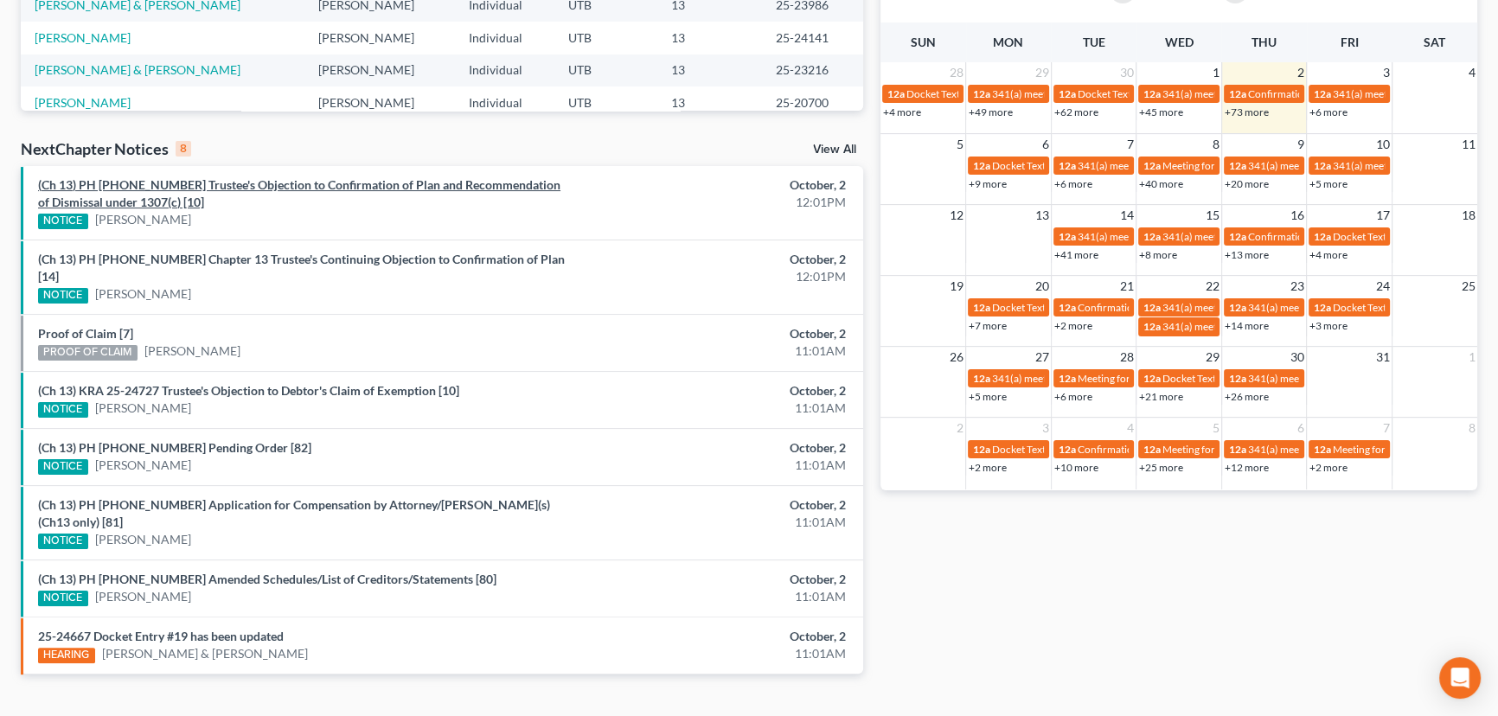
click at [239, 186] on link "(Ch 13) PH 25-24830 Trustee's Objection to Confirmation of Plan and Recommendat…" at bounding box center [299, 193] width 522 height 32
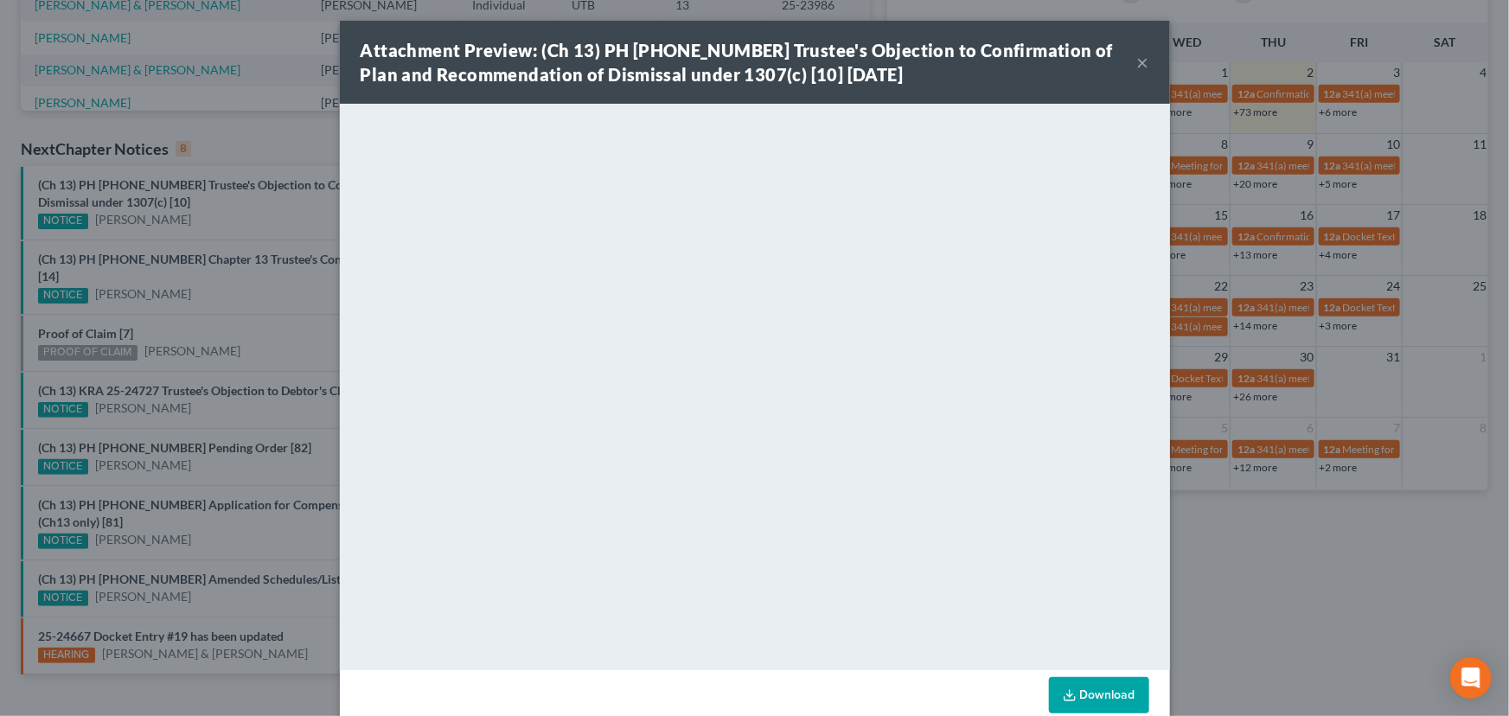
click at [1137, 61] on button "×" at bounding box center [1143, 62] width 12 height 21
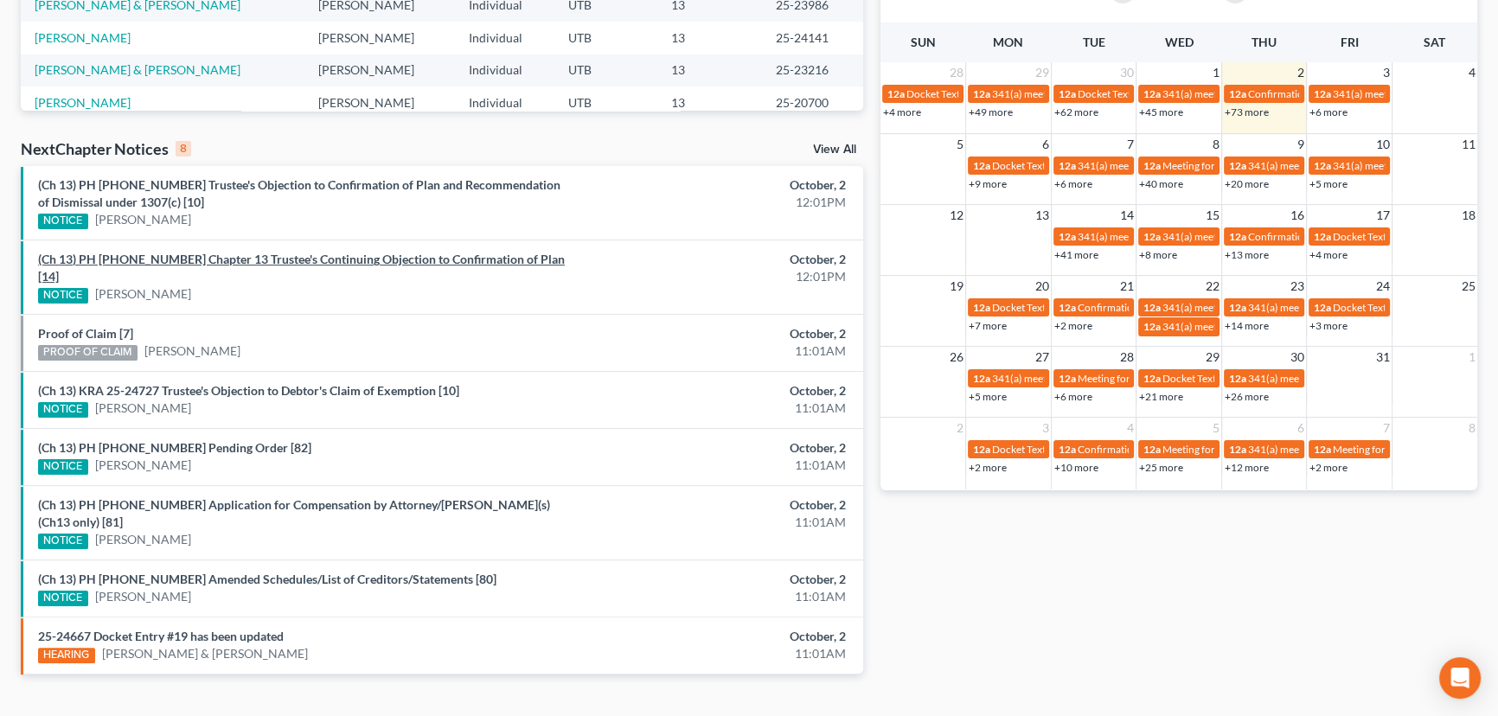
click at [224, 259] on link "(Ch 13) PH 25-23283 Chapter 13 Trustee's Continuing Objection to Confirmation o…" at bounding box center [301, 268] width 527 height 32
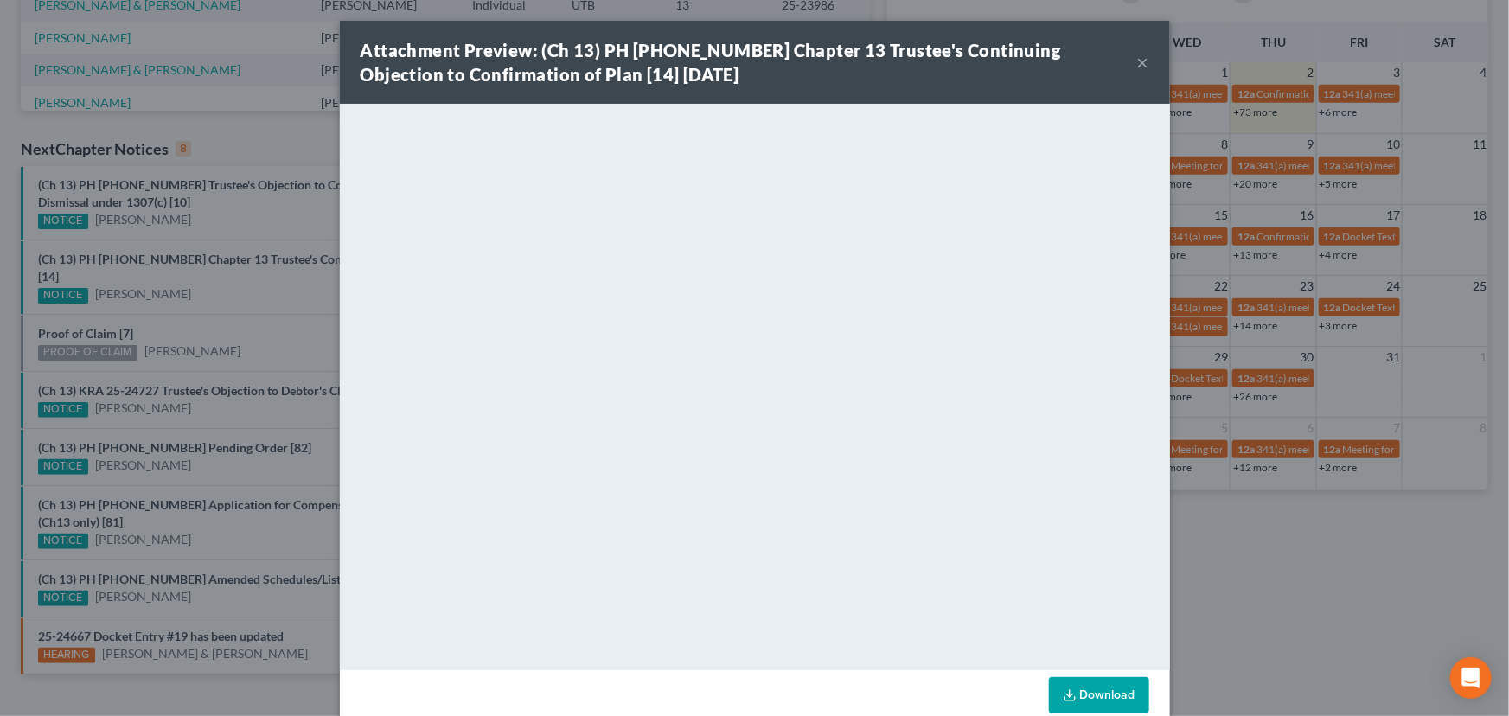
click at [214, 274] on div "Attachment Preview: (Ch 13) PH 25-23283 Chapter 13 Trustee's Continuing Objecti…" at bounding box center [754, 358] width 1509 height 716
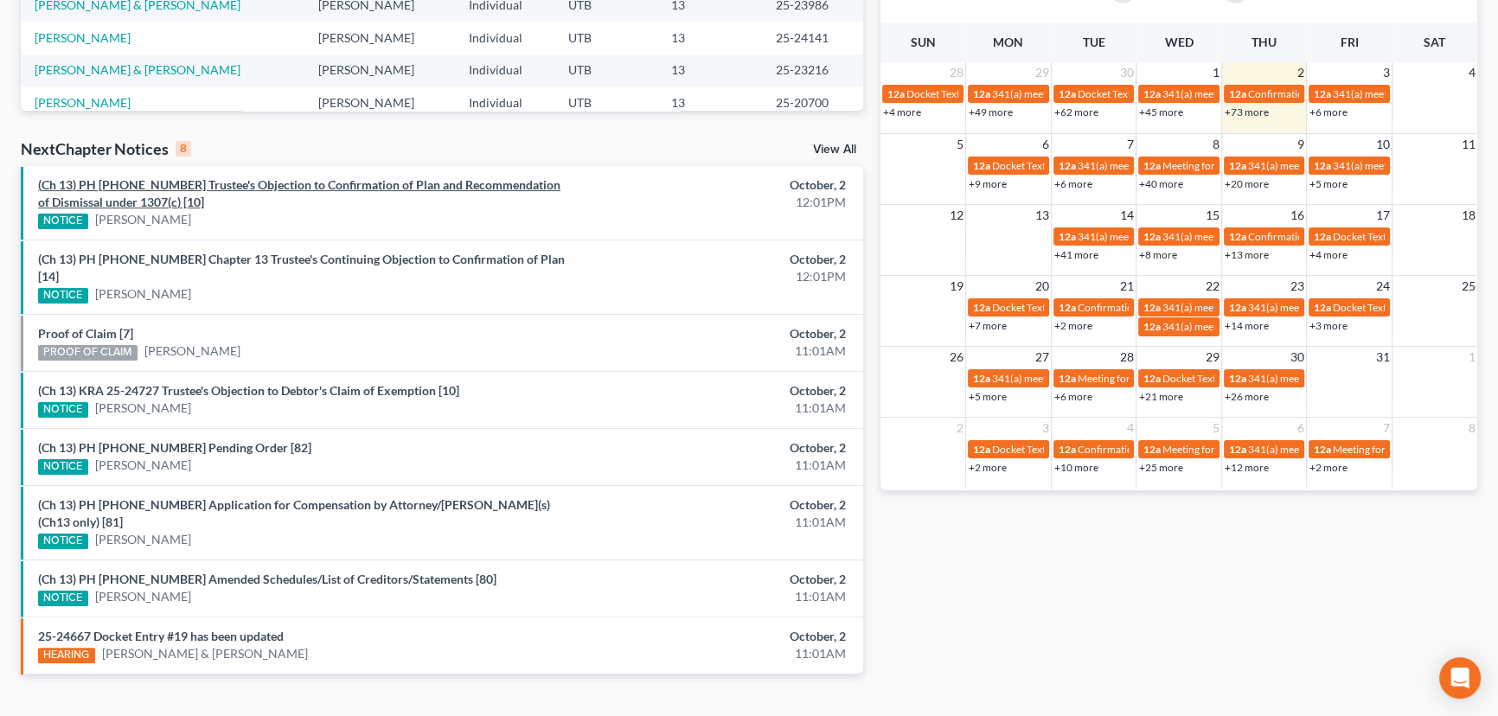
click at [232, 187] on link "(Ch 13) PH 25-24830 Trustee's Objection to Confirmation of Plan and Recommendat…" at bounding box center [299, 193] width 522 height 32
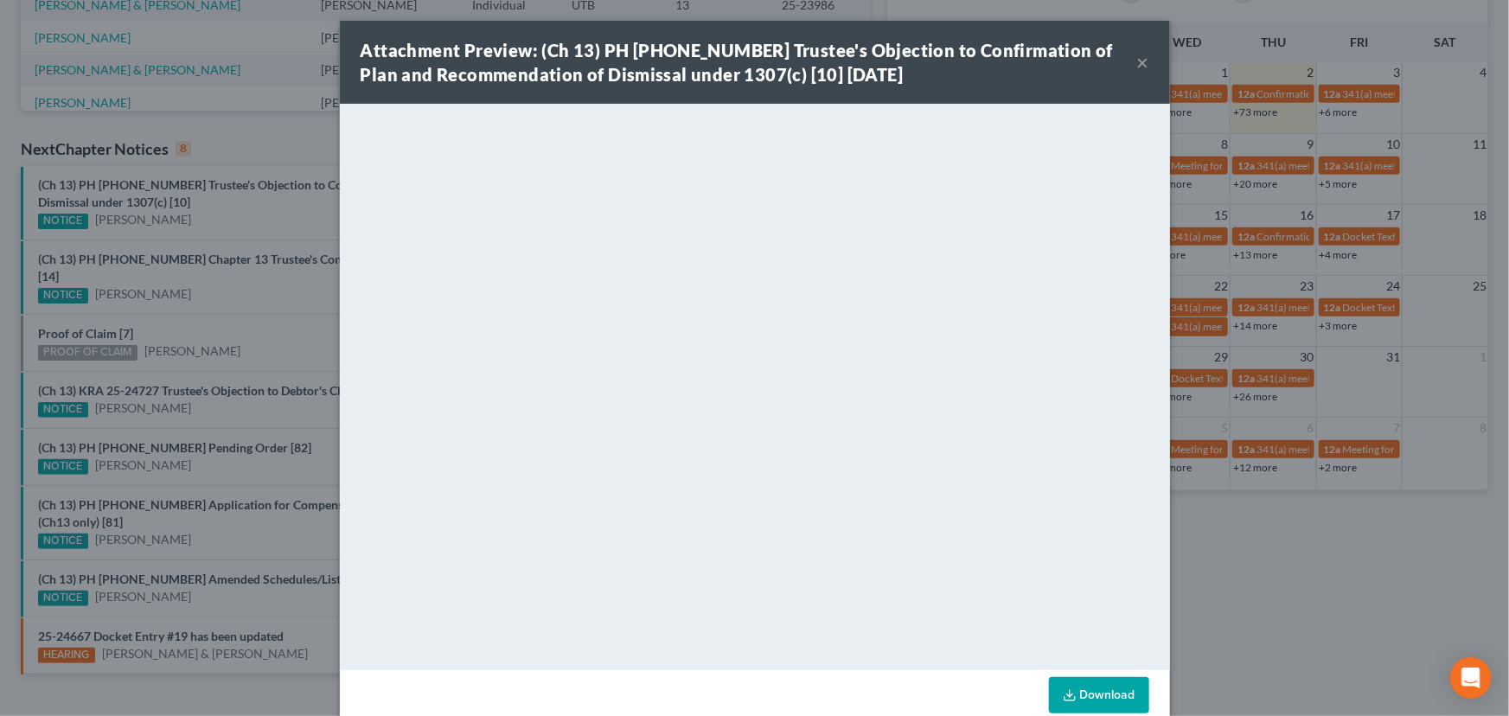
click at [242, 205] on div "Attachment Preview: (Ch 13) PH 25-24830 Trustee's Objection to Confirmation of …" at bounding box center [754, 358] width 1509 height 716
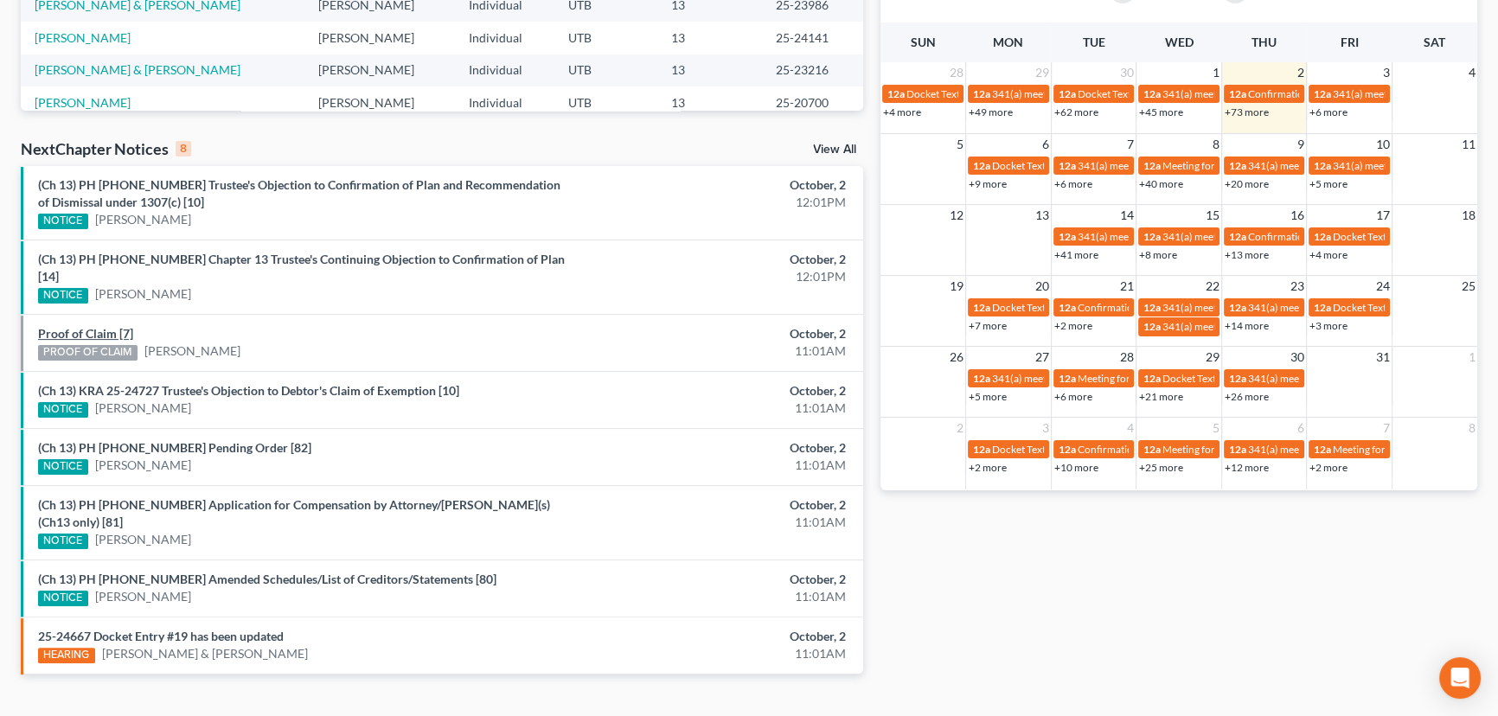
click at [93, 326] on link "Proof of Claim [7]" at bounding box center [85, 333] width 95 height 15
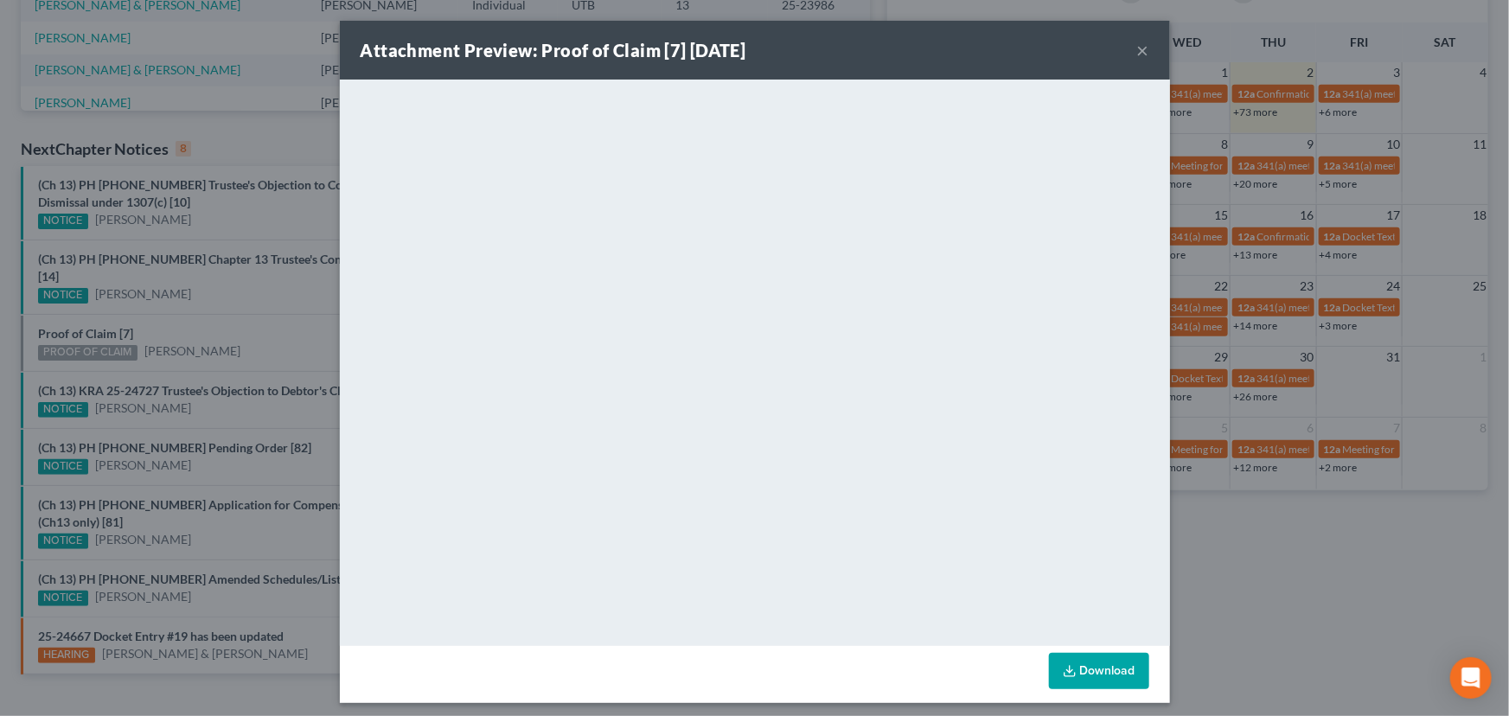
click at [214, 307] on div "Attachment Preview: Proof of Claim [7] 10/02/2025 × <object ng-attr-data='https…" at bounding box center [754, 358] width 1509 height 716
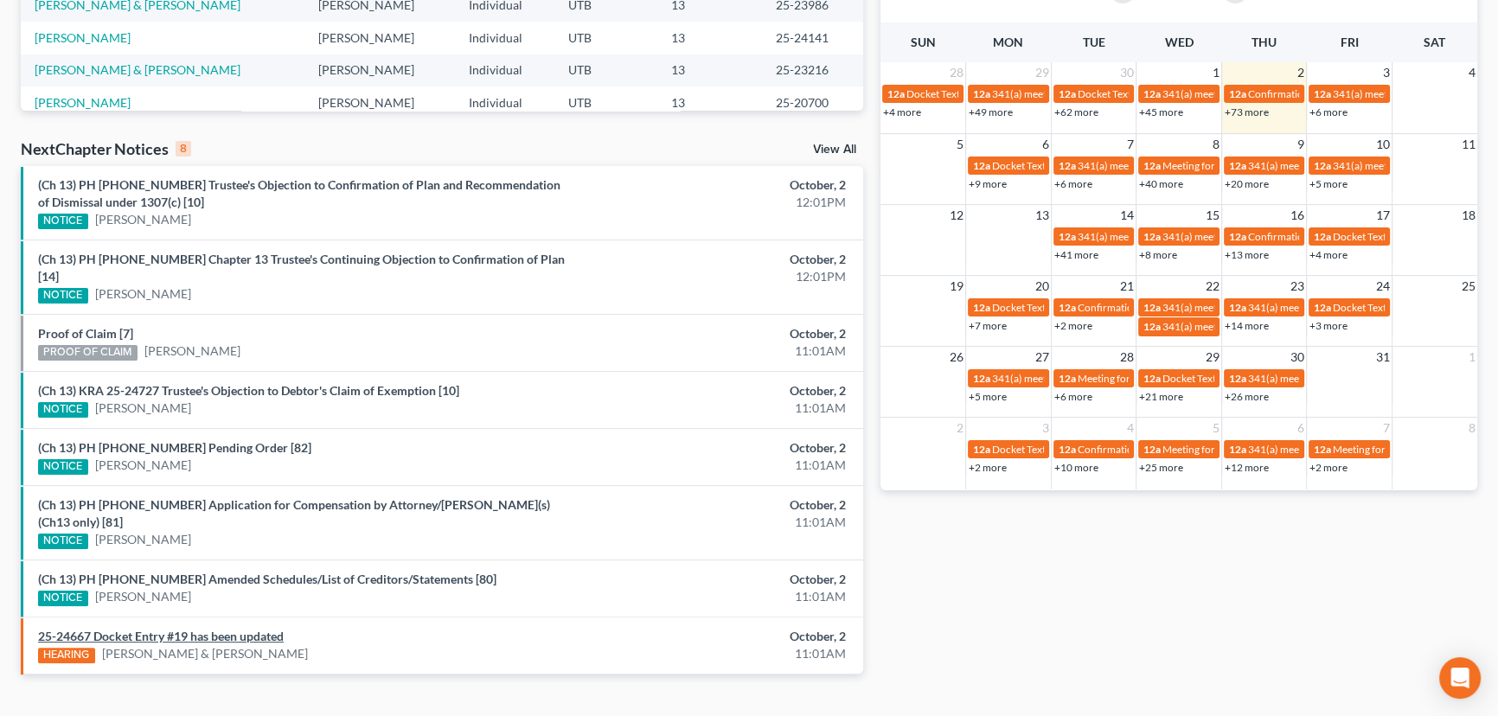
click at [214, 629] on link "25-24667 Docket Entry #19 has been updated" at bounding box center [161, 636] width 246 height 15
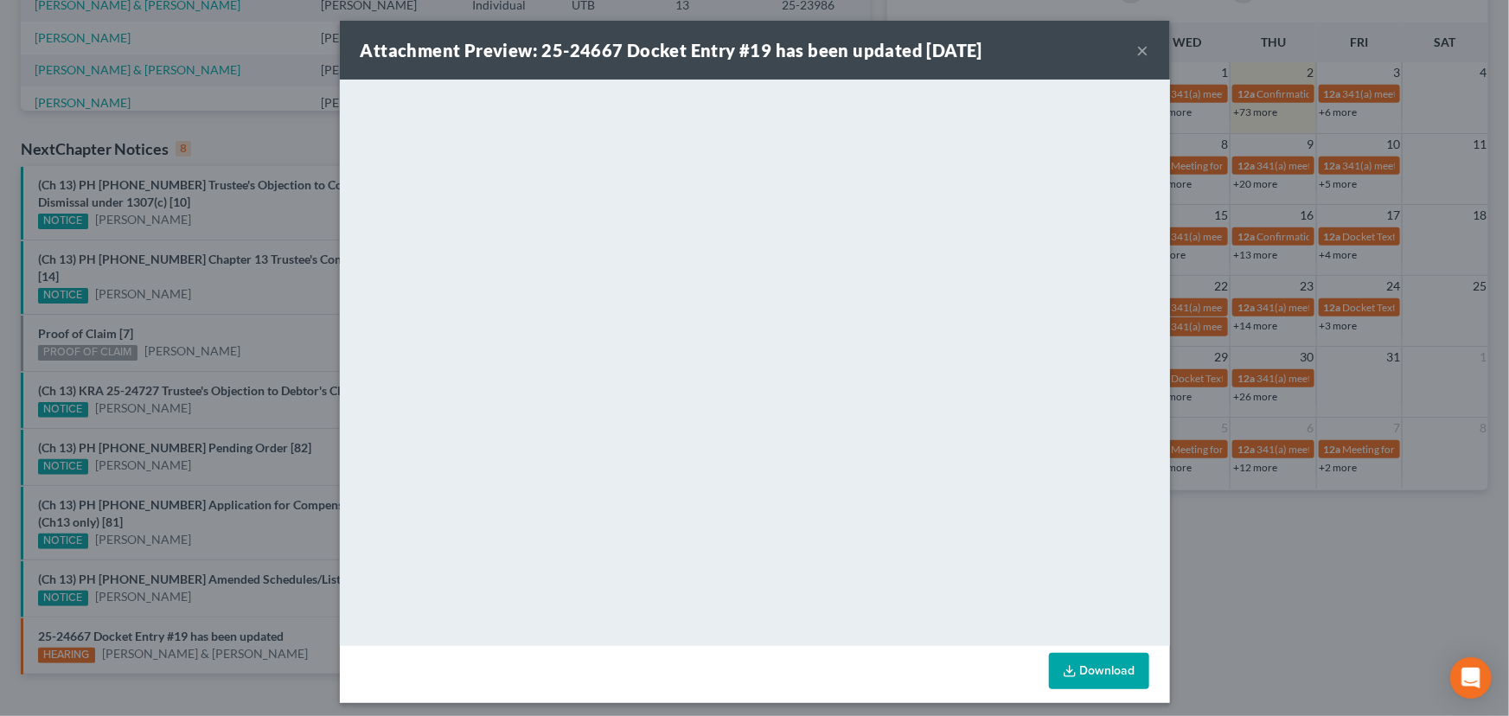
click at [257, 561] on div "Attachment Preview: 25-24667 Docket Entry #19 has been updated 10/02/2025 × <ob…" at bounding box center [754, 358] width 1509 height 716
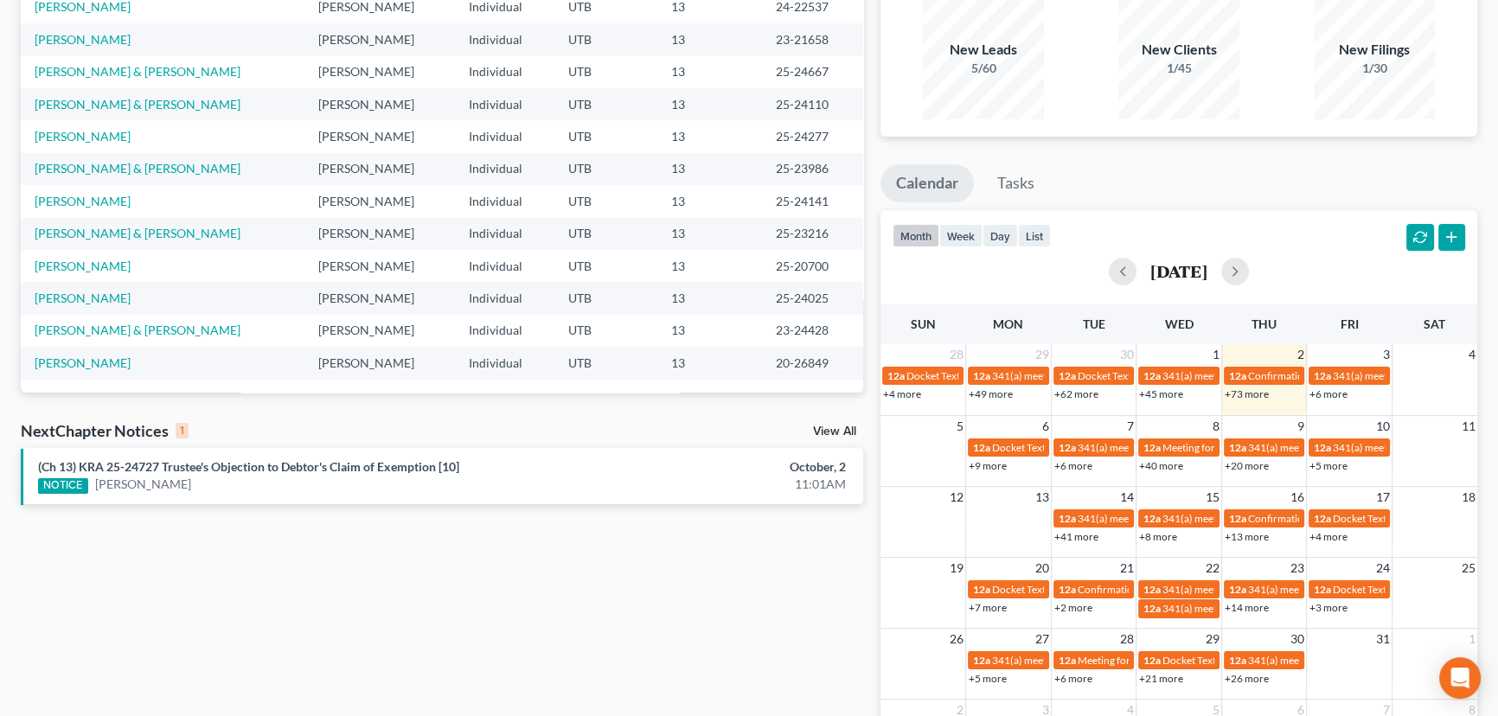
scroll to position [157, 0]
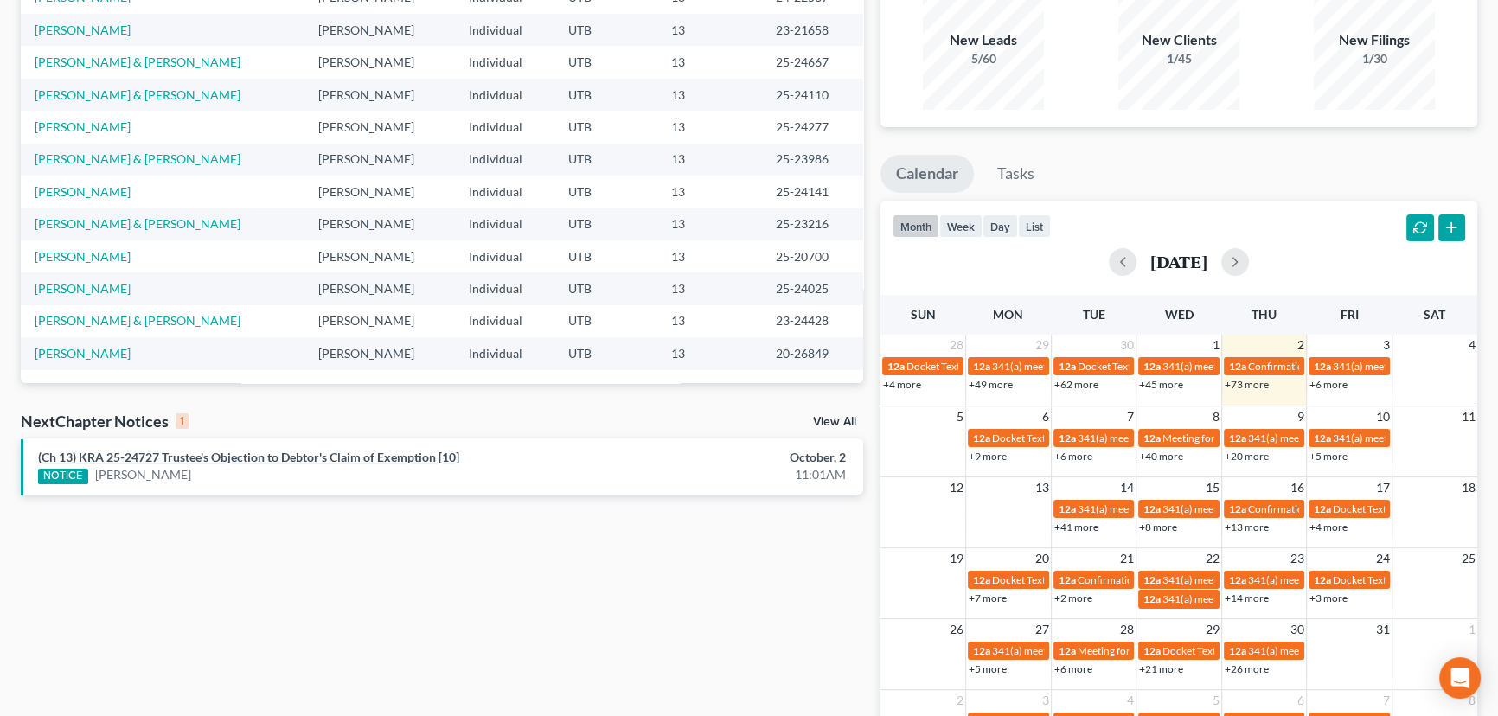
click at [315, 456] on link "(Ch 13) KRA 25-24727 Trustee's Objection to Debtor's Claim of Exemption [10]" at bounding box center [248, 457] width 421 height 15
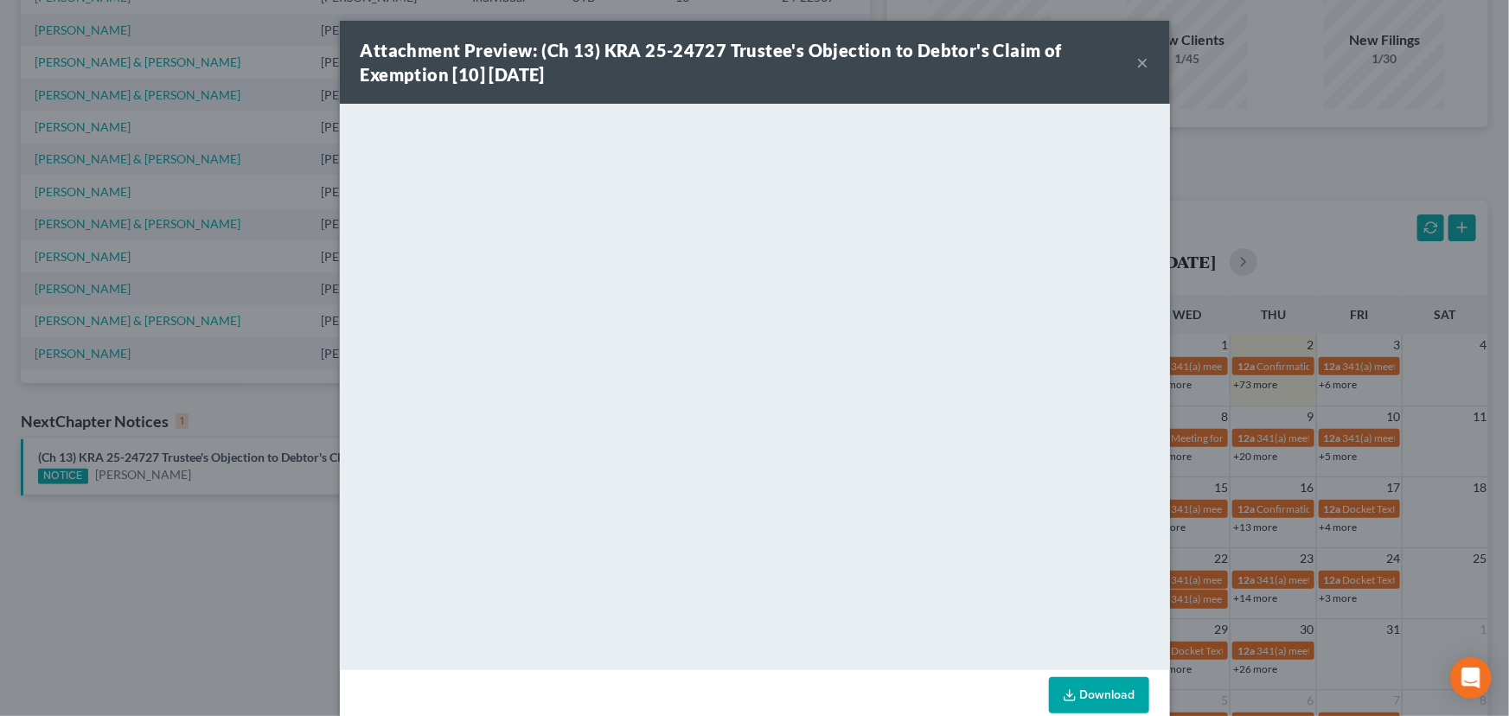
click at [189, 514] on div "Attachment Preview: (Ch 13) KRA 25-24727 Trustee's Objection to Debtor's Claim …" at bounding box center [754, 358] width 1509 height 716
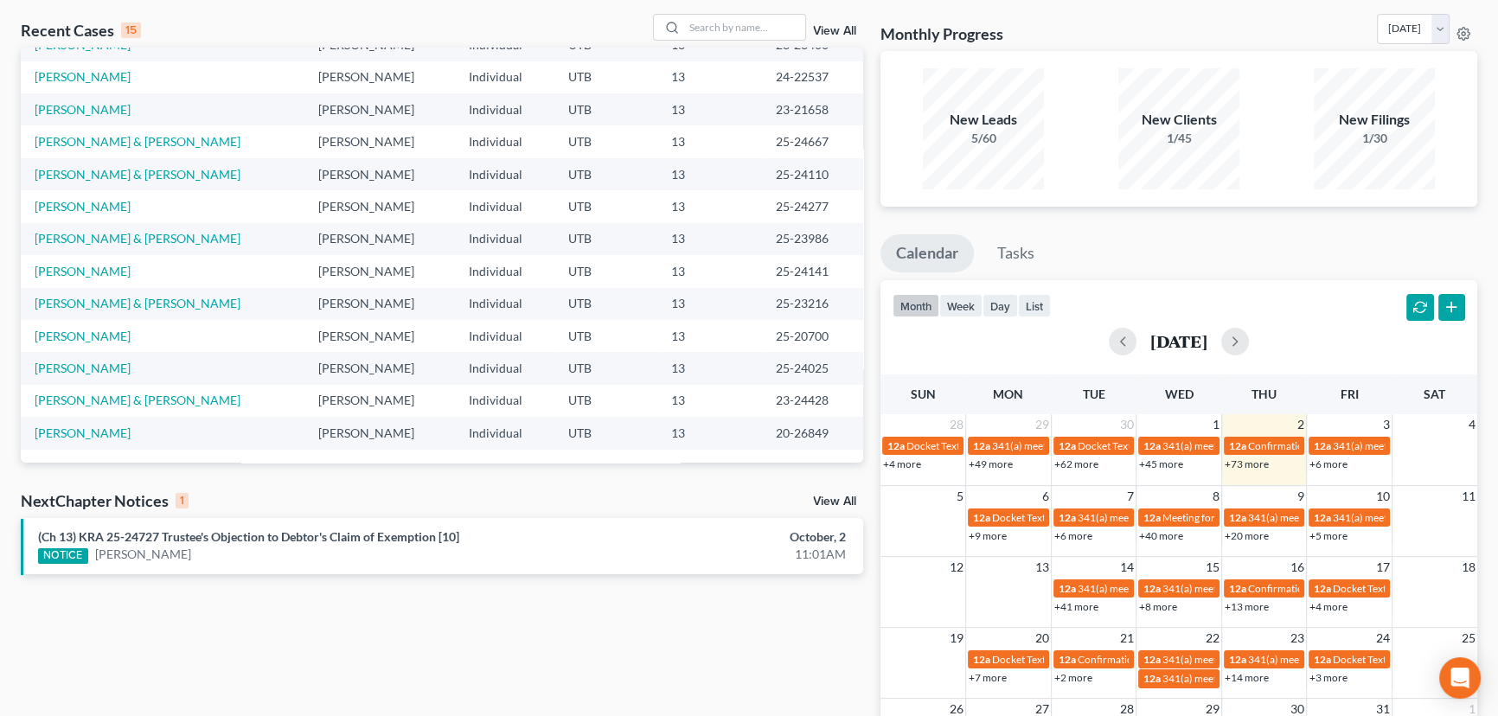
scroll to position [0, 0]
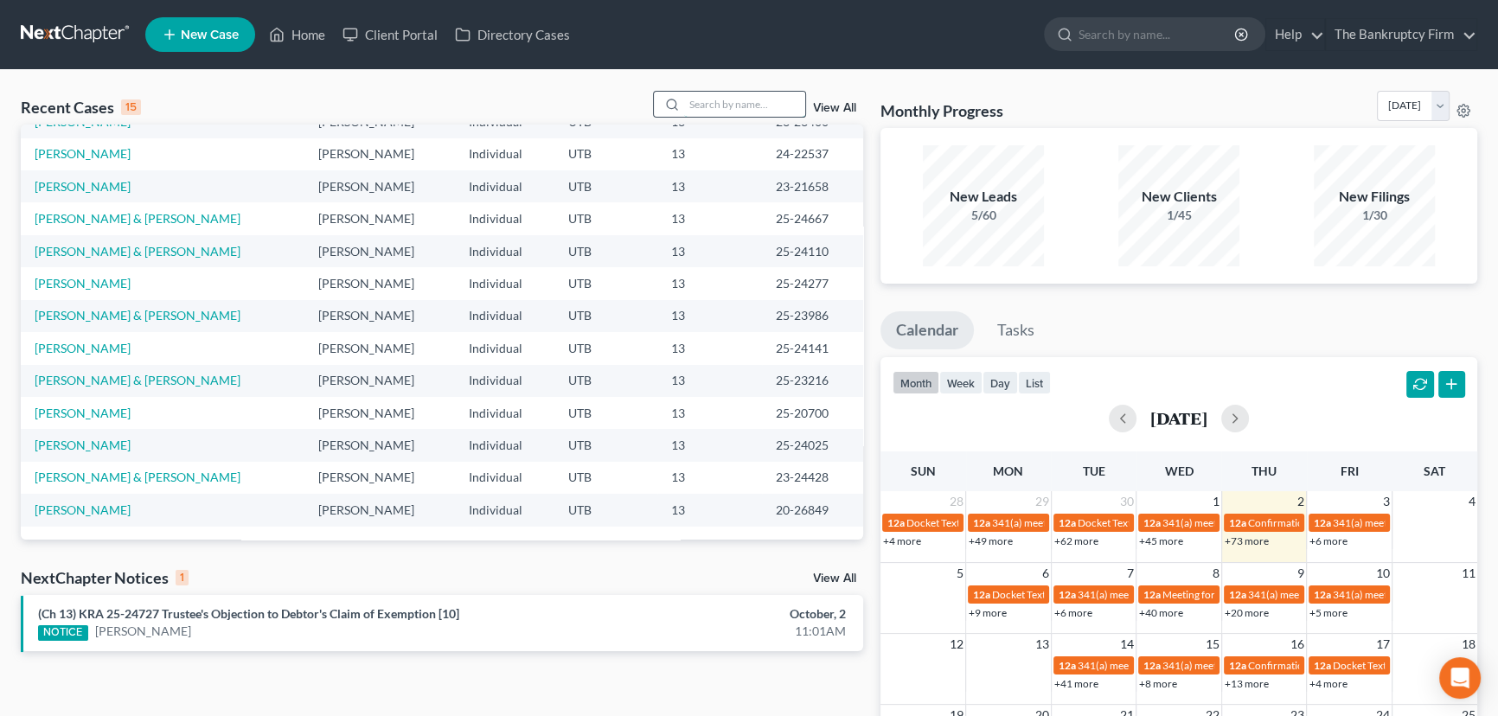
click at [696, 107] on input "search" at bounding box center [744, 104] width 121 height 25
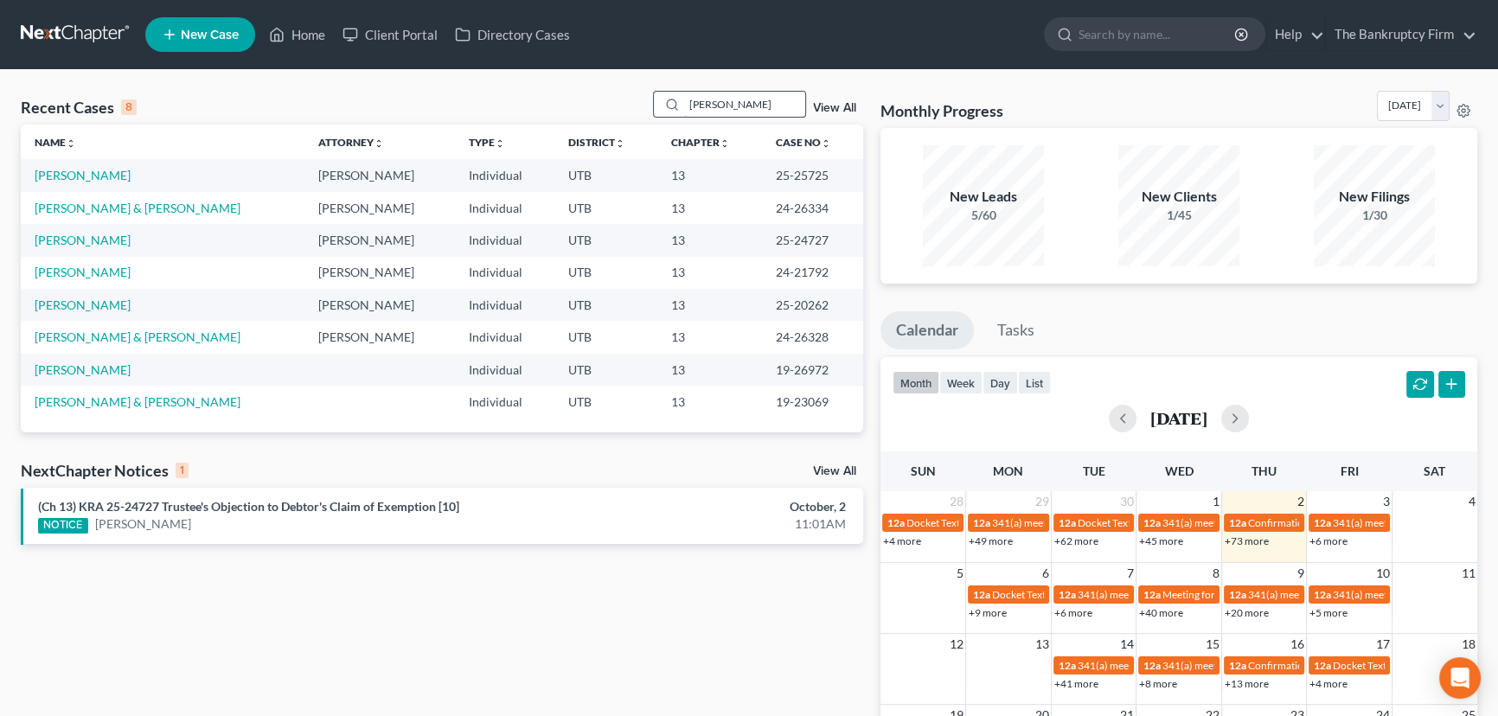
type input "[PERSON_NAME]"
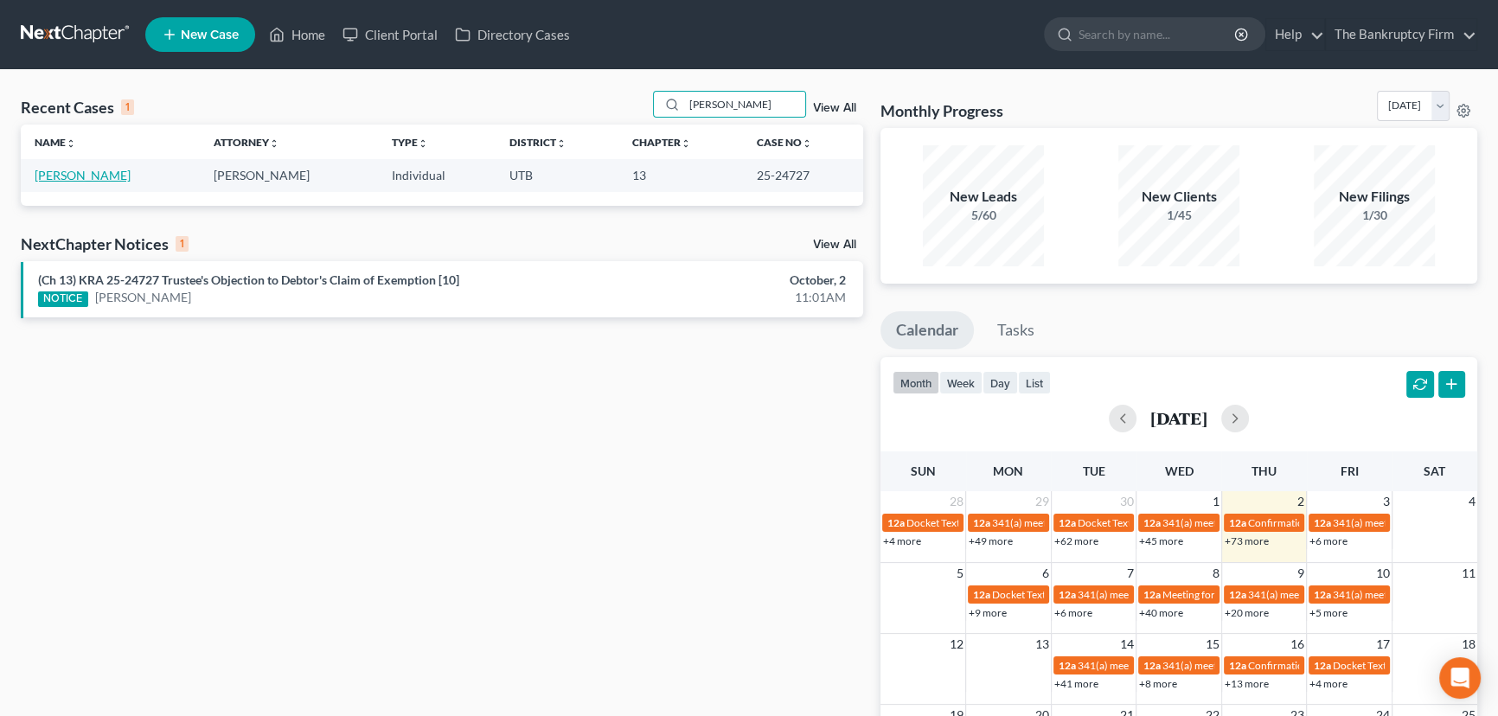
click at [75, 181] on link "[PERSON_NAME]" at bounding box center [83, 175] width 96 height 15
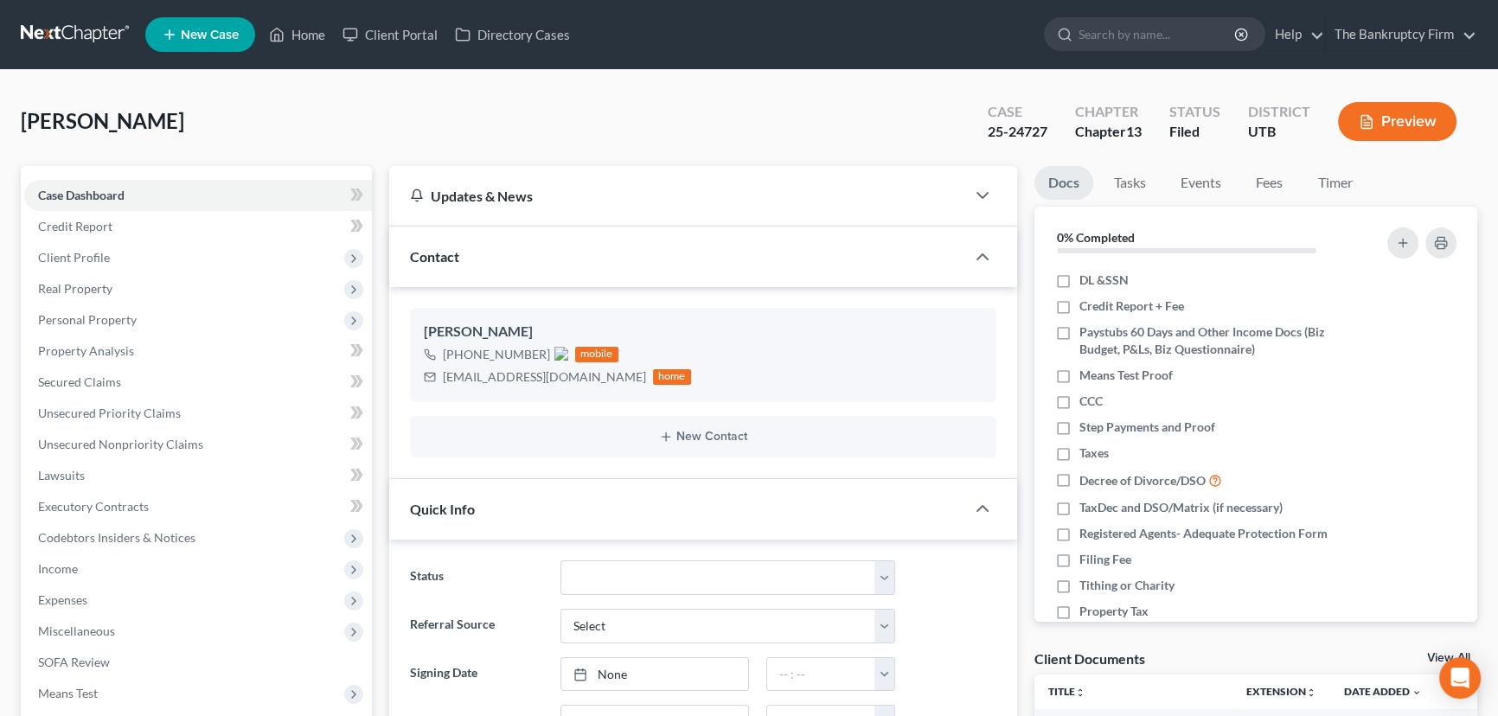
scroll to position [199, 0]
click at [1429, 654] on link "View All" at bounding box center [1448, 658] width 43 height 12
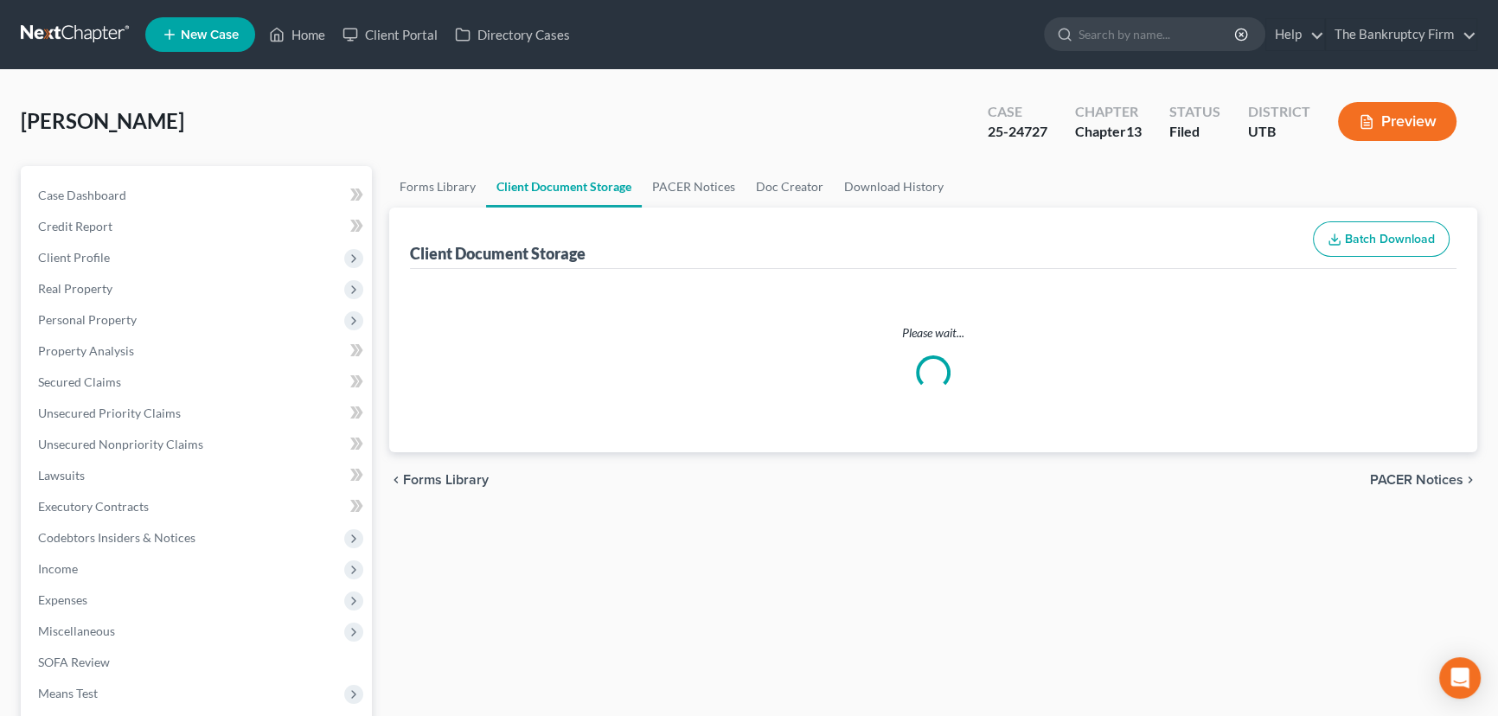
select select "30"
select select "26"
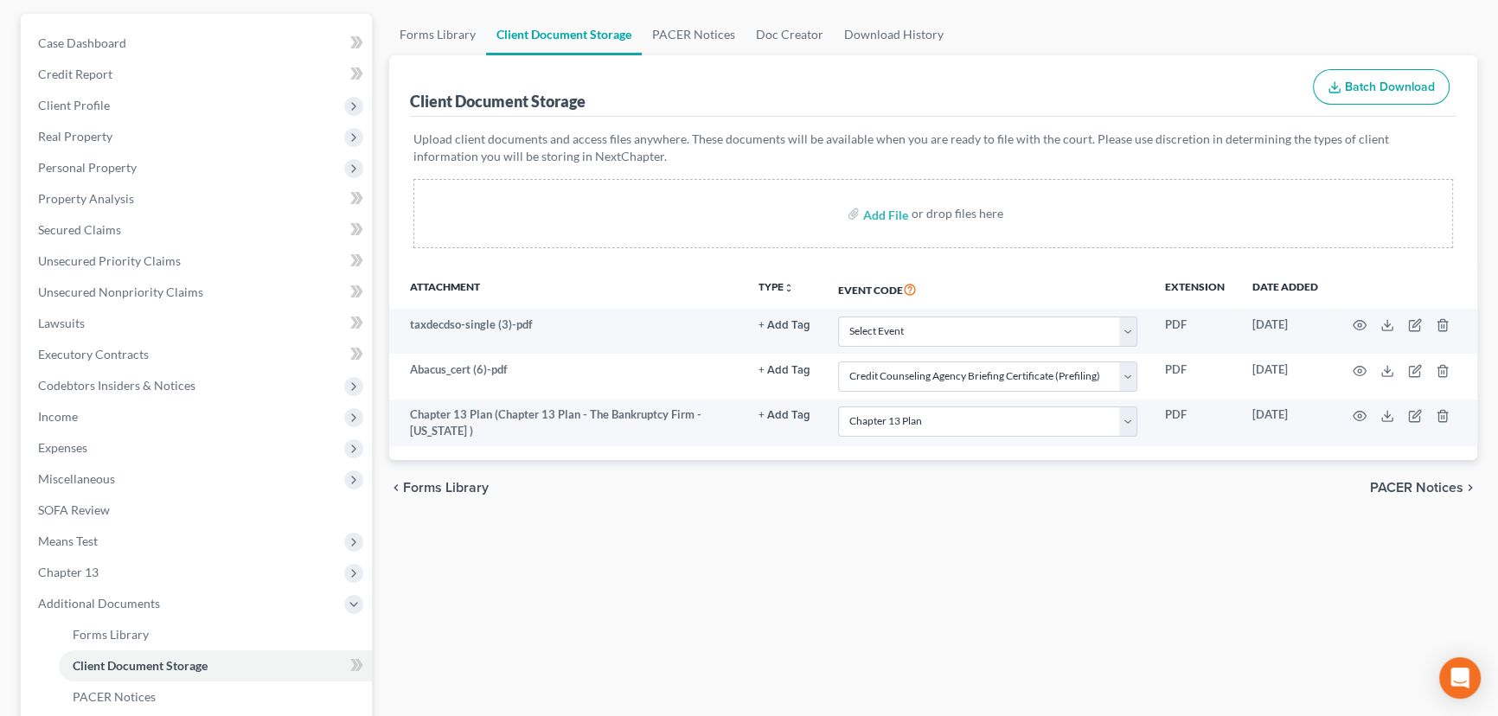
scroll to position [387, 0]
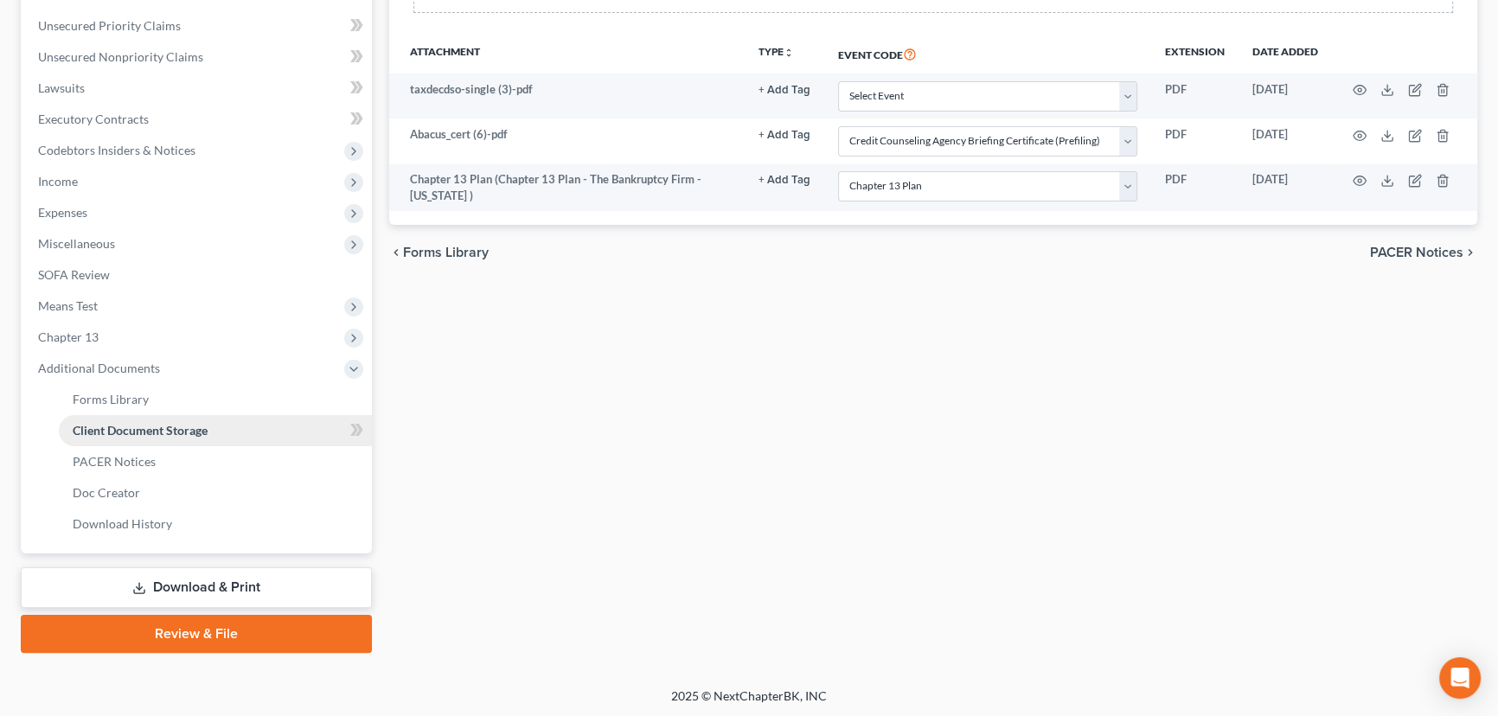
click at [182, 432] on span "Client Document Storage" at bounding box center [140, 430] width 135 height 15
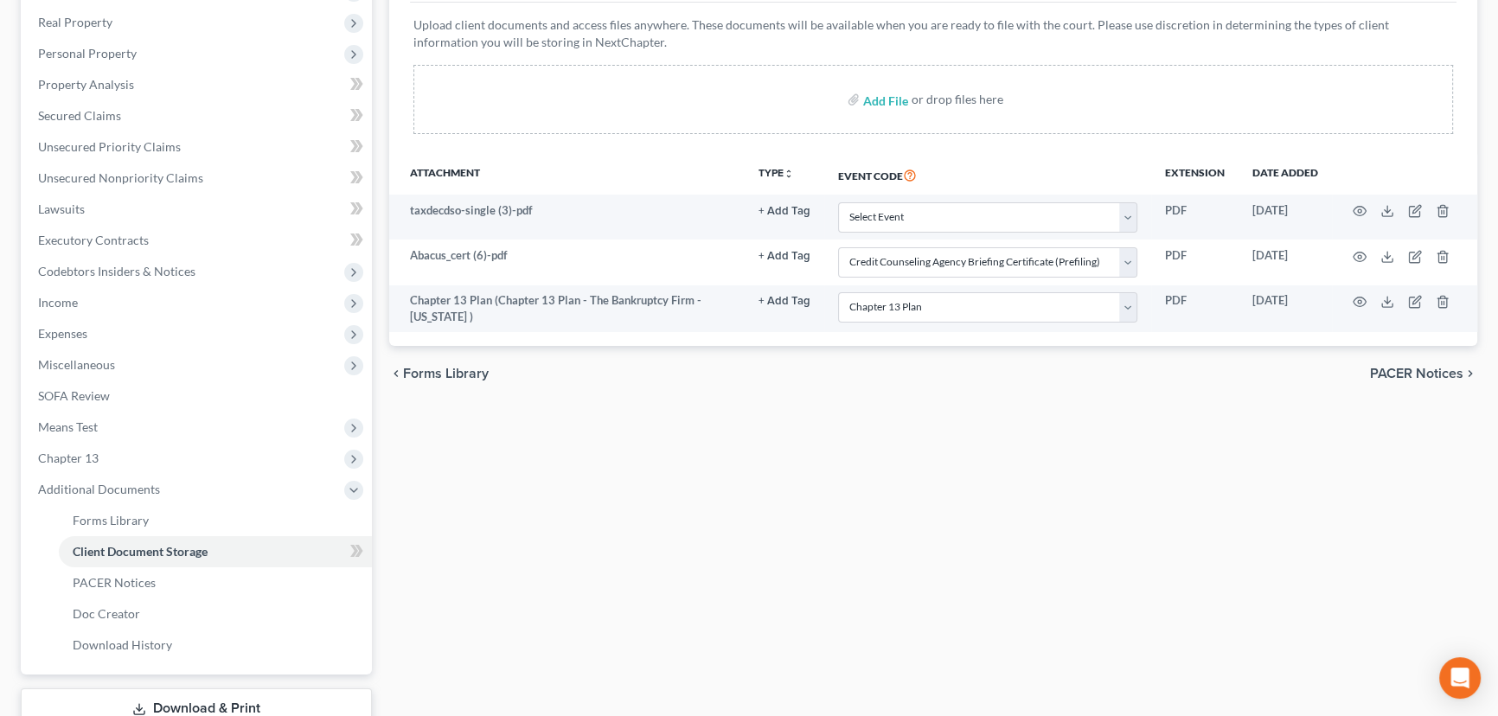
scroll to position [0, 0]
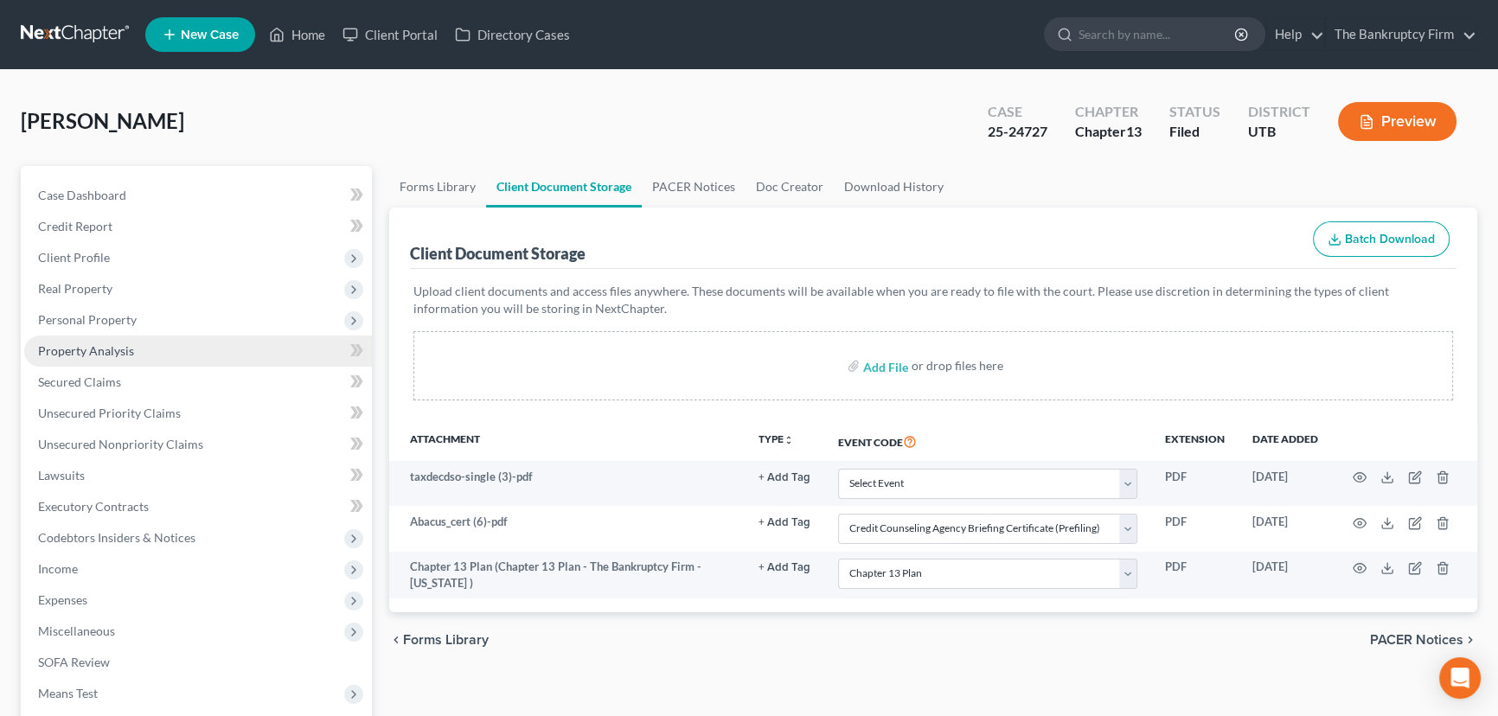
click at [86, 348] on span "Property Analysis" at bounding box center [86, 350] width 96 height 15
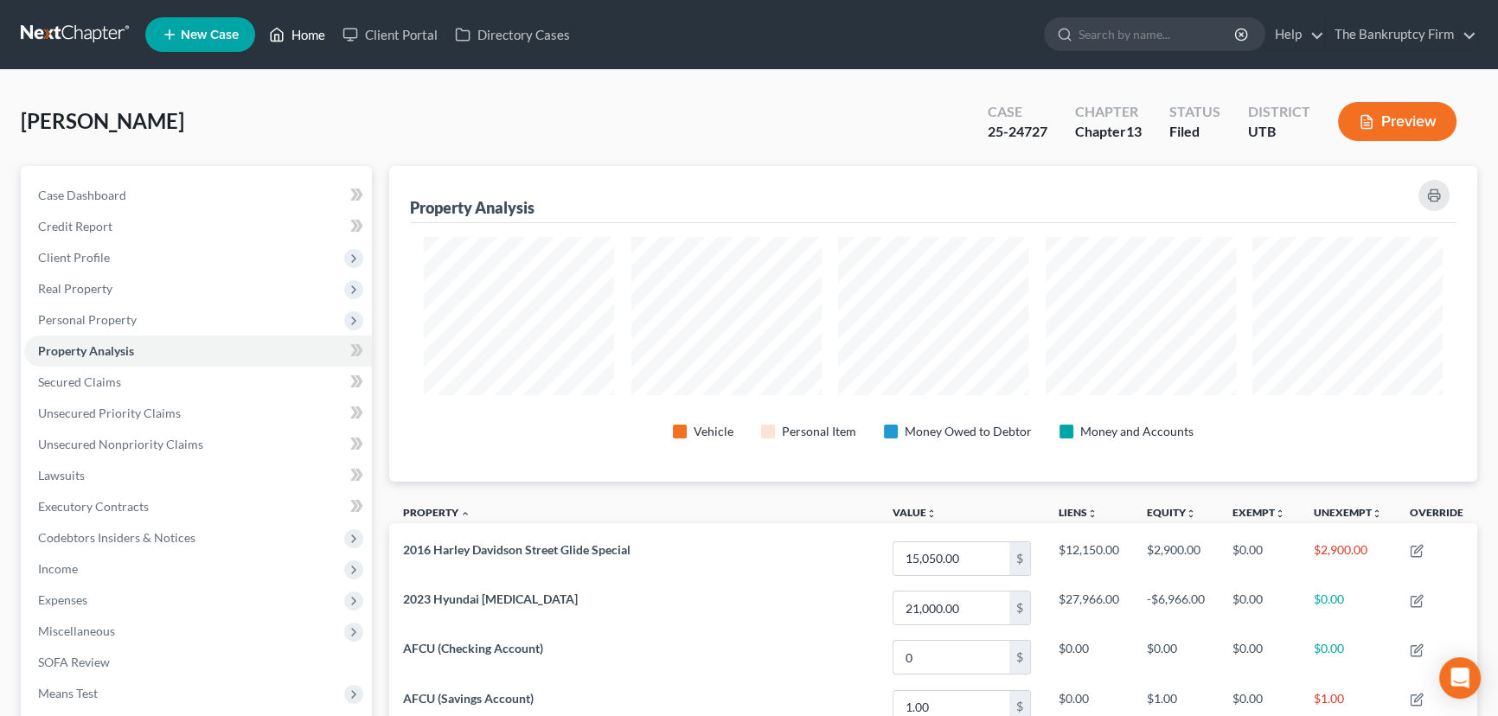
drag, startPoint x: 306, startPoint y: 37, endPoint x: 311, endPoint y: 45, distance: 9.4
click at [306, 37] on link "Home" at bounding box center [297, 34] width 74 height 31
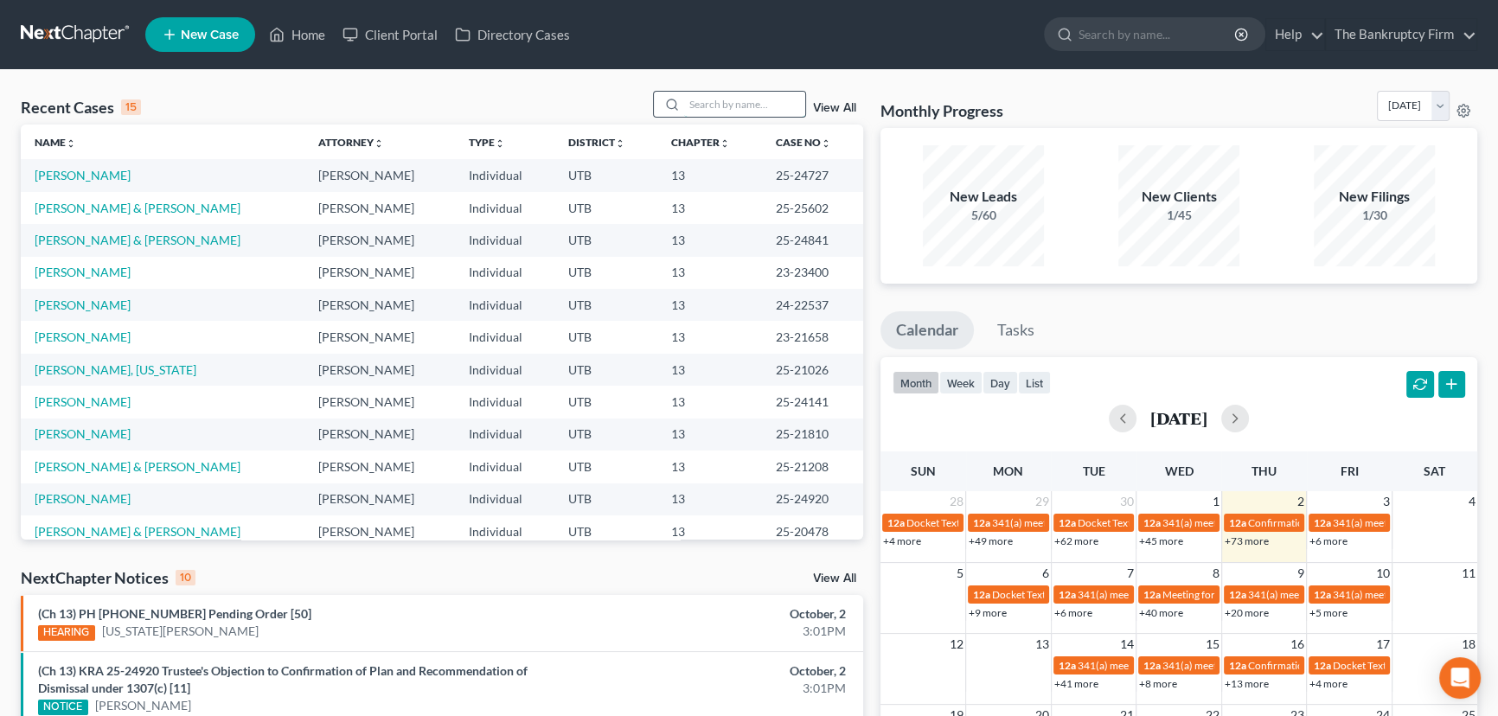
click at [713, 107] on input "search" at bounding box center [744, 104] width 121 height 25
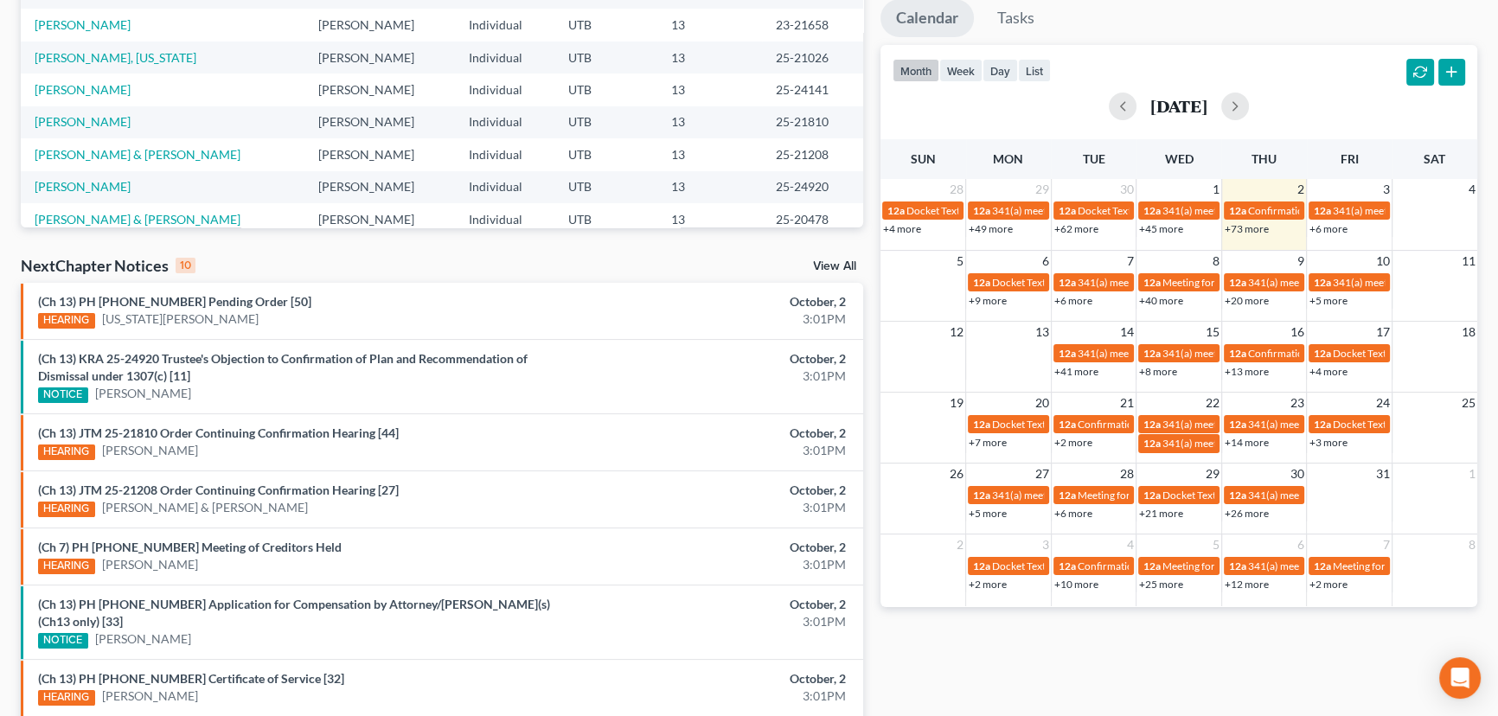
scroll to position [314, 0]
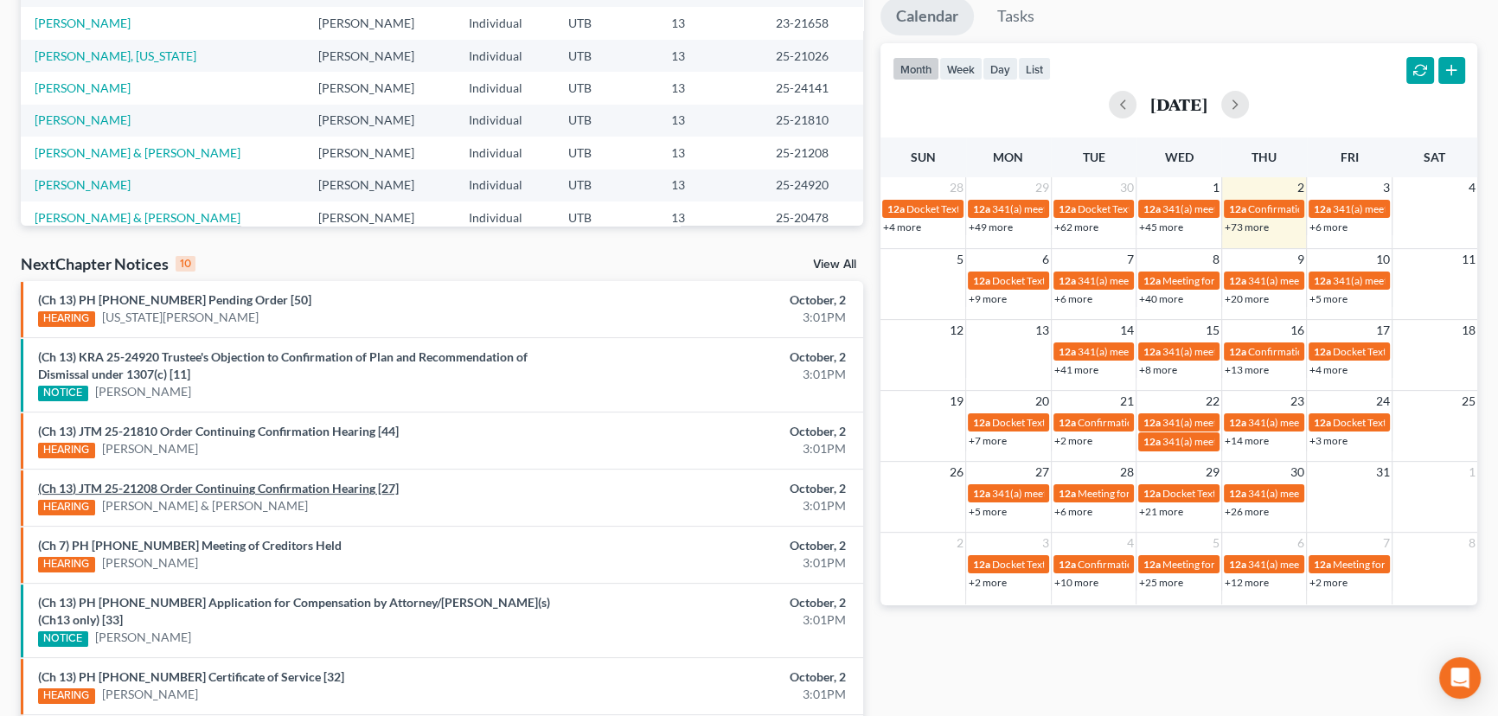
click at [222, 489] on link "(Ch 13) JTM 25-21208 Order Continuing Confirmation Hearing [27]" at bounding box center [218, 488] width 361 height 15
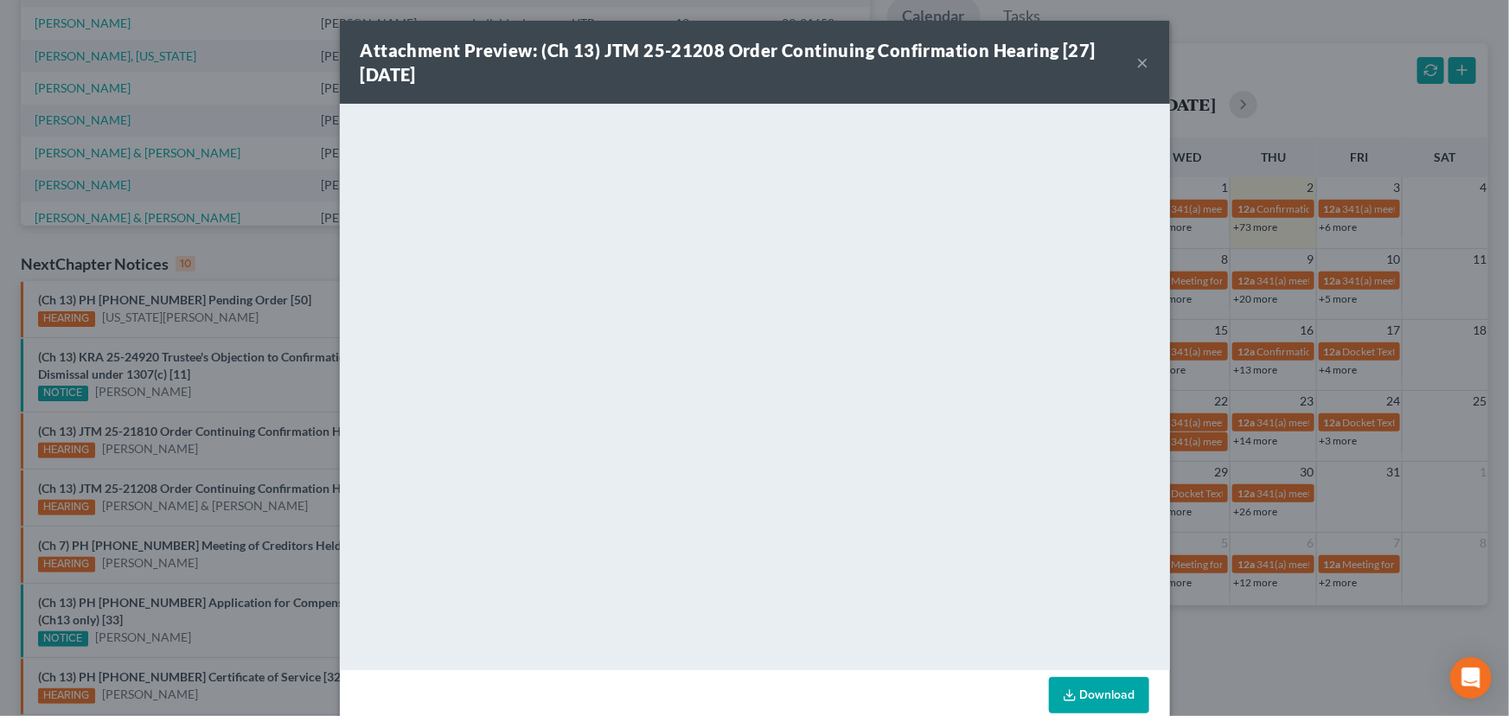
click at [217, 461] on div "Attachment Preview: (Ch 13) JTM 25-21208 Order Continuing Confirmation Hearing …" at bounding box center [754, 358] width 1509 height 716
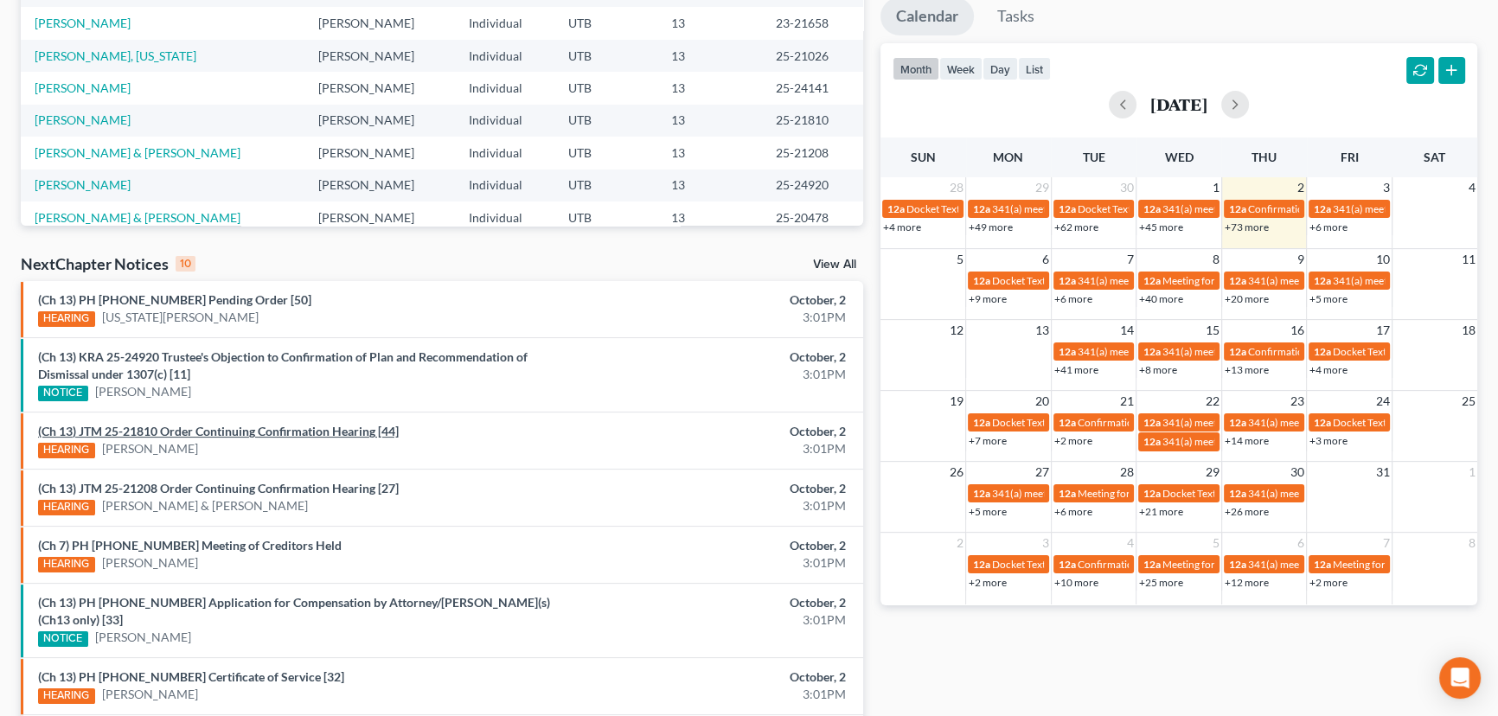
click at [229, 436] on link "(Ch 13) JTM 25-21810 Order Continuing Confirmation Hearing [44]" at bounding box center [218, 431] width 361 height 15
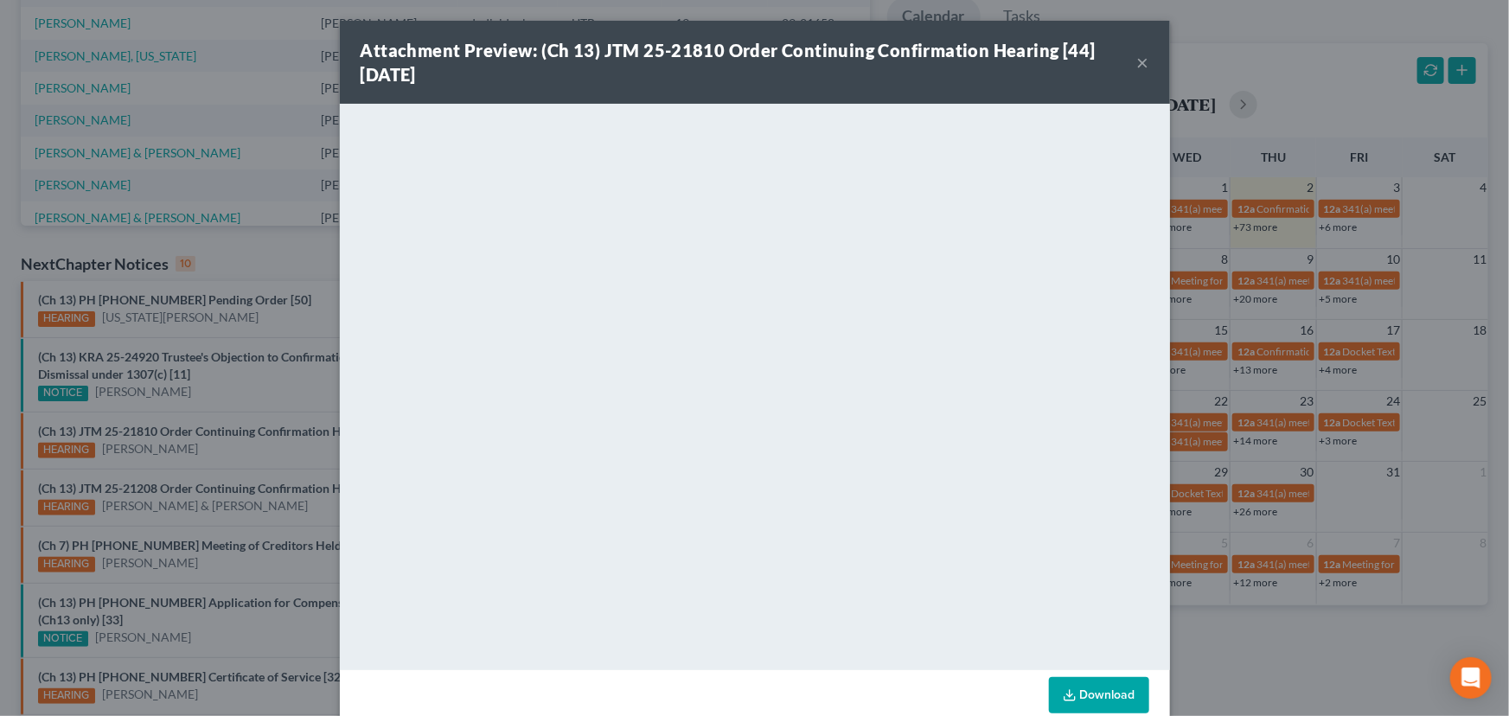
drag, startPoint x: 222, startPoint y: 456, endPoint x: 231, endPoint y: 474, distance: 20.1
click at [222, 456] on div "Attachment Preview: (Ch 13) JTM 25-21810 Order Continuing Confirmation Hearing …" at bounding box center [754, 358] width 1509 height 716
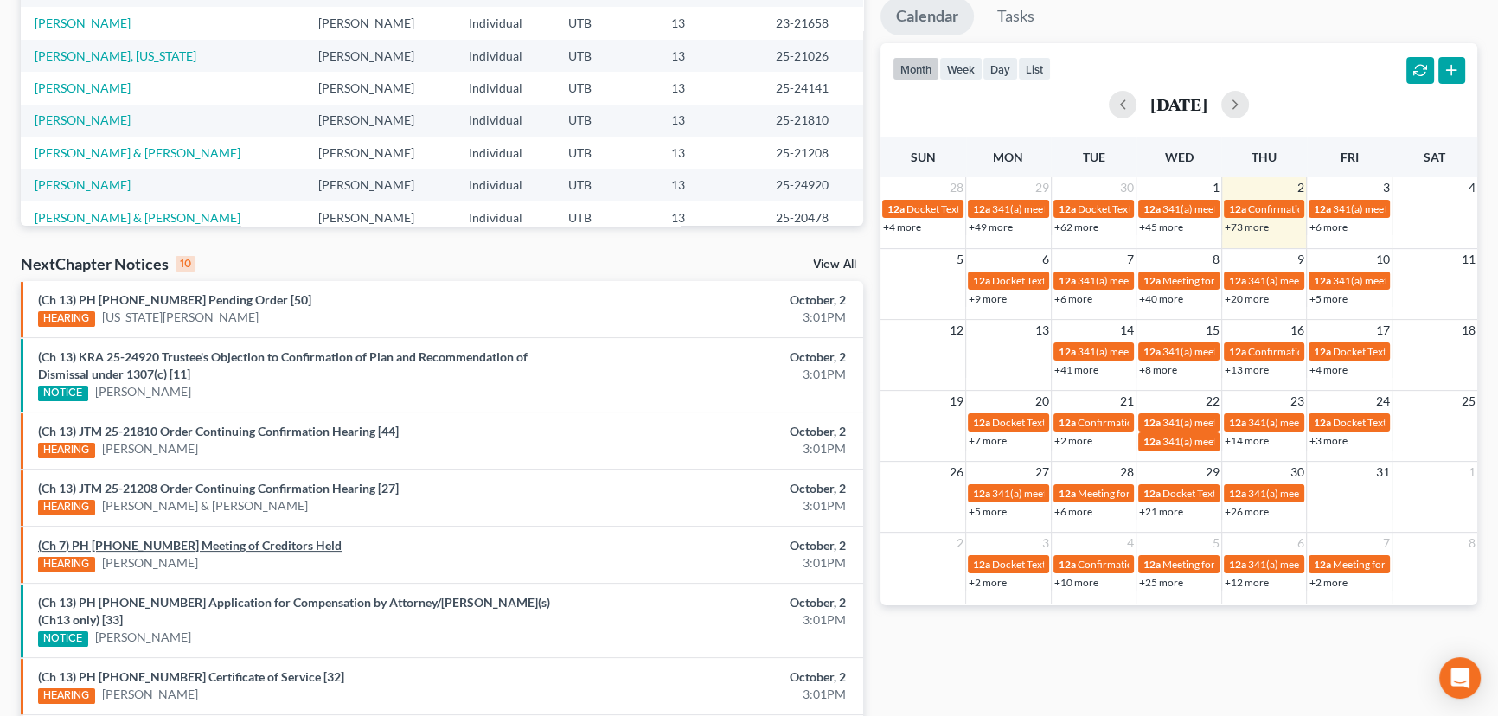
click at [217, 546] on link "(Ch 7) PH 25-24897 Meeting of Creditors Held" at bounding box center [190, 545] width 304 height 15
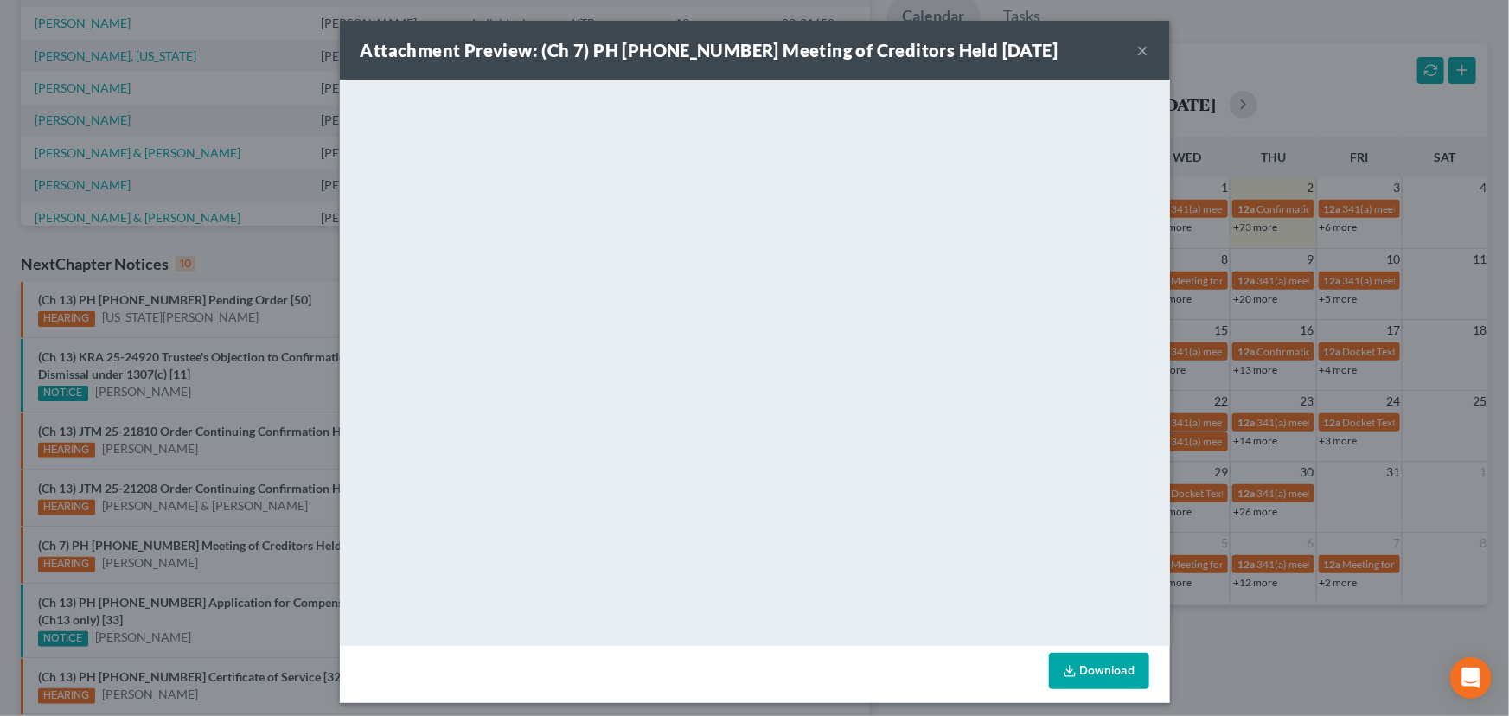
drag, startPoint x: 217, startPoint y: 562, endPoint x: 228, endPoint y: 567, distance: 12.4
click at [218, 562] on div "Attachment Preview: (Ch 7) PH 25-24897 Meeting of Creditors Held 10/02/2025 × <…" at bounding box center [754, 358] width 1509 height 716
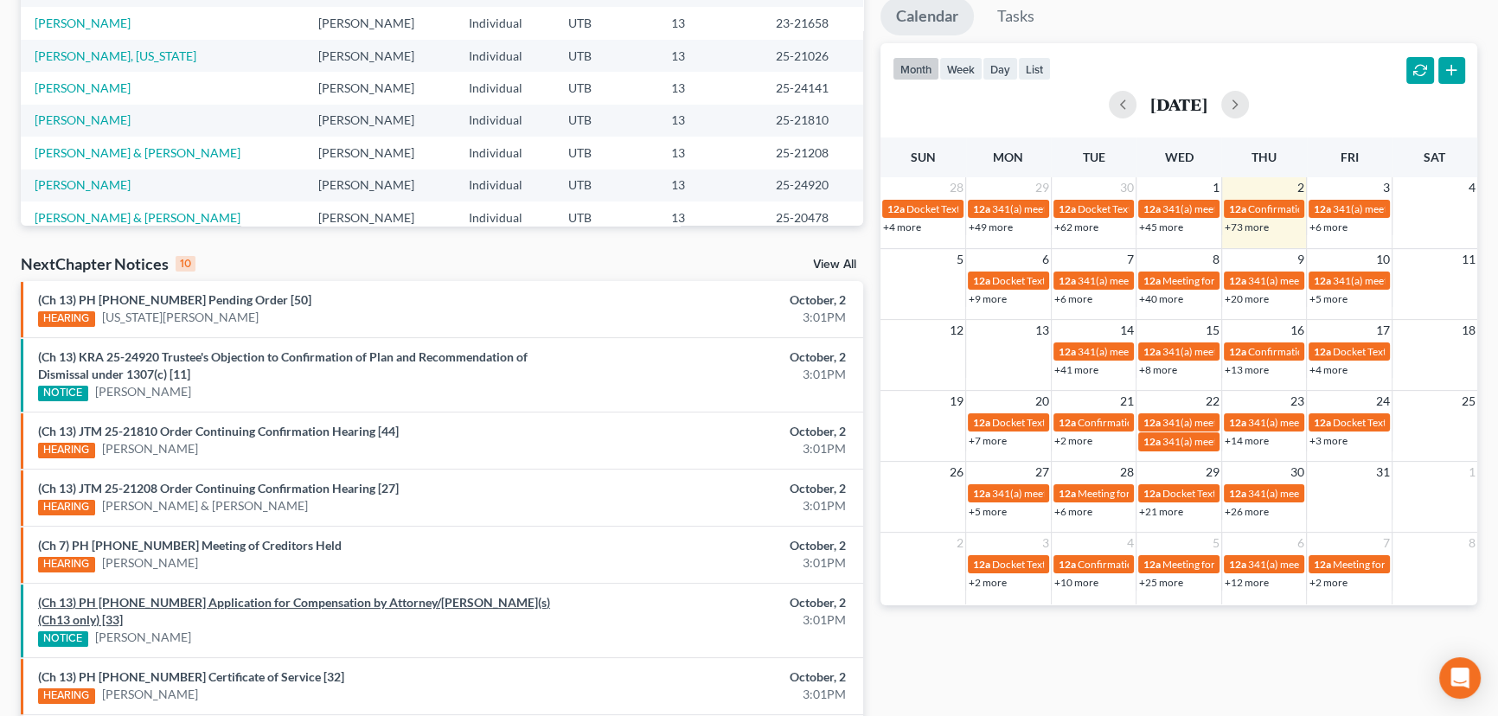
click at [262, 601] on link "(Ch 13) PH 24-22537 Application for Compensation by Attorney/Debtor(s)(Ch13 onl…" at bounding box center [294, 611] width 512 height 32
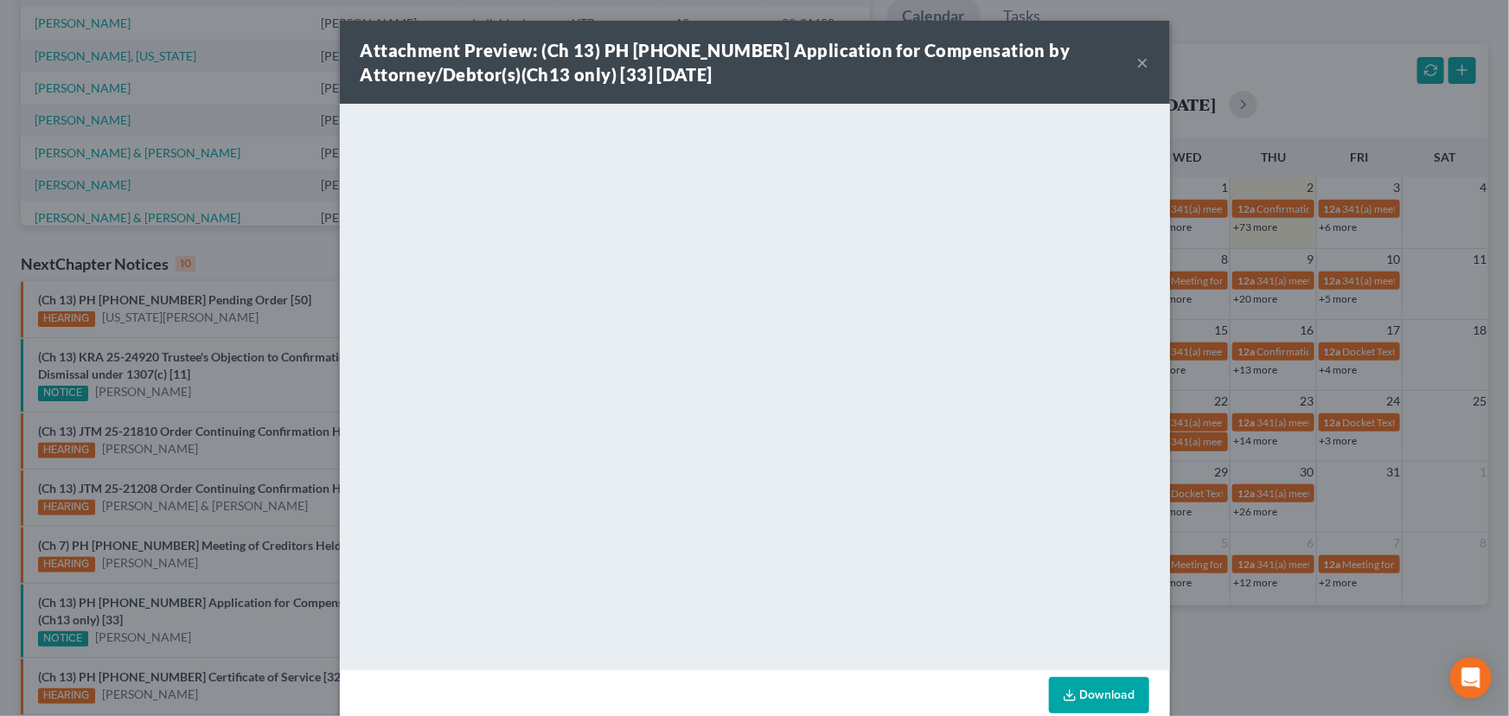
click at [246, 611] on div "Attachment Preview: (Ch 13) PH 24-22537 Application for Compensation by Attorne…" at bounding box center [754, 358] width 1509 height 716
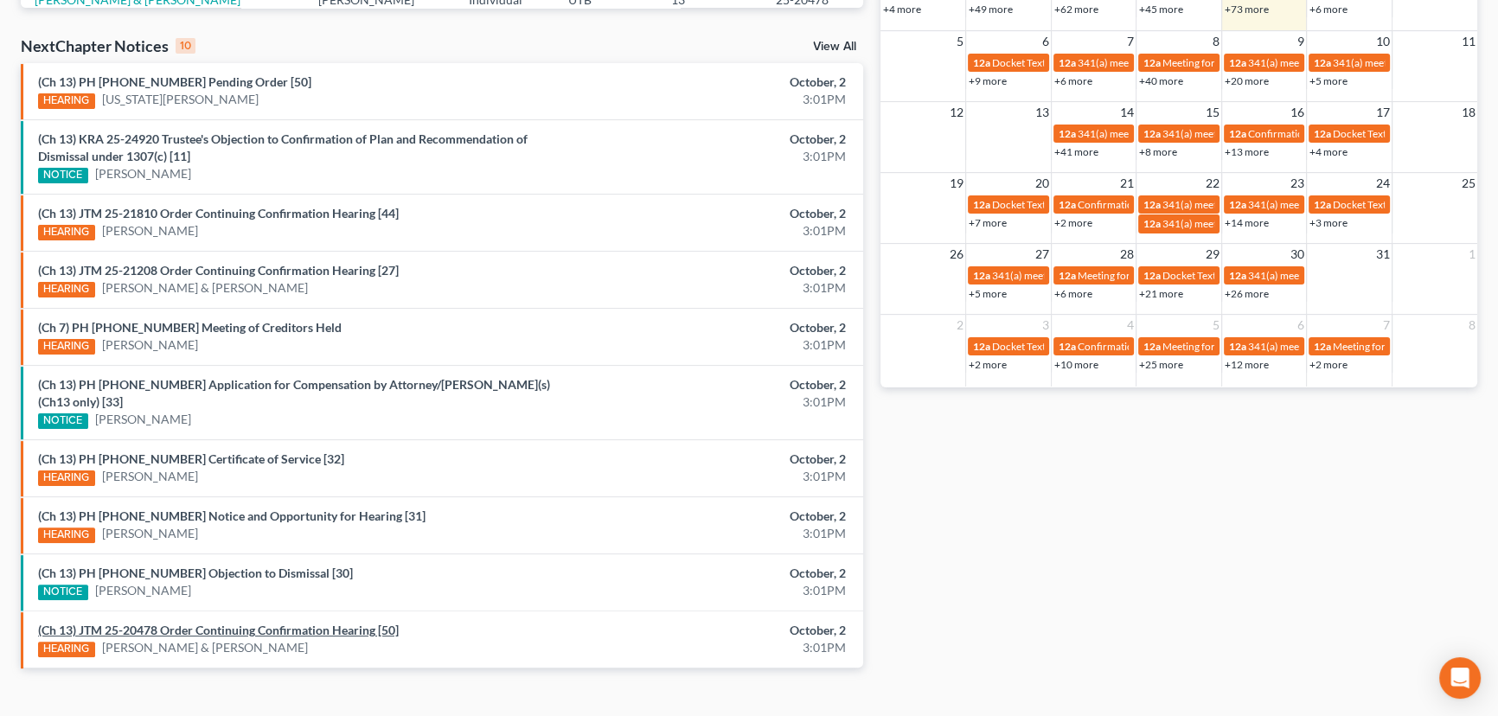
scroll to position [542, 0]
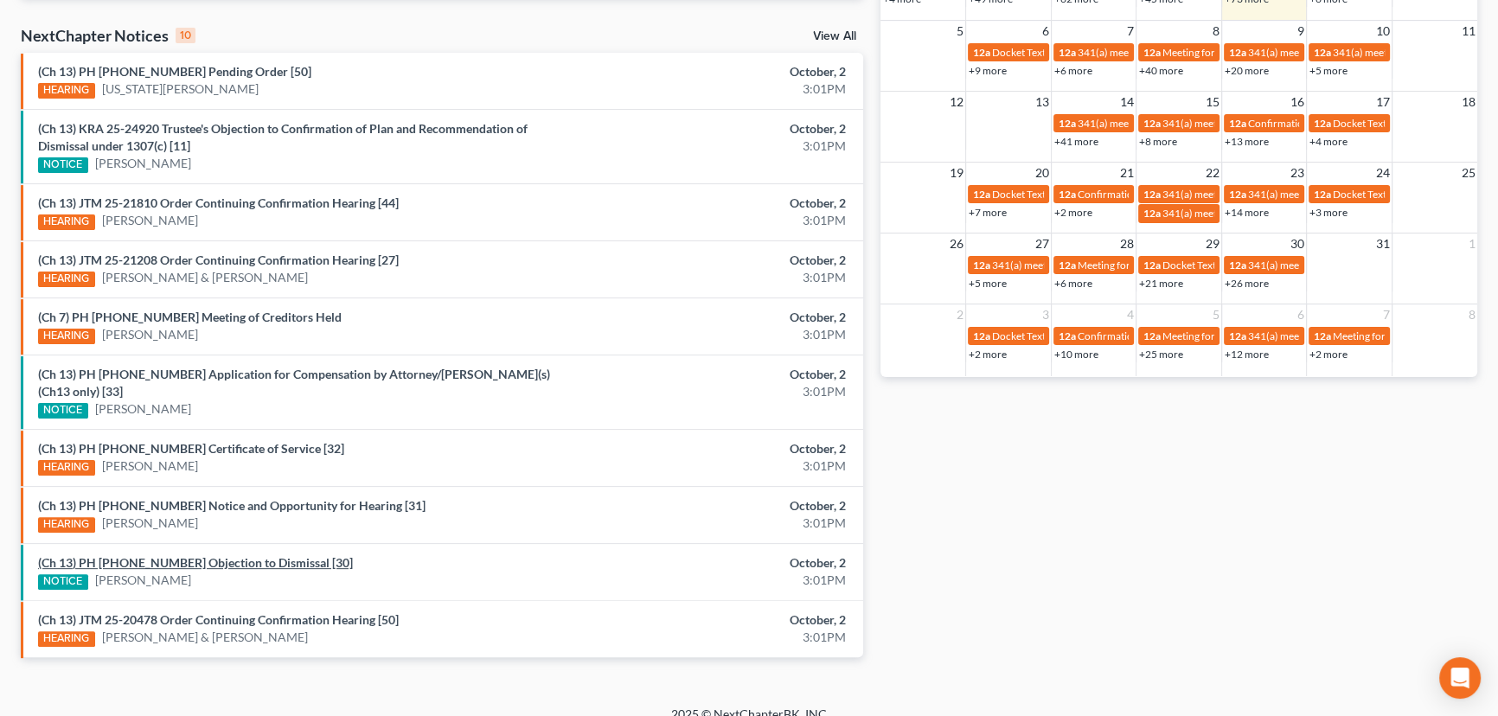
click at [223, 555] on link "(Ch 13) PH 24-22537 Objection to Dismissal [30]" at bounding box center [195, 562] width 315 height 15
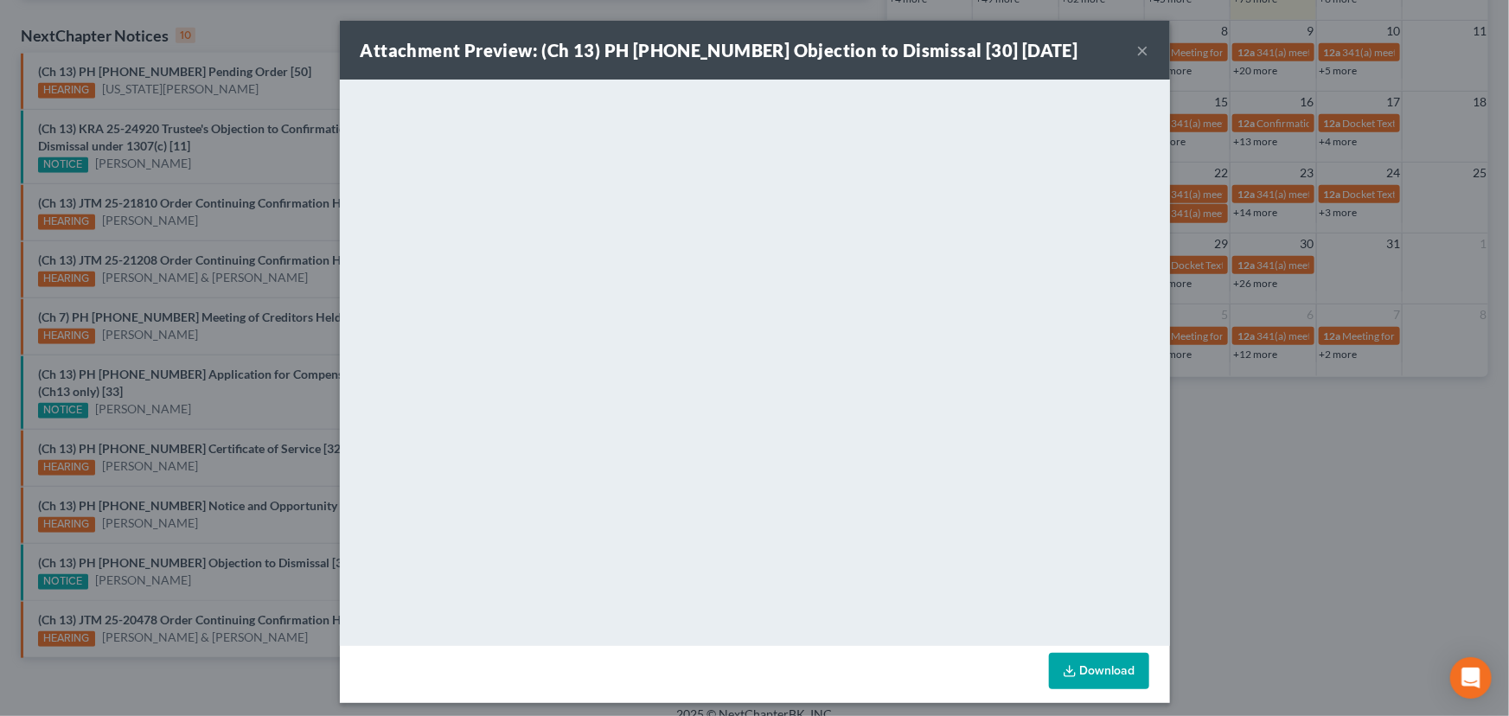
click at [230, 428] on div "Attachment Preview: (Ch 13) PH 24-22537 Objection to Dismissal [30] 10/02/2025 …" at bounding box center [754, 358] width 1509 height 716
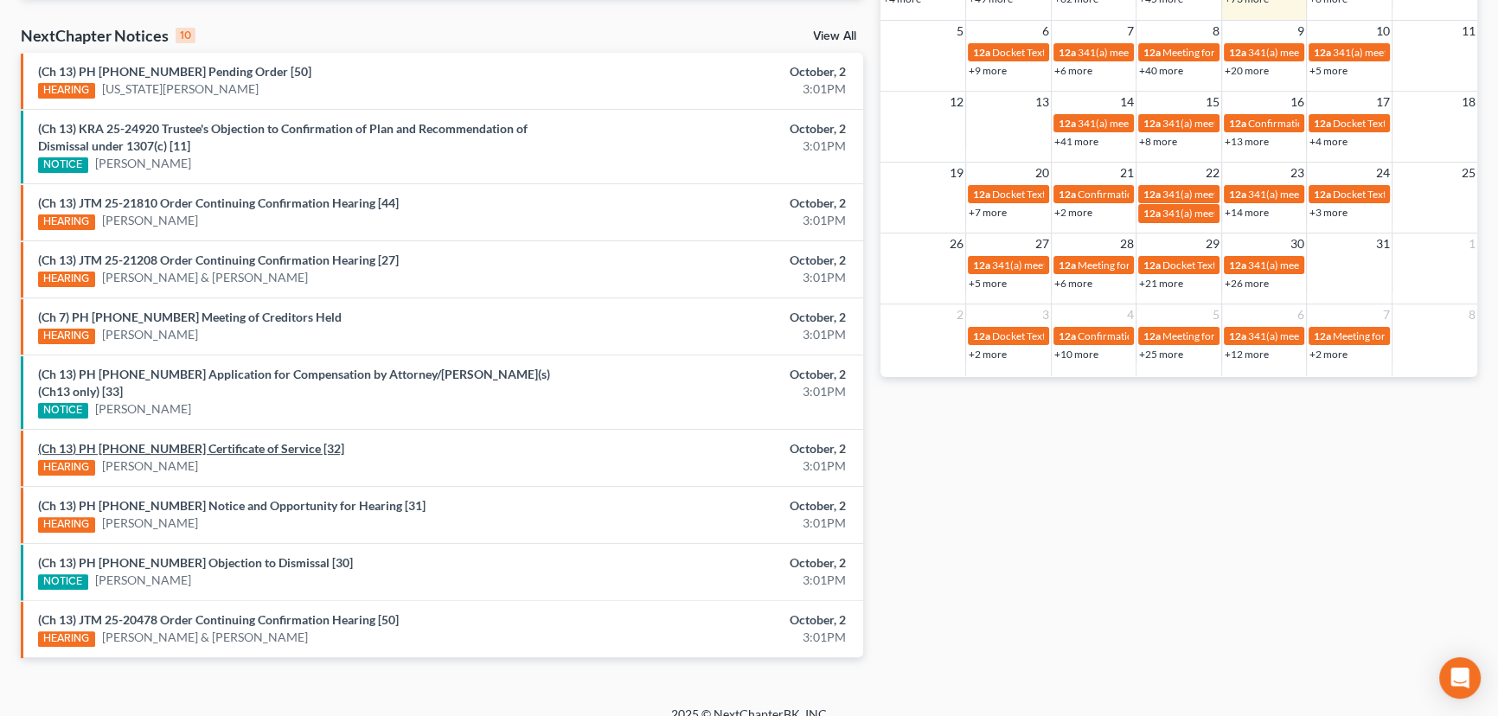
click at [210, 441] on link "(Ch 13) PH 24-22537 Certificate of Service [32]" at bounding box center [191, 448] width 306 height 15
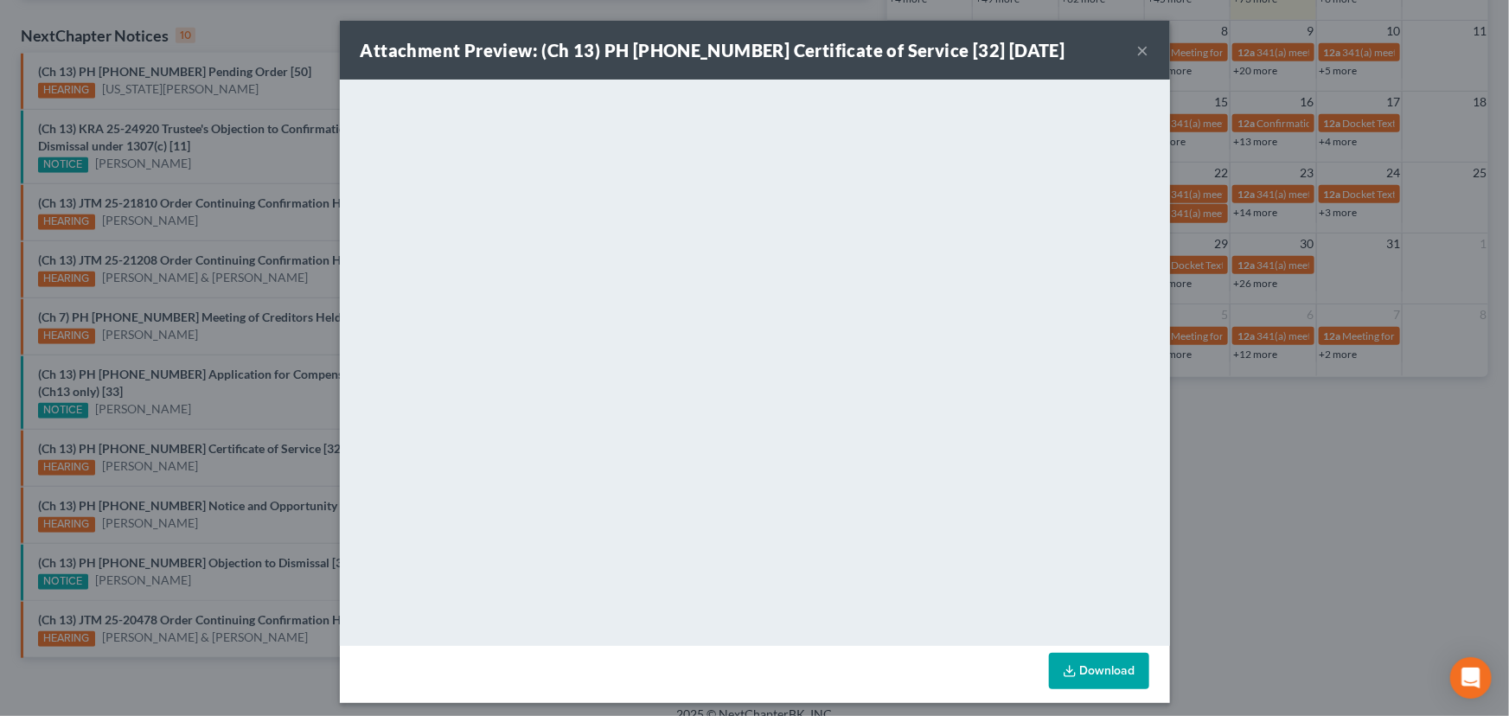
click at [251, 453] on div "Attachment Preview: (Ch 13) PH 24-22537 Certificate of Service [32] 10/02/2025 …" at bounding box center [754, 358] width 1509 height 716
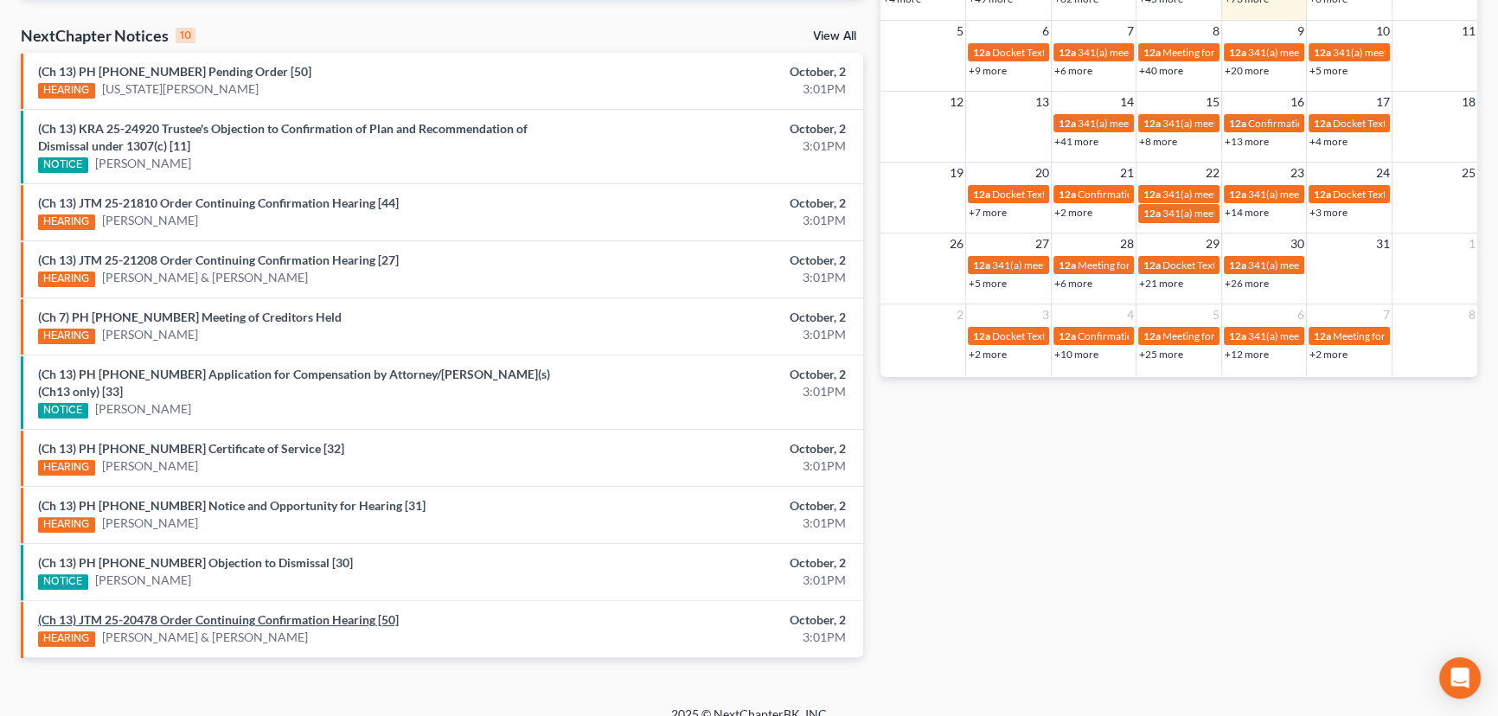
click at [268, 612] on link "(Ch 13) JTM 25-20478 Order Continuing Confirmation Hearing [50]" at bounding box center [218, 619] width 361 height 15
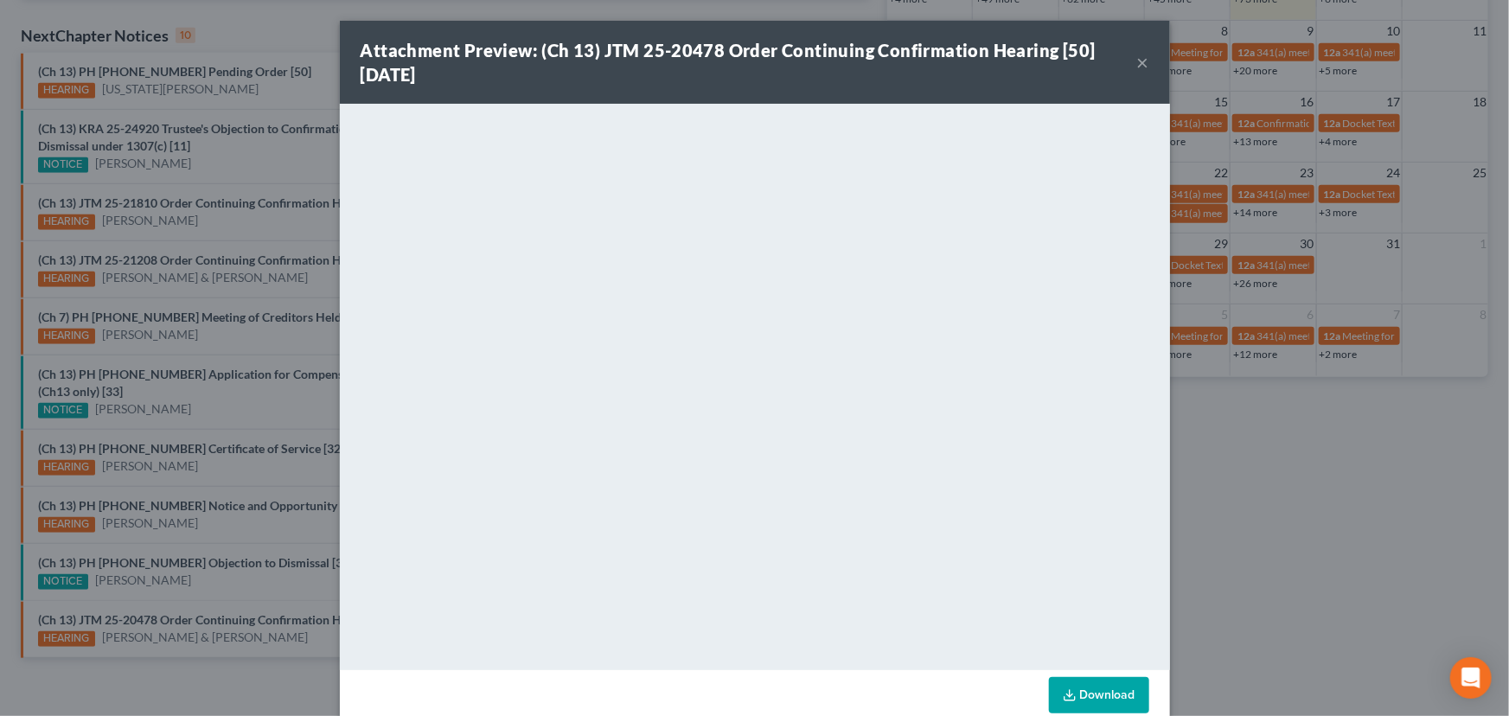
click at [240, 585] on div "Attachment Preview: (Ch 13) JTM 25-20478 Order Continuing Confirmation Hearing …" at bounding box center [754, 358] width 1509 height 716
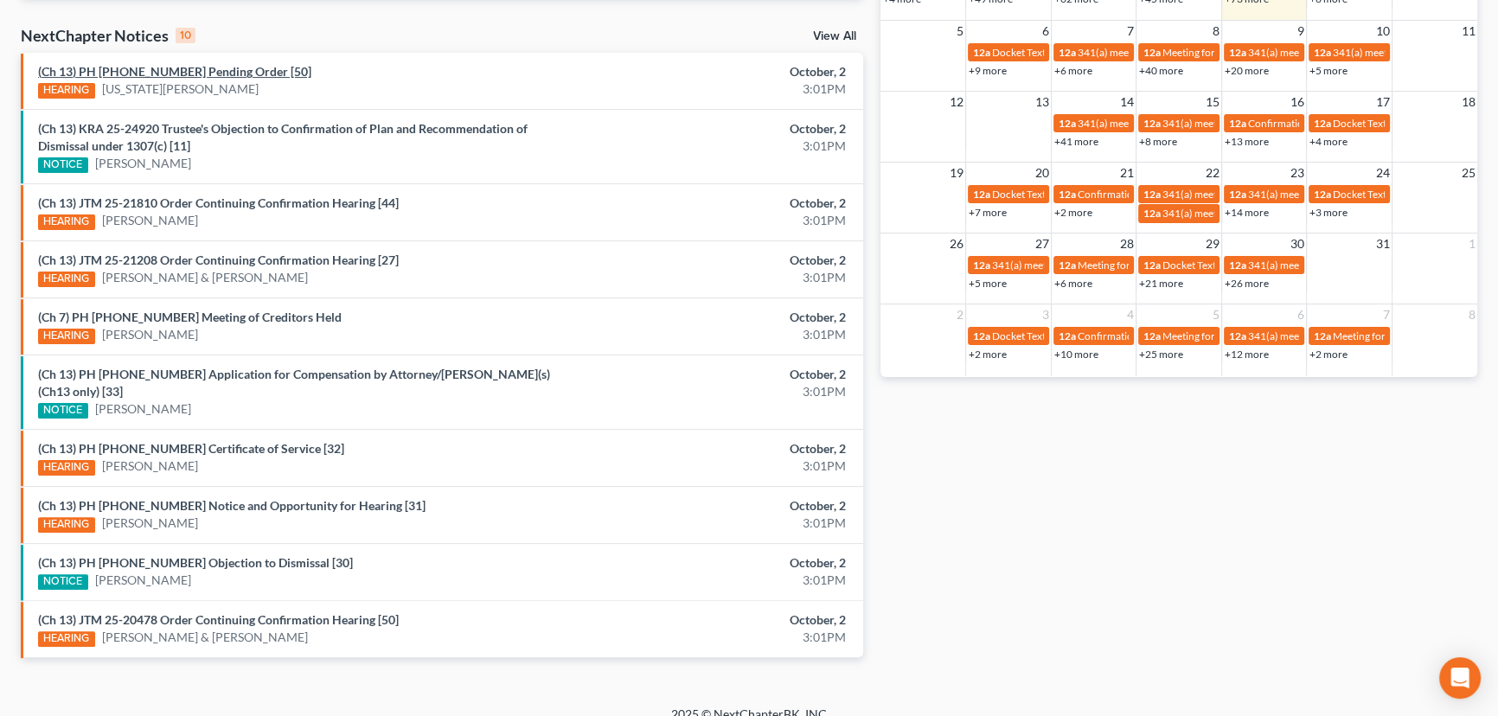
click at [188, 69] on link "(Ch 13) PH 25-21026 Pending Order [50]" at bounding box center [174, 71] width 273 height 15
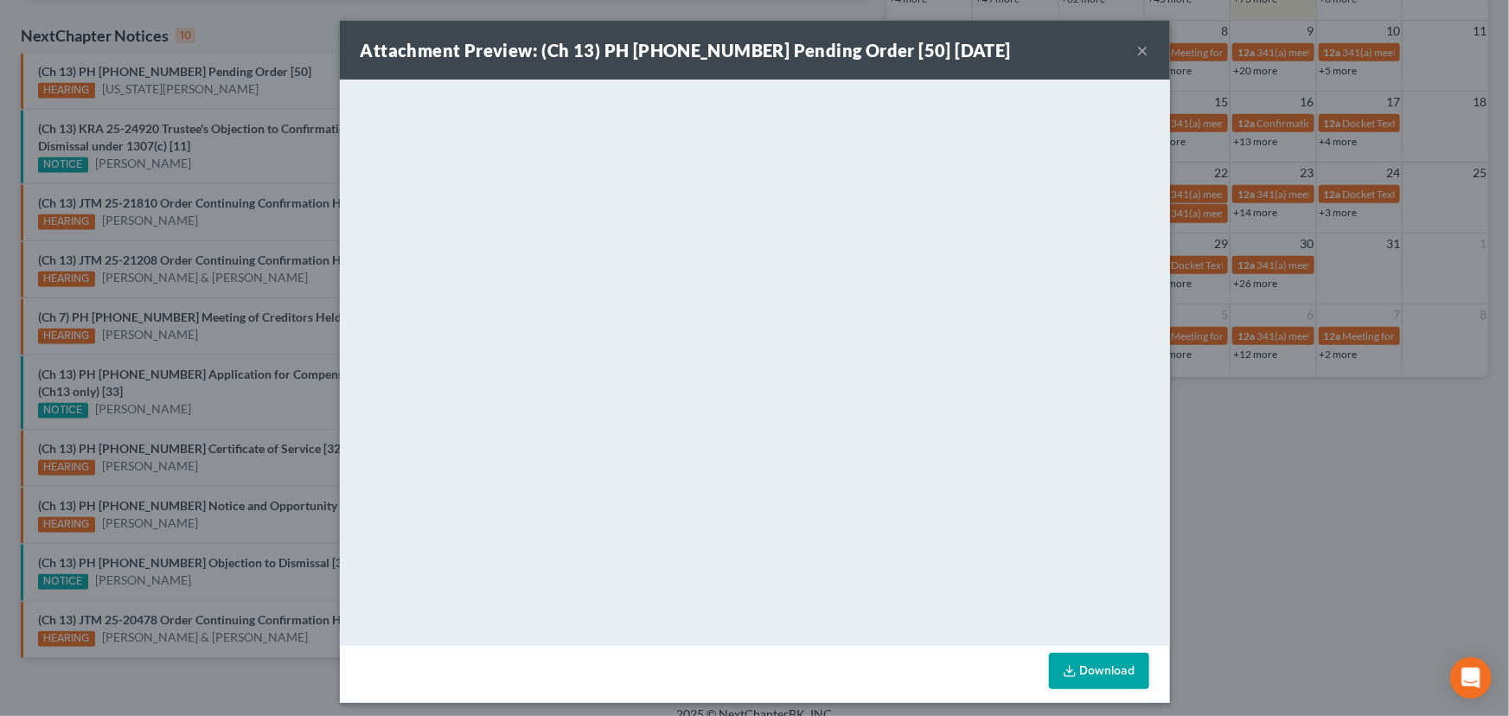
click at [252, 93] on div "Attachment Preview: (Ch 13) PH 25-21026 Pending Order [50] 10/02/2025 × <object…" at bounding box center [754, 358] width 1509 height 716
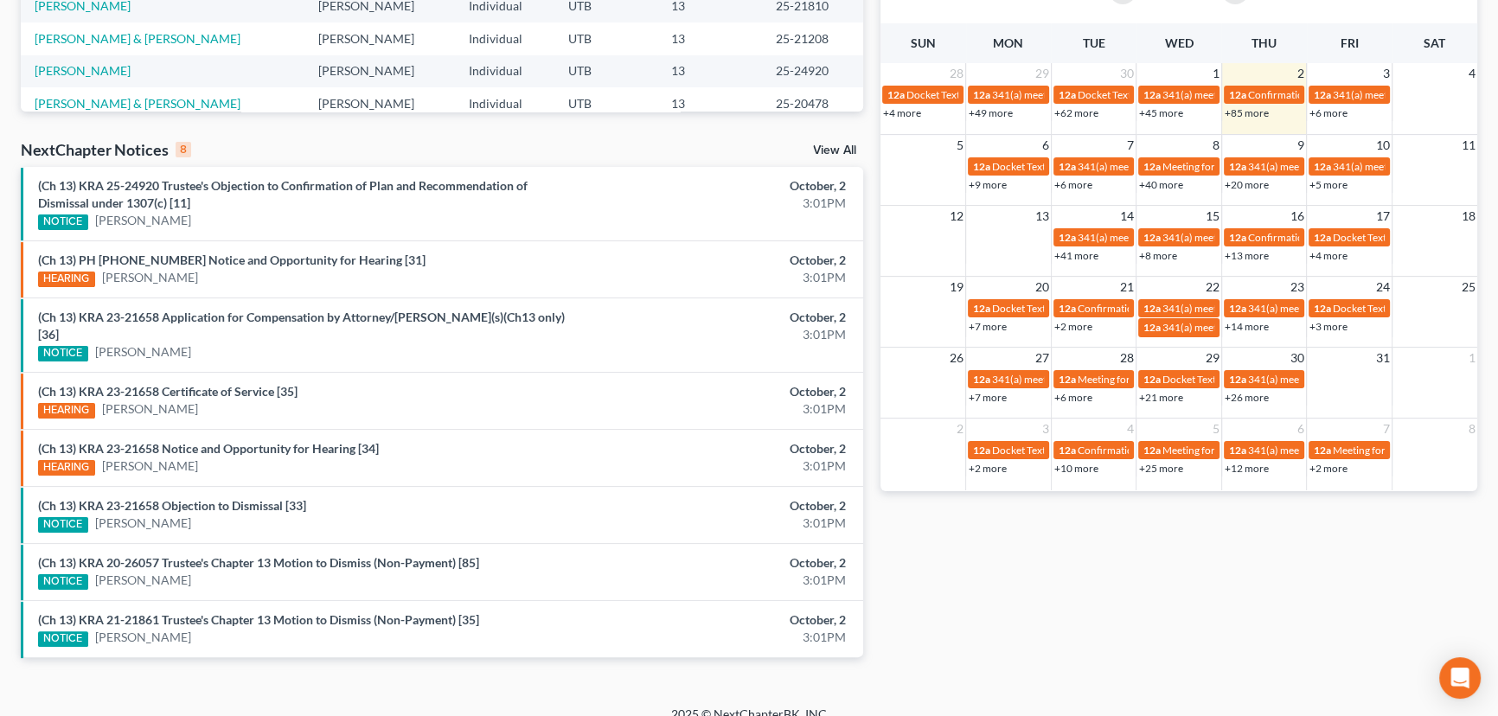
scroll to position [429, 0]
click at [203, 497] on link "(Ch 13) KRA 23-21658 Objection to Dismissal [33]" at bounding box center [172, 504] width 268 height 15
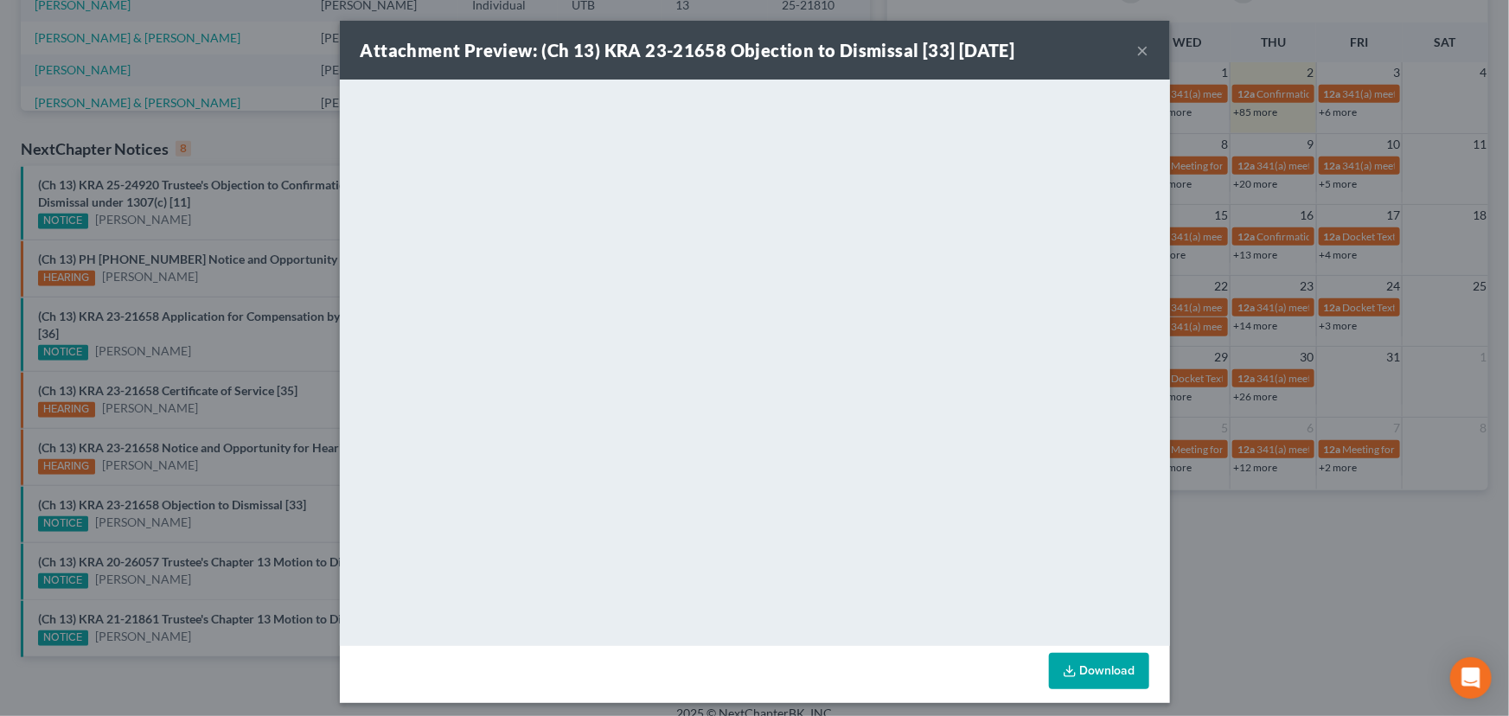
click at [228, 469] on div "Attachment Preview: (Ch 13) KRA 23-21658 Objection to Dismissal [33] [DATE] × D…" at bounding box center [754, 358] width 1509 height 716
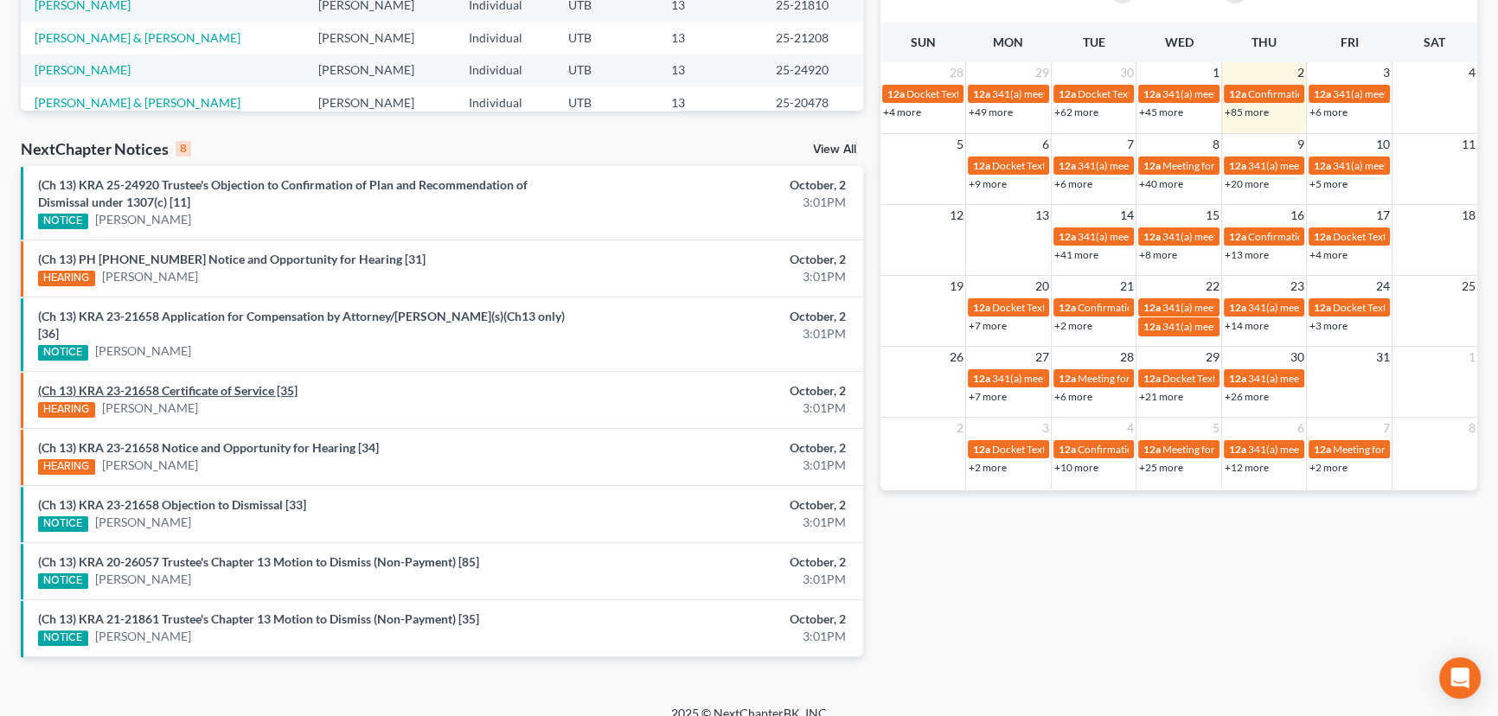
click at [225, 383] on link "(Ch 13) KRA 23-21658 Certificate of Service [35]" at bounding box center [167, 390] width 259 height 15
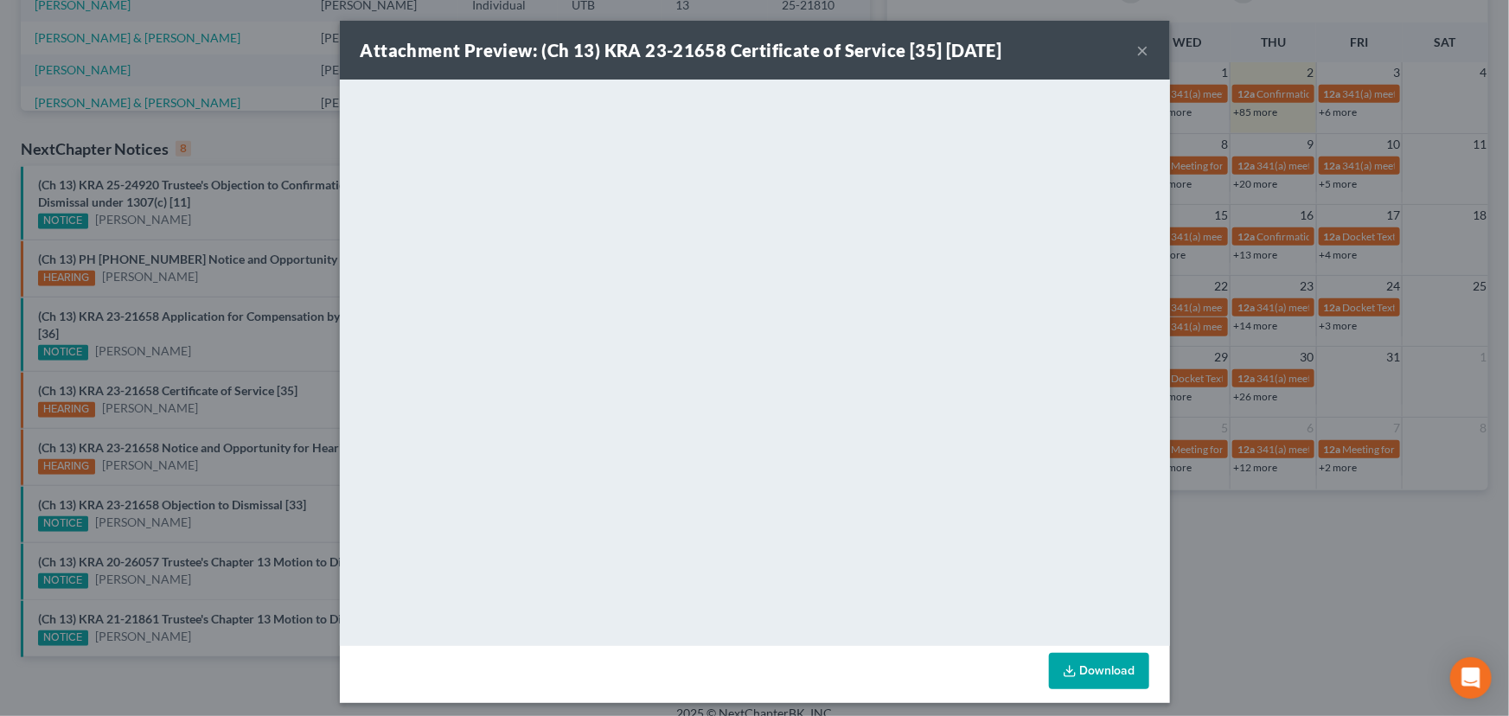
click at [240, 392] on div "Attachment Preview: (Ch 13) KRA 23-21658 Certificate of Service [35] [DATE] × D…" at bounding box center [754, 358] width 1509 height 716
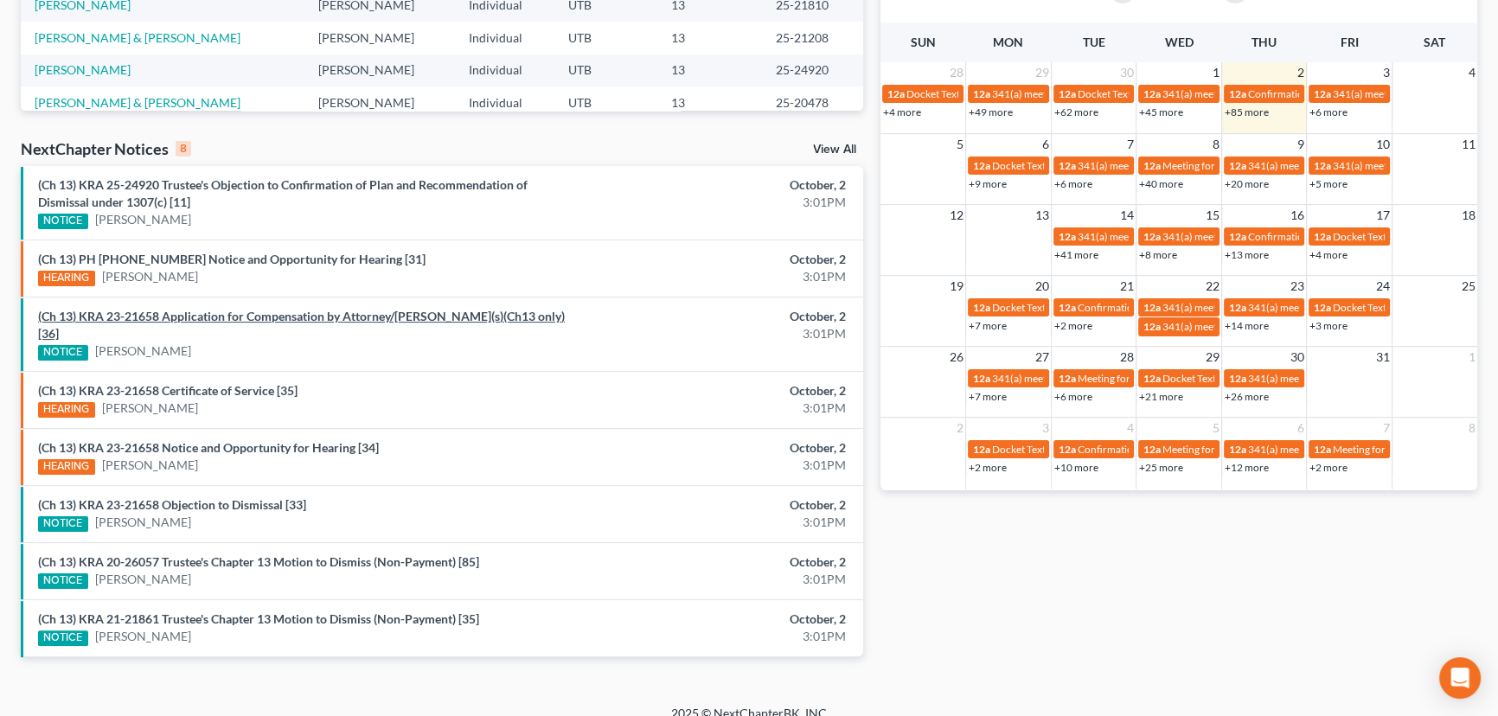
click at [273, 322] on link "(Ch 13) KRA 23-21658 Application for Compensation by Attorney/[PERSON_NAME](s)(…" at bounding box center [301, 325] width 527 height 32
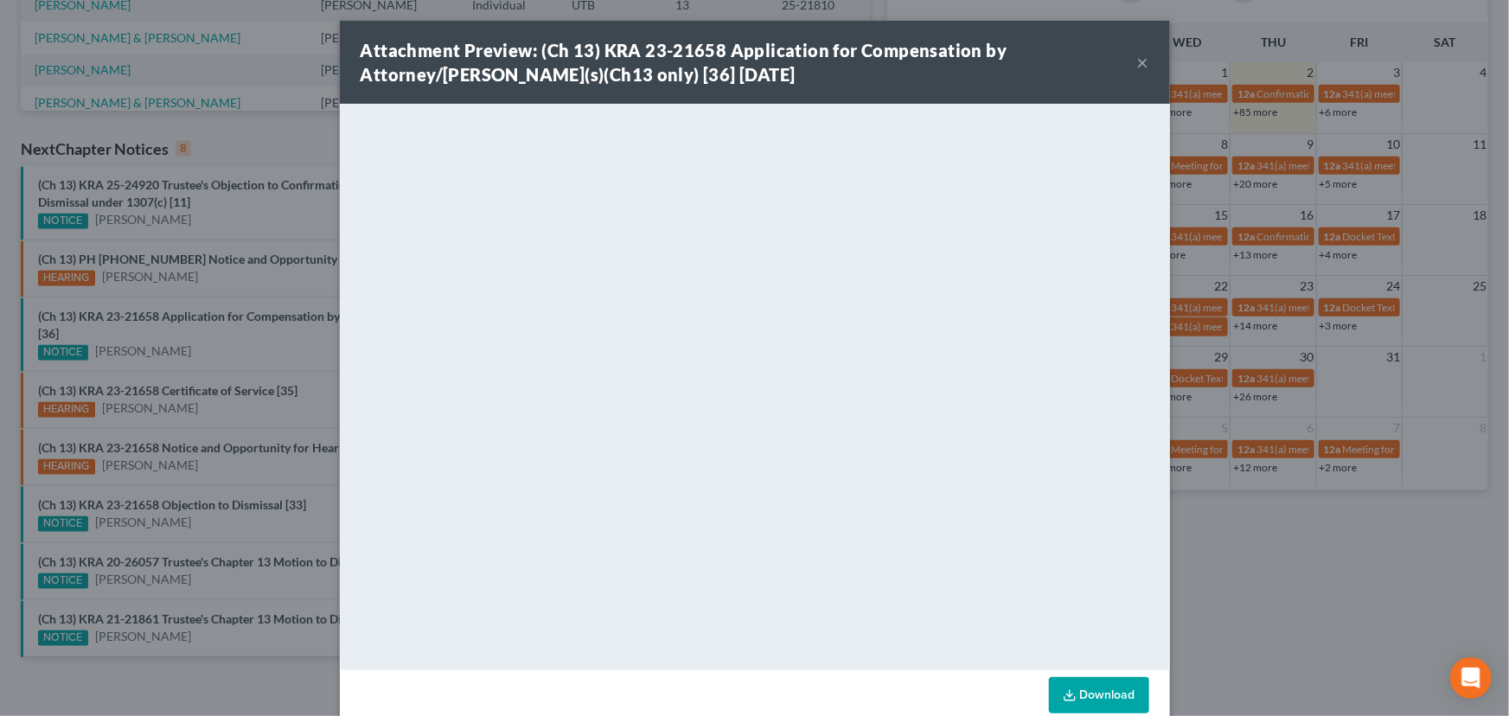
drag, startPoint x: 276, startPoint y: 330, endPoint x: 336, endPoint y: 345, distance: 62.3
click at [295, 337] on div "Attachment Preview: (Ch 13) KRA 23-21658 Application for Compensation by Attorn…" at bounding box center [754, 358] width 1509 height 716
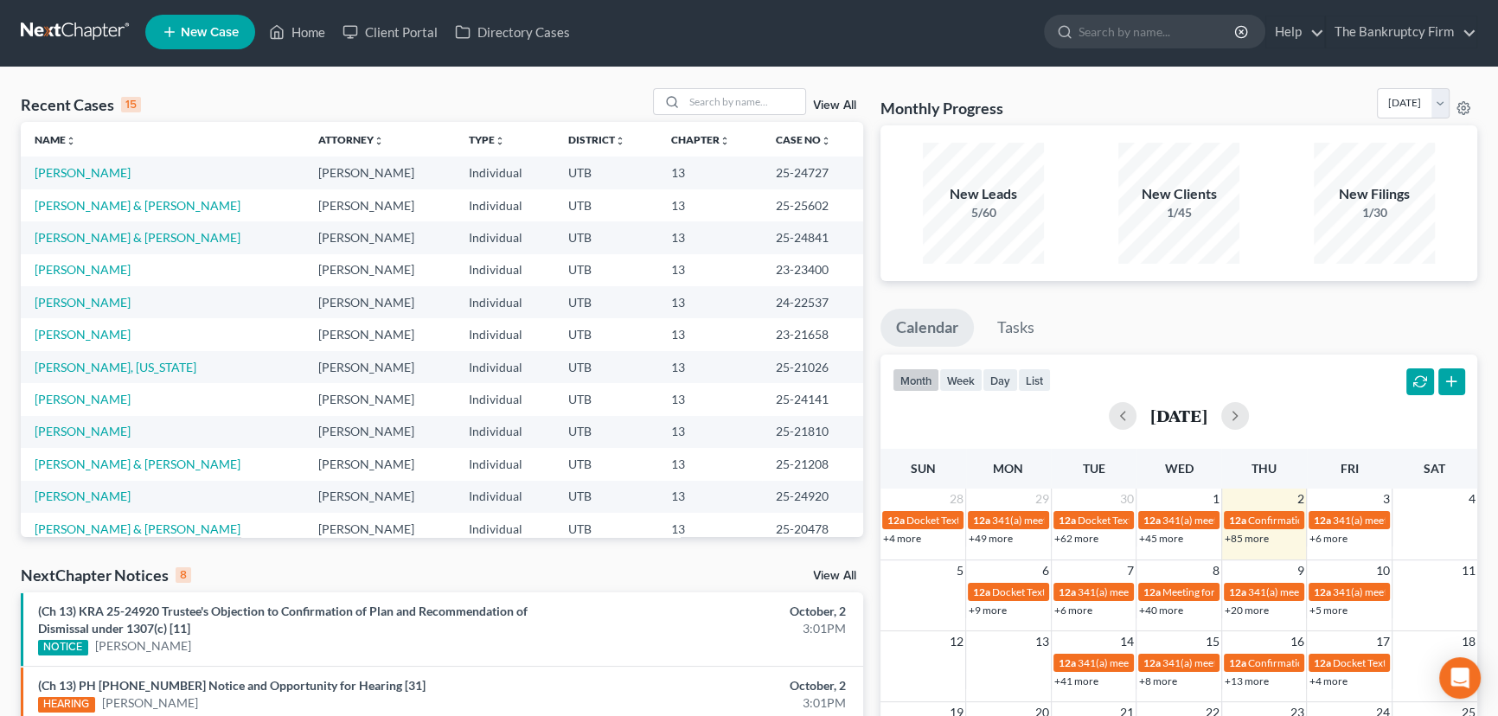
scroll to position [0, 0]
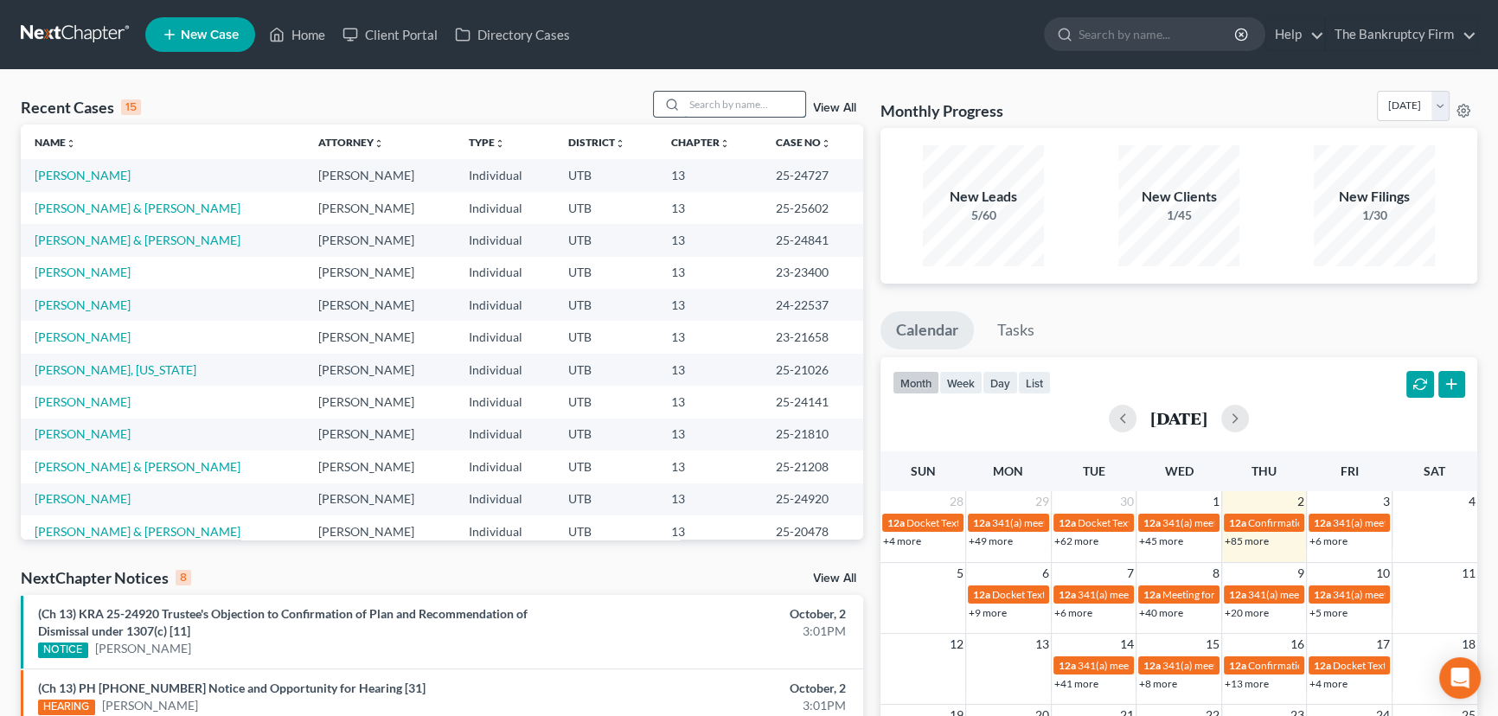
click at [701, 99] on input "search" at bounding box center [744, 104] width 121 height 25
type input "[PERSON_NAME]"
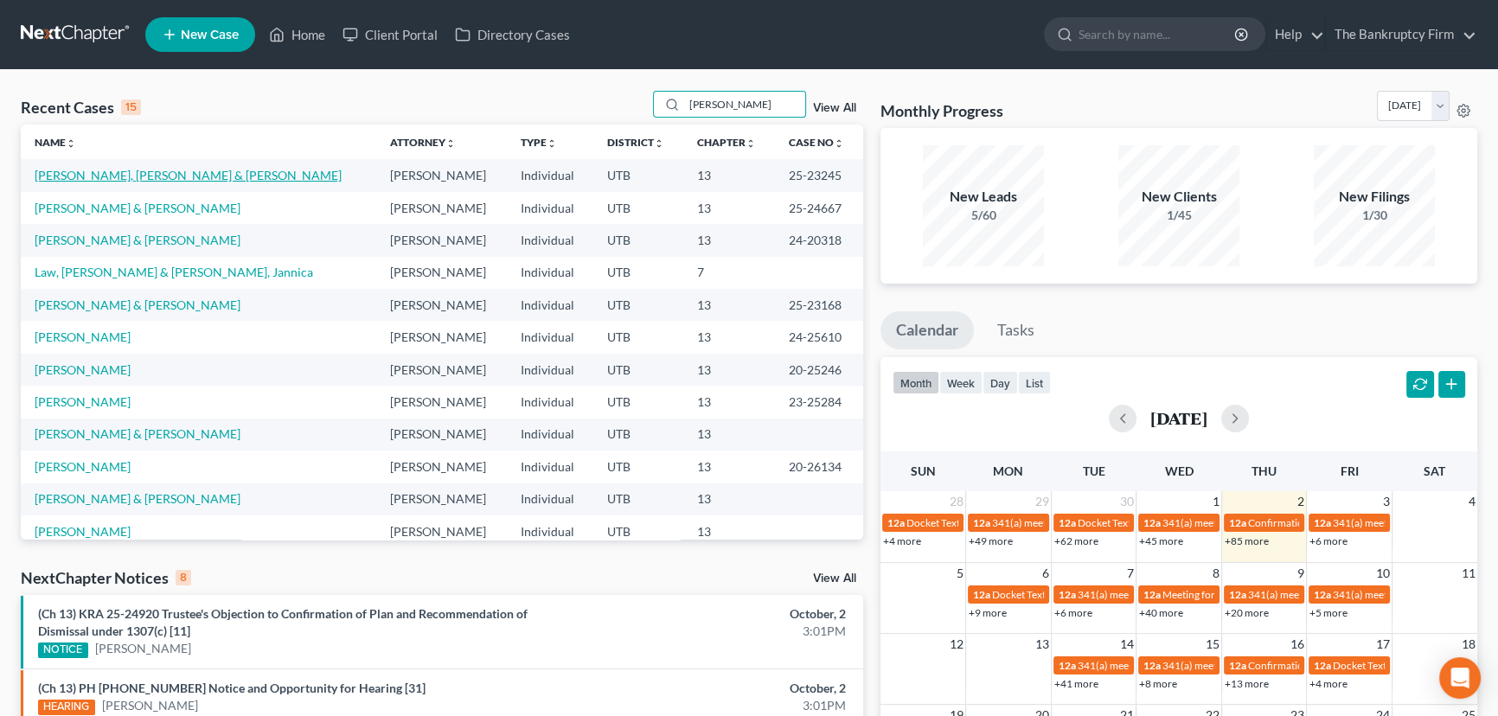
click at [92, 173] on link "[PERSON_NAME], [PERSON_NAME] & [PERSON_NAME]" at bounding box center [188, 175] width 307 height 15
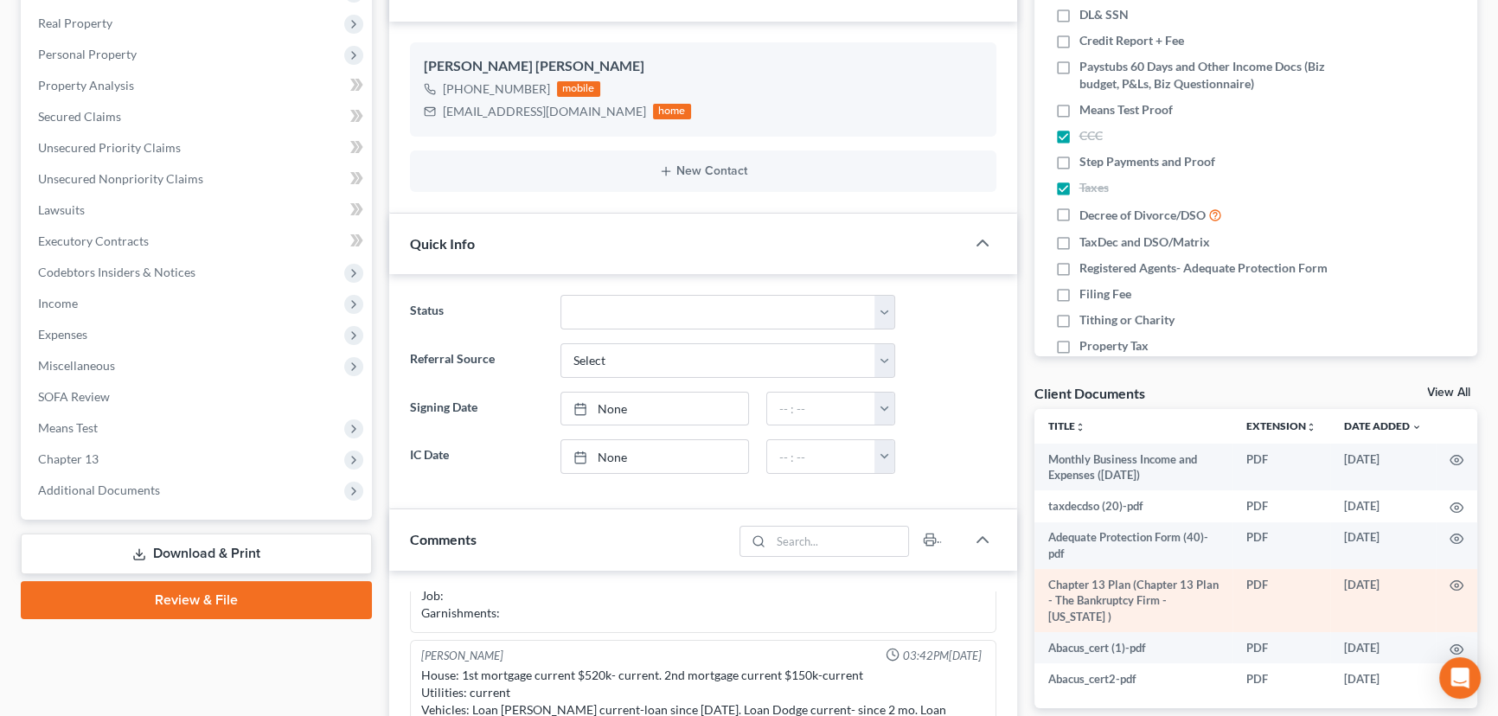
scroll to position [314, 0]
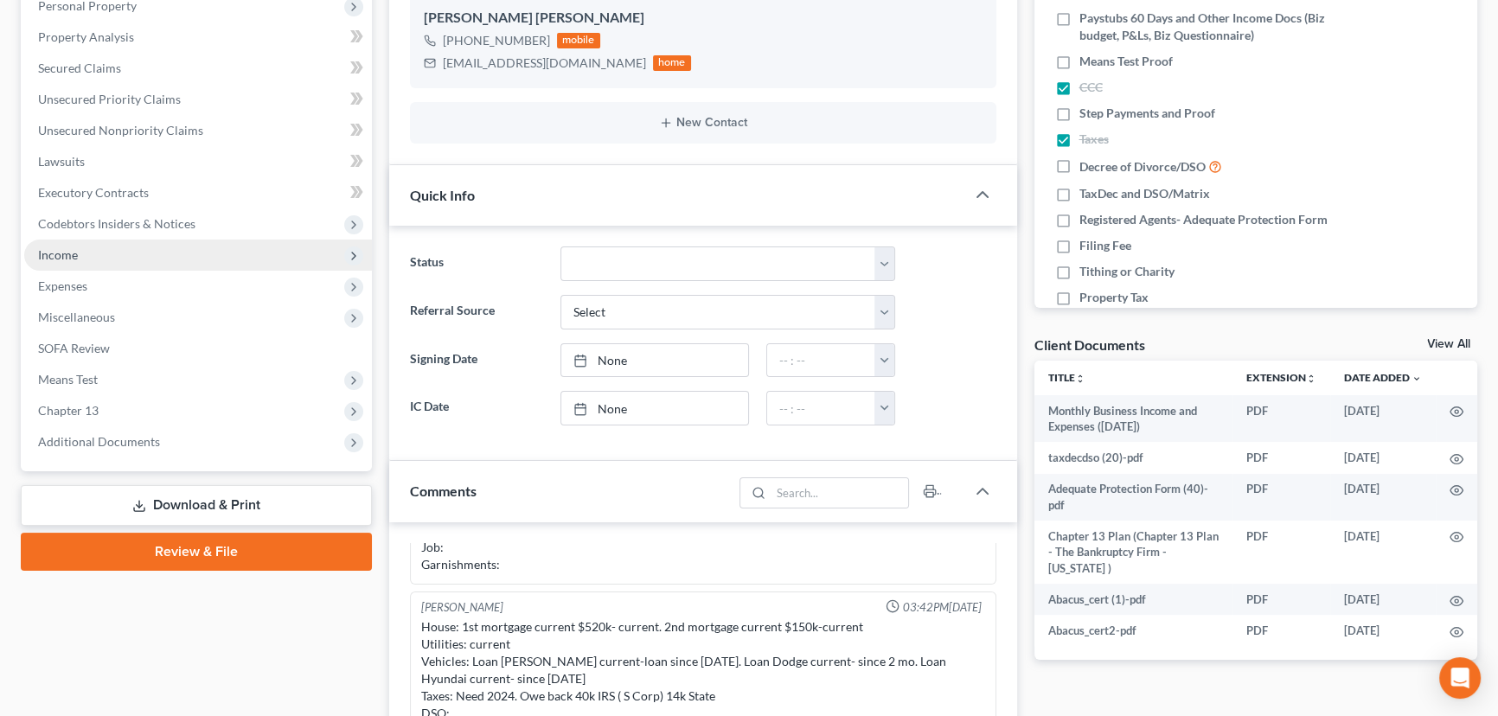
click at [94, 252] on span "Income" at bounding box center [198, 255] width 348 height 31
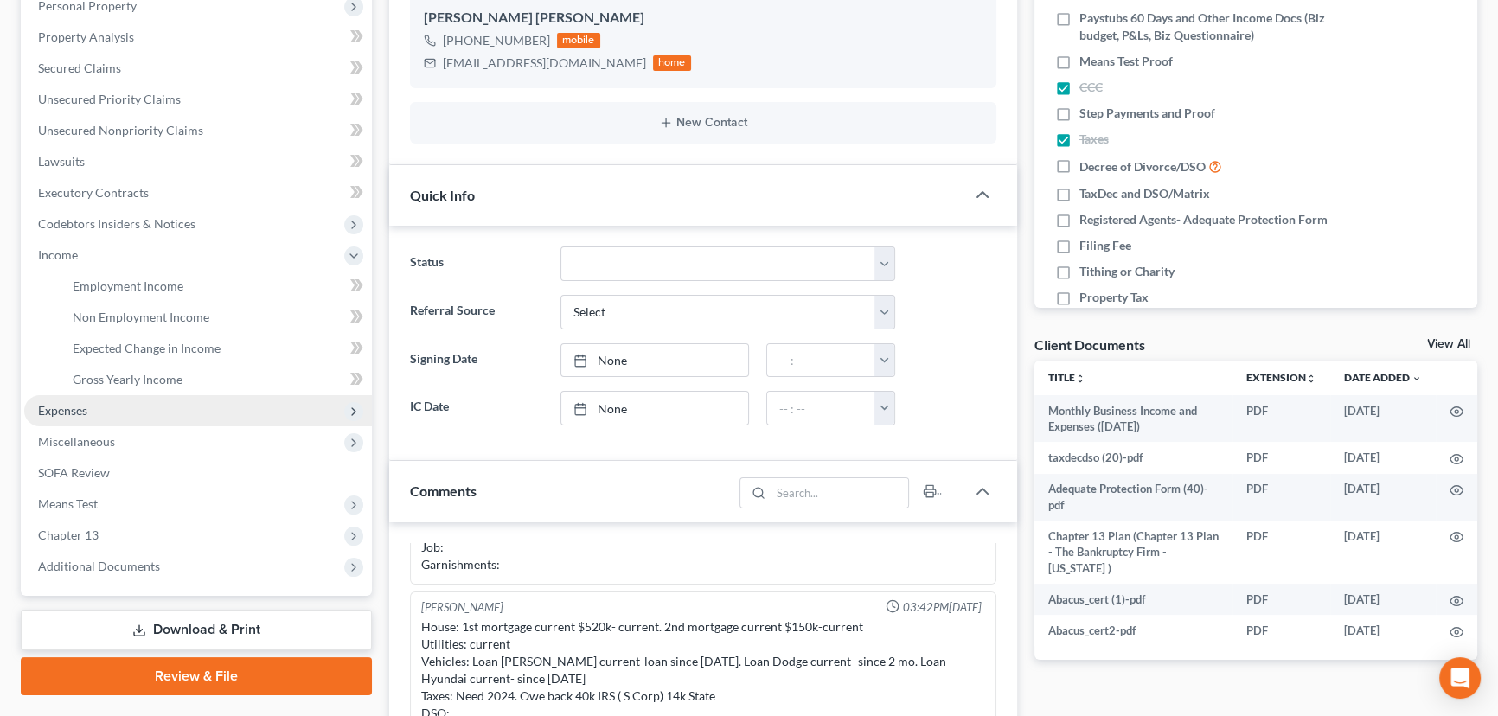
click at [81, 408] on span "Expenses" at bounding box center [62, 410] width 49 height 15
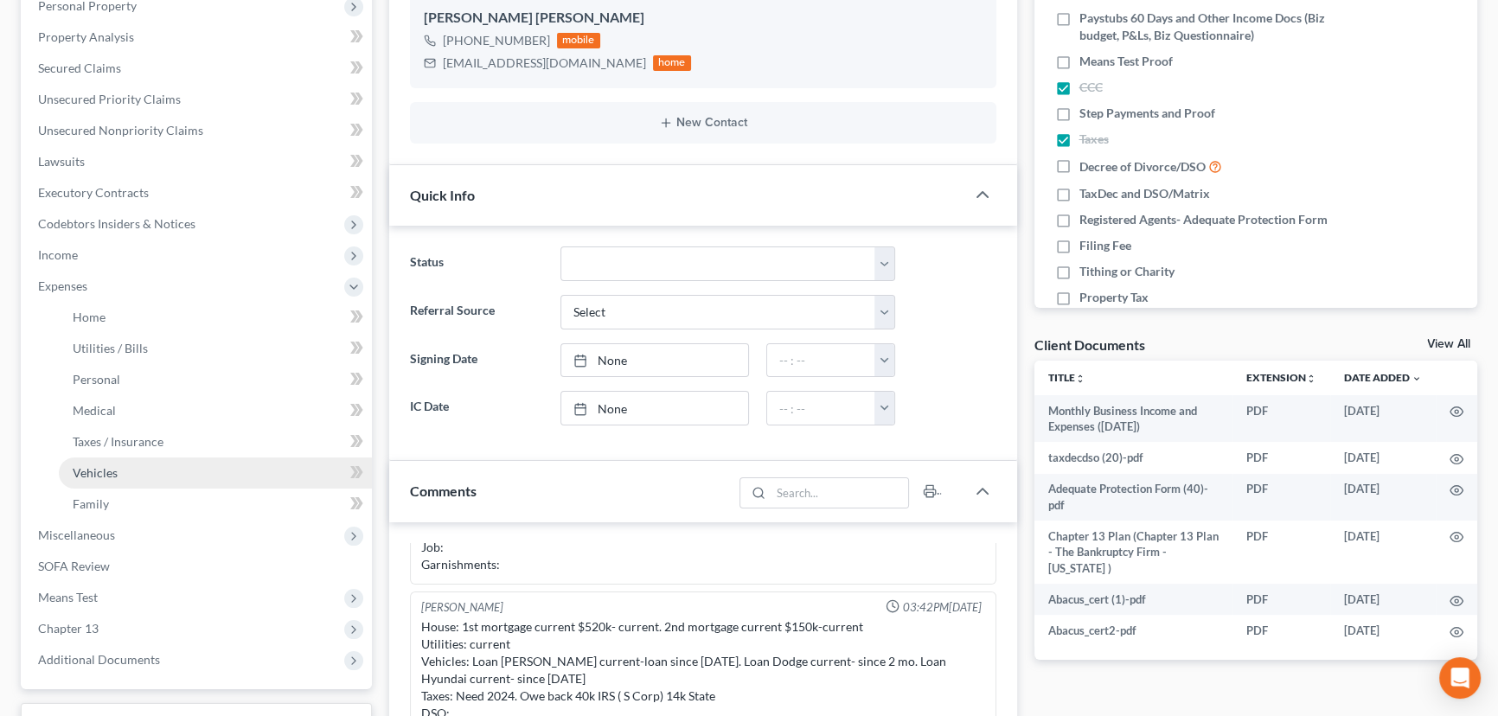
click at [103, 470] on span "Vehicles" at bounding box center [95, 472] width 45 height 15
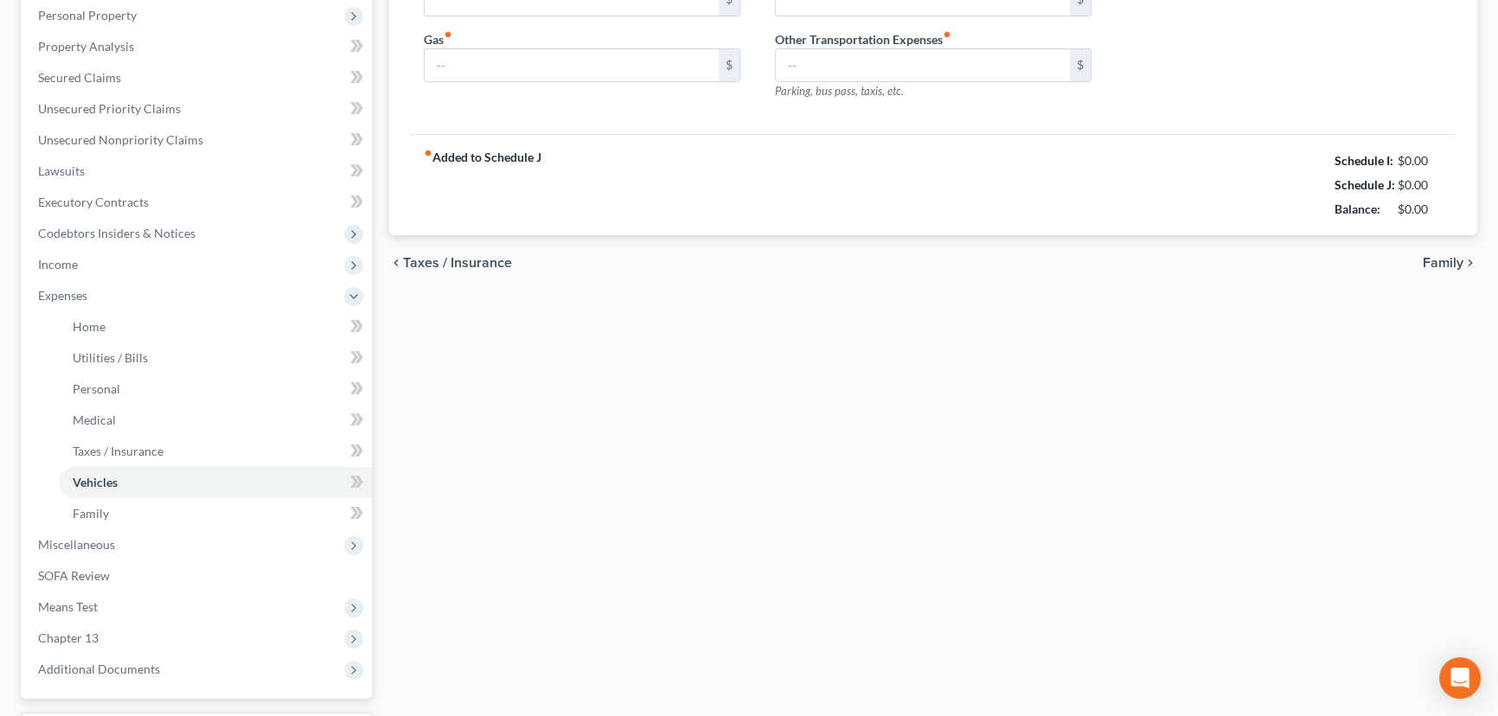
type input "680.00"
type input "350.00"
type input "100.00"
type input "0.00"
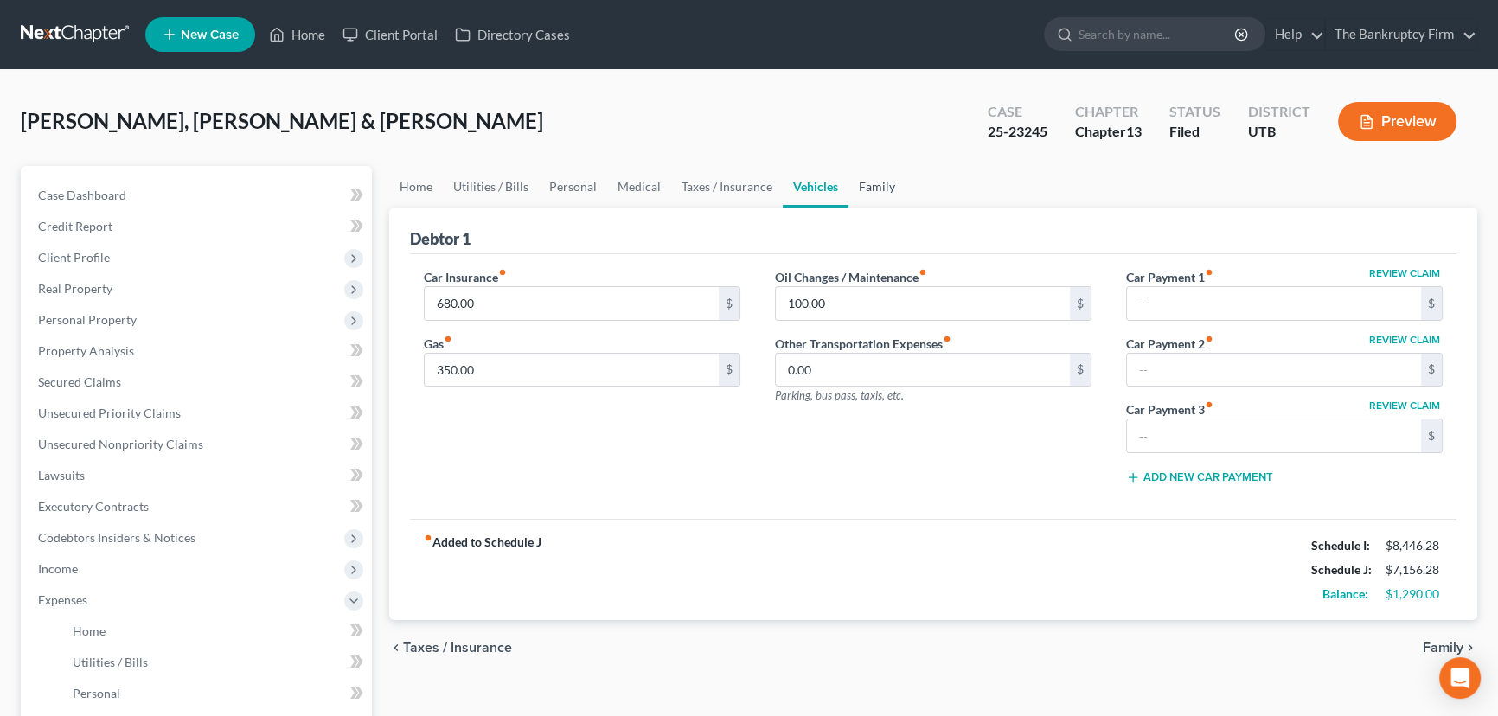
click at [873, 189] on link "Family" at bounding box center [876, 187] width 57 height 42
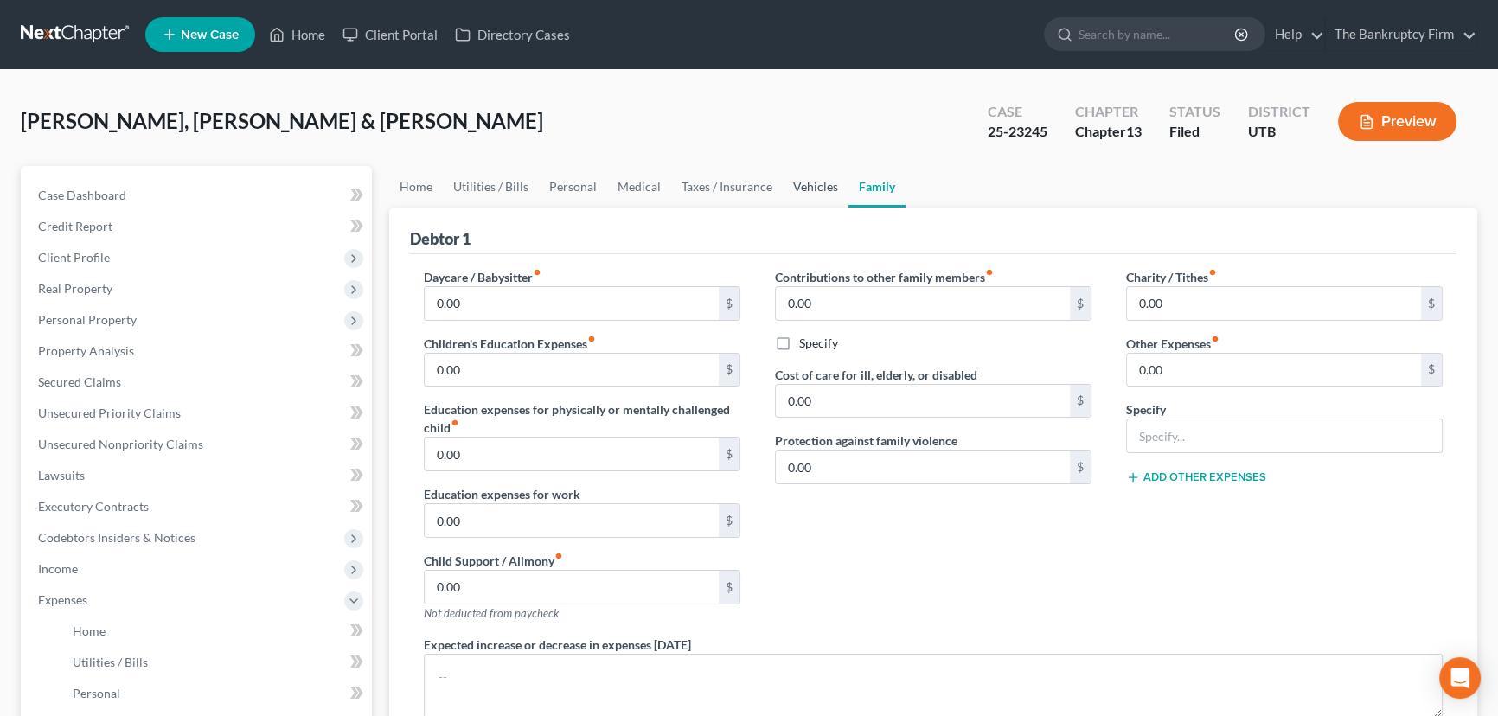
click at [796, 179] on link "Vehicles" at bounding box center [816, 187] width 66 height 42
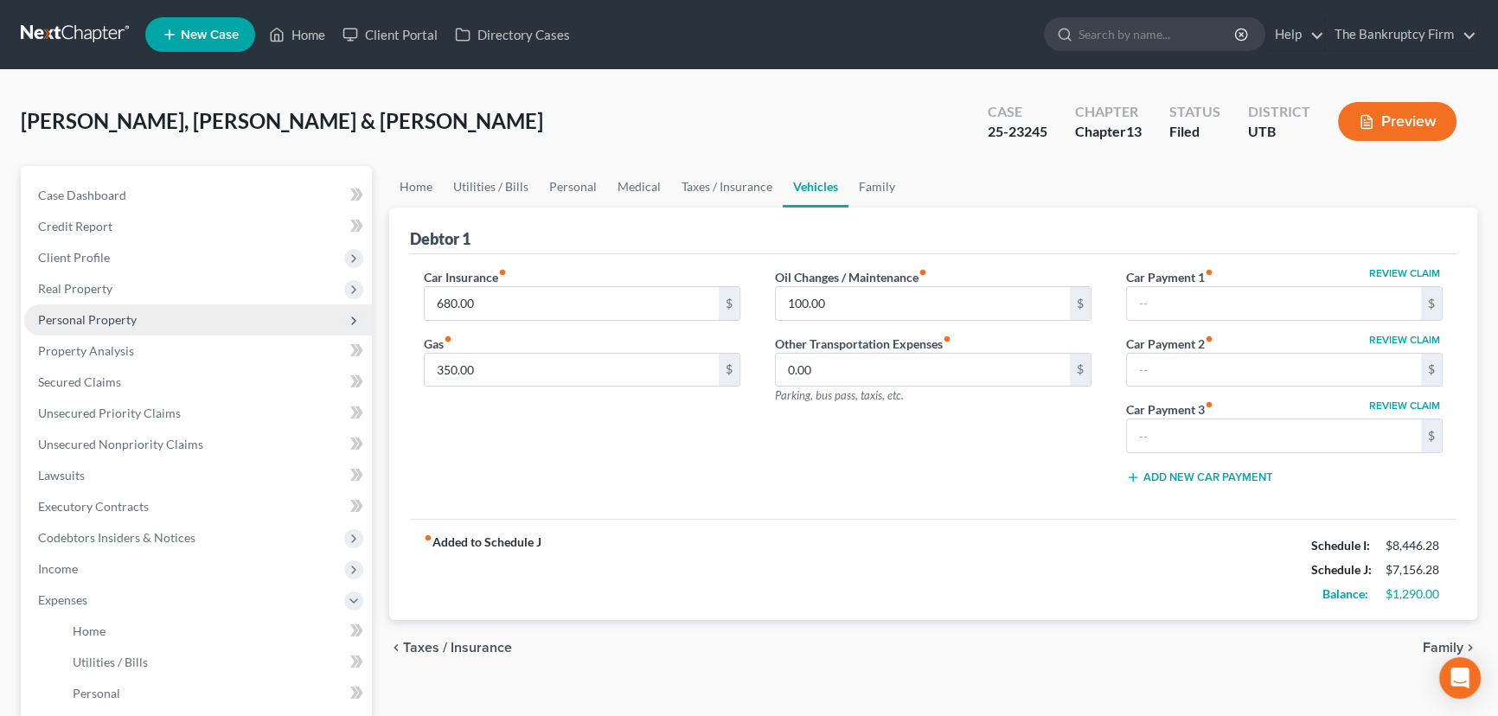
click at [86, 313] on span "Personal Property" at bounding box center [87, 319] width 99 height 15
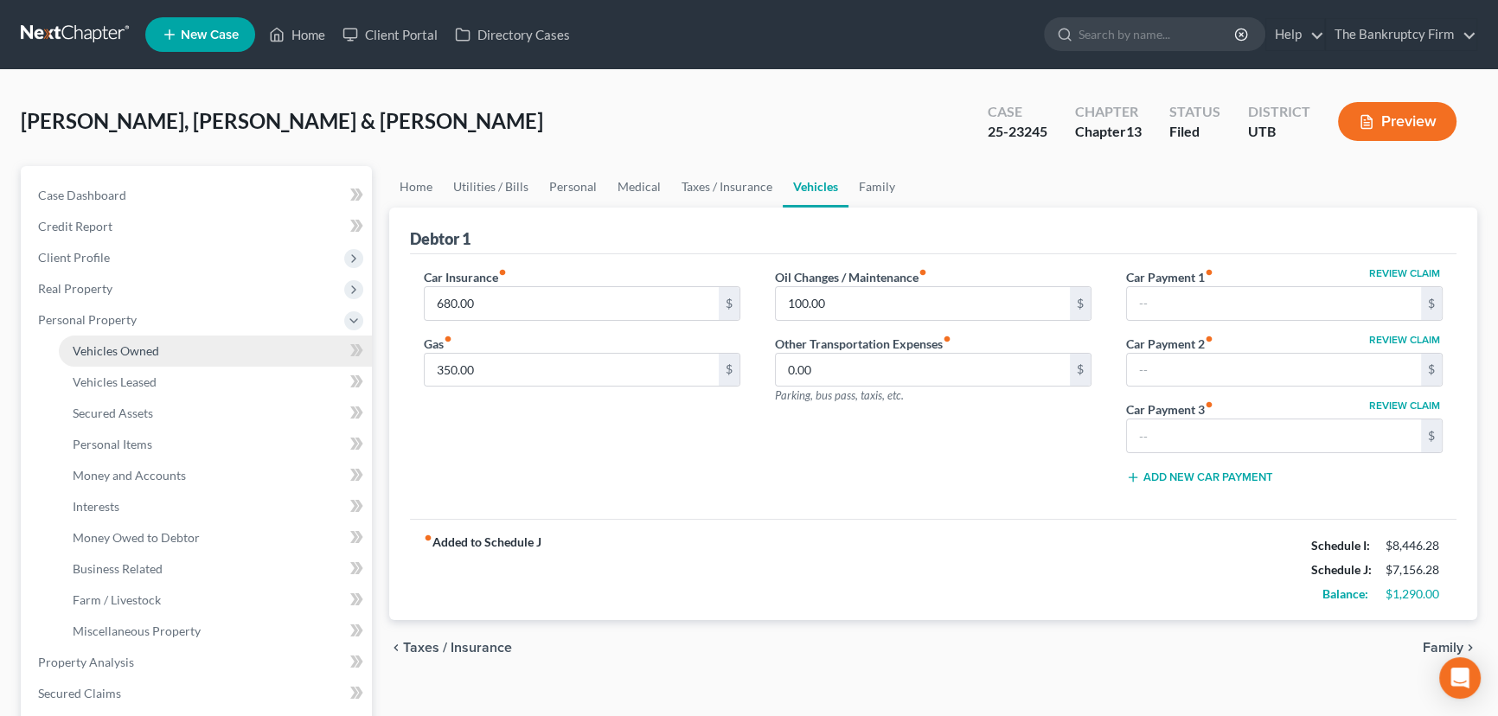
click at [130, 355] on span "Vehicles Owned" at bounding box center [116, 350] width 86 height 15
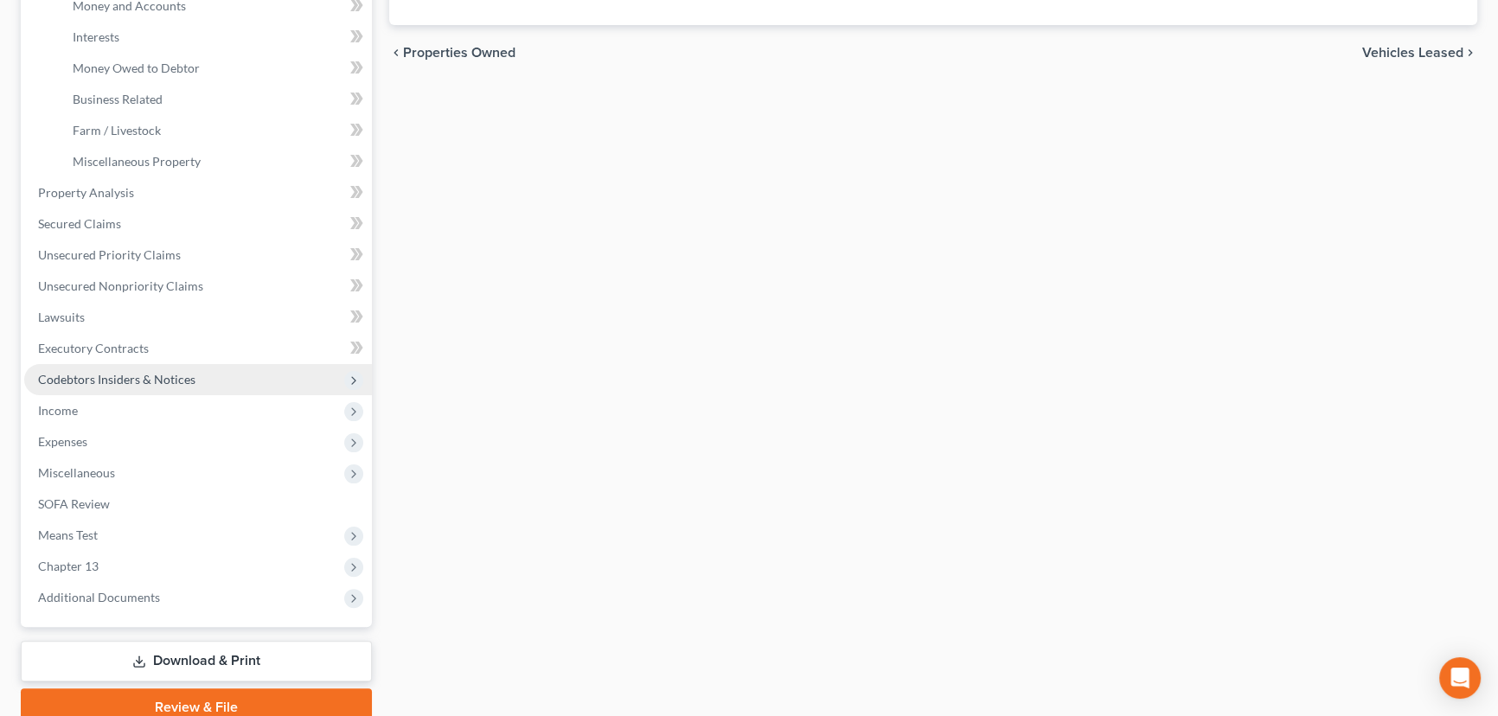
scroll to position [471, 0]
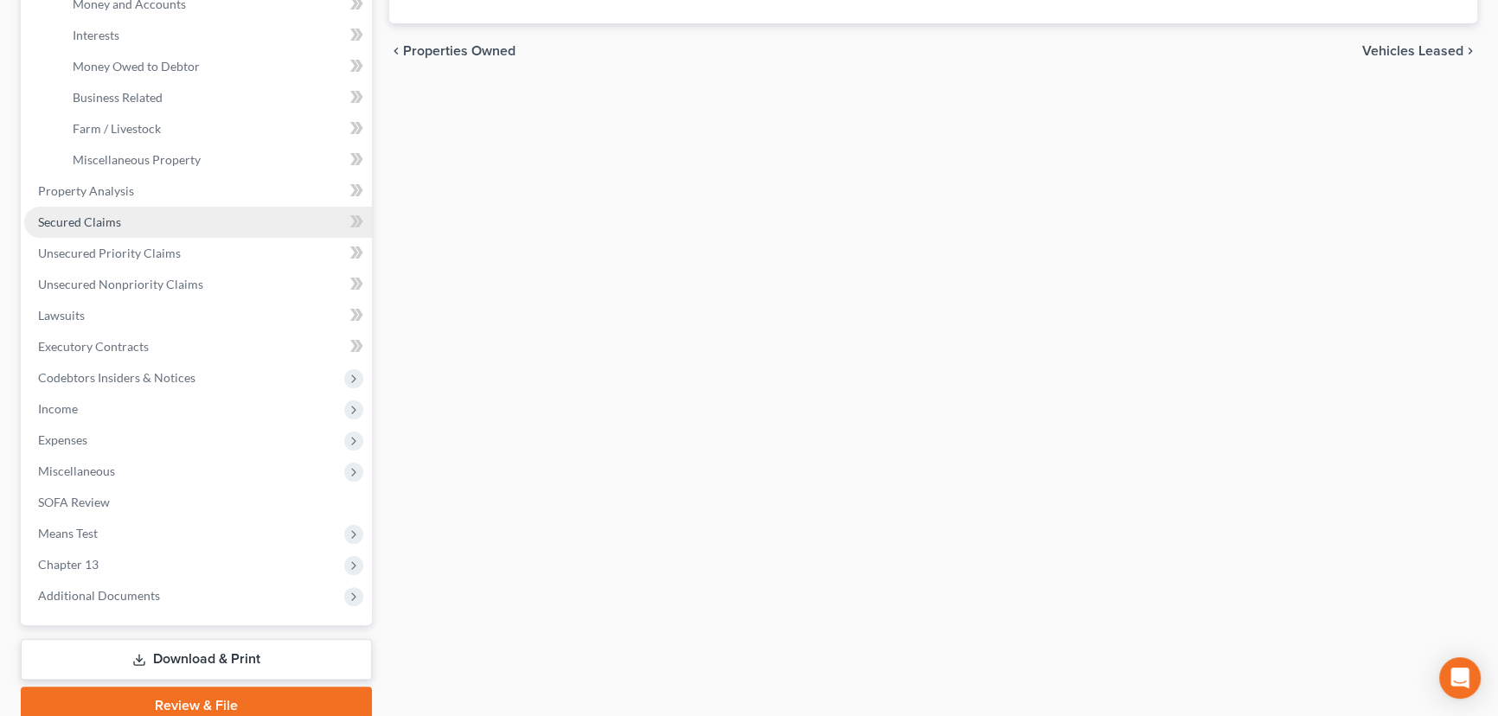
click at [119, 227] on link "Secured Claims" at bounding box center [198, 222] width 348 height 31
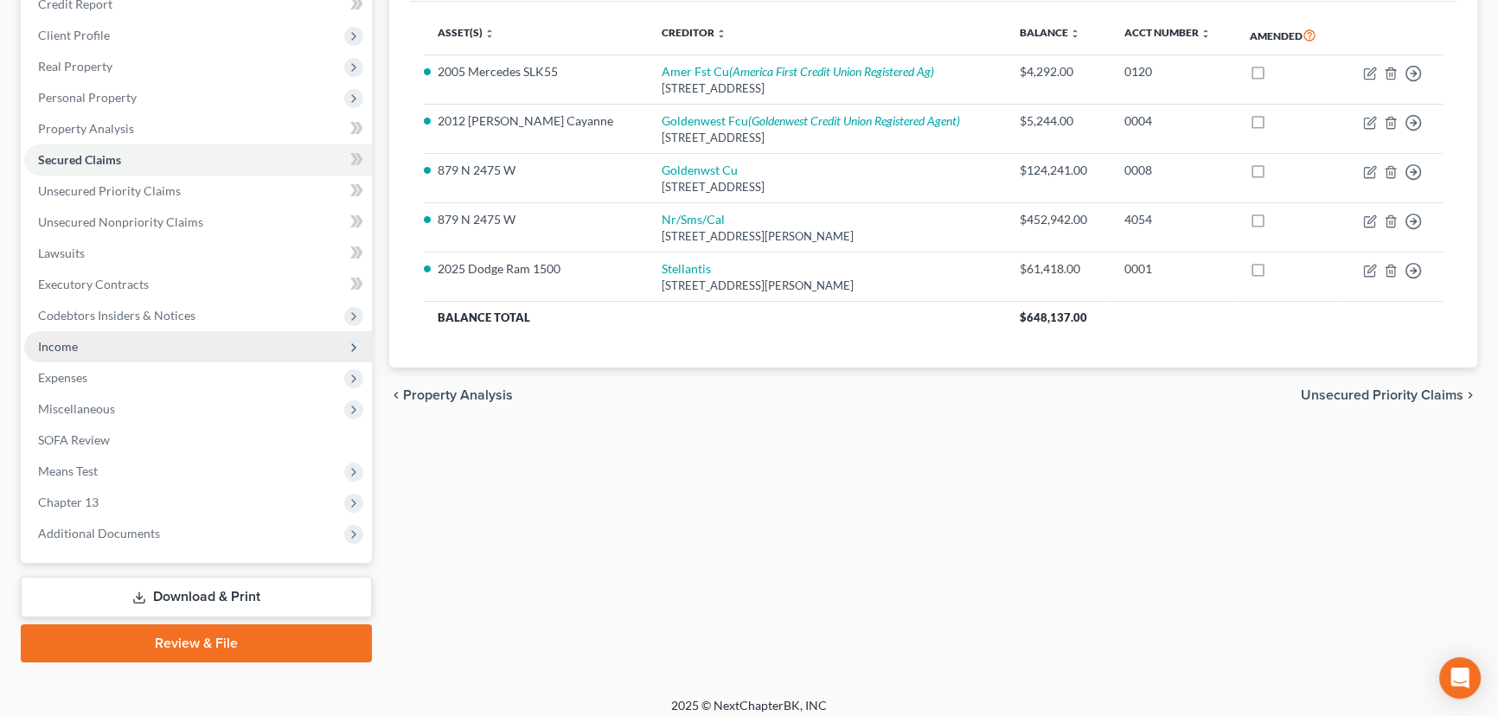
scroll to position [232, 0]
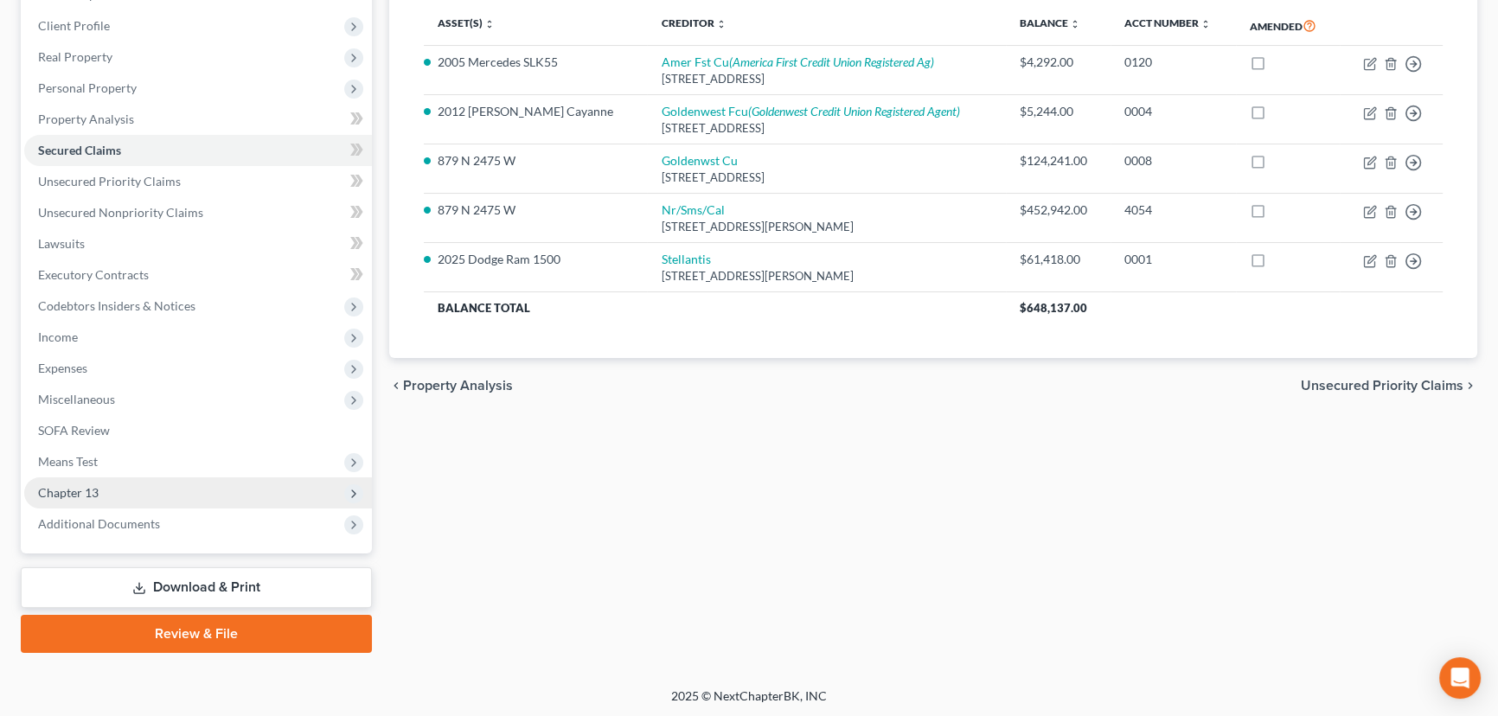
click at [102, 491] on span "Chapter 13" at bounding box center [198, 492] width 348 height 31
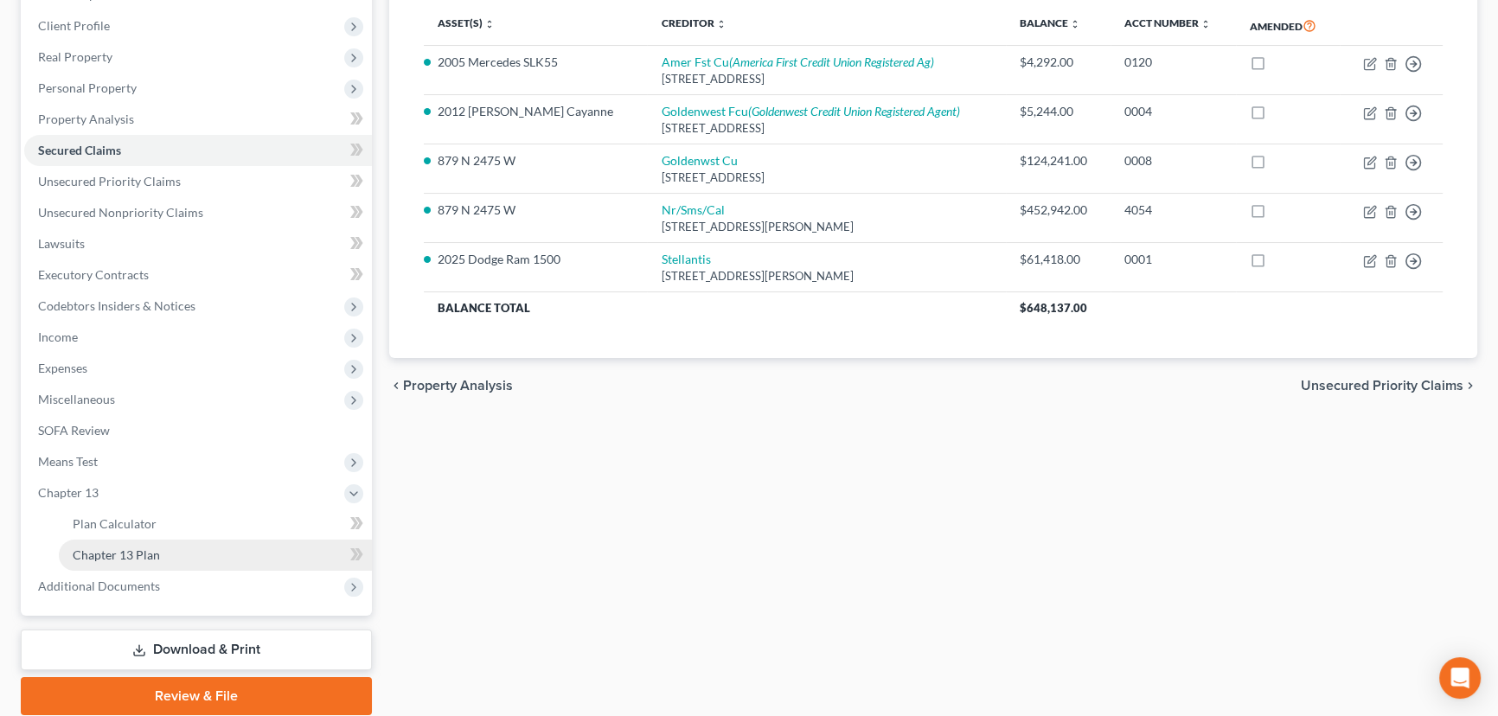
click at [113, 553] on span "Chapter 13 Plan" at bounding box center [116, 554] width 87 height 15
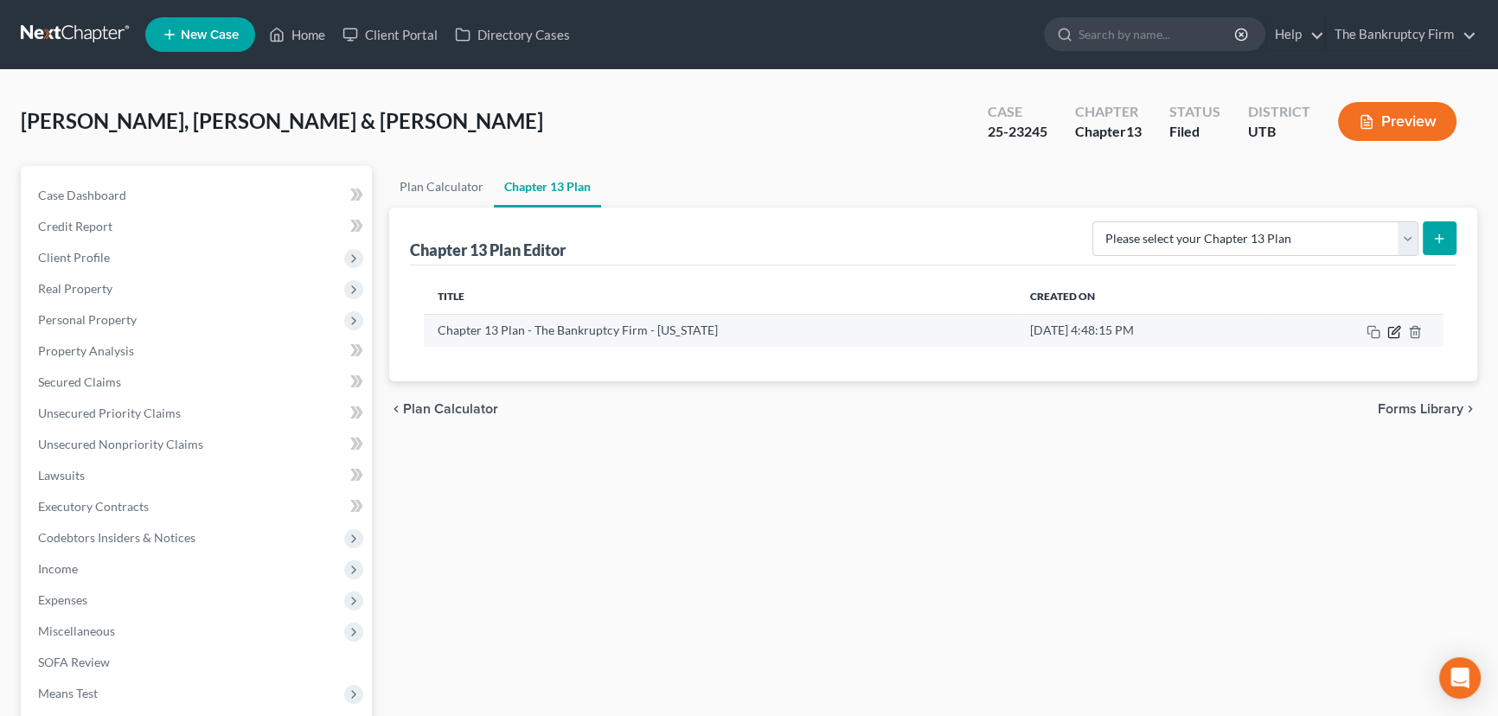
click at [1395, 328] on icon "button" at bounding box center [1395, 330] width 8 height 8
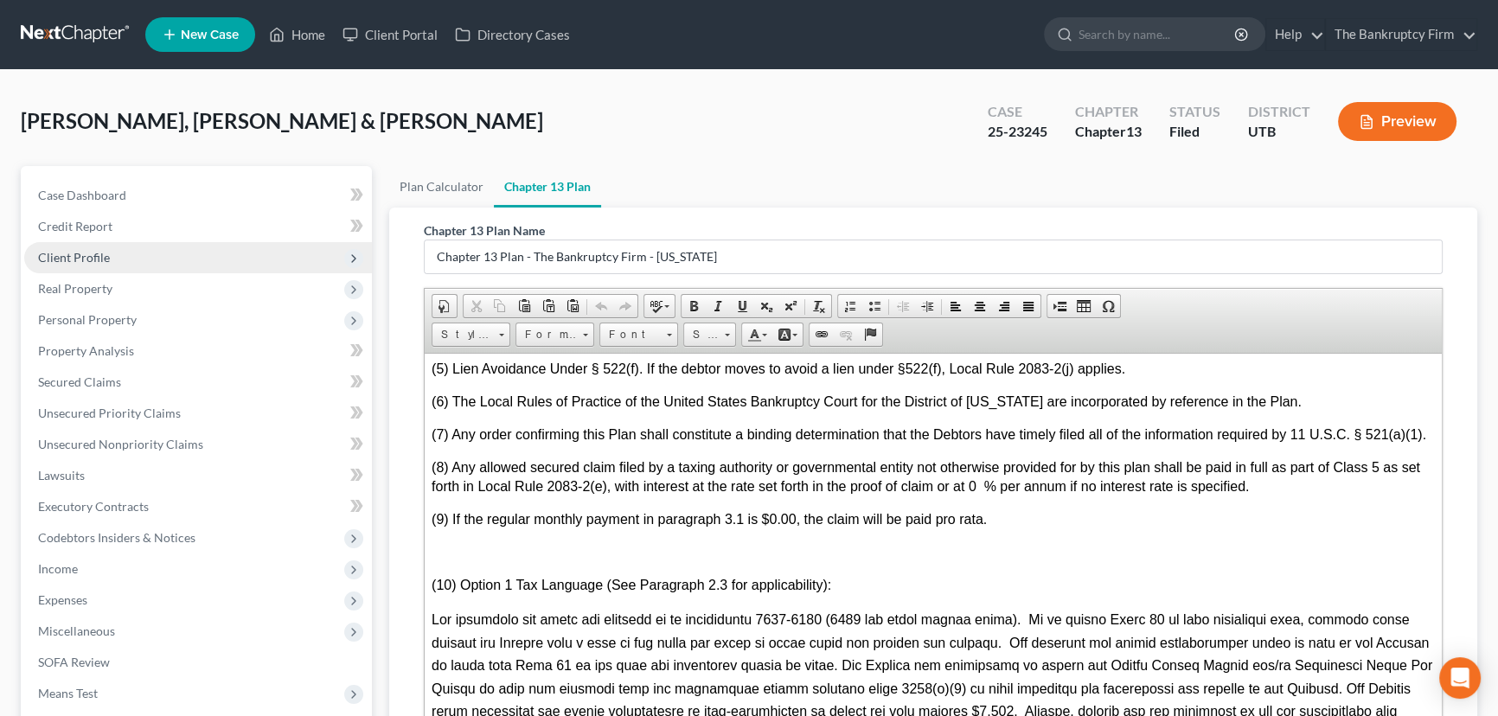
scroll to position [294, 0]
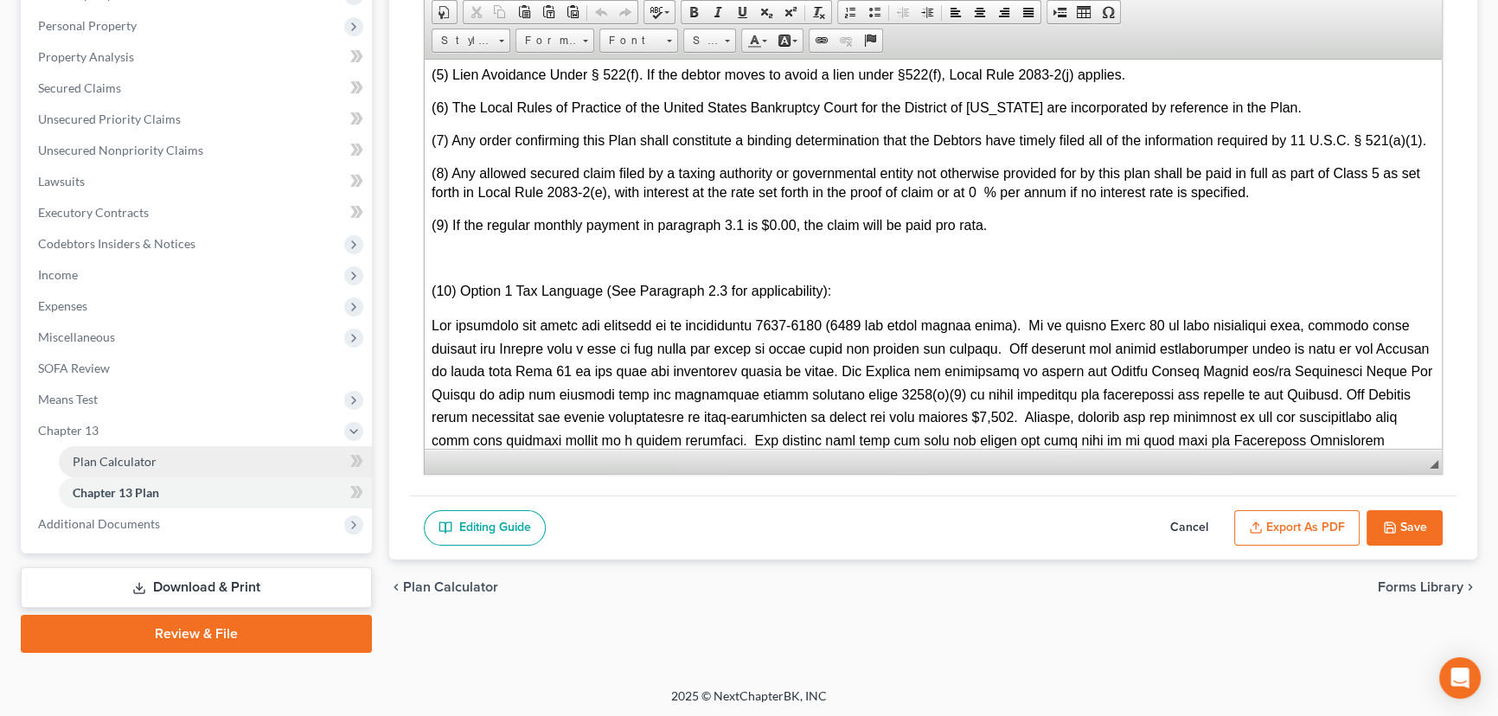
drag, startPoint x: 116, startPoint y: 462, endPoint x: 130, endPoint y: 459, distance: 14.1
click at [116, 462] on span "Plan Calculator" at bounding box center [115, 461] width 84 height 15
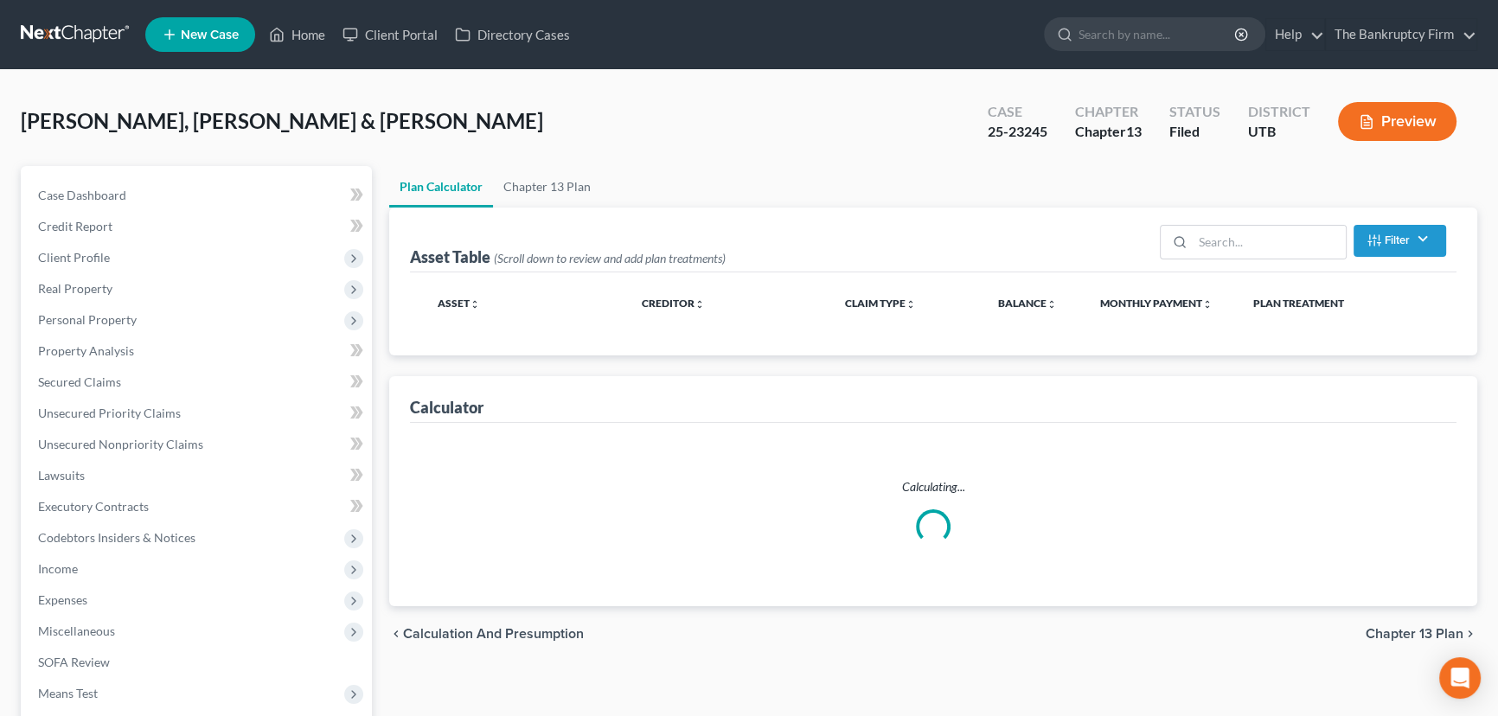
select select "59"
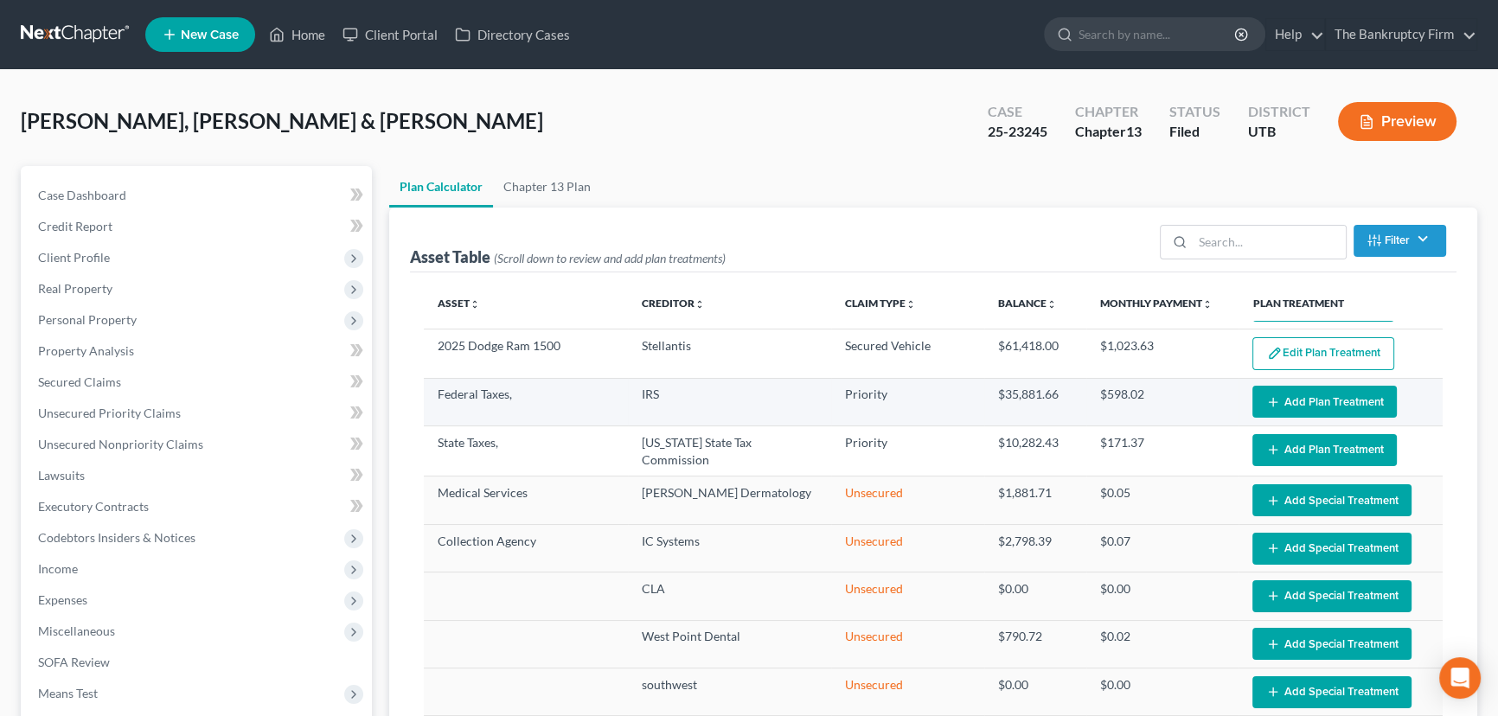
select select "59"
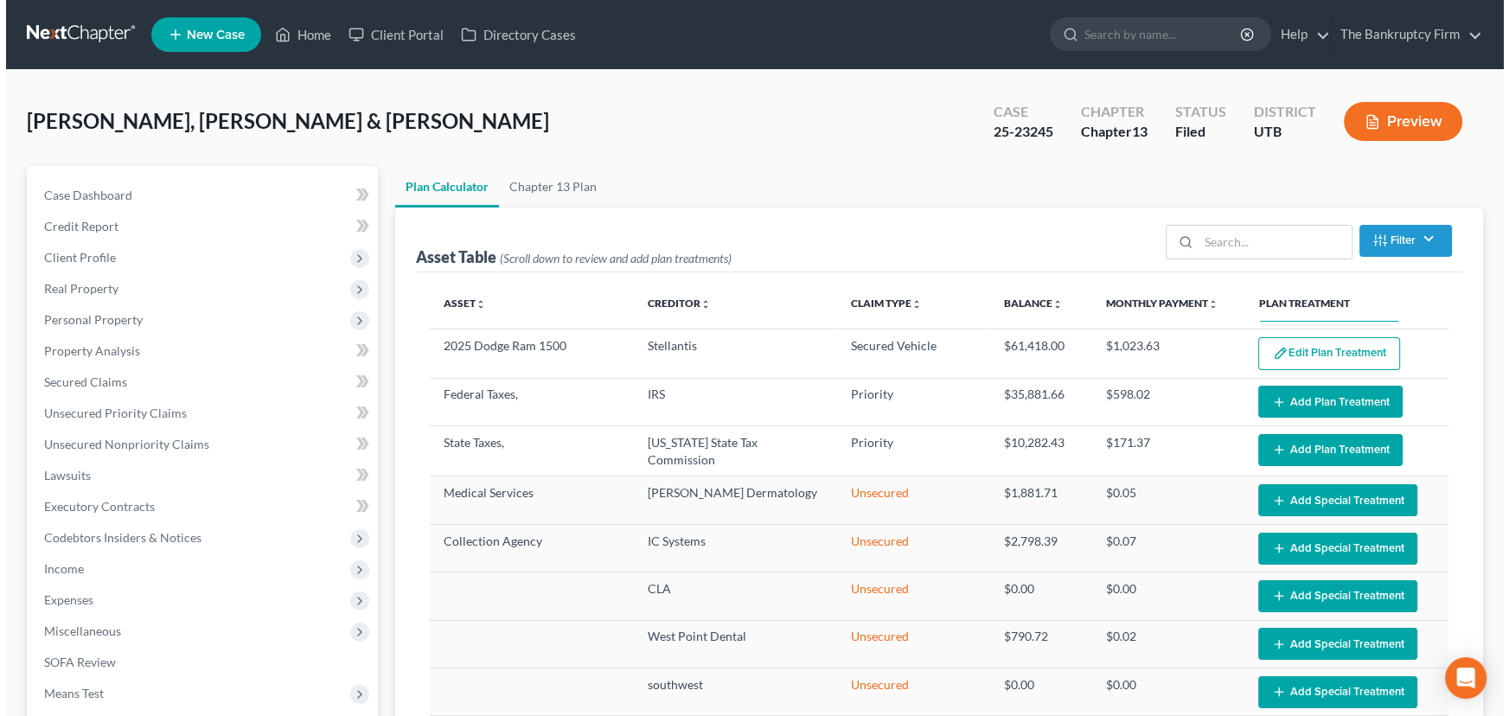
scroll to position [235, 0]
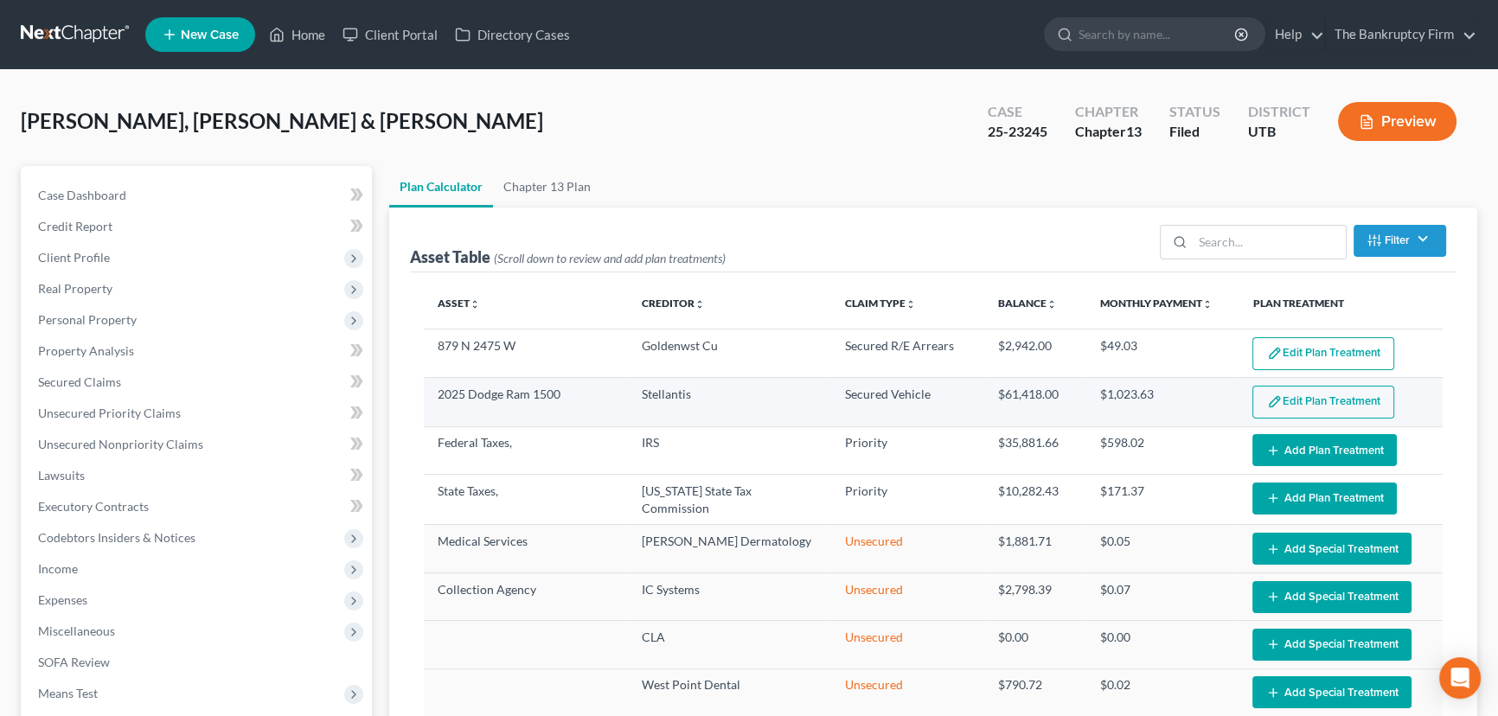
click at [1307, 394] on button "Edit Plan Treatment" at bounding box center [1323, 402] width 142 height 33
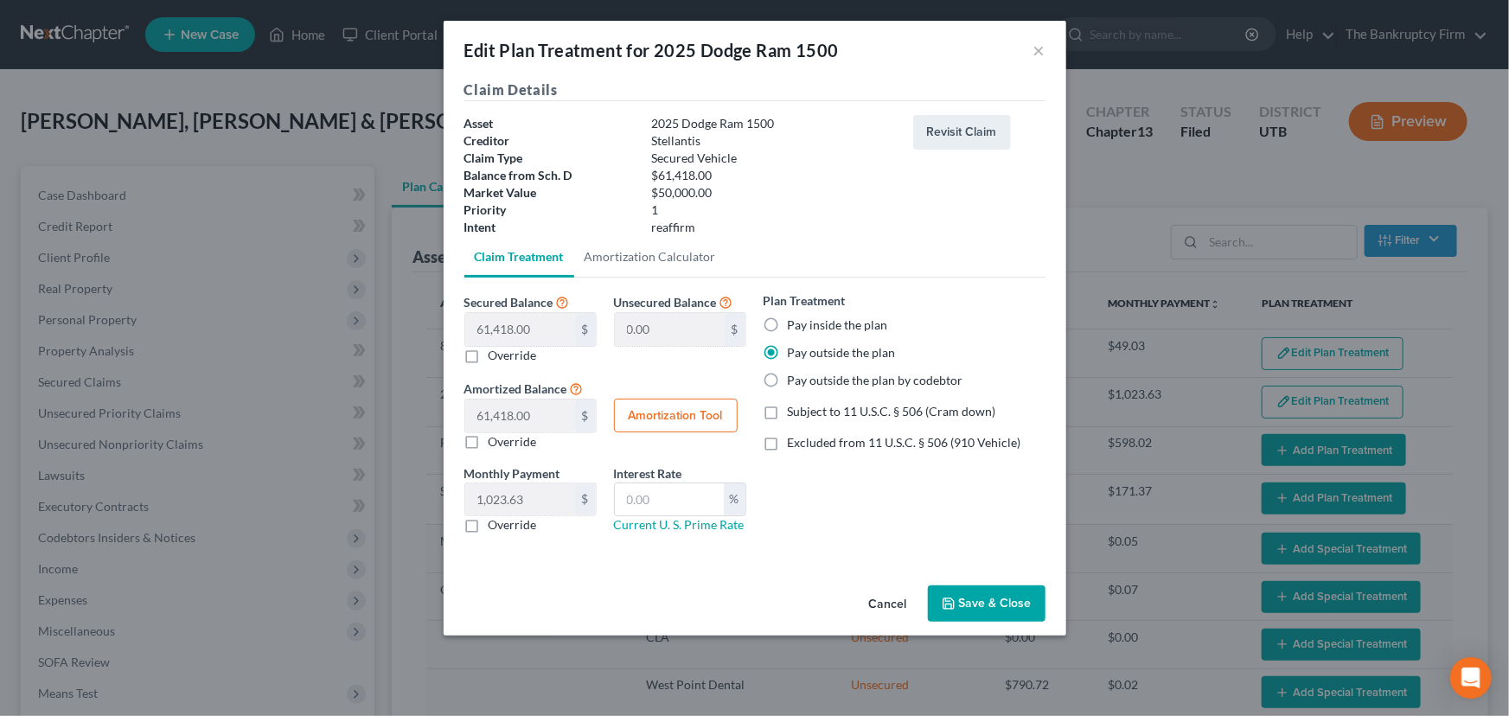
click at [658, 412] on button "Amortization Tool" at bounding box center [676, 416] width 124 height 35
type input "61,418.00"
type input "60"
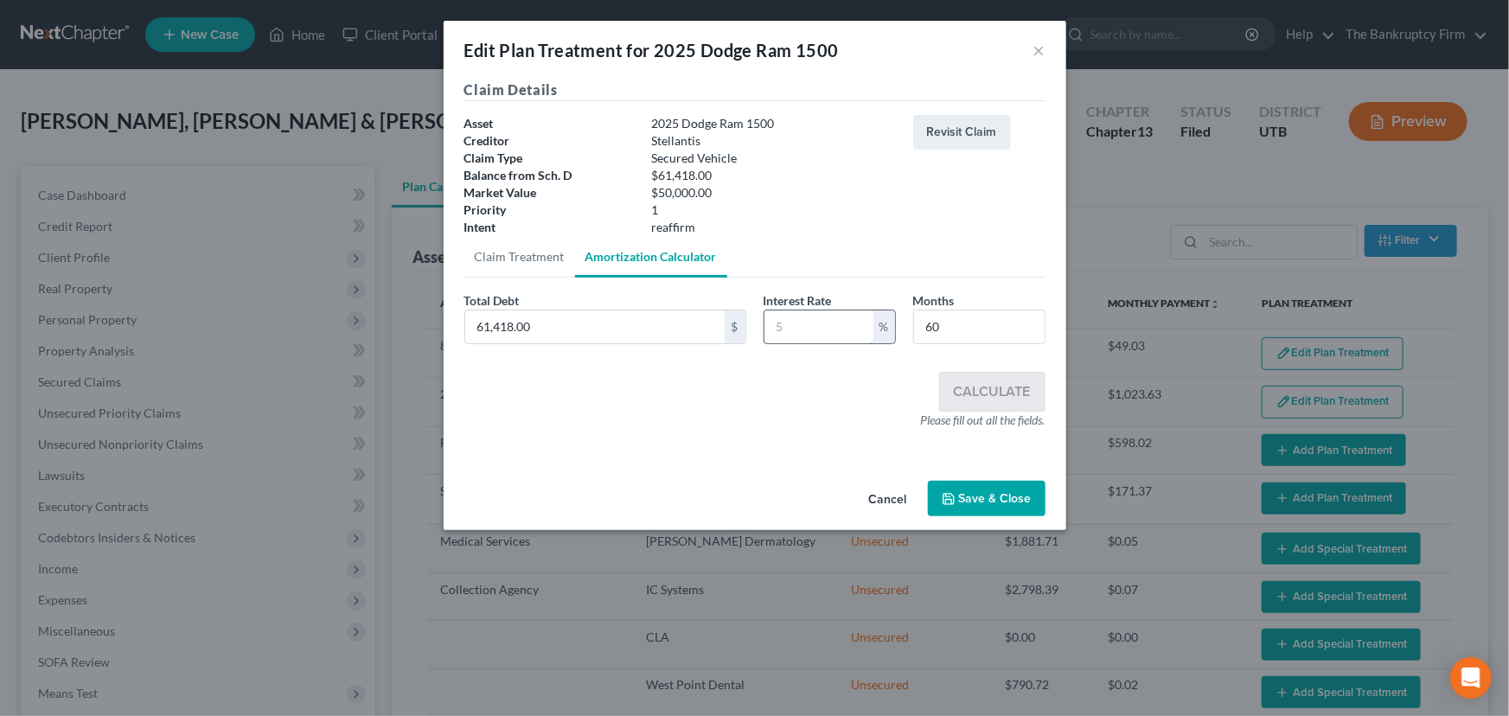
click at [776, 329] on input "text" at bounding box center [818, 326] width 109 height 33
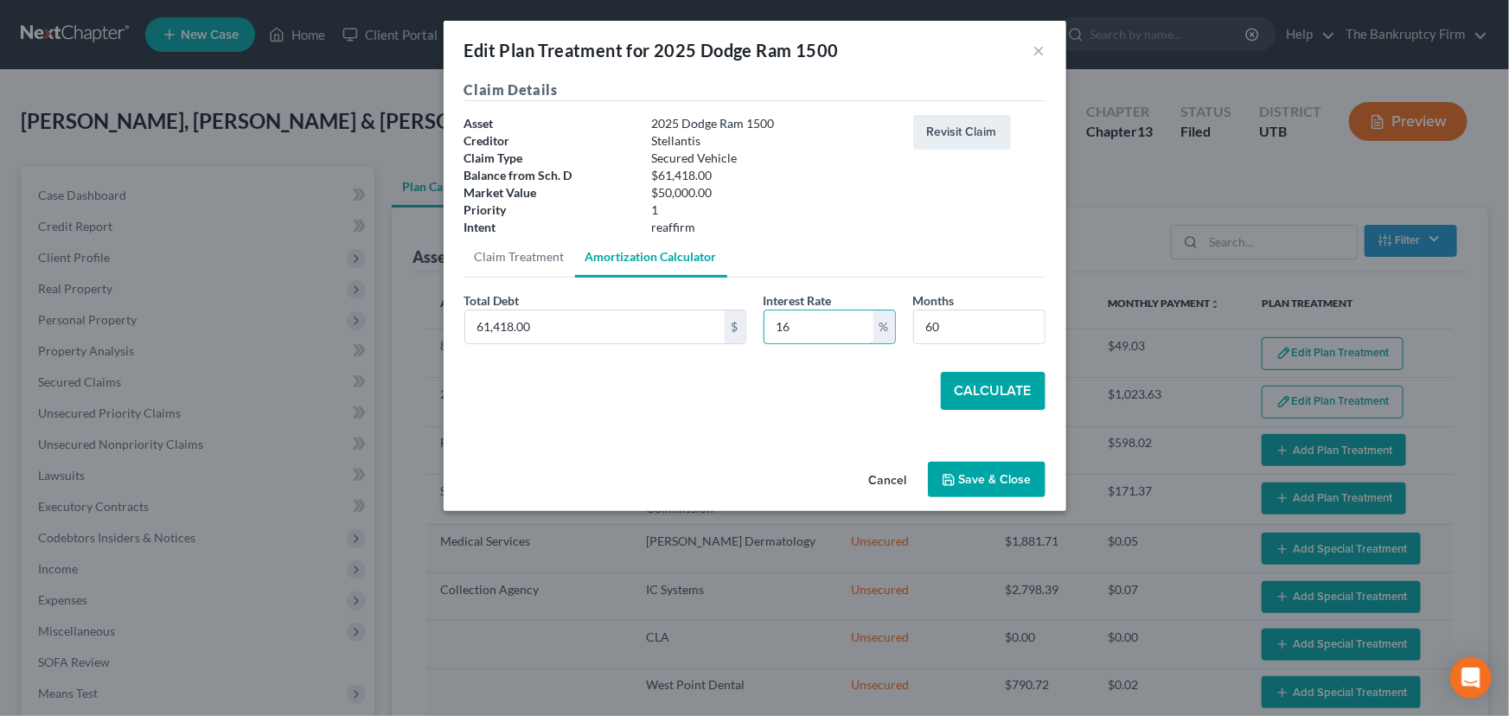
type input "16"
click at [997, 390] on button "Calculate" at bounding box center [993, 391] width 105 height 38
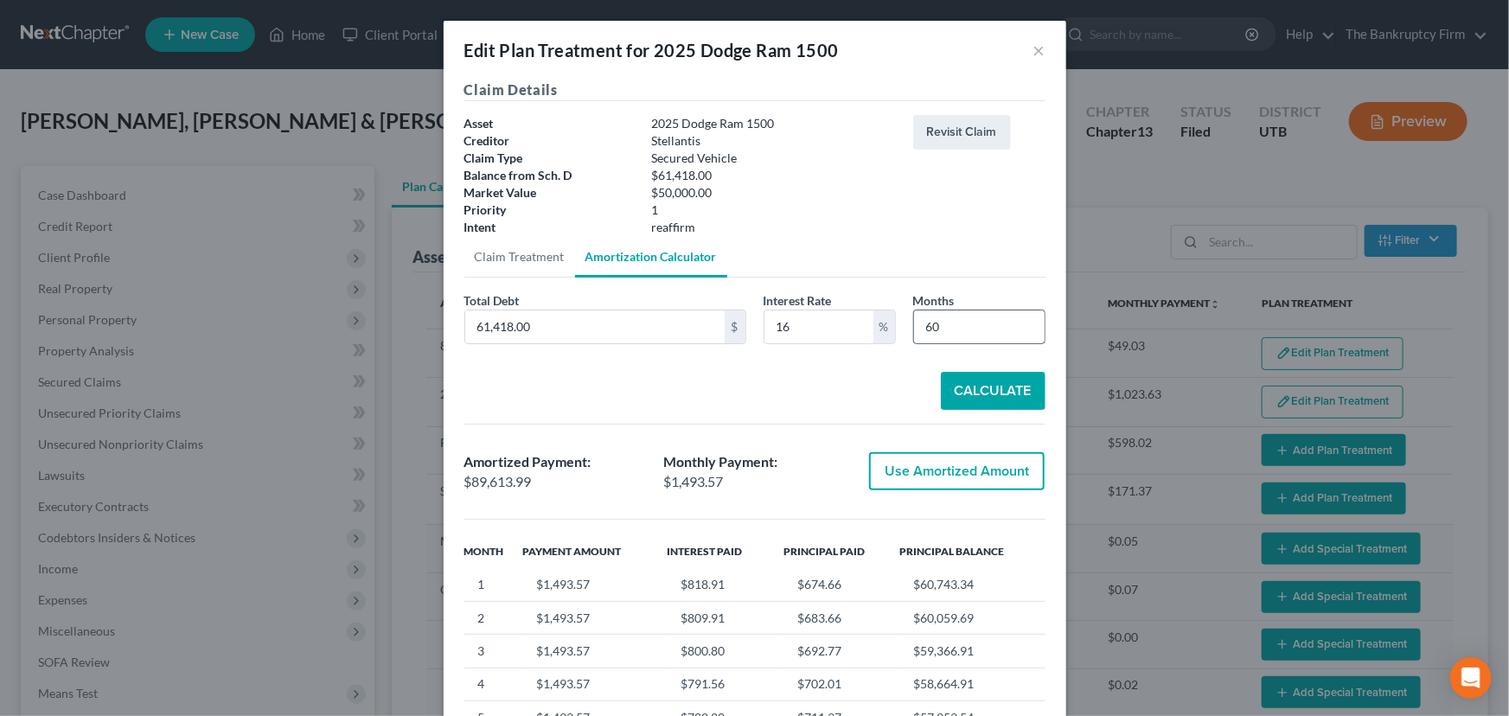
drag, startPoint x: 942, startPoint y: 326, endPoint x: 917, endPoint y: 326, distance: 25.1
click at [917, 326] on input "60" at bounding box center [979, 326] width 131 height 33
click at [975, 386] on button "Calculate" at bounding box center [993, 391] width 105 height 38
drag, startPoint x: 944, startPoint y: 333, endPoint x: 900, endPoint y: 330, distance: 44.2
click at [905, 330] on div "Months 72" at bounding box center [980, 317] width 150 height 53
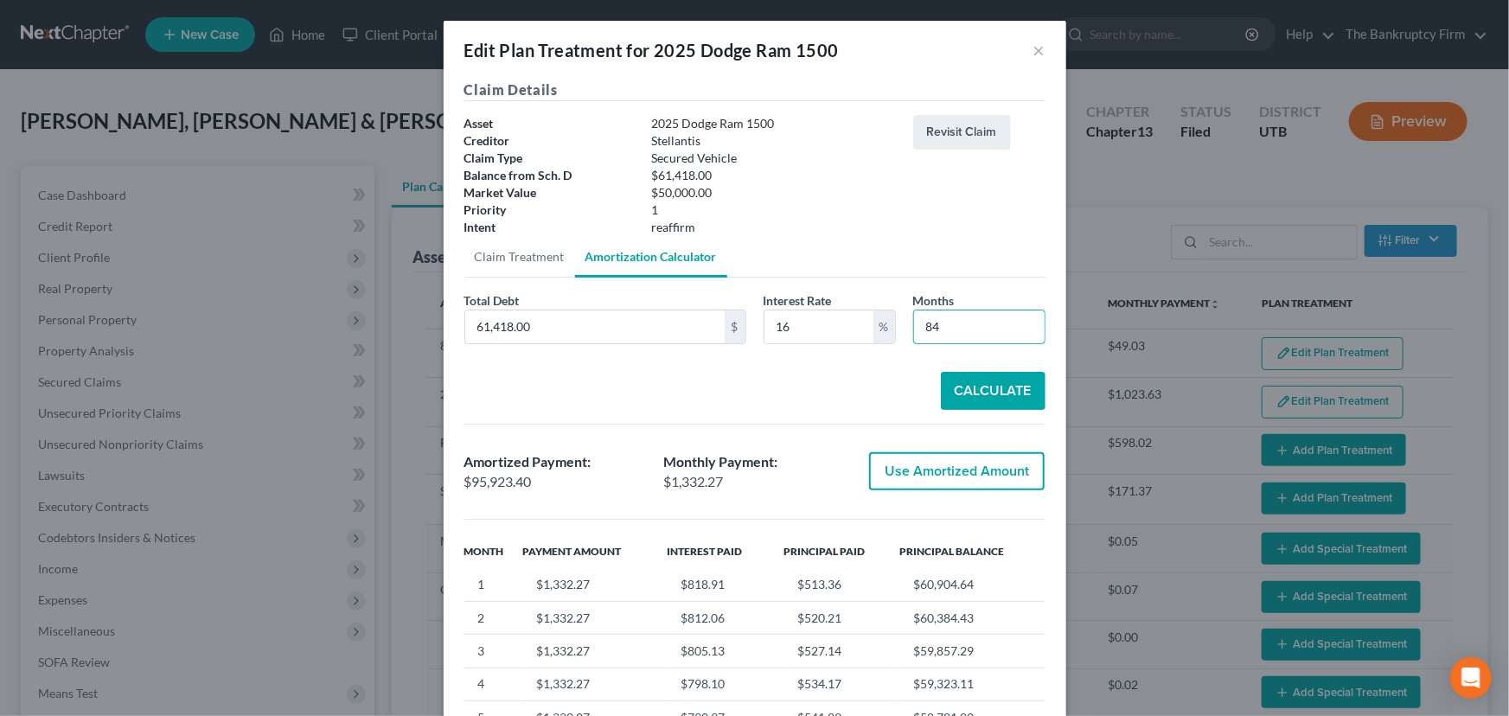
type input "84"
click at [978, 387] on button "Calculate" at bounding box center [993, 391] width 105 height 38
drag, startPoint x: 937, startPoint y: 329, endPoint x: 901, endPoint y: 329, distance: 35.5
click at [905, 329] on div "Months 84" at bounding box center [980, 317] width 150 height 53
drag, startPoint x: 789, startPoint y: 329, endPoint x: 765, endPoint y: 329, distance: 23.3
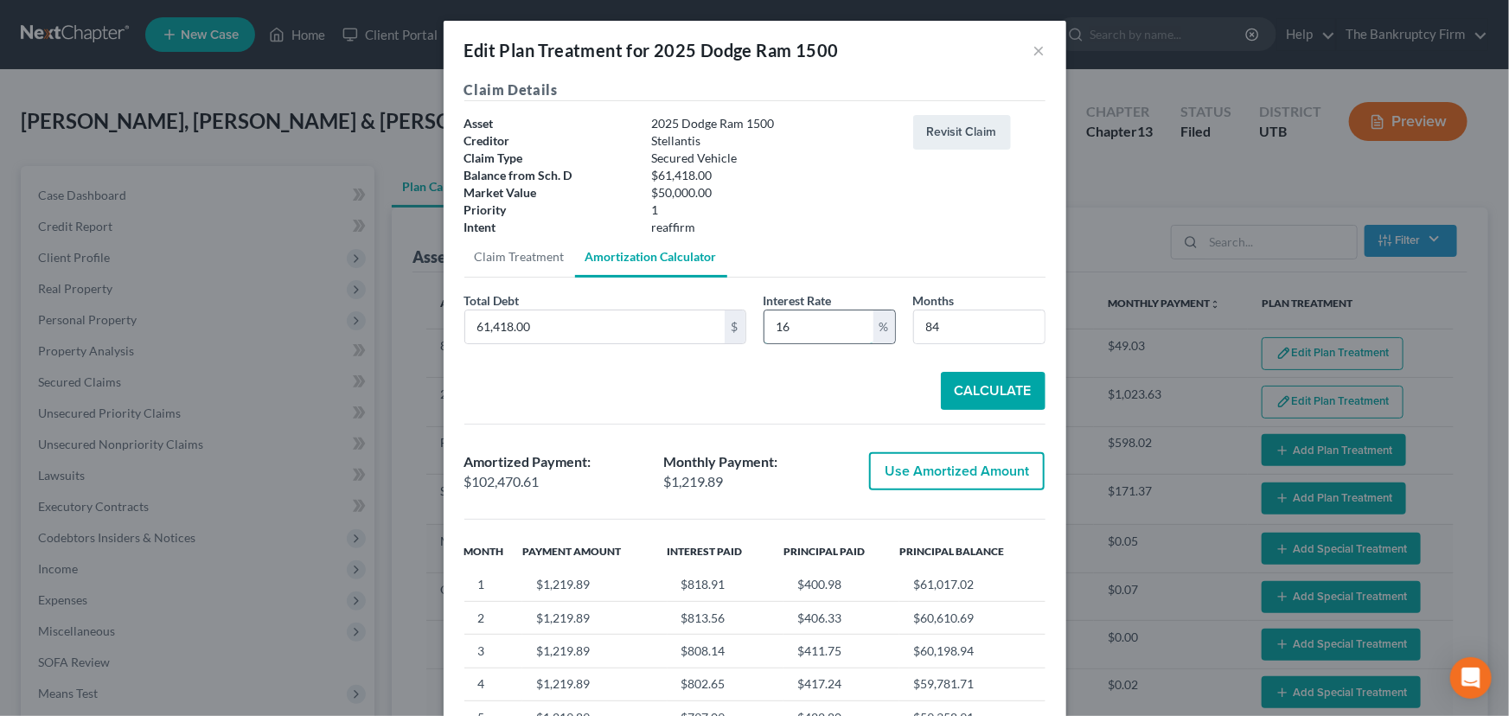
click at [765, 329] on input "16" at bounding box center [818, 326] width 109 height 33
type input "8"
click at [974, 389] on button "Calculate" at bounding box center [993, 391] width 105 height 38
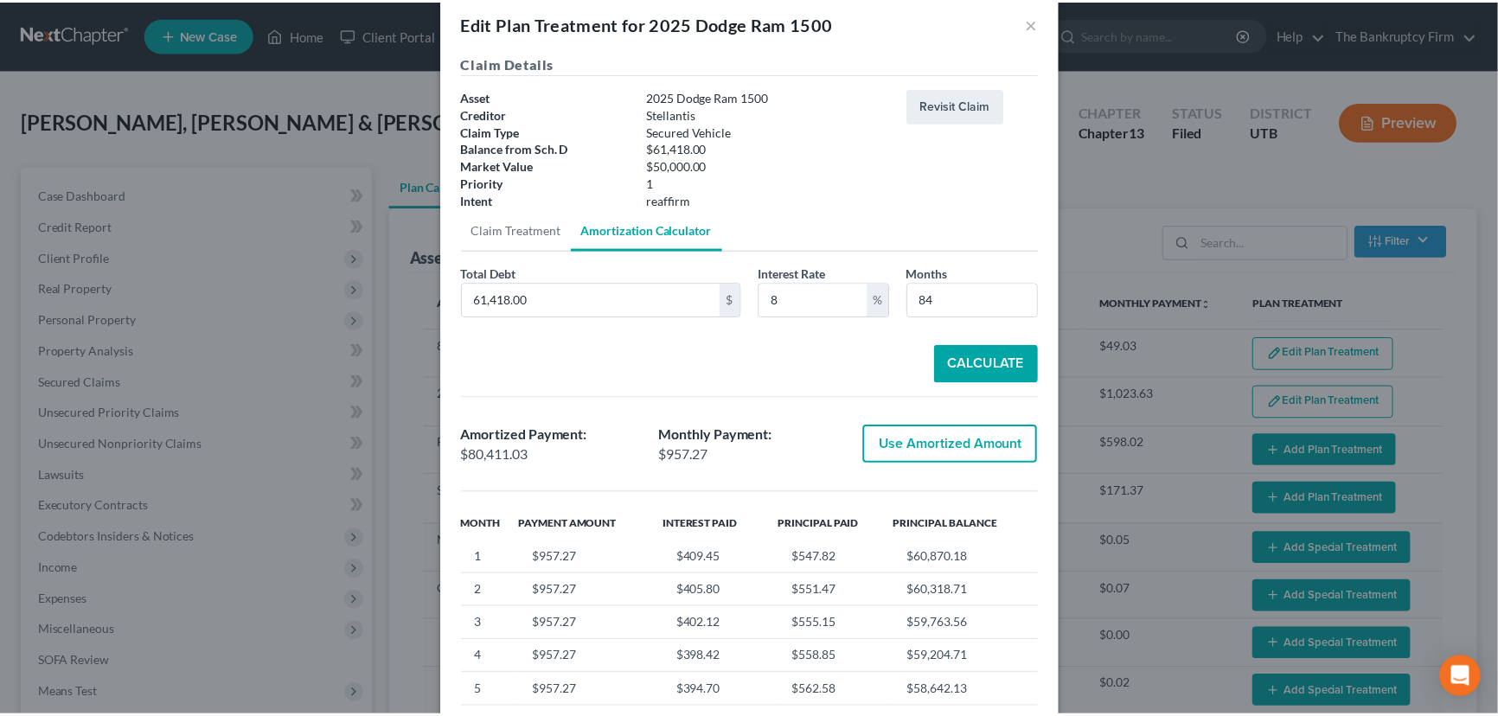
scroll to position [0, 0]
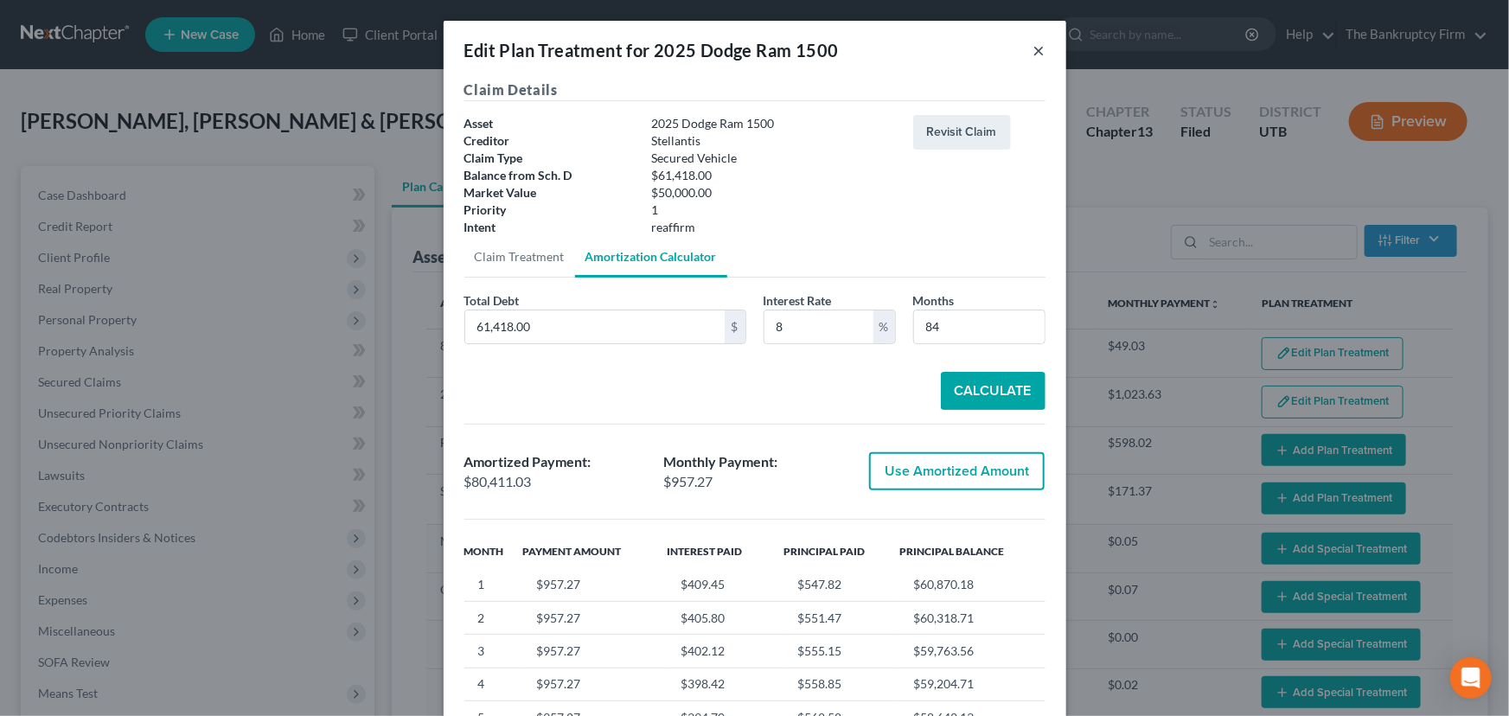
click at [1037, 53] on button "×" at bounding box center [1039, 50] width 12 height 21
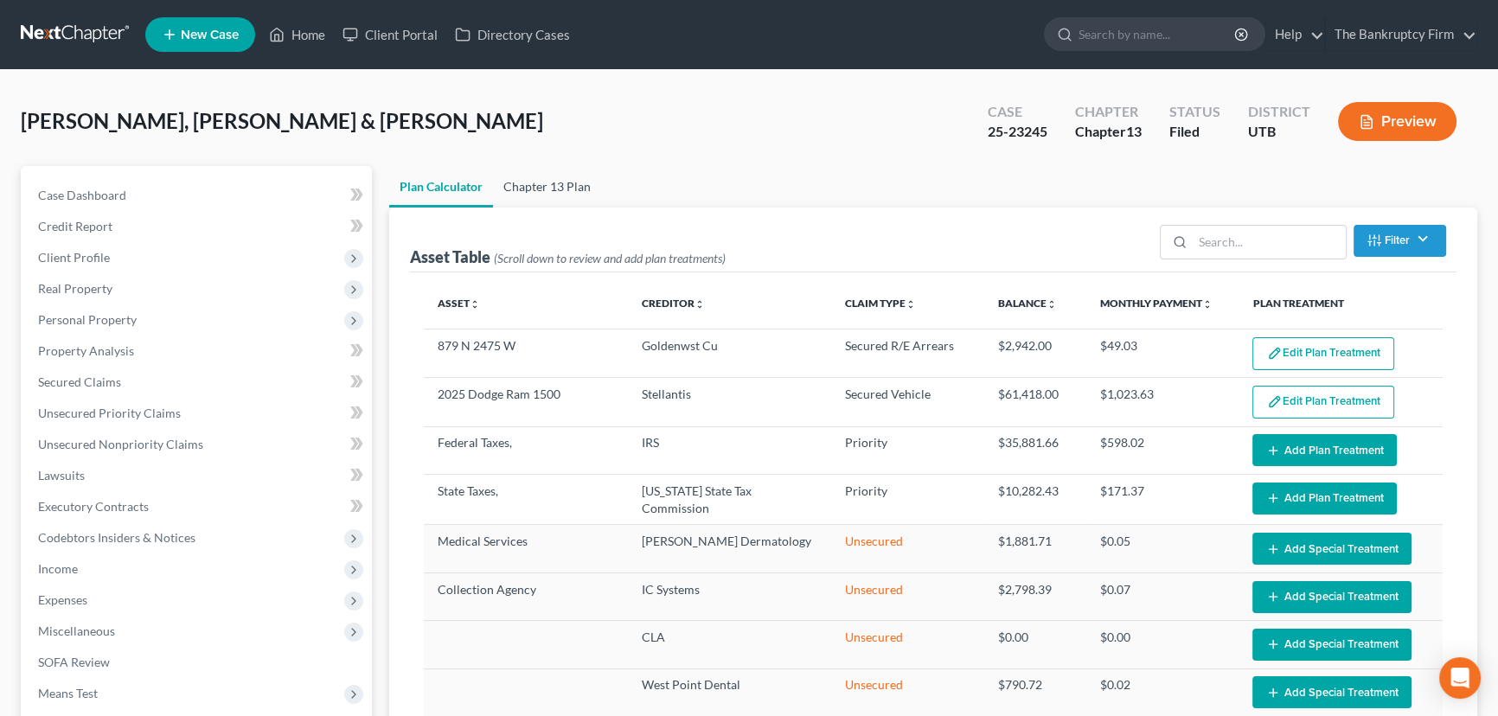
click at [548, 179] on link "Chapter 13 Plan" at bounding box center [547, 187] width 108 height 42
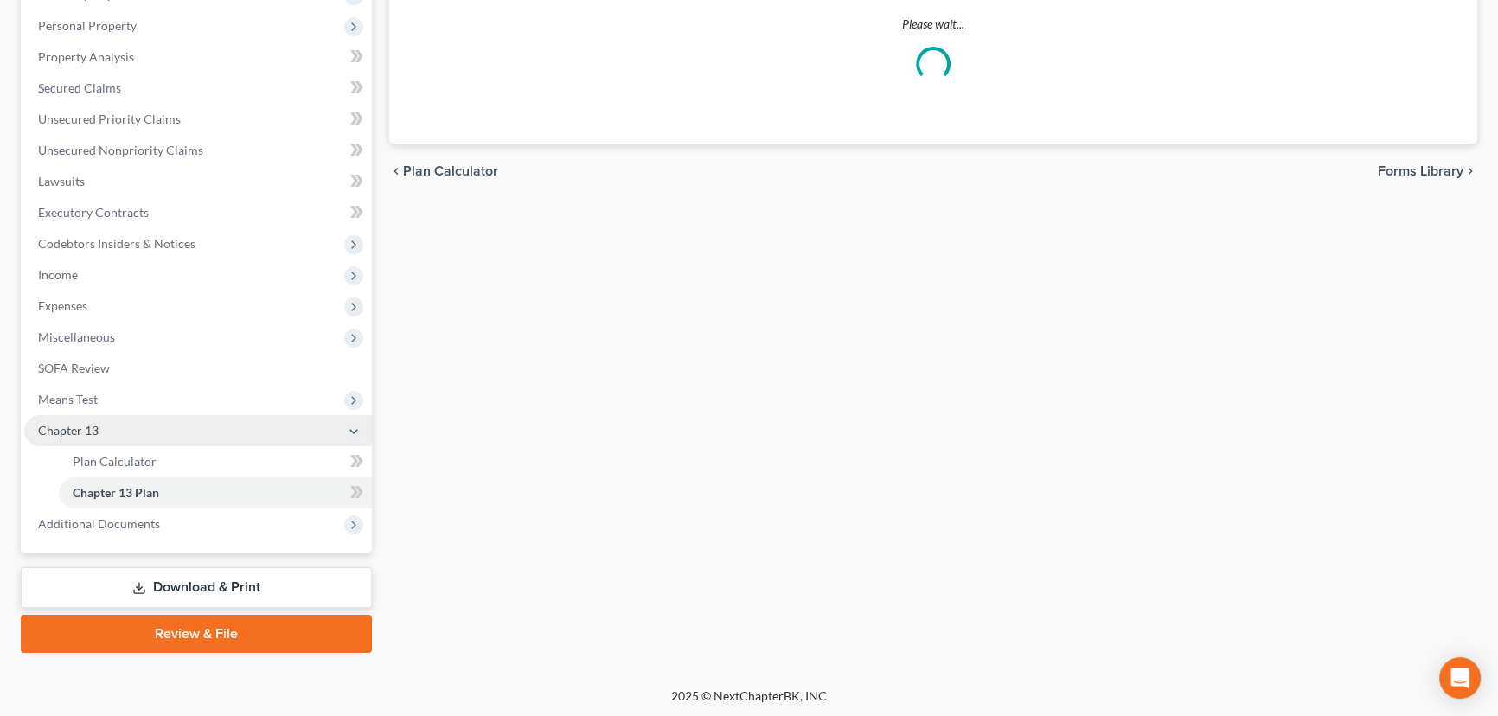
scroll to position [294, 0]
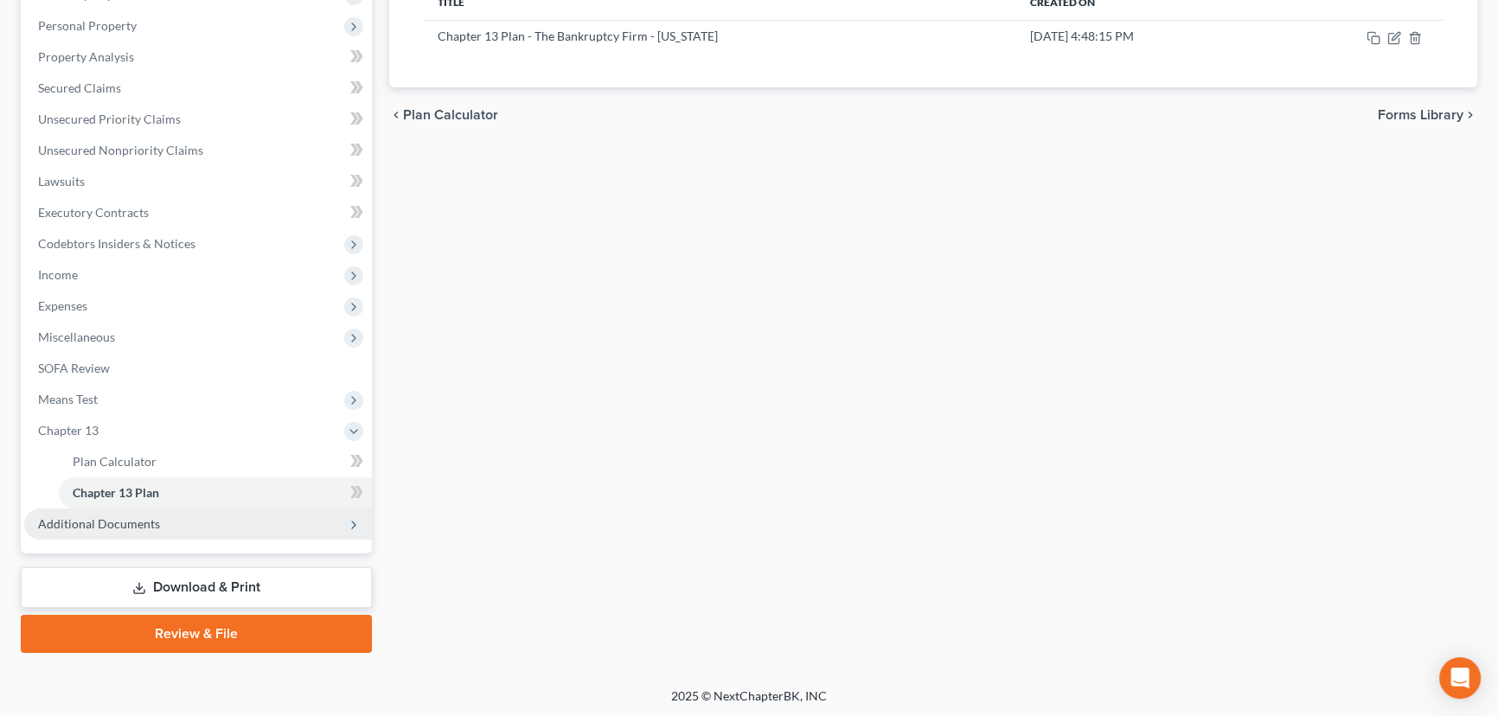
click at [136, 527] on span "Additional Documents" at bounding box center [99, 523] width 122 height 15
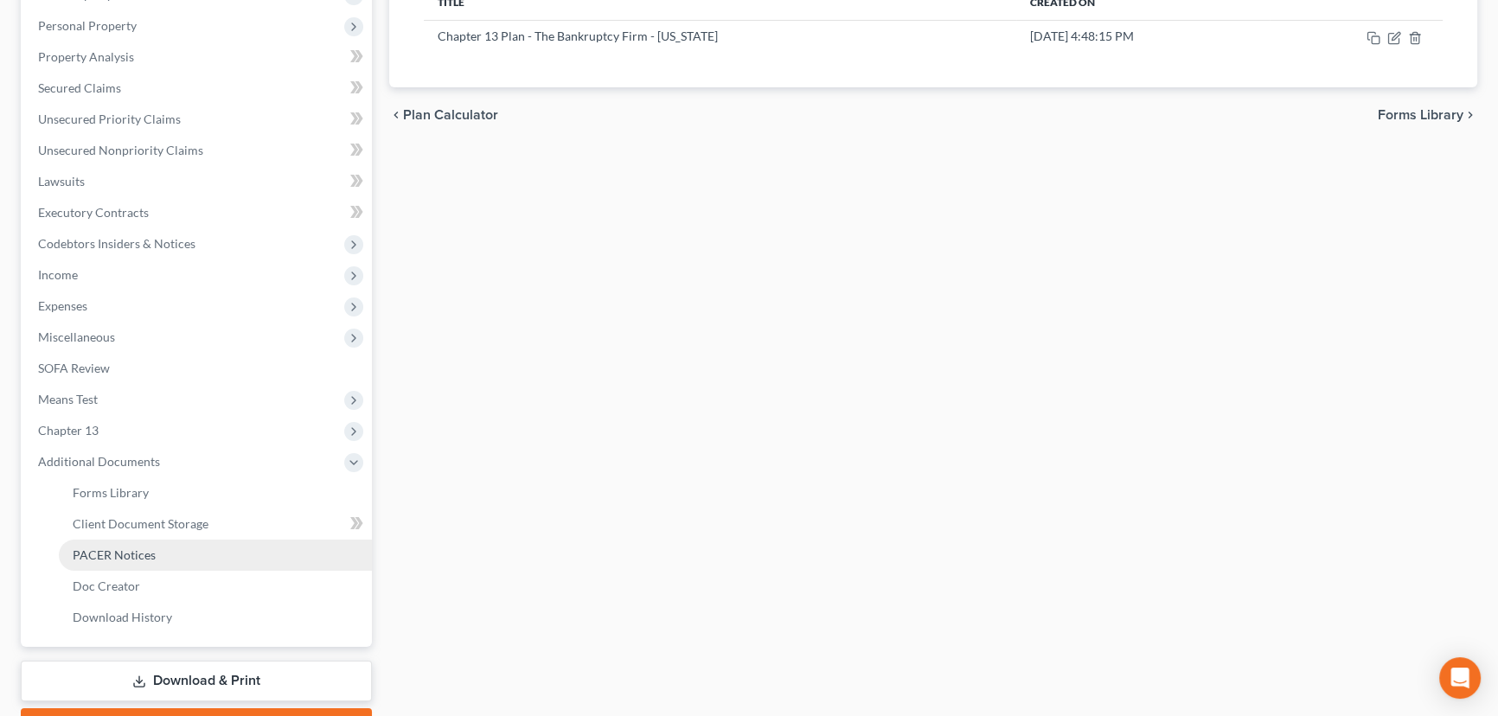
drag, startPoint x: 135, startPoint y: 553, endPoint x: 150, endPoint y: 553, distance: 14.7
click at [137, 553] on span "PACER Notices" at bounding box center [114, 554] width 83 height 15
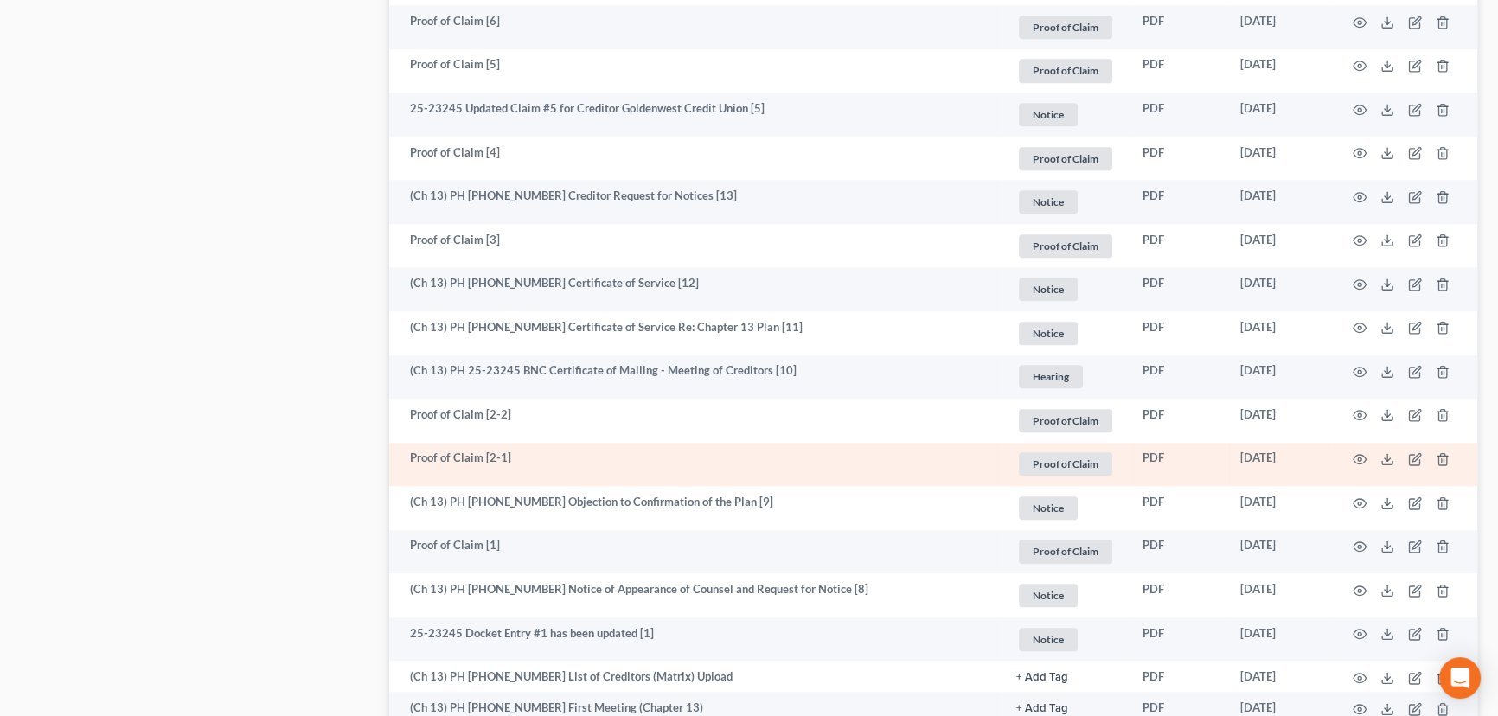
scroll to position [1965, 0]
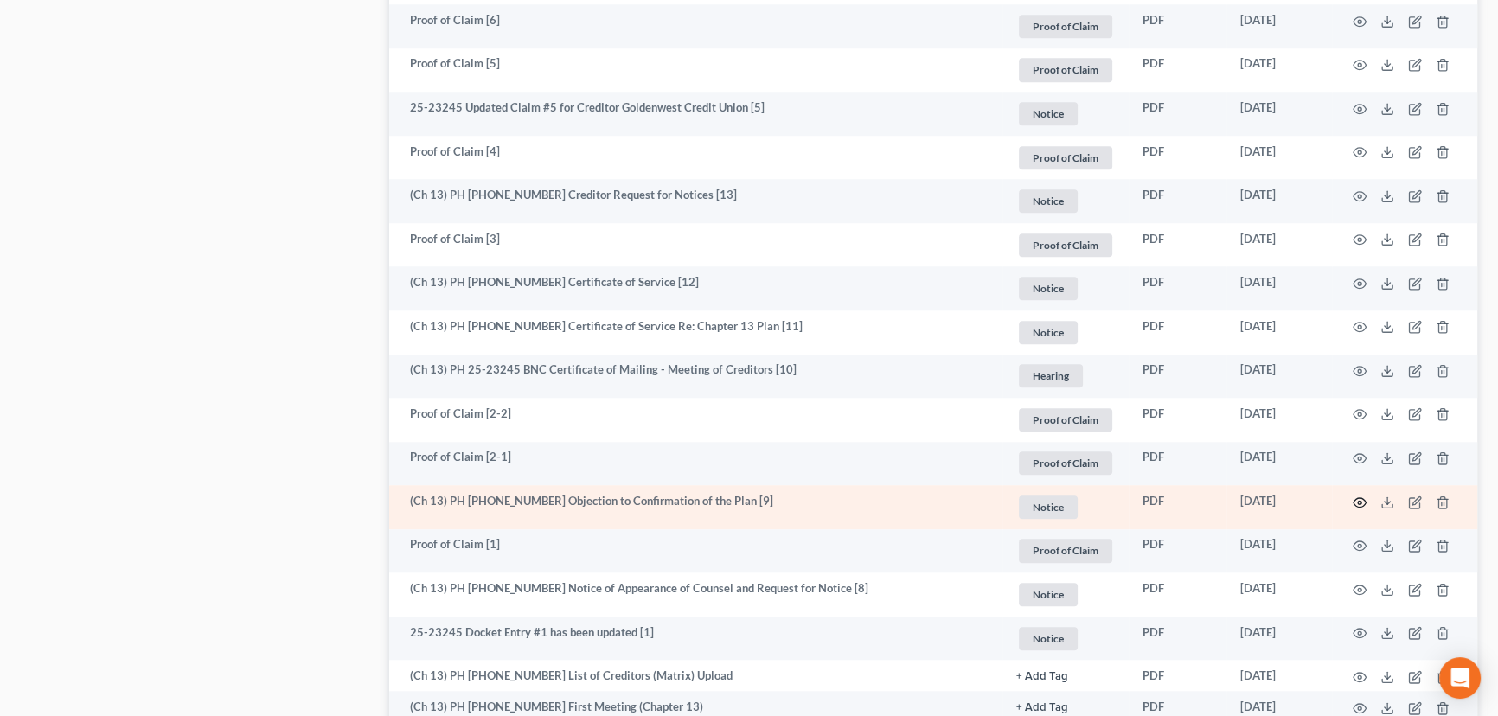
click at [1359, 496] on icon "button" at bounding box center [1360, 503] width 14 height 14
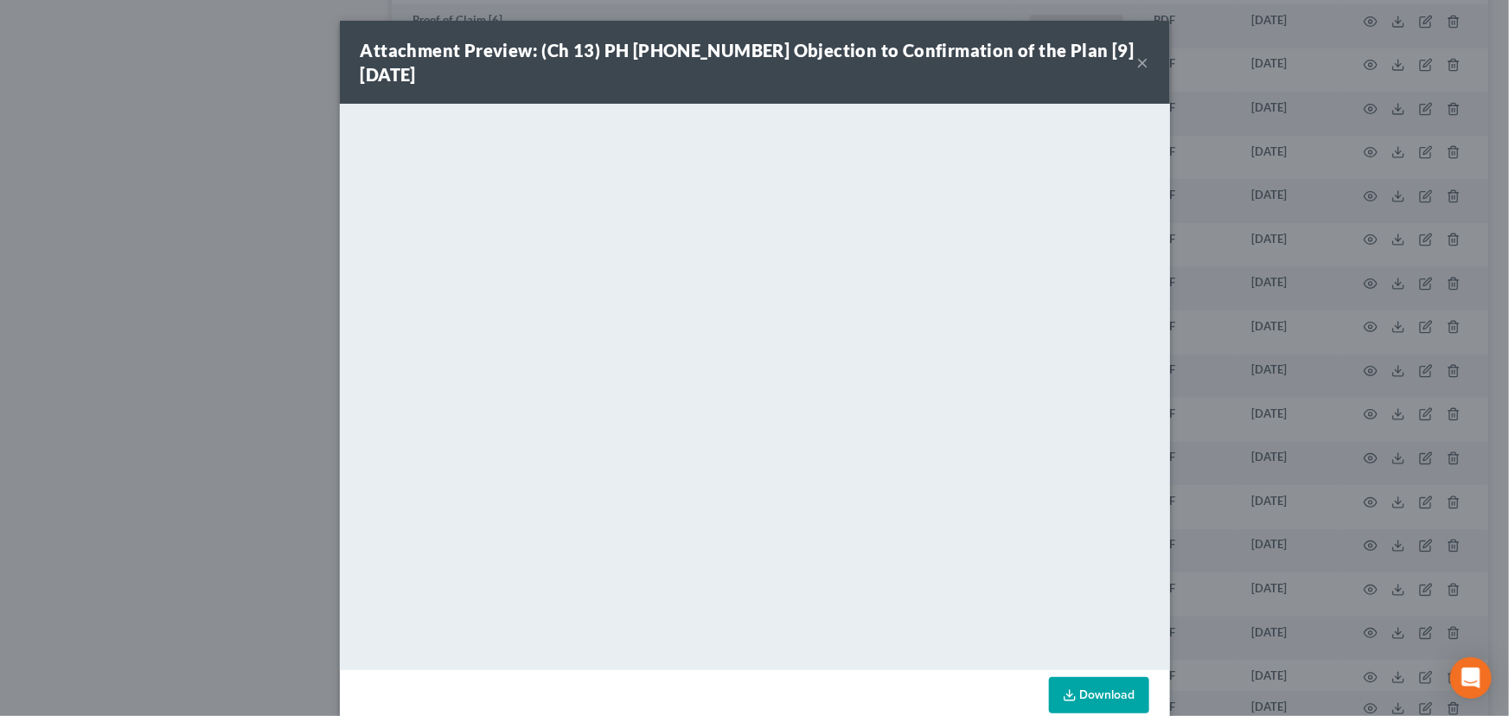
click at [1140, 64] on button "×" at bounding box center [1143, 62] width 12 height 21
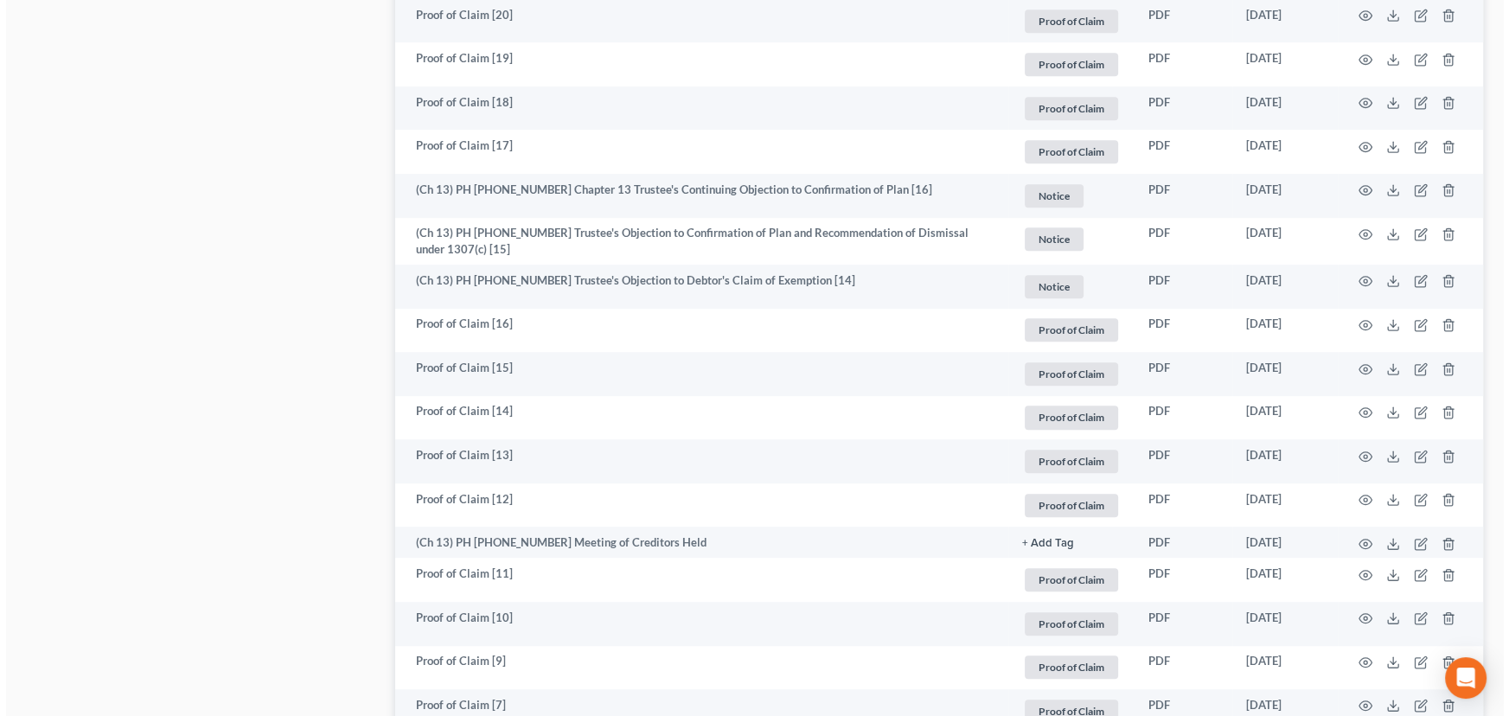
scroll to position [1179, 0]
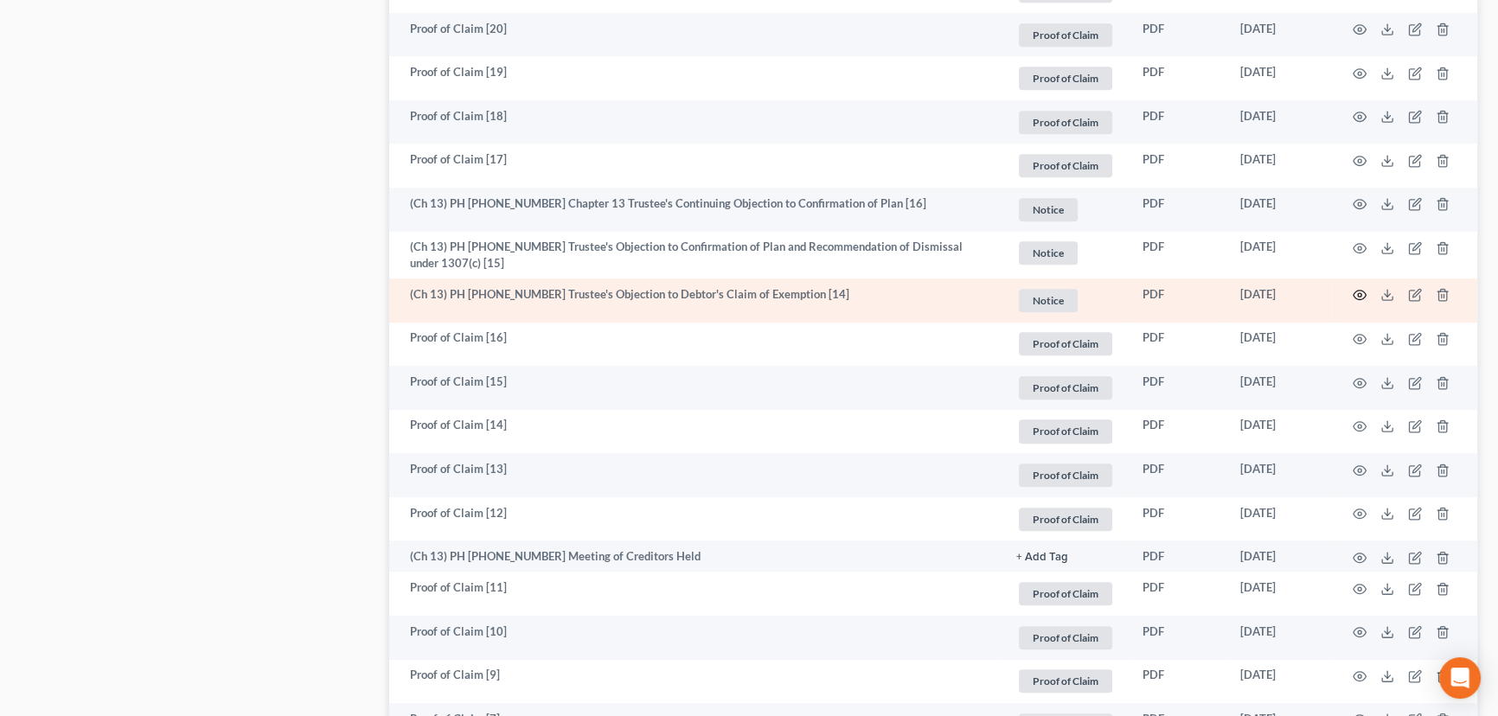
click at [1358, 288] on icon "button" at bounding box center [1360, 295] width 14 height 14
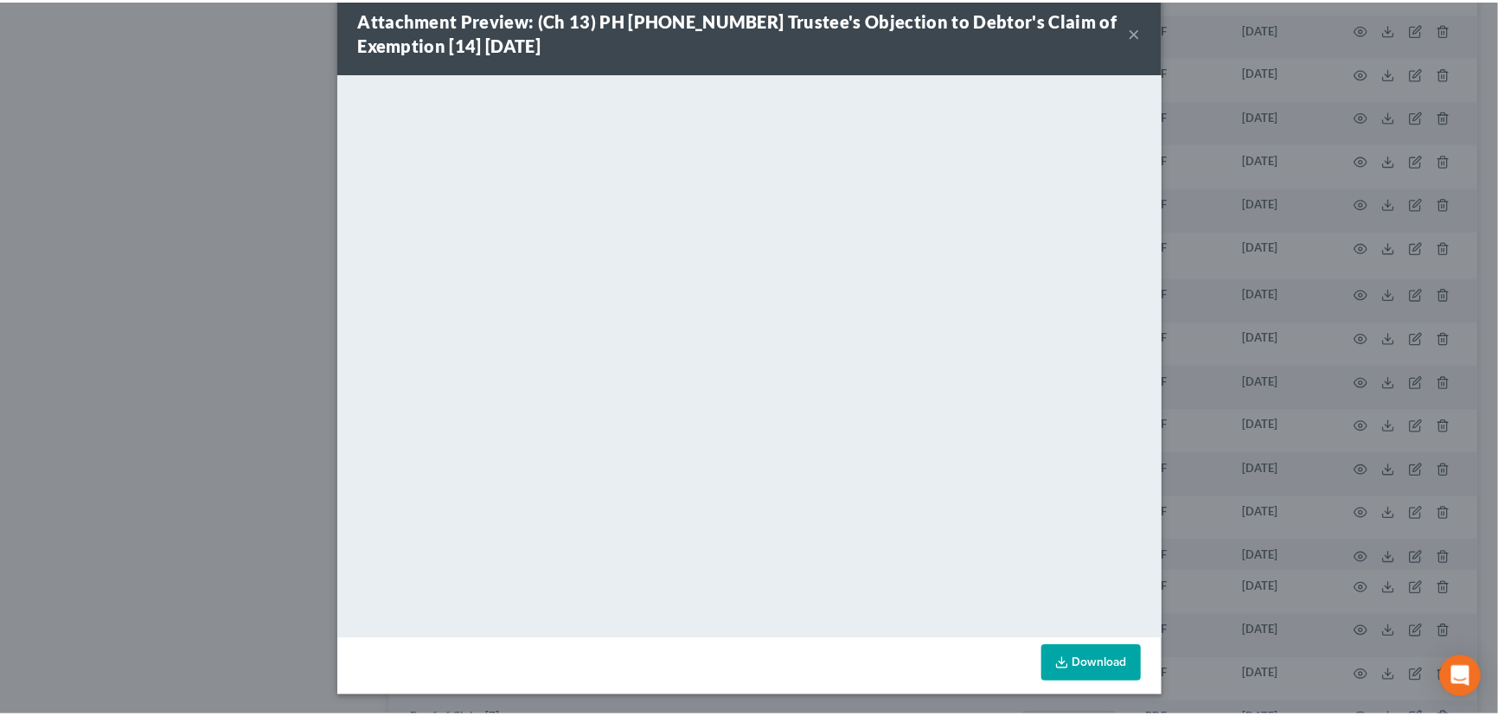
scroll to position [31, 0]
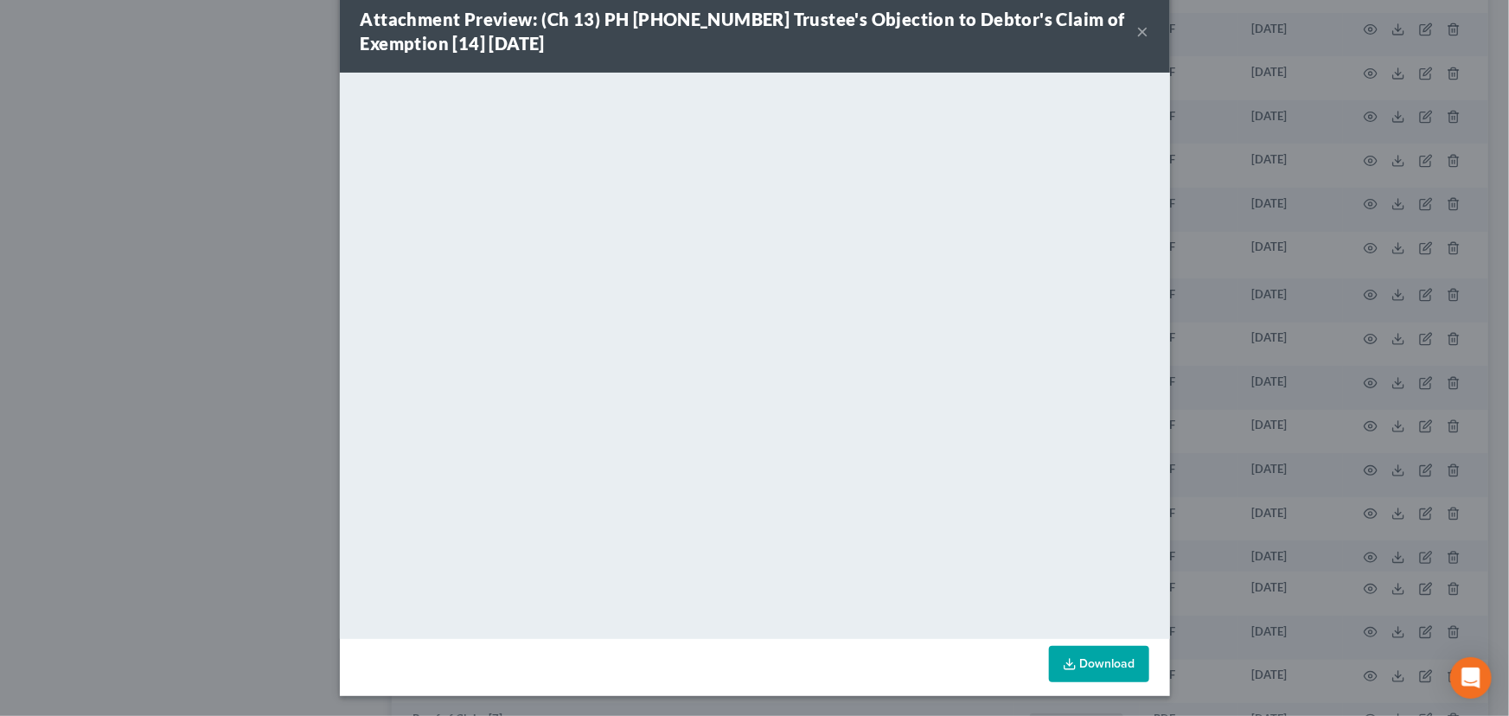
click at [1137, 33] on button "×" at bounding box center [1143, 31] width 12 height 21
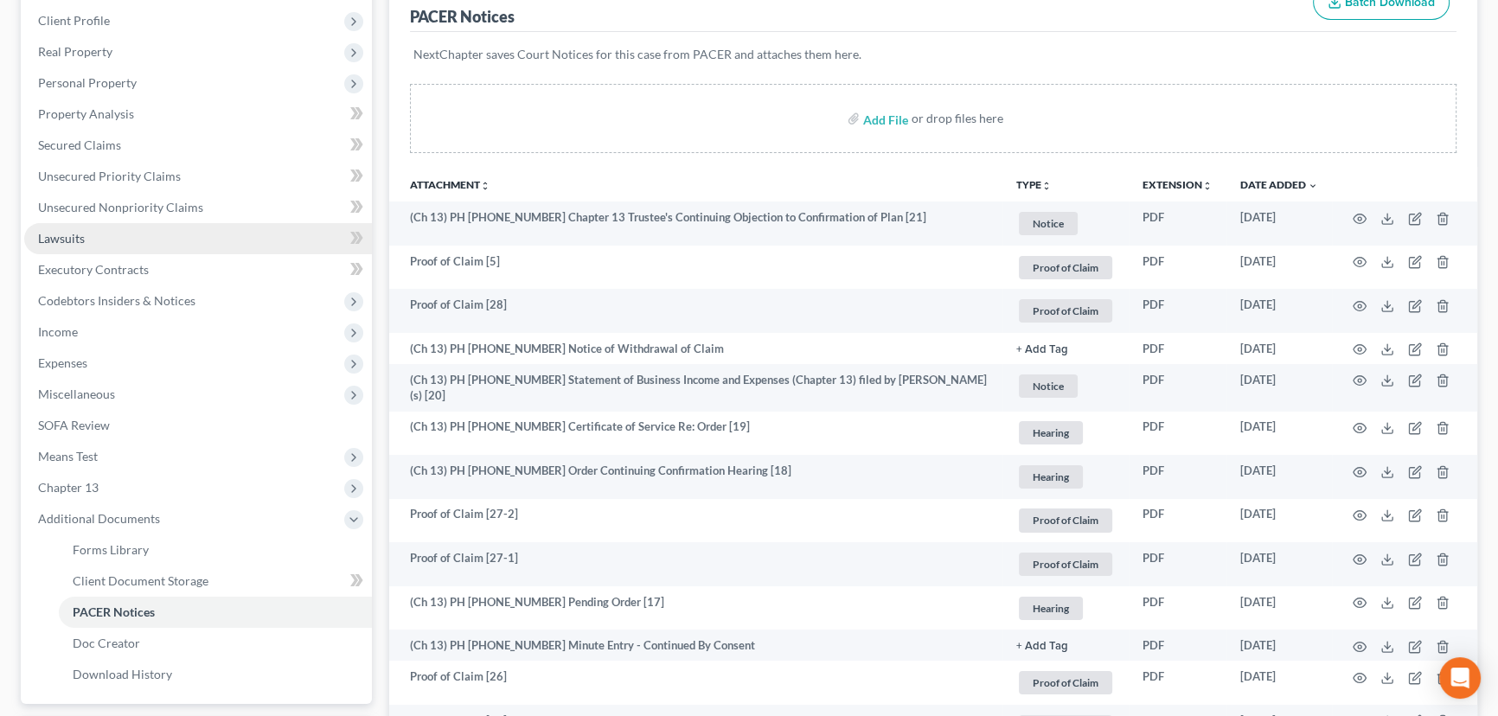
scroll to position [235, 0]
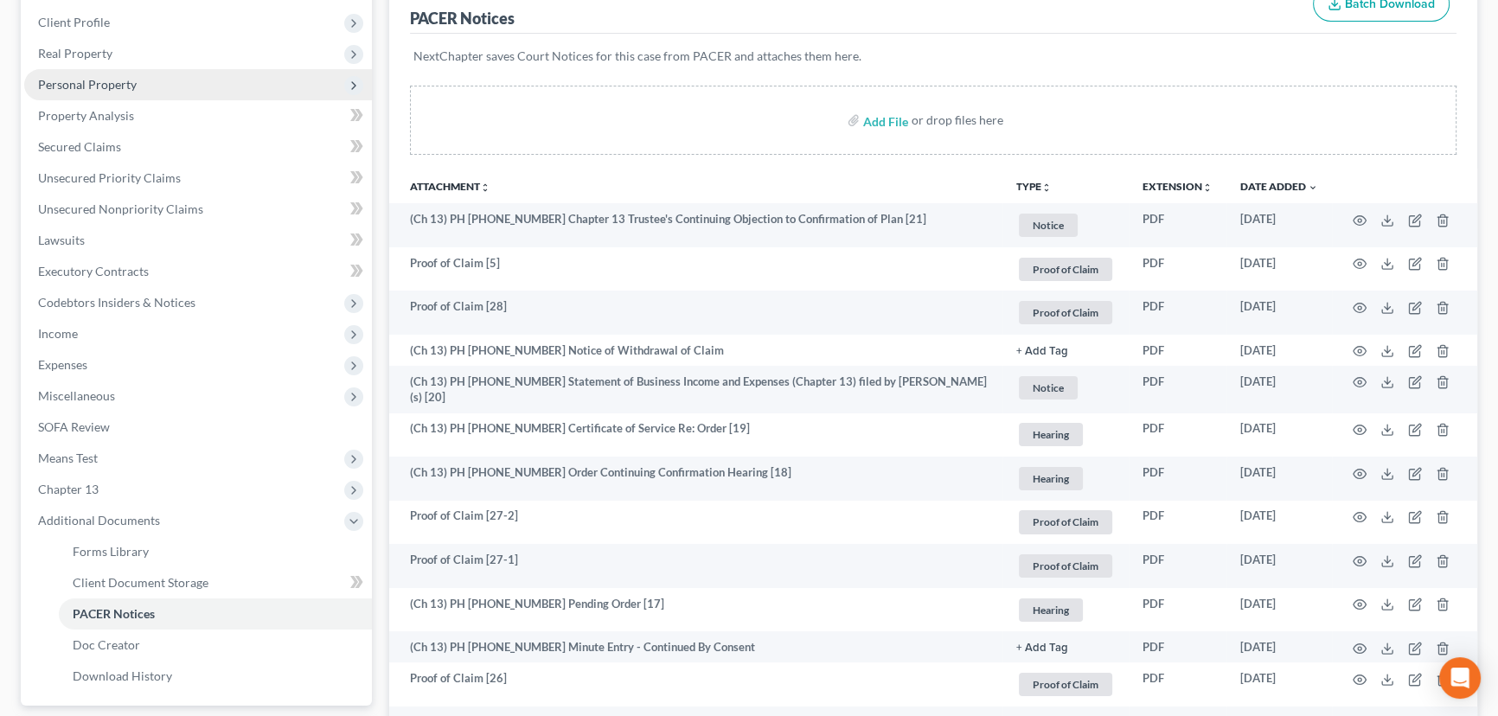
click at [112, 85] on span "Personal Property" at bounding box center [87, 84] width 99 height 15
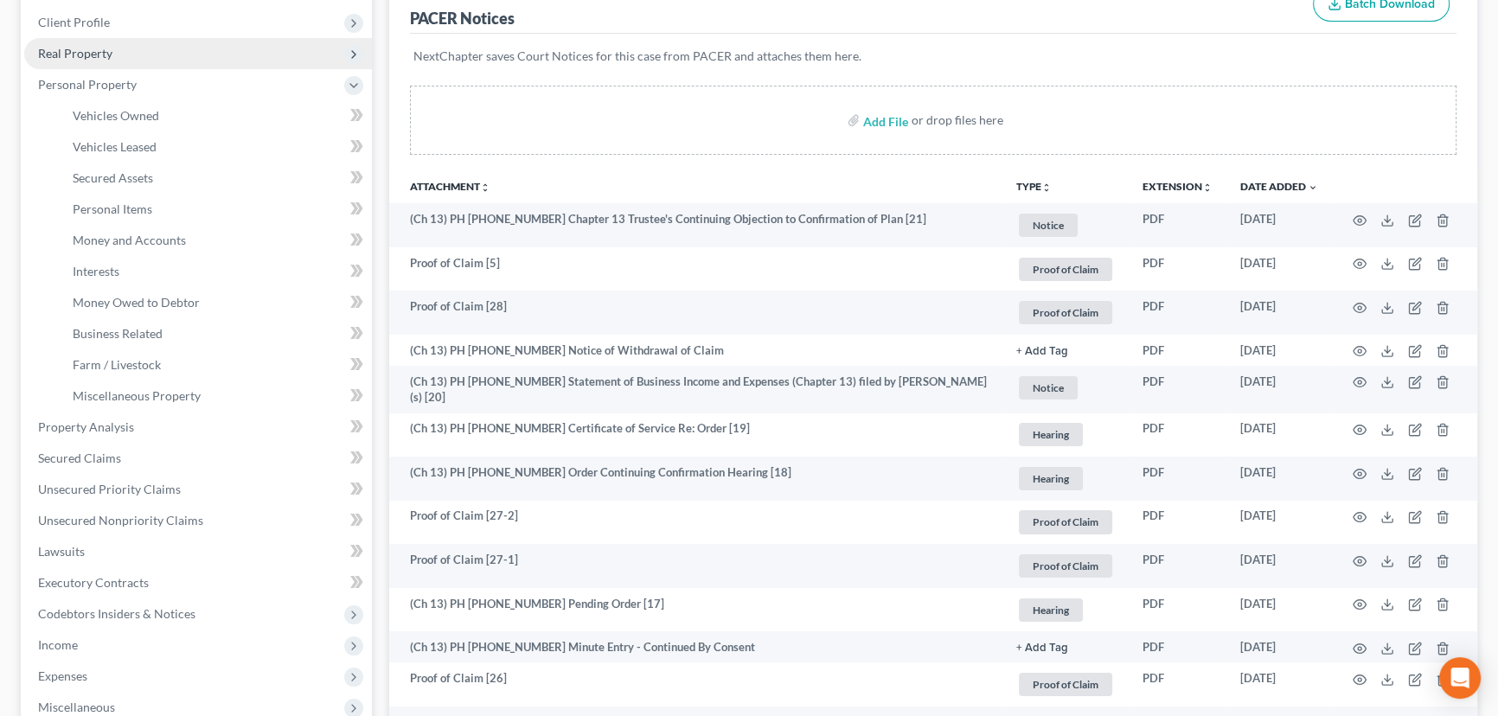
drag, startPoint x: 94, startPoint y: 53, endPoint x: 129, endPoint y: 91, distance: 51.4
click at [94, 53] on span "Real Property" at bounding box center [75, 53] width 74 height 15
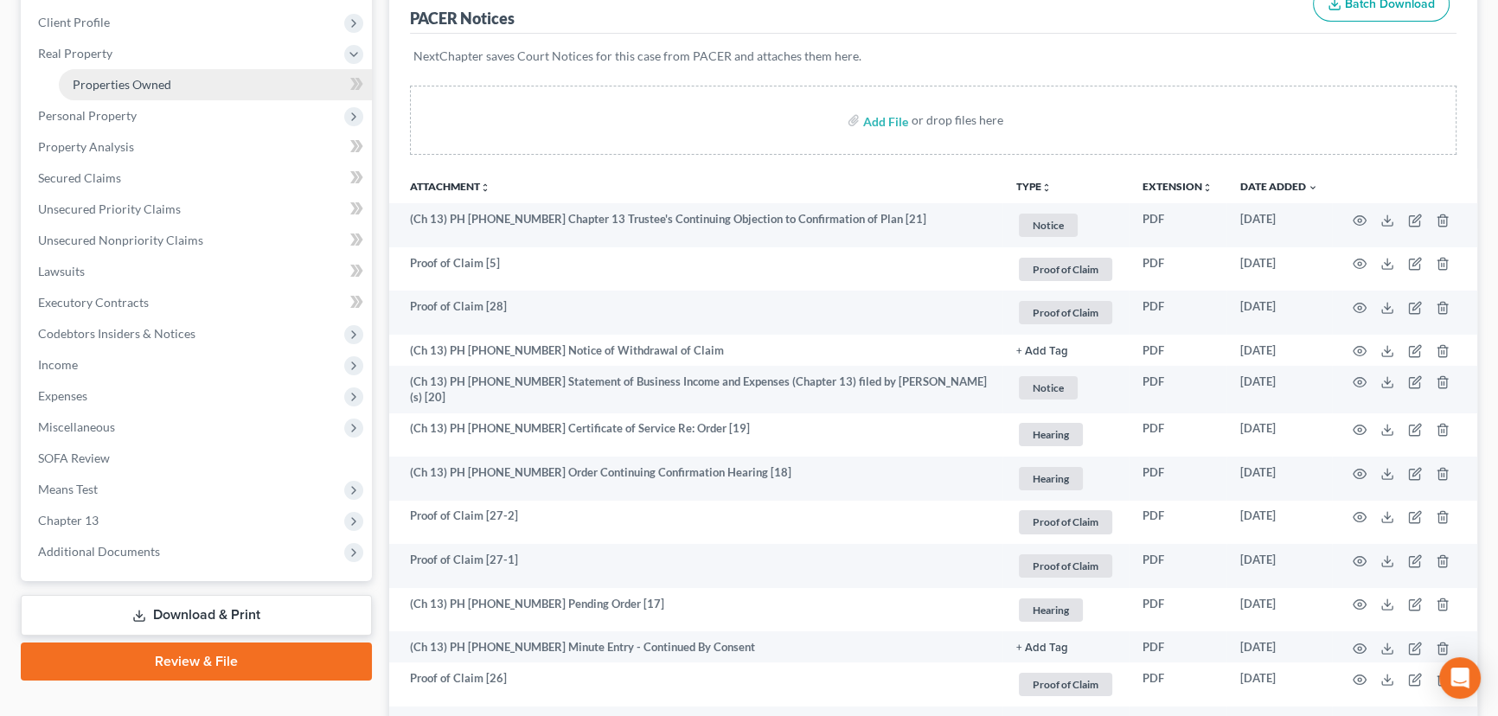
click at [150, 86] on span "Properties Owned" at bounding box center [122, 84] width 99 height 15
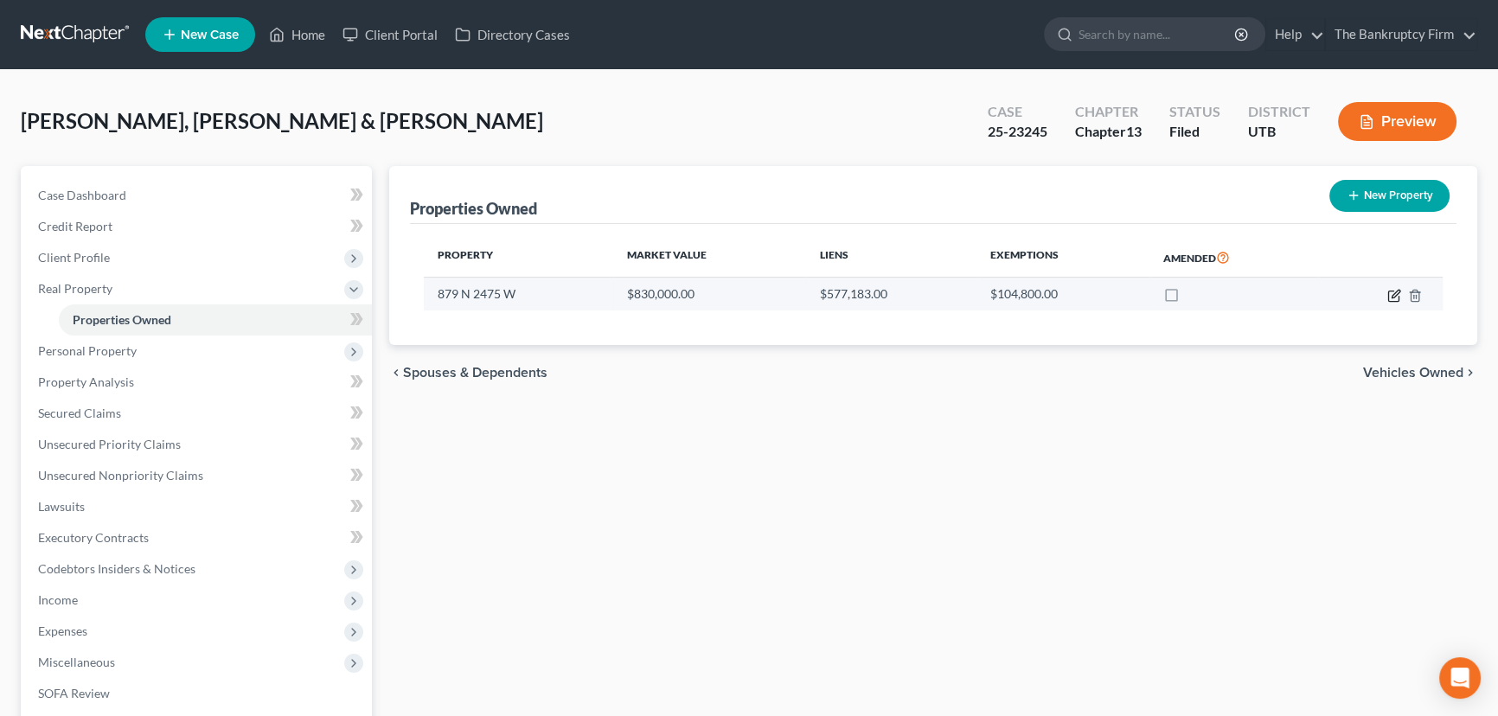
click at [1391, 293] on icon "button" at bounding box center [1394, 296] width 14 height 14
select select "46"
select select "3"
select select "0"
select select "2"
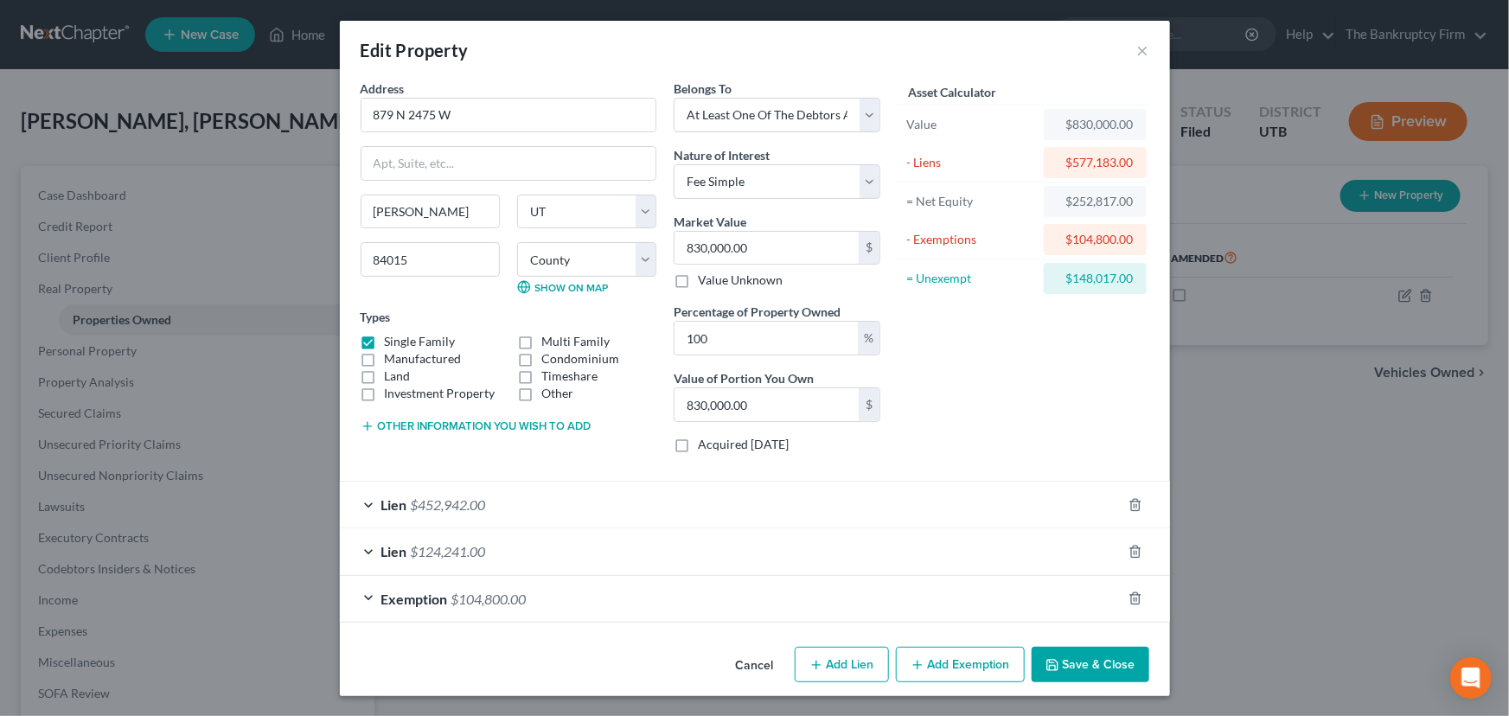
click at [635, 603] on div "Exemption $104,800.00" at bounding box center [731, 599] width 782 height 46
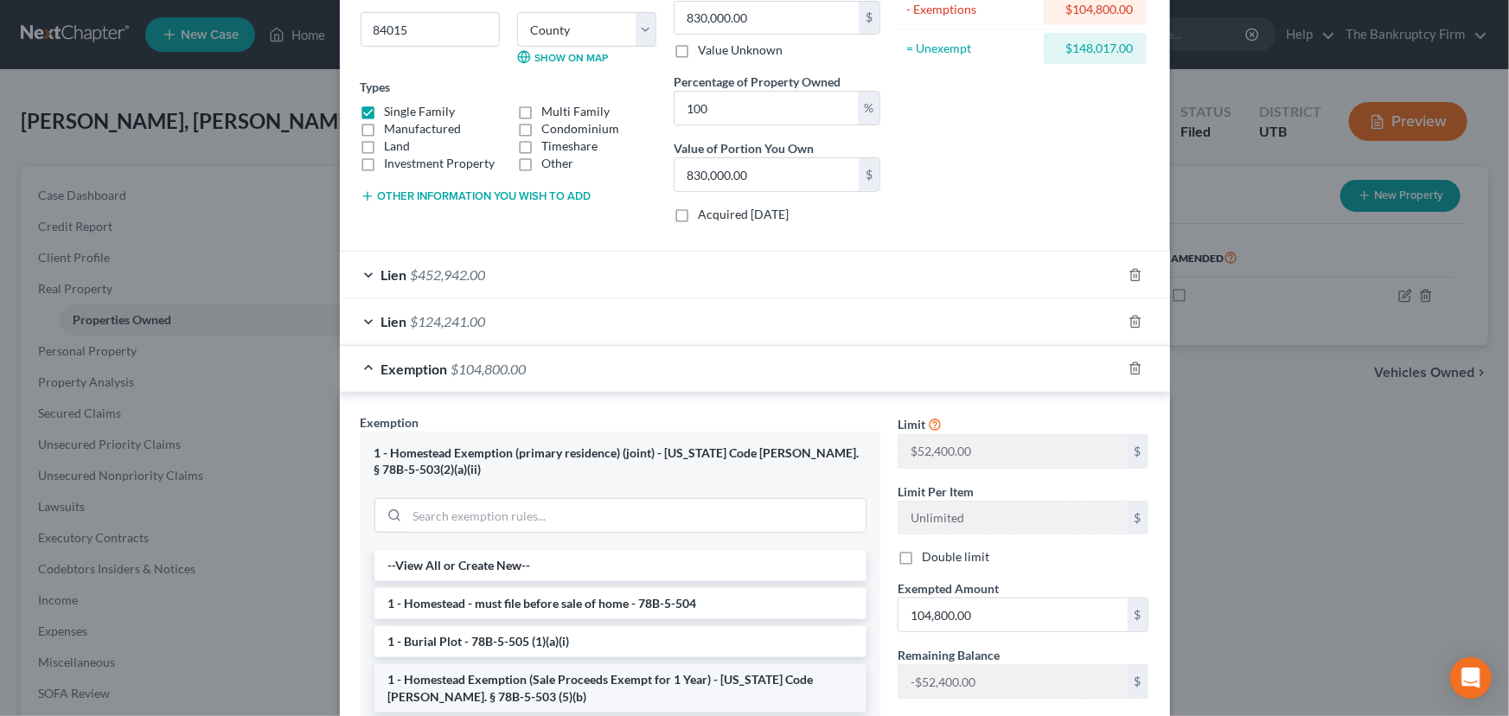
scroll to position [314, 0]
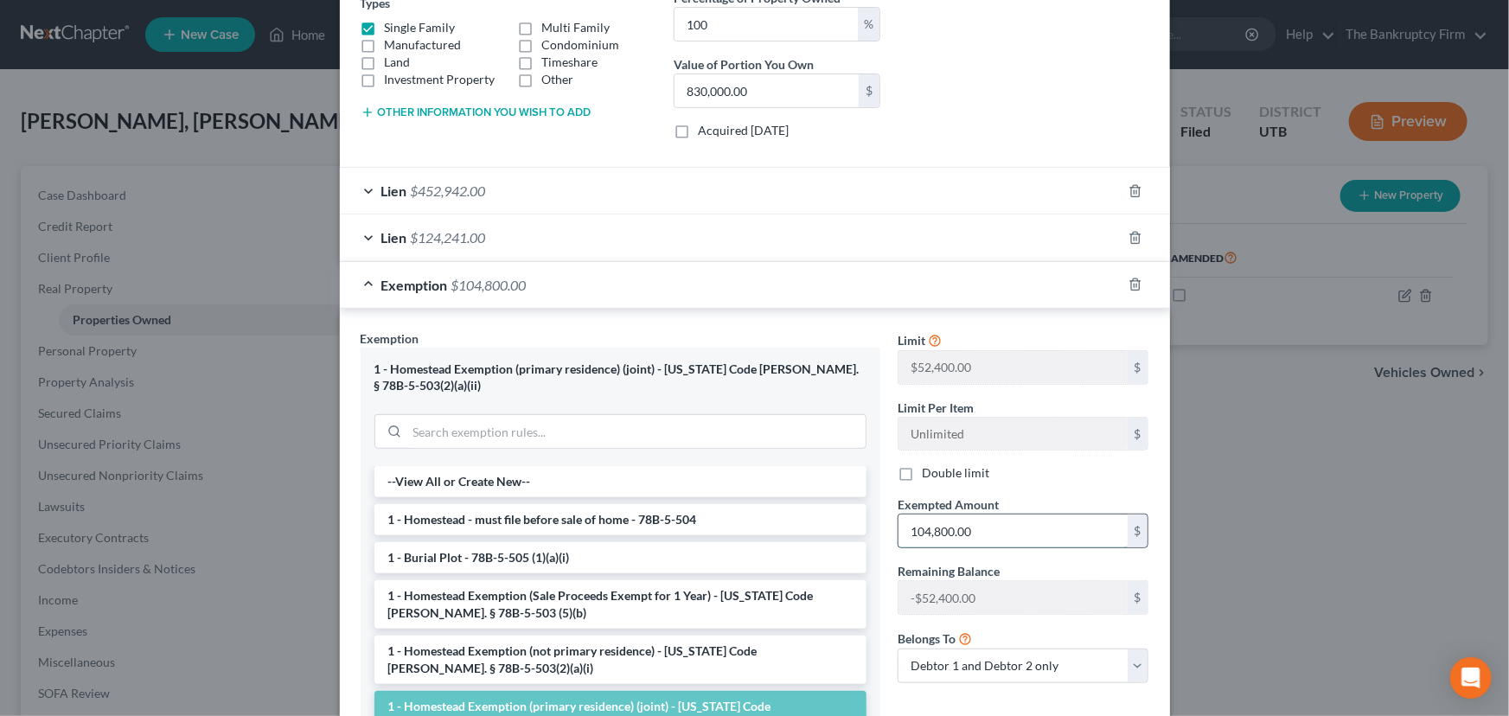
click at [934, 528] on input "104,800.00" at bounding box center [1012, 531] width 229 height 33
click at [931, 533] on input "104,800.00" at bounding box center [1012, 531] width 229 height 33
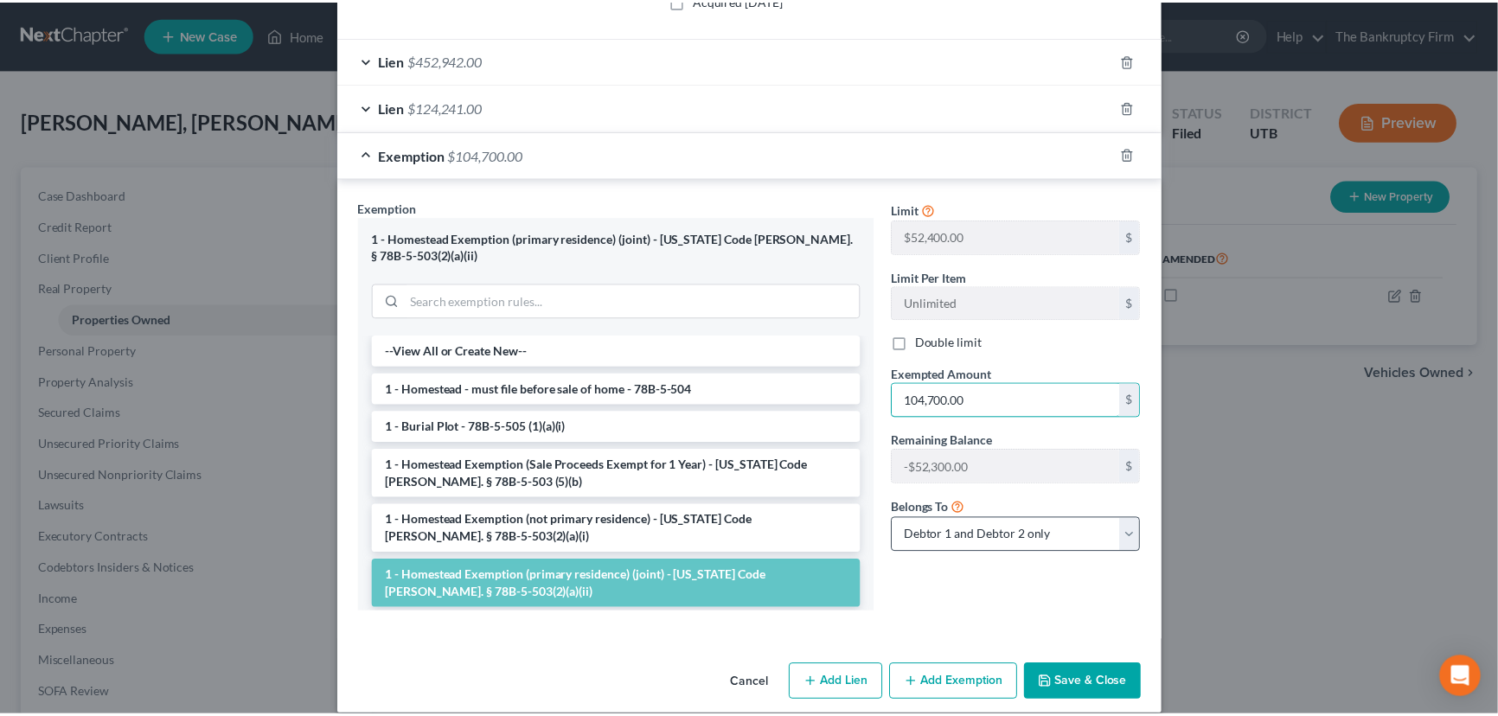
scroll to position [446, 0]
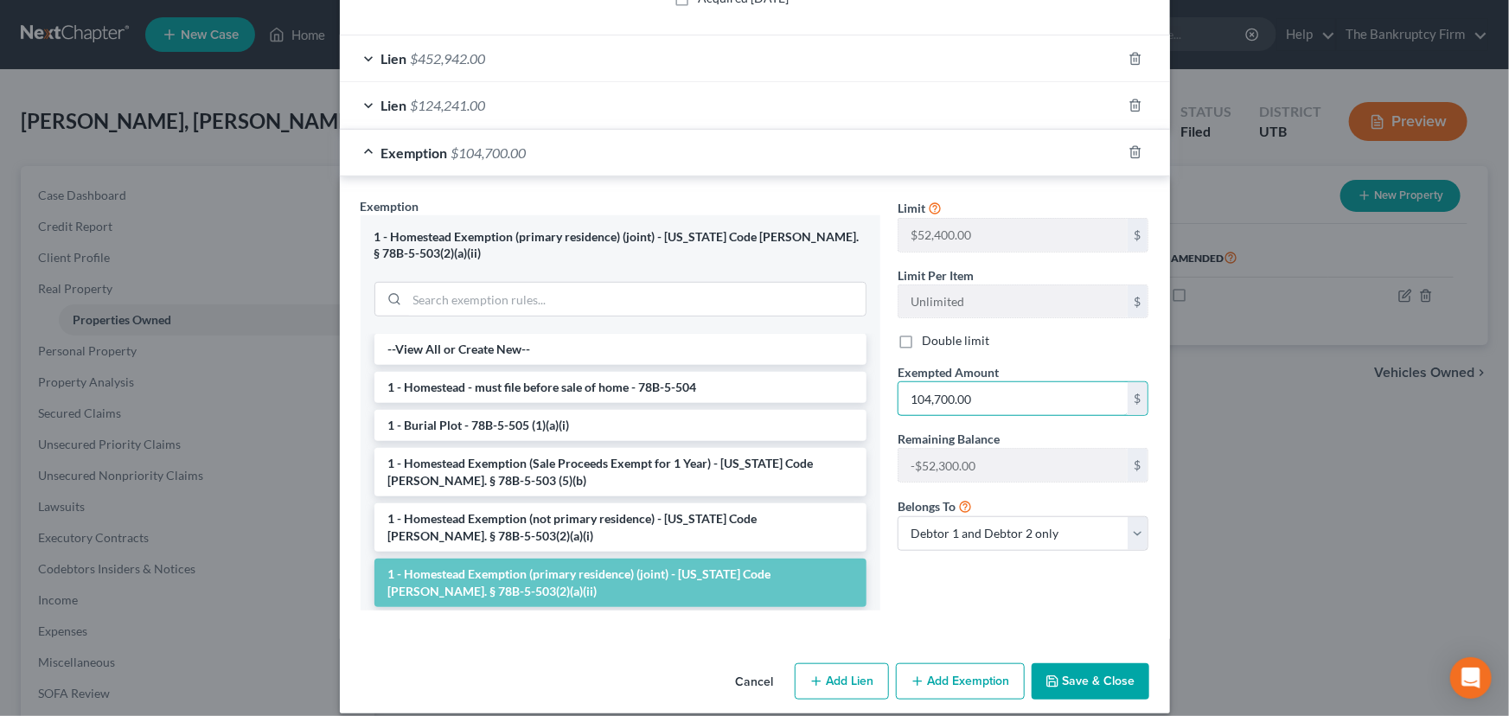
type input "104,700.00"
click at [1089, 666] on button "Save & Close" at bounding box center [1091, 681] width 118 height 36
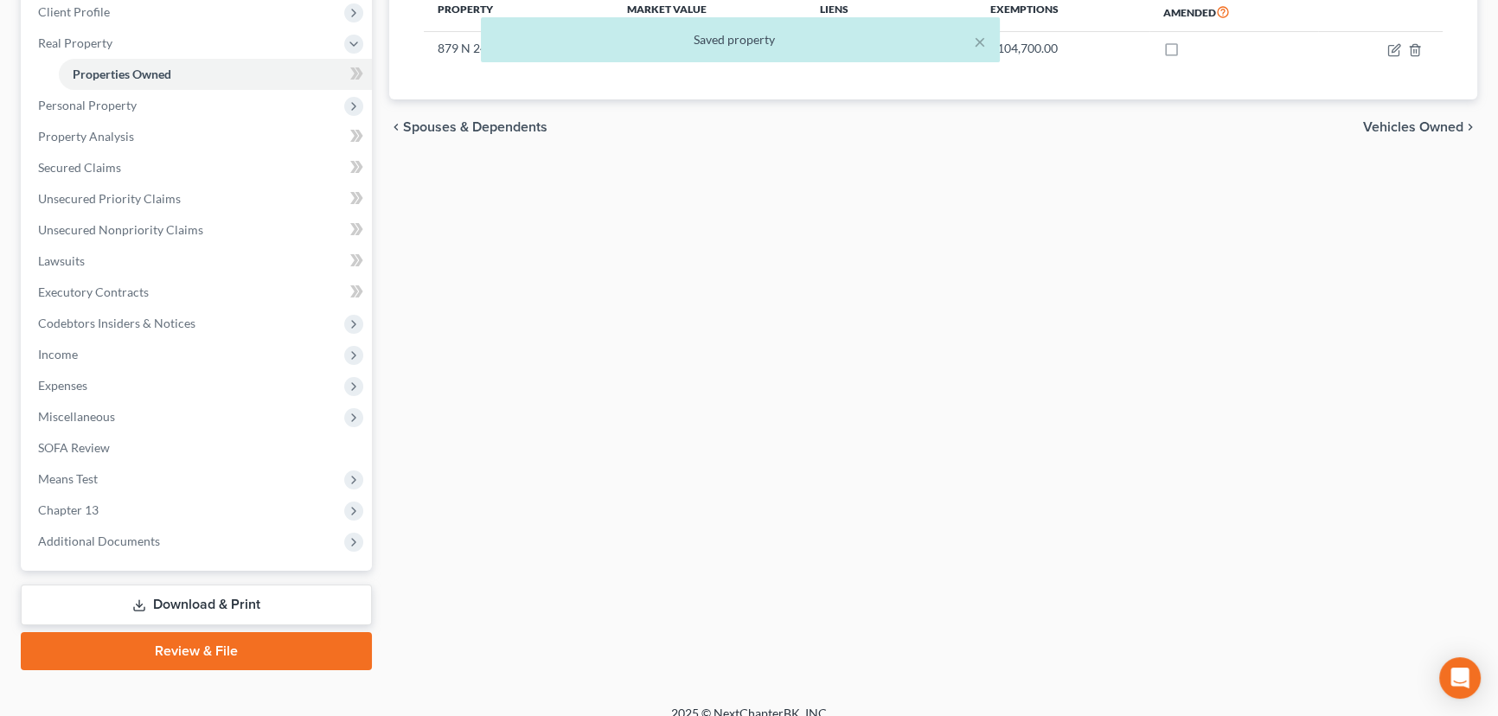
scroll to position [263, 0]
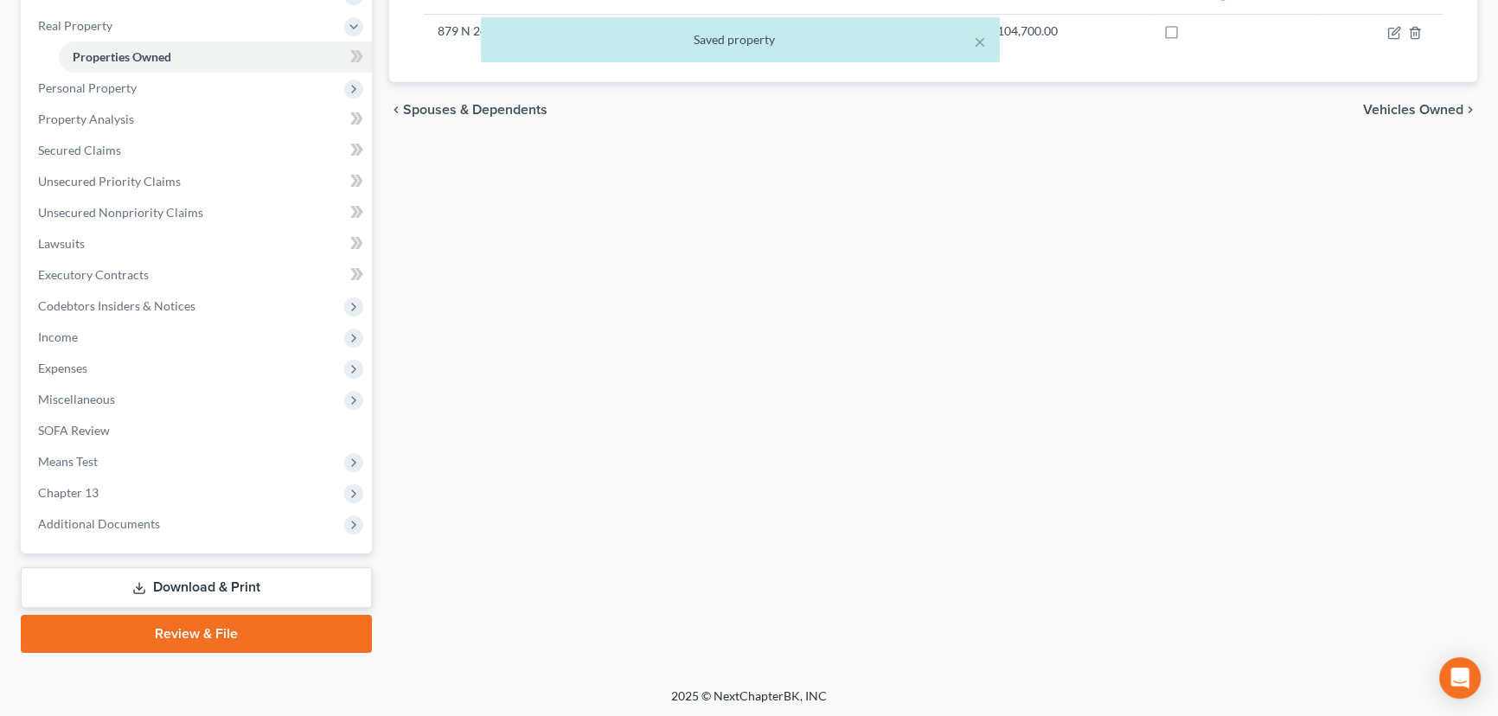
drag, startPoint x: 193, startPoint y: 585, endPoint x: 304, endPoint y: 579, distance: 110.8
click at [193, 585] on link "Download & Print" at bounding box center [196, 587] width 351 height 41
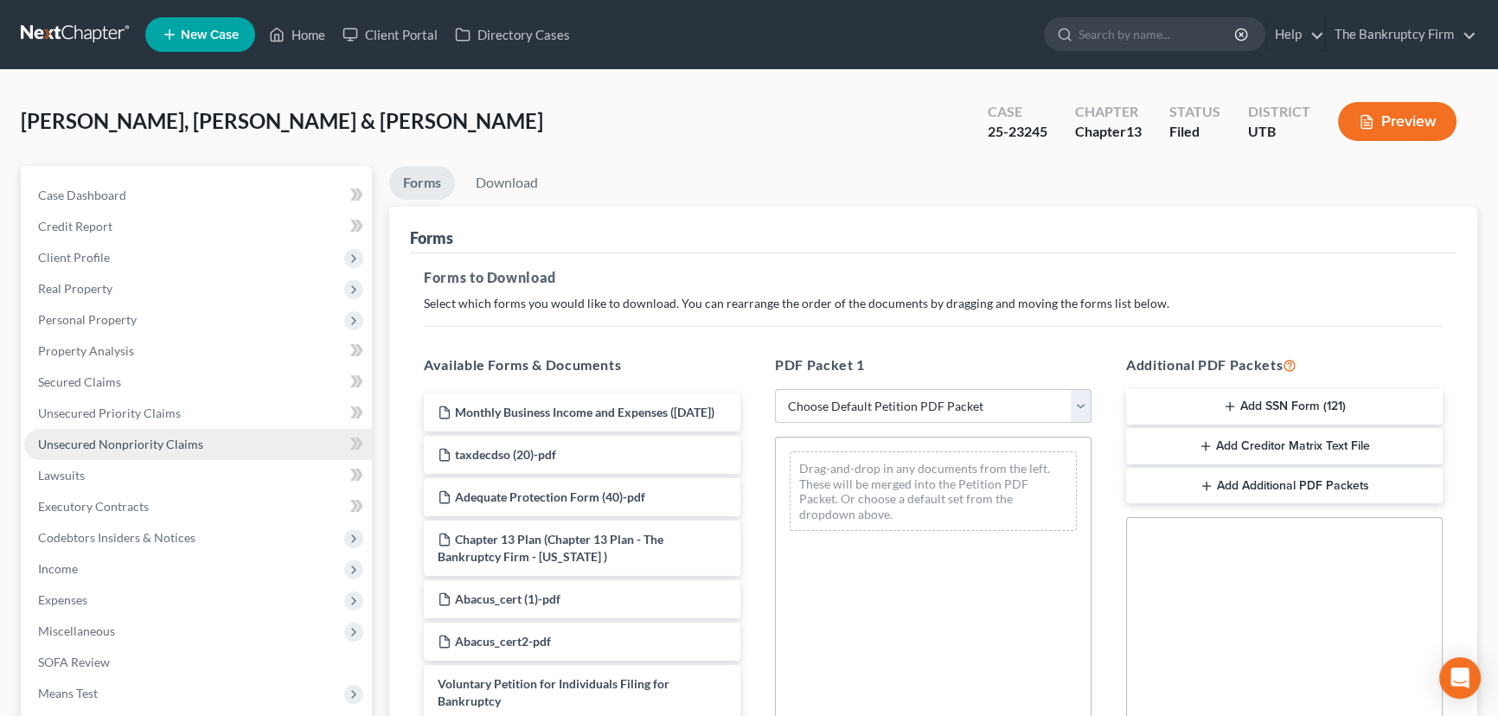
click at [118, 442] on span "Unsecured Nonpriority Claims" at bounding box center [120, 444] width 165 height 15
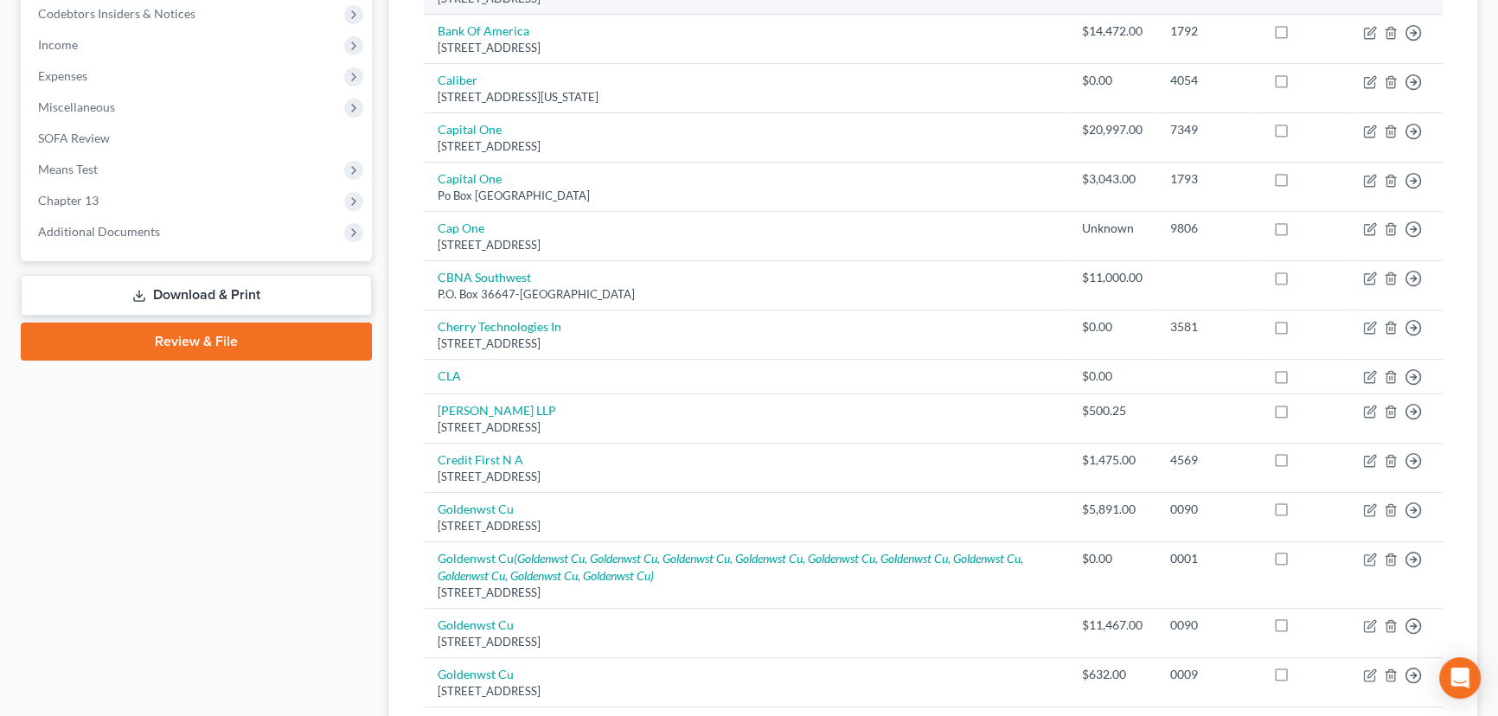
scroll to position [550, 0]
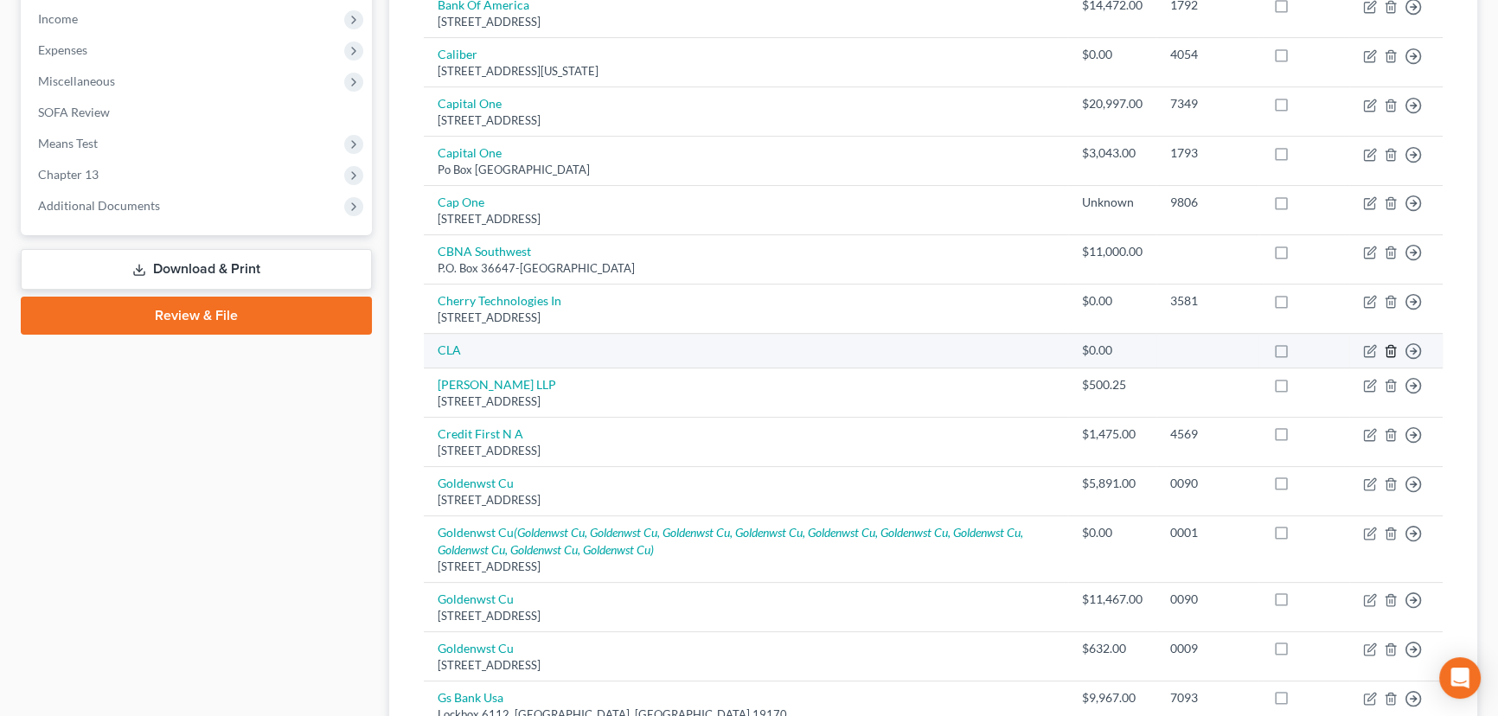
click at [1392, 350] on icon "button" at bounding box center [1391, 351] width 14 height 14
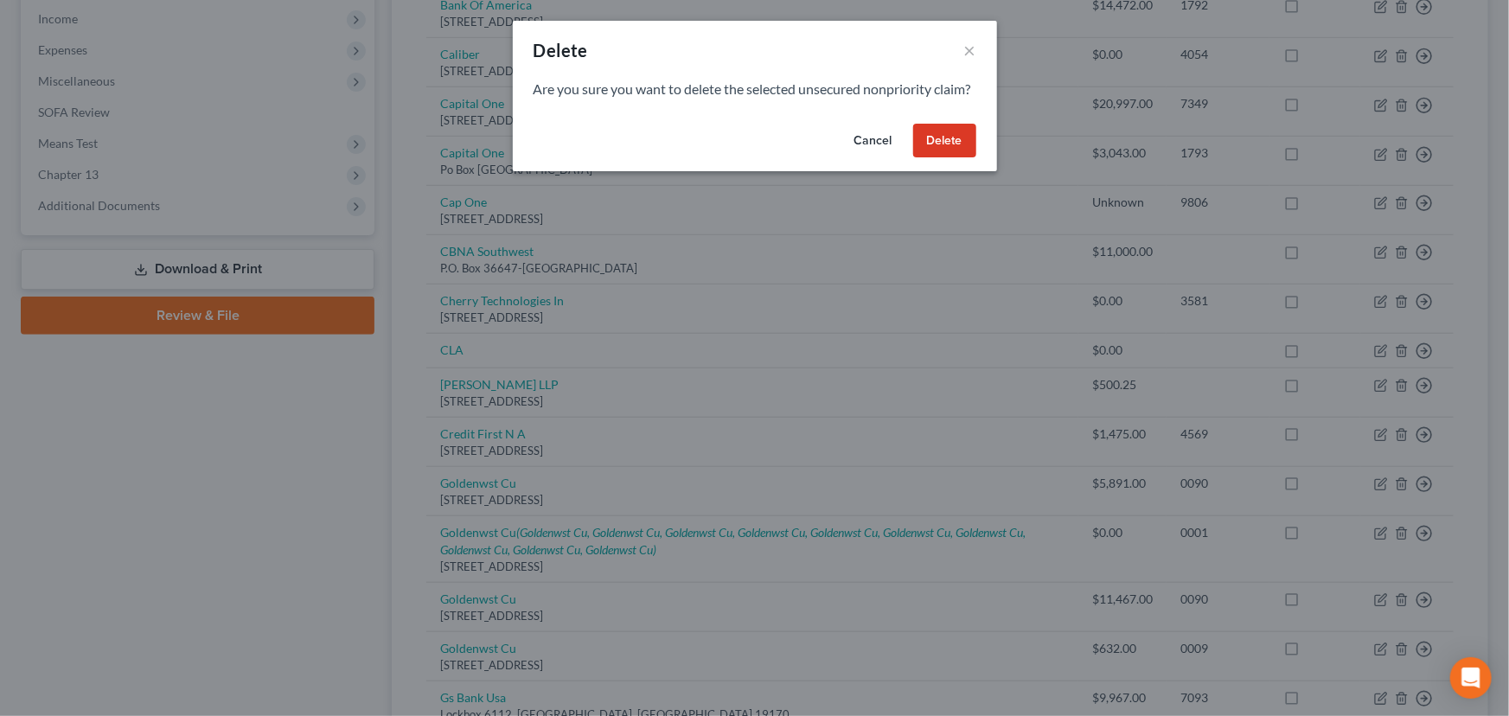
click at [938, 155] on button "Delete" at bounding box center [944, 141] width 63 height 35
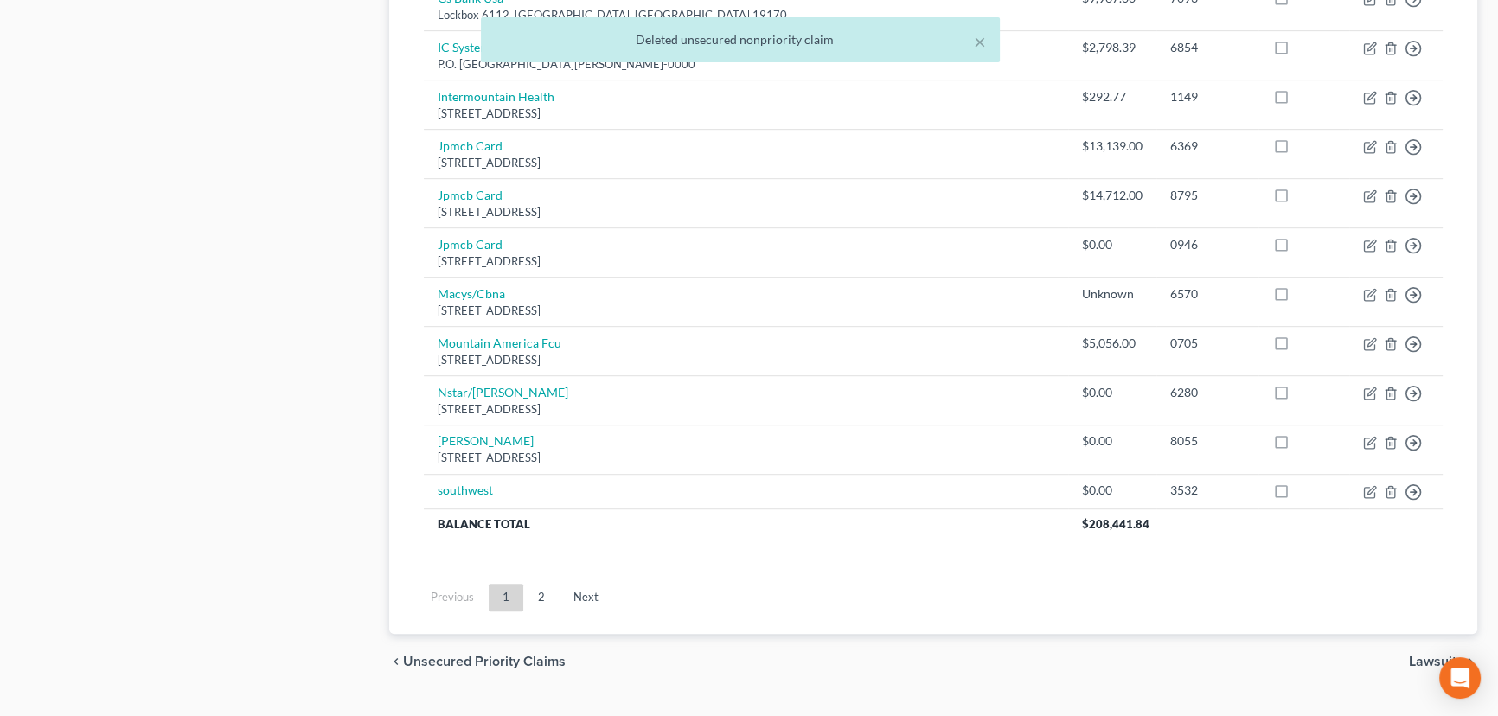
scroll to position [1250, 0]
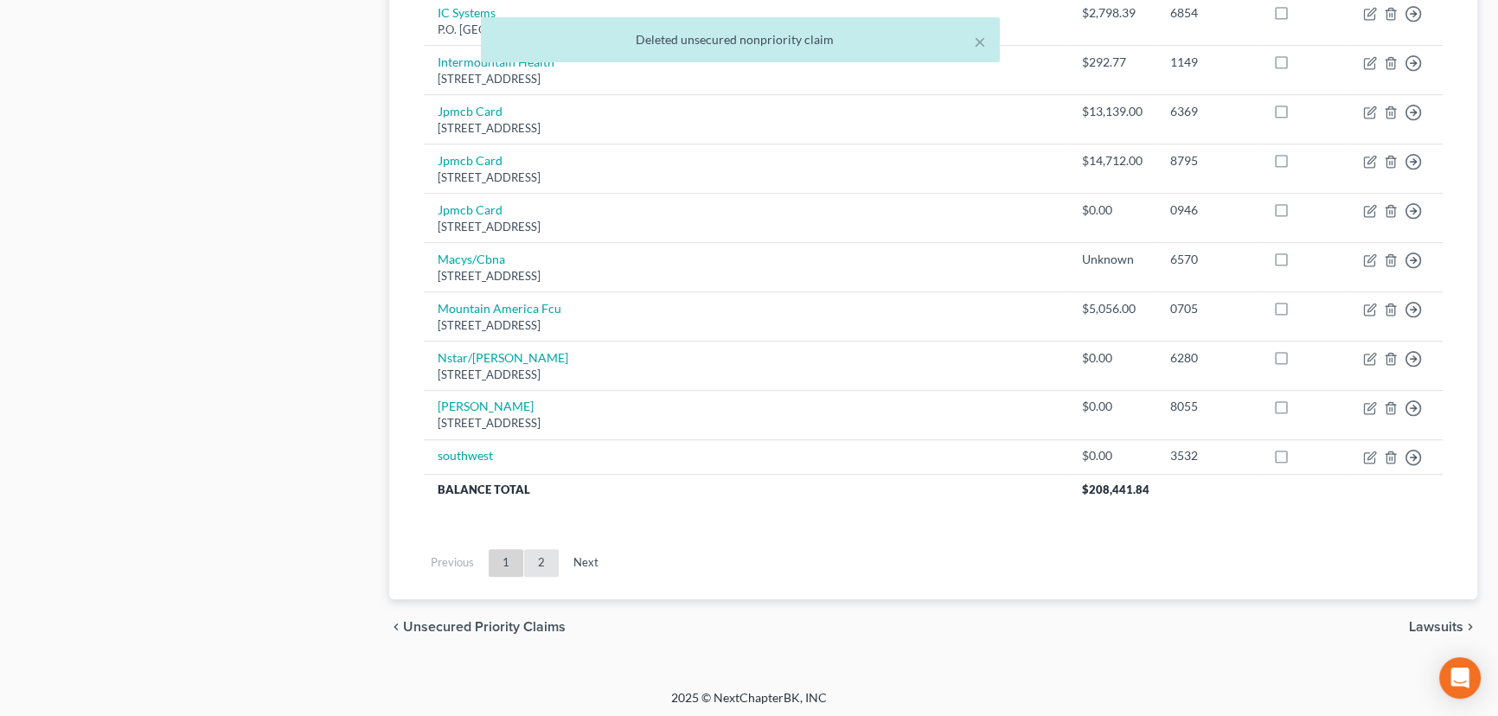
click at [539, 560] on link "2" at bounding box center [541, 563] width 35 height 28
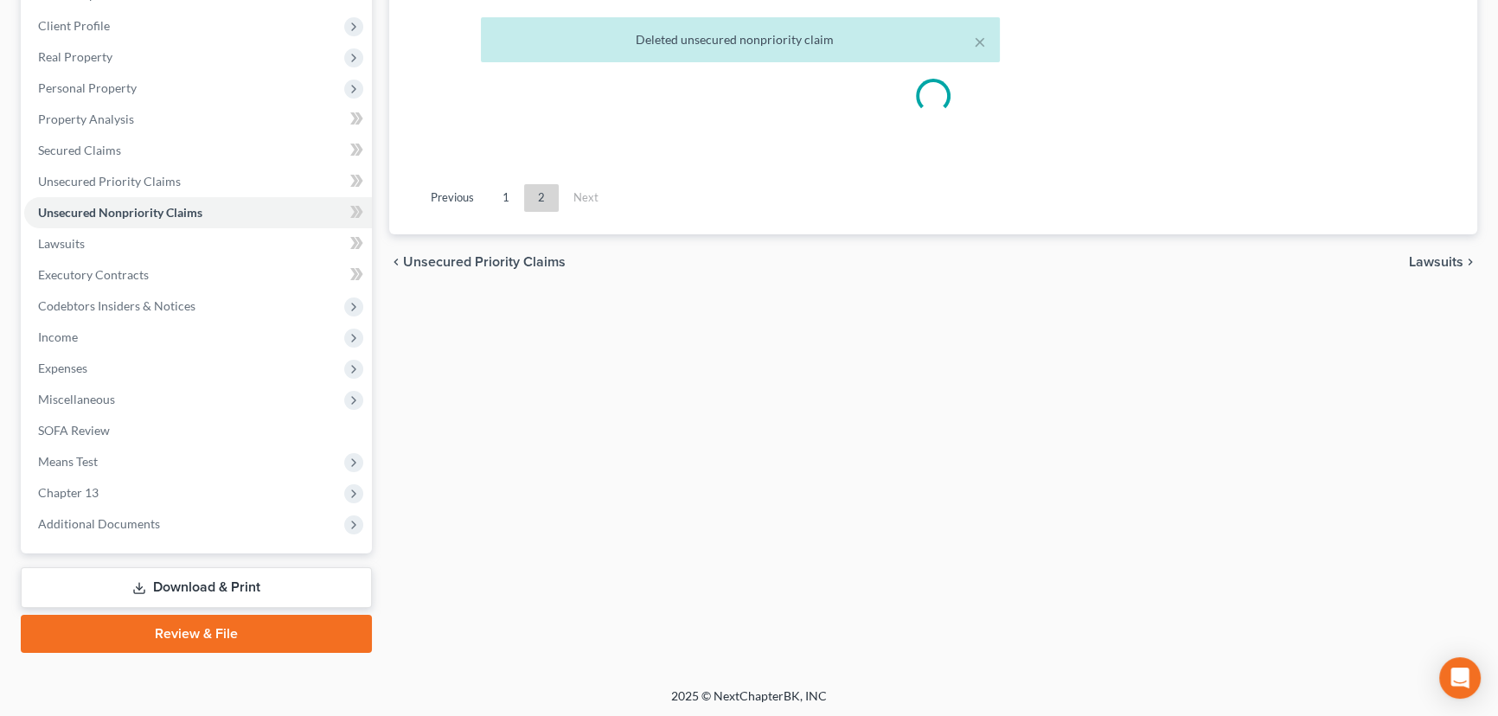
scroll to position [297, 0]
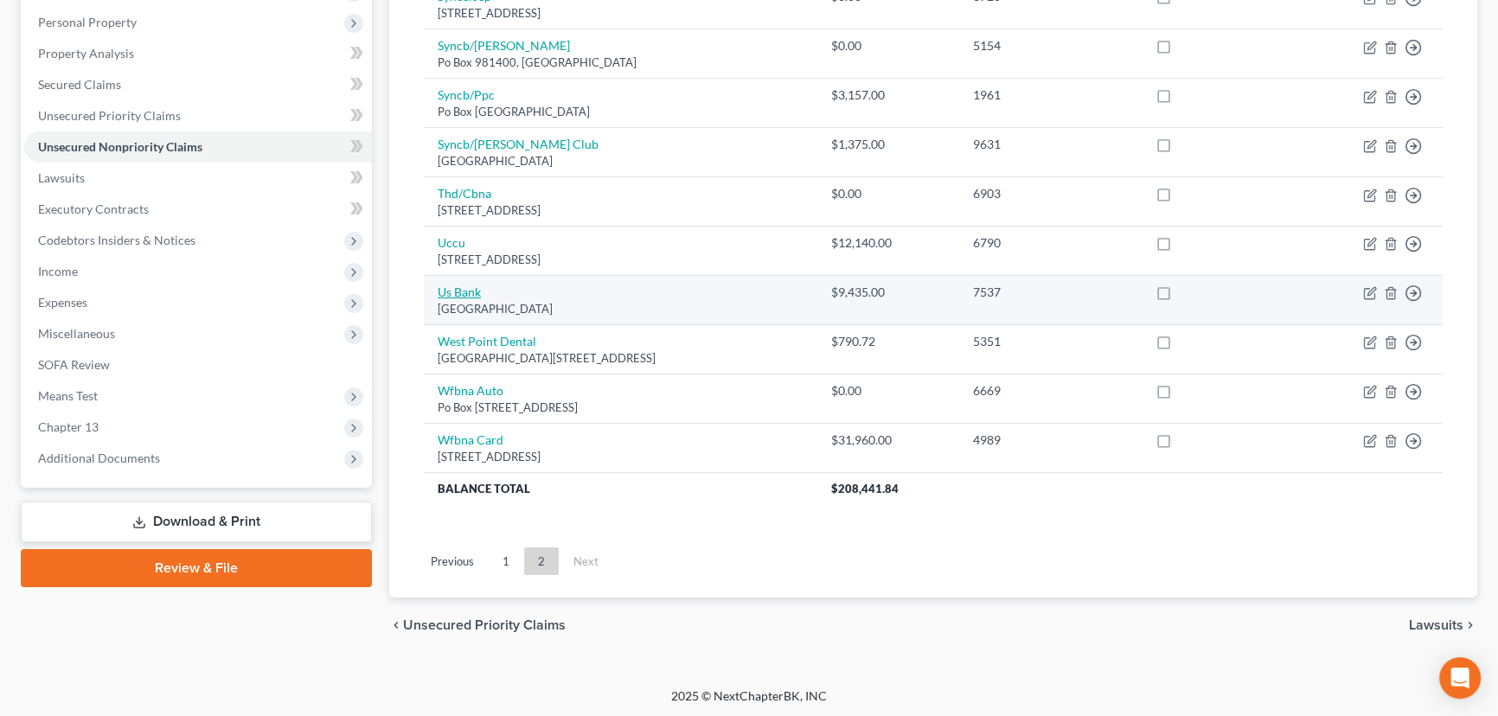
click at [465, 290] on link "Us Bank" at bounding box center [459, 292] width 43 height 15
select select "26"
select select "1"
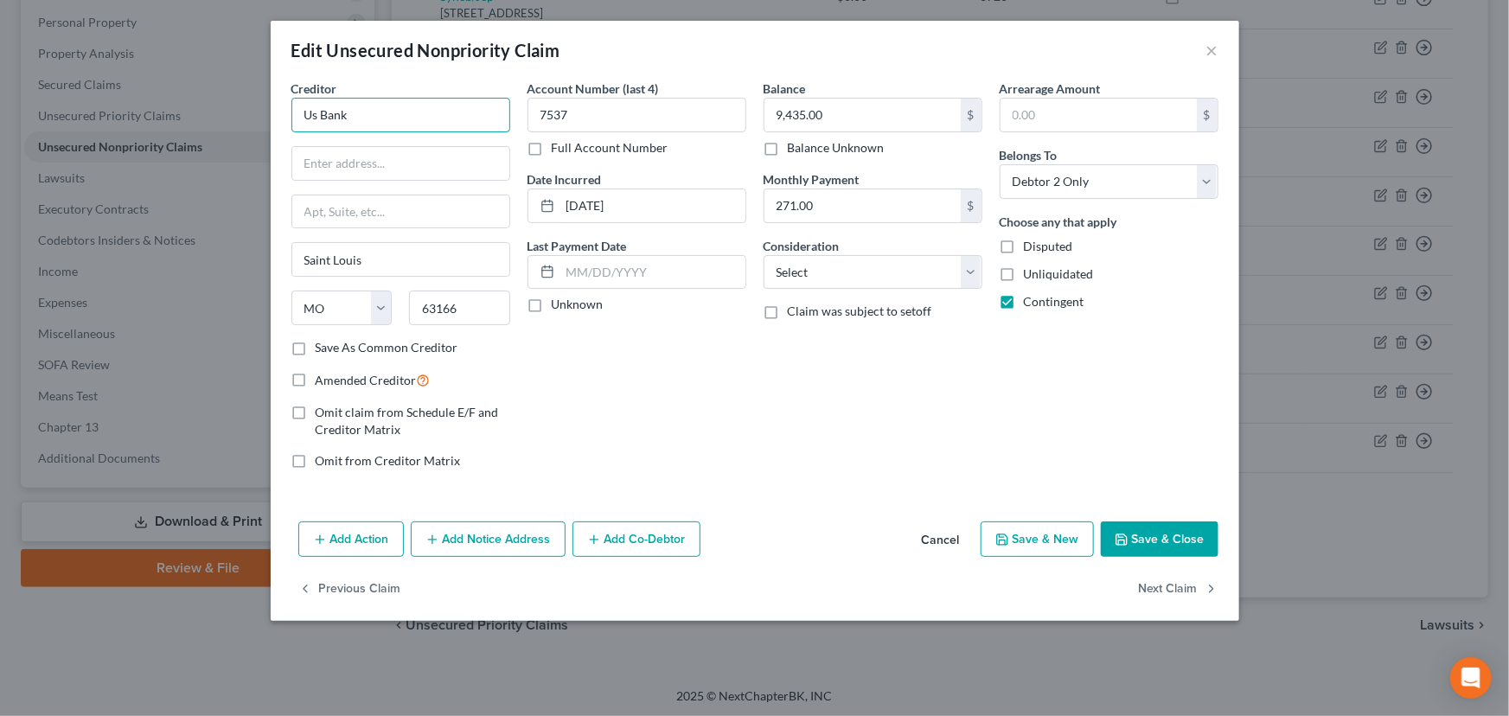
drag, startPoint x: 400, startPoint y: 112, endPoint x: 291, endPoint y: 126, distance: 109.1
click at [293, 112] on input "Us Bank" at bounding box center [400, 115] width 219 height 35
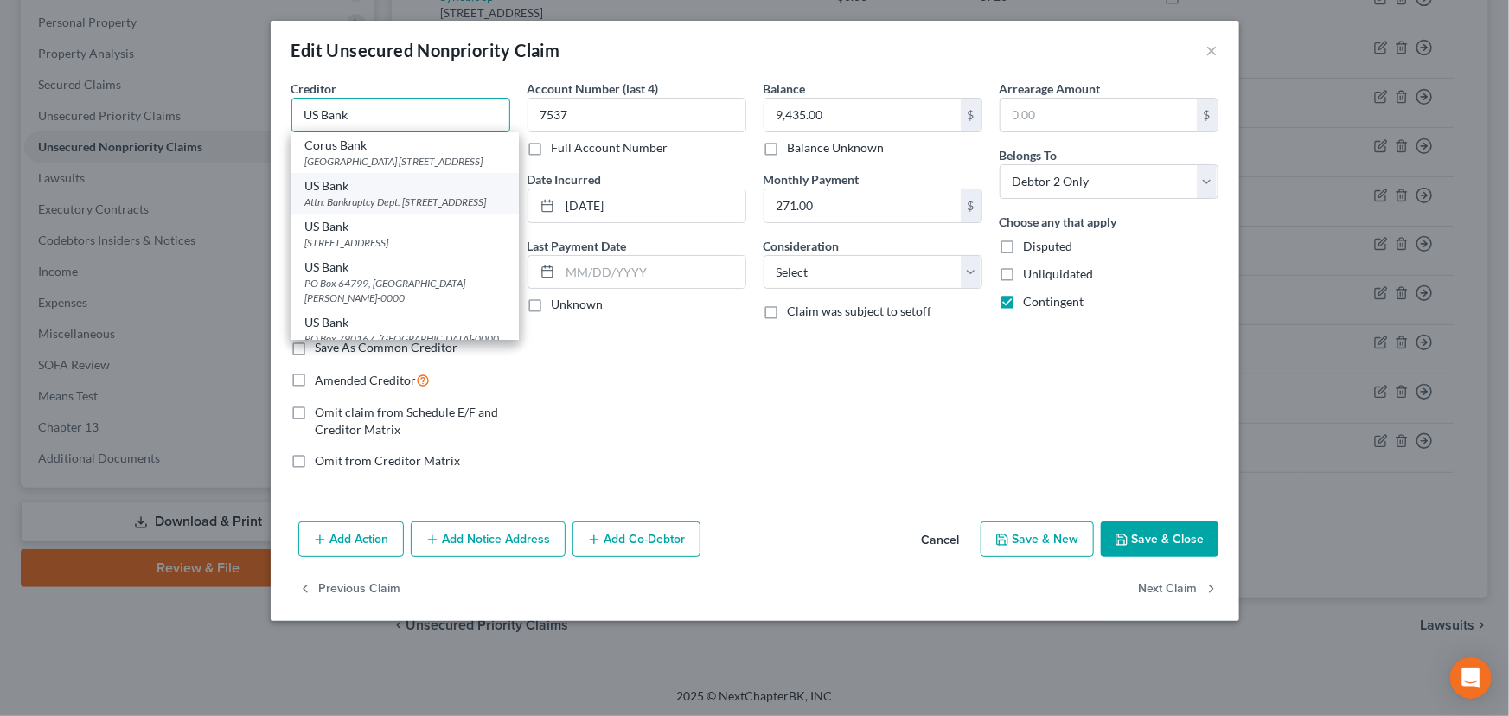
type input "US Bank"
click at [341, 209] on div "Attn: Bankruptcy Dept. 950 17th Street Ste. 810, Denver, CO 80202-0000" at bounding box center [405, 202] width 200 height 15
type input "Attn: Bankruptcy Dept."
type input "950 17th Street Ste. 810"
type input "Denver"
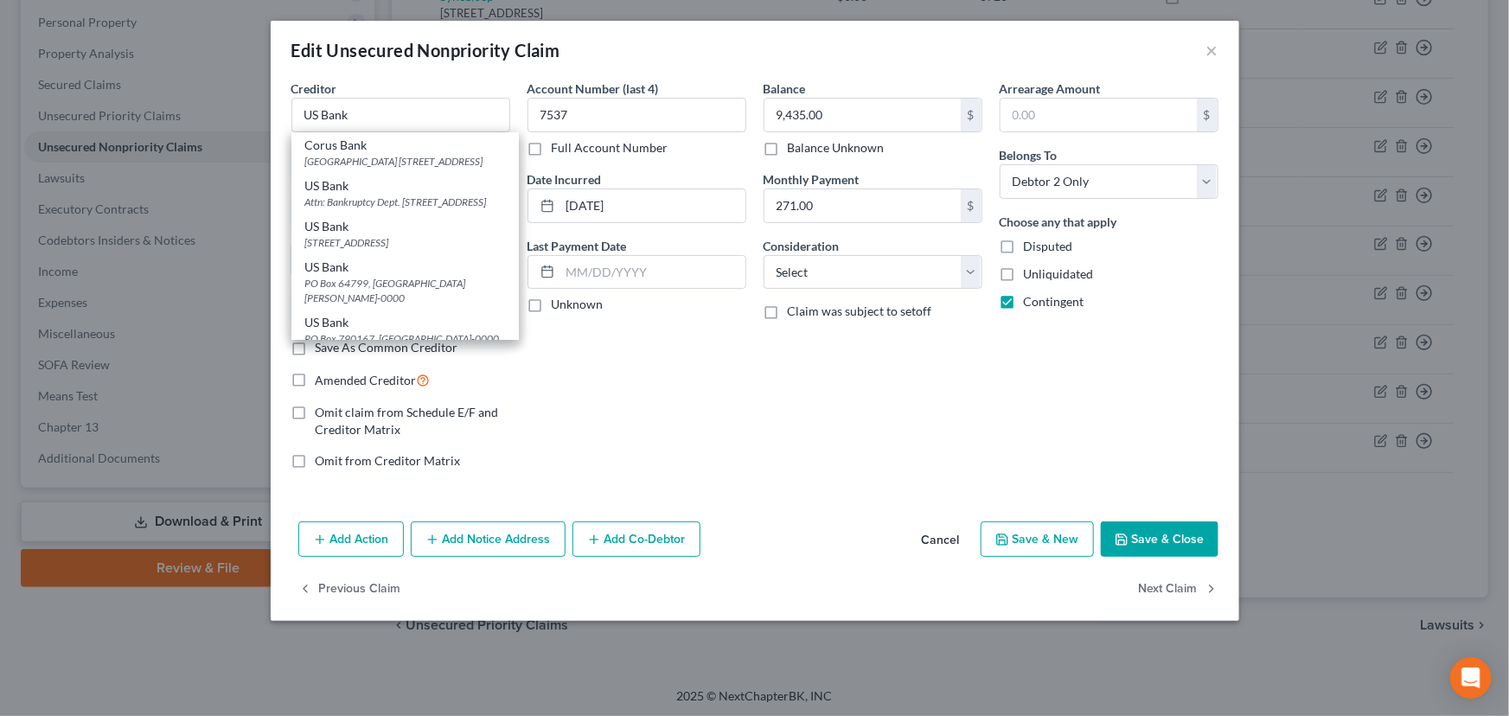
select select "5"
type input "80202-0000"
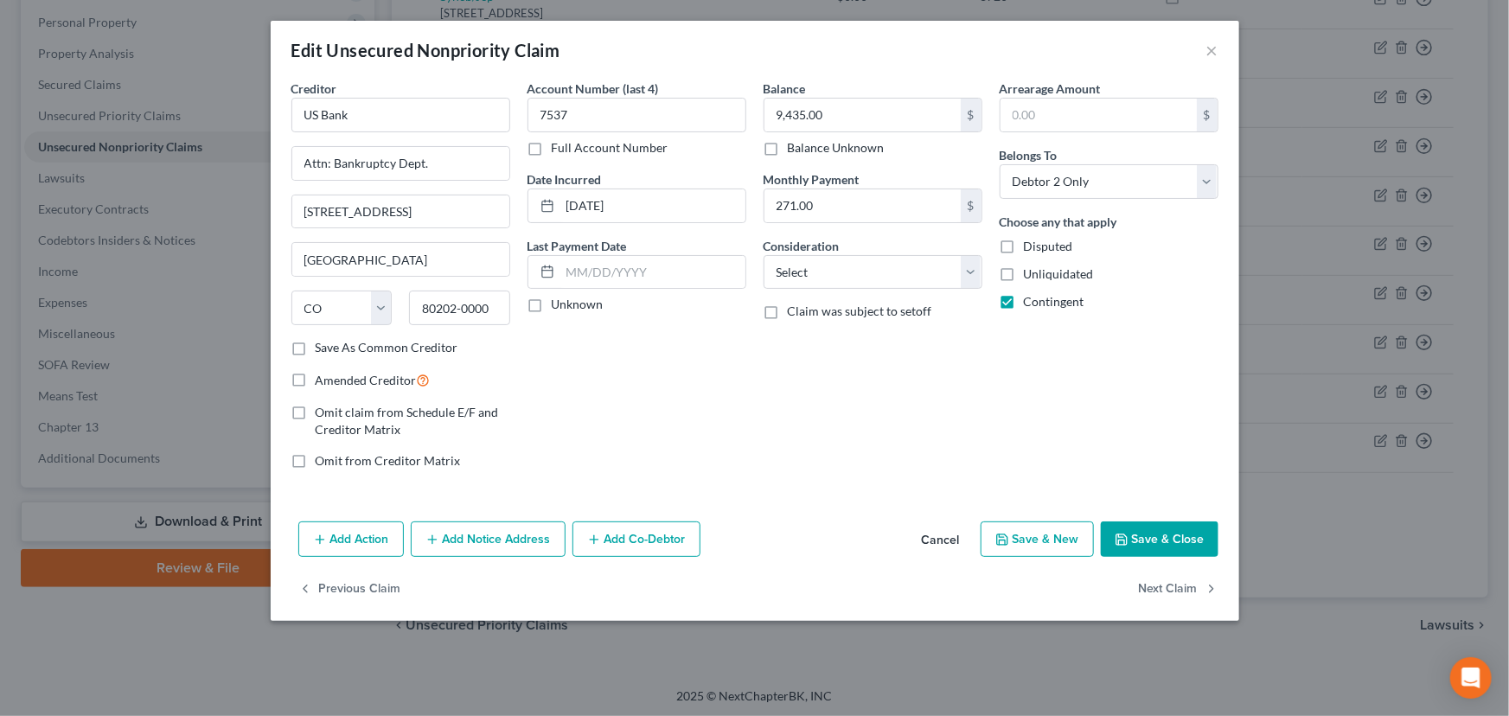
click at [1164, 539] on button "Save & Close" at bounding box center [1160, 539] width 118 height 36
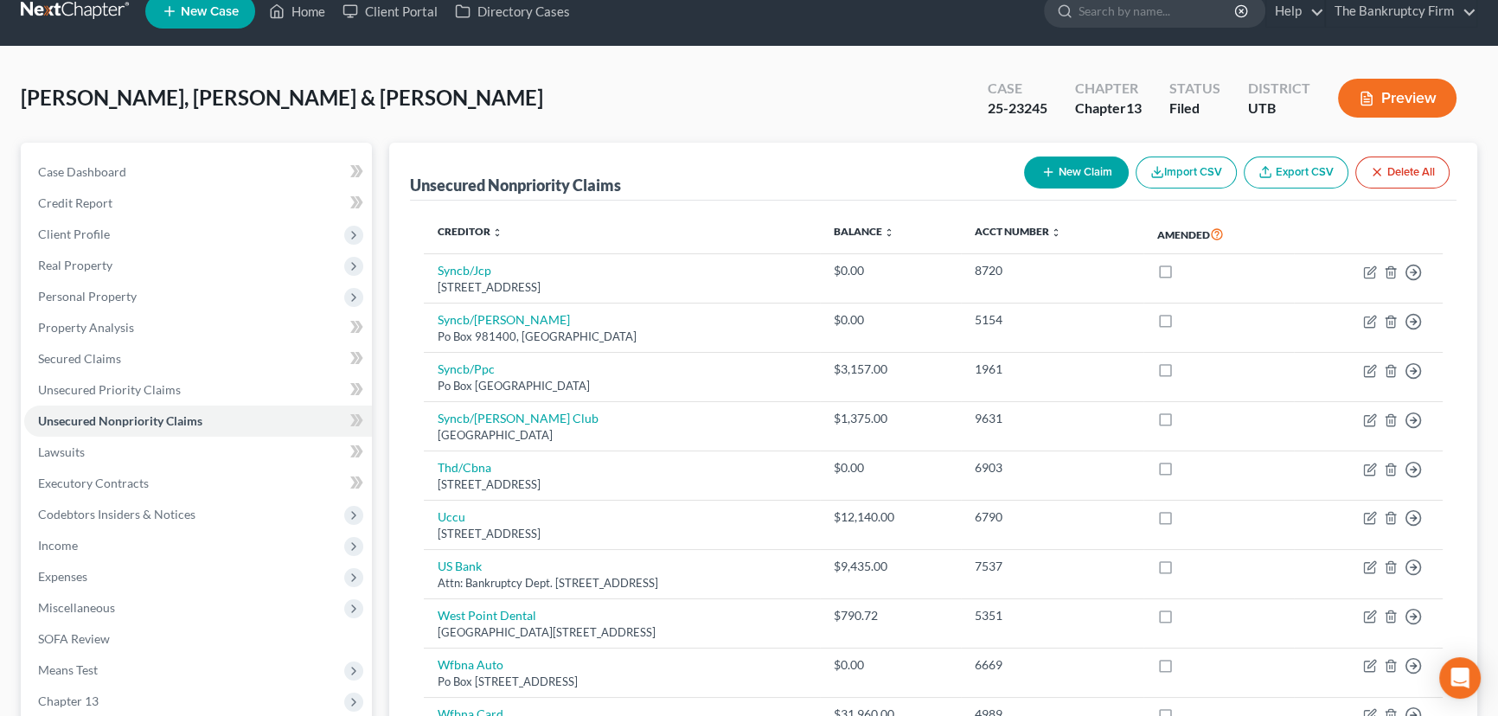
scroll to position [0, 0]
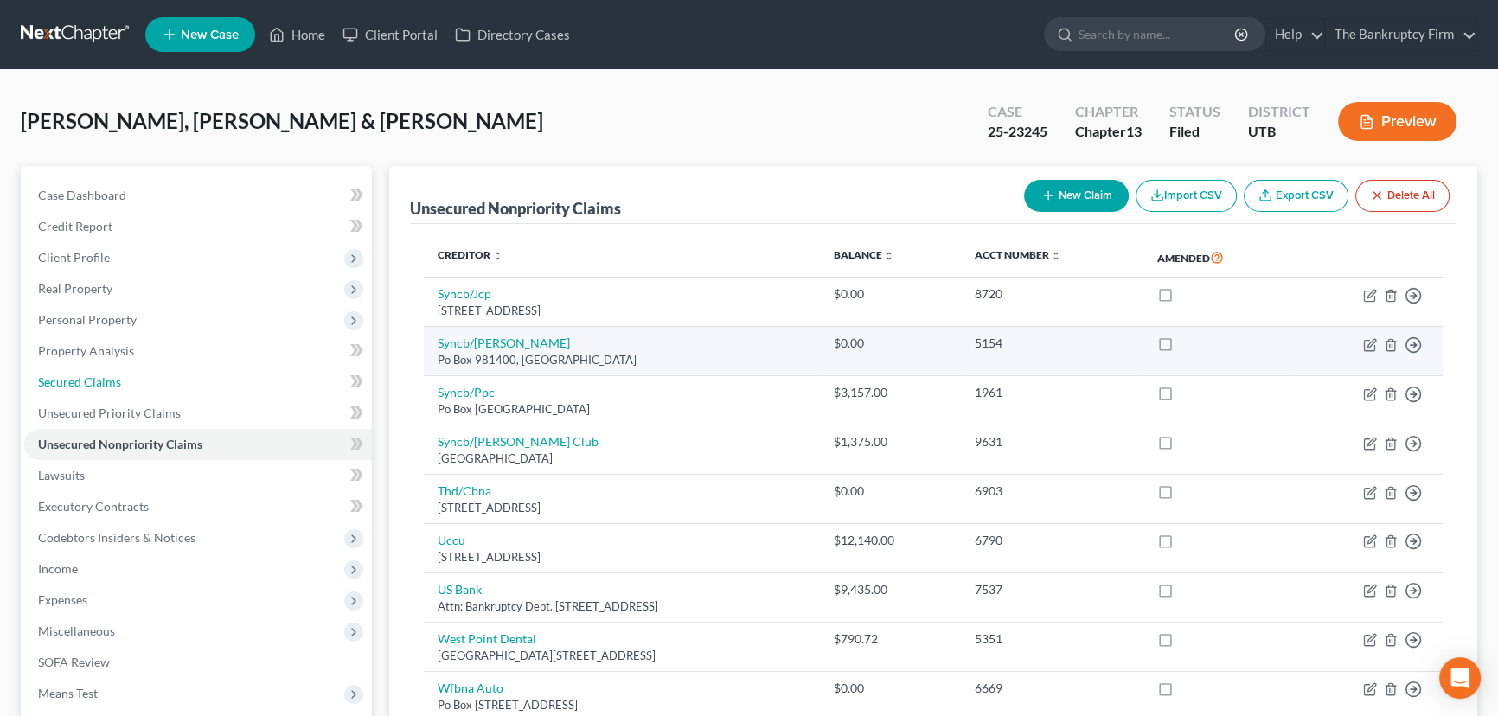
drag, startPoint x: 88, startPoint y: 376, endPoint x: 738, endPoint y: 356, distance: 649.7
click at [88, 376] on span "Secured Claims" at bounding box center [79, 381] width 83 height 15
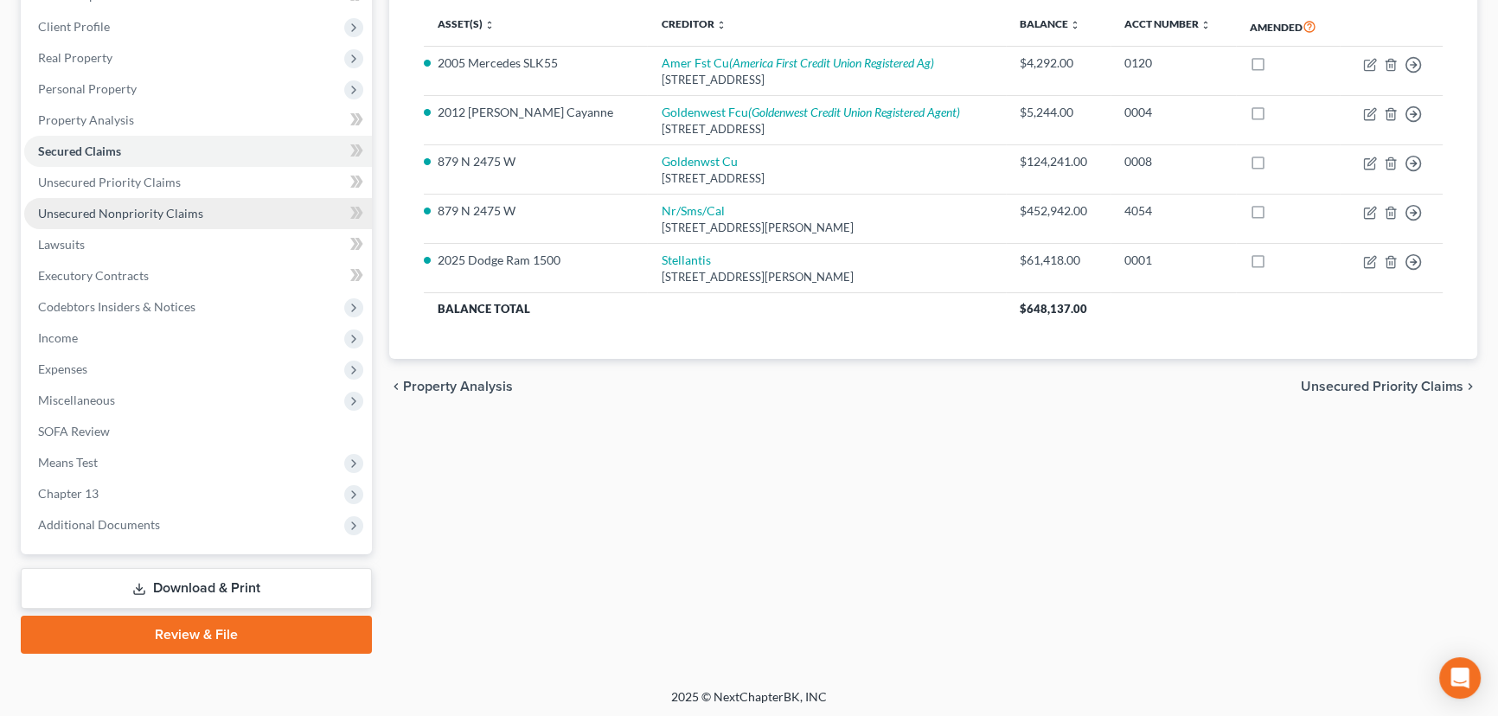
scroll to position [232, 0]
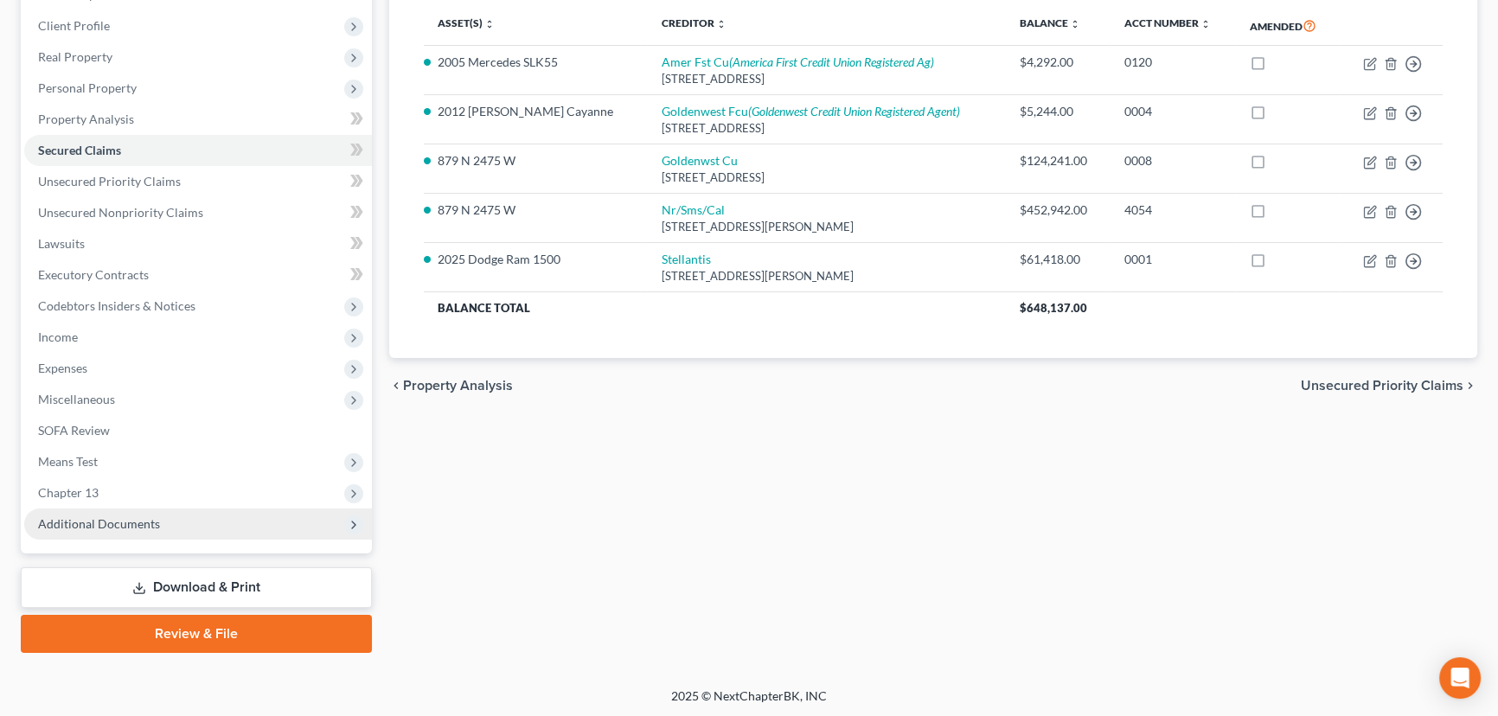
click at [123, 521] on span "Additional Documents" at bounding box center [99, 523] width 122 height 15
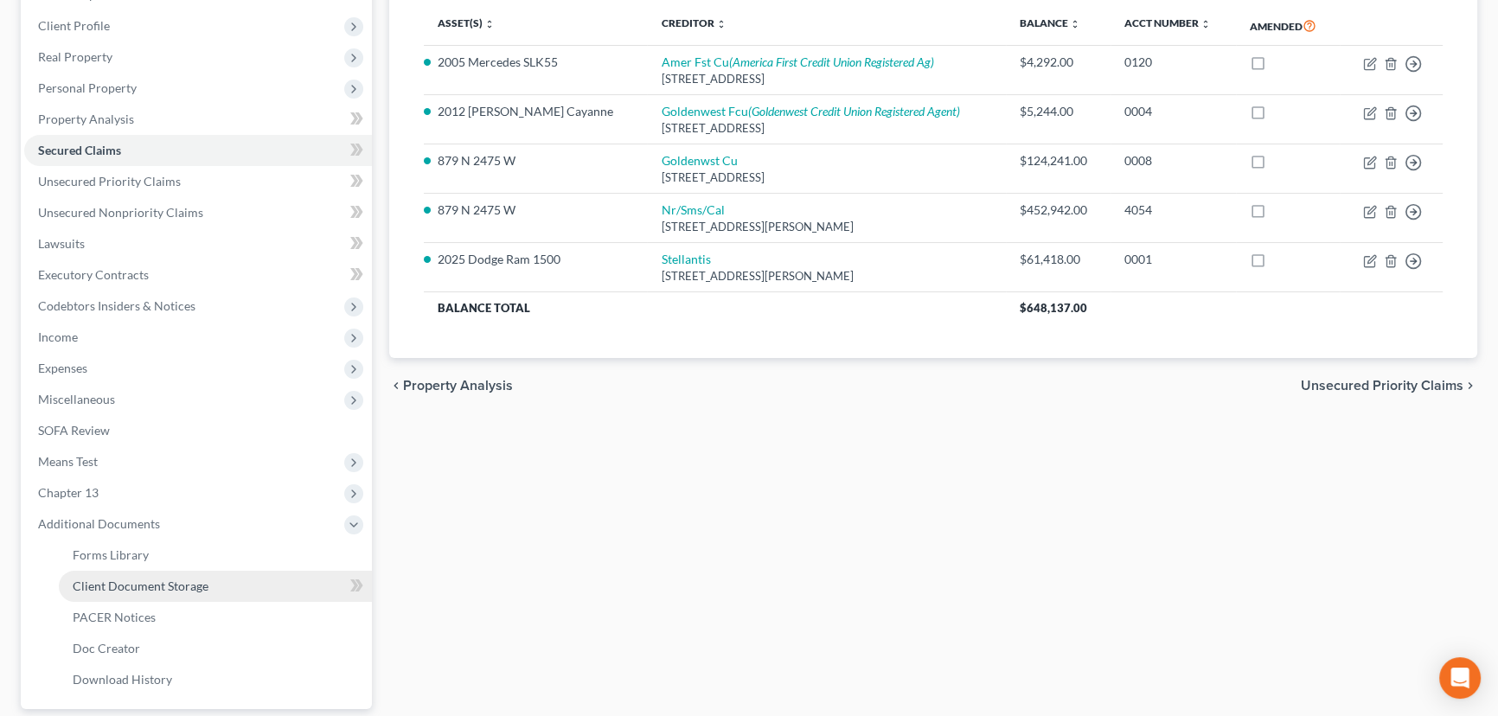
click at [183, 586] on span "Client Document Storage" at bounding box center [141, 586] width 136 height 15
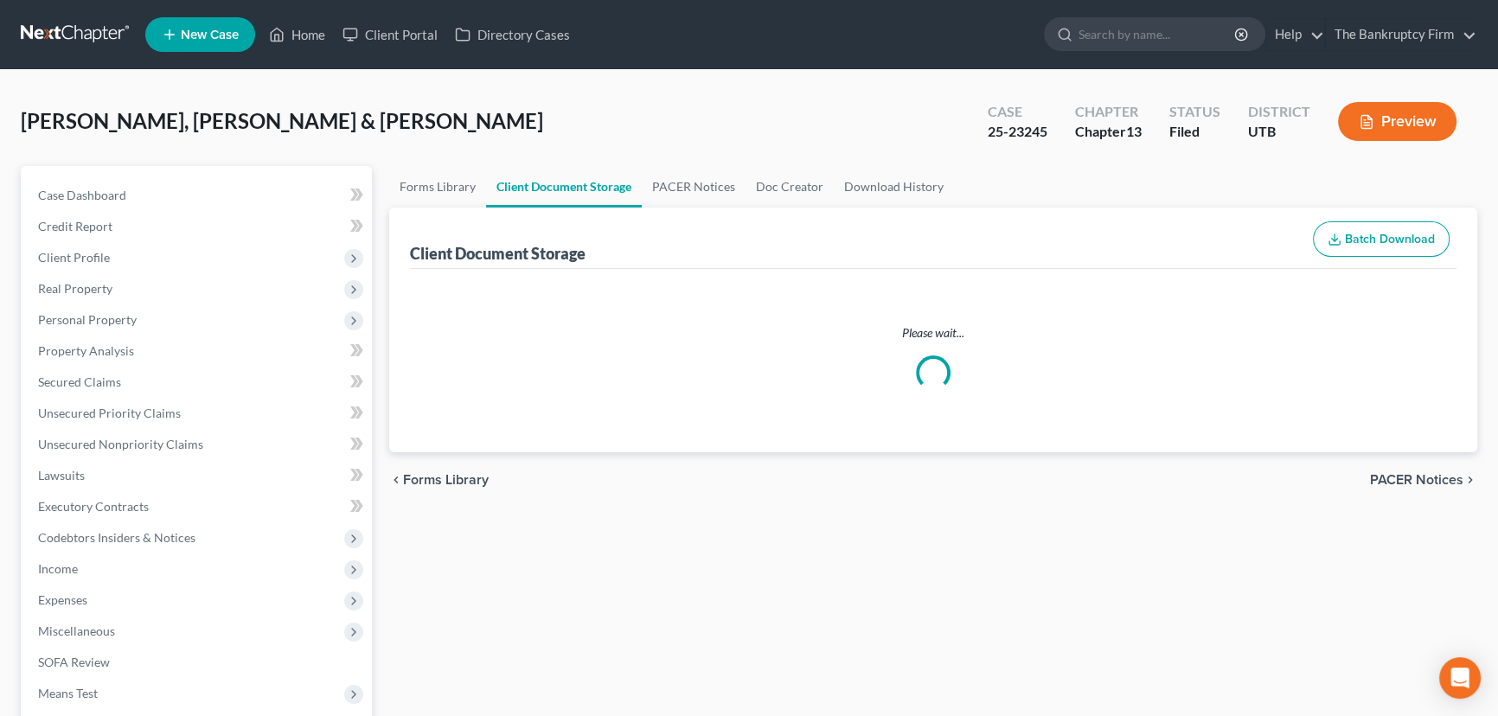
select select "30"
select select "26"
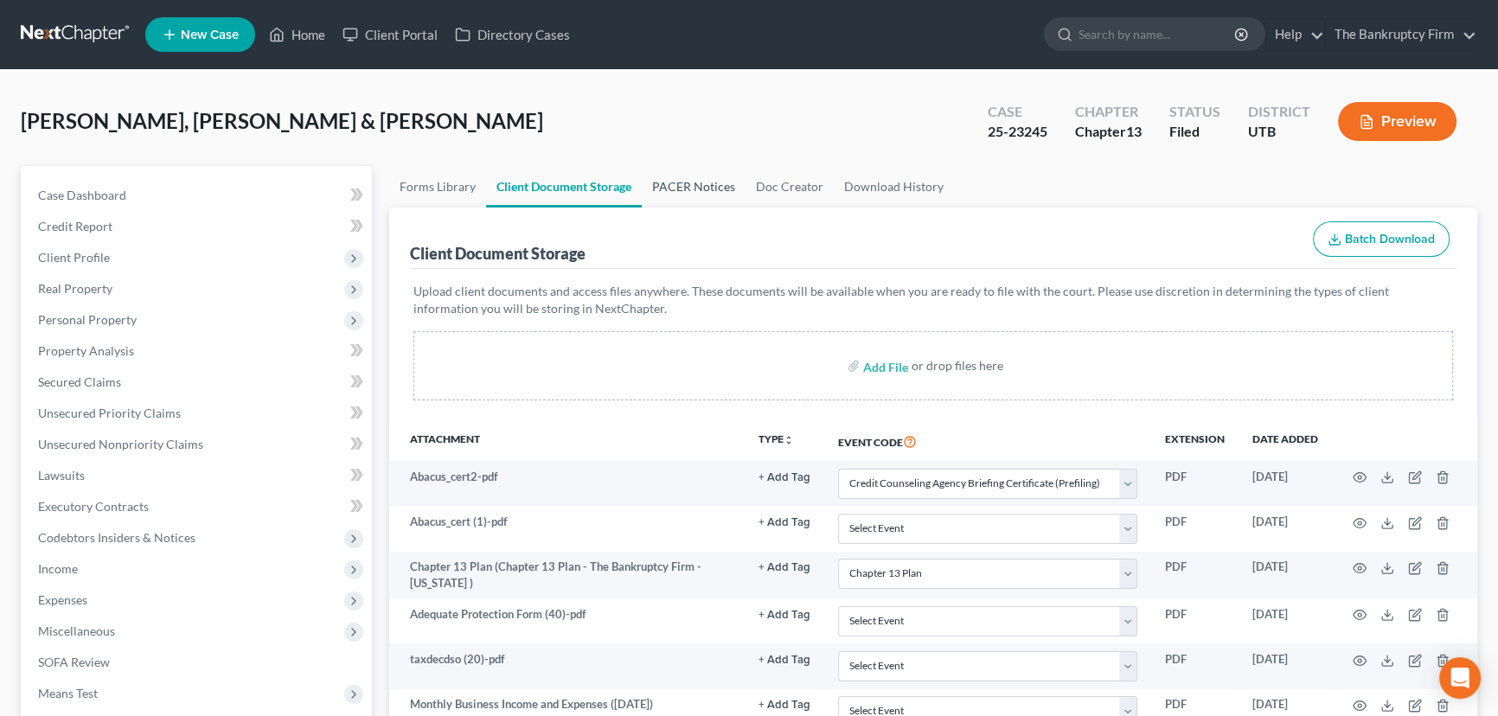
click at [689, 188] on link "PACER Notices" at bounding box center [694, 187] width 104 height 42
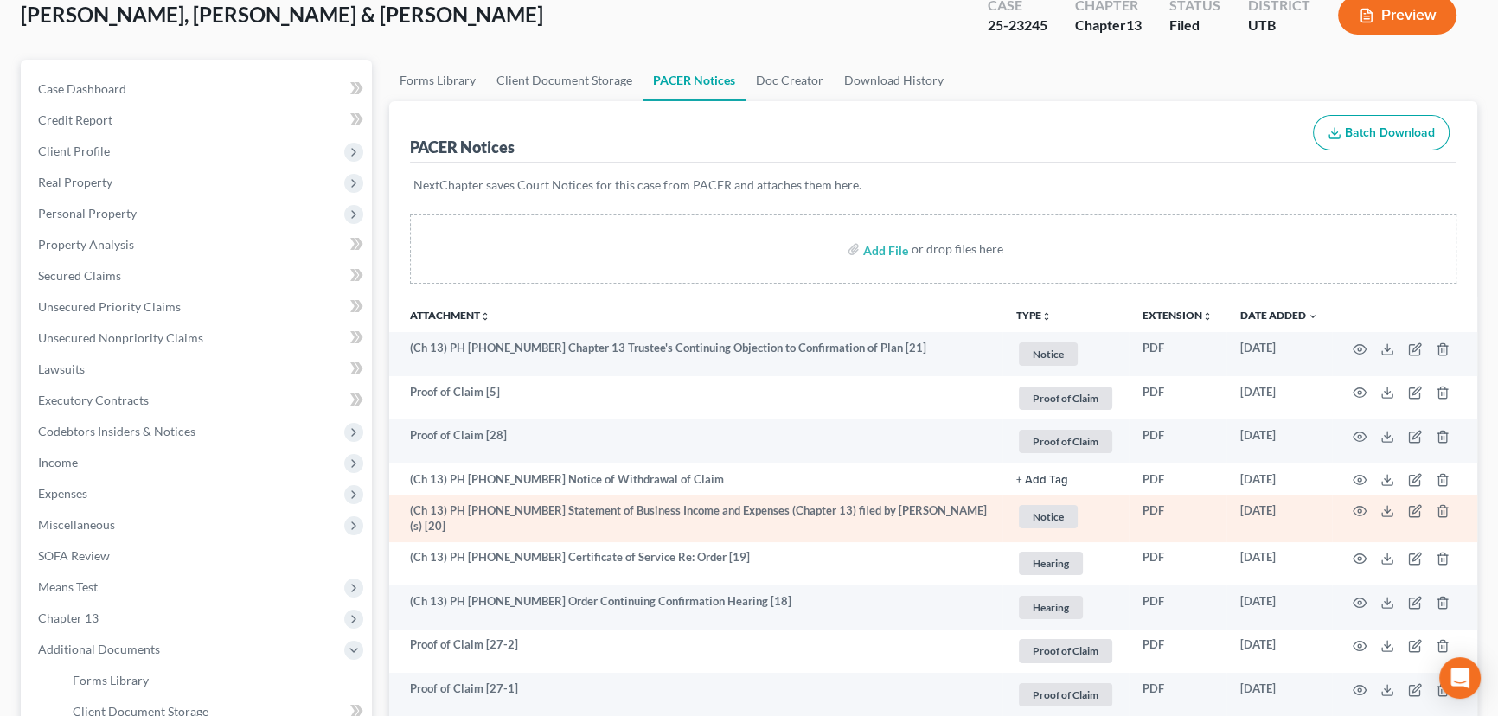
scroll to position [78, 0]
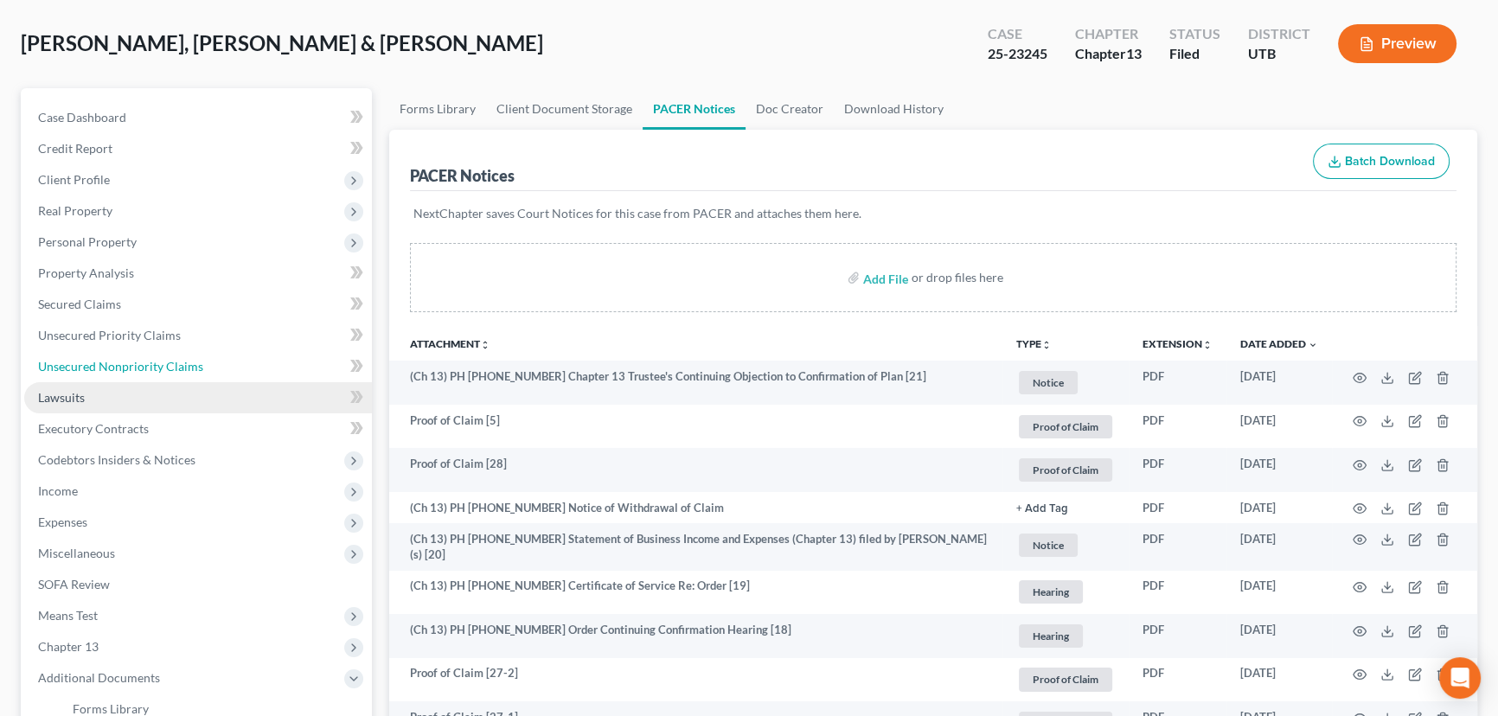
drag, startPoint x: 101, startPoint y: 362, endPoint x: 243, endPoint y: 383, distance: 143.3
click at [101, 362] on span "Unsecured Nonpriority Claims" at bounding box center [120, 366] width 165 height 15
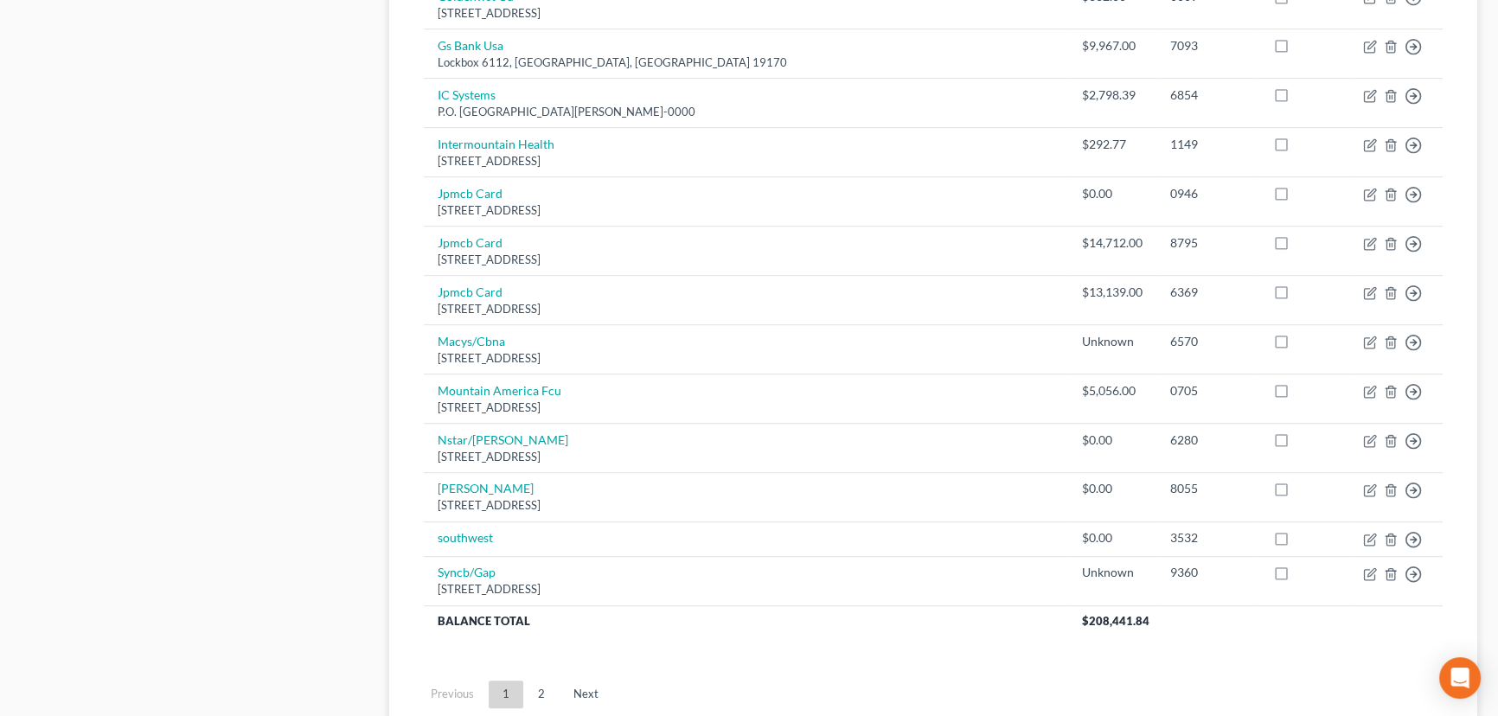
scroll to position [1299, 0]
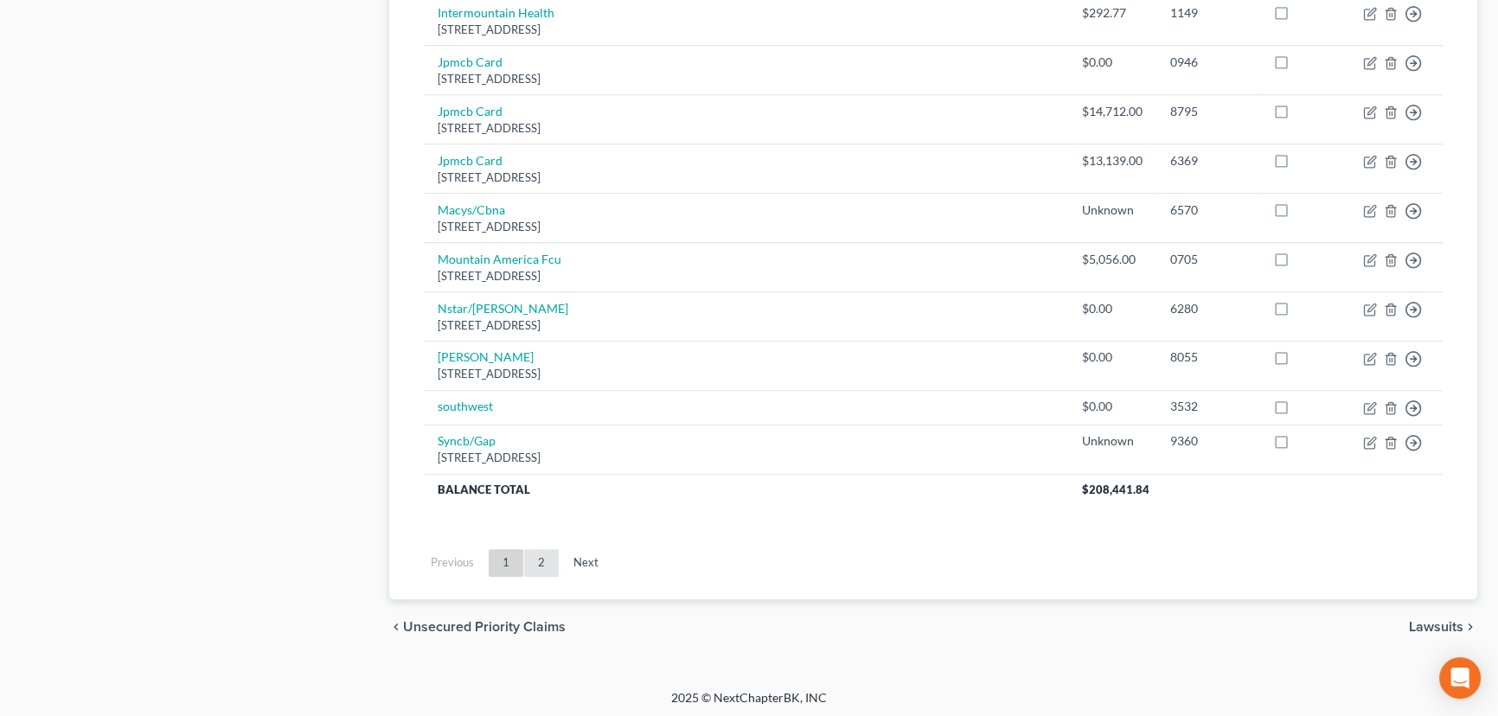
click at [542, 554] on link "2" at bounding box center [541, 563] width 35 height 28
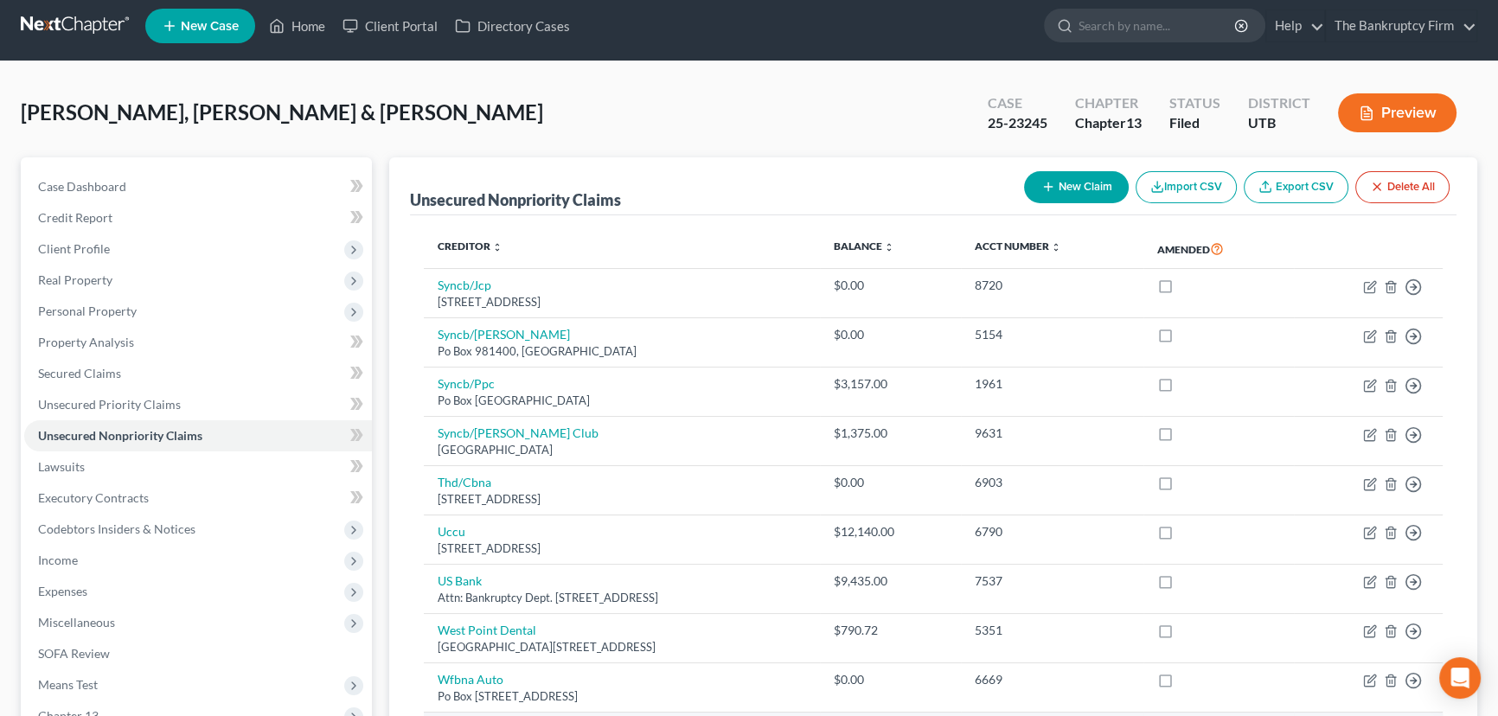
scroll to position [0, 0]
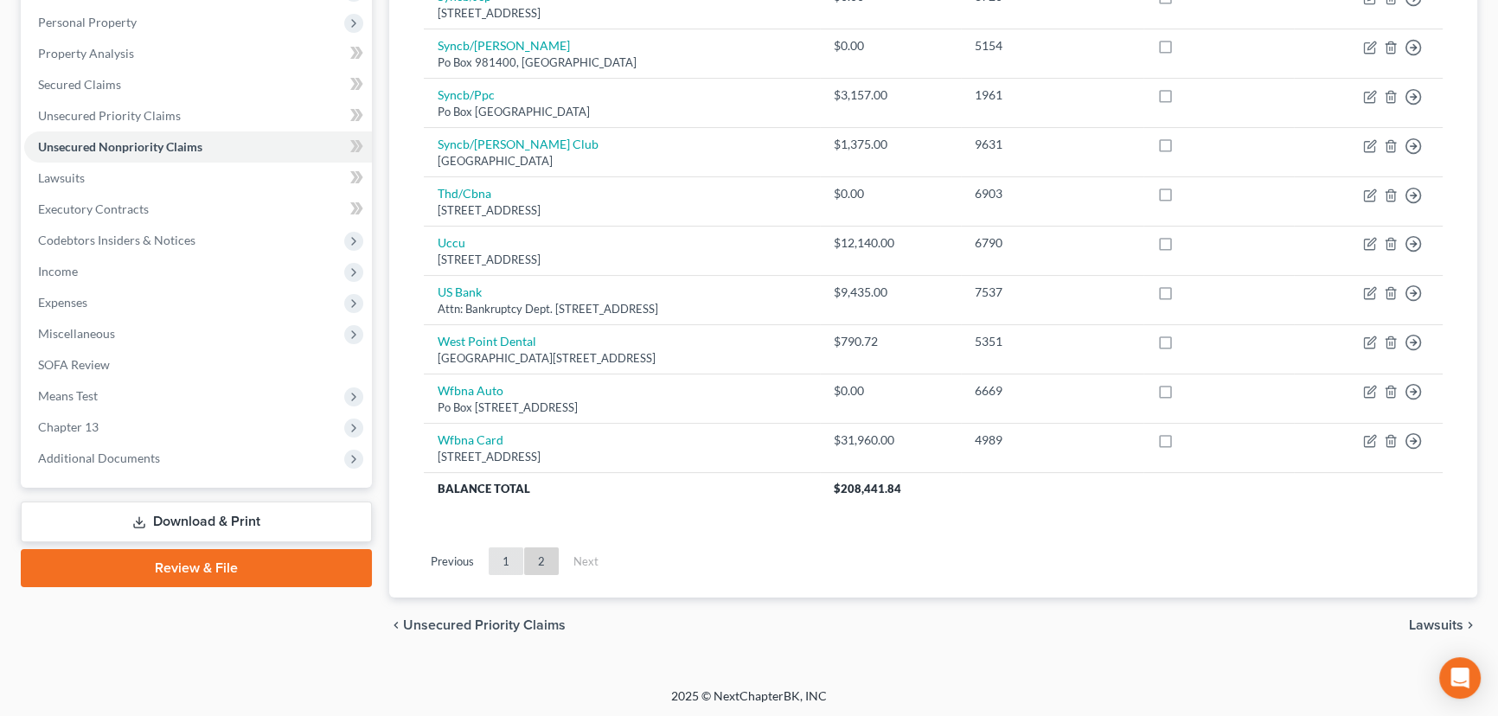
click at [502, 562] on link "1" at bounding box center [506, 561] width 35 height 28
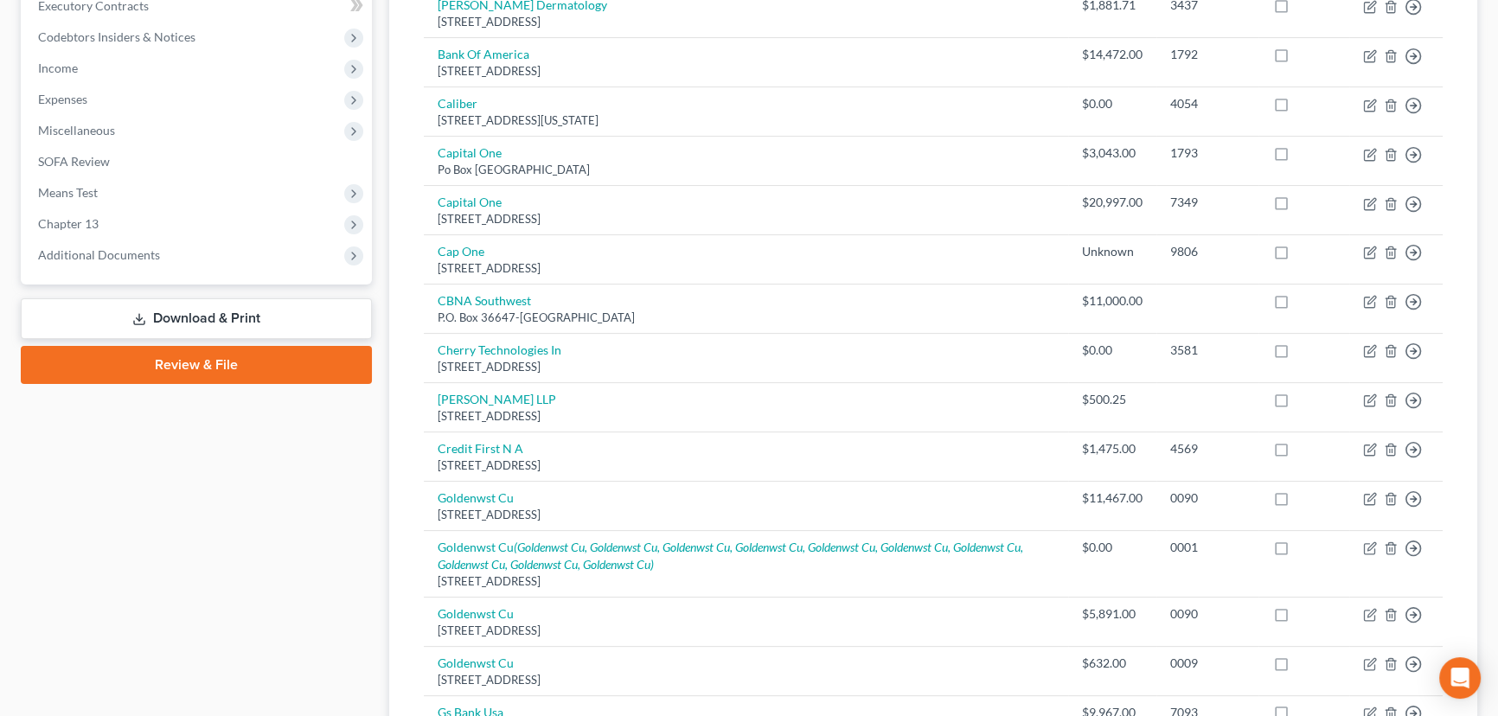
scroll to position [550, 0]
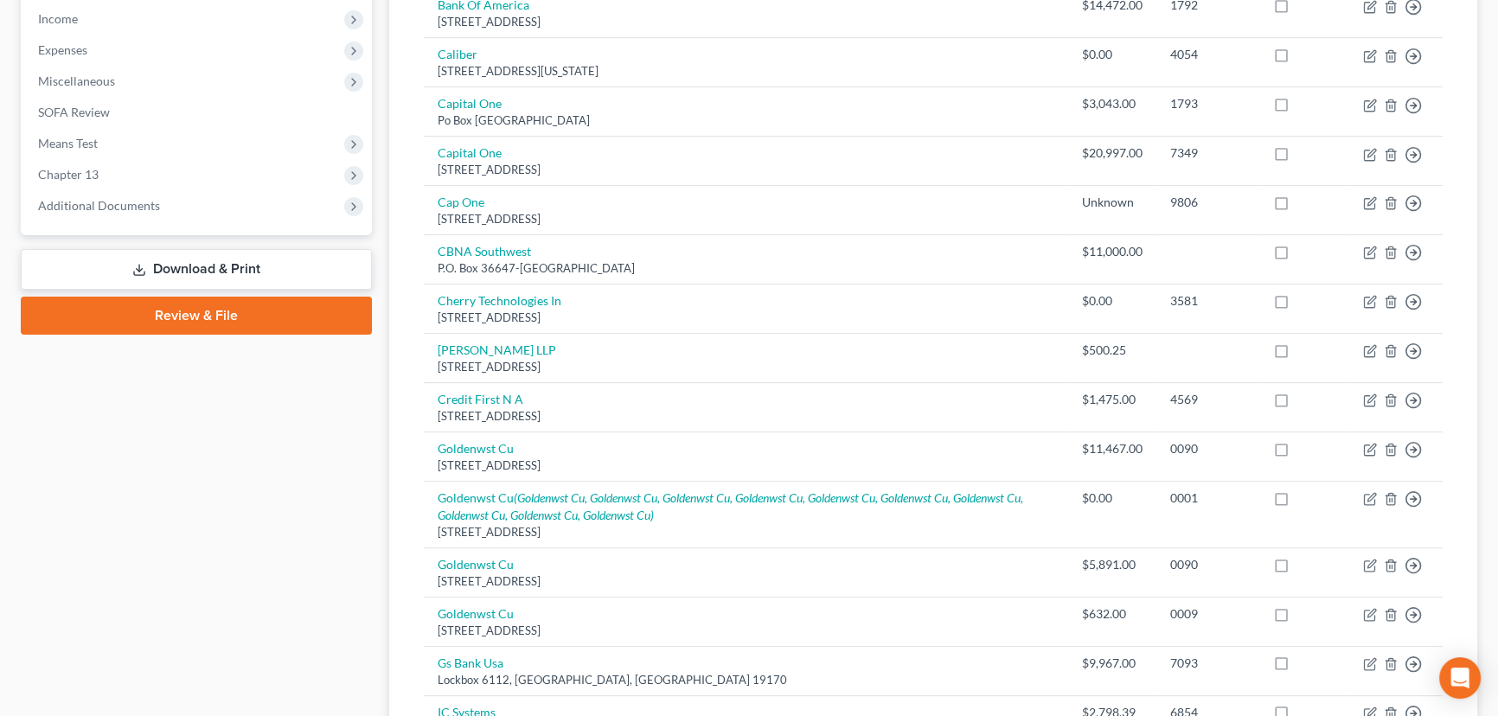
click at [197, 267] on link "Download & Print" at bounding box center [196, 269] width 351 height 41
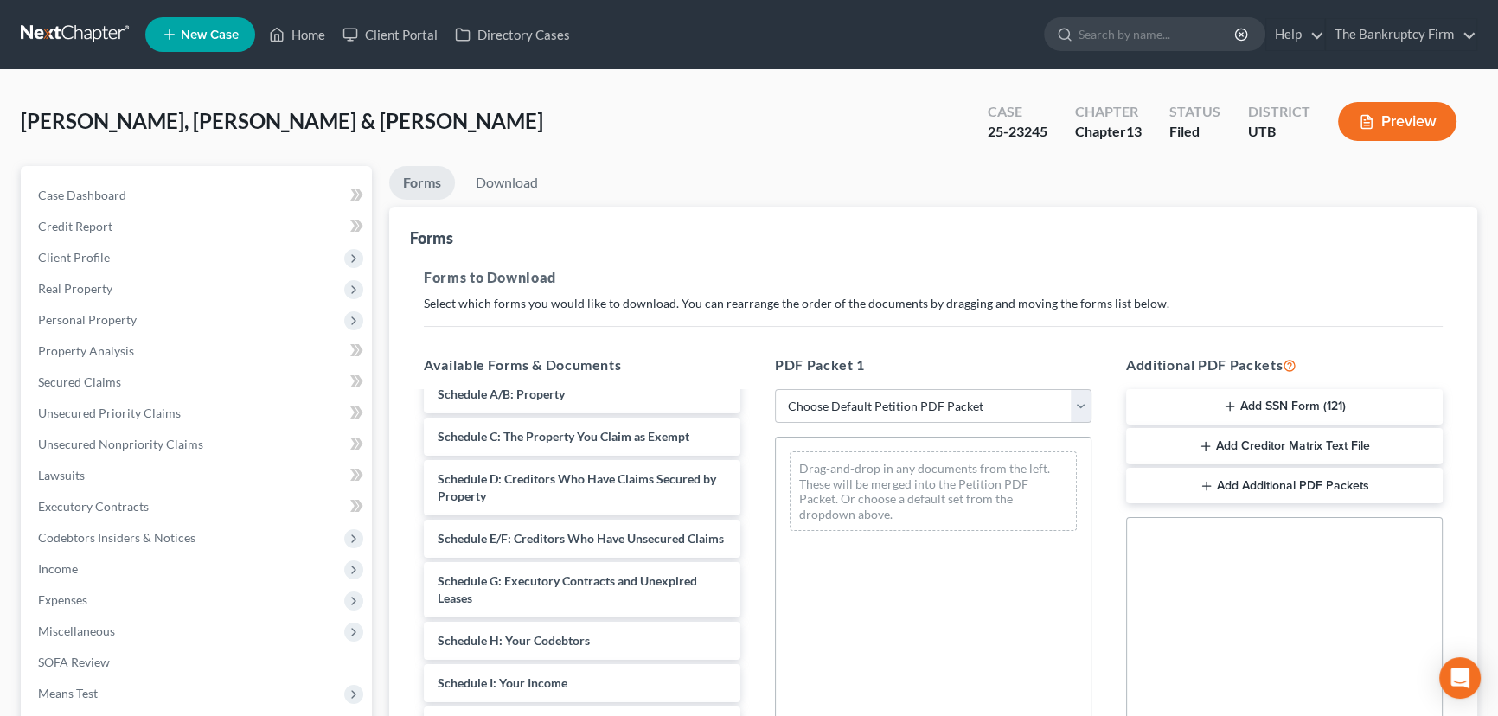
scroll to position [393, 0]
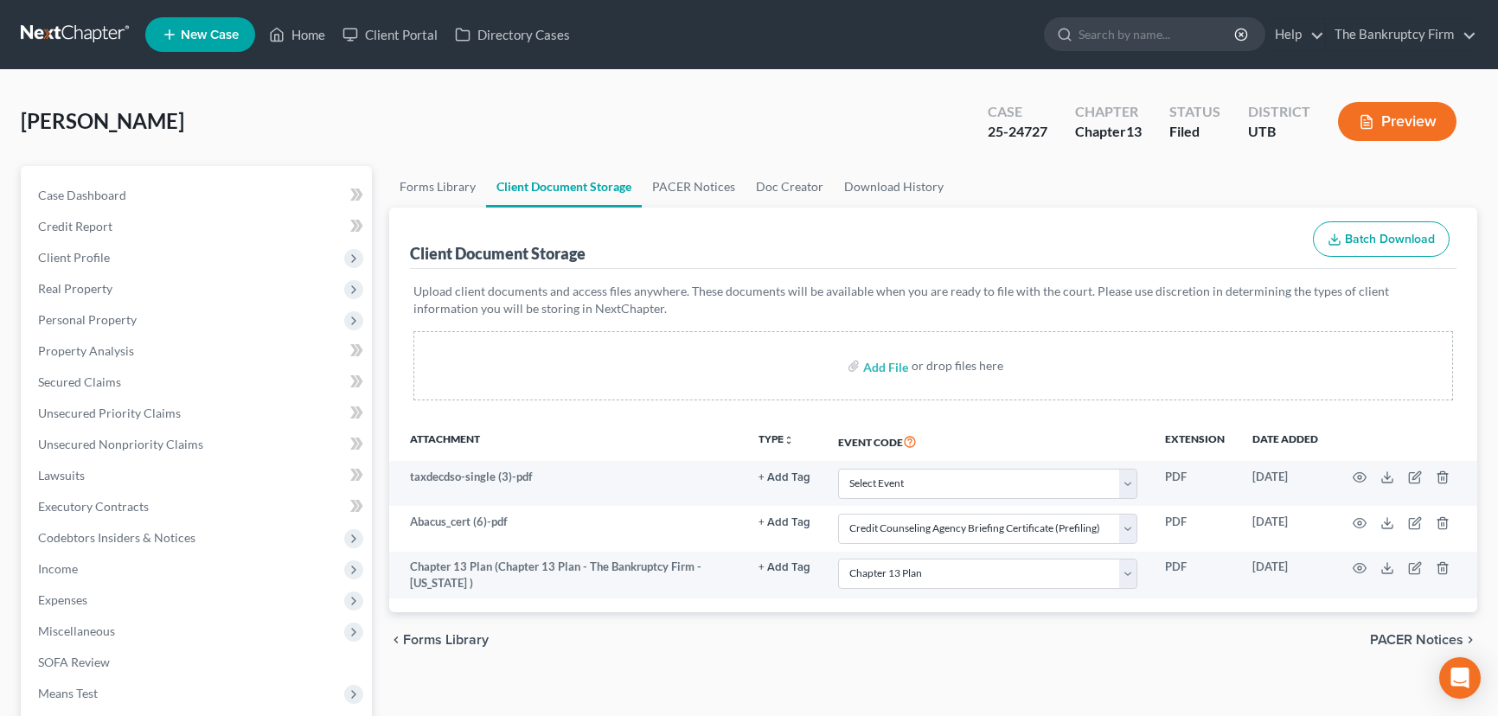
select select "30"
select select "26"
click at [308, 35] on link "Home" at bounding box center [297, 34] width 74 height 31
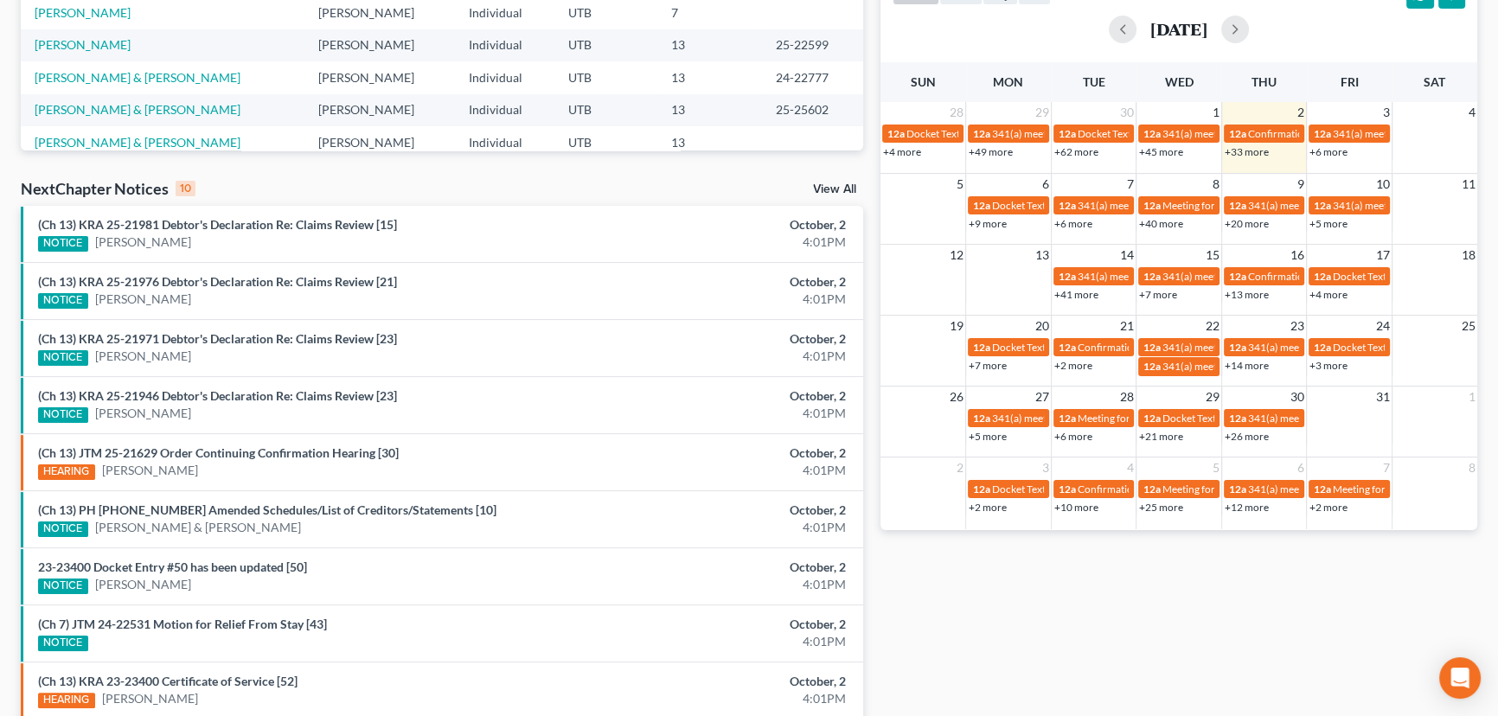
scroll to position [393, 0]
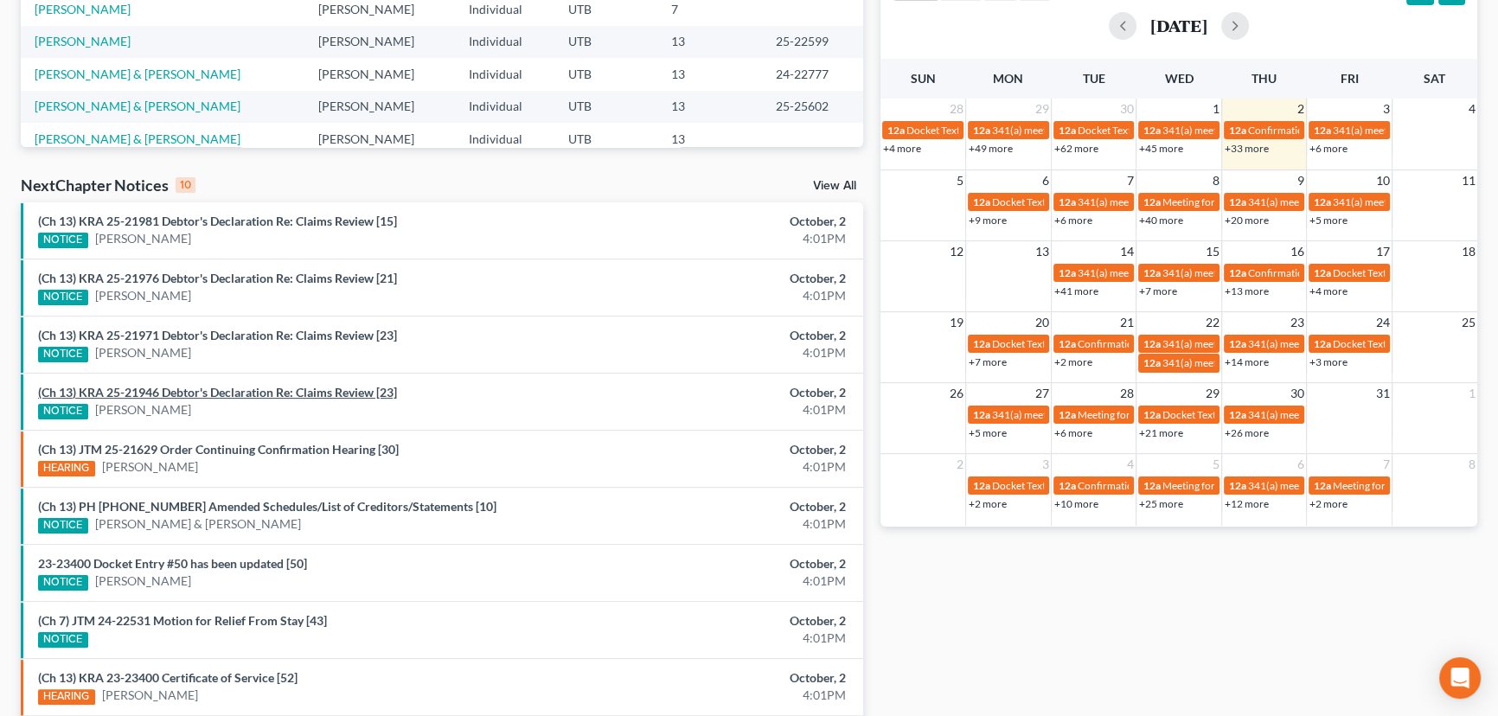
click at [221, 392] on link "(Ch 13) KRA 25-21946 Debtor's Declaration Re: Claims Review [23]" at bounding box center [217, 392] width 359 height 15
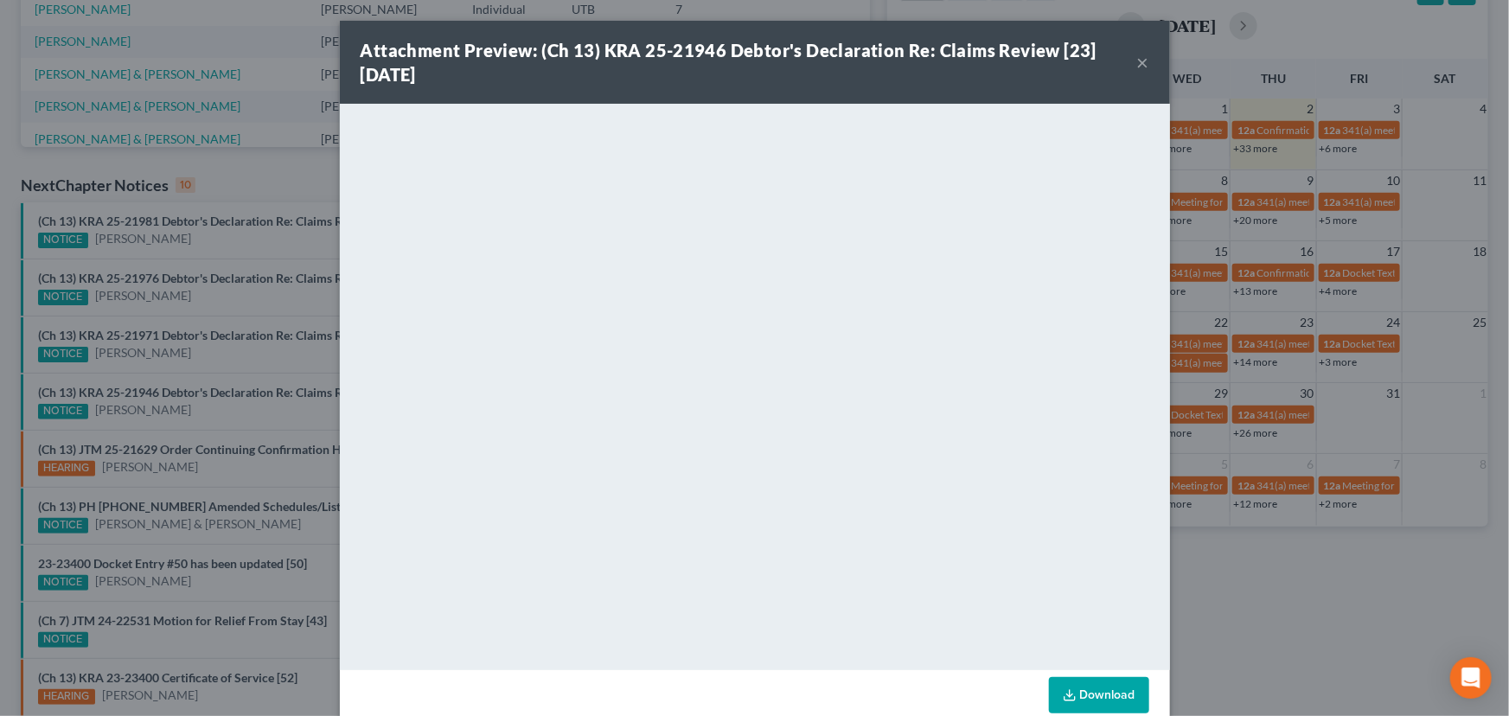
drag, startPoint x: 225, startPoint y: 368, endPoint x: 222, endPoint y: 342, distance: 25.2
click at [225, 366] on div "Attachment Preview: (Ch 13) KRA 25-21946 Debtor's Declaration Re: Claims Review…" at bounding box center [754, 358] width 1509 height 716
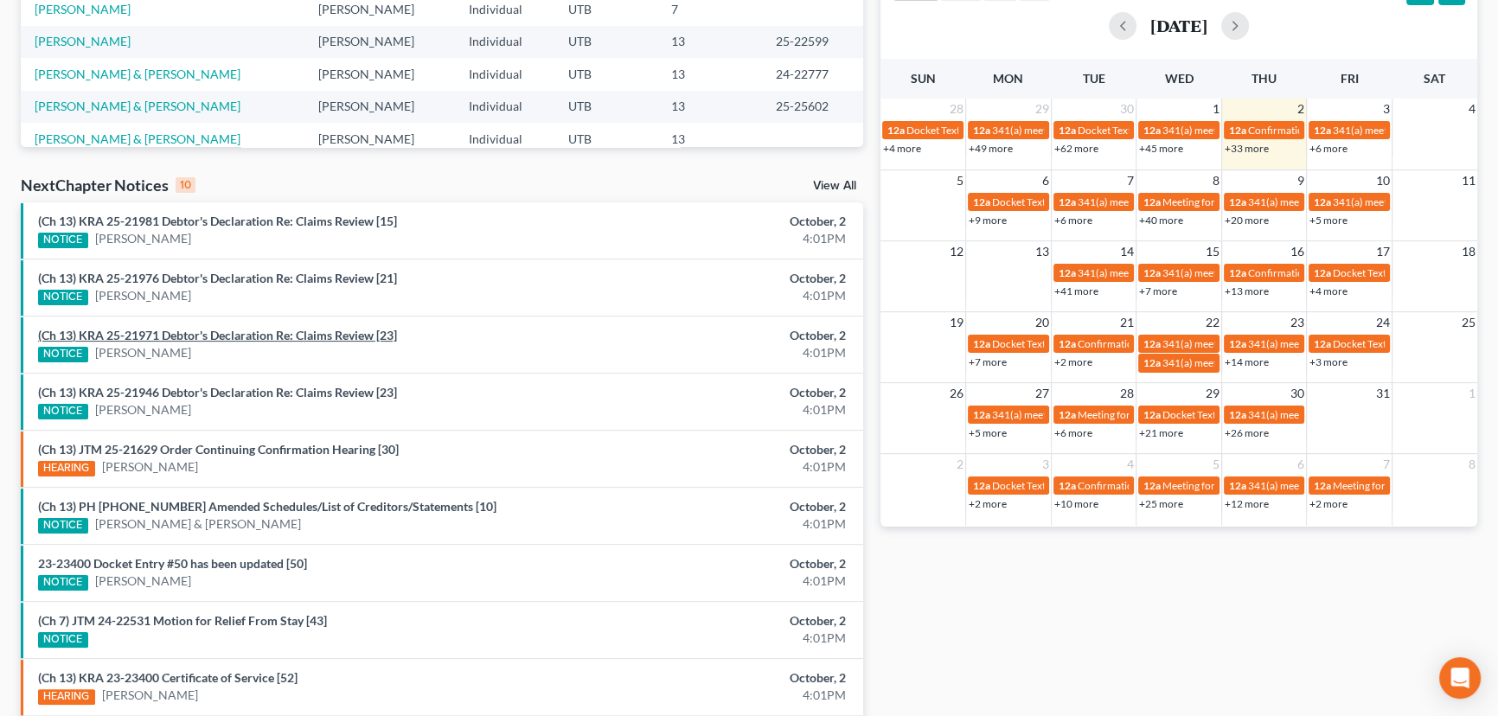
click at [223, 335] on link "(Ch 13) KRA 25-21971 Debtor's Declaration Re: Claims Review [23]" at bounding box center [217, 335] width 359 height 15
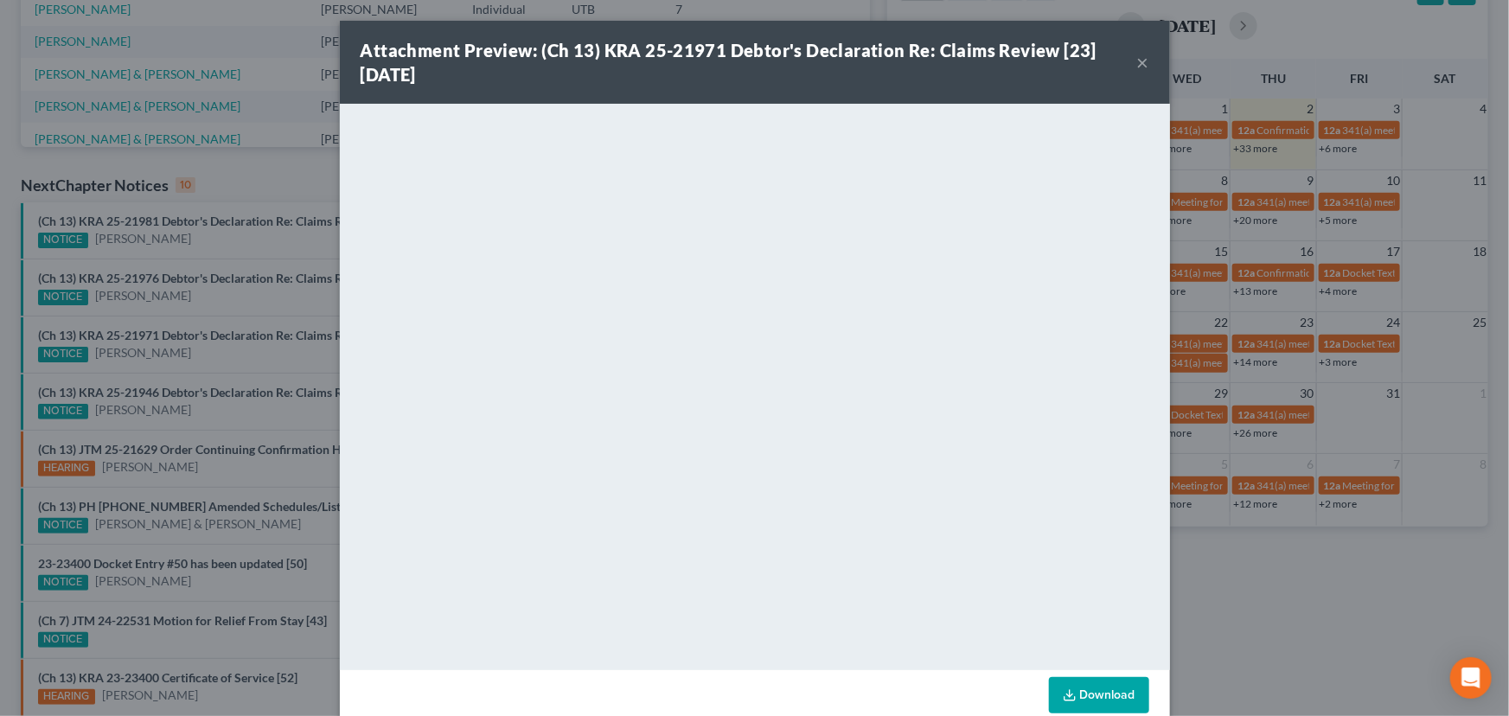
click at [231, 306] on div "Attachment Preview: (Ch 13) KRA 25-21971 Debtor's Declaration Re: Claims Review…" at bounding box center [754, 358] width 1509 height 716
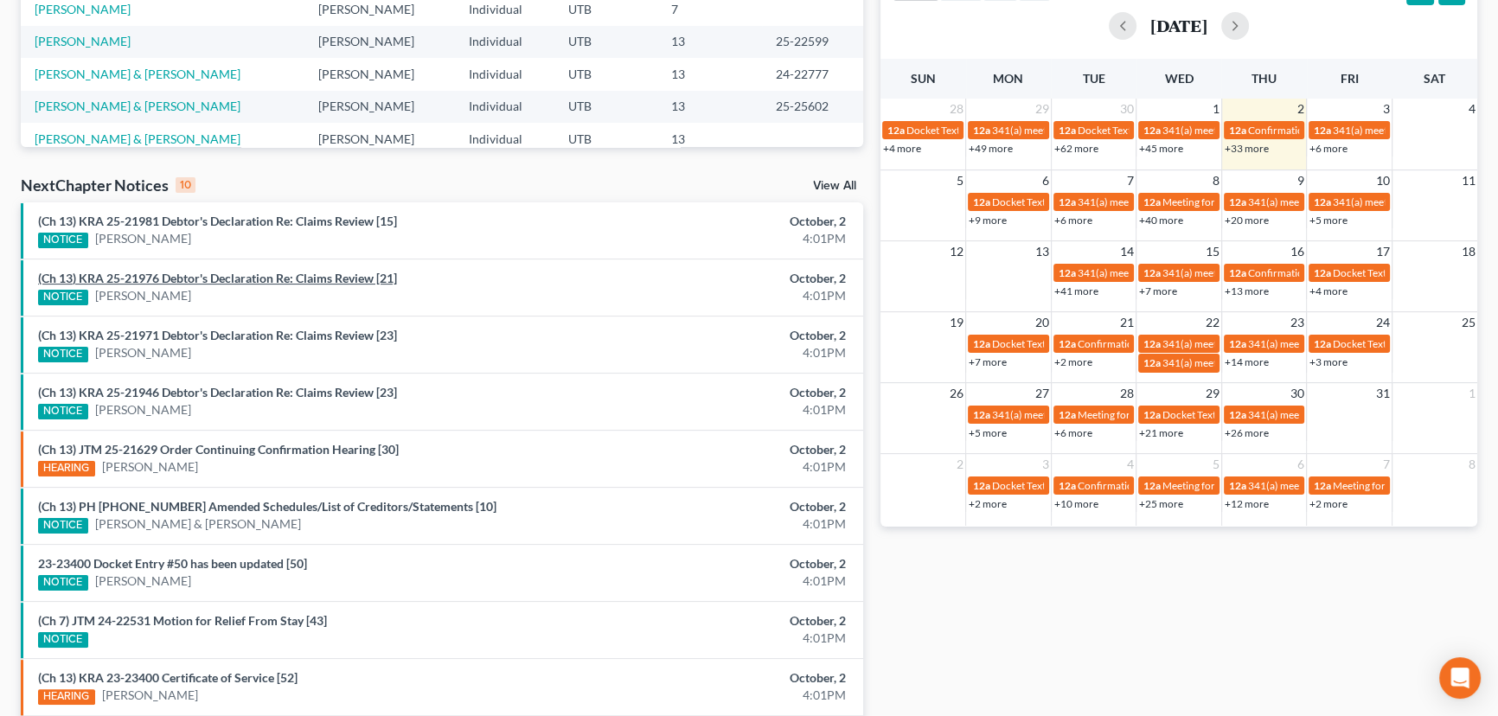
click at [228, 277] on link "(Ch 13) KRA 25-21976 Debtor's Declaration Re: Claims Review [21]" at bounding box center [217, 278] width 359 height 15
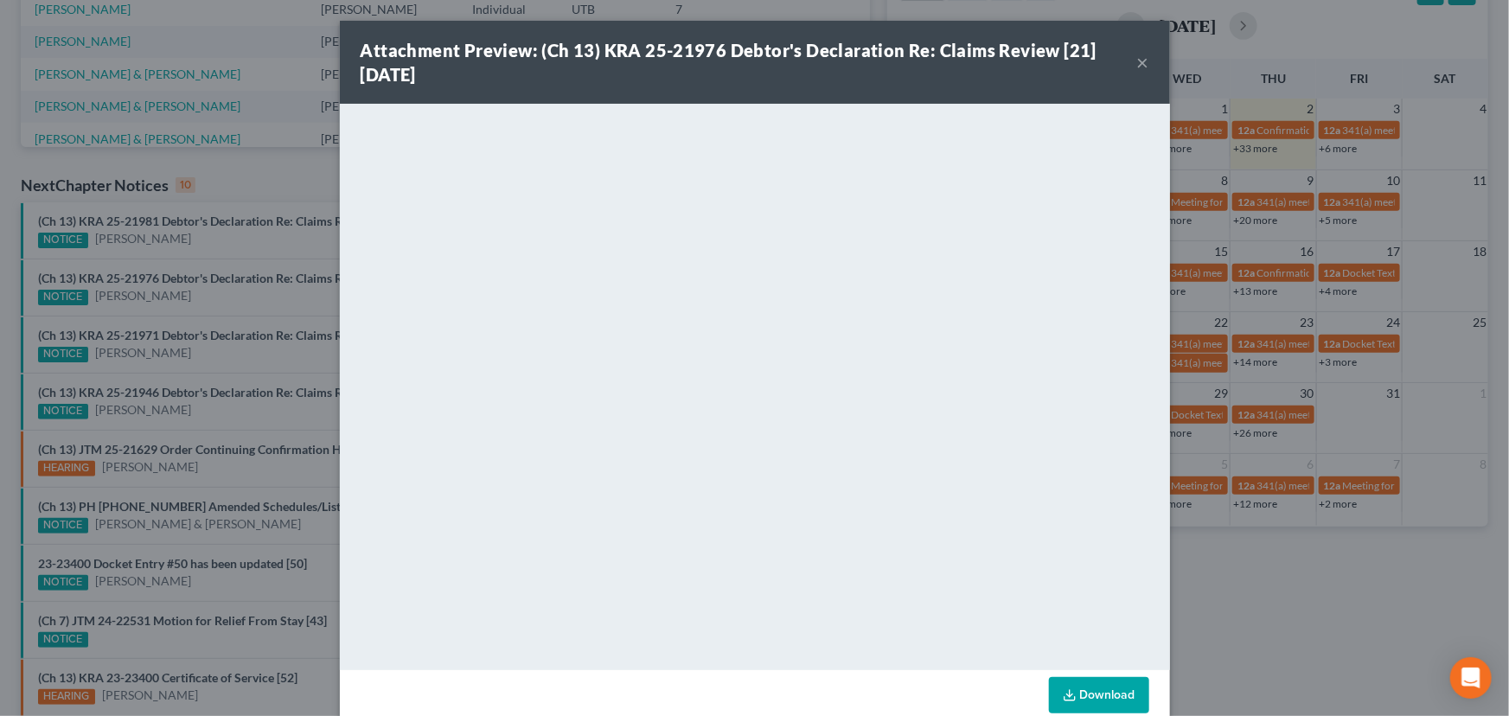
drag, startPoint x: 261, startPoint y: 255, endPoint x: 261, endPoint y: 237, distance: 18.2
click at [261, 254] on div "Attachment Preview: (Ch 13) KRA 25-21976 Debtor's Declaration Re: Claims Review…" at bounding box center [754, 358] width 1509 height 716
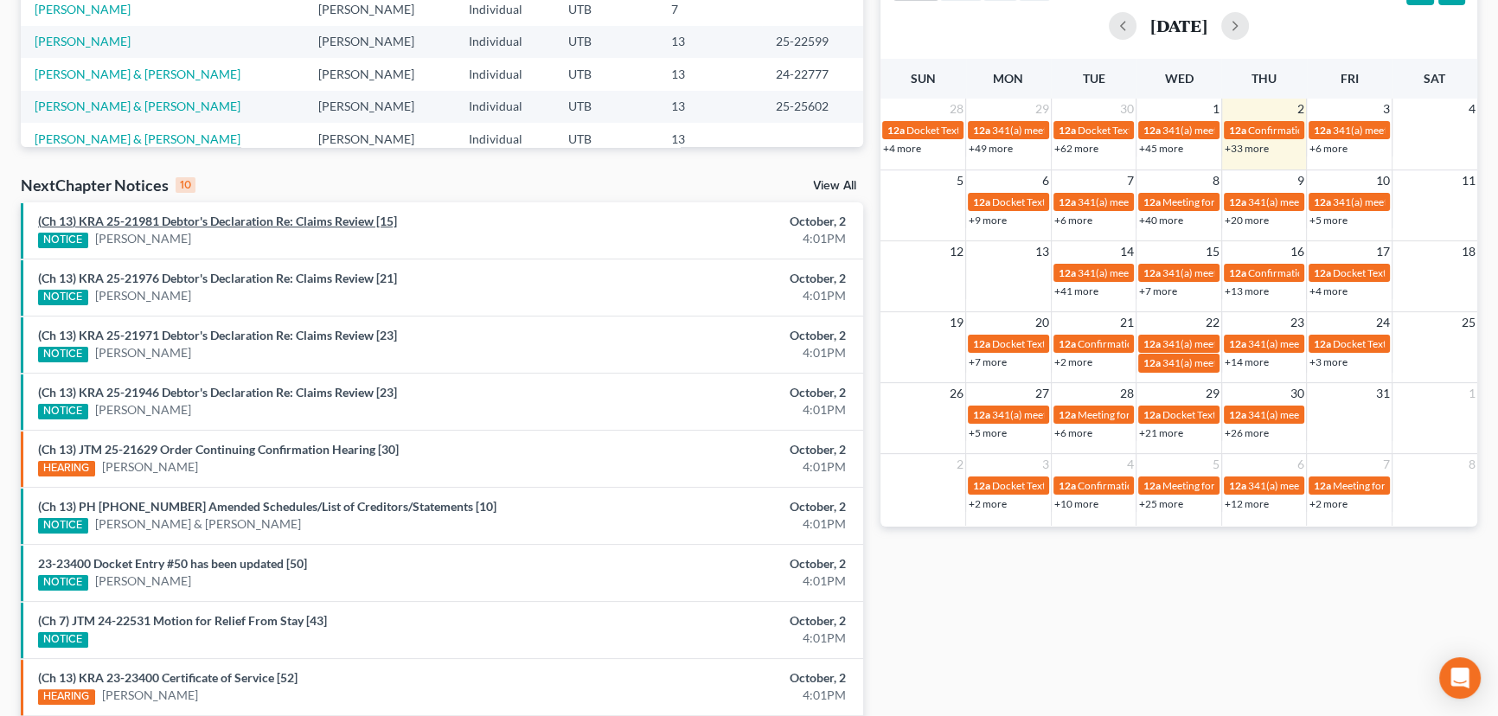
click at [259, 223] on link "(Ch 13) KRA 25-21981 Debtor's Declaration Re: Claims Review [15]" at bounding box center [217, 221] width 359 height 15
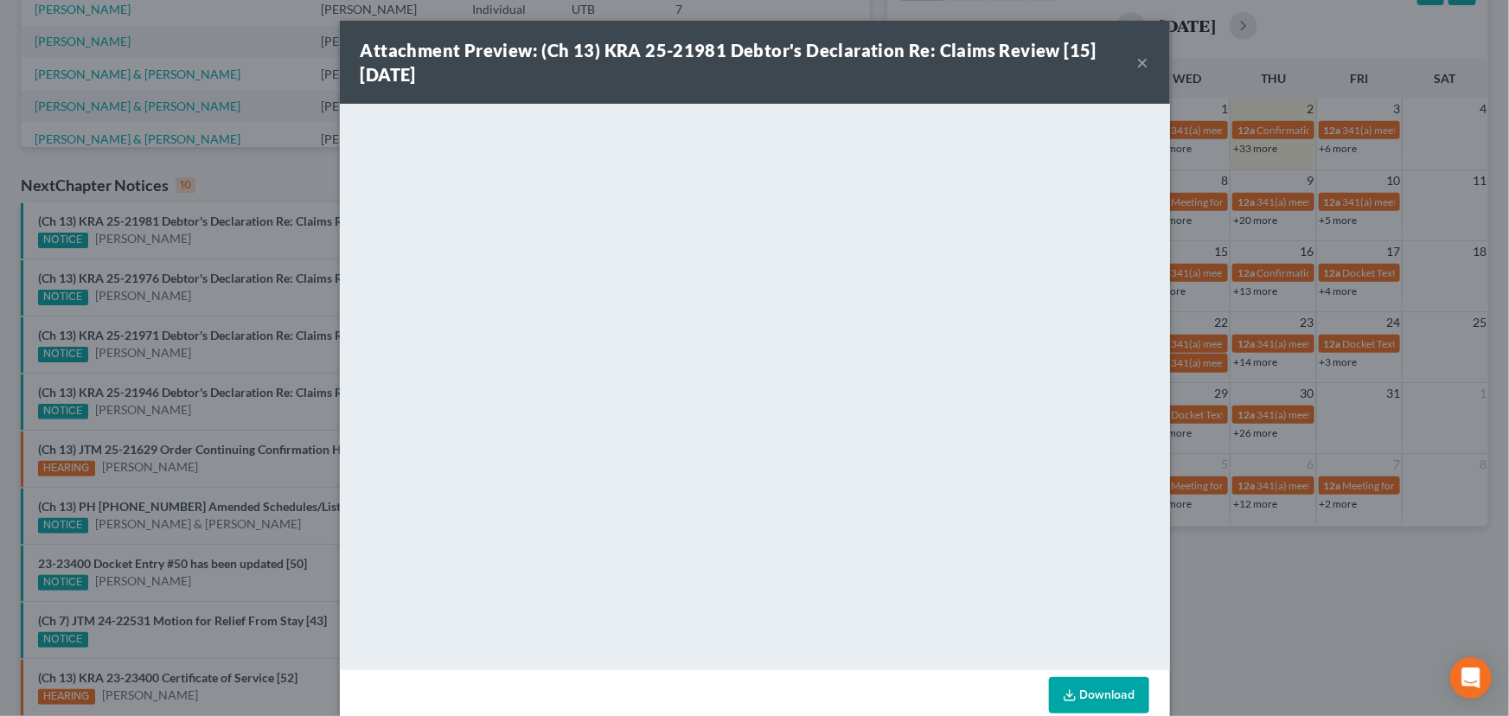
click at [258, 246] on div "Attachment Preview: (Ch 13) KRA 25-21981 Debtor's Declaration Re: Claims Review…" at bounding box center [754, 358] width 1509 height 716
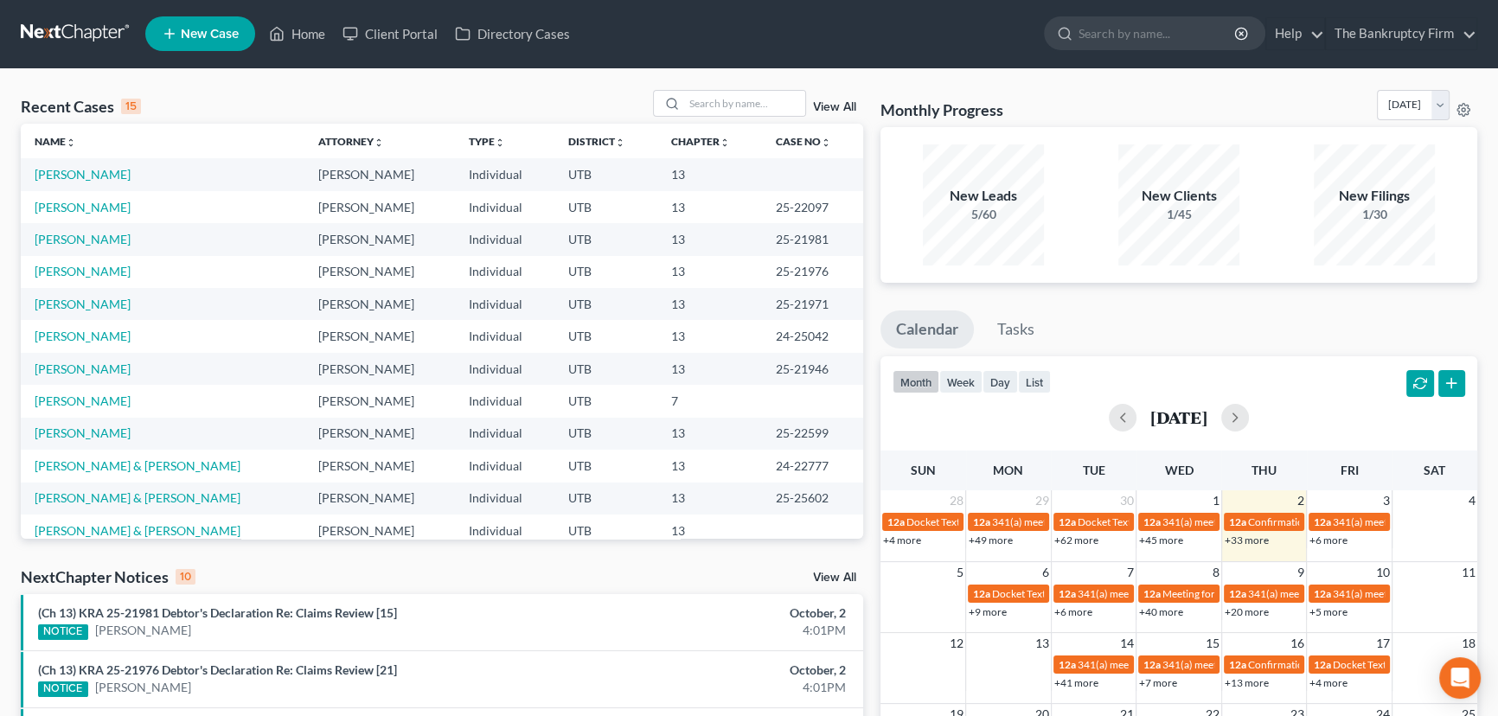
scroll to position [0, 0]
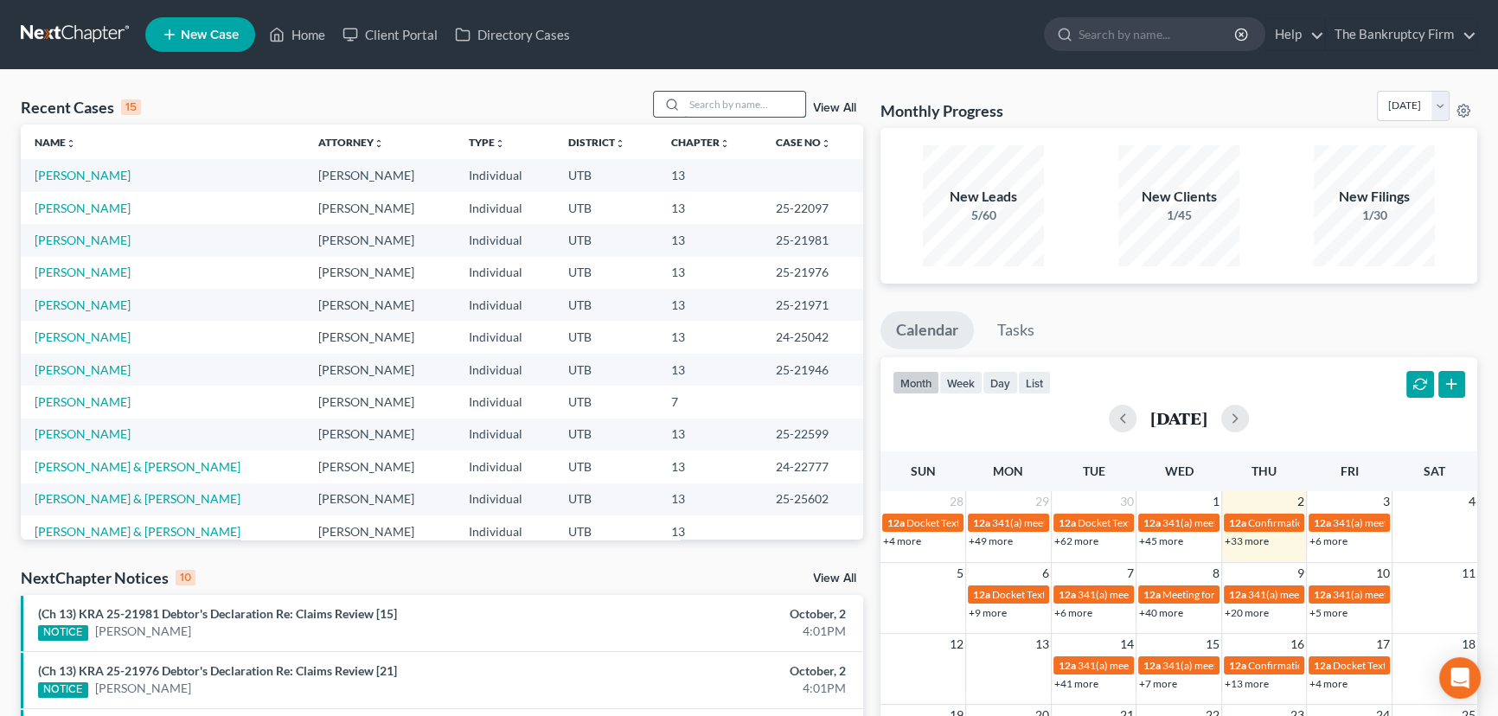
click at [702, 109] on input "search" at bounding box center [744, 104] width 121 height 25
type input "Colton"
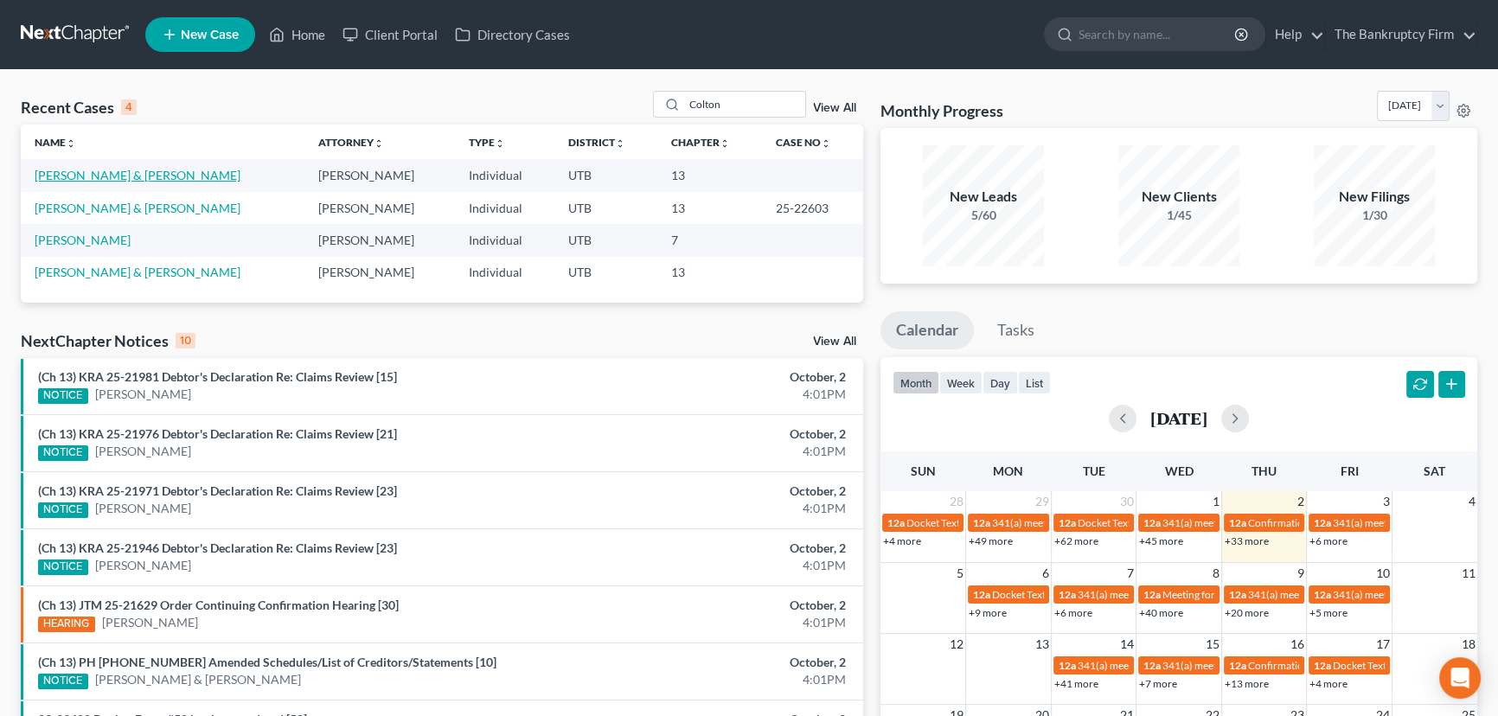
click at [95, 175] on link "[PERSON_NAME] & [PERSON_NAME]" at bounding box center [138, 175] width 206 height 15
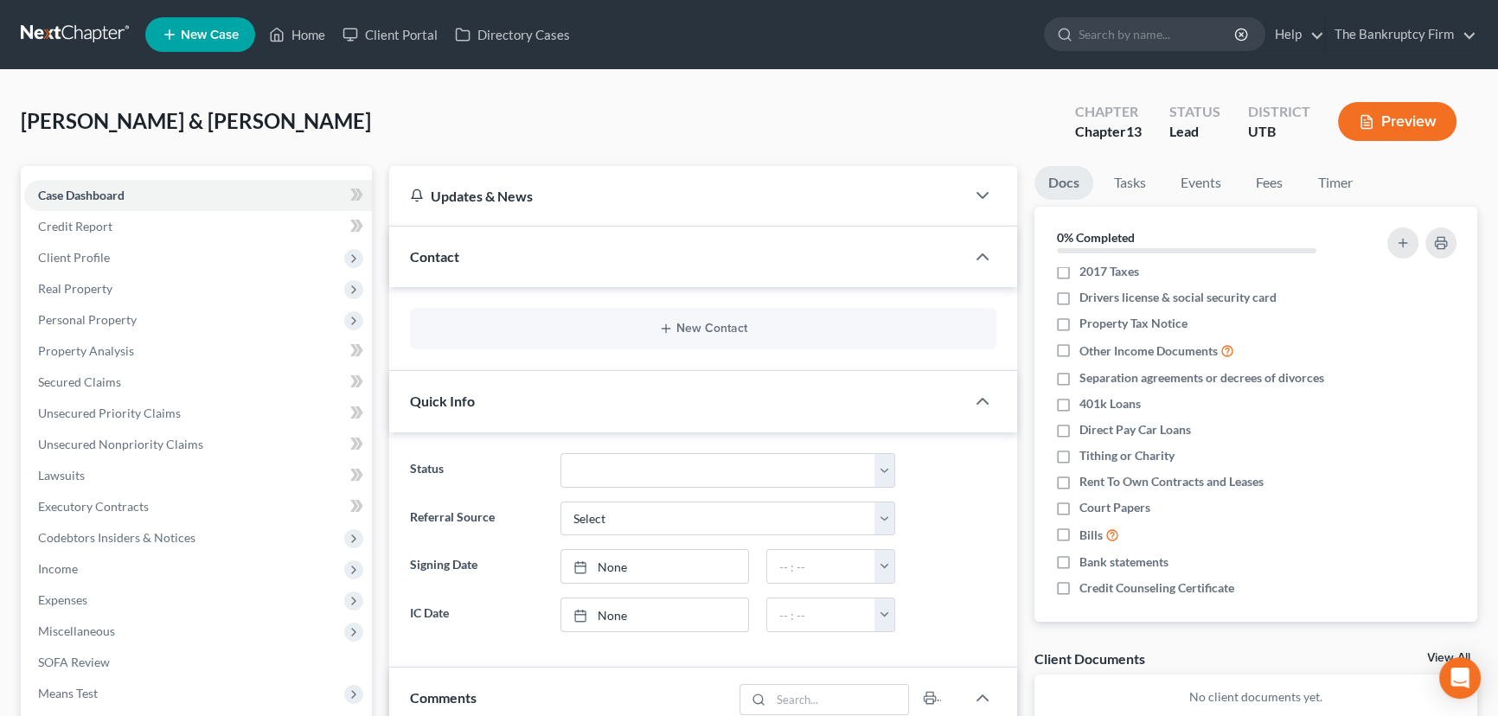
scroll to position [118, 0]
click at [1435, 657] on link "View All" at bounding box center [1448, 658] width 43 height 12
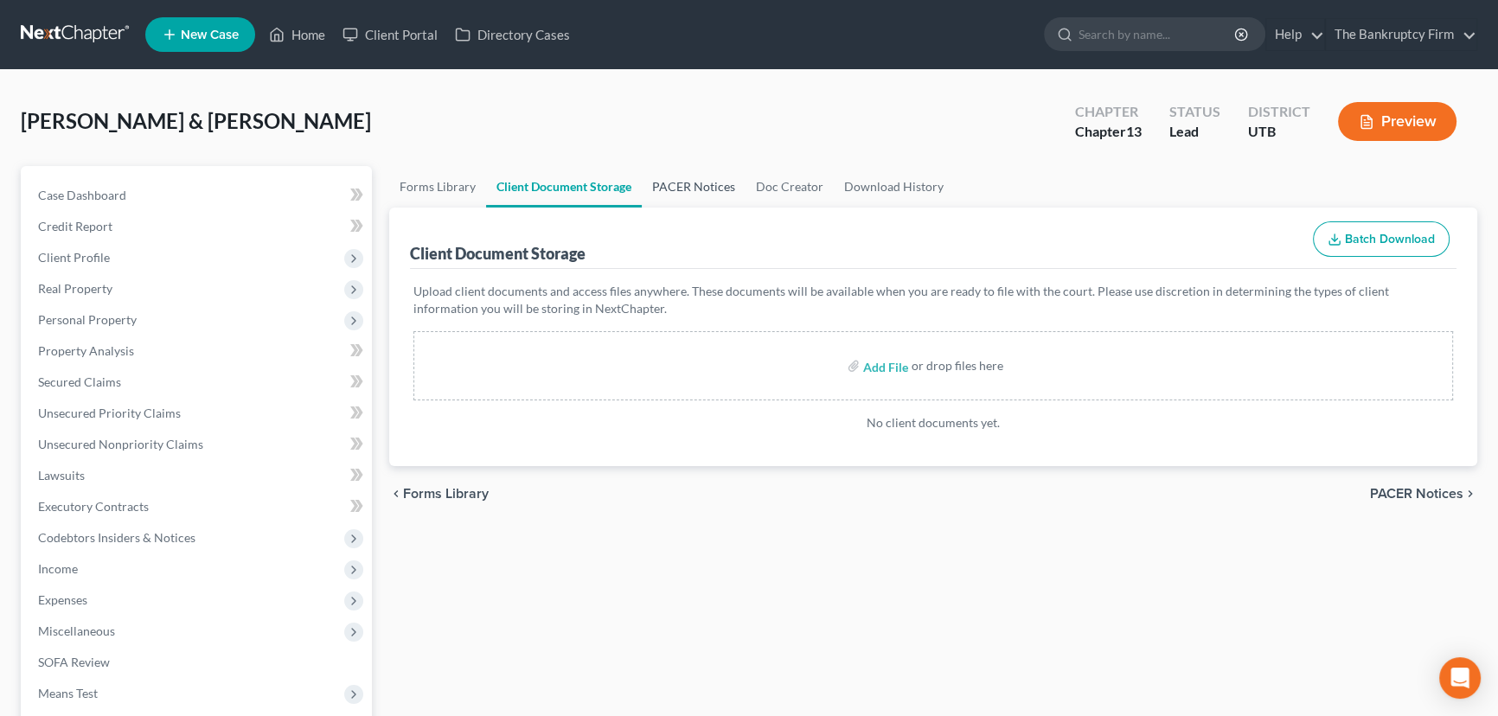
click at [681, 185] on link "PACER Notices" at bounding box center [694, 187] width 104 height 42
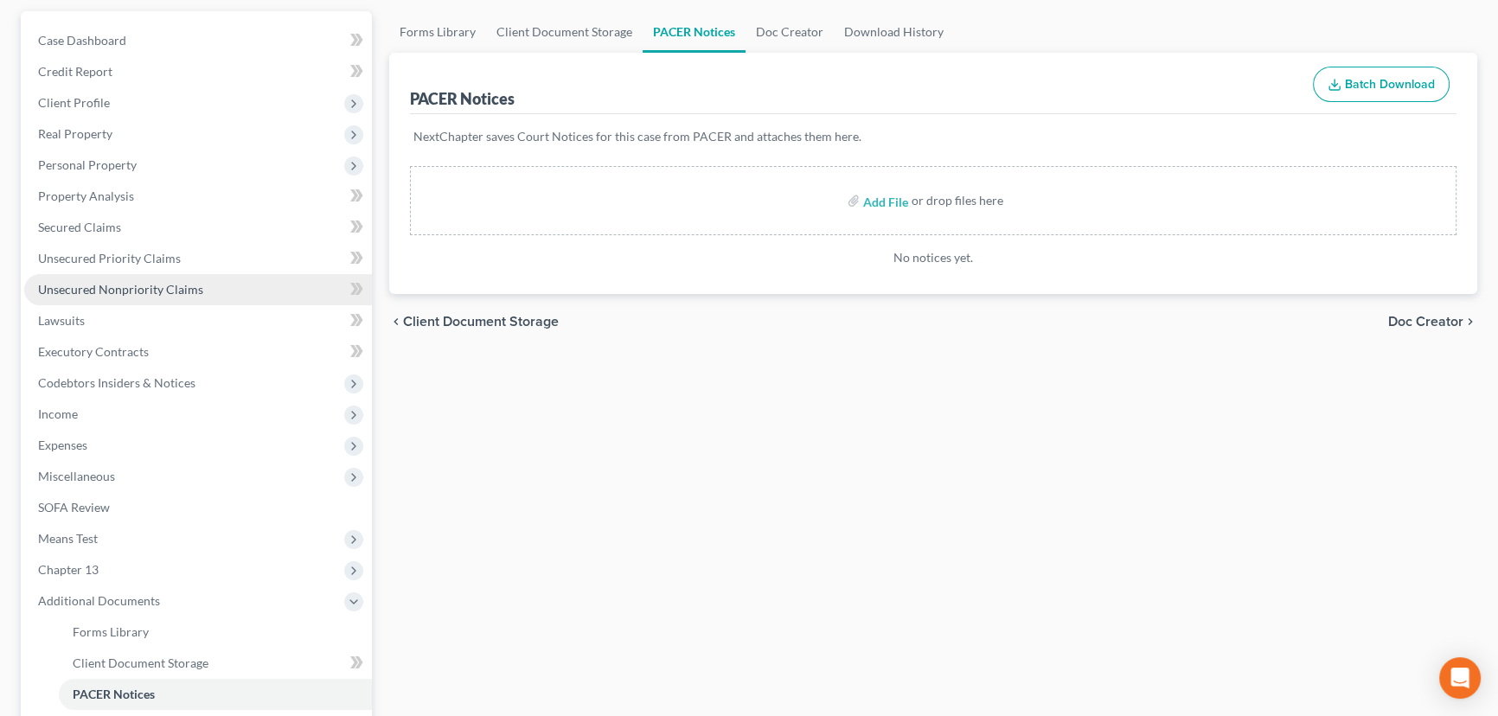
scroll to position [157, 0]
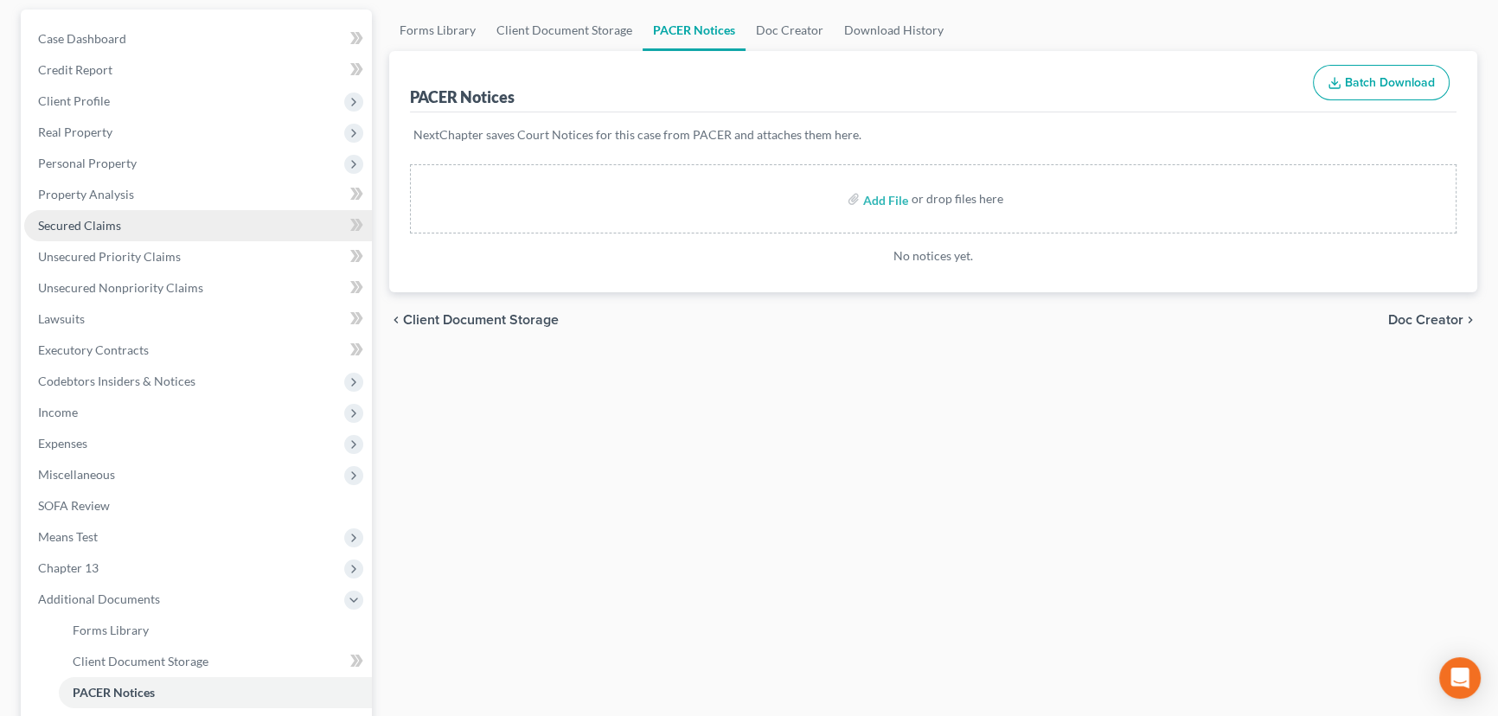
click at [98, 223] on span "Secured Claims" at bounding box center [79, 225] width 83 height 15
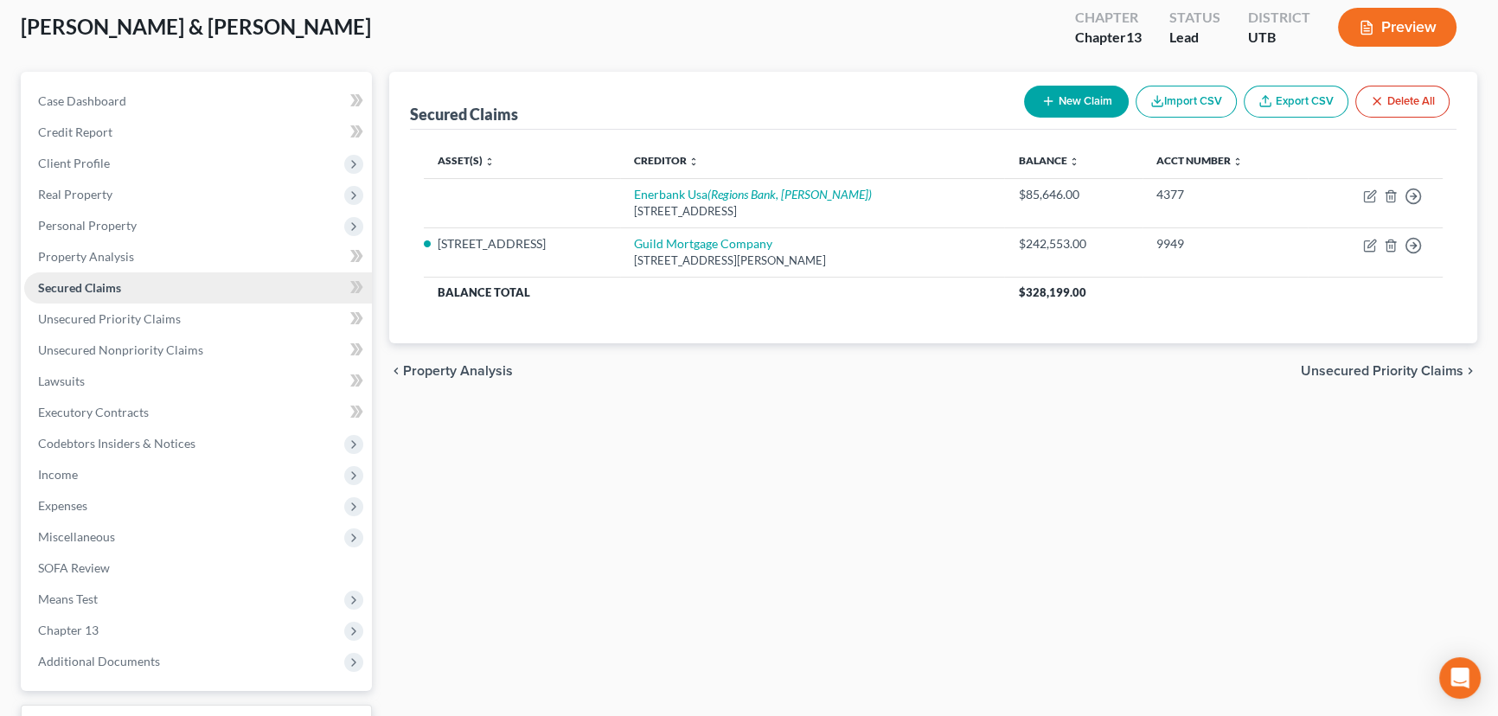
scroll to position [157, 0]
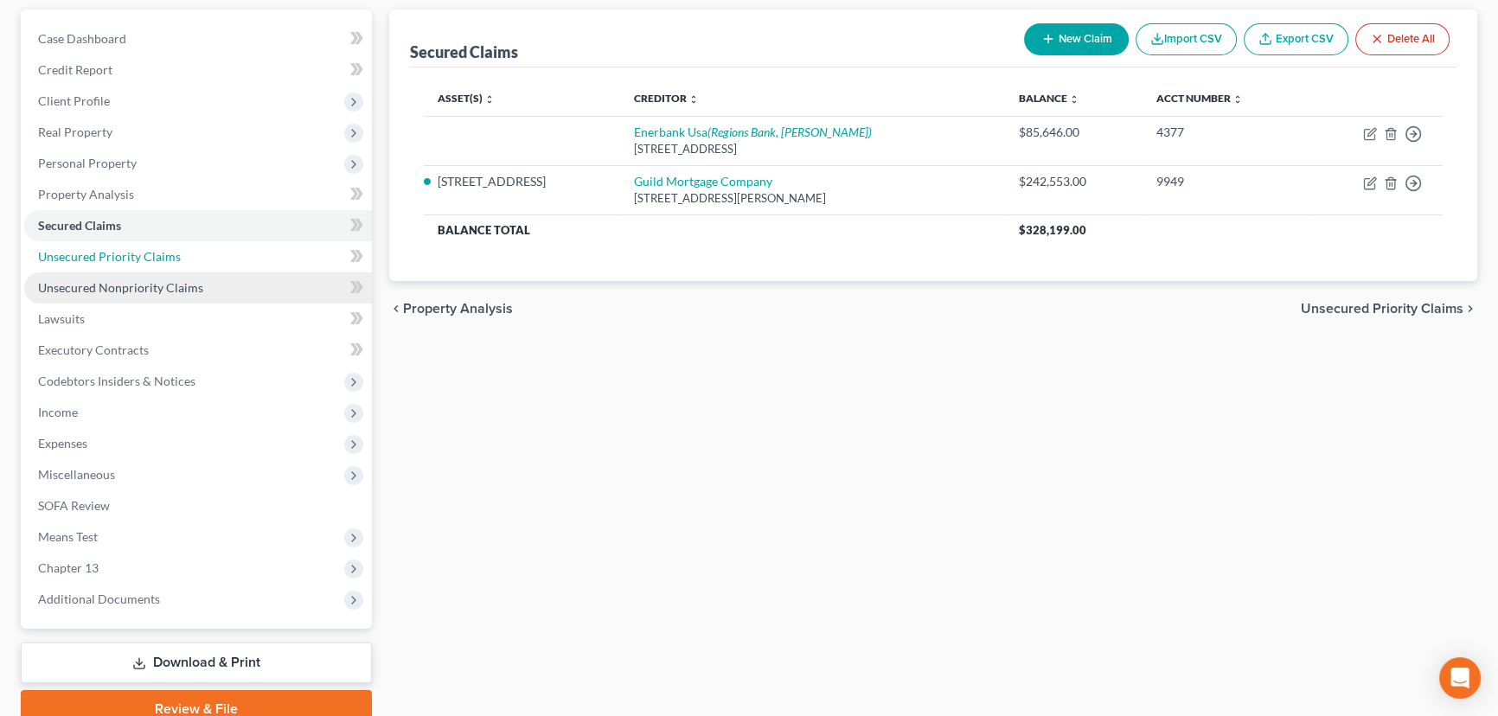
drag, startPoint x: 109, startPoint y: 253, endPoint x: 131, endPoint y: 274, distance: 30.6
click at [109, 252] on span "Unsecured Priority Claims" at bounding box center [109, 256] width 143 height 15
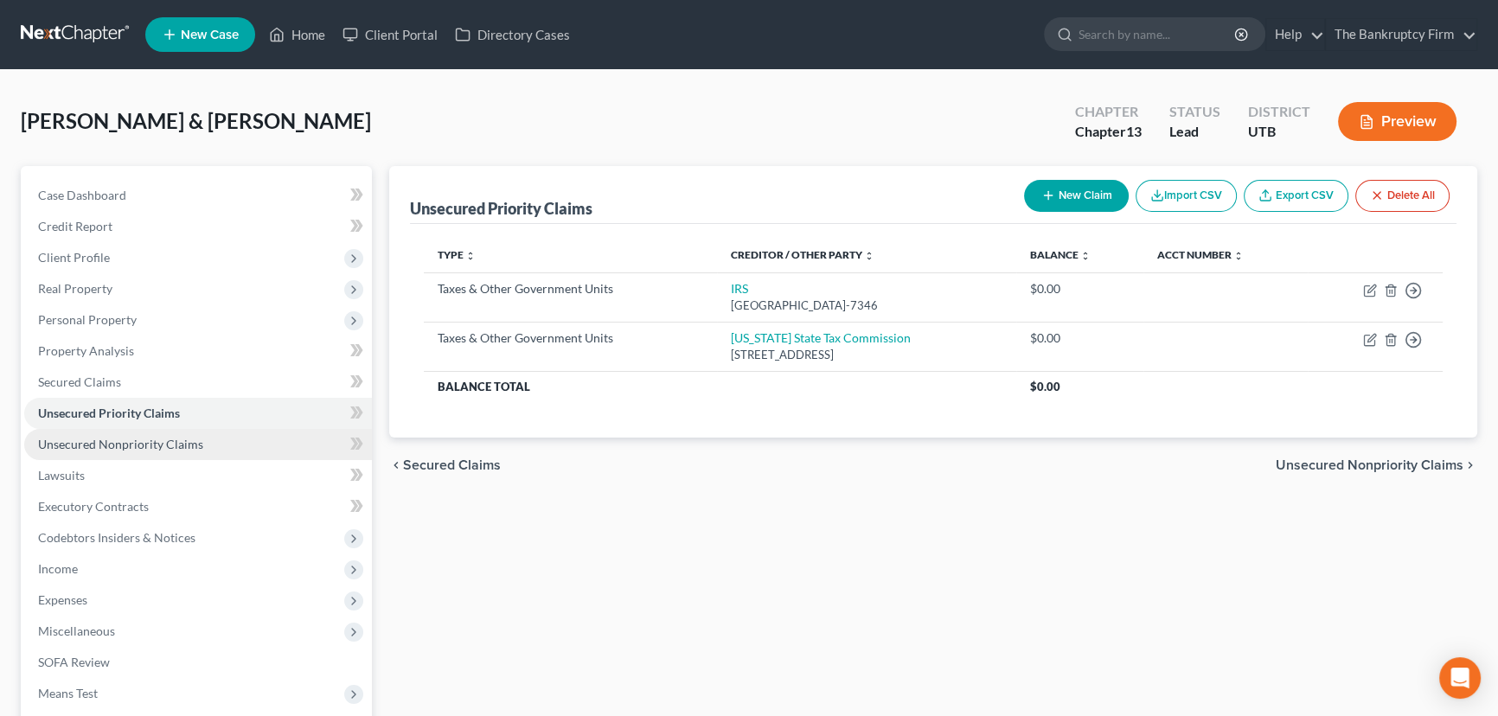
click at [125, 440] on span "Unsecured Nonpriority Claims" at bounding box center [120, 444] width 165 height 15
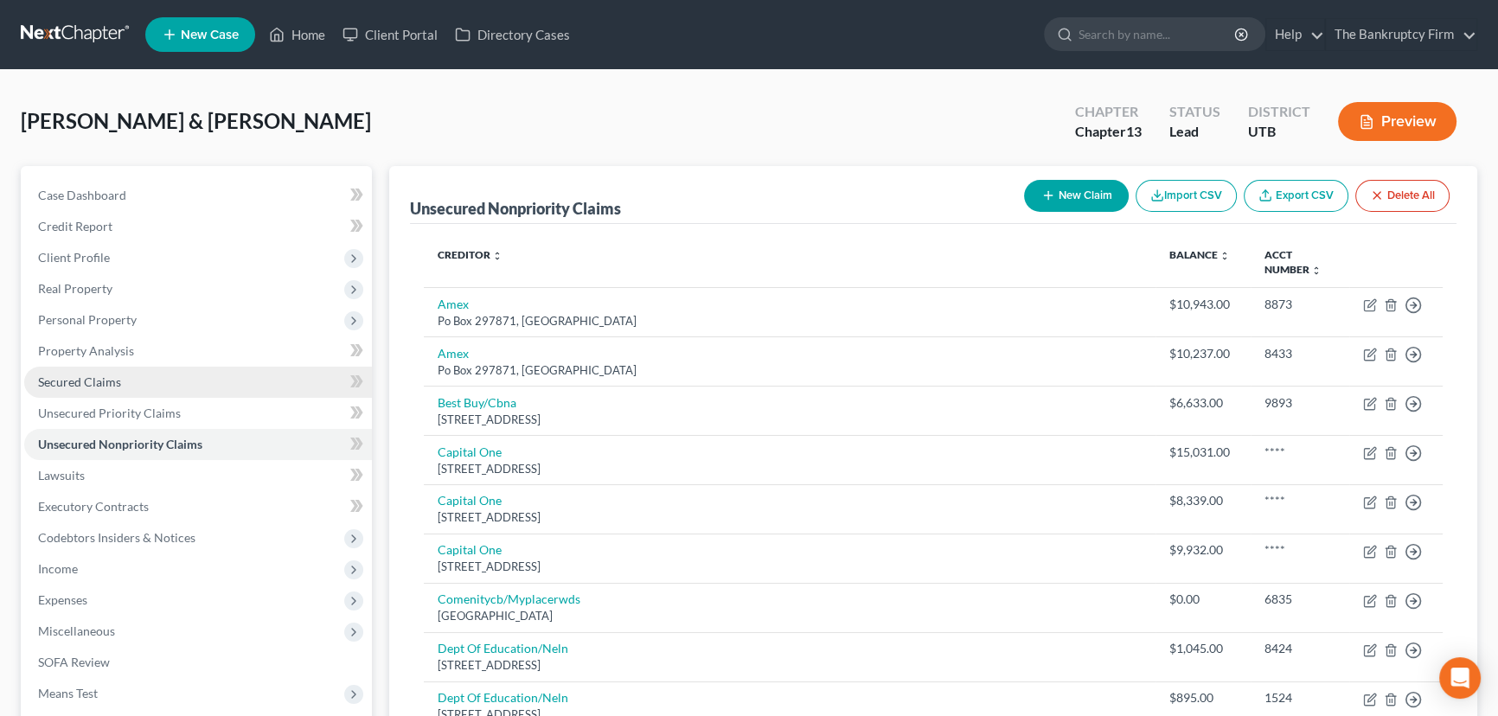
click at [99, 380] on span "Secured Claims" at bounding box center [79, 381] width 83 height 15
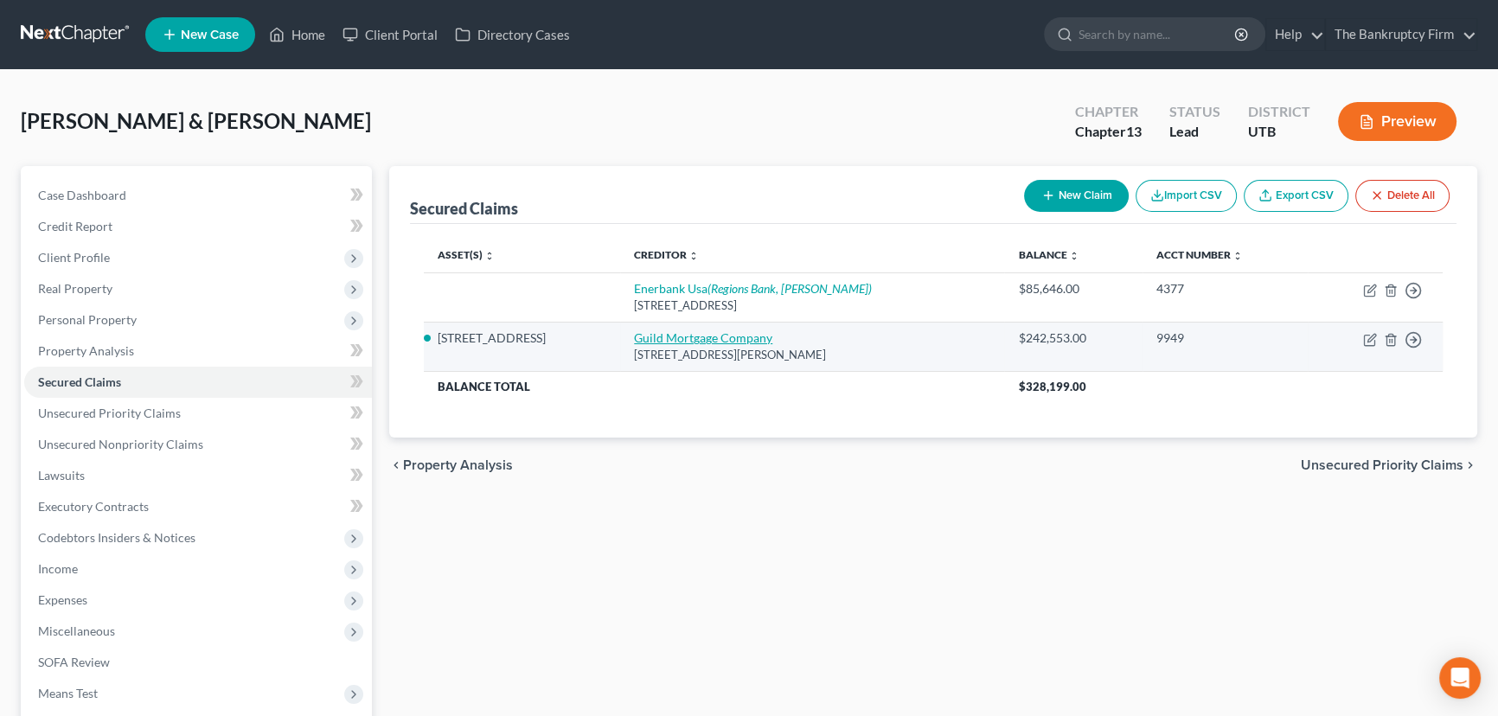
click at [684, 337] on link "Guild Mortgage Company" at bounding box center [703, 337] width 138 height 15
select select "4"
select select "2"
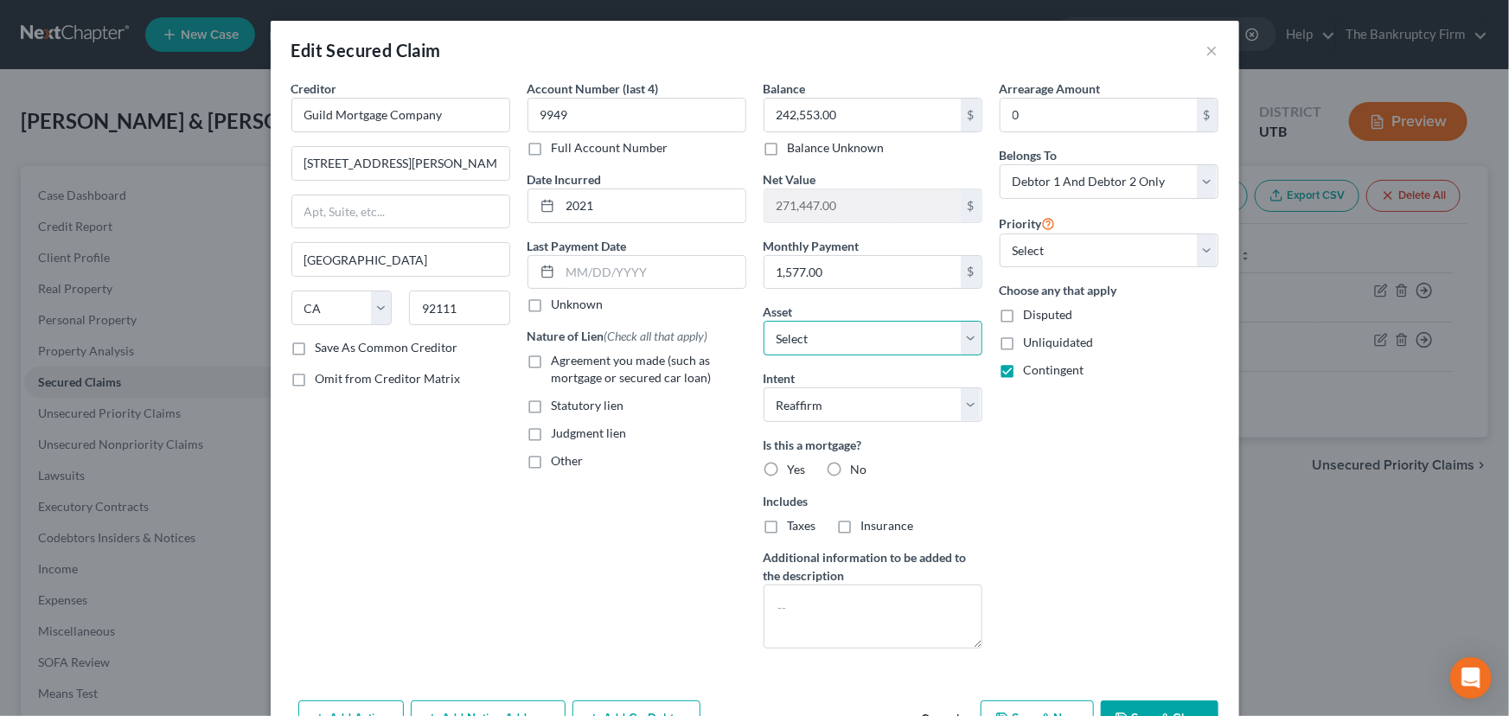
drag, startPoint x: 769, startPoint y: 335, endPoint x: 869, endPoint y: 339, distance: 100.4
click at [869, 339] on select "Select Other Multiple Assets Clothing - Clothing - $600.0 Electronics - Televis…" at bounding box center [873, 338] width 219 height 35
click at [1206, 50] on button "×" at bounding box center [1212, 50] width 12 height 21
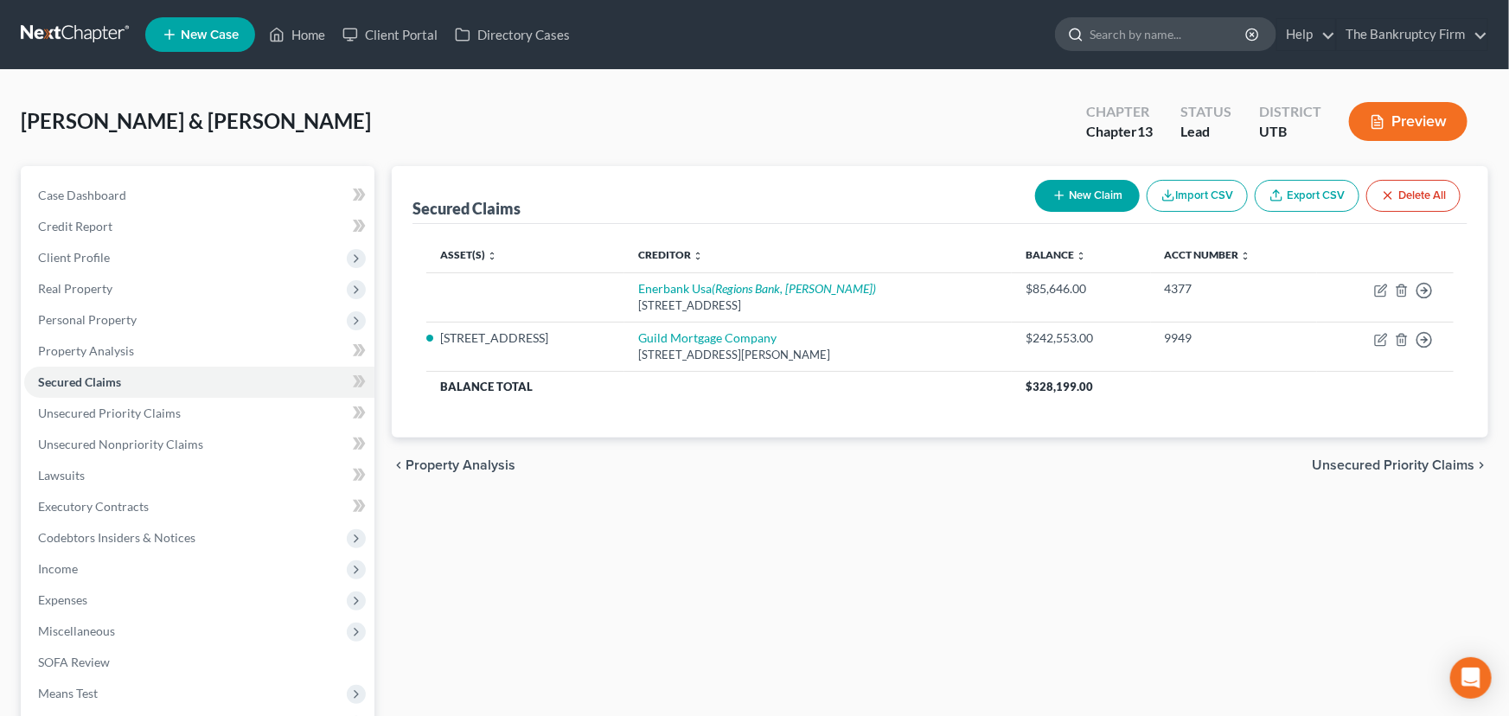
click at [1205, 48] on input "search" at bounding box center [1169, 34] width 158 height 32
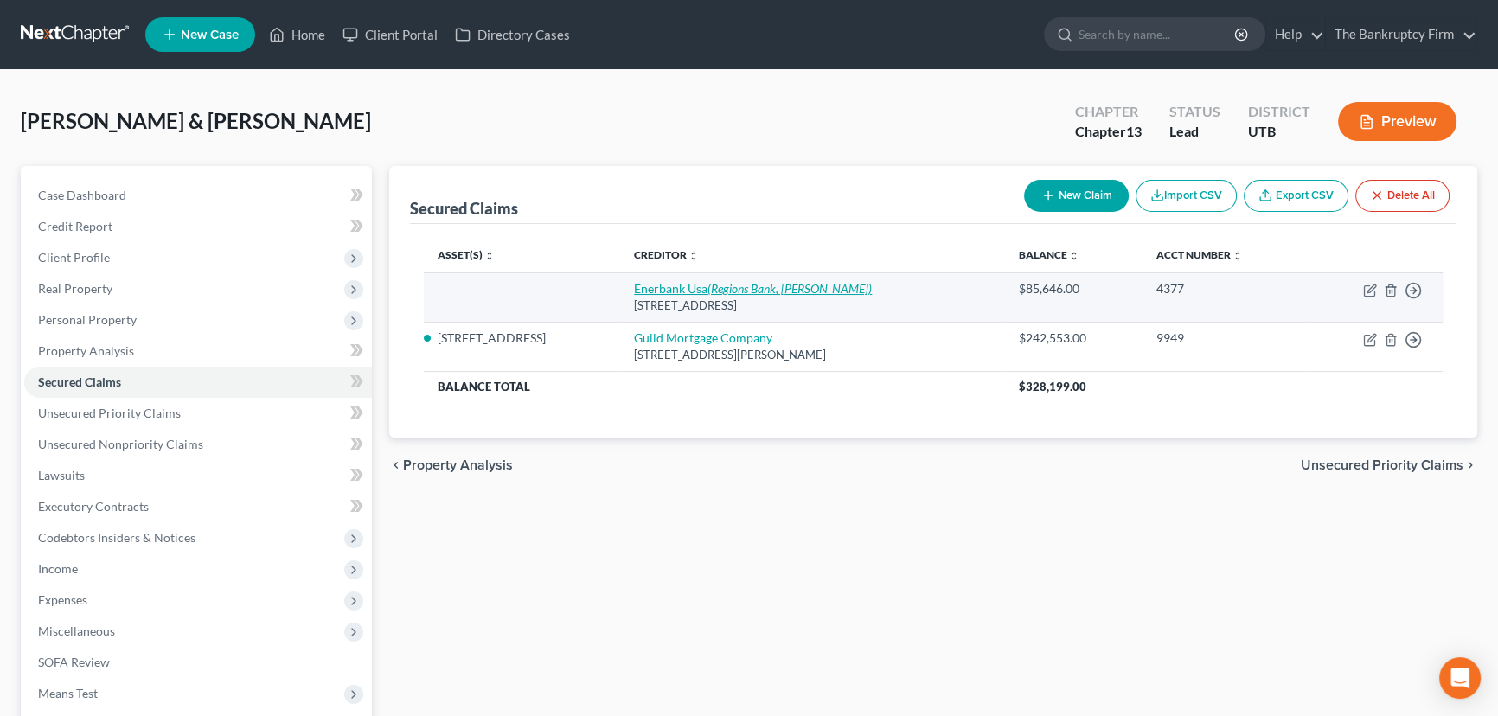
click at [690, 285] on link "Enerbank Usa (Regions Bank, [PERSON_NAME])" at bounding box center [753, 288] width 238 height 15
select select "46"
select select "0"
select select "2"
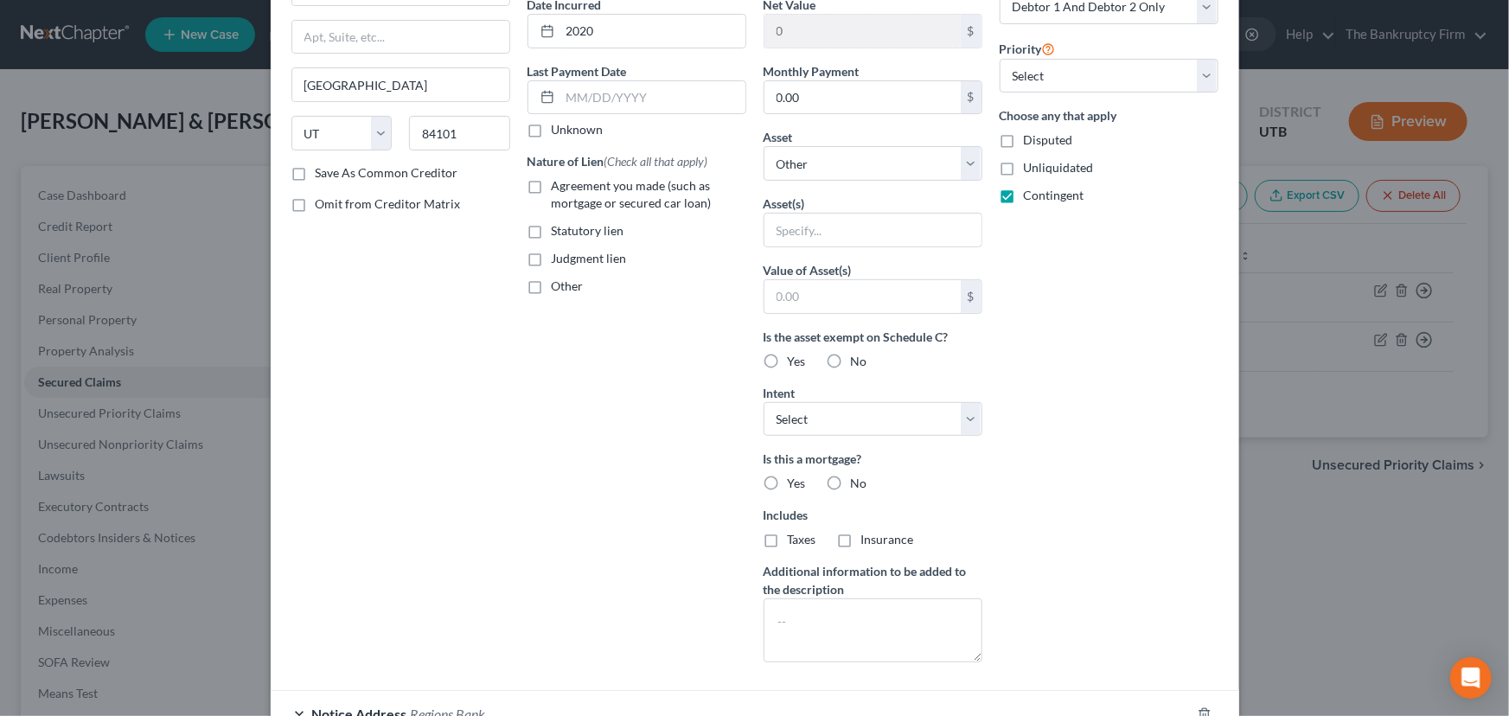
scroll to position [314, 0]
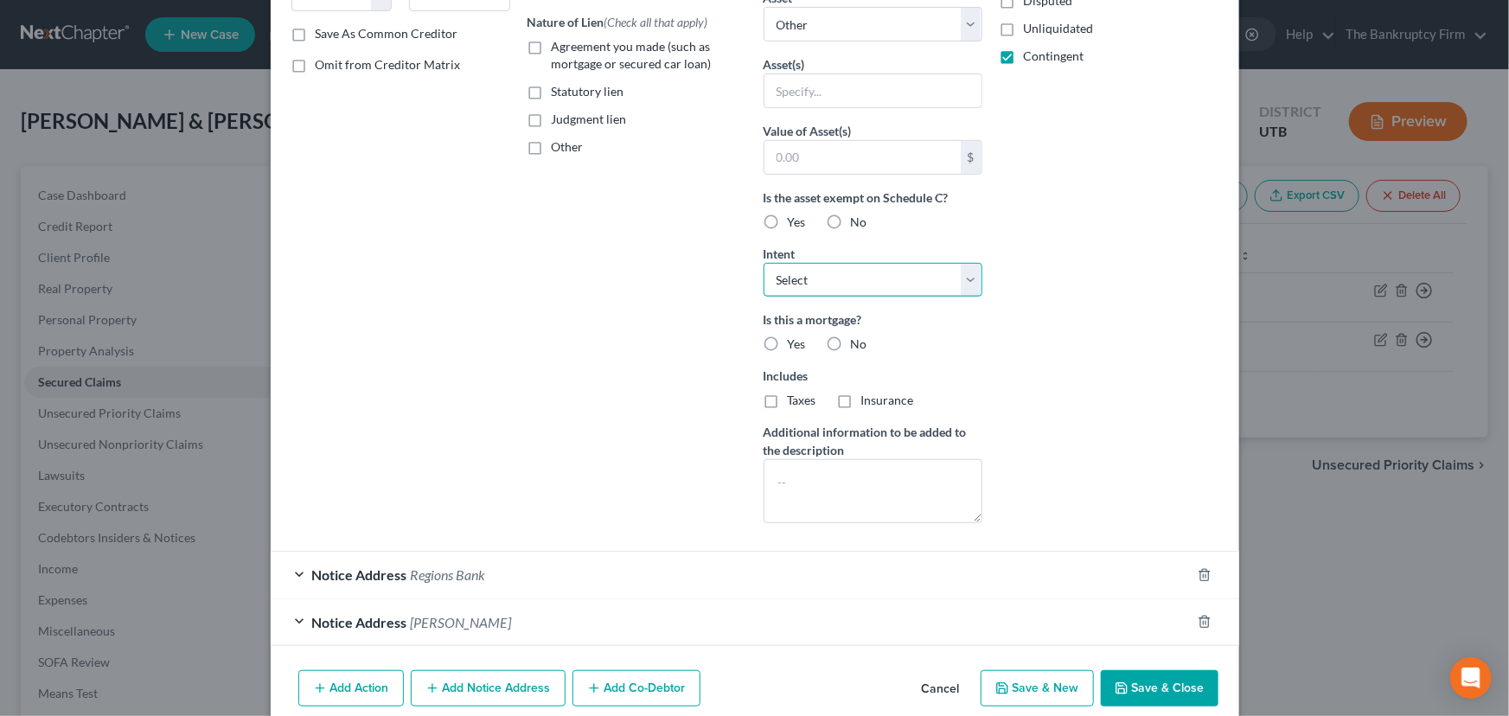
click at [812, 269] on select "Select Surrender Redeem Reaffirm Avoid Other" at bounding box center [873, 280] width 219 height 35
select select "2"
click at [764, 263] on select "Select Surrender Redeem Reaffirm Avoid Other" at bounding box center [873, 280] width 219 height 35
click at [788, 339] on label "Yes" at bounding box center [797, 344] width 18 height 17
click at [795, 339] on input "Yes" at bounding box center [800, 341] width 11 height 11
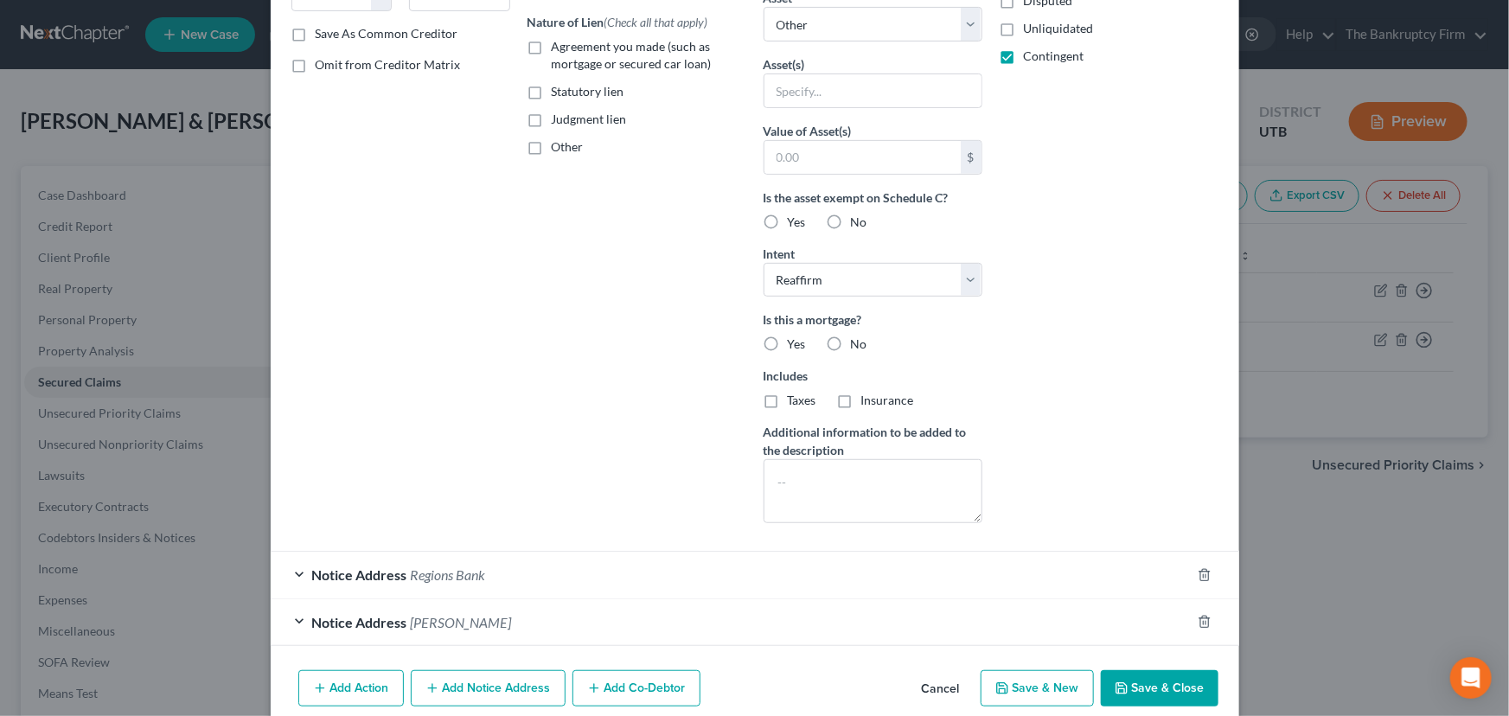
radio input "true"
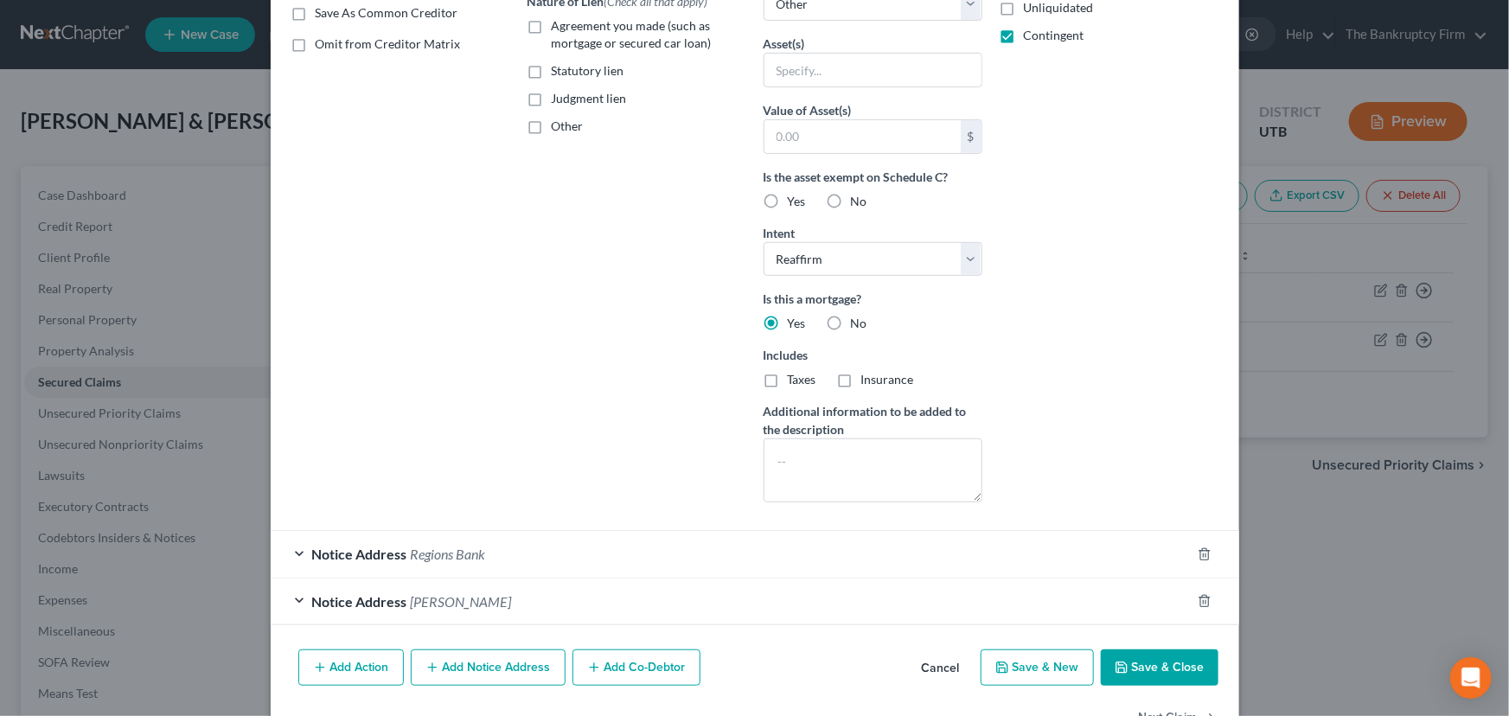
scroll to position [387, 0]
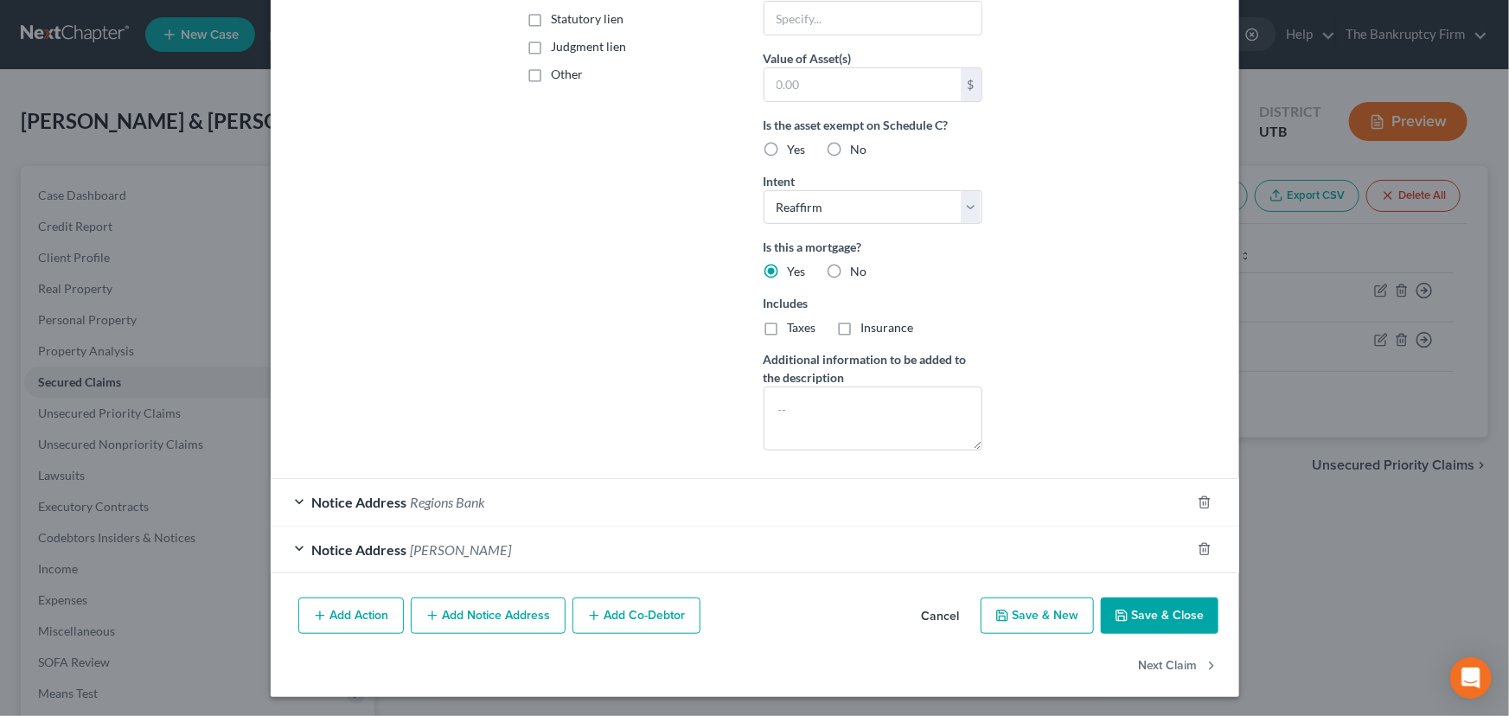
click at [1158, 612] on button "Save & Close" at bounding box center [1160, 616] width 118 height 36
select select
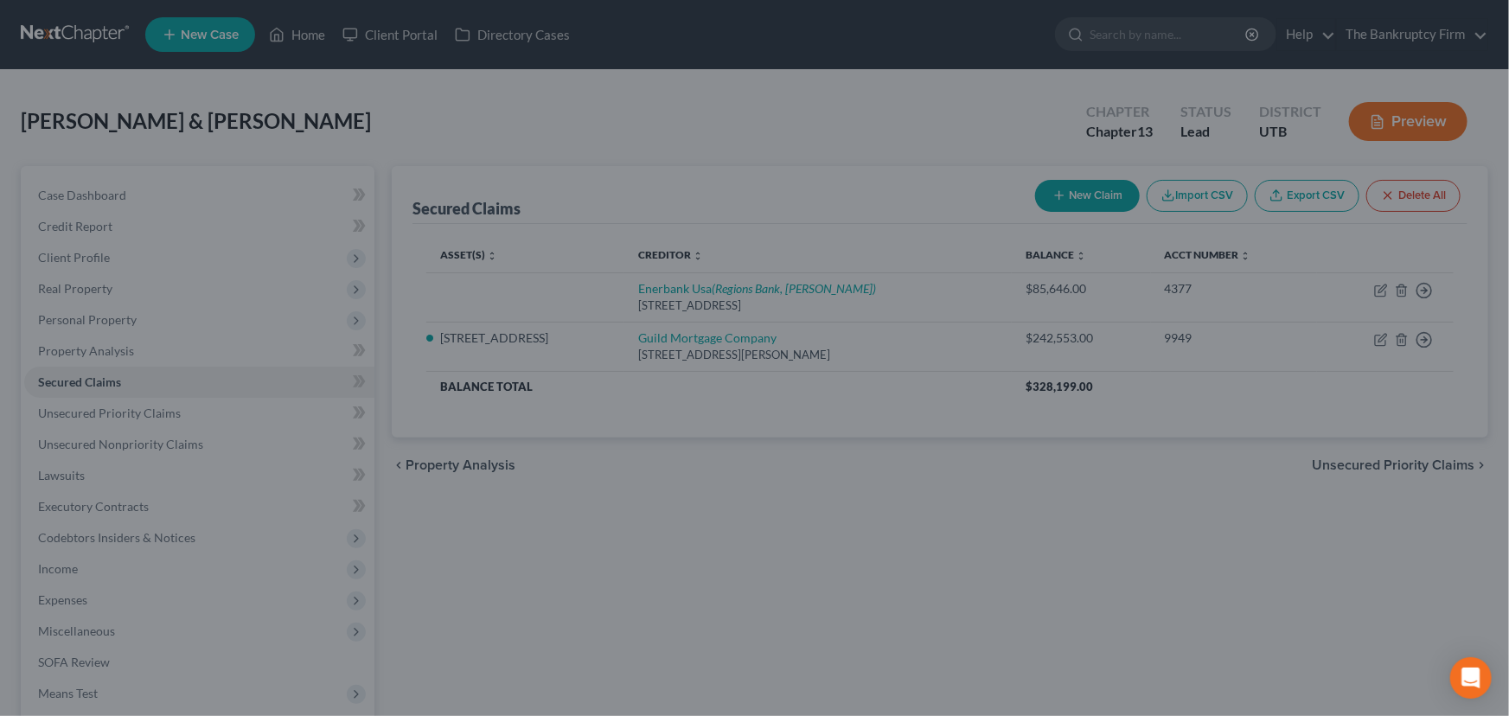
scroll to position [198, 0]
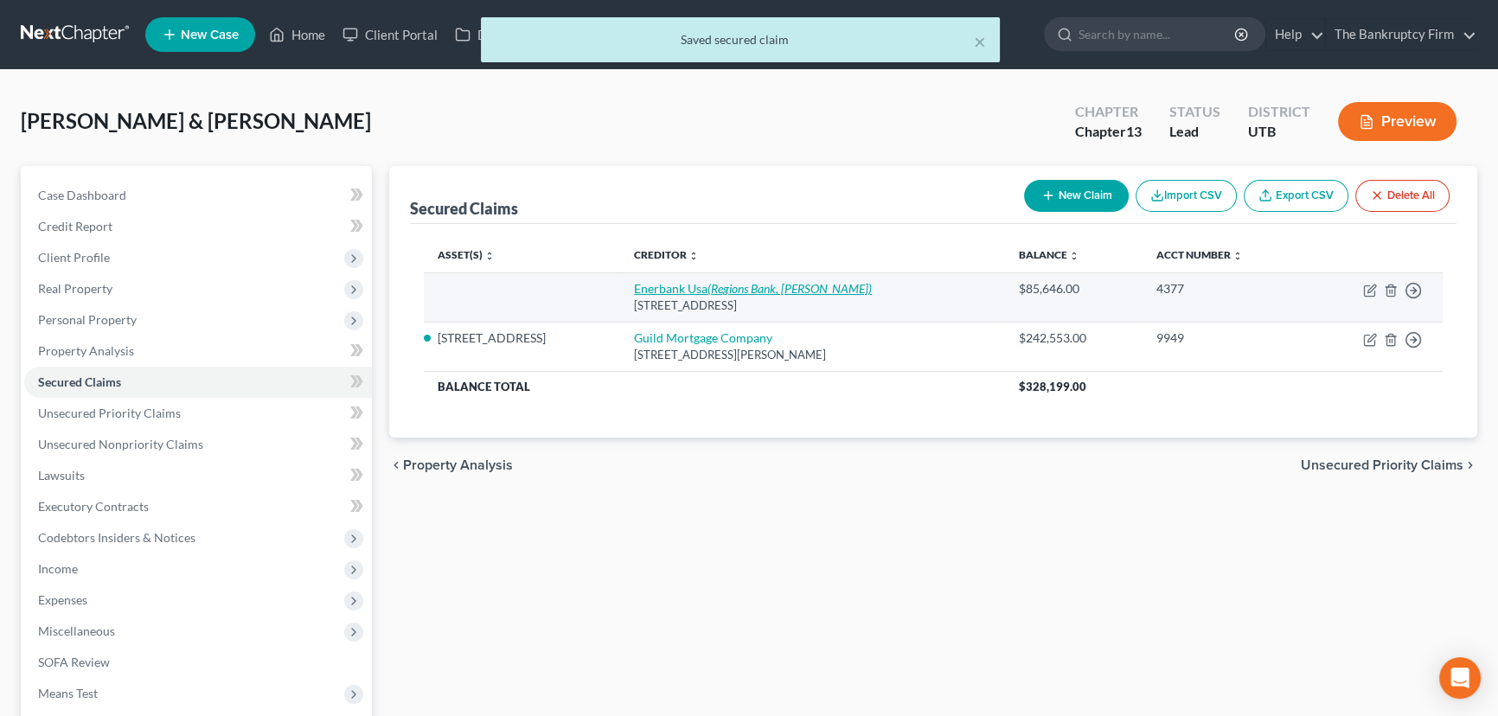
click at [735, 283] on icon "(Regions Bank, [PERSON_NAME])" at bounding box center [789, 288] width 164 height 15
select select "46"
select select "2"
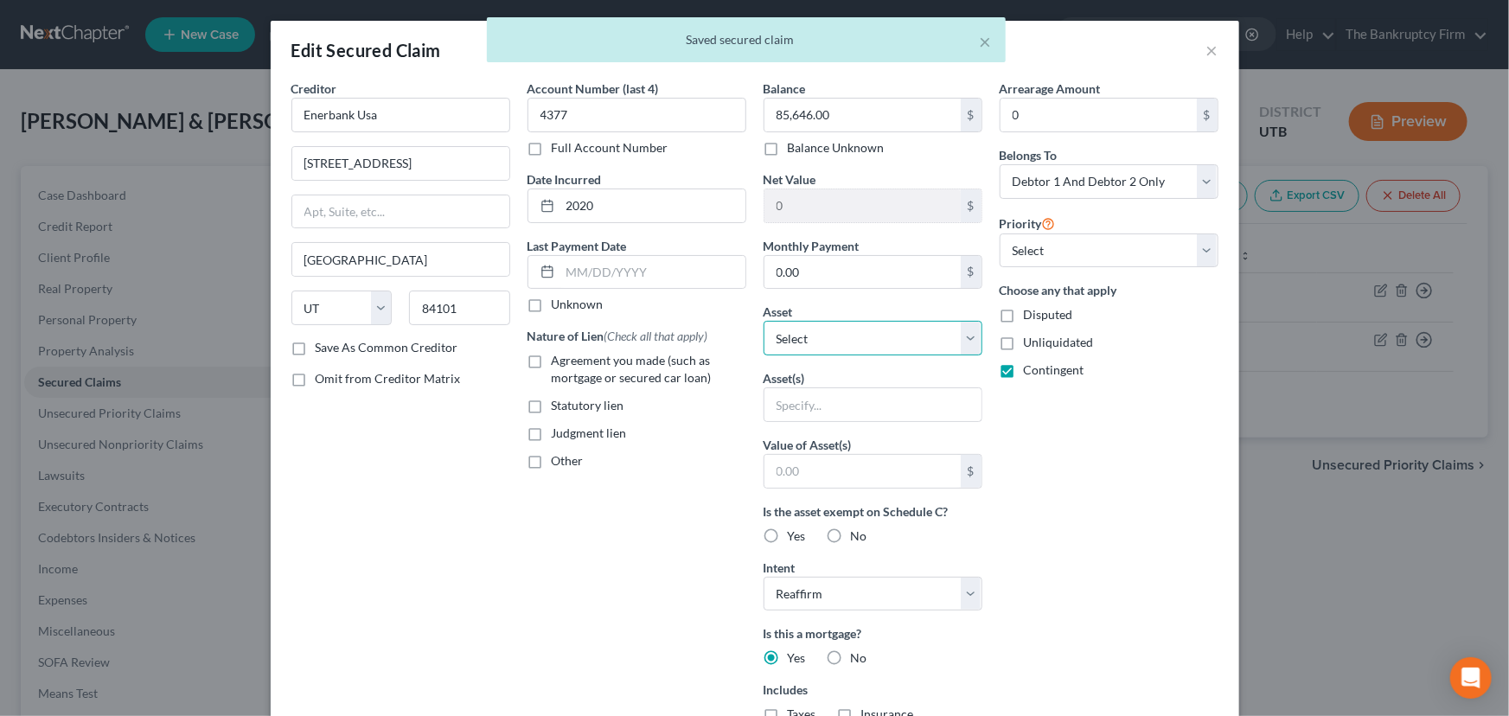
click at [814, 328] on select "Select Other Multiple Assets Clothing - Clothing - $600.0 Electronics - Televis…" at bounding box center [873, 338] width 219 height 35
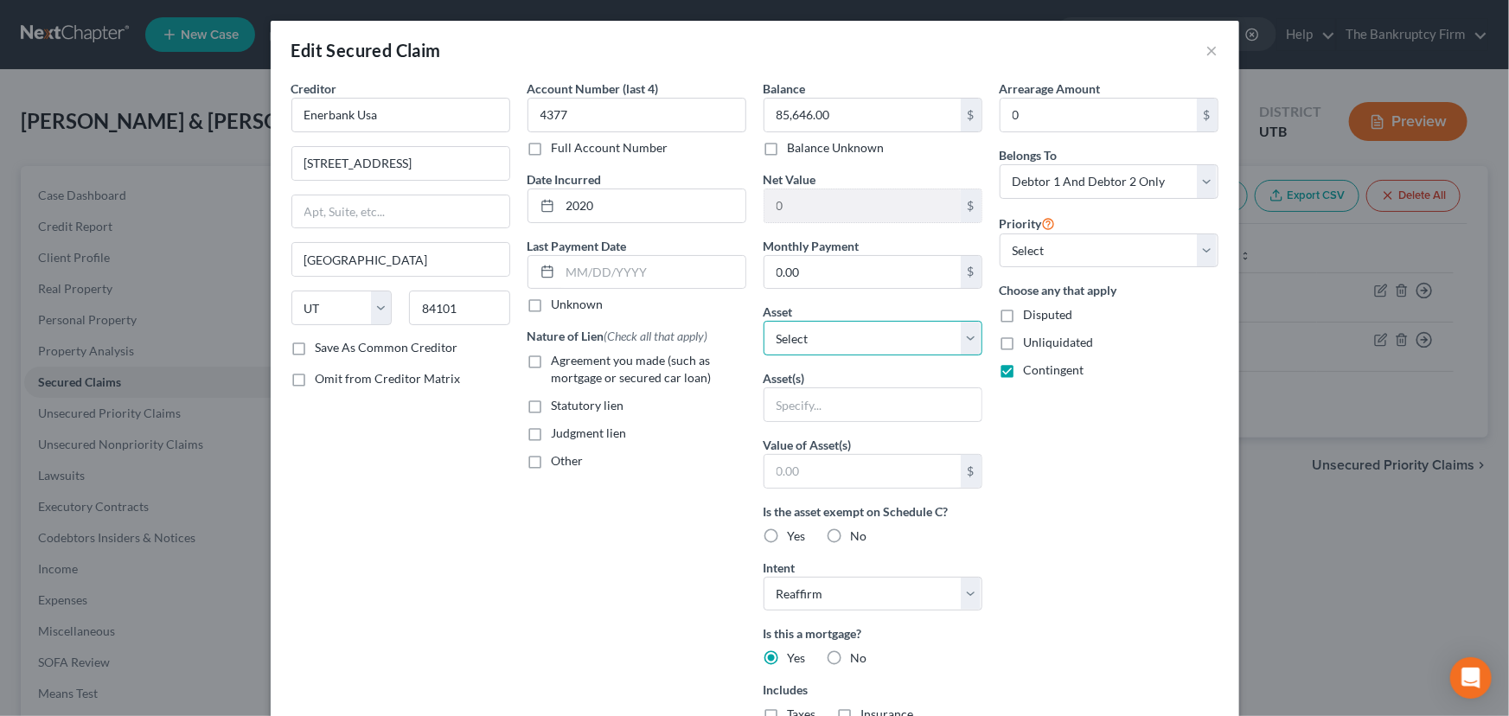
select select "7"
click at [764, 321] on select "Select Other Multiple Assets Clothing - Clothing - $600.0 Electronics - Televis…" at bounding box center [873, 338] width 219 height 35
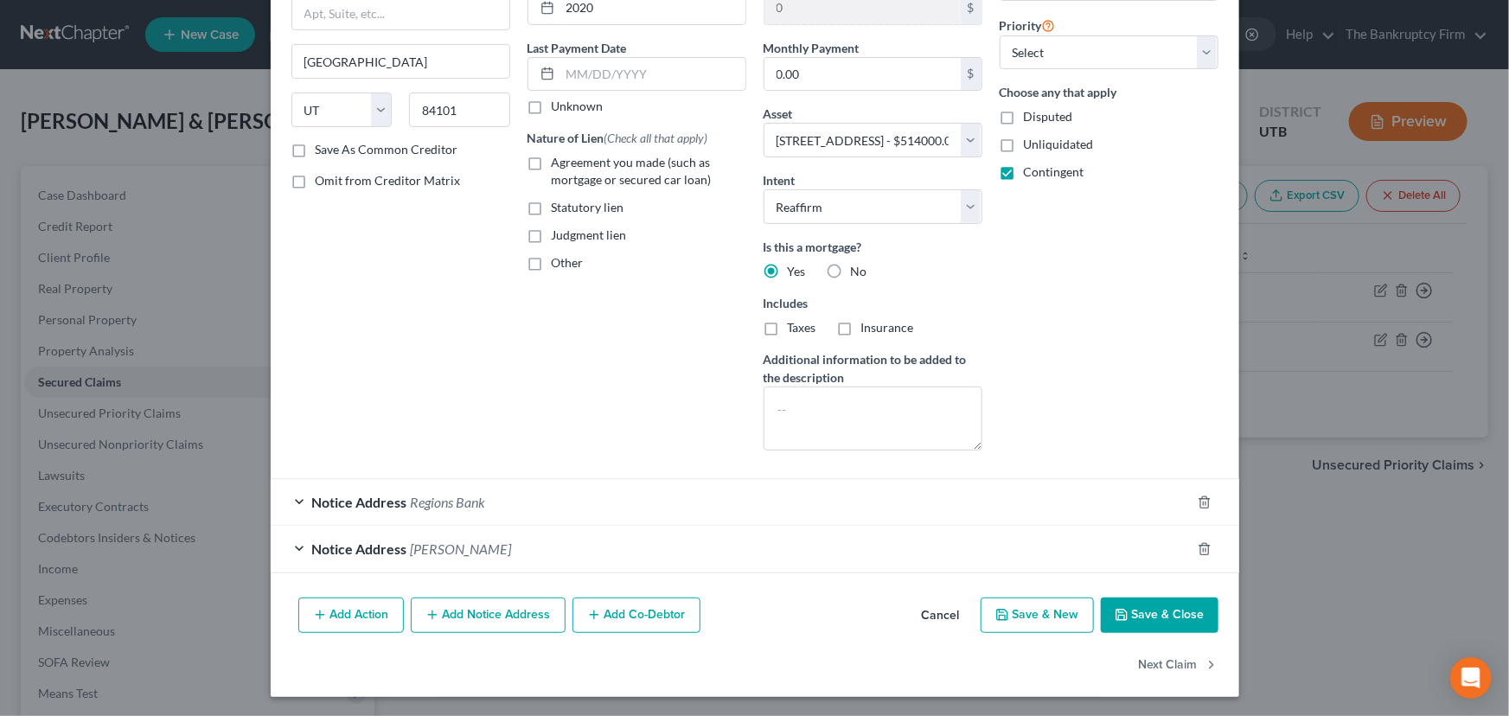
click at [1154, 611] on button "Save & Close" at bounding box center [1160, 616] width 118 height 36
select select
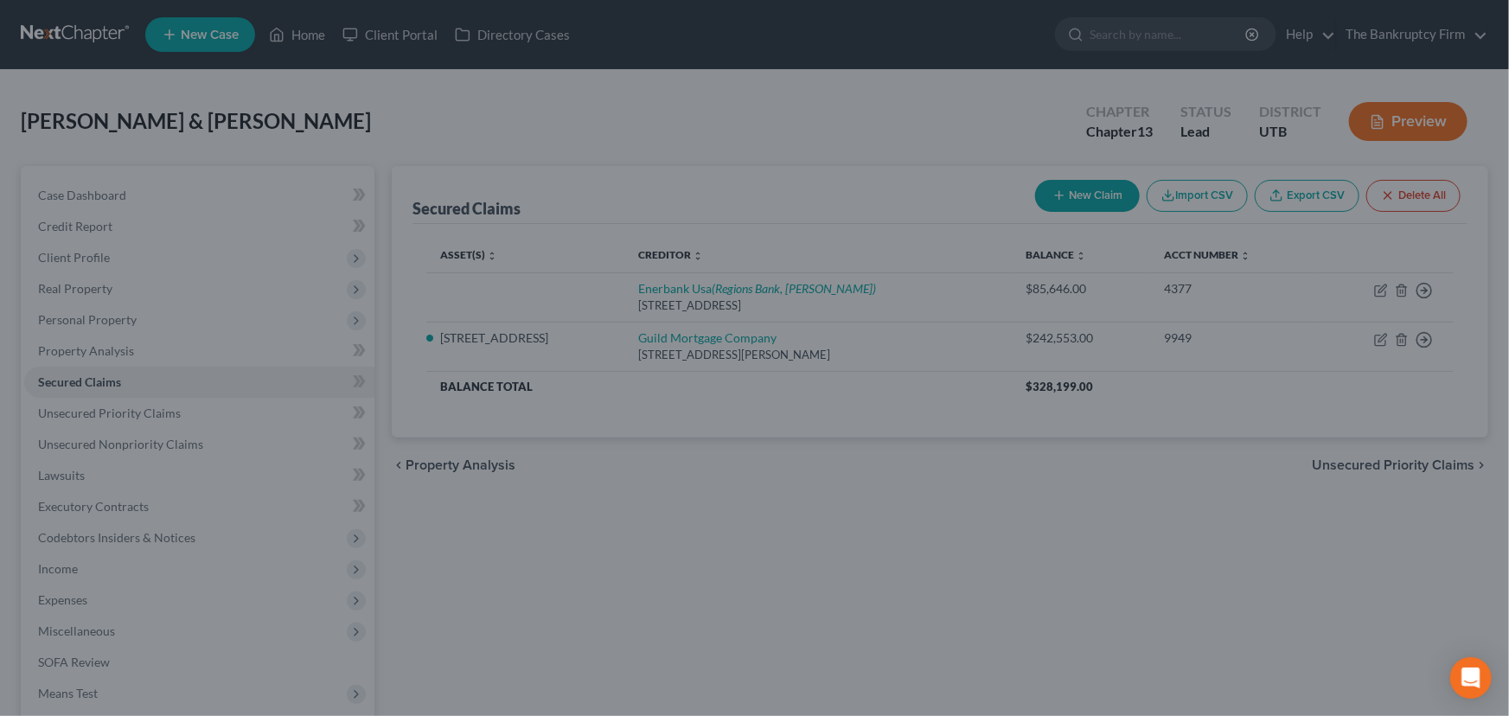
type input "428,354.00"
select select "7"
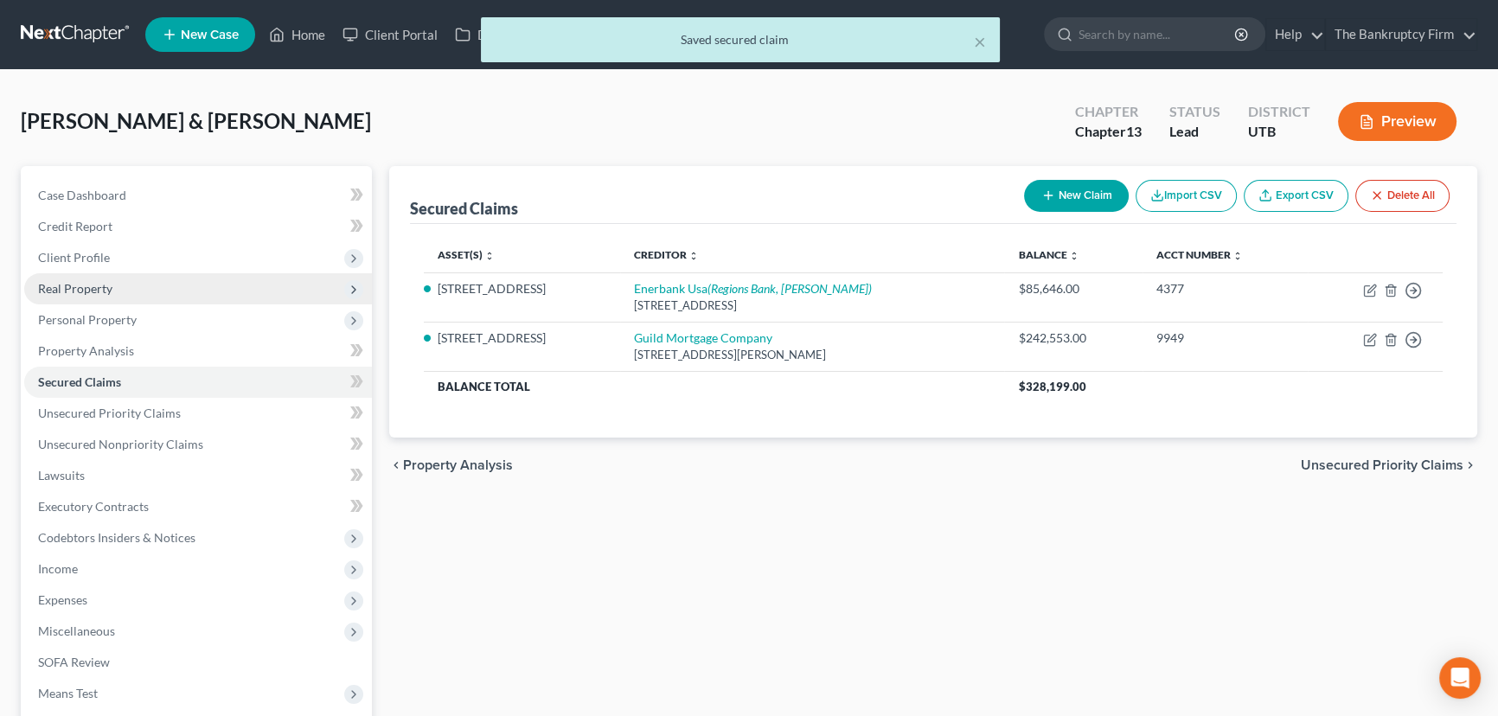
click at [87, 290] on span "Real Property" at bounding box center [75, 288] width 74 height 15
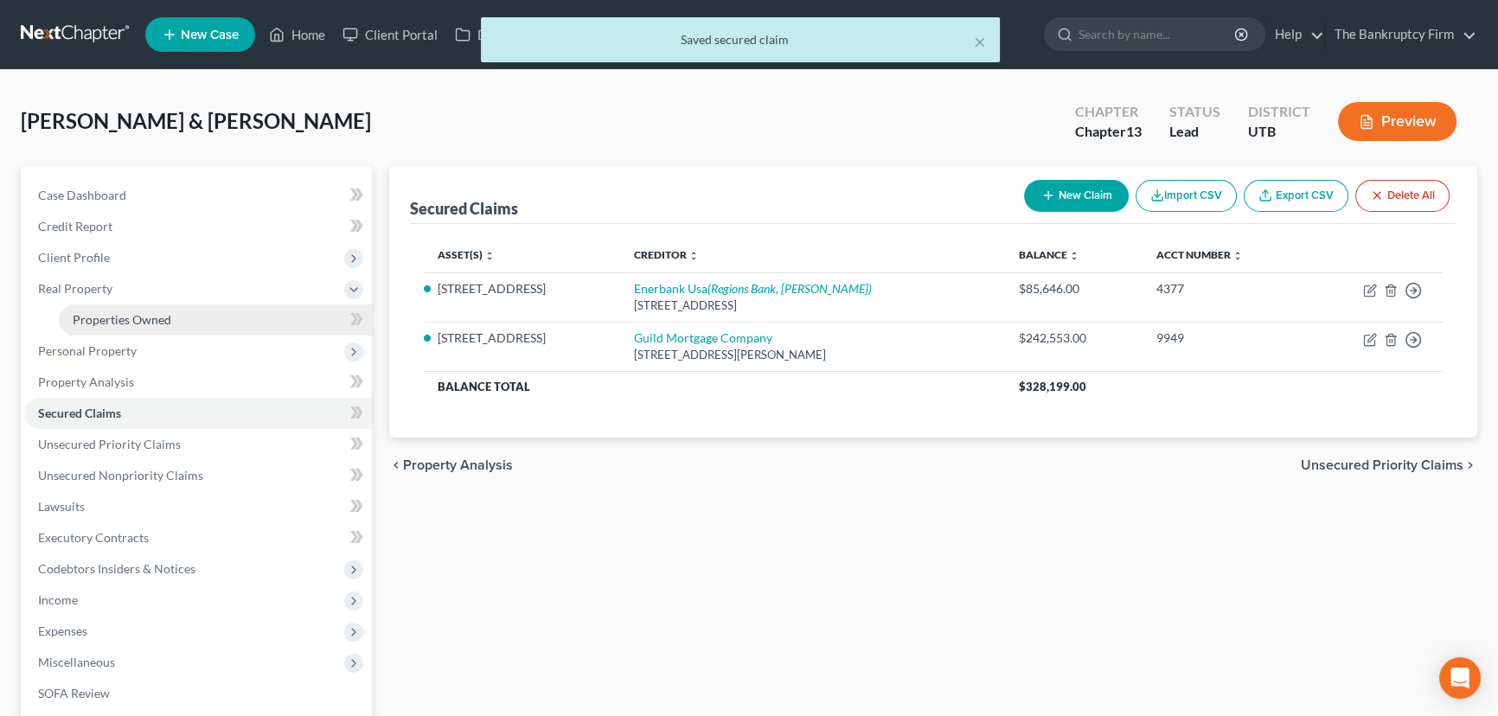
click at [113, 320] on span "Properties Owned" at bounding box center [122, 319] width 99 height 15
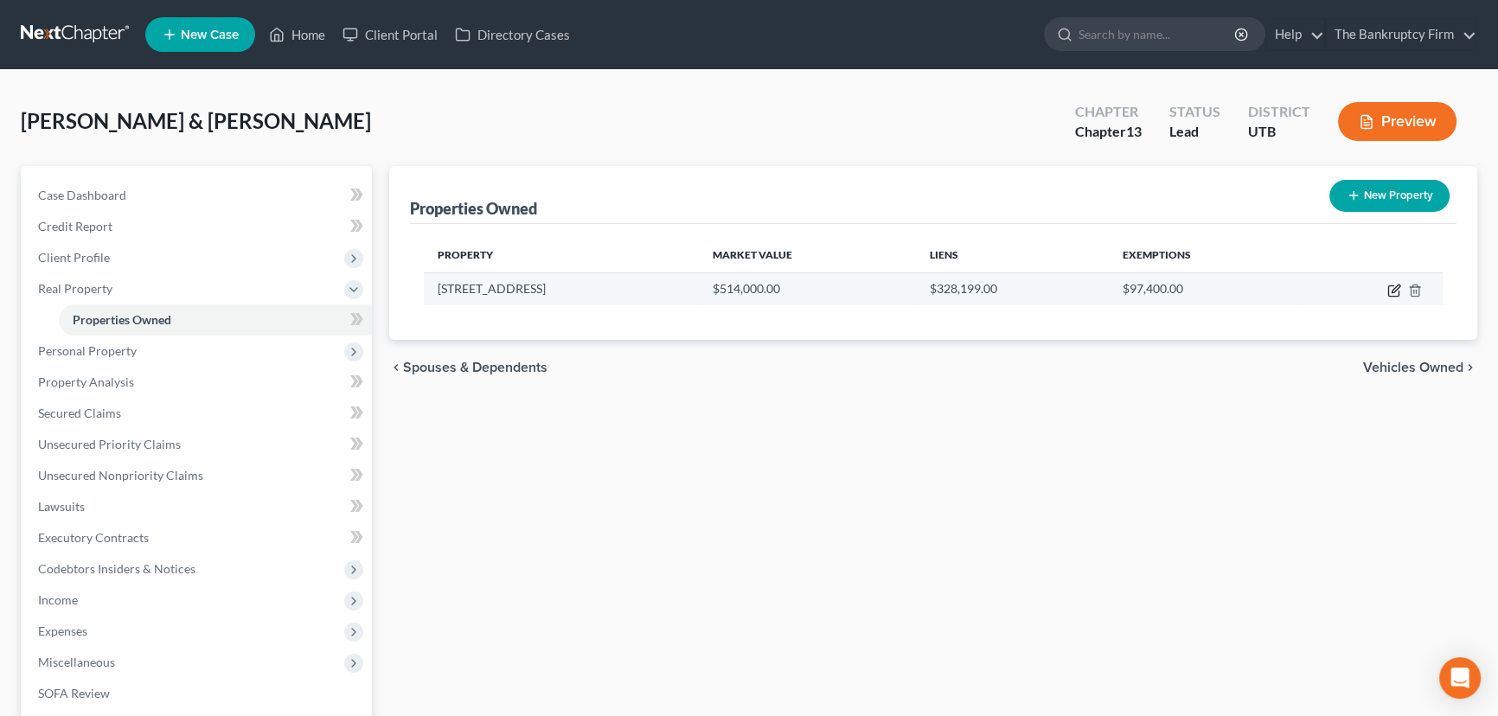
click at [1391, 285] on icon "button" at bounding box center [1394, 291] width 14 height 14
select select "46"
select select "2"
select select "0"
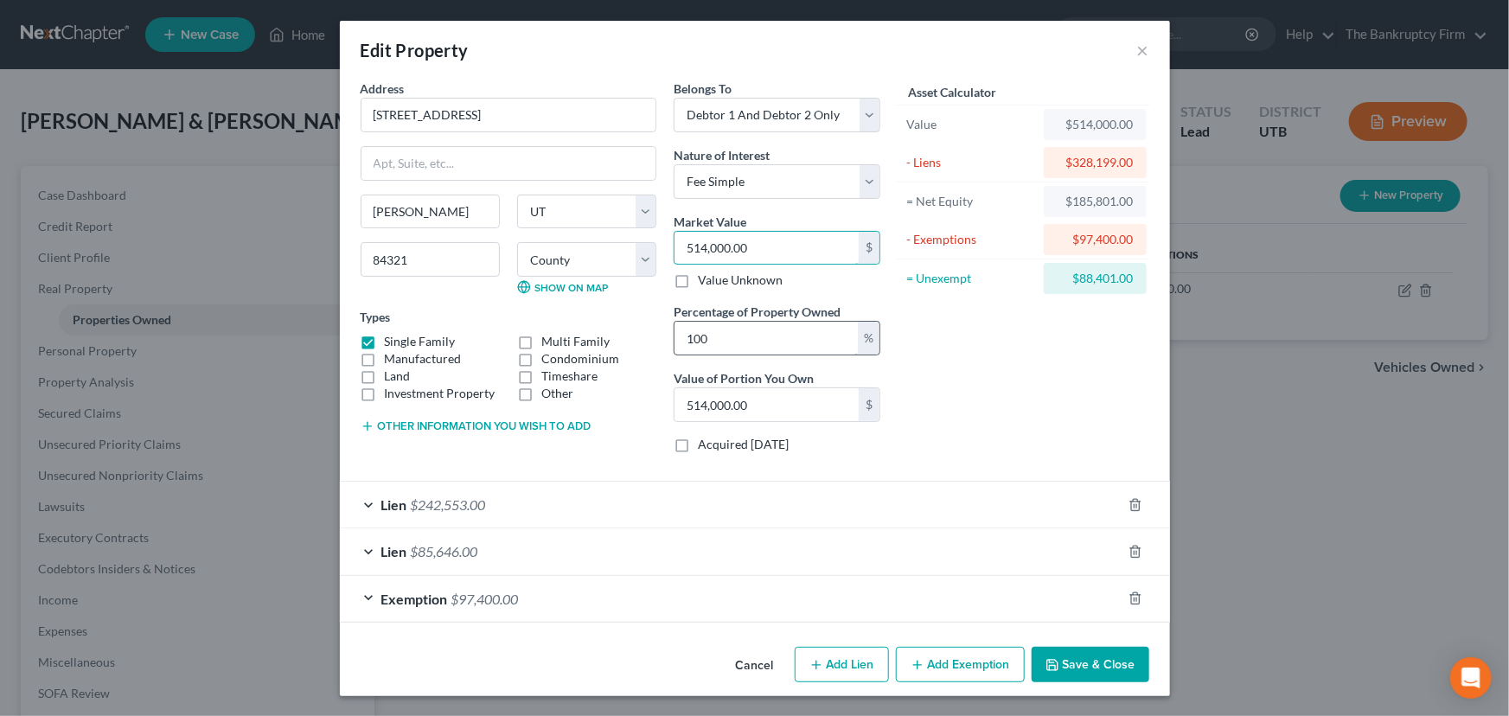
type input "4"
type input "4.00"
type input "49"
type input "49.00"
type input "497"
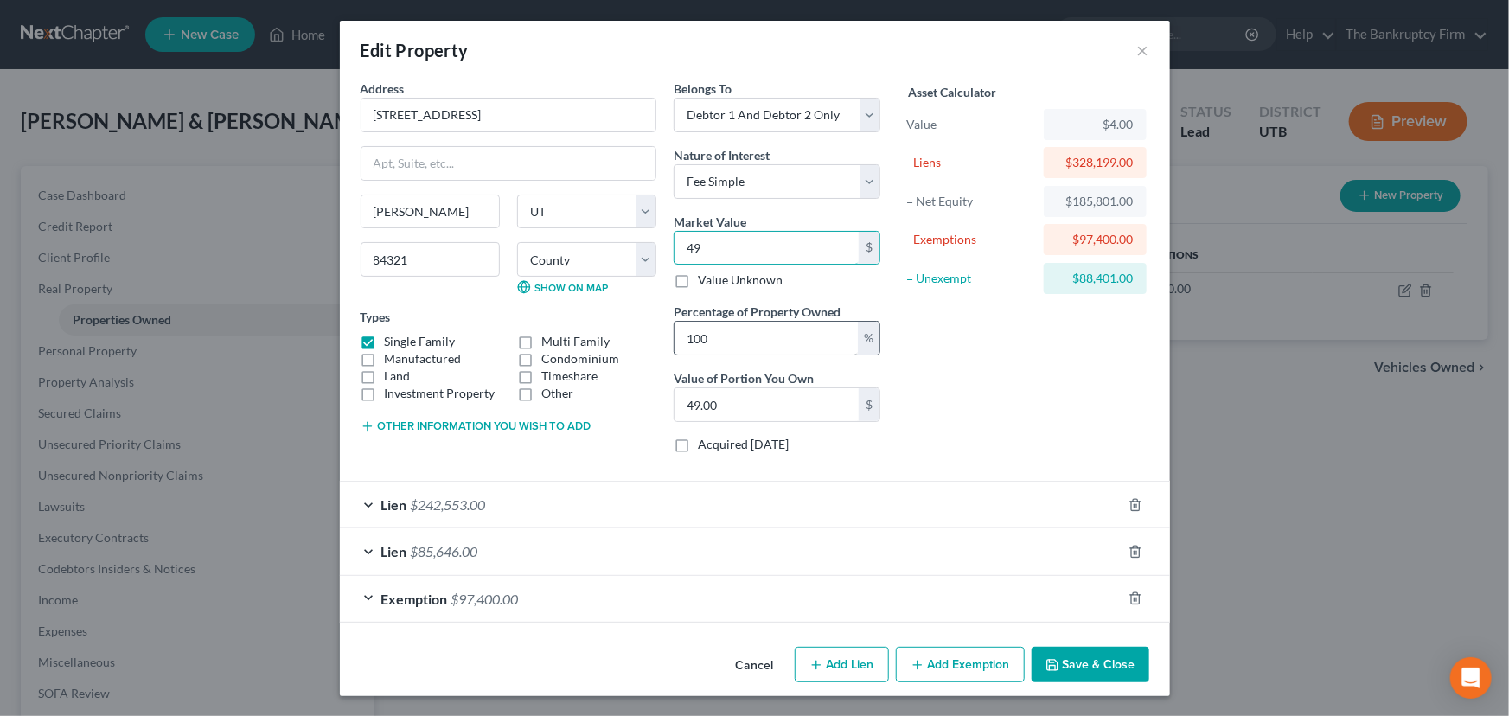
type input "497.00"
type input "4970"
type input "4,970.00"
type input "4,9700"
type input "49,700.00"
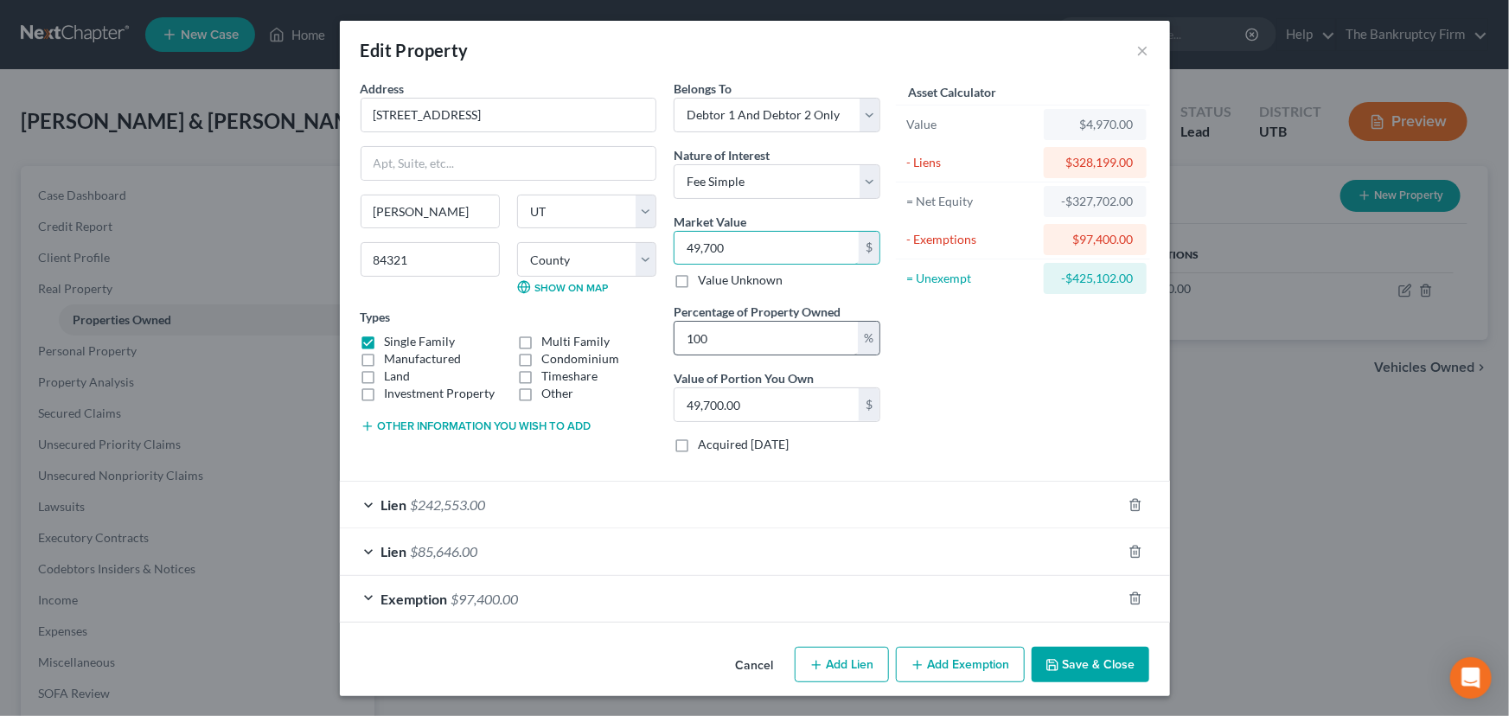
type input "49,7000"
type input "497,000.00"
type input "497,000"
click at [1085, 660] on button "Save & Close" at bounding box center [1091, 665] width 118 height 36
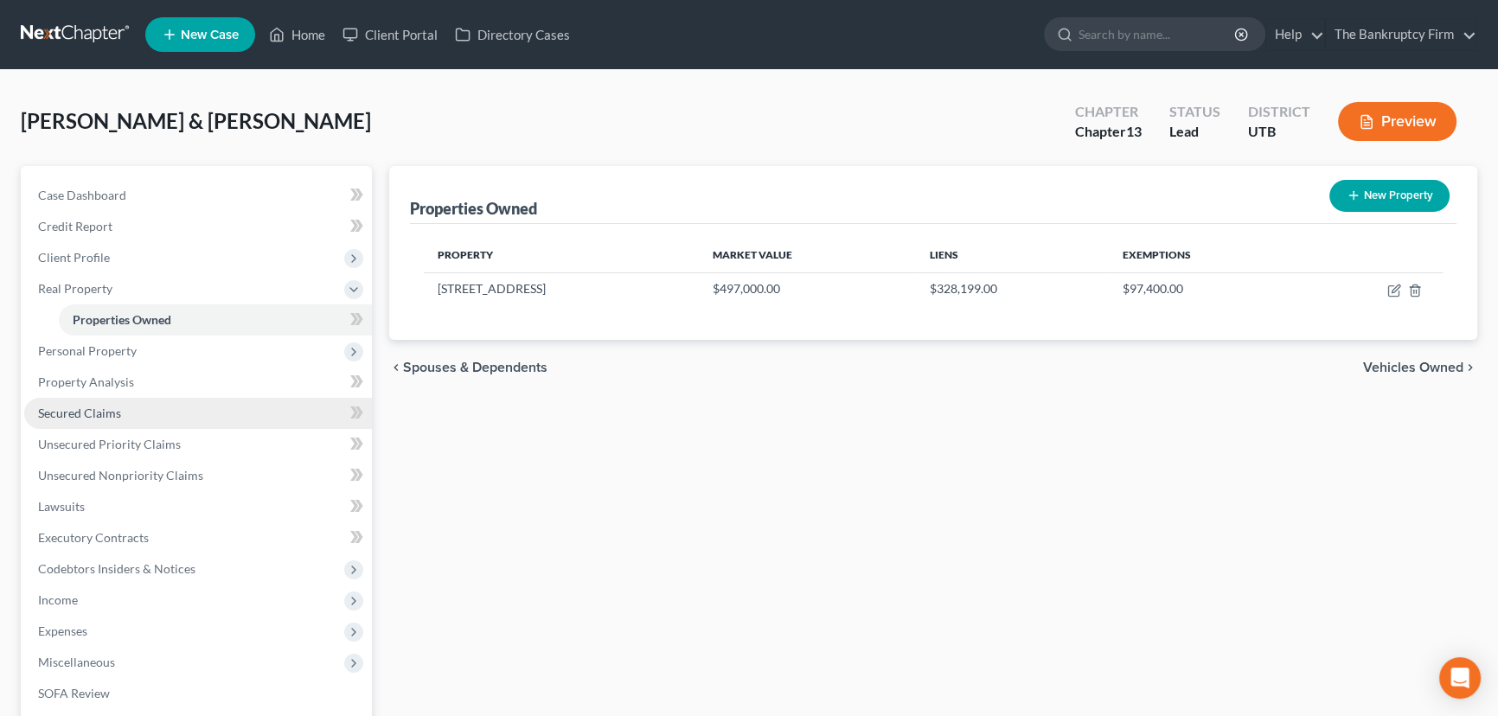
click at [85, 413] on span "Secured Claims" at bounding box center [79, 413] width 83 height 15
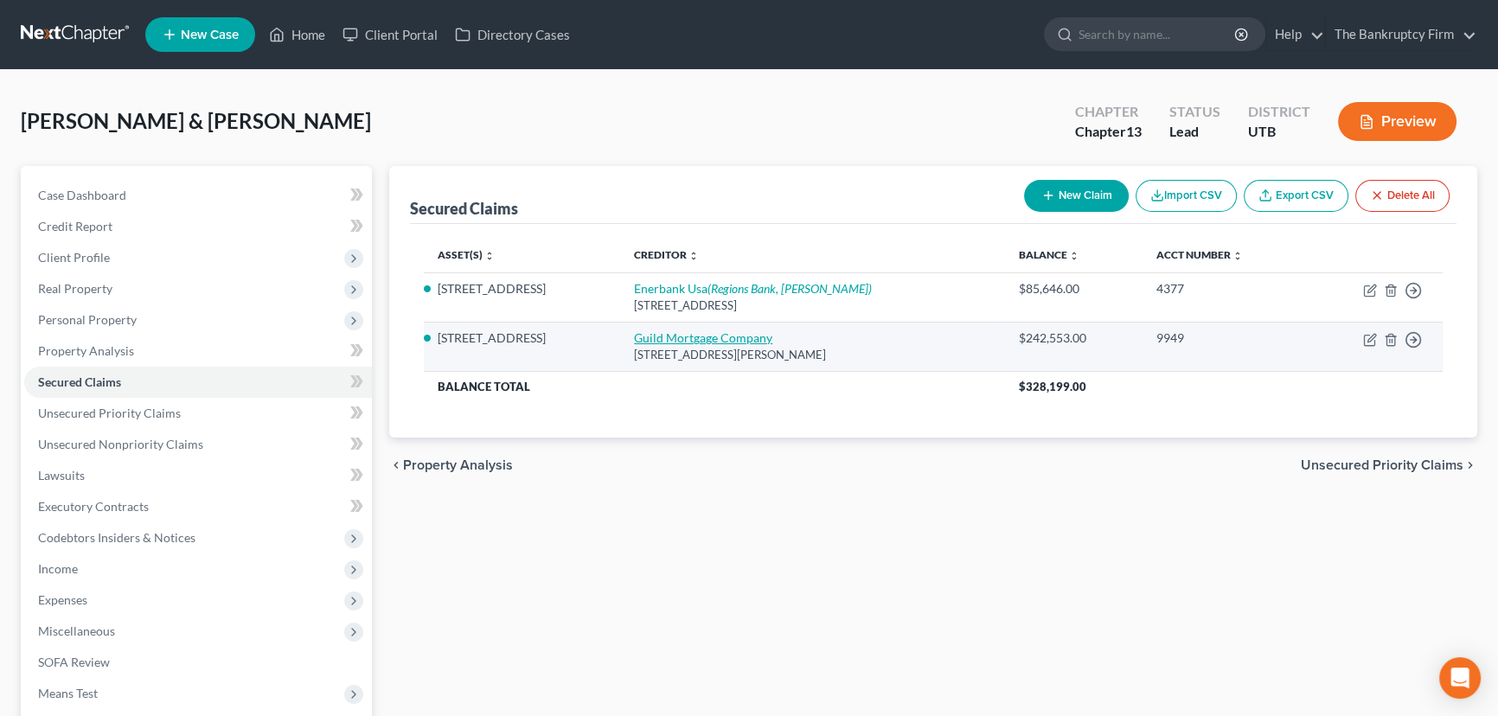
click at [675, 336] on link "Guild Mortgage Company" at bounding box center [703, 337] width 138 height 15
select select "4"
select select "2"
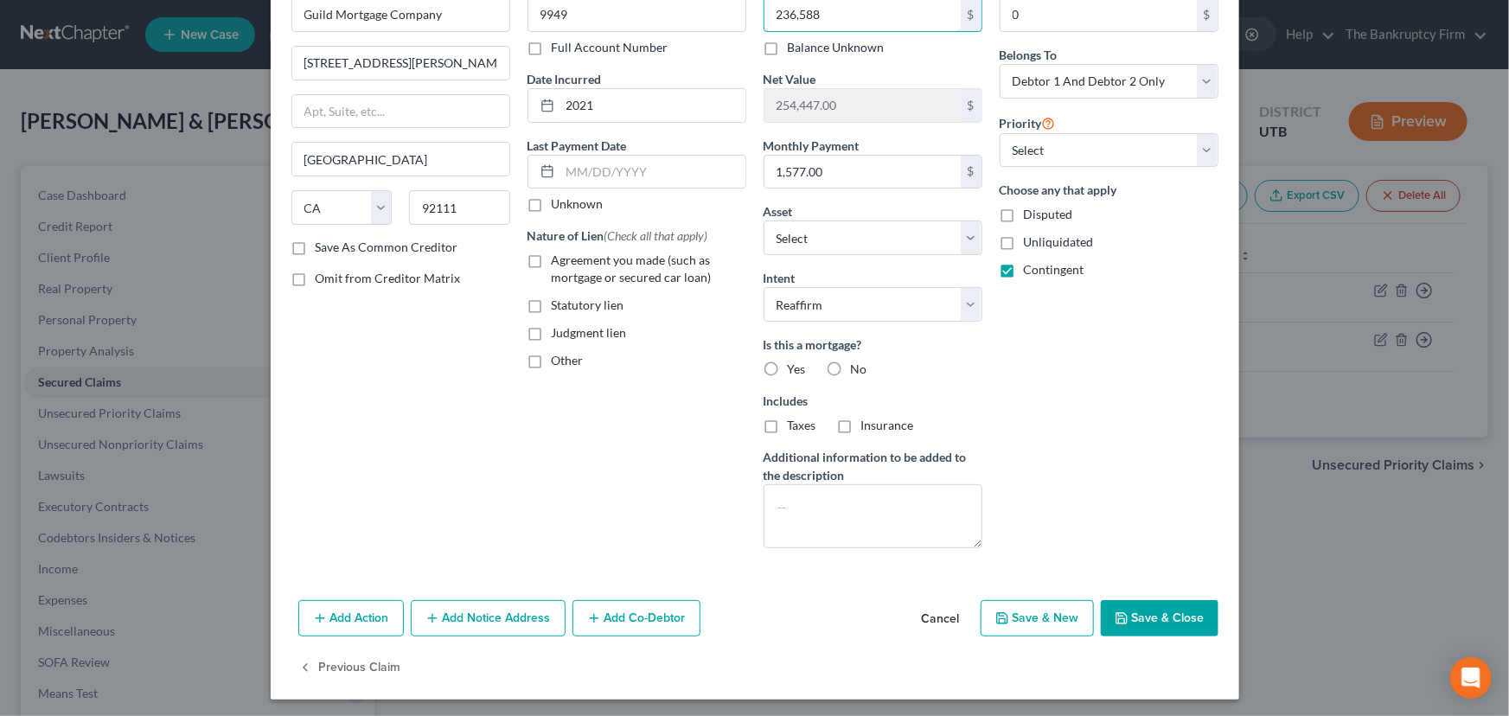
scroll to position [104, 0]
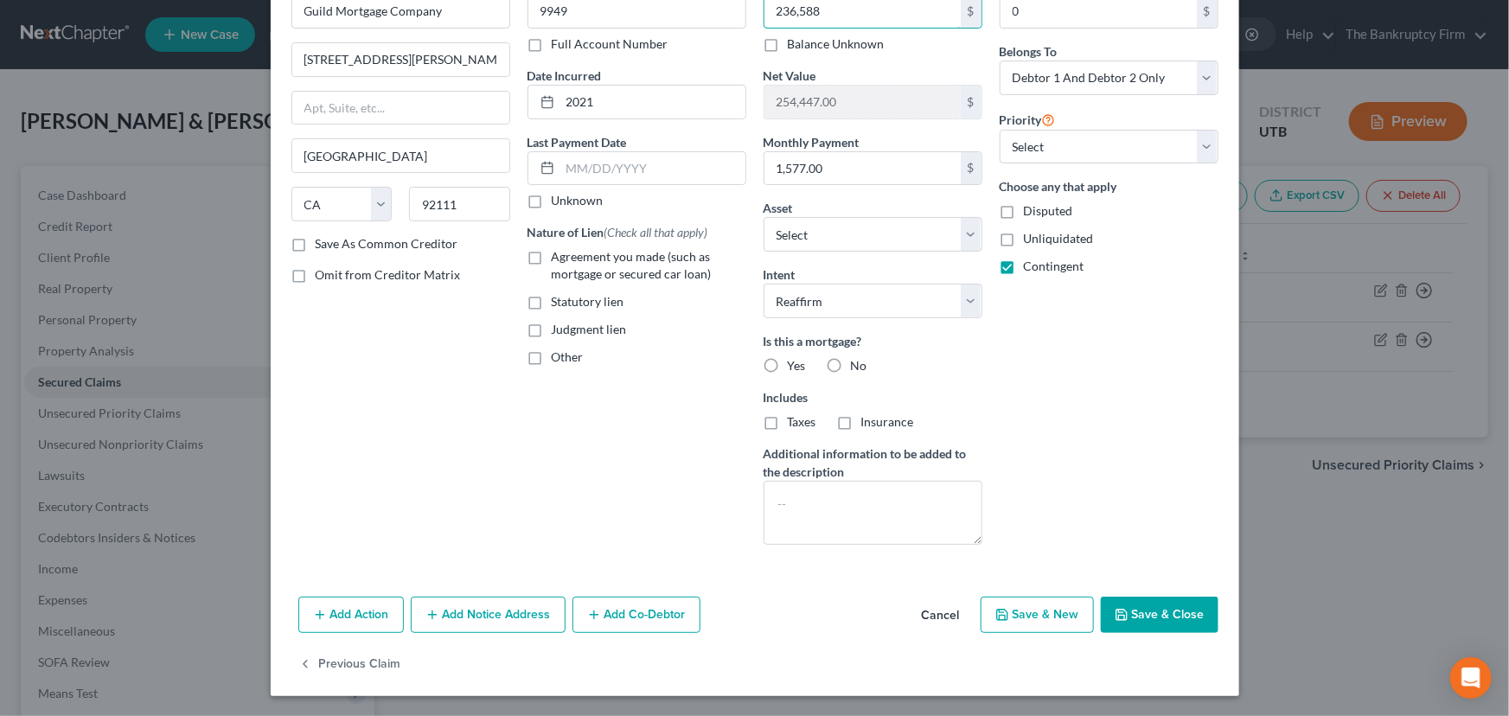
type input "236,588"
click at [788, 363] on label "Yes" at bounding box center [797, 365] width 18 height 17
click at [795, 363] on input "Yes" at bounding box center [800, 362] width 11 height 11
radio input "true"
click at [788, 423] on label "Taxes" at bounding box center [802, 421] width 29 height 17
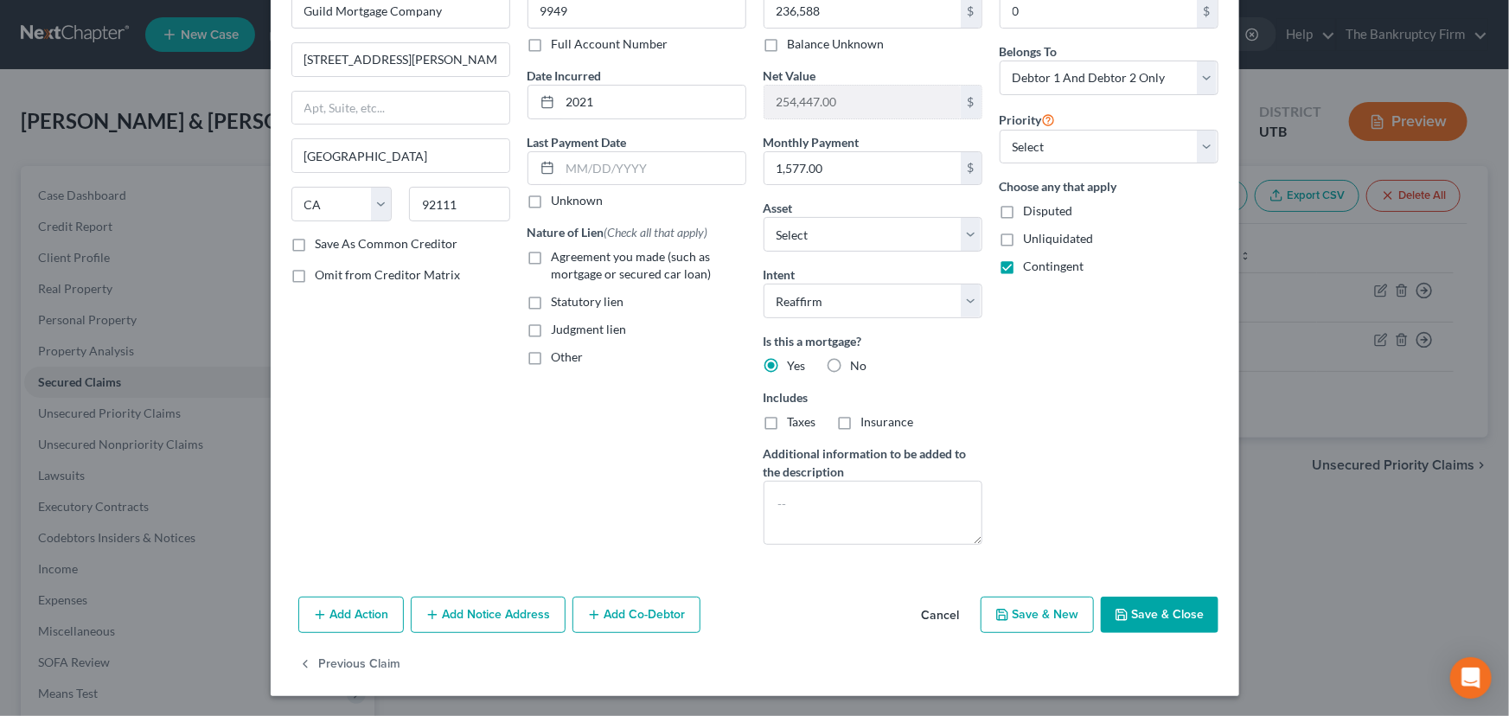
click at [795, 423] on input "Taxes" at bounding box center [800, 418] width 11 height 11
checkbox input "true"
click at [861, 420] on label "Insurance" at bounding box center [887, 421] width 53 height 17
click at [868, 420] on input "Insurance" at bounding box center [873, 418] width 11 height 11
checkbox input "true"
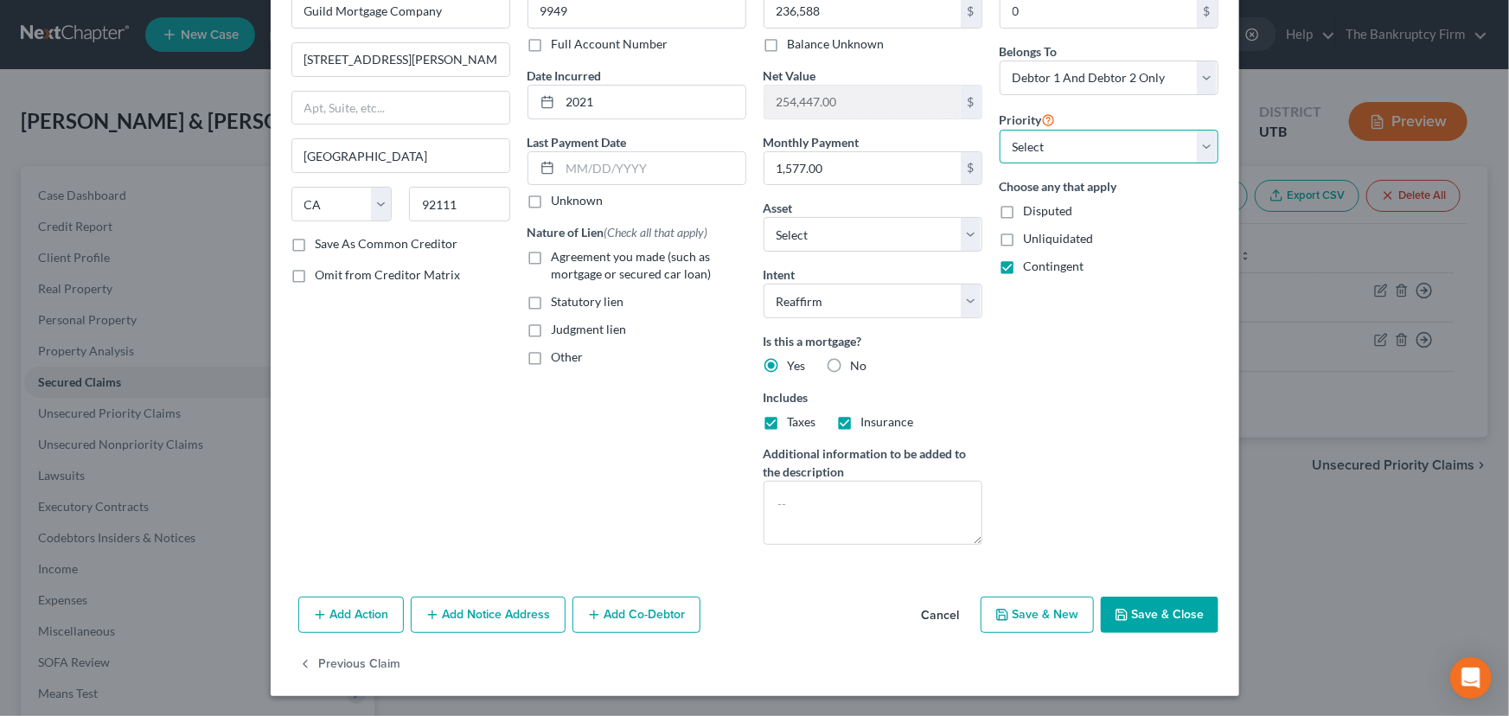
click at [1066, 149] on select "Select 1st 2nd 3rd 4th 5th 6th 7th 8th 9th 10th 11th 12th 13th 14th 15th 16th 1…" at bounding box center [1109, 147] width 219 height 35
select select "0"
click at [1000, 130] on select "Select 1st 2nd 3rd 4th 5th 6th 7th 8th 9th 10th 11th 12th 13th 14th 15th 16th 1…" at bounding box center [1109, 147] width 219 height 35
click at [1151, 619] on button "Save & Close" at bounding box center [1160, 615] width 118 height 36
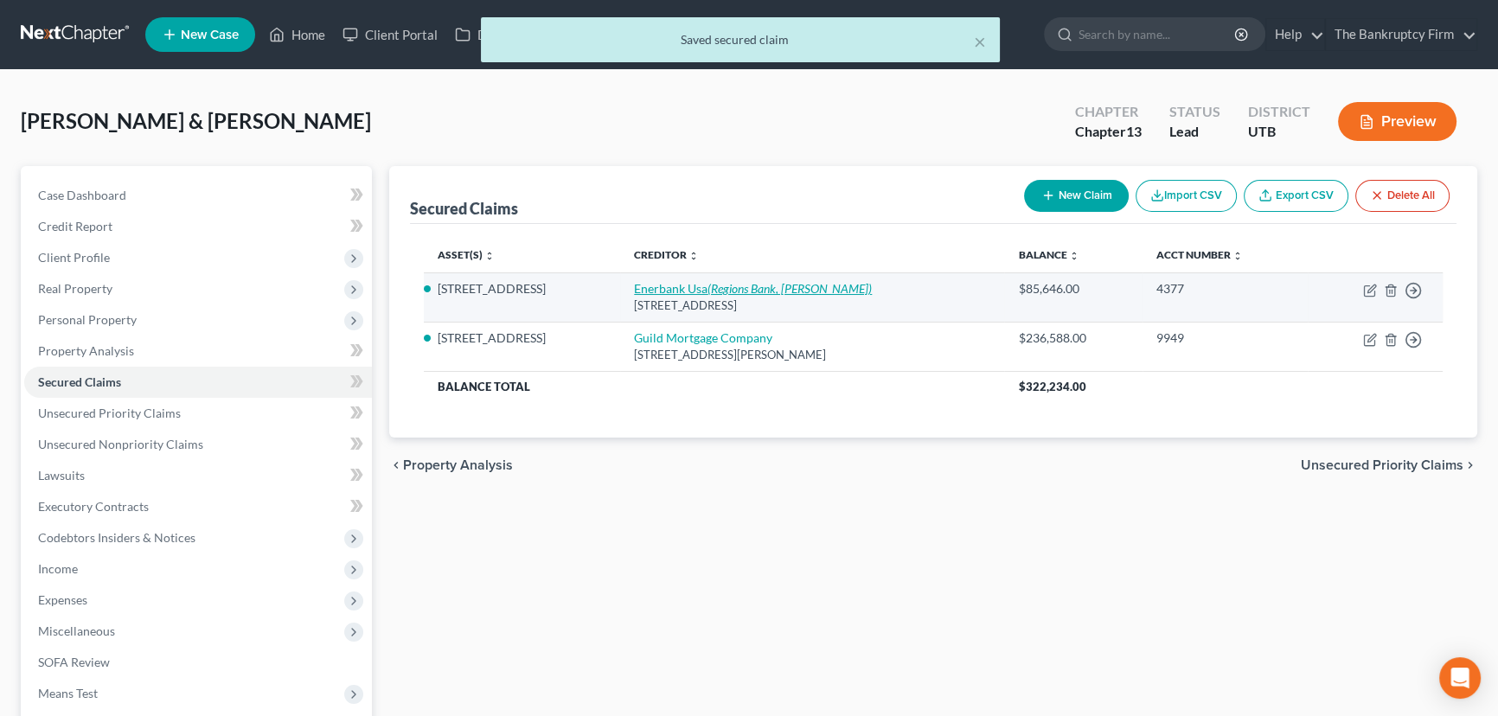
click at [736, 284] on icon "(Regions Bank, [PERSON_NAME])" at bounding box center [789, 288] width 164 height 15
select select "46"
select select "2"
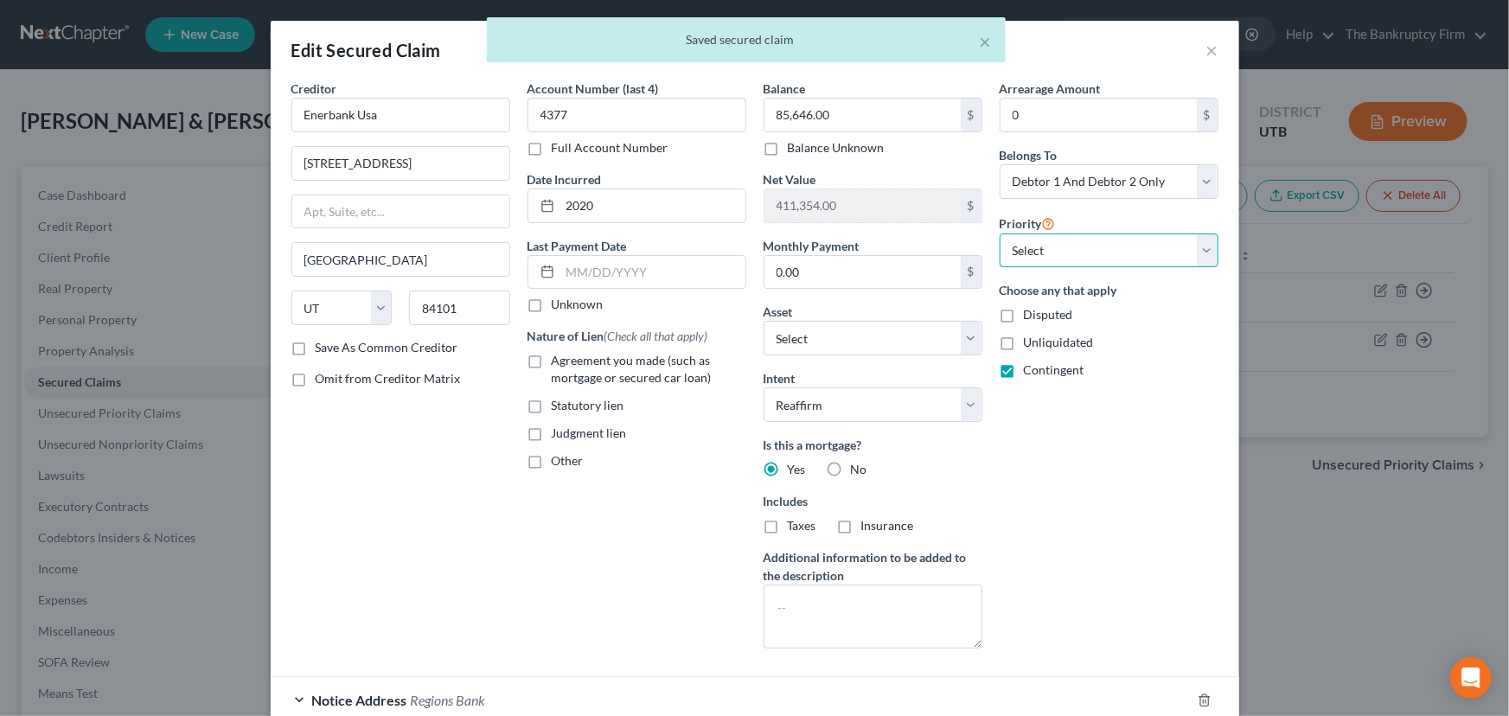
click at [1058, 250] on select "Select 2nd 3rd 4th 5th 6th 7th 8th 9th 10th 11th 12th 13th 14th 15th 16th 17th …" at bounding box center [1109, 250] width 219 height 35
click at [1000, 233] on select "Select 2nd 3rd 4th 5th 6th 7th 8th 9th 10th 11th 12th 13th 14th 15th 16th 17th …" at bounding box center [1109, 250] width 219 height 35
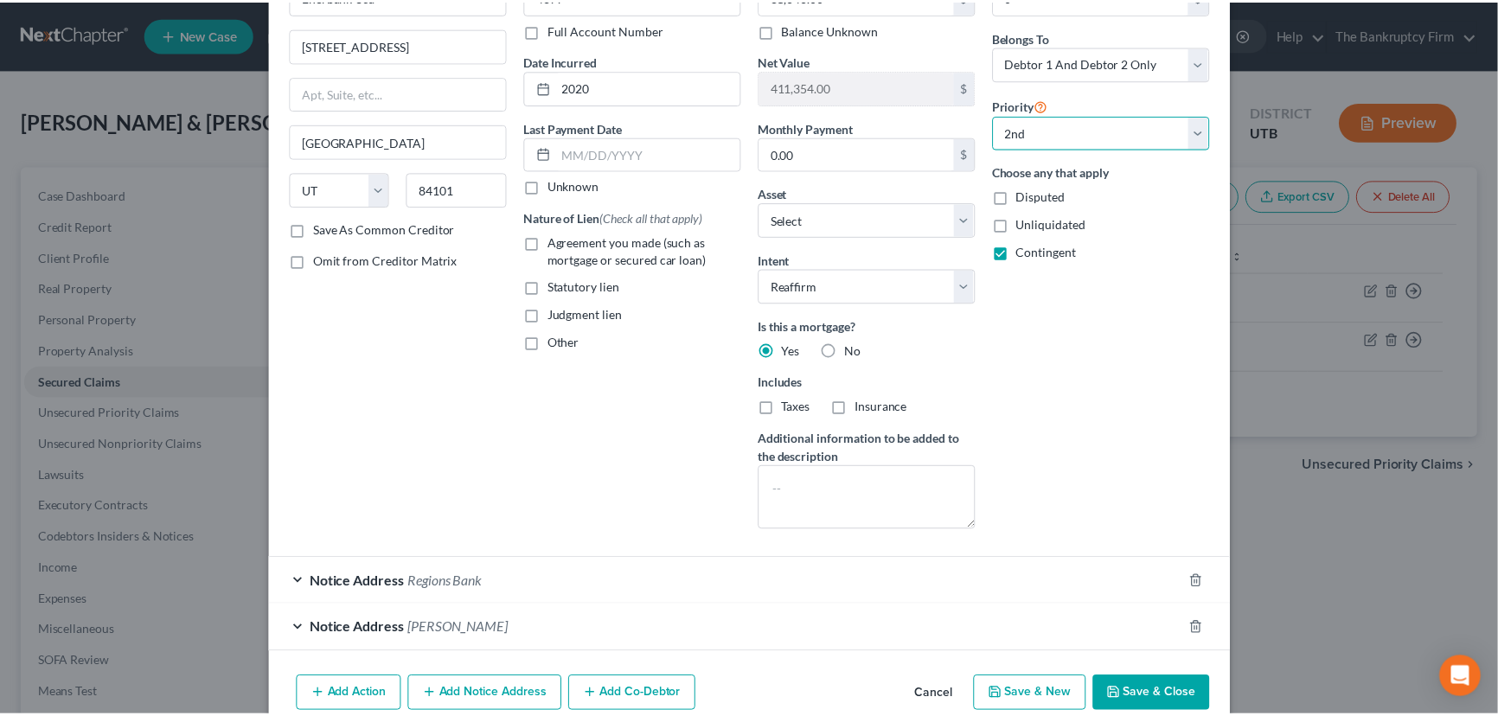
scroll to position [157, 0]
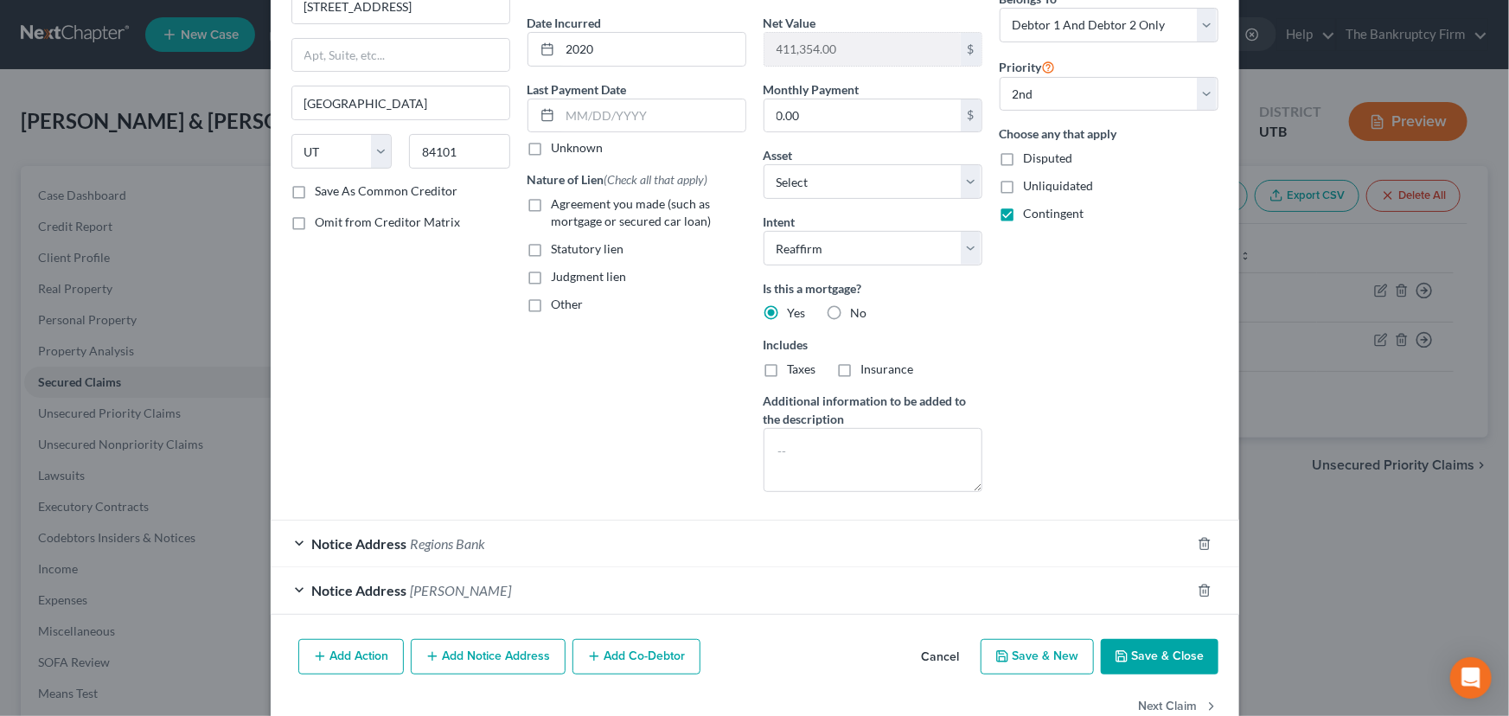
click at [1154, 649] on button "Save & Close" at bounding box center [1160, 657] width 118 height 36
select select "1"
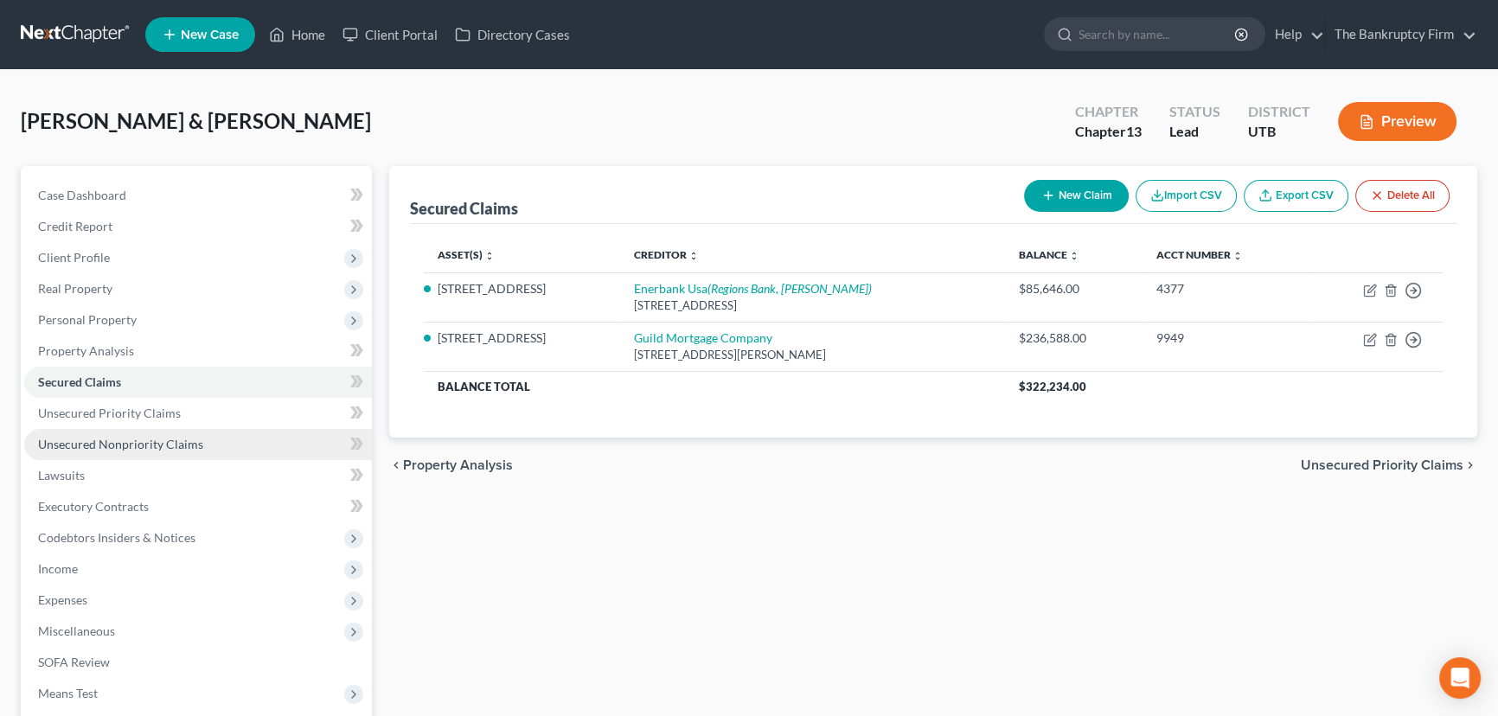
click at [145, 443] on span "Unsecured Nonpriority Claims" at bounding box center [120, 444] width 165 height 15
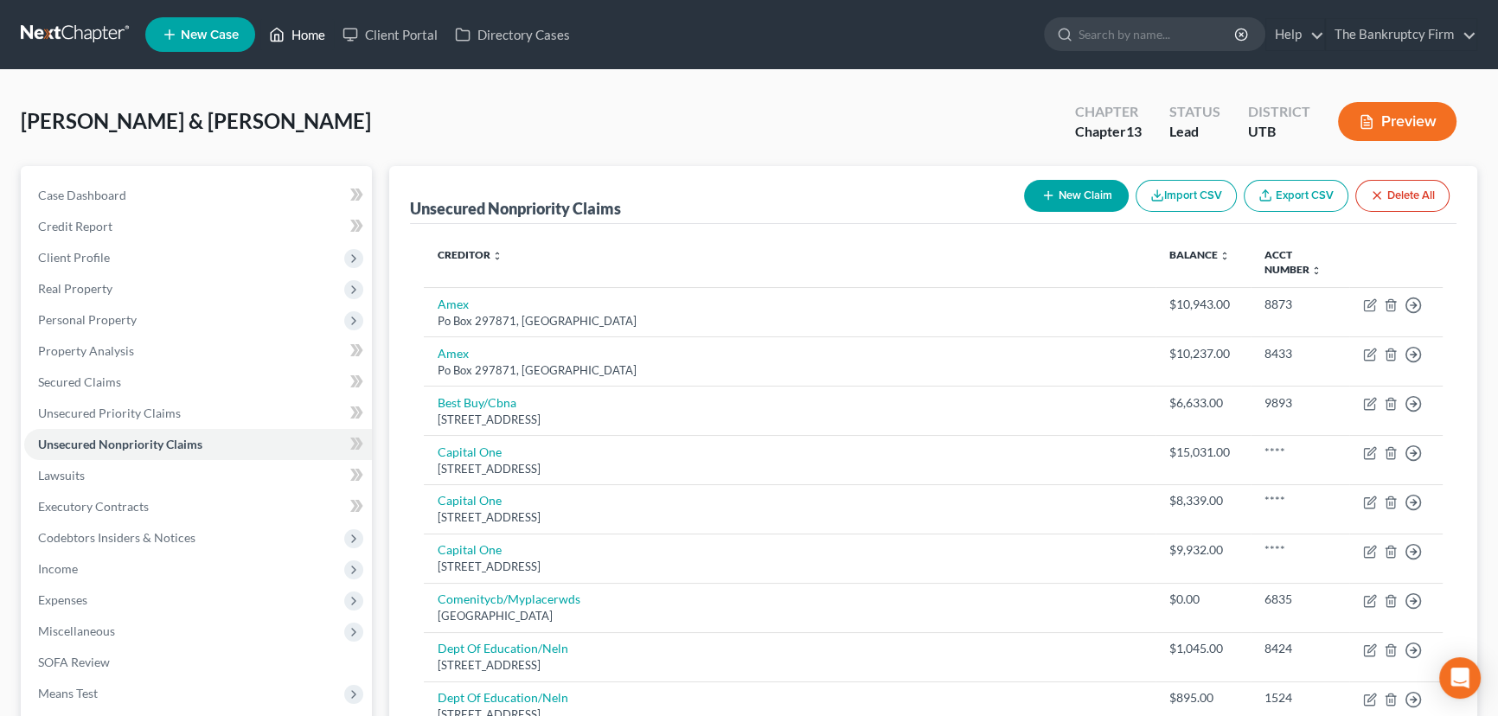
click at [312, 29] on link "Home" at bounding box center [297, 34] width 74 height 31
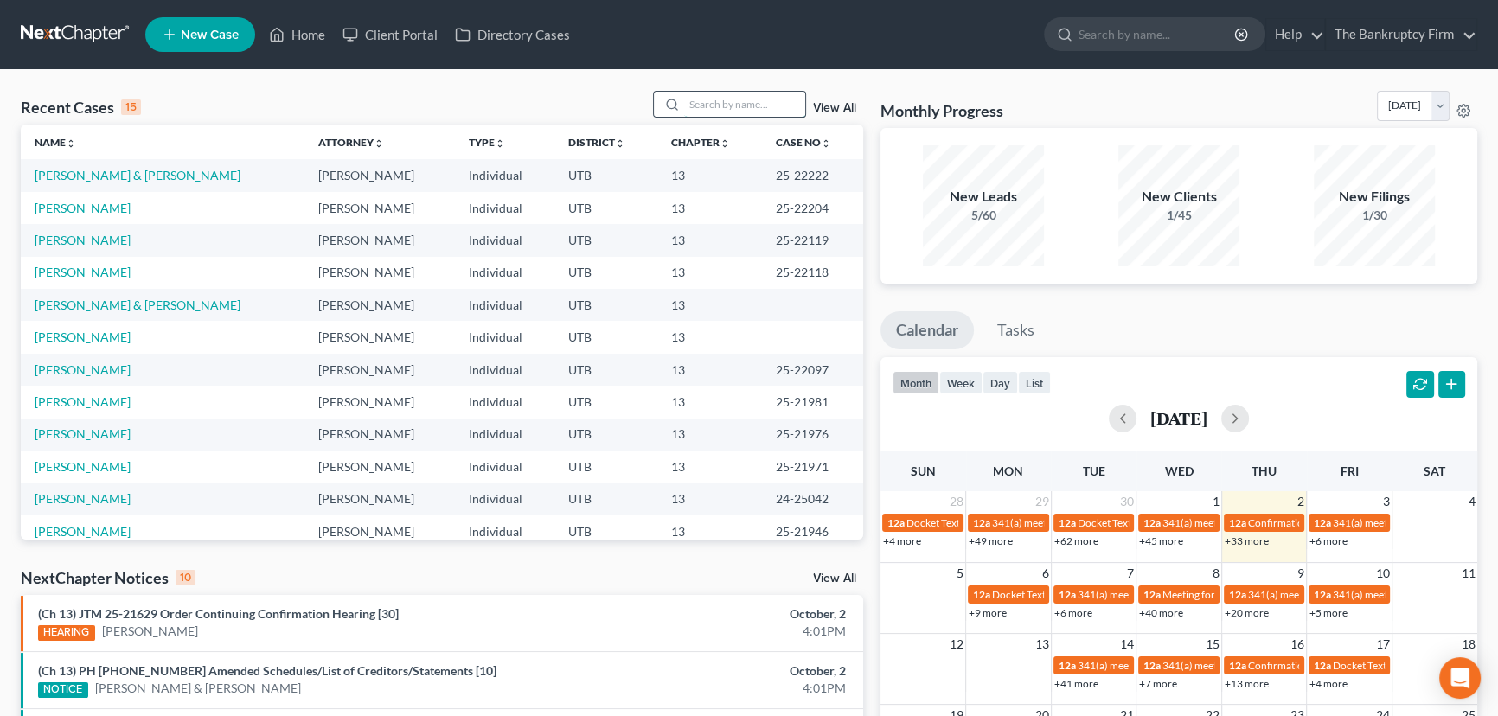
click at [706, 99] on input "search" at bounding box center [744, 104] width 121 height 25
type input "[PERSON_NAME]"
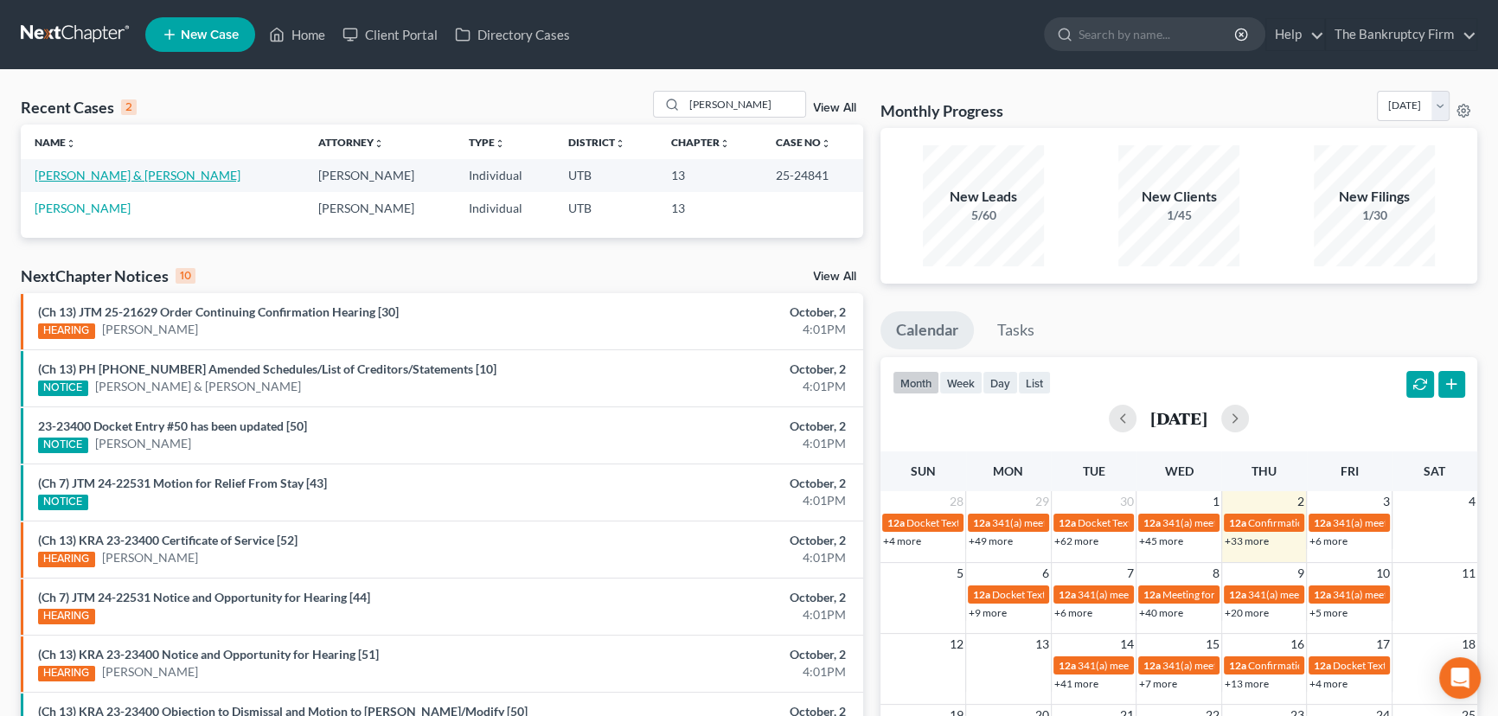
click at [73, 174] on link "[PERSON_NAME] & [PERSON_NAME]" at bounding box center [138, 175] width 206 height 15
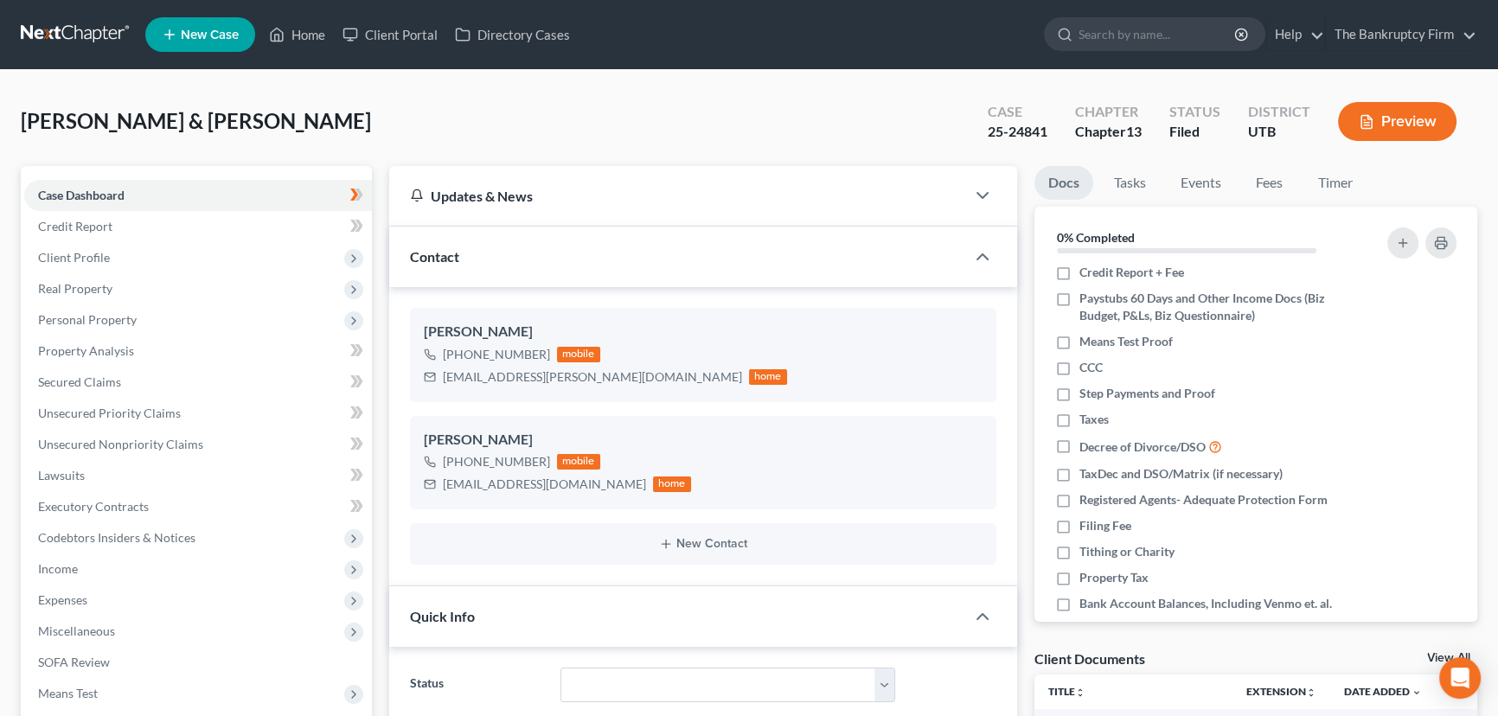
scroll to position [78, 0]
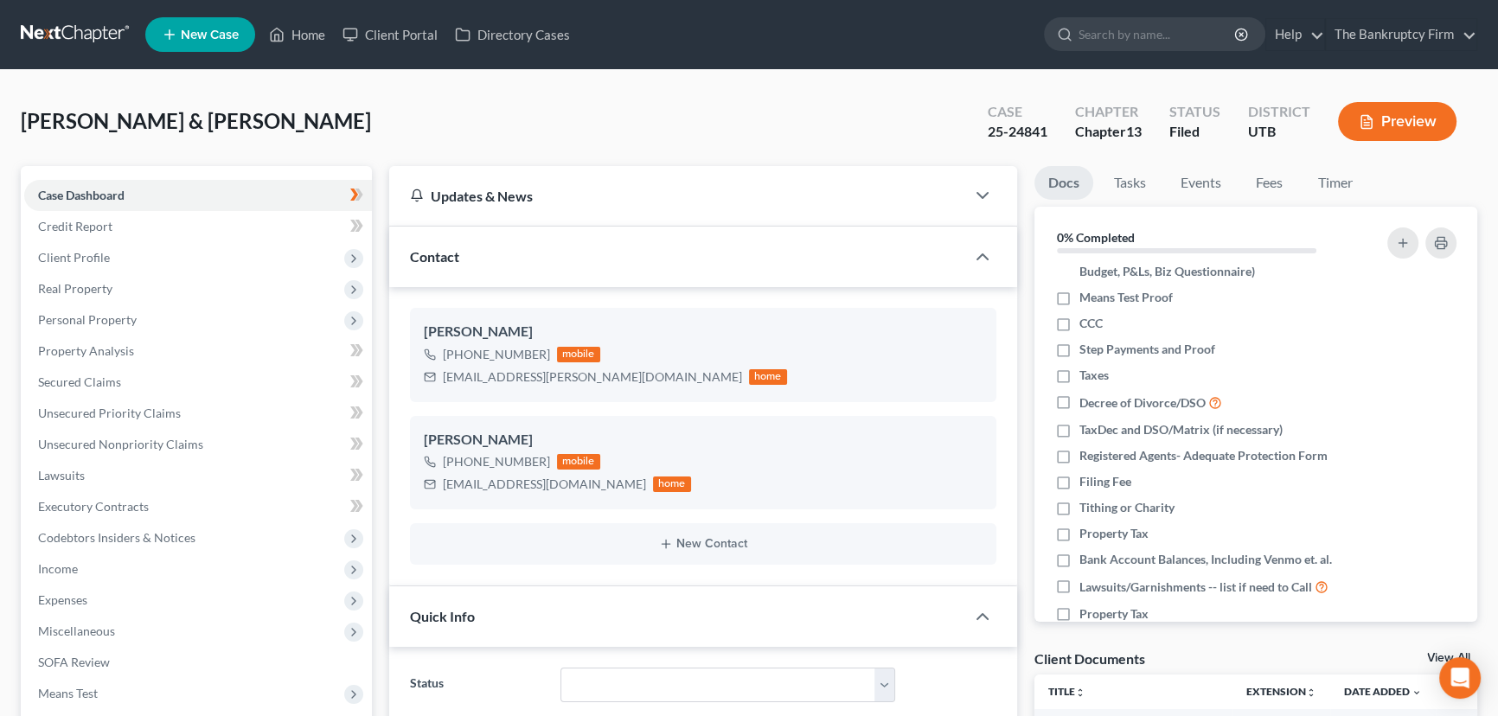
click at [1433, 656] on link "View All" at bounding box center [1448, 658] width 43 height 12
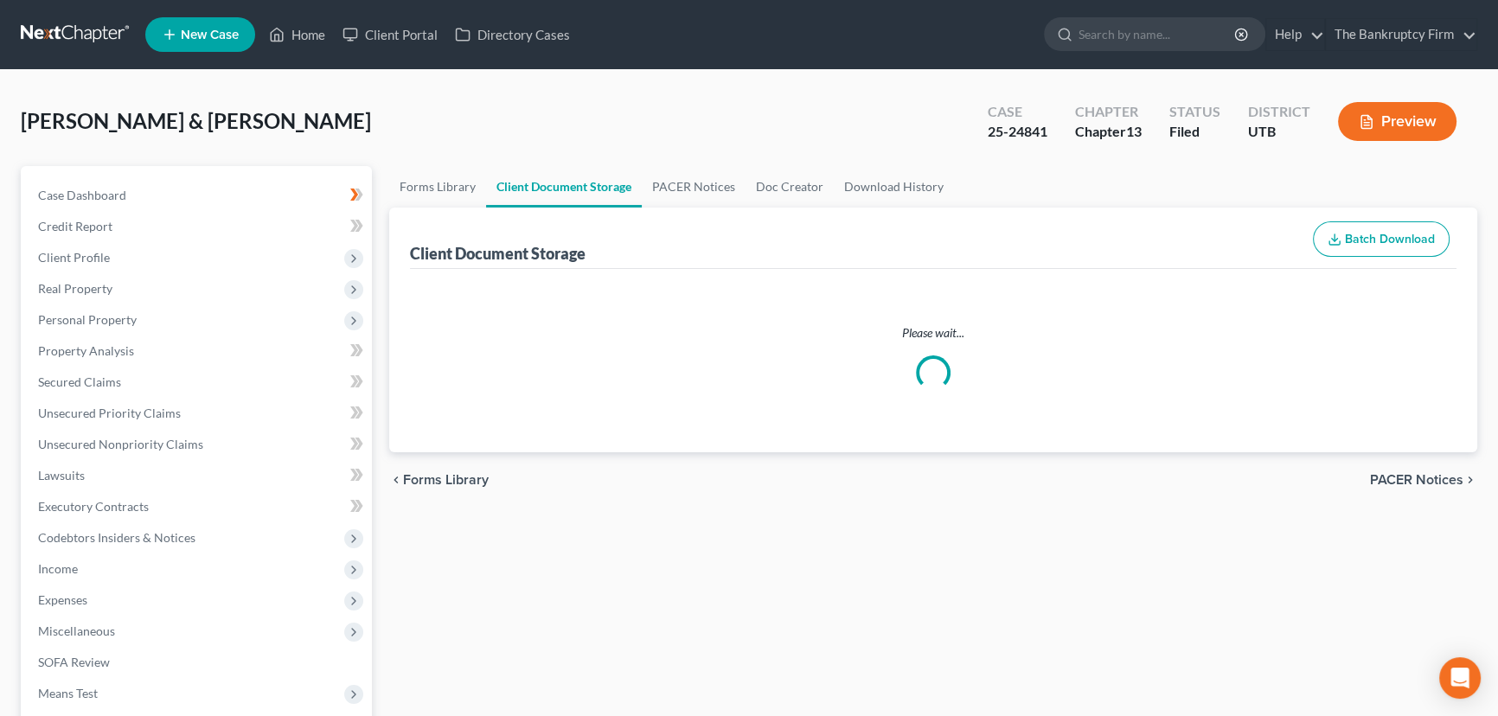
select select "30"
select select "26"
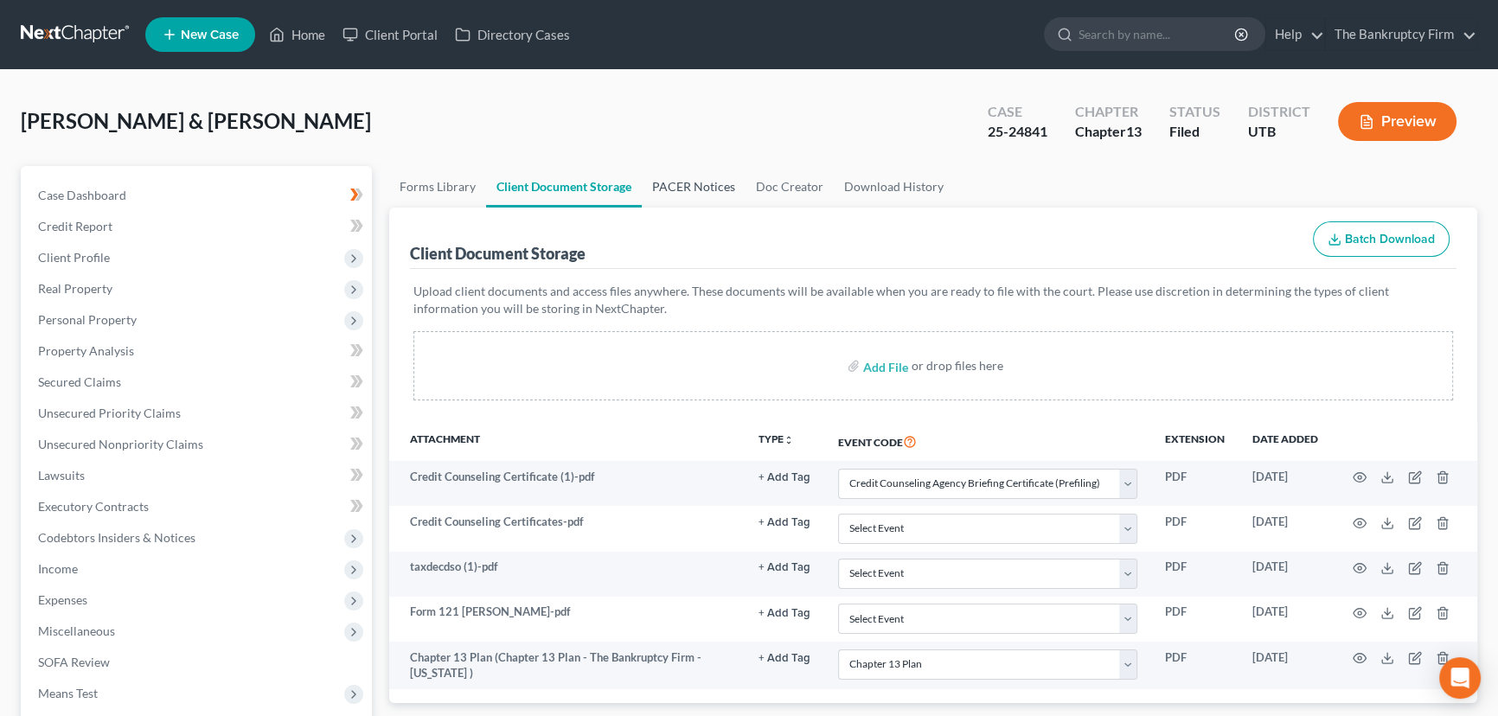
click at [677, 184] on link "PACER Notices" at bounding box center [694, 187] width 104 height 42
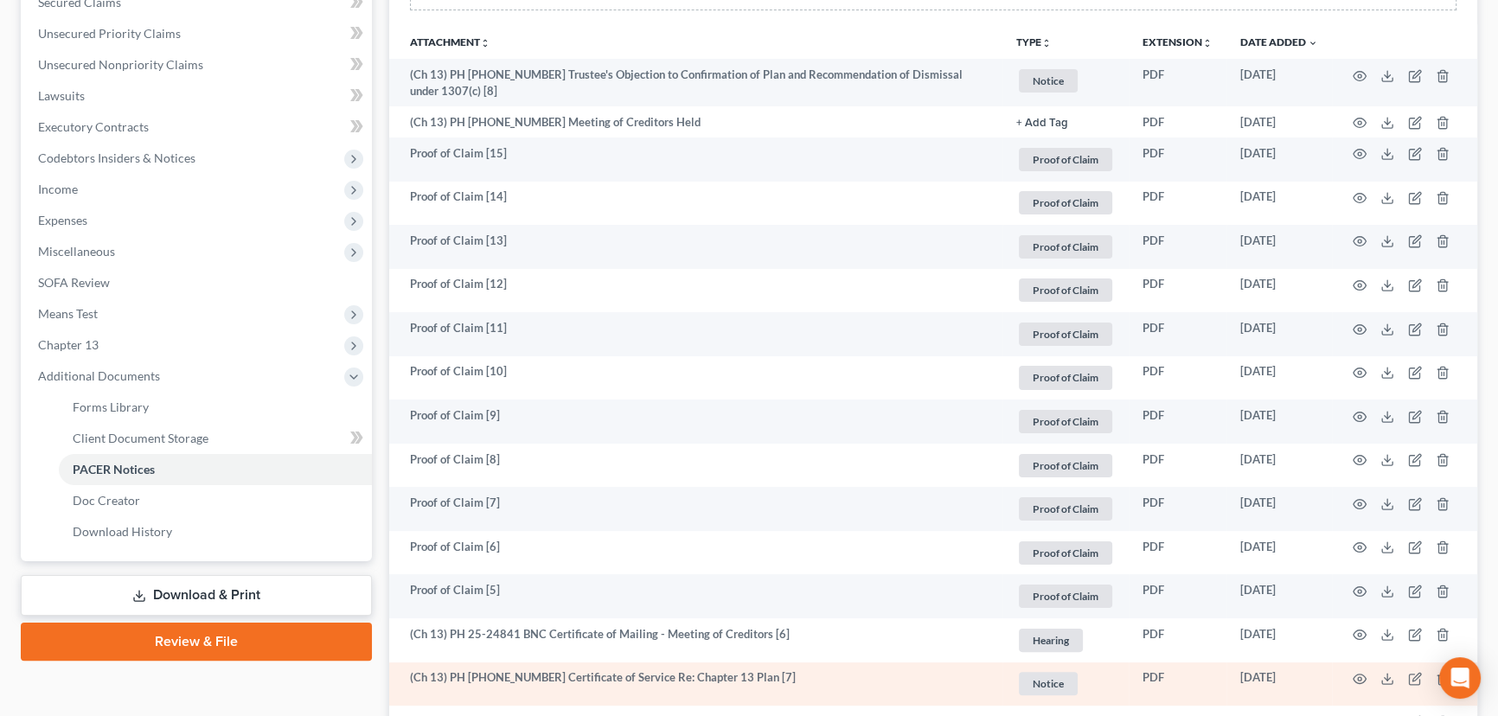
scroll to position [314, 0]
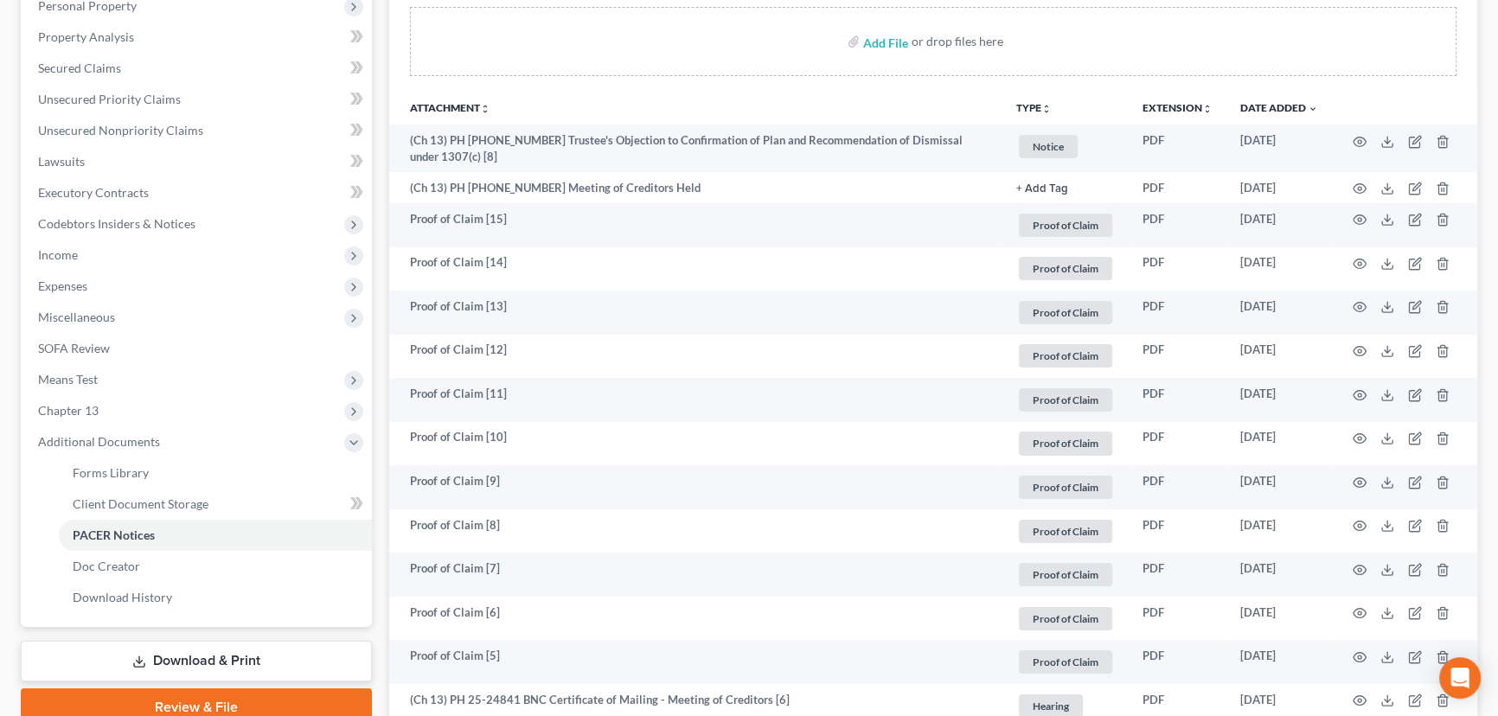
click at [195, 656] on link "Download & Print" at bounding box center [196, 661] width 351 height 41
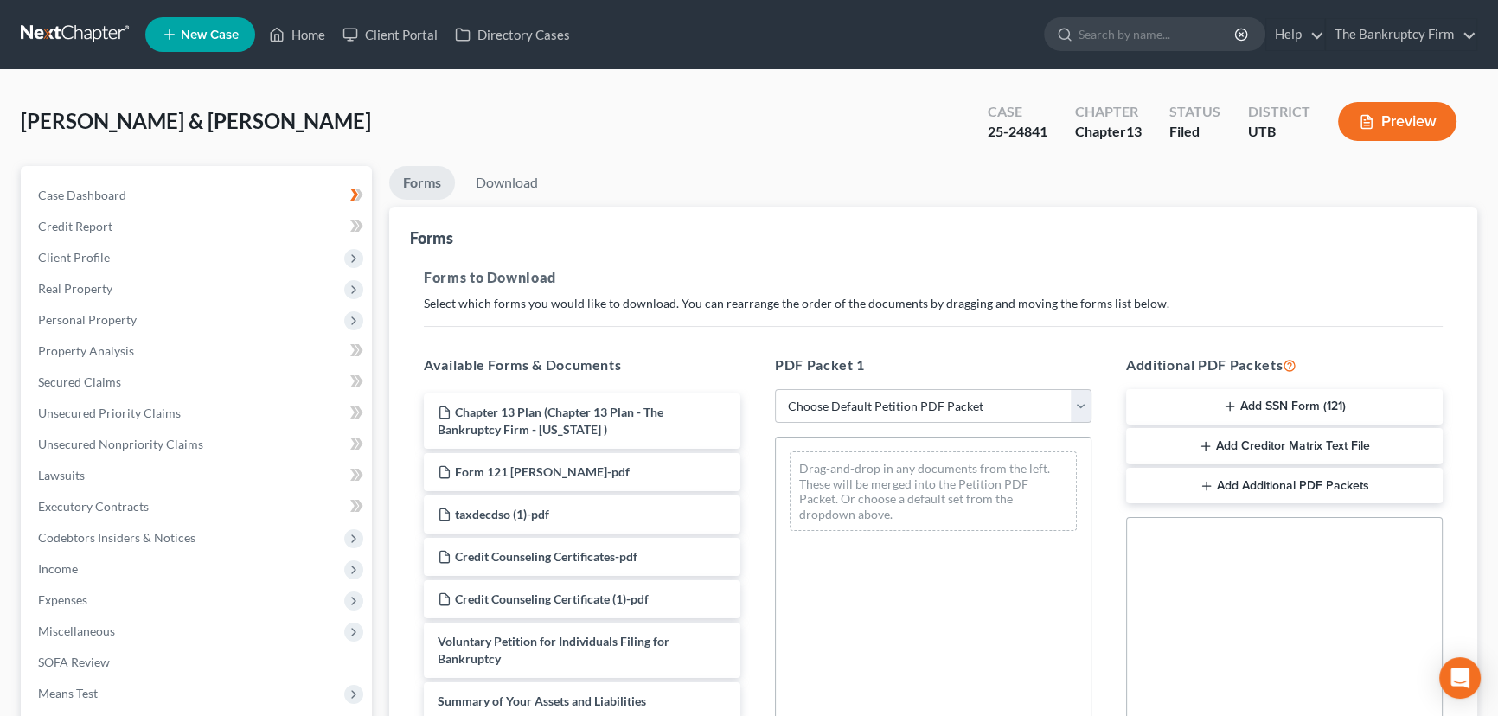
click at [1251, 440] on button "Add Creditor Matrix Text File" at bounding box center [1284, 446] width 317 height 36
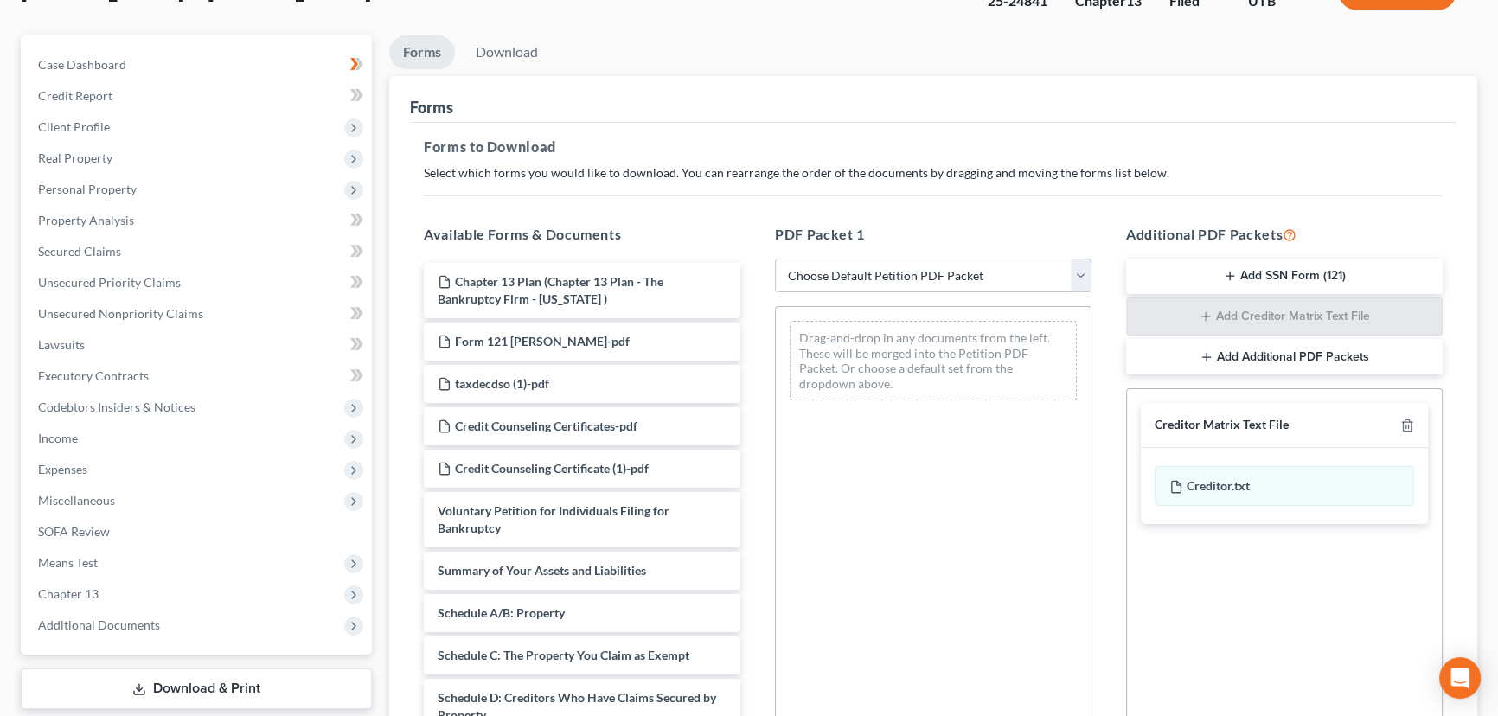
scroll to position [350, 0]
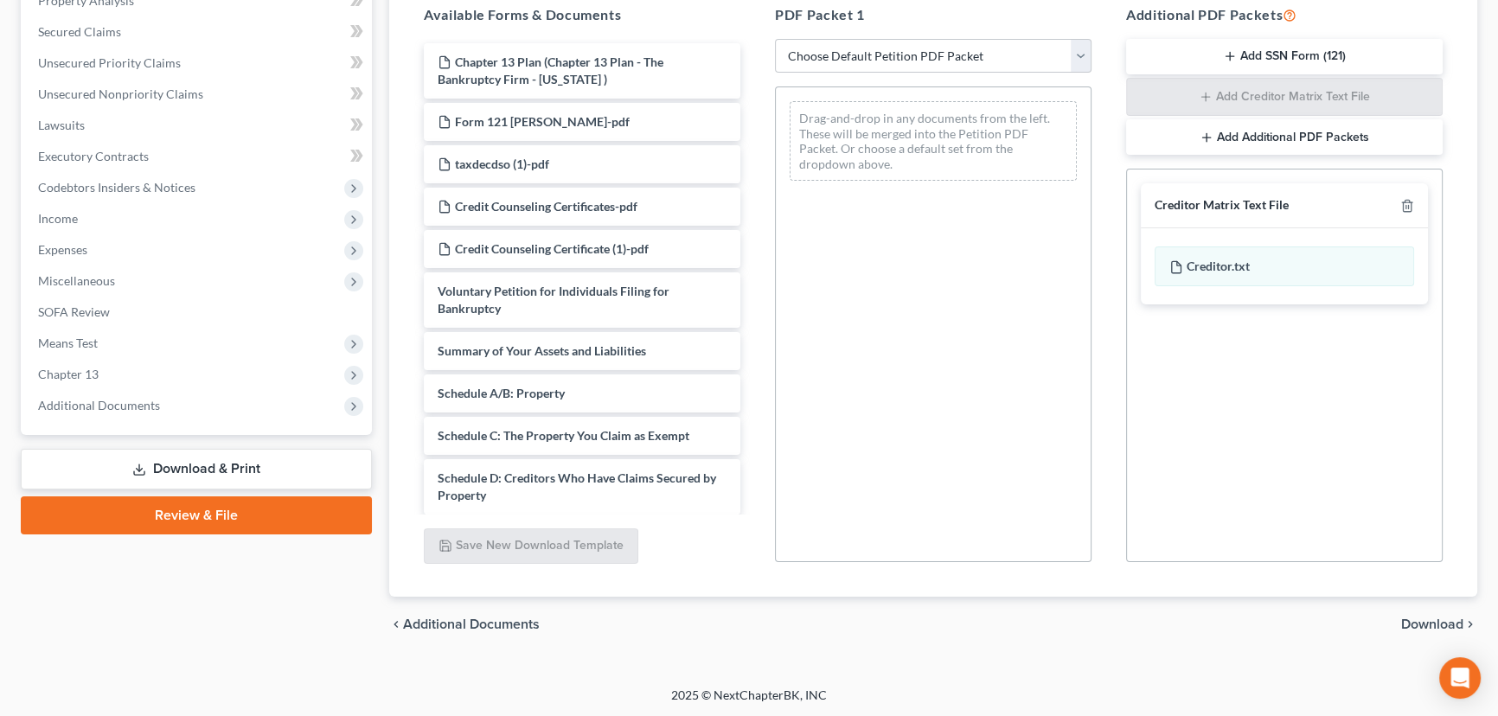
click at [1429, 623] on span "Download" at bounding box center [1432, 624] width 62 height 14
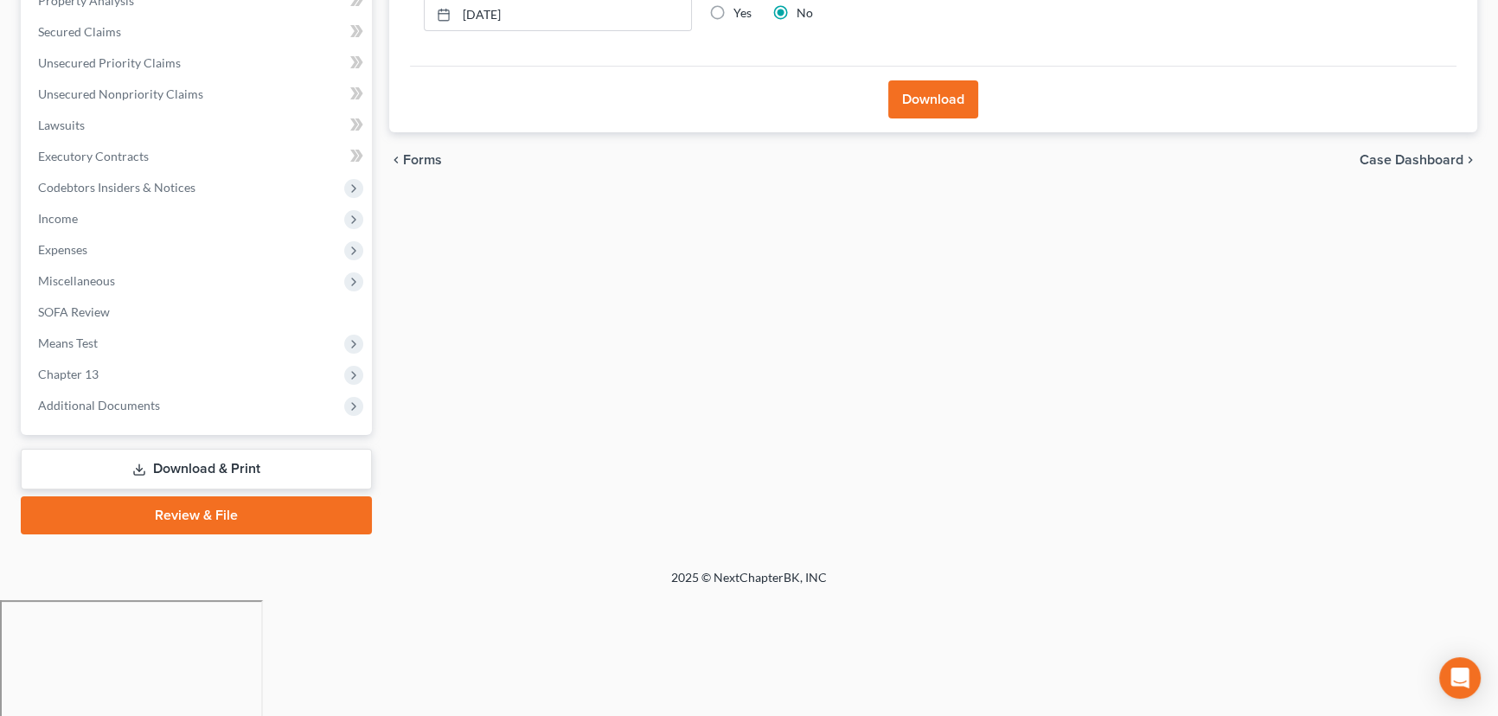
scroll to position [232, 0]
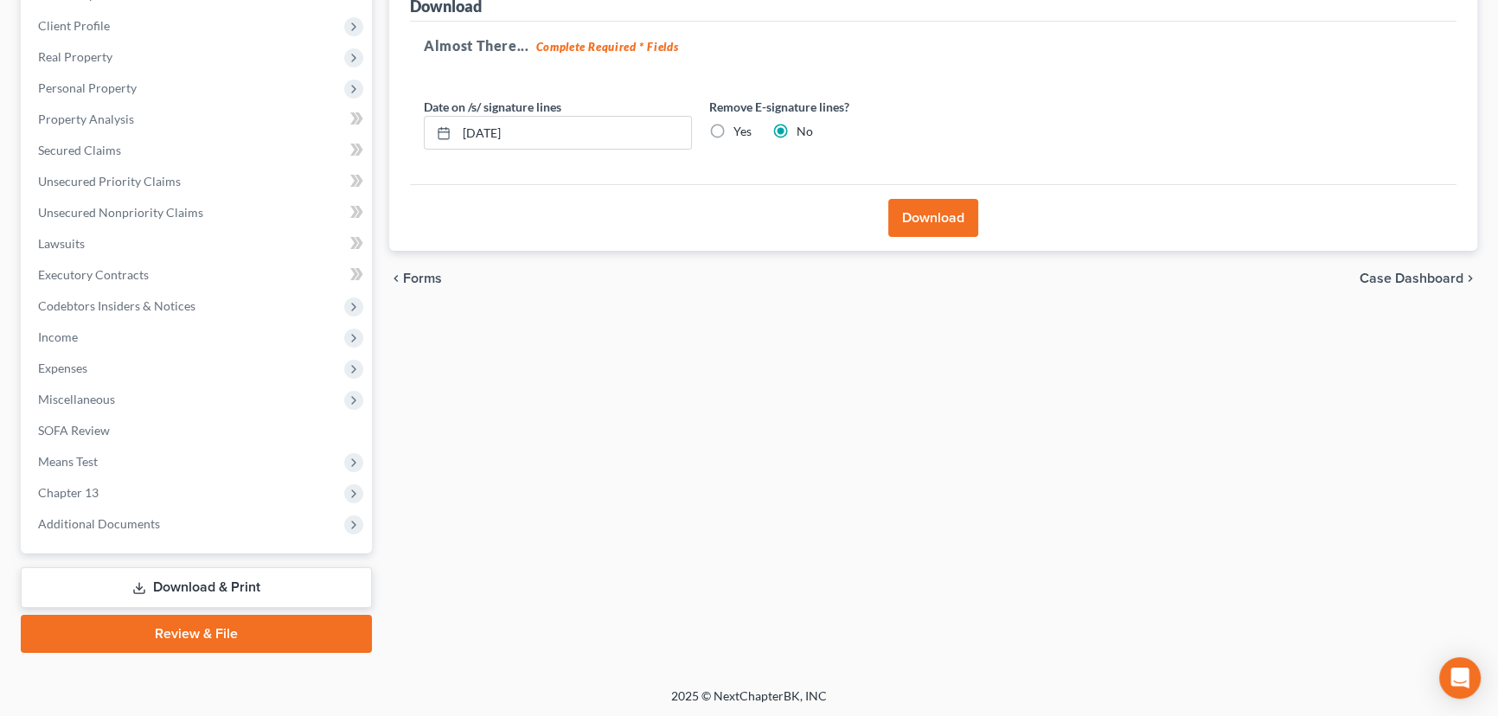
click at [941, 221] on button "Download" at bounding box center [933, 218] width 90 height 38
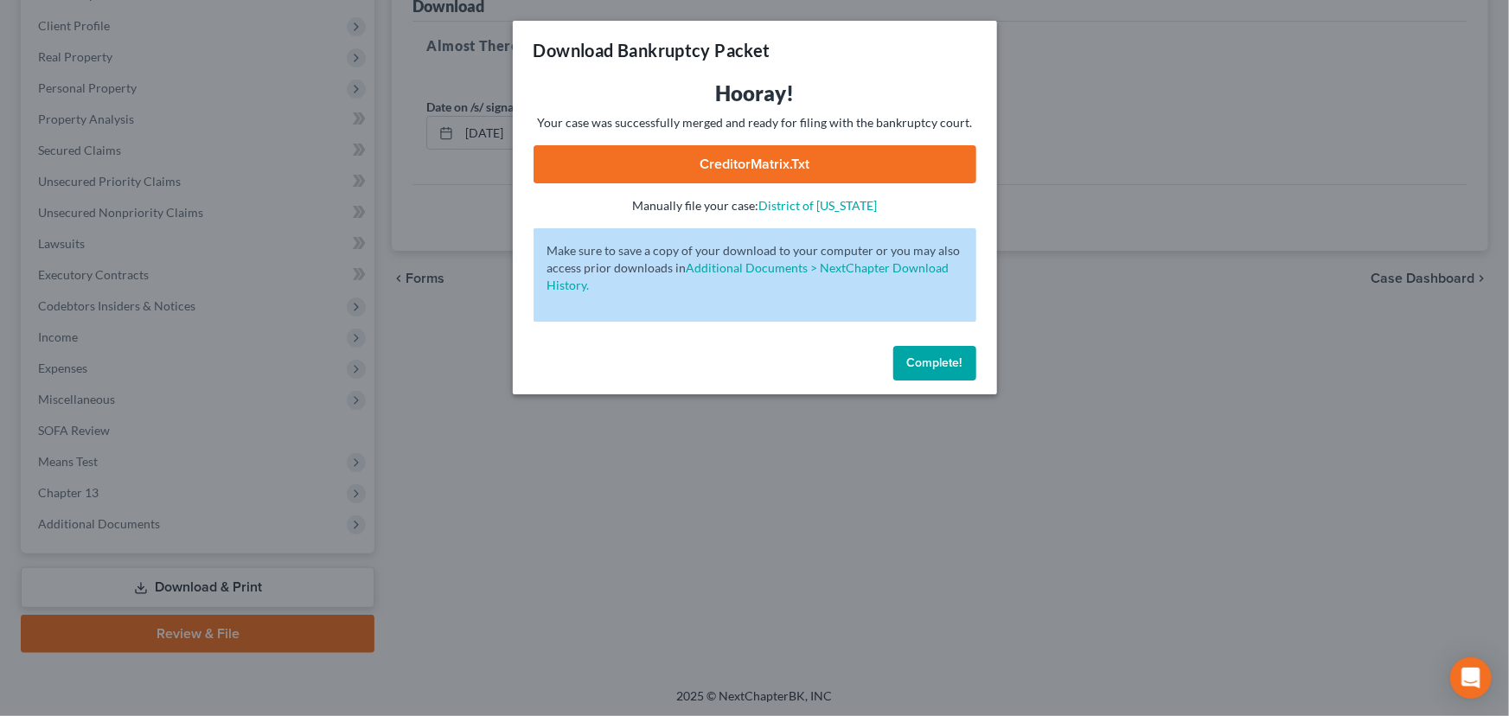
click at [777, 158] on link "CreditorMatrix.txt" at bounding box center [755, 164] width 443 height 38
click at [925, 361] on span "Complete!" at bounding box center [934, 362] width 55 height 15
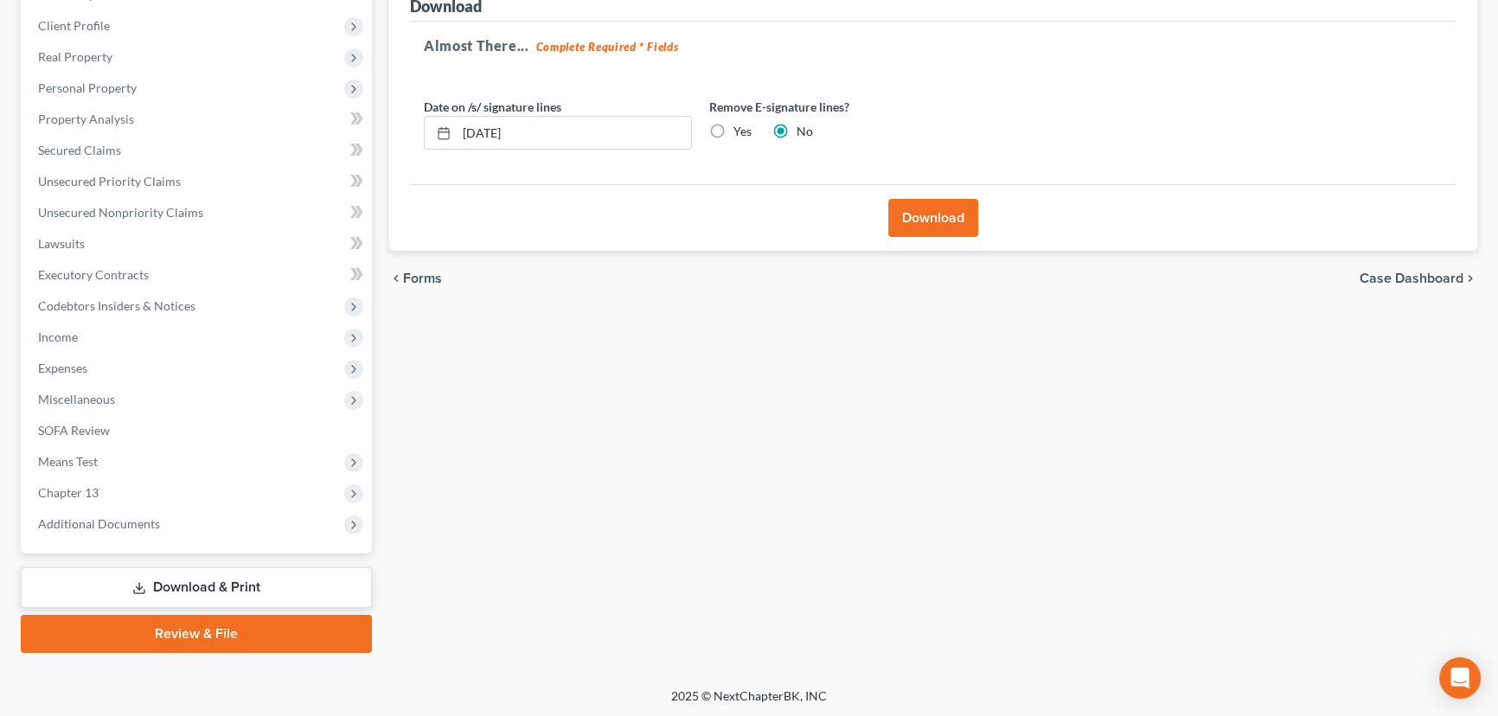
click at [1326, 363] on div "Forms Download Forms Forms to Download Select which forms you would like to dow…" at bounding box center [932, 293] width 1105 height 719
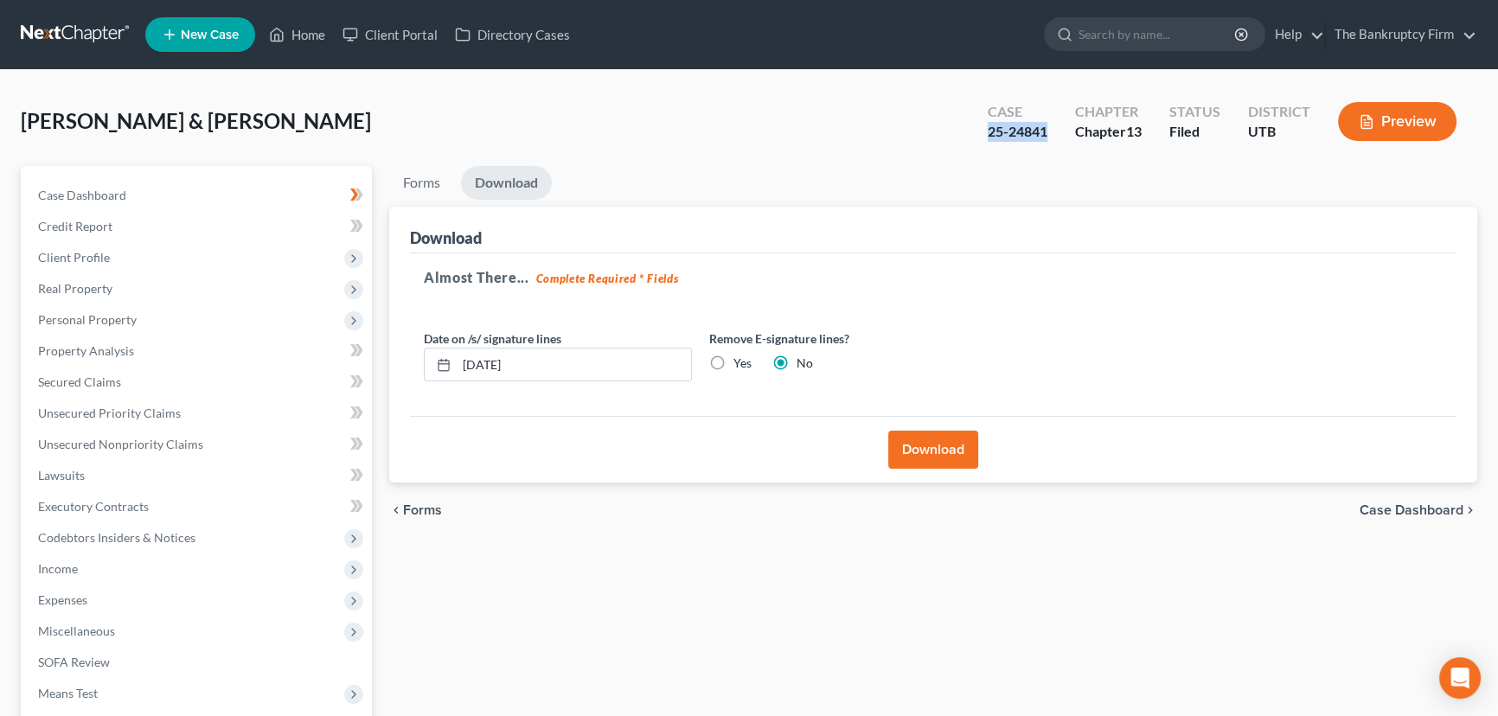
drag, startPoint x: 1048, startPoint y: 128, endPoint x: 988, endPoint y: 137, distance: 61.1
click at [988, 134] on div "Case 25-24841" at bounding box center [1017, 123] width 87 height 51
copy div "25-24841"
